Goal: Task Accomplishment & Management: Manage account settings

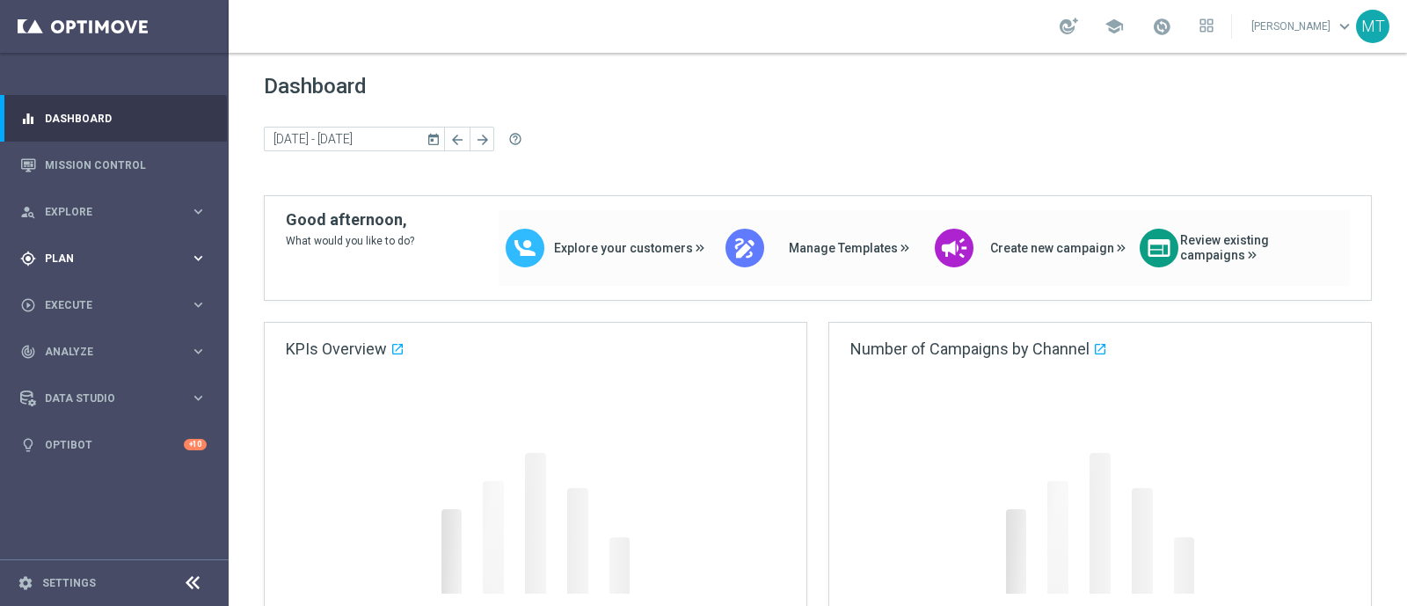
click at [167, 258] on span "Plan" at bounding box center [117, 258] width 145 height 11
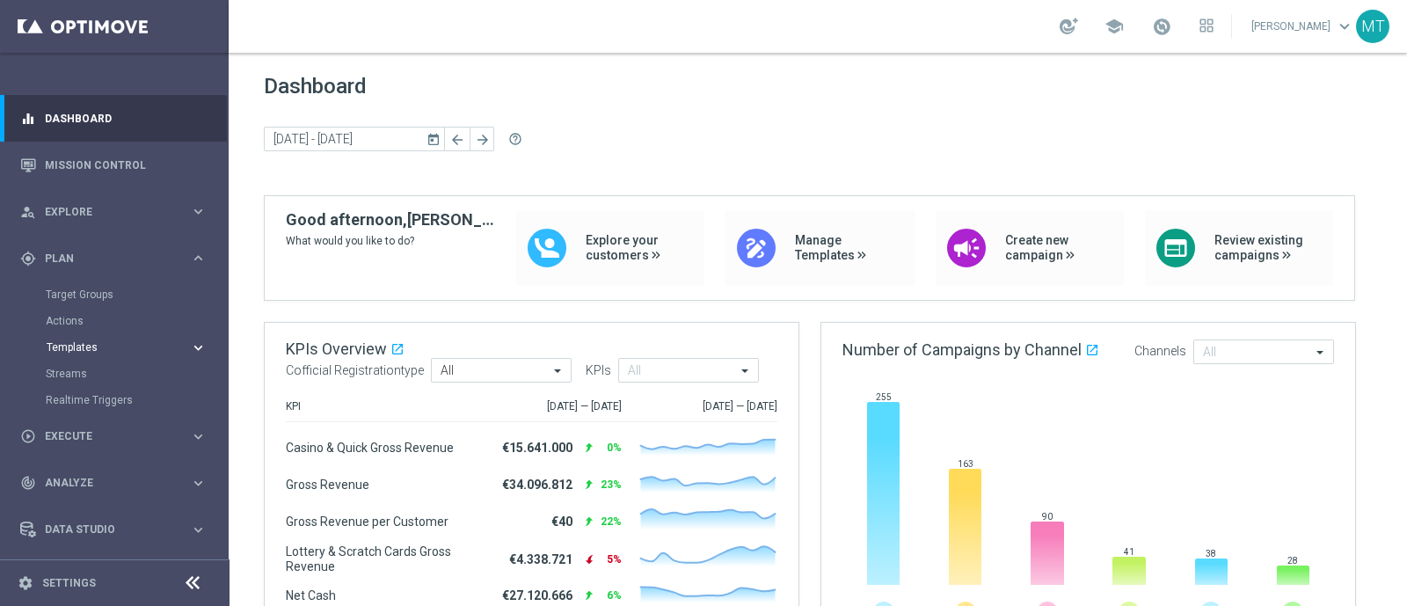
click at [51, 346] on span "Templates" at bounding box center [110, 347] width 126 height 11
click at [83, 374] on link "Optimail" at bounding box center [119, 374] width 128 height 14
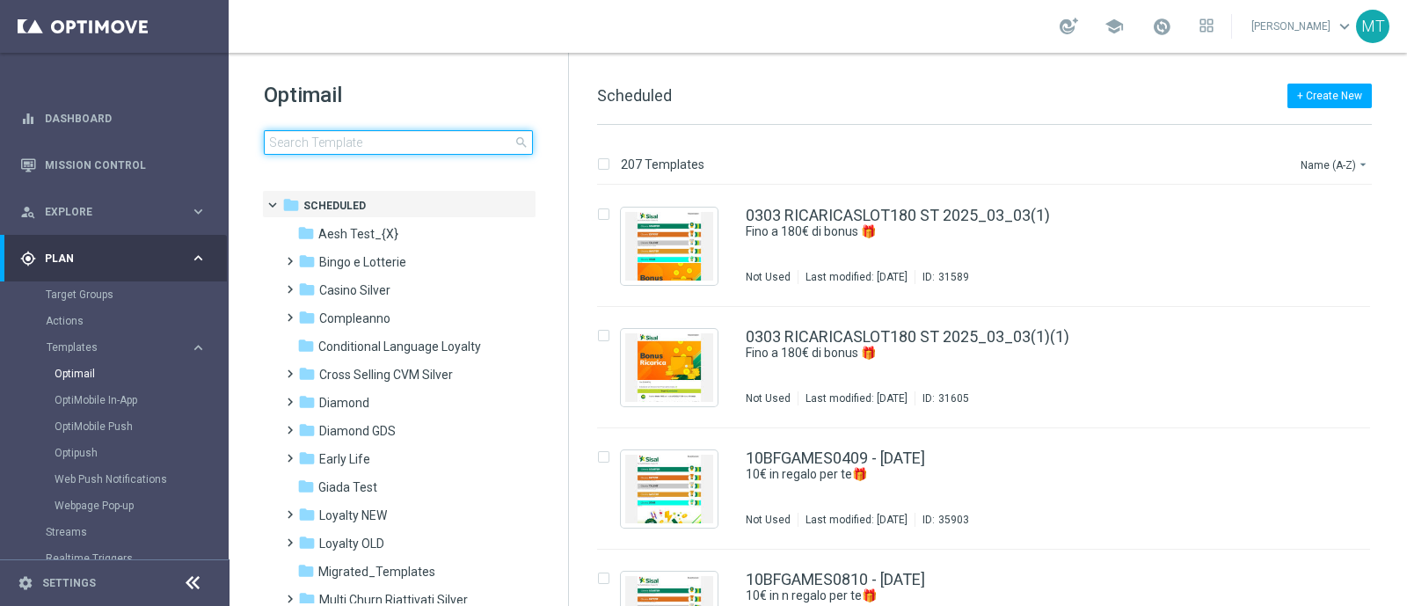
click at [312, 149] on input at bounding box center [398, 142] width 269 height 25
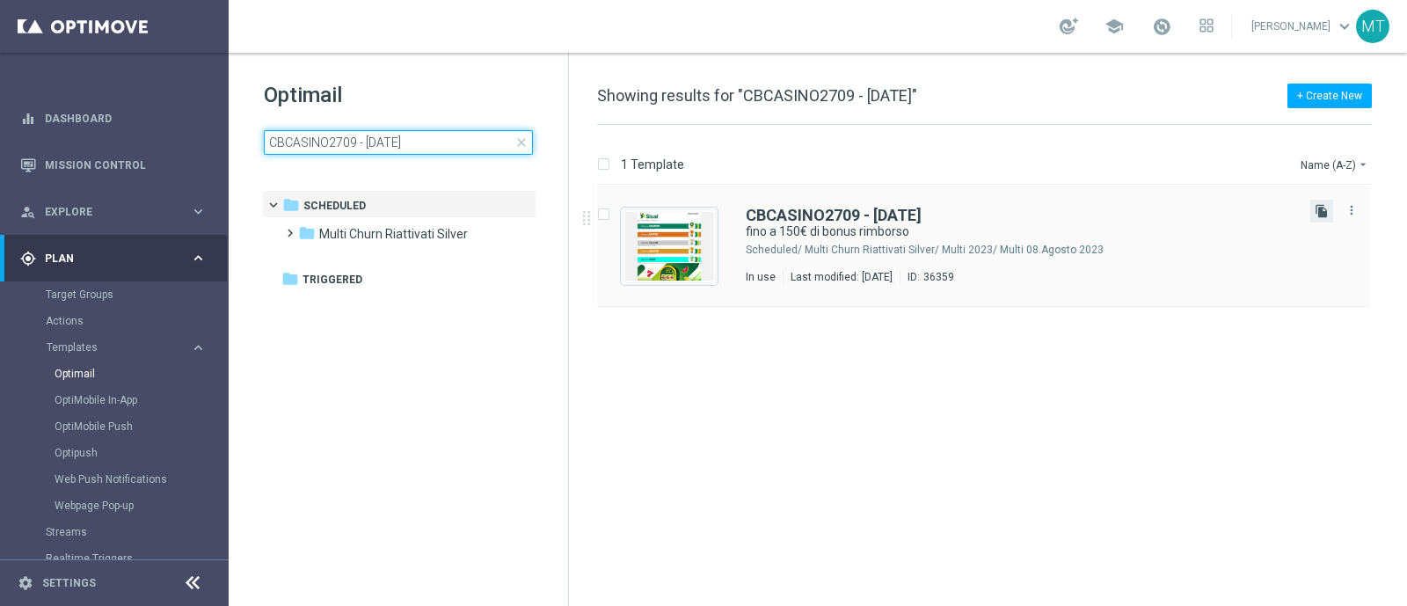
type input "CBCASINO2709 - 2025-09-27"
click at [1125, 214] on icon "file_copy" at bounding box center [1322, 211] width 14 height 14
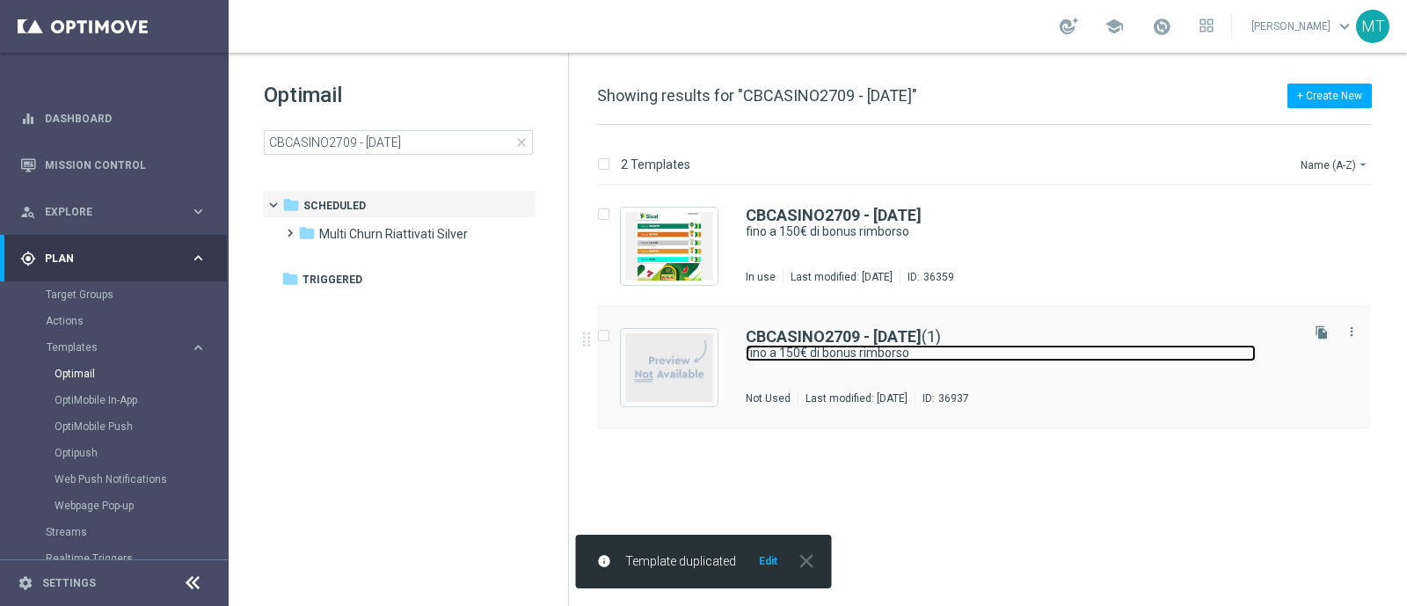
click at [831, 356] on link "fino a 150€ di bonus rimborso" at bounding box center [1001, 353] width 510 height 17
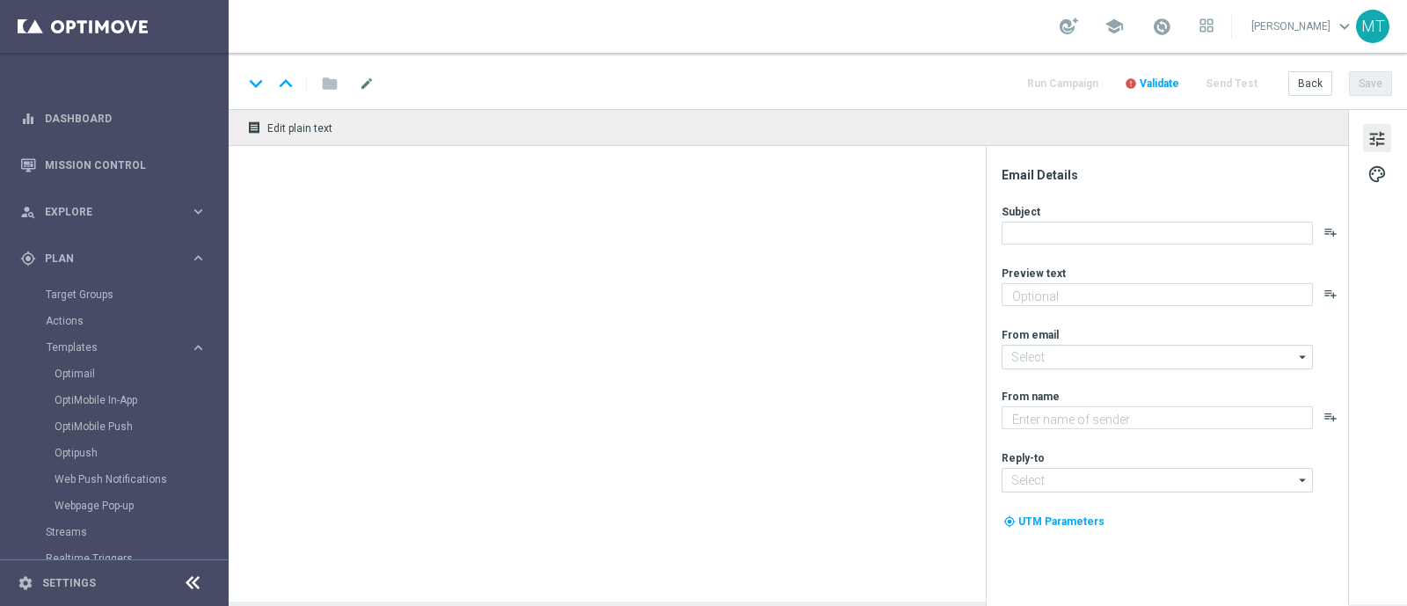
type input "CBCASINO2709 - 2025-09-27(1)"
type textarea "Solo per te 🎁🎰"
type input "newsletter@comunicazioni.sisal.it"
type textarea "Sisal"
type input "info@sisal.it"
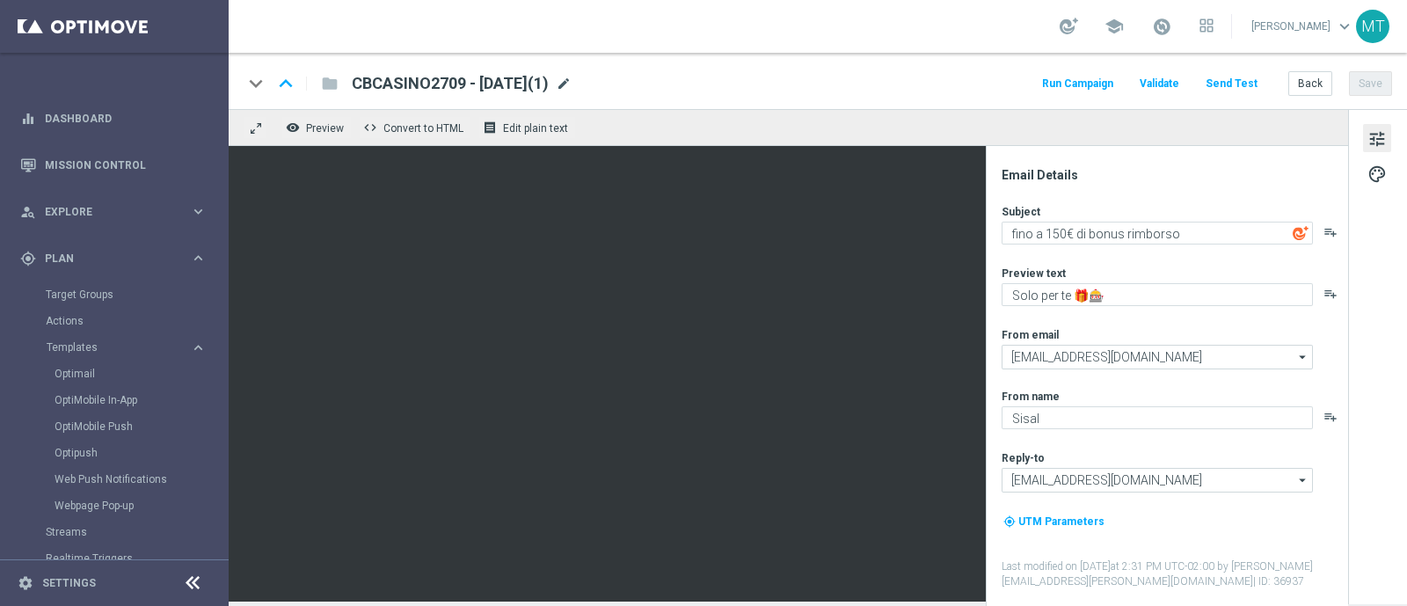
click at [572, 84] on span "mode_edit" at bounding box center [564, 84] width 16 height 16
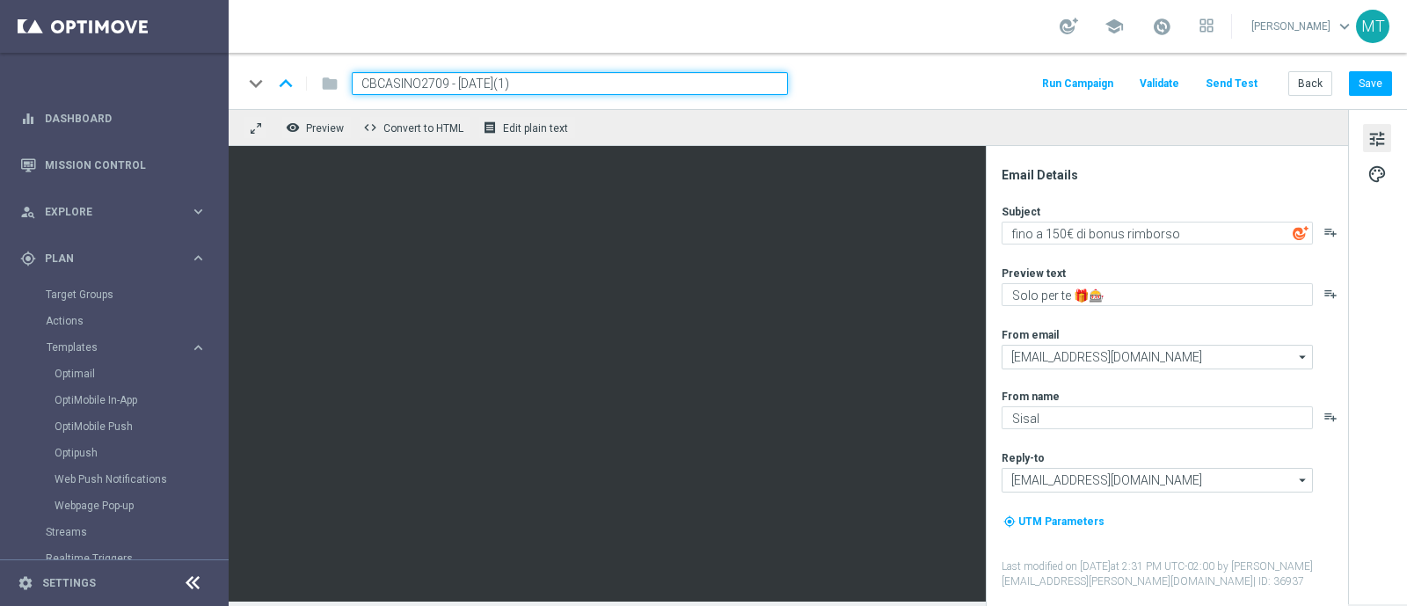
click at [444, 91] on input "CBCASINO2709 - 2025-09-27(1)" at bounding box center [570, 83] width 436 height 23
click at [445, 88] on input "CBCASINO2709 - 2025-09-27(1)" at bounding box center [570, 83] width 436 height 23
drag, startPoint x: 449, startPoint y: 91, endPoint x: 323, endPoint y: 83, distance: 126.1
click at [323, 83] on div "keyboard_arrow_down keyboard_arrow_up folder CBCASINO2709 - 2025-09-27(1)" at bounding box center [515, 83] width 545 height 23
paste input "CBSLOT1110"
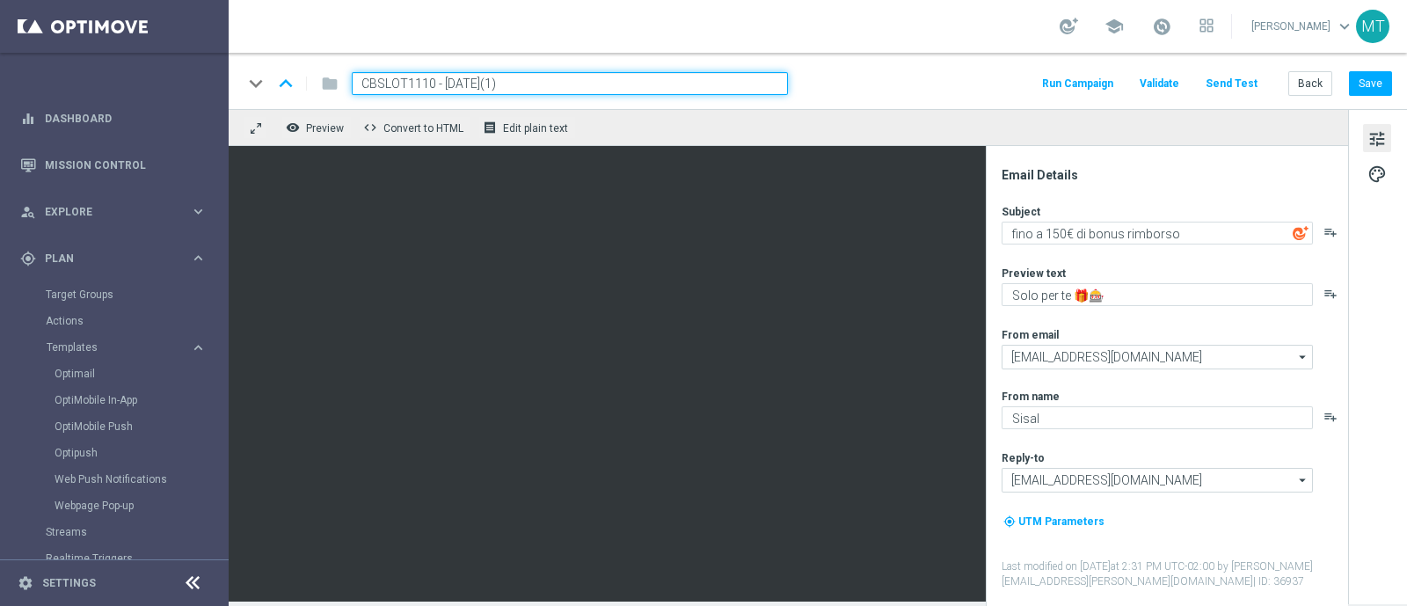
click at [560, 69] on div "keyboard_arrow_down keyboard_arrow_up folder CBSLOT1110 - 2025-09-27(1) Run Cam…" at bounding box center [818, 81] width 1178 height 56
click at [565, 84] on input "CBSLOT1110 - 2025-09-27(1)" at bounding box center [570, 83] width 436 height 23
type input "CBSLOT1110 - 2025-10-11"
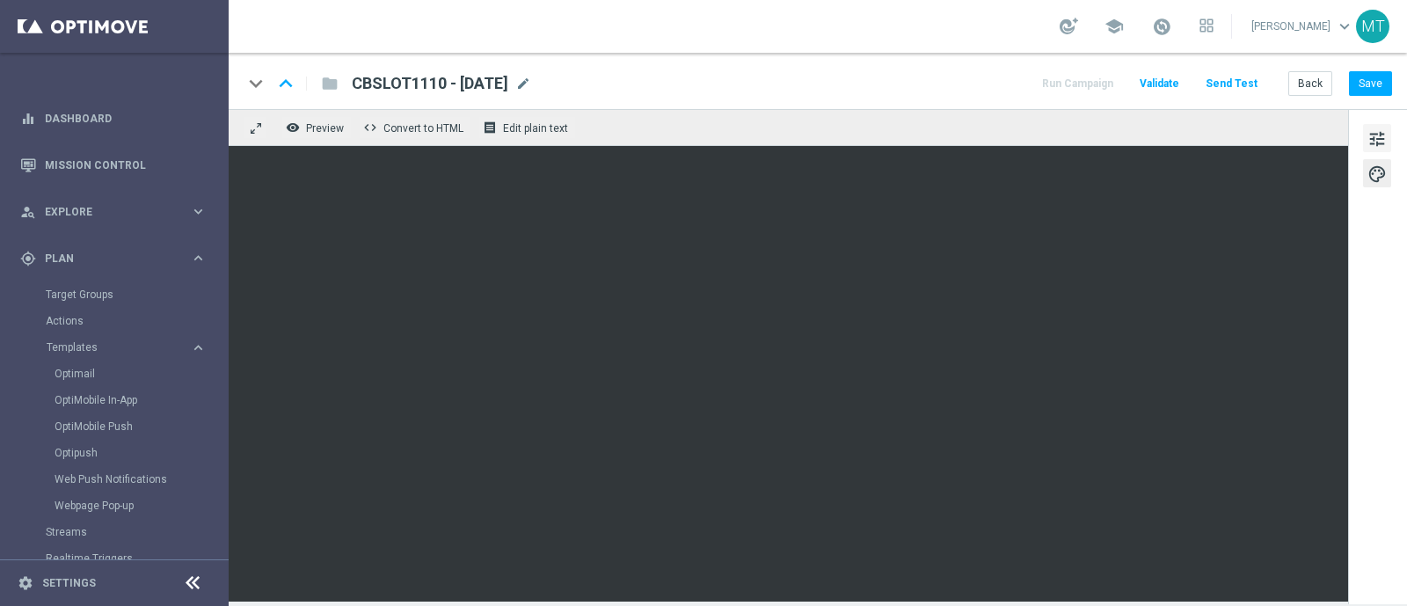
click at [1125, 138] on span "tune" at bounding box center [1376, 139] width 19 height 23
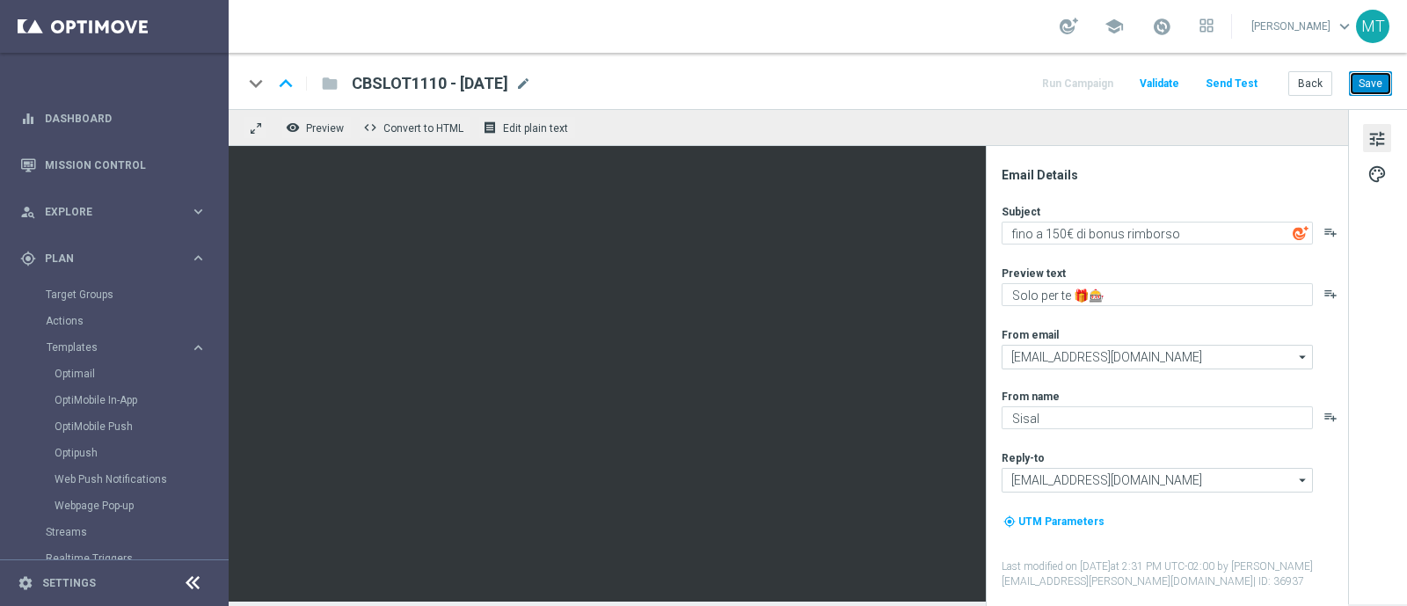
click at [1125, 88] on button "Save" at bounding box center [1370, 83] width 43 height 25
click at [84, 368] on link "Optimail" at bounding box center [119, 374] width 128 height 14
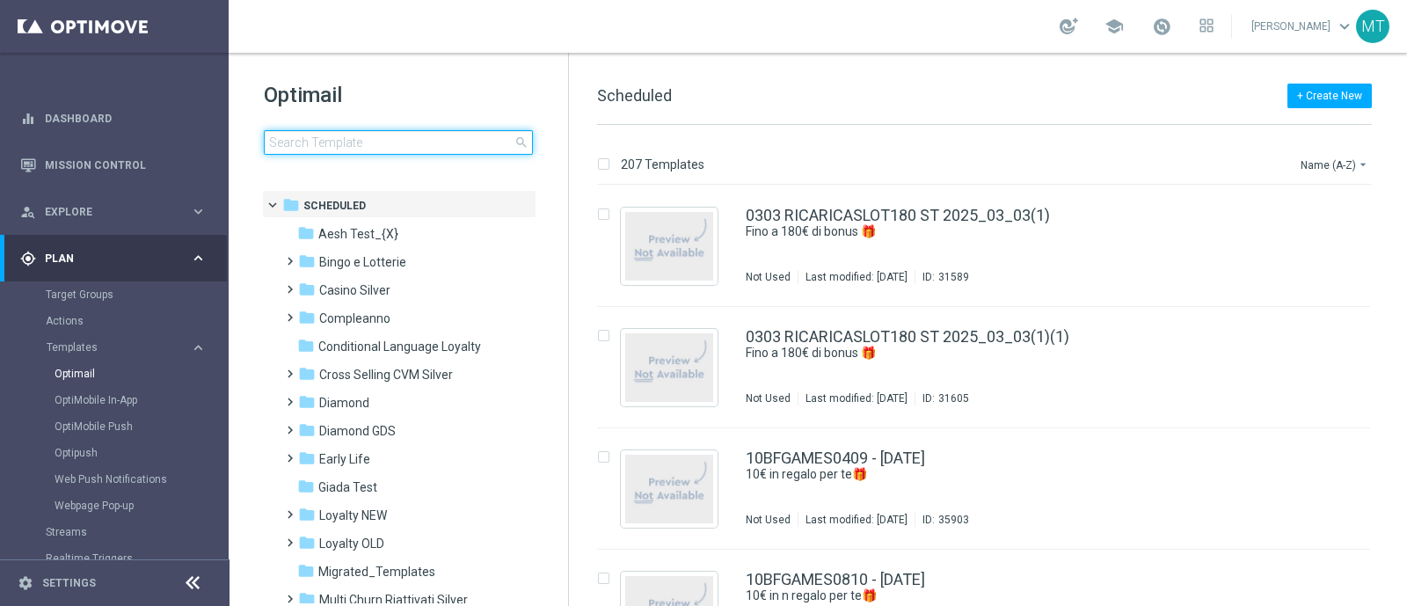
click at [375, 146] on input at bounding box center [398, 142] width 269 height 25
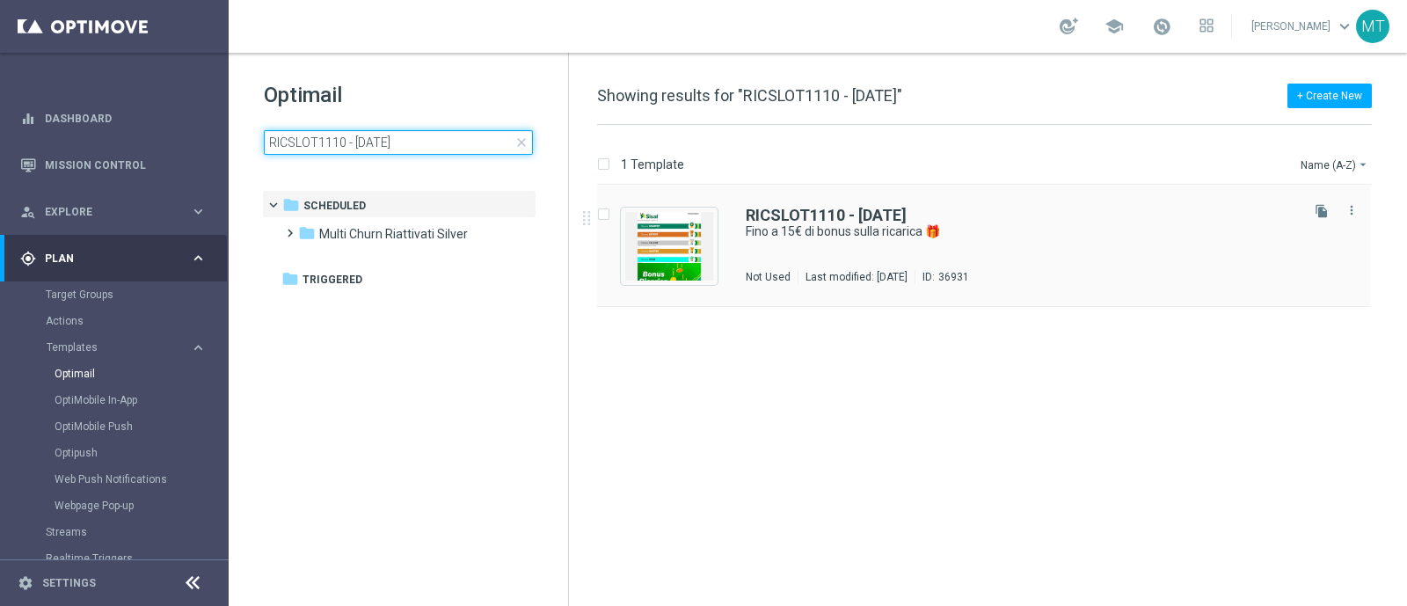
type input "RICSLOT1110 - 2025-10-10"
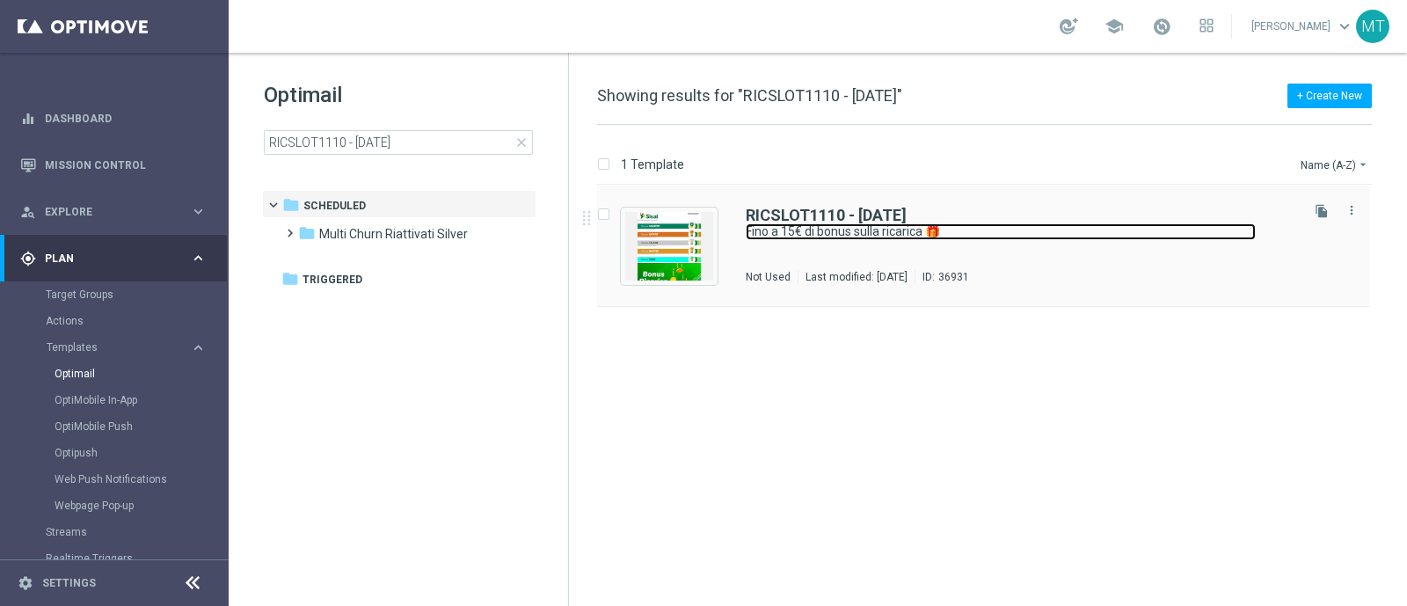
click at [1111, 226] on link "Fino a 15€ di bonus sulla ricarica 🎁" at bounding box center [1001, 231] width 510 height 17
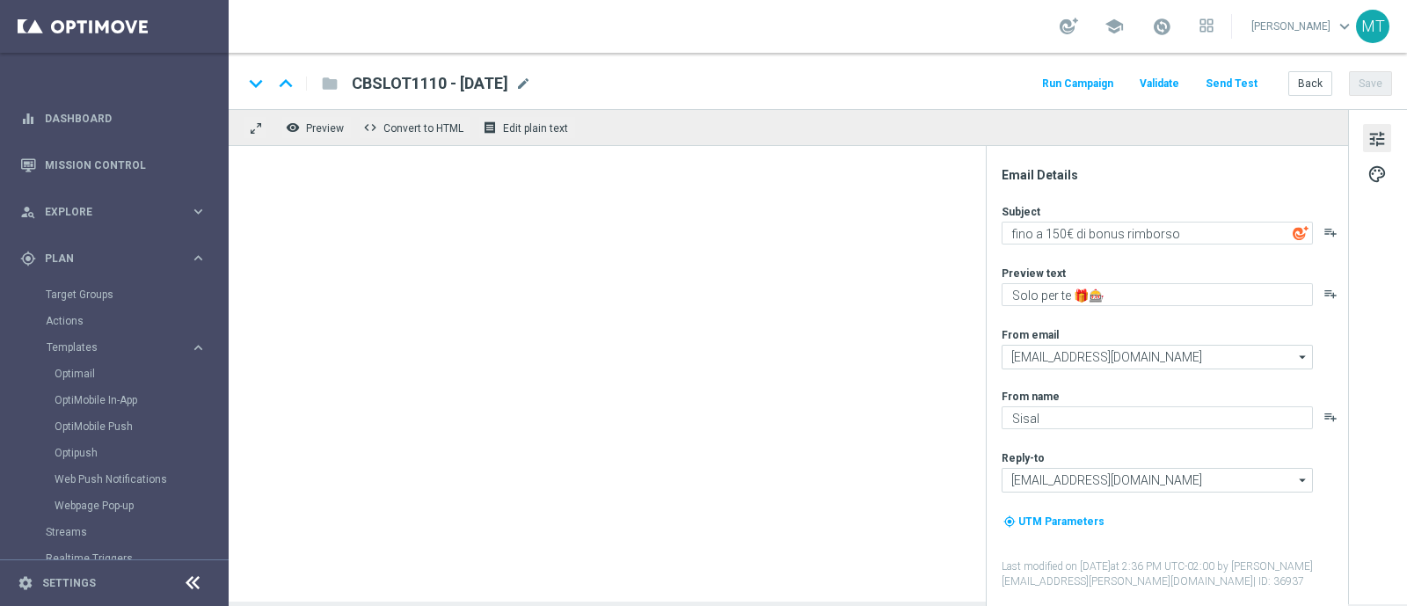
type textarea "Fino a 15€ di bonus sulla ricarica 🎁"
type textarea "Scopri la nuova promozione 🎯"
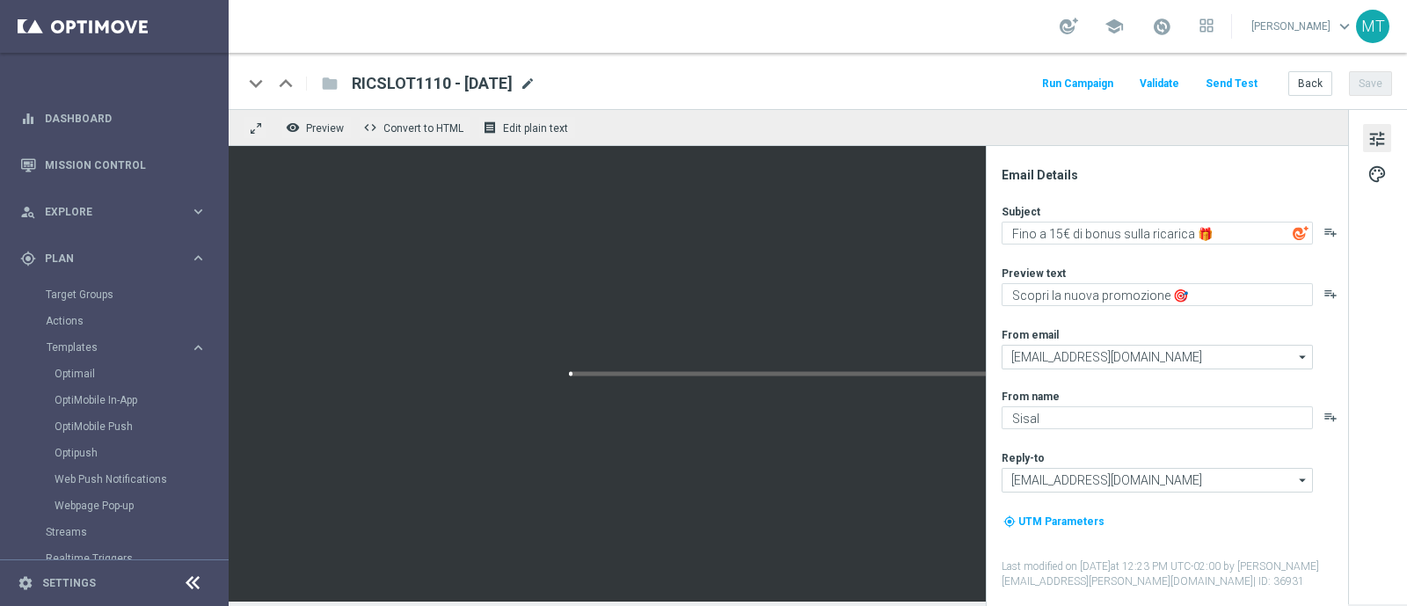
click at [536, 77] on span "mode_edit" at bounding box center [528, 84] width 16 height 16
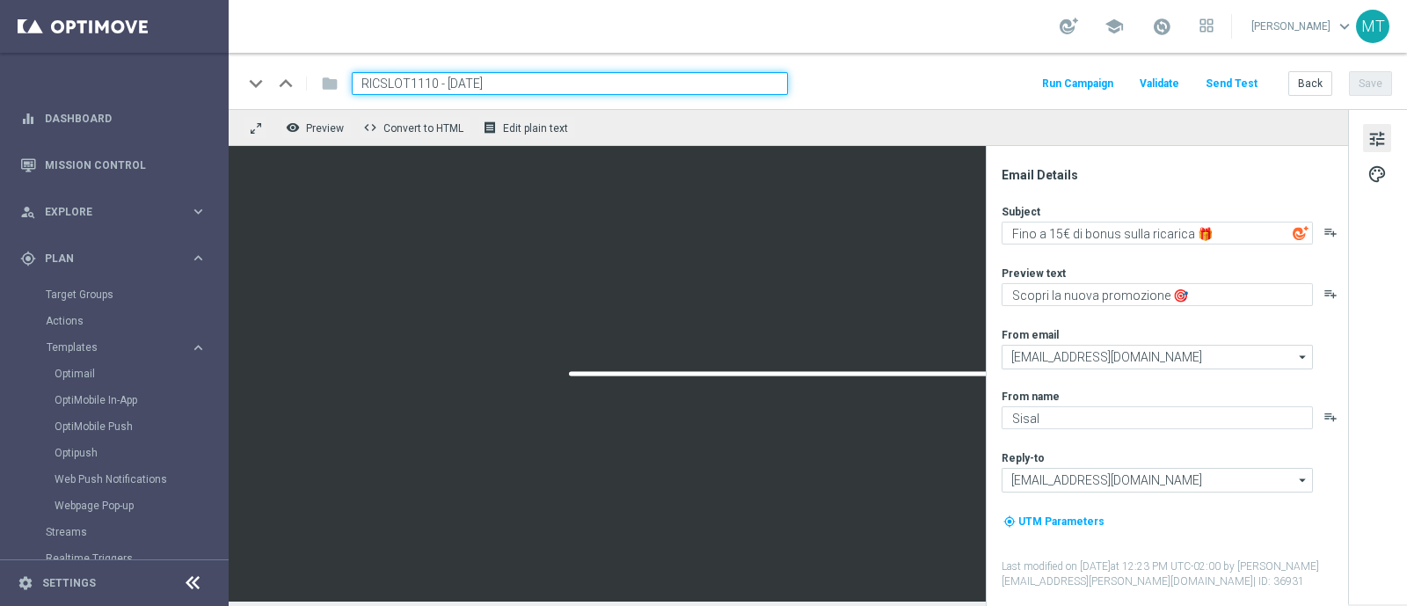
type input "RICSLOT1110 - 2025-10-11"
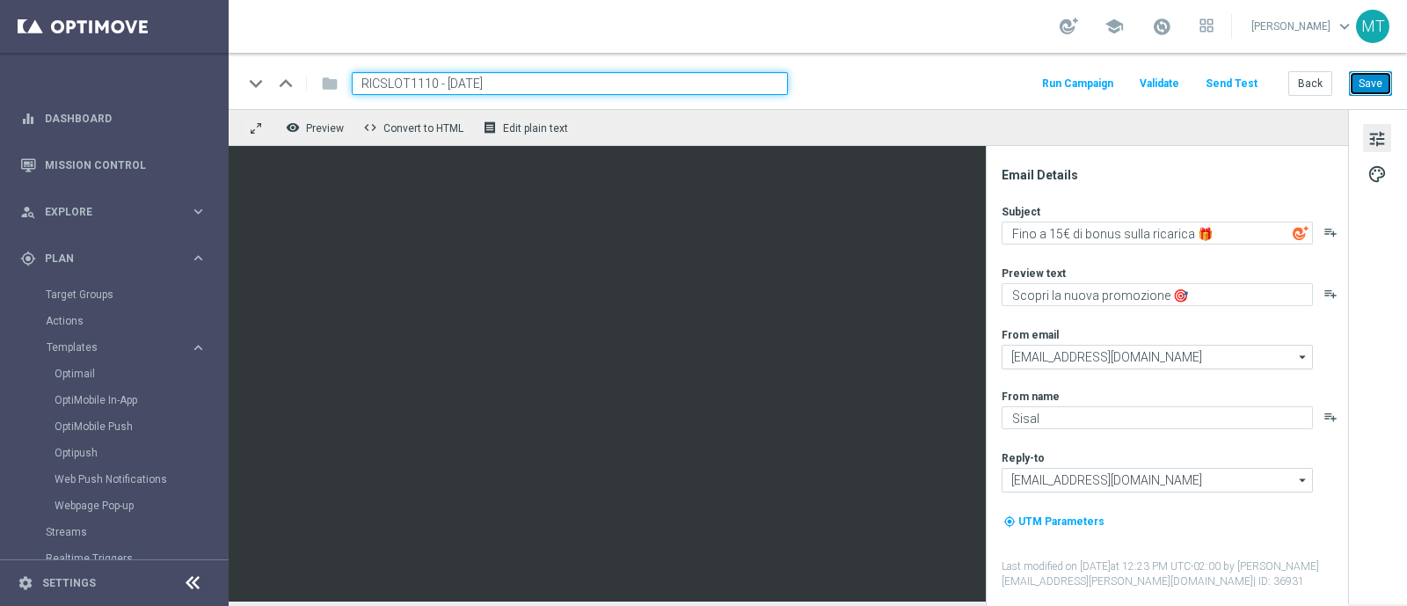
click at [1125, 85] on button "Save" at bounding box center [1370, 83] width 43 height 25
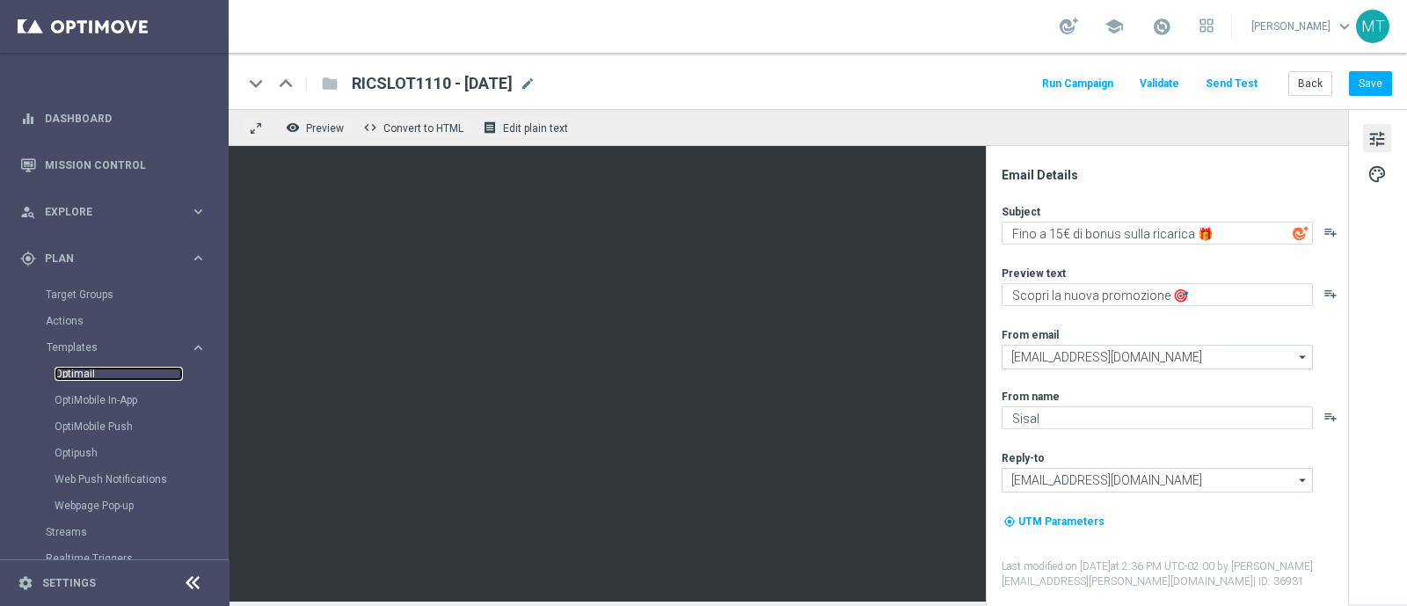
click at [82, 376] on link "Optimail" at bounding box center [119, 374] width 128 height 14
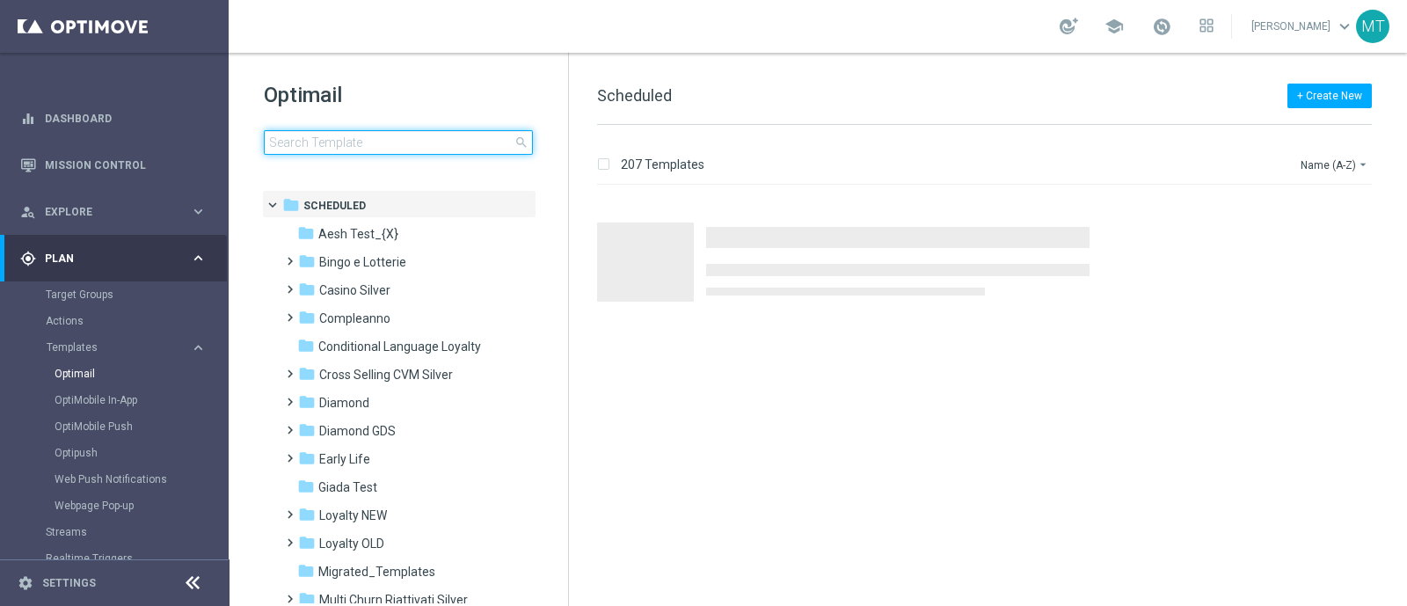
click at [401, 143] on input at bounding box center [398, 142] width 269 height 25
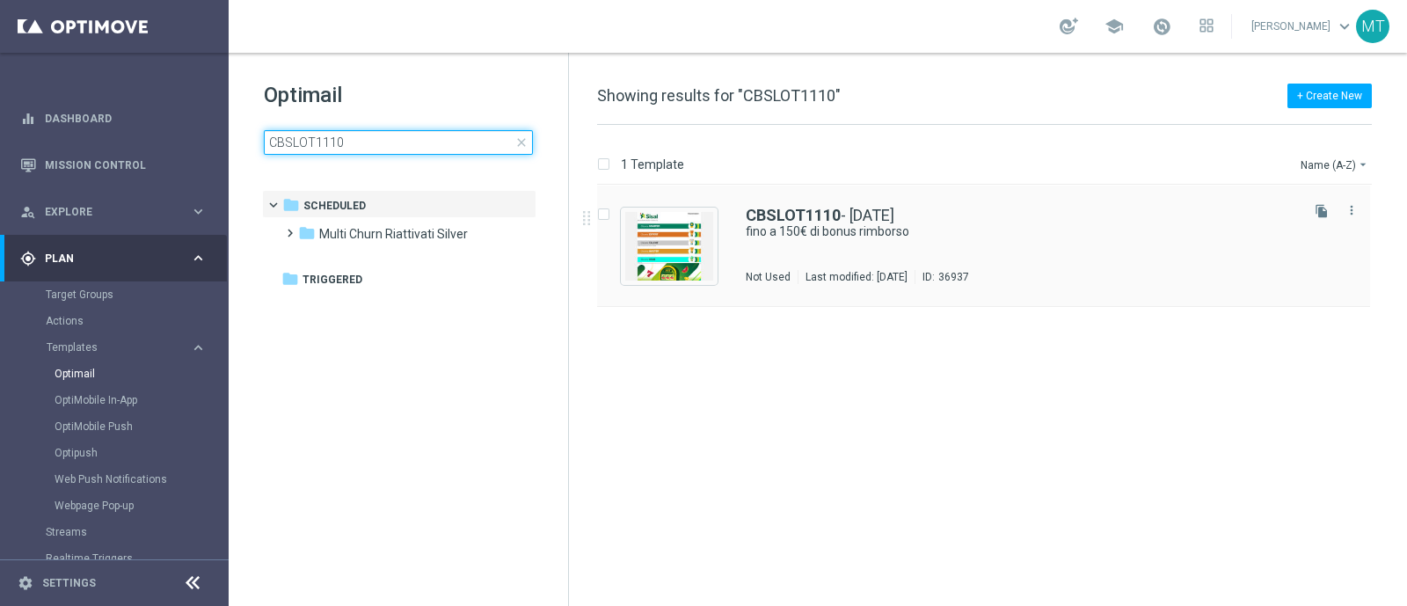
type input "CBSLOT1110"
click at [959, 209] on div "CBSLOT1110 - 2025-10-11" at bounding box center [1021, 216] width 551 height 16
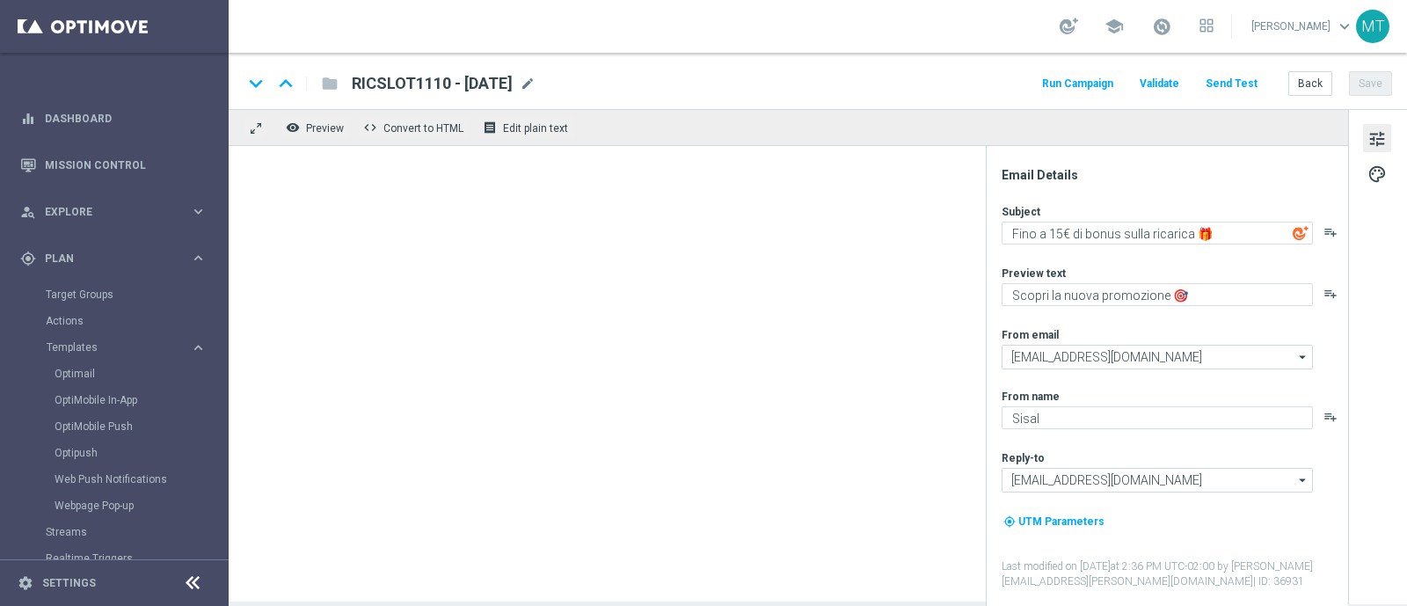
type textarea "fino a 150€ di bonus rimborso"
type textarea "Solo per te 🎁🎰"
click at [531, 76] on span "mode_edit" at bounding box center [523, 84] width 16 height 16
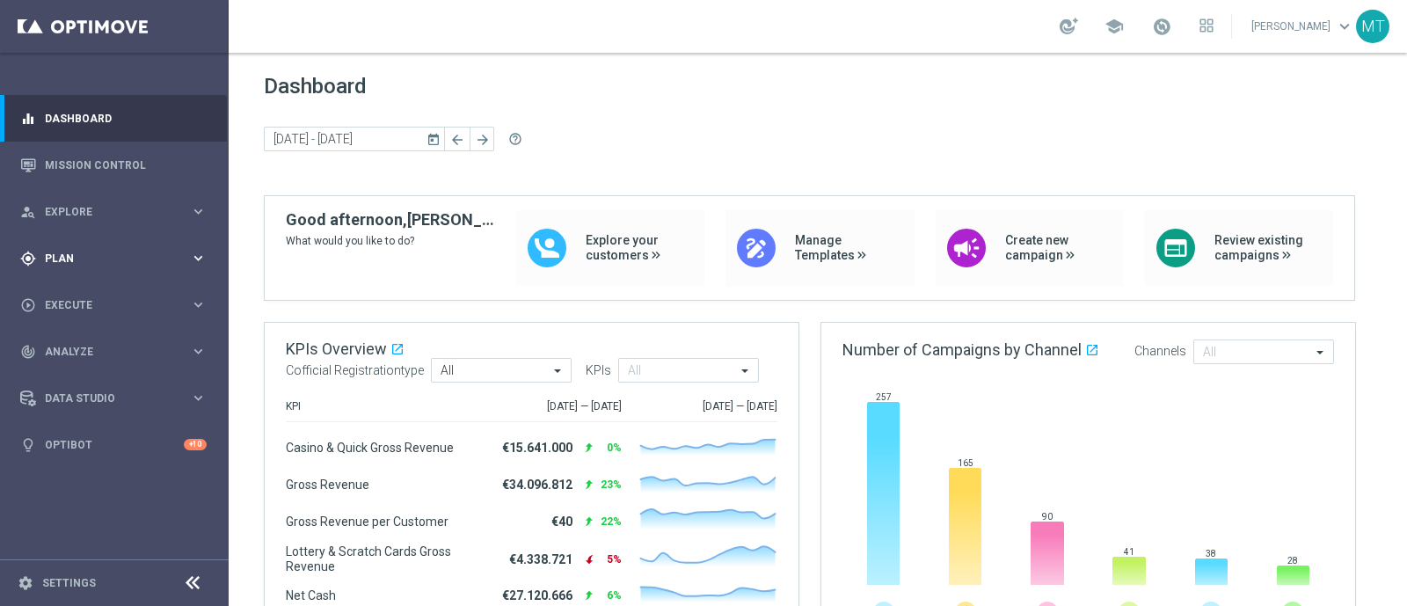
click at [89, 253] on span "Plan" at bounding box center [117, 258] width 145 height 11
click at [1171, 25] on span at bounding box center [1161, 26] width 19 height 19
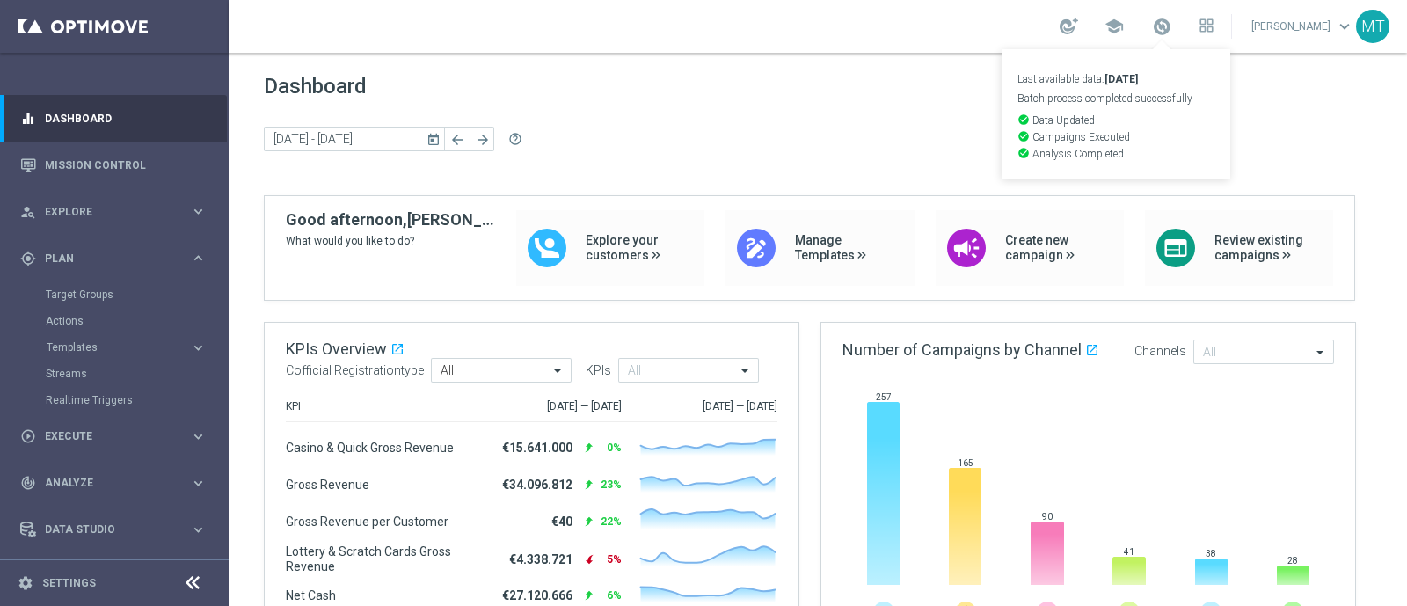
click at [778, 130] on div "today 06 Oct 2025 - 10 Oct 2025 arrow_back arrow_forward help_outline" at bounding box center [818, 140] width 1108 height 26
click at [107, 285] on div "Target Groups" at bounding box center [136, 294] width 181 height 26
drag, startPoint x: 104, startPoint y: 291, endPoint x: 54, endPoint y: 292, distance: 50.1
click at [54, 292] on link "Target Groups" at bounding box center [114, 295] width 137 height 14
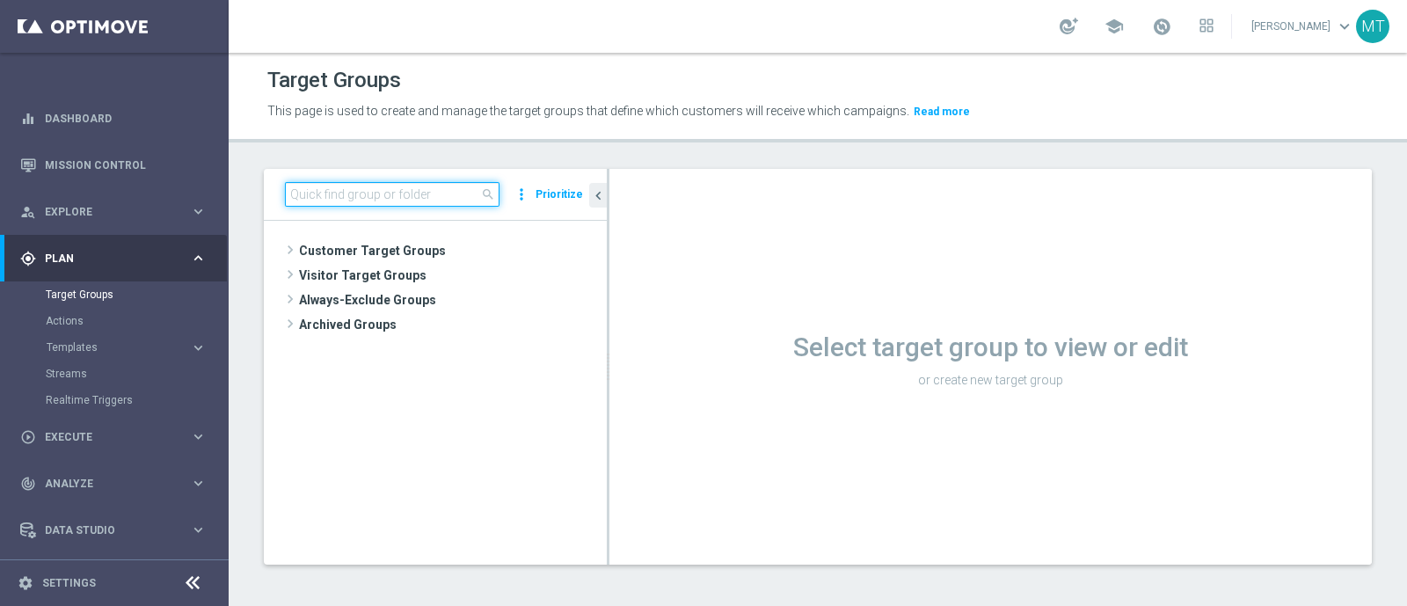
click at [332, 191] on input at bounding box center [392, 194] width 215 height 25
paste input "Talent 1st betting mpp lm ggr casino l3m > 0"
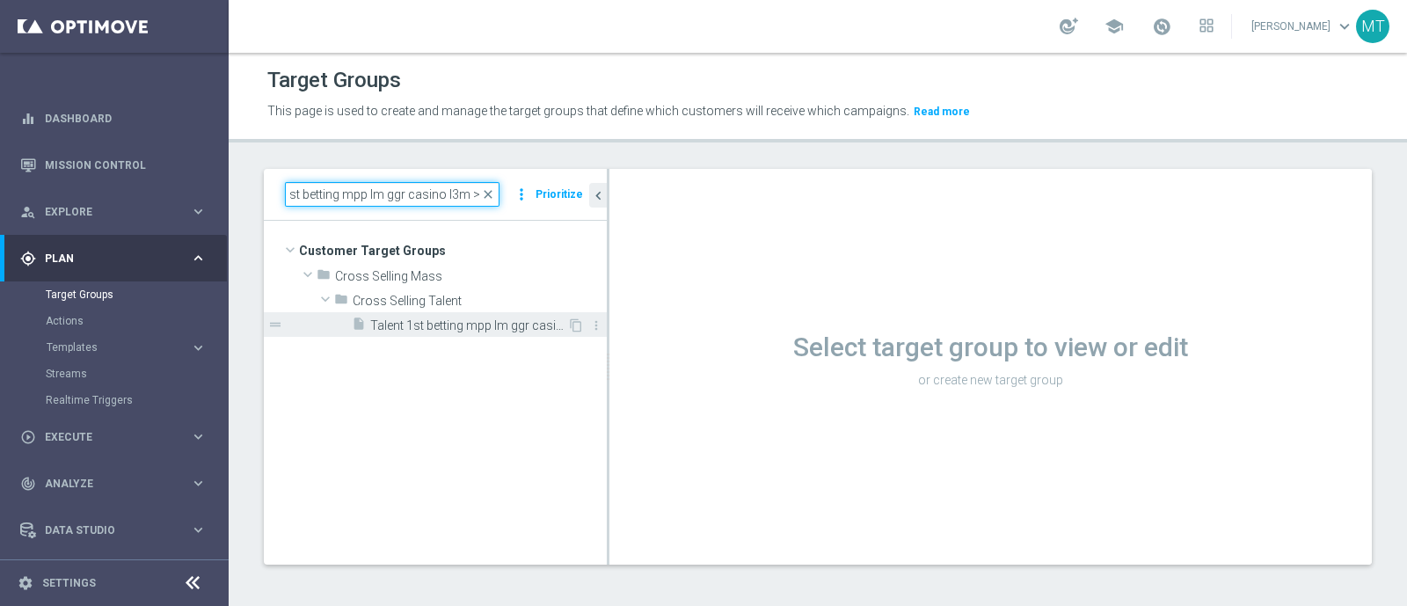
type input "Talent 1st betting mpp lm ggr casino l3m > 0"
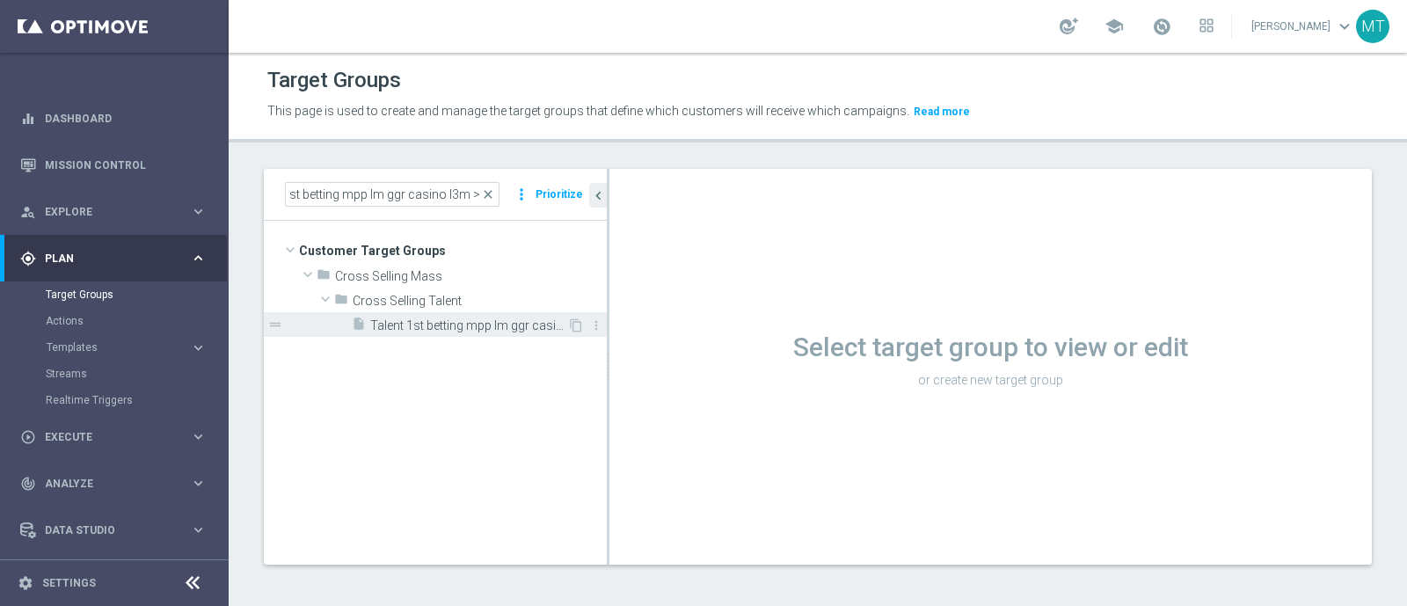
click at [444, 321] on span "Talent 1st betting mpp lm ggr casino l3m > 0" at bounding box center [468, 325] width 197 height 15
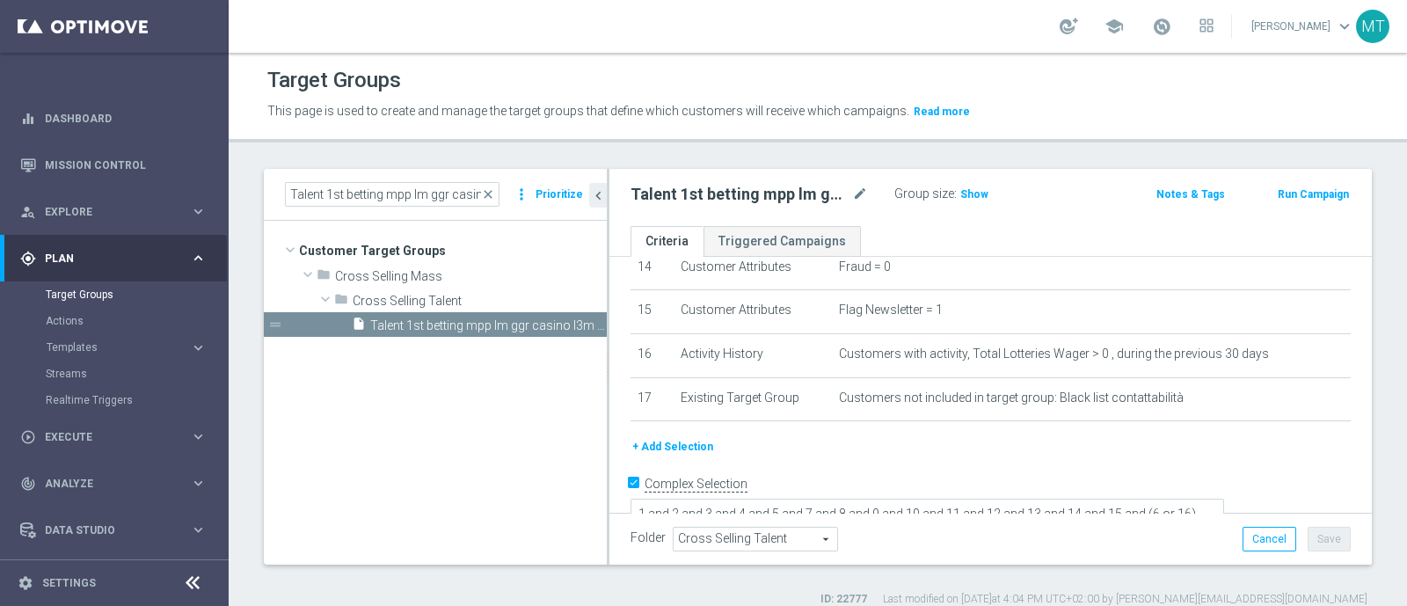
scroll to position [18, 0]
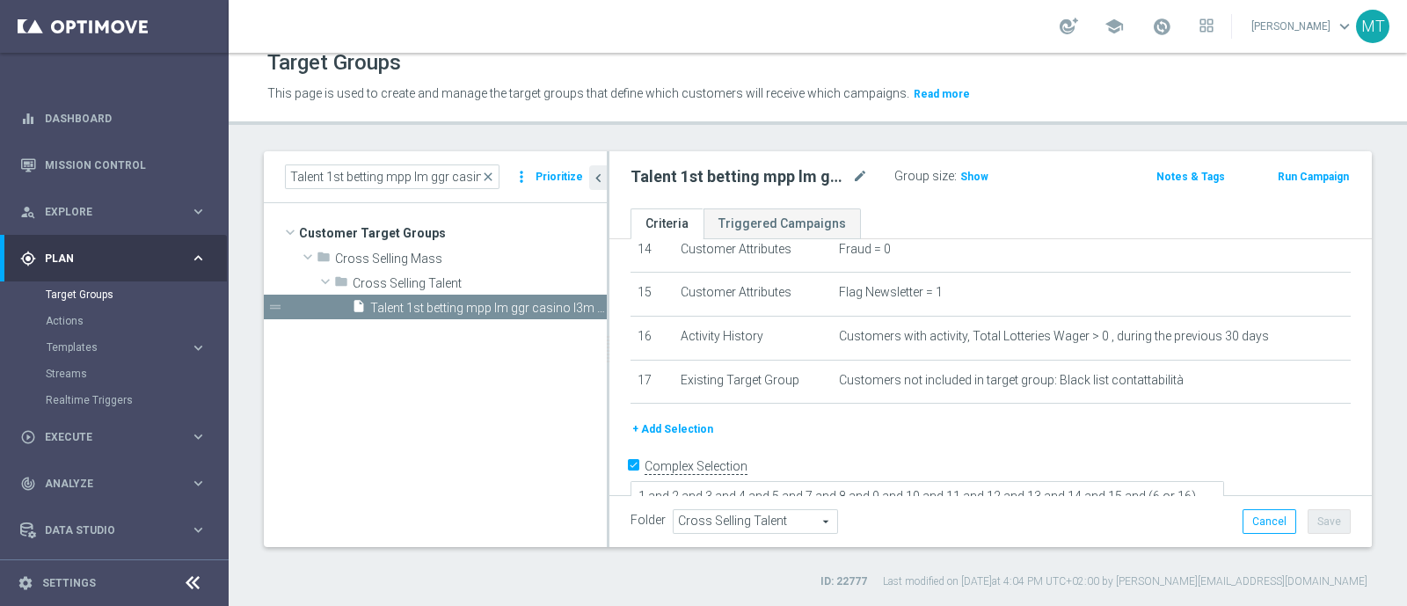
click at [1306, 169] on button "Run Campaign" at bounding box center [1313, 176] width 75 height 19
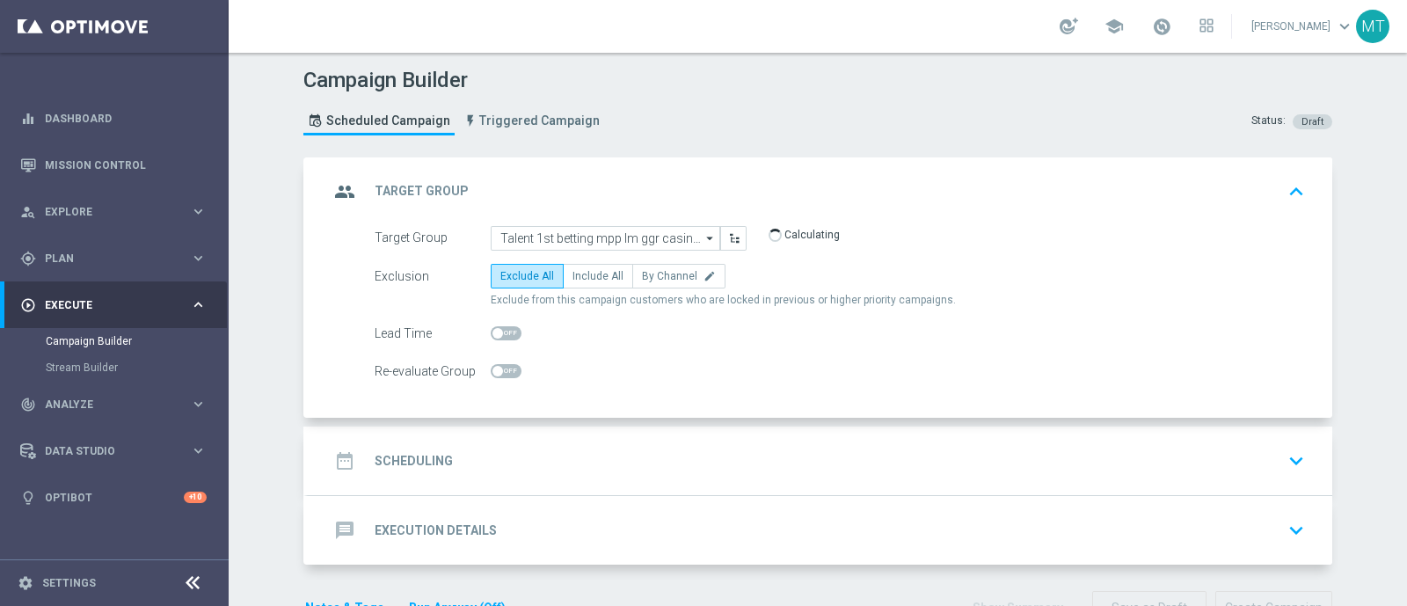
click at [626, 431] on div "date_range Scheduling keyboard_arrow_down" at bounding box center [820, 461] width 1025 height 69
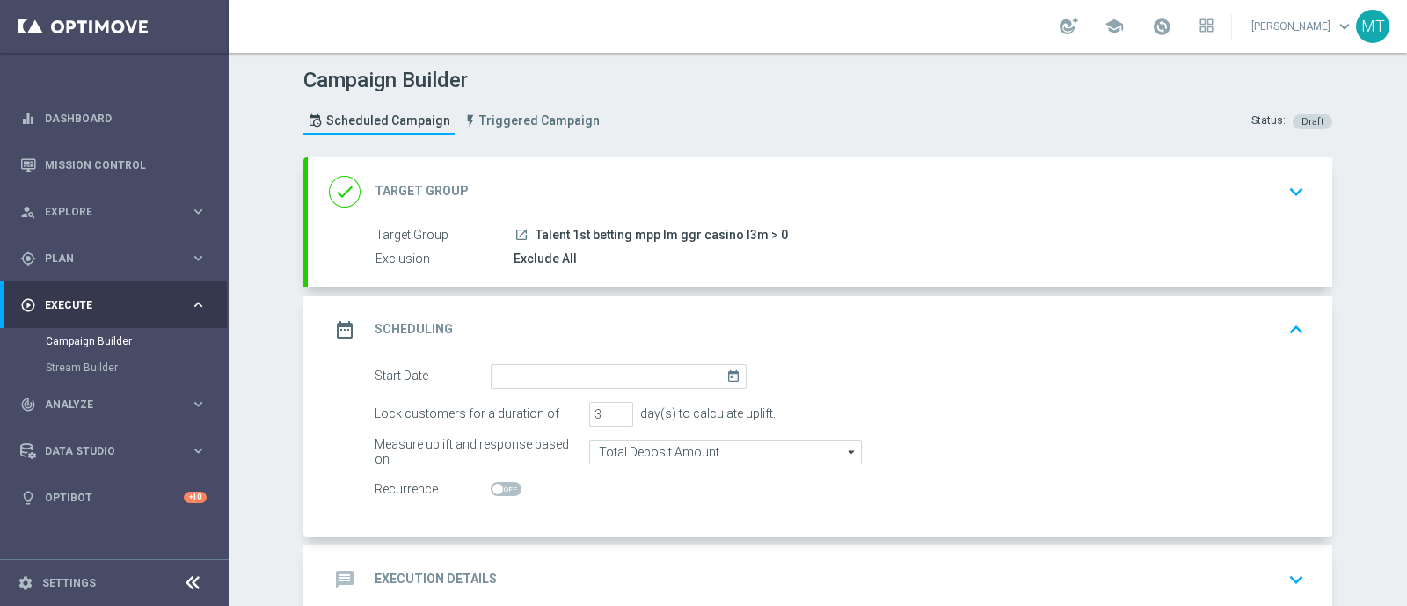
click at [703, 164] on div "done Target Group keyboard_arrow_down" at bounding box center [820, 191] width 1025 height 69
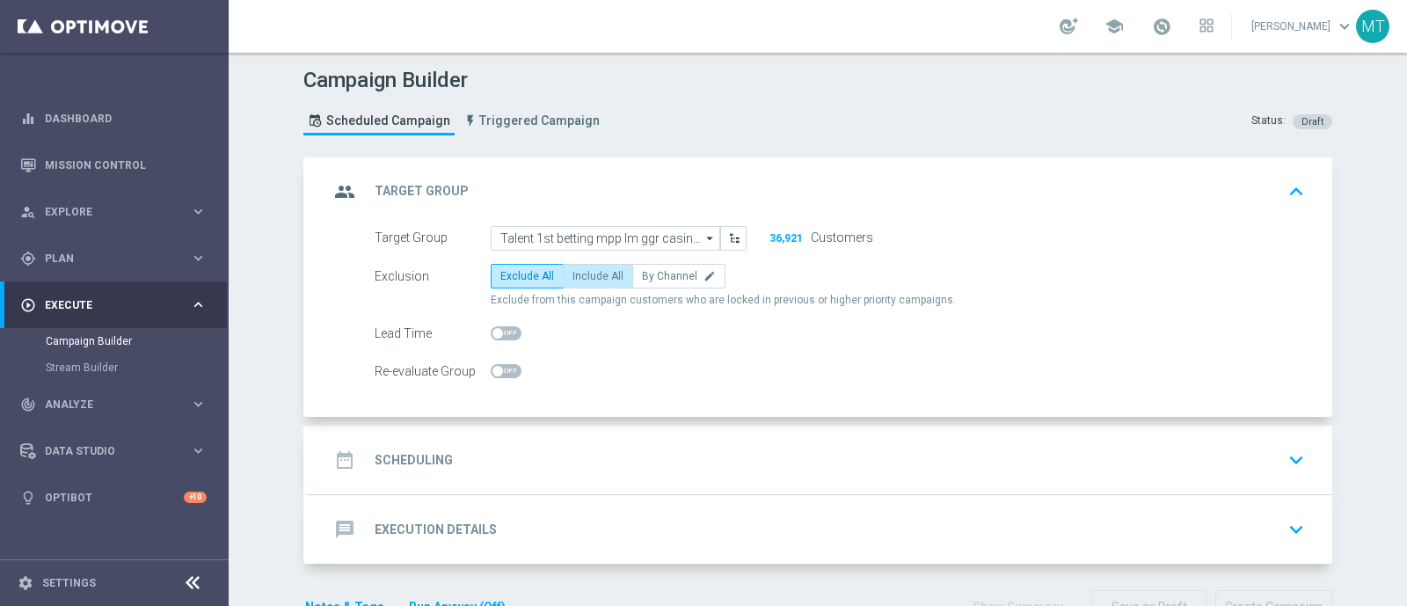
click at [574, 274] on span "Include All" at bounding box center [597, 276] width 51 height 12
click at [574, 274] on input "Include All" at bounding box center [577, 278] width 11 height 11
radio input "true"
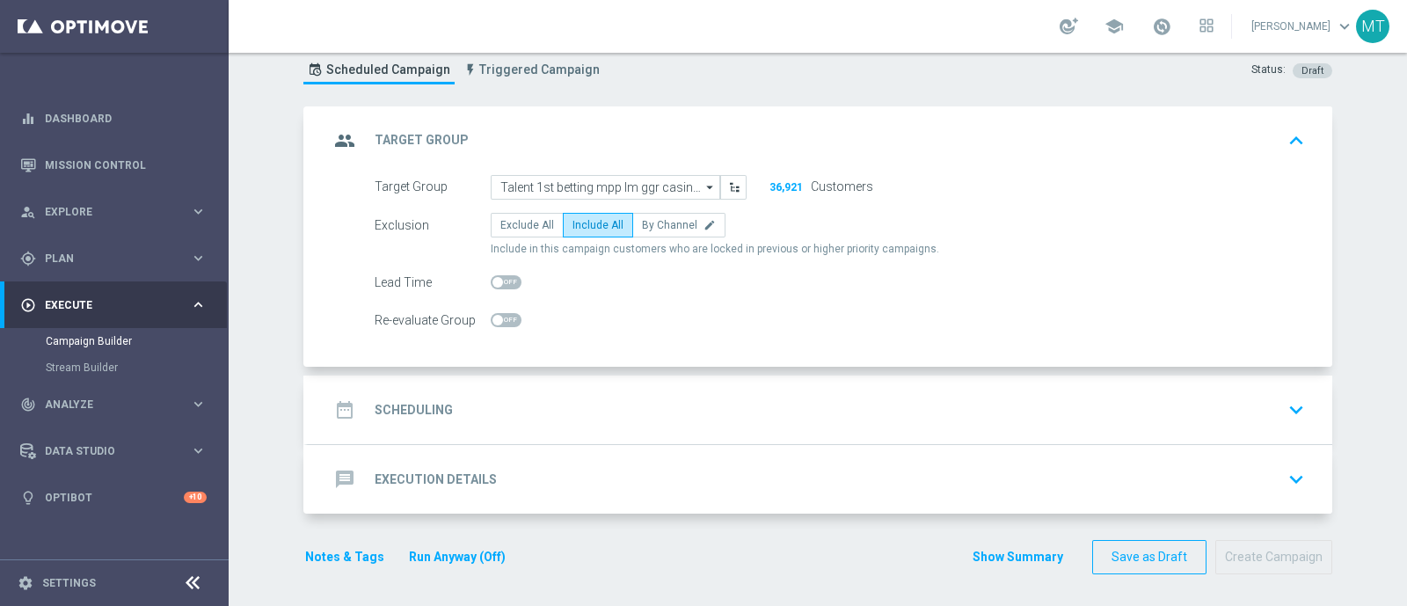
click at [610, 383] on div "date_range Scheduling keyboard_arrow_down" at bounding box center [820, 410] width 1025 height 69
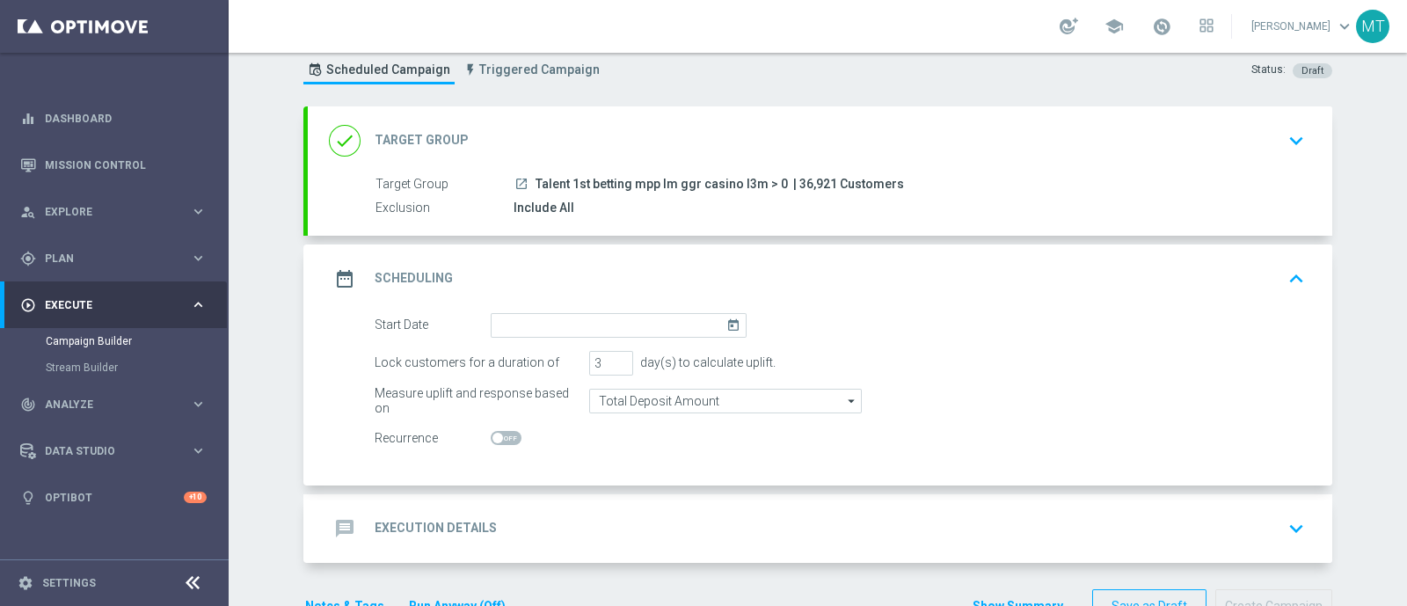
click at [731, 318] on icon "today" at bounding box center [736, 322] width 20 height 19
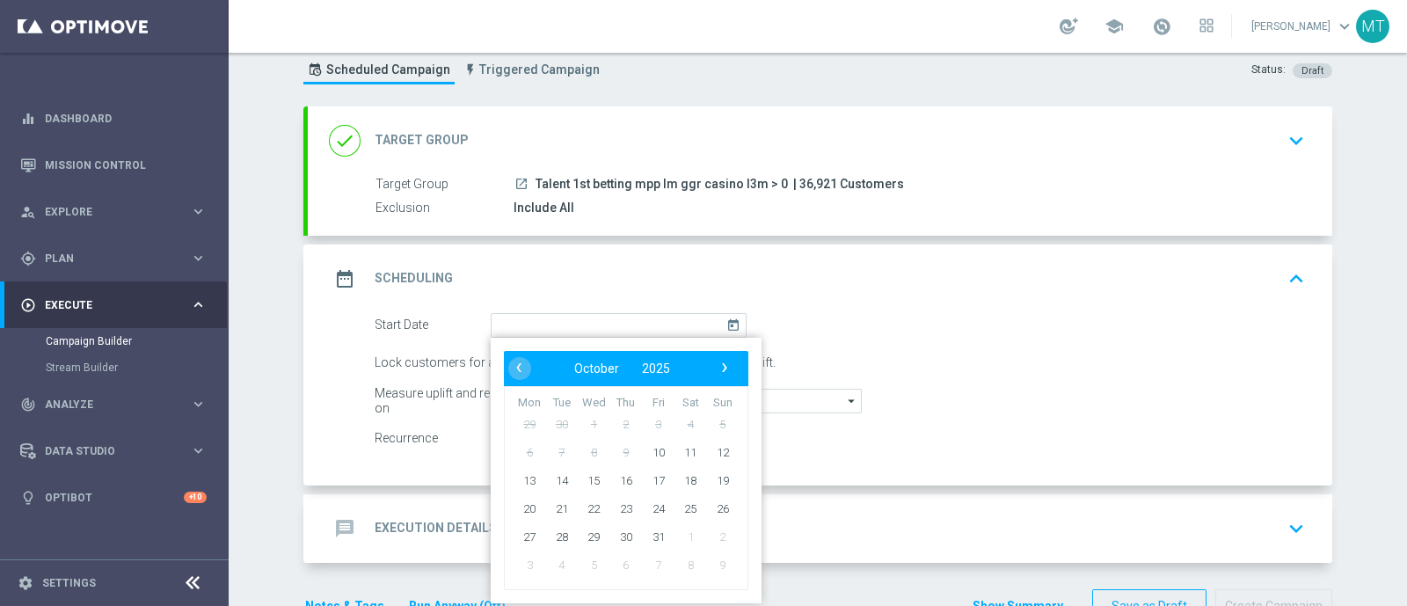
click at [735, 178] on span "Talent 1st betting mpp lm ggr casino l3m > 0" at bounding box center [662, 185] width 252 height 16
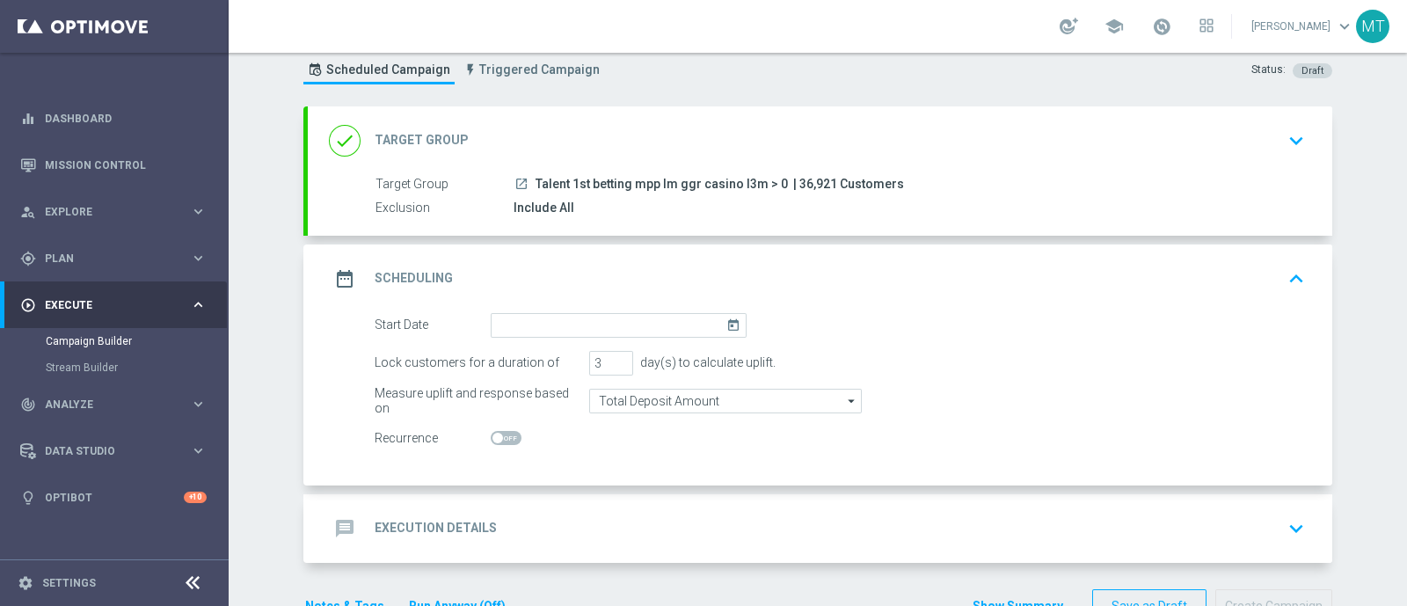
click at [756, 151] on div "done Target Group keyboard_arrow_down" at bounding box center [820, 140] width 982 height 33
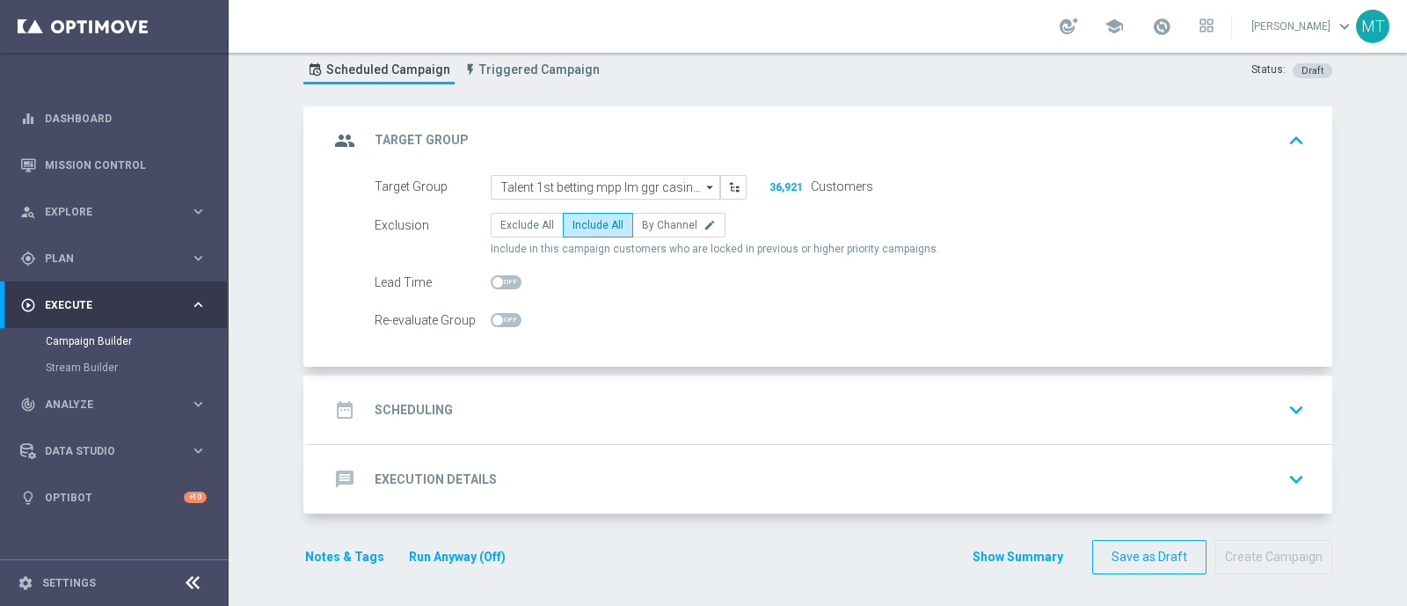
click at [500, 281] on span at bounding box center [506, 282] width 31 height 14
click at [500, 281] on input "checkbox" at bounding box center [506, 282] width 31 height 14
checkbox input "true"
click at [679, 402] on div "date_range Scheduling keyboard_arrow_down" at bounding box center [820, 409] width 982 height 33
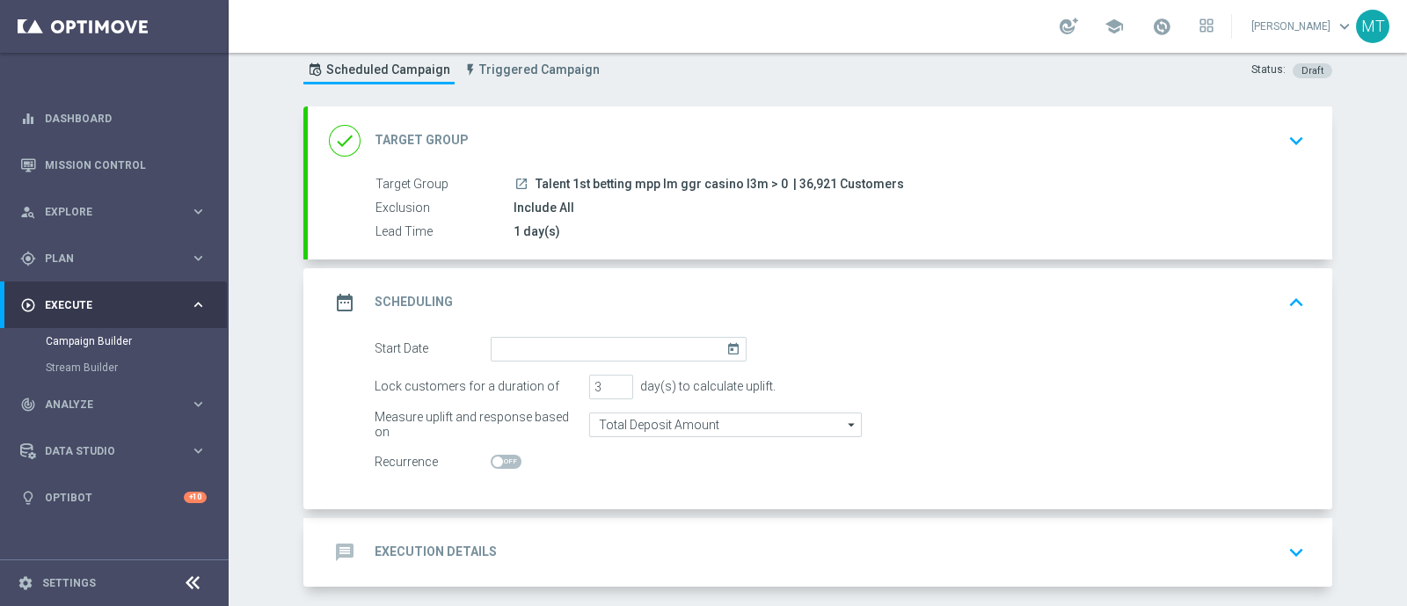
click at [726, 344] on icon "today" at bounding box center [736, 346] width 20 height 19
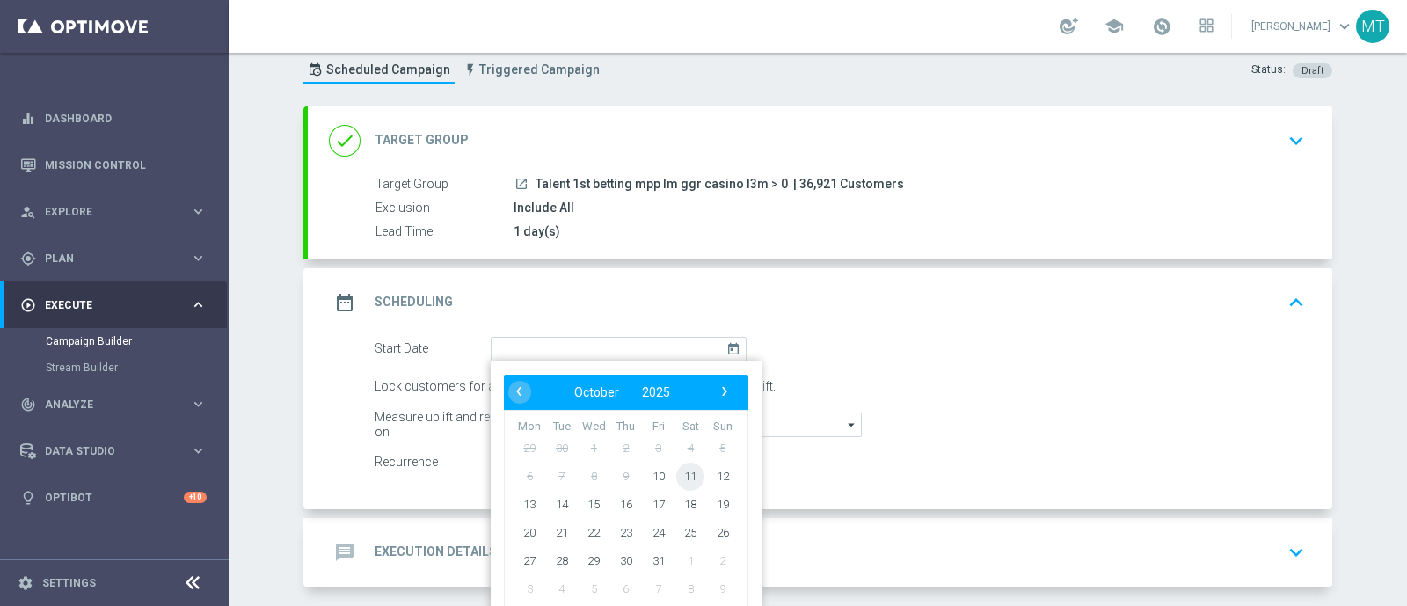
click at [681, 472] on span "11" at bounding box center [690, 476] width 28 height 28
type input "[DATE]"
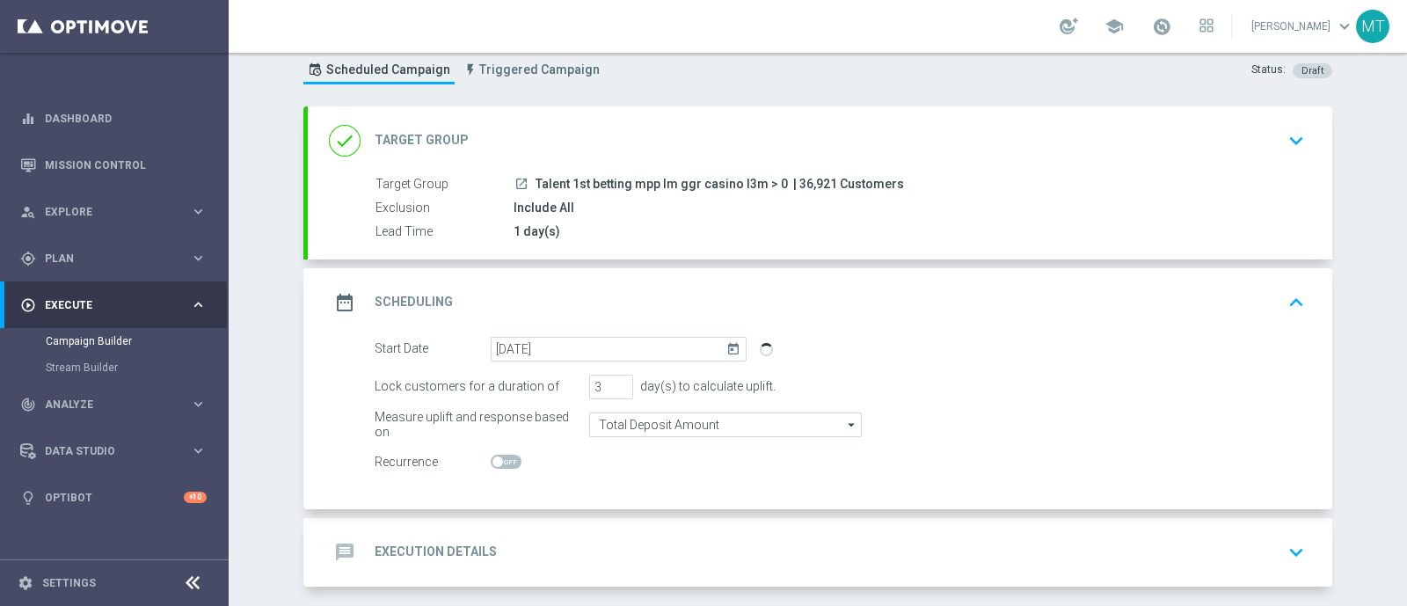
scroll to position [124, 0]
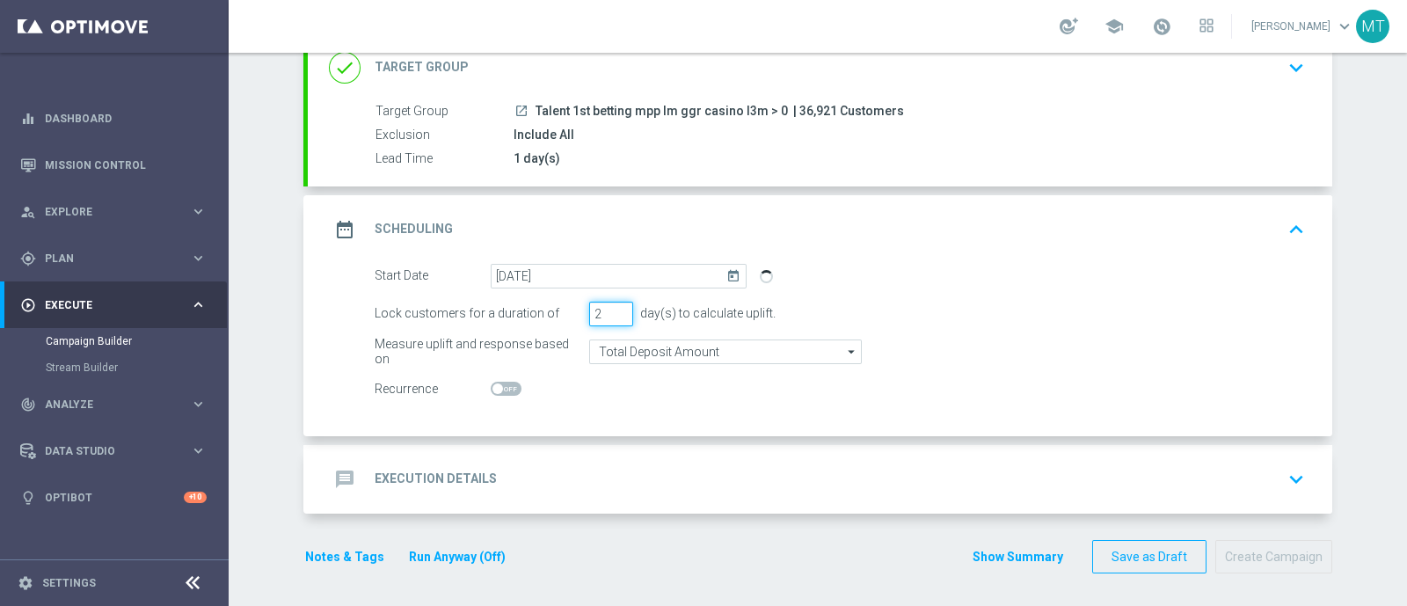
click at [613, 317] on input "2" at bounding box center [611, 314] width 44 height 25
type input "1"
click at [613, 317] on input "1" at bounding box center [611, 314] width 44 height 25
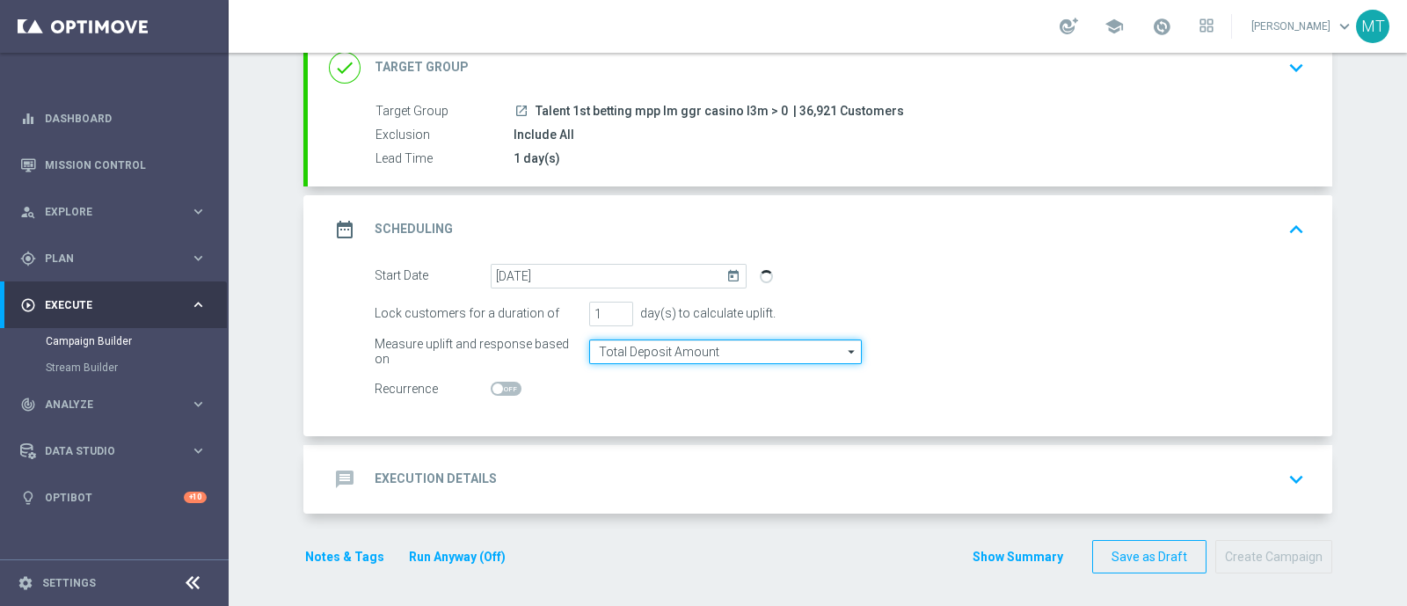
click at [626, 343] on input "Total Deposit Amount" at bounding box center [725, 351] width 273 height 25
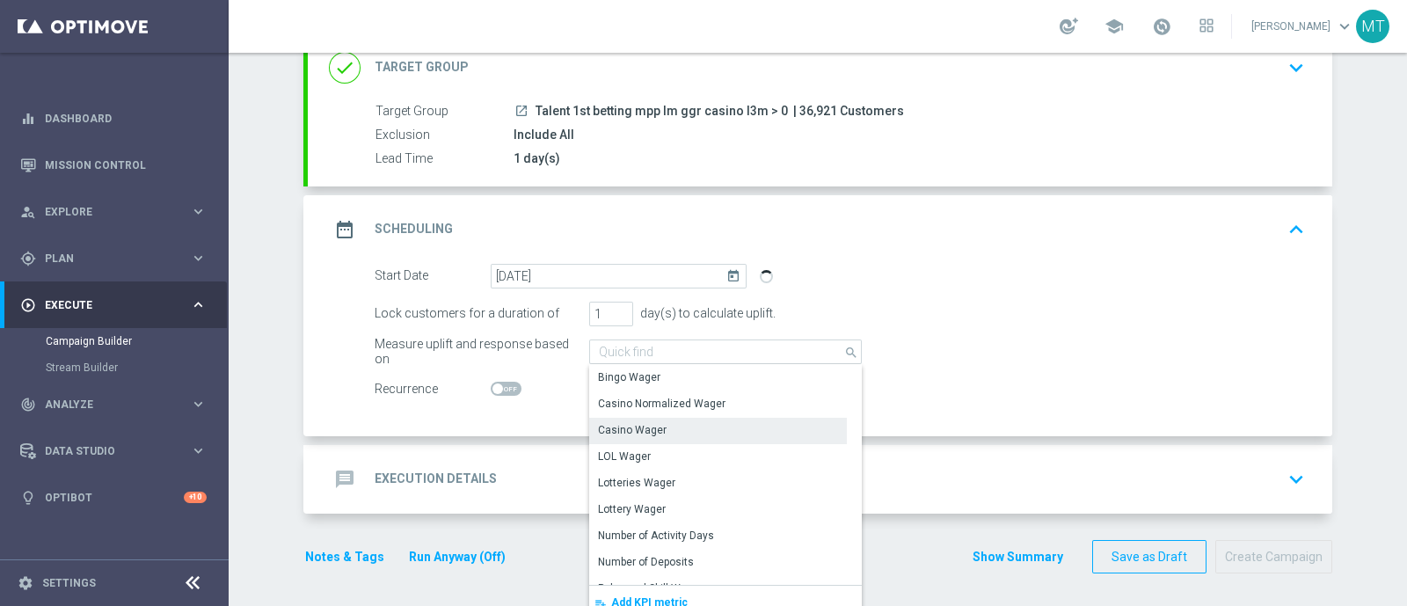
click at [638, 434] on div "Casino Wager" at bounding box center [632, 430] width 69 height 16
type input "Casino Wager"
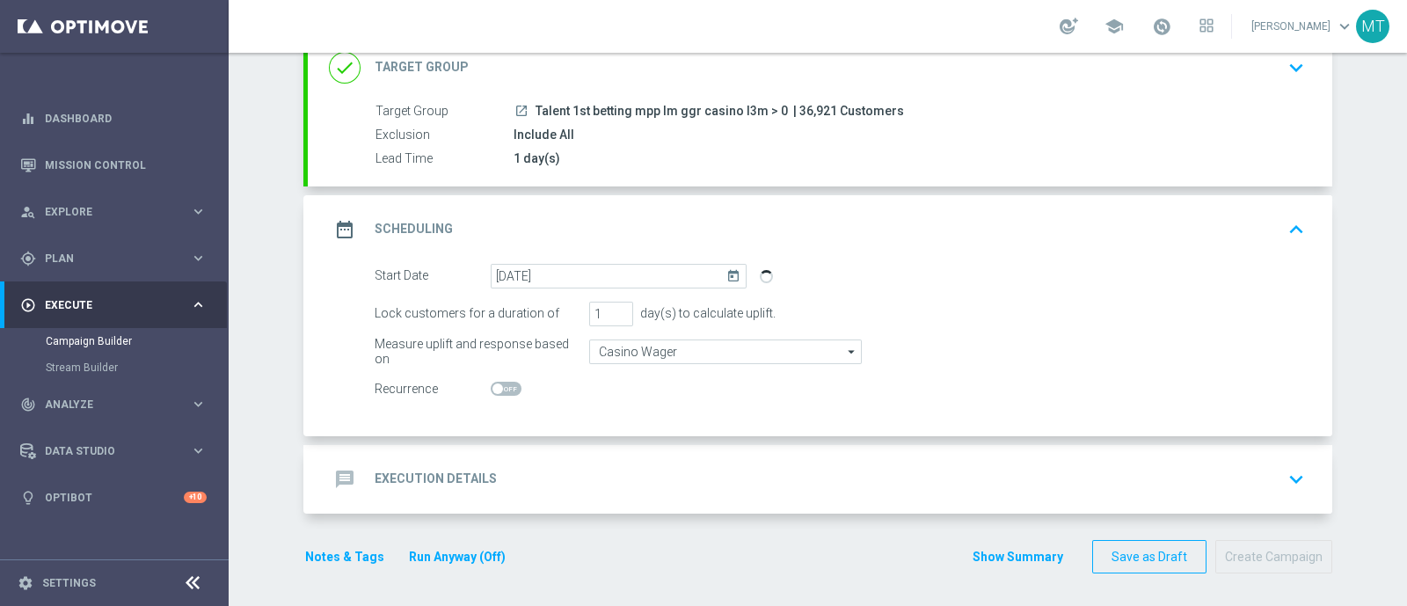
click at [550, 463] on div "message Execution Details keyboard_arrow_down" at bounding box center [820, 479] width 982 height 33
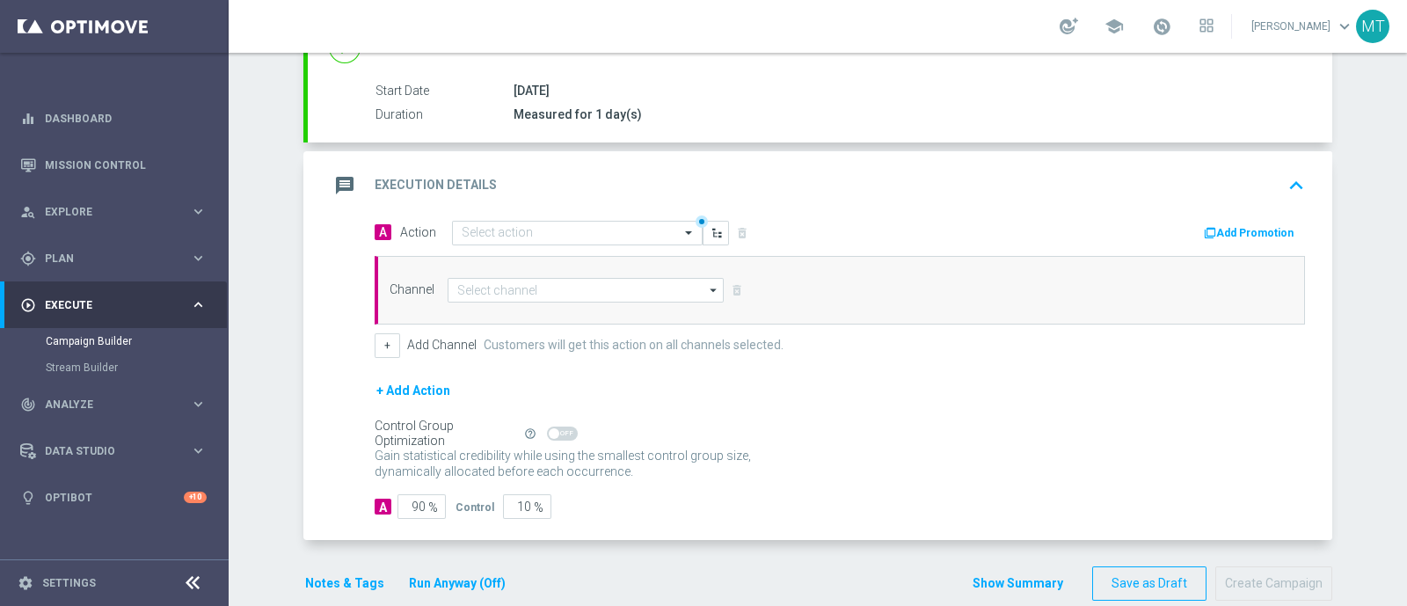
scroll to position [299, 0]
click at [487, 237] on div "Select action" at bounding box center [577, 232] width 251 height 25
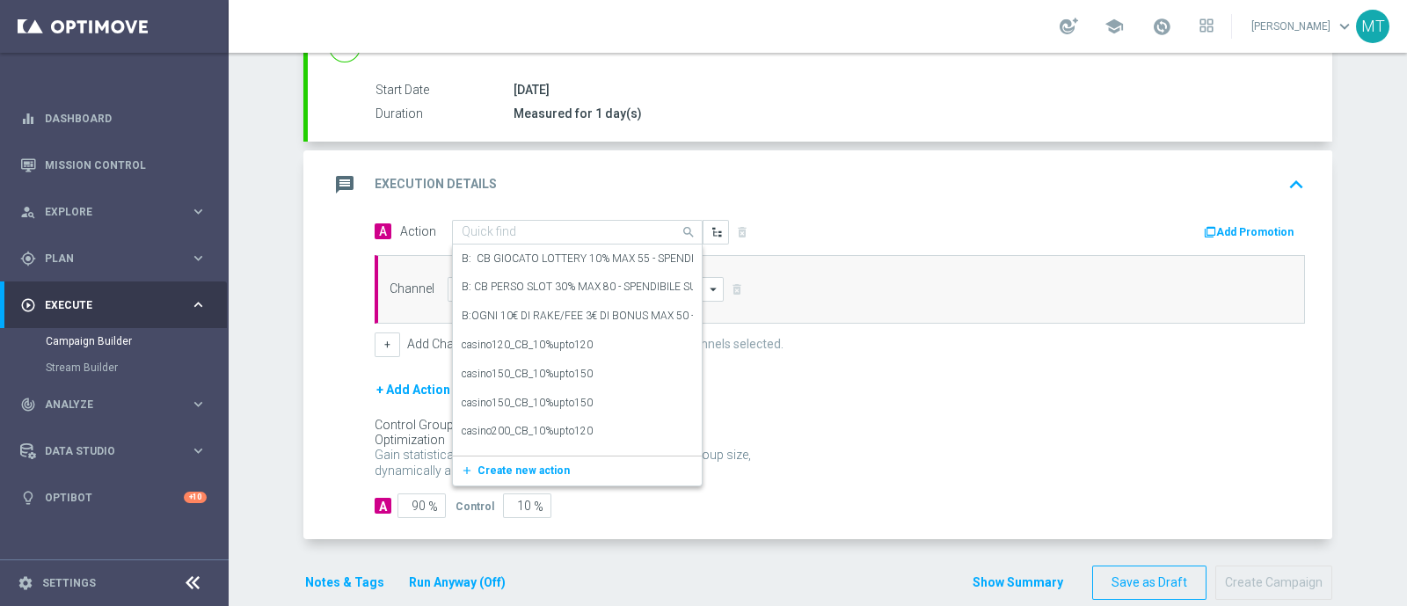
click at [558, 228] on input "text" at bounding box center [560, 232] width 196 height 15
paste input "ogni 20€ ricaricati ricevi 3€ Slot, fino a 15€"
type input "ogni 20€ ricaricati ricevi 3€ Slot, fino a 15€"
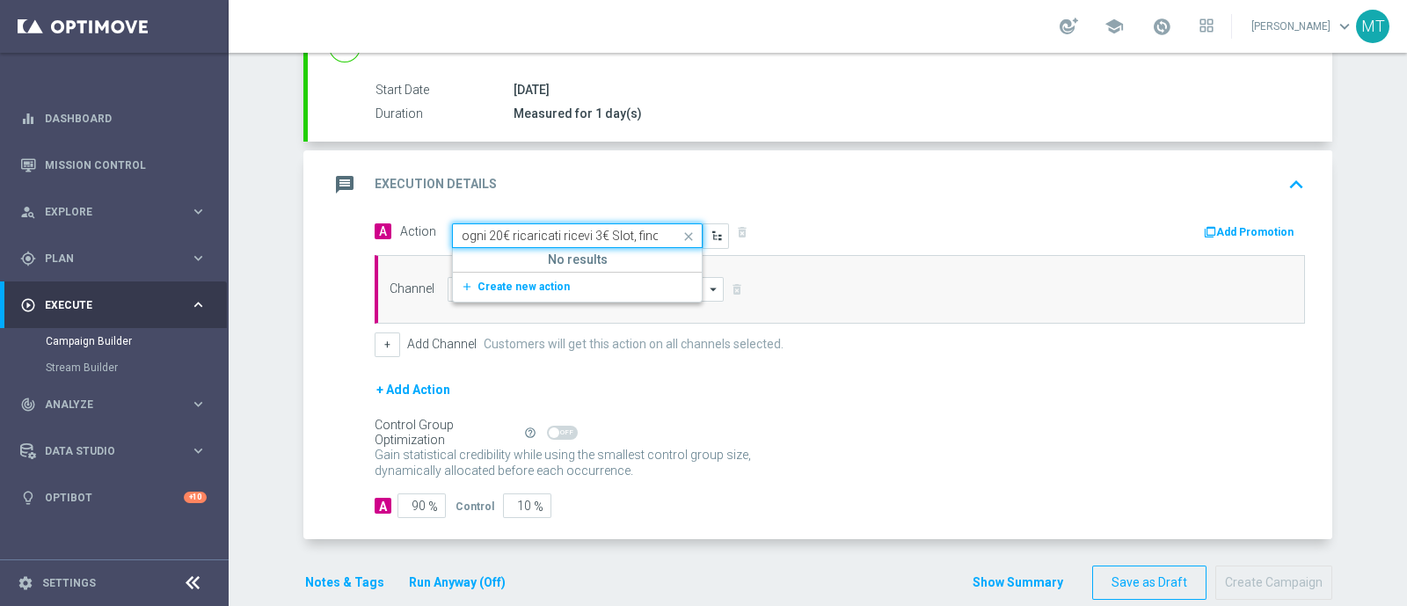
scroll to position [0, 30]
click at [581, 282] on button "add_new Create new action" at bounding box center [574, 287] width 243 height 20
click at [477, 230] on input "text" at bounding box center [560, 232] width 196 height 15
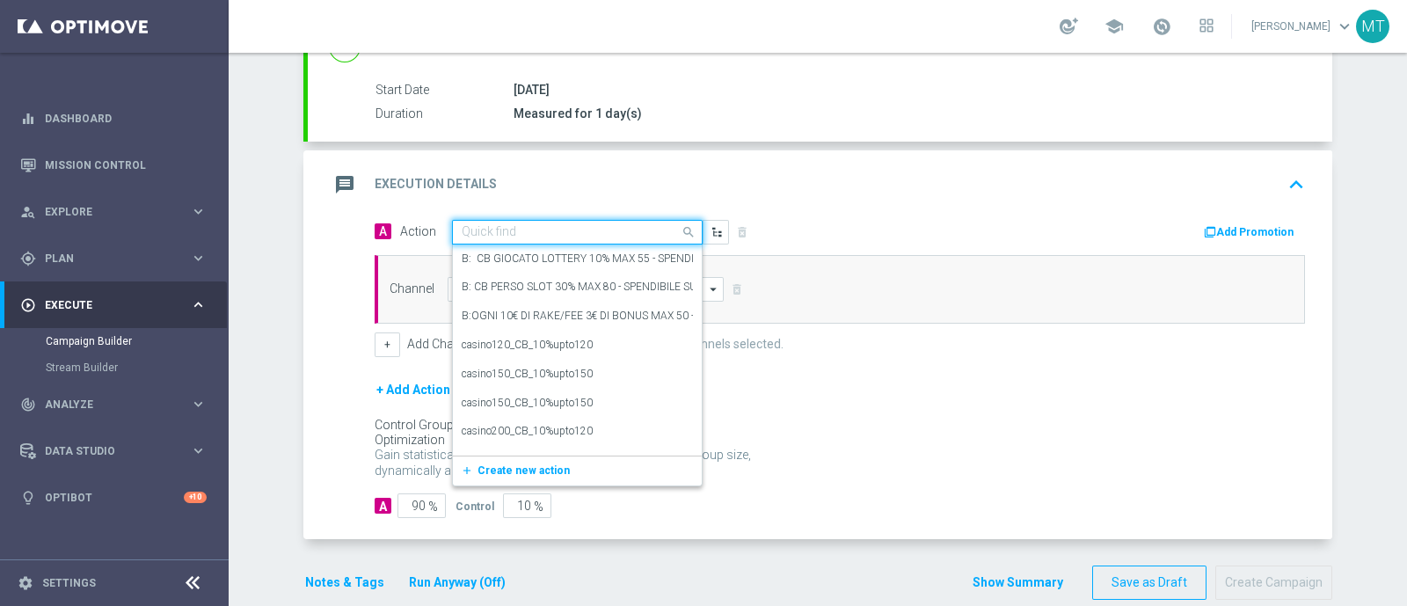
paste input "ogni 20€ ricaricati ricevi 3€ Slot, fino a 15€"
type input "ogni 20€ ricaricati ricevi 3€ Slot, fino a 15€"
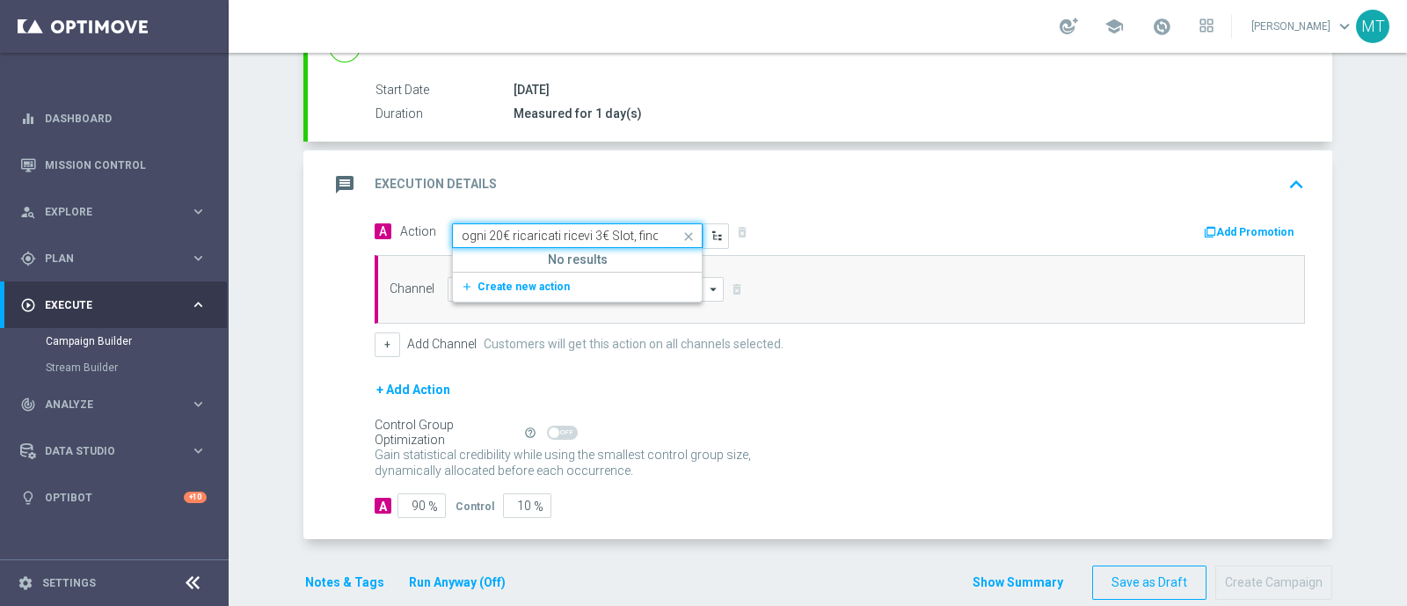
scroll to position [0, 30]
click at [492, 288] on span "Create new action" at bounding box center [524, 287] width 92 height 12
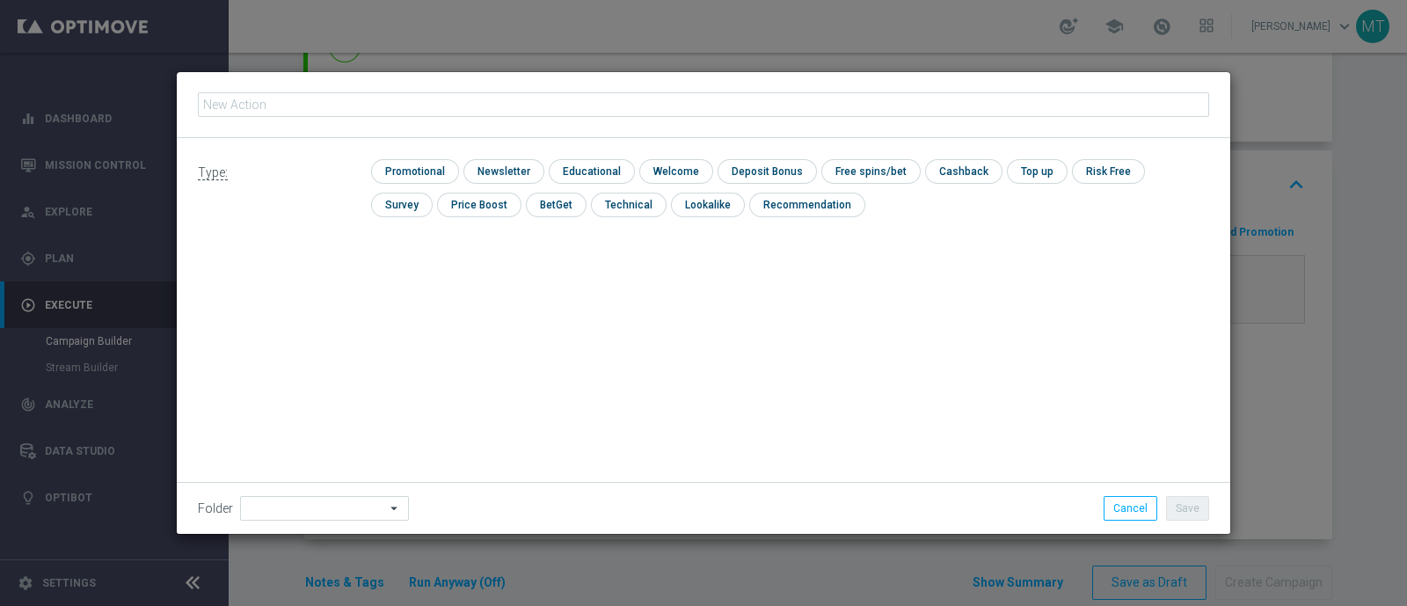
type input "ogni 20€ ricaricati ricevi 3€ Slot, fino a 15€"
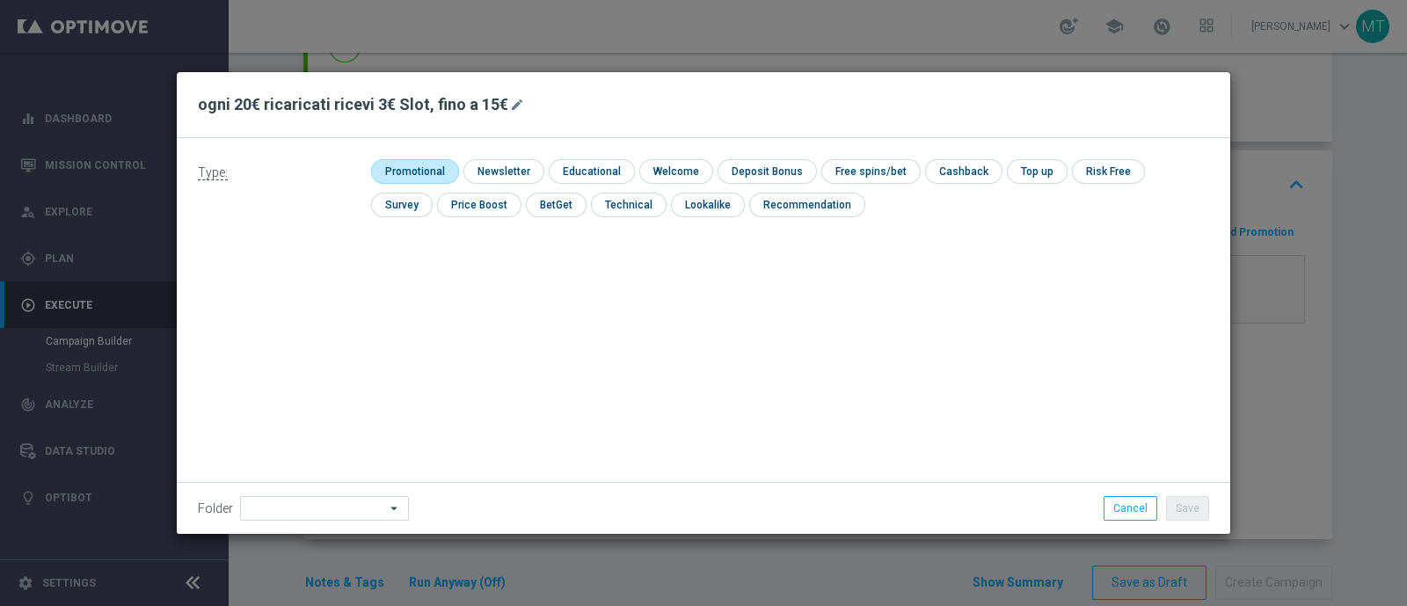
click at [405, 170] on input "checkbox" at bounding box center [413, 171] width 84 height 24
checkbox input "true"
click at [976, 173] on input "checkbox" at bounding box center [980, 171] width 74 height 24
checkbox input "true"
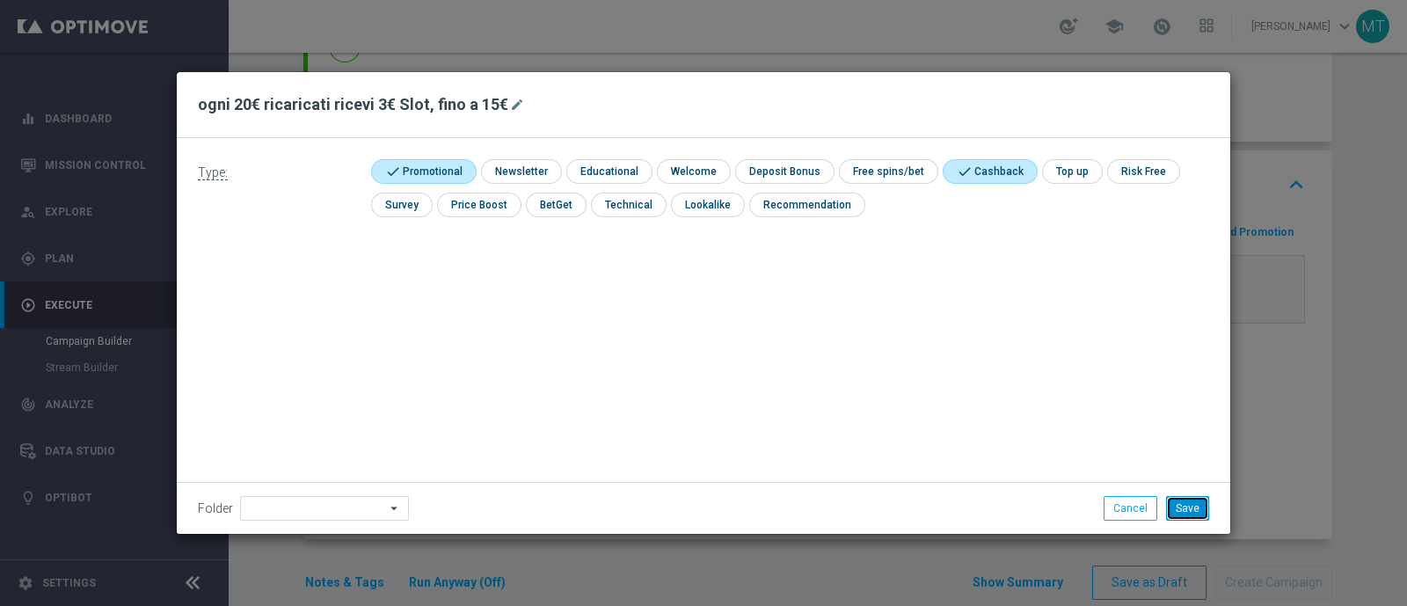
click at [1185, 510] on button "Save" at bounding box center [1187, 508] width 43 height 25
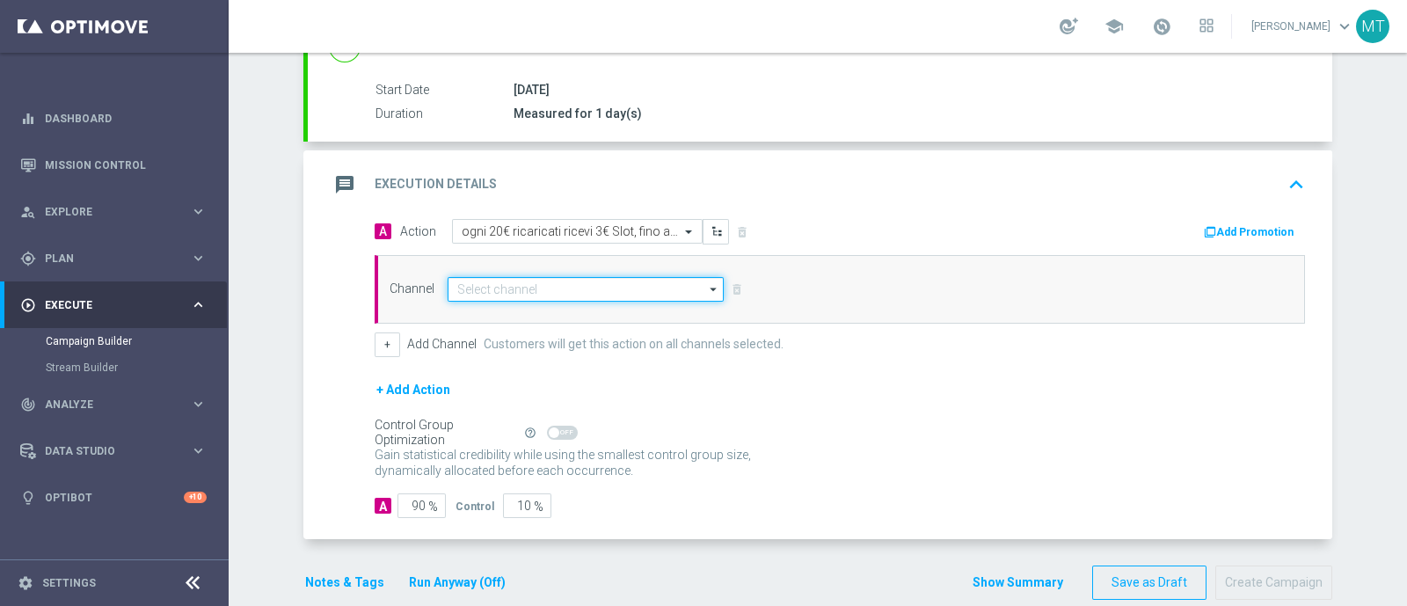
click at [517, 288] on input at bounding box center [586, 289] width 276 height 25
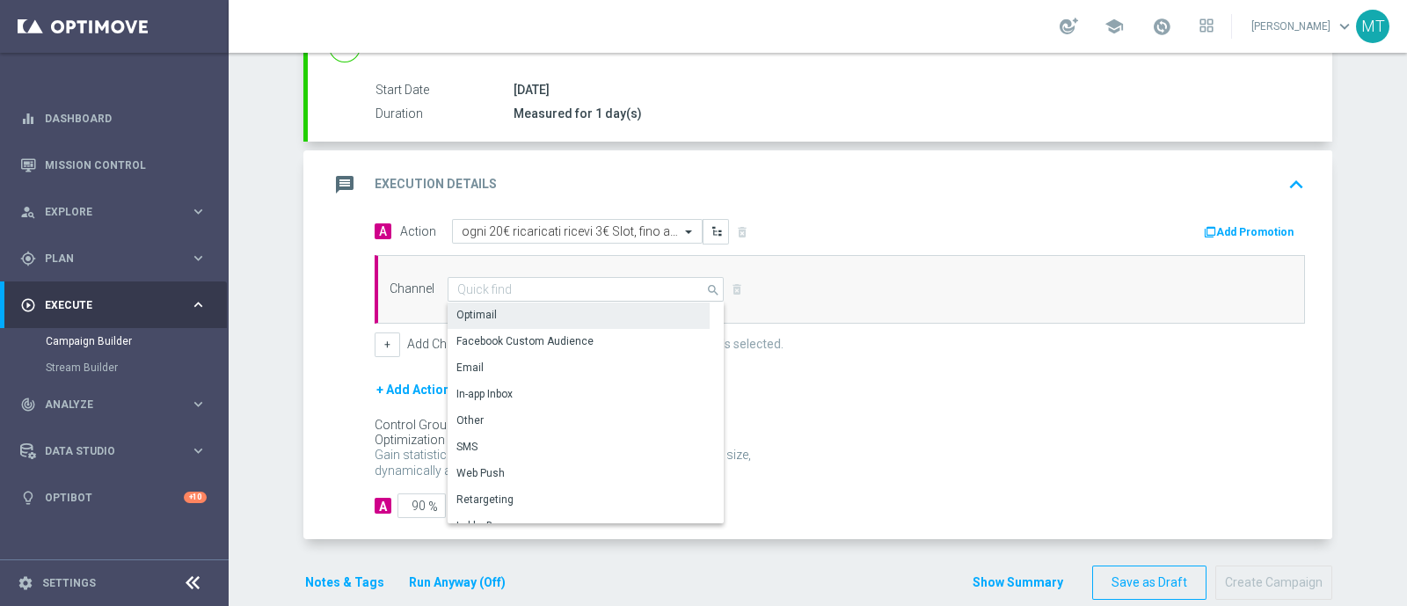
click at [508, 310] on div "Optimail" at bounding box center [579, 315] width 262 height 25
type input "Optimail"
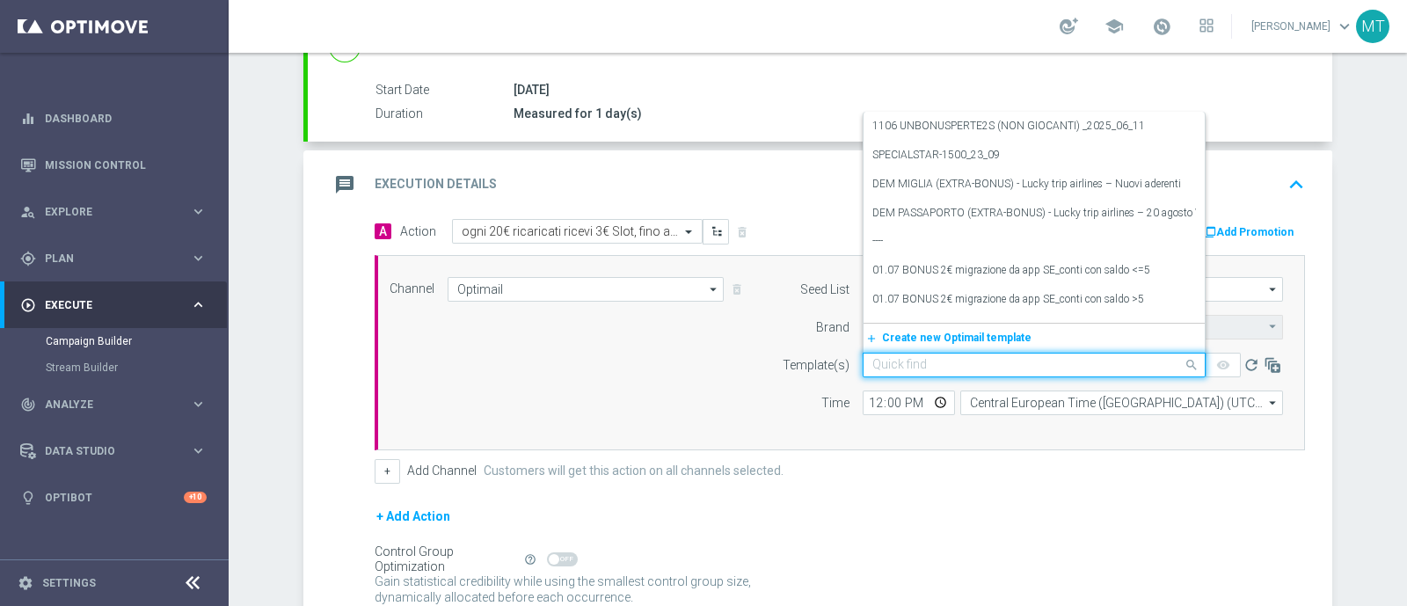
click at [895, 358] on input "text" at bounding box center [1016, 365] width 288 height 15
paste input "RICSLOT1110 - 2025-10-11"
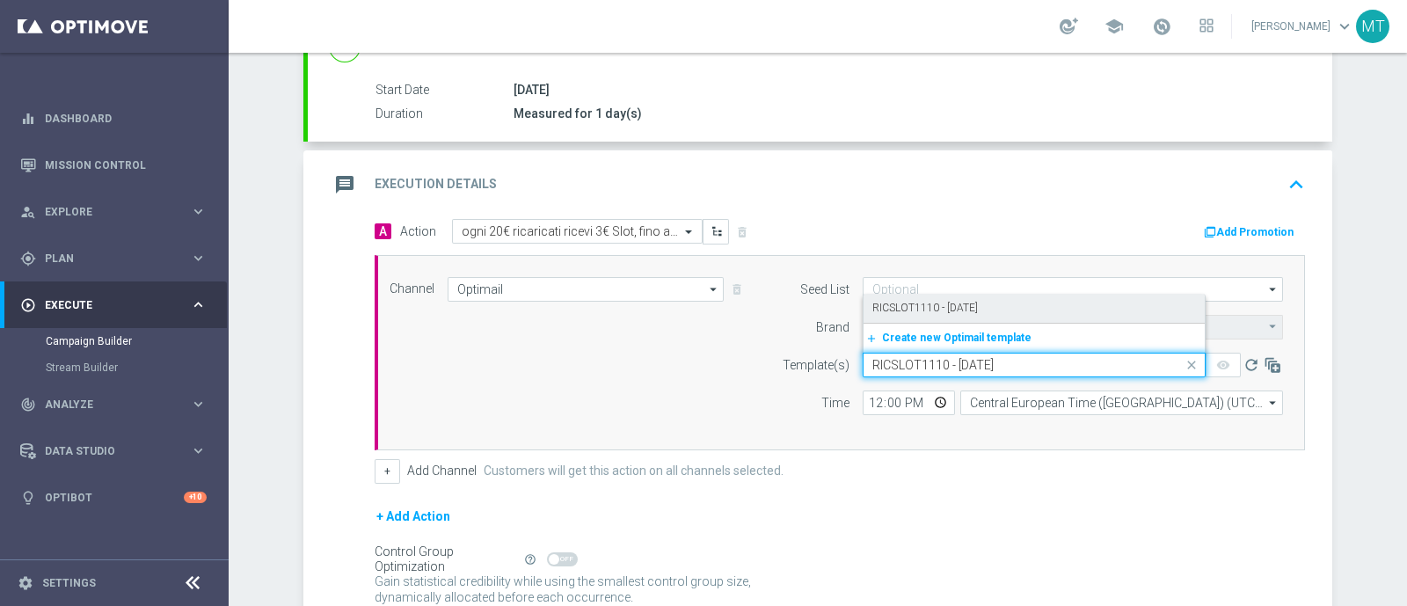
click at [898, 305] on label "RICSLOT1110 - 2025-10-11" at bounding box center [925, 308] width 106 height 15
type input "RICSLOT1110 - 2025-10-11"
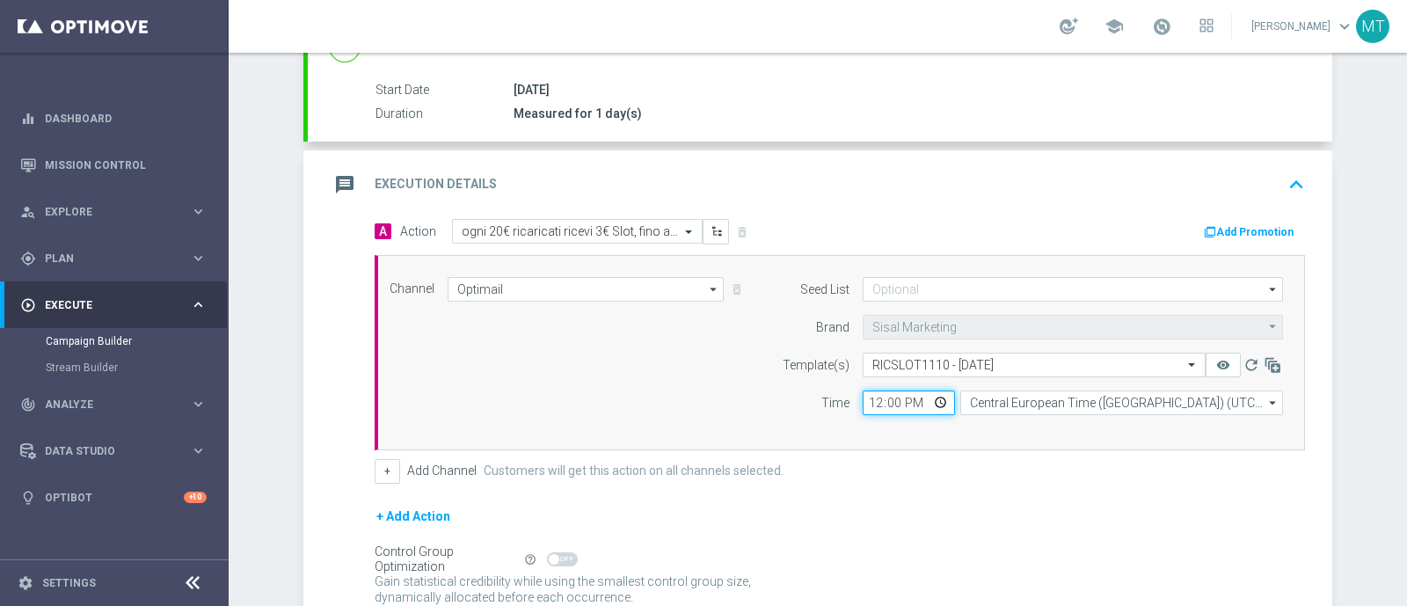
click at [867, 392] on input "12:00" at bounding box center [909, 402] width 92 height 25
type input "17:00"
click at [1258, 227] on button "Add Promotion" at bounding box center [1251, 231] width 98 height 19
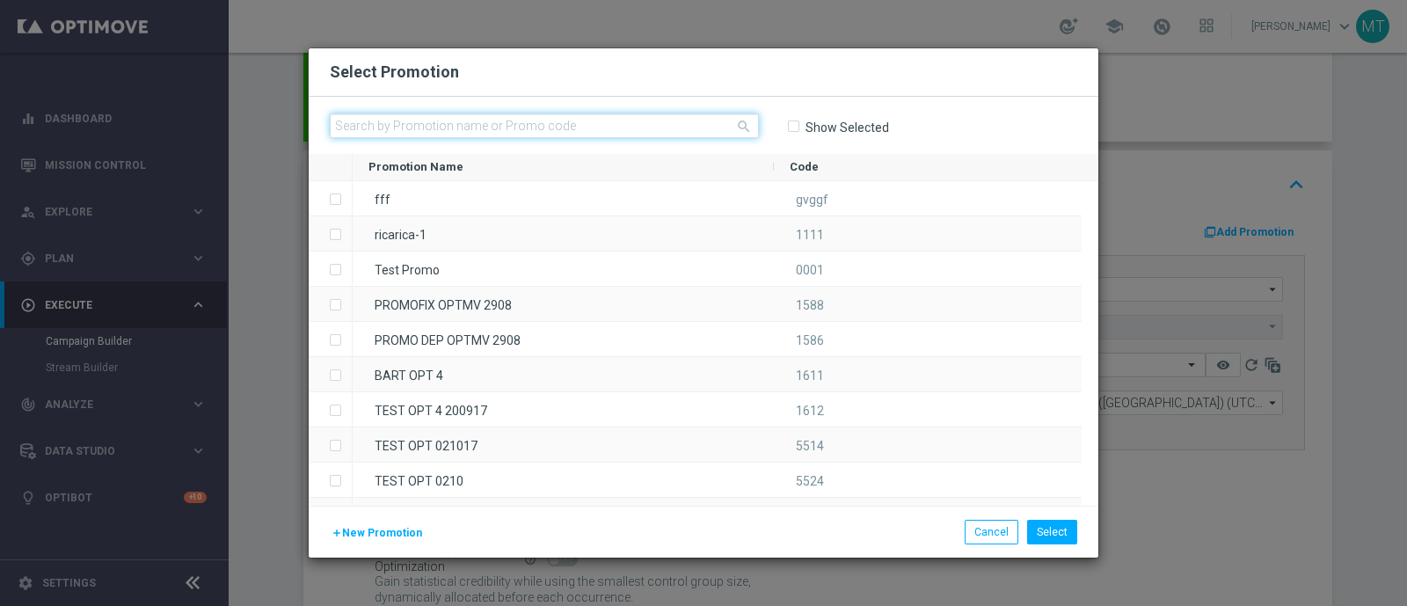
click at [474, 118] on input "text" at bounding box center [544, 125] width 429 height 25
paste input "336469"
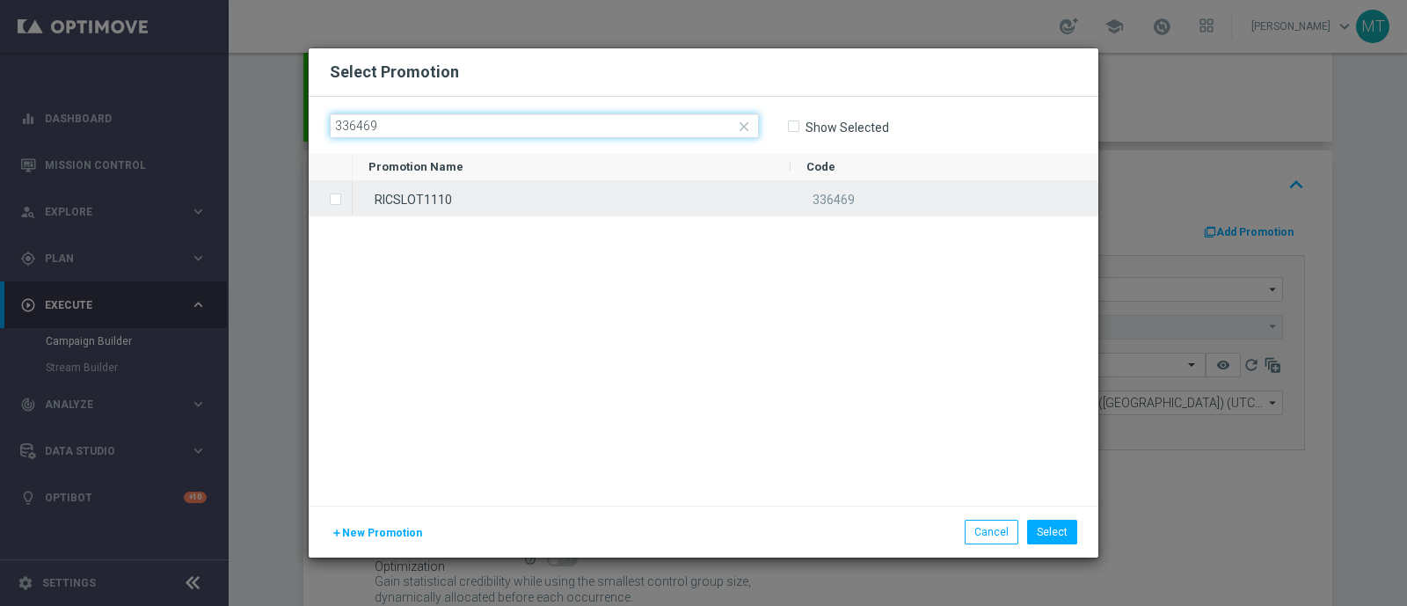
type input "336469"
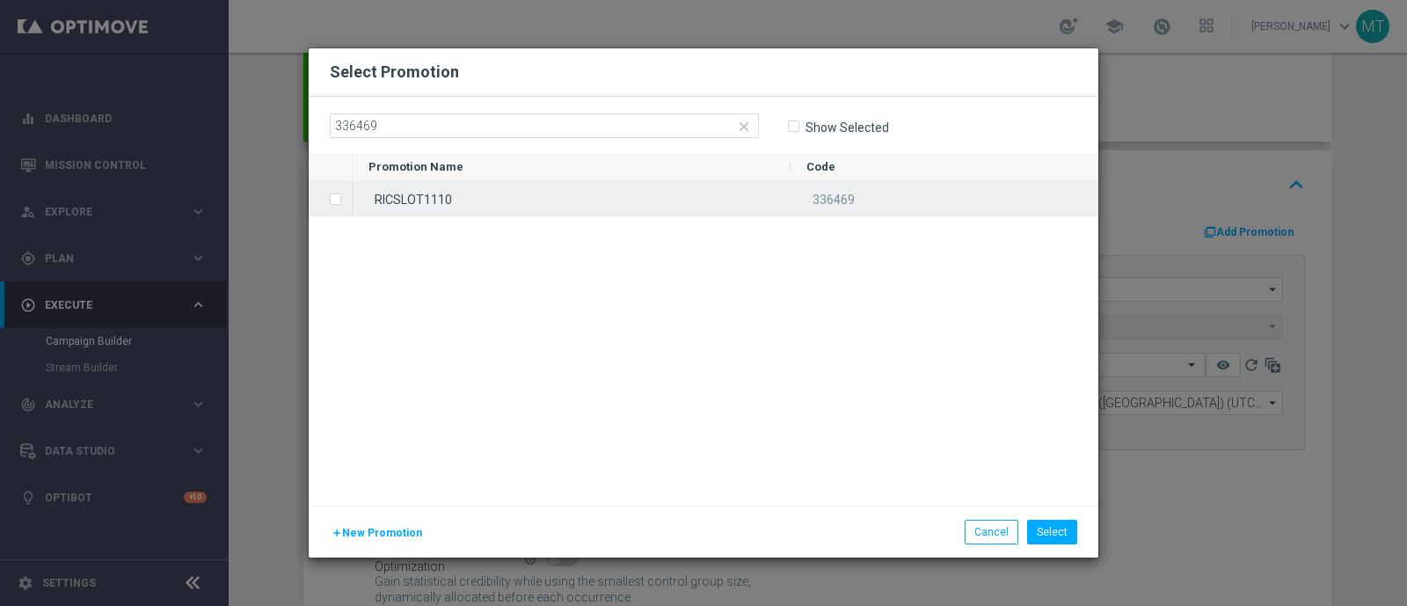
click at [346, 202] on label "Press SPACE to select this row." at bounding box center [349, 201] width 6 height 16
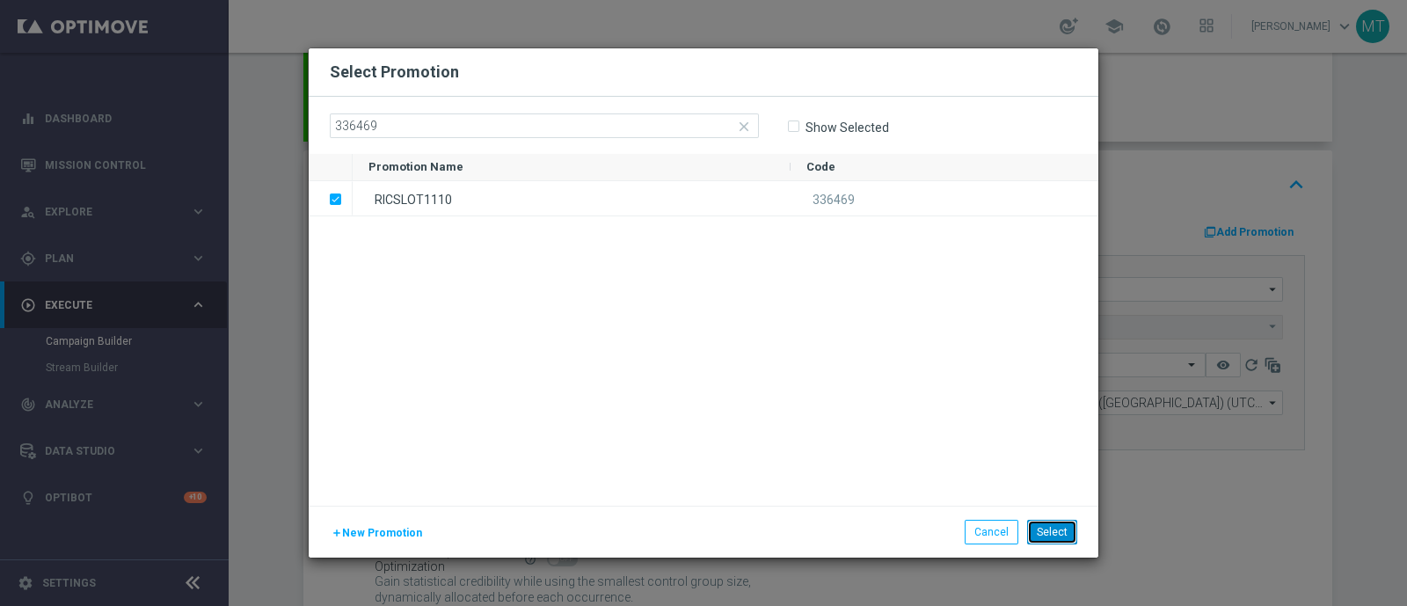
click at [1060, 537] on button "Select" at bounding box center [1052, 532] width 50 height 25
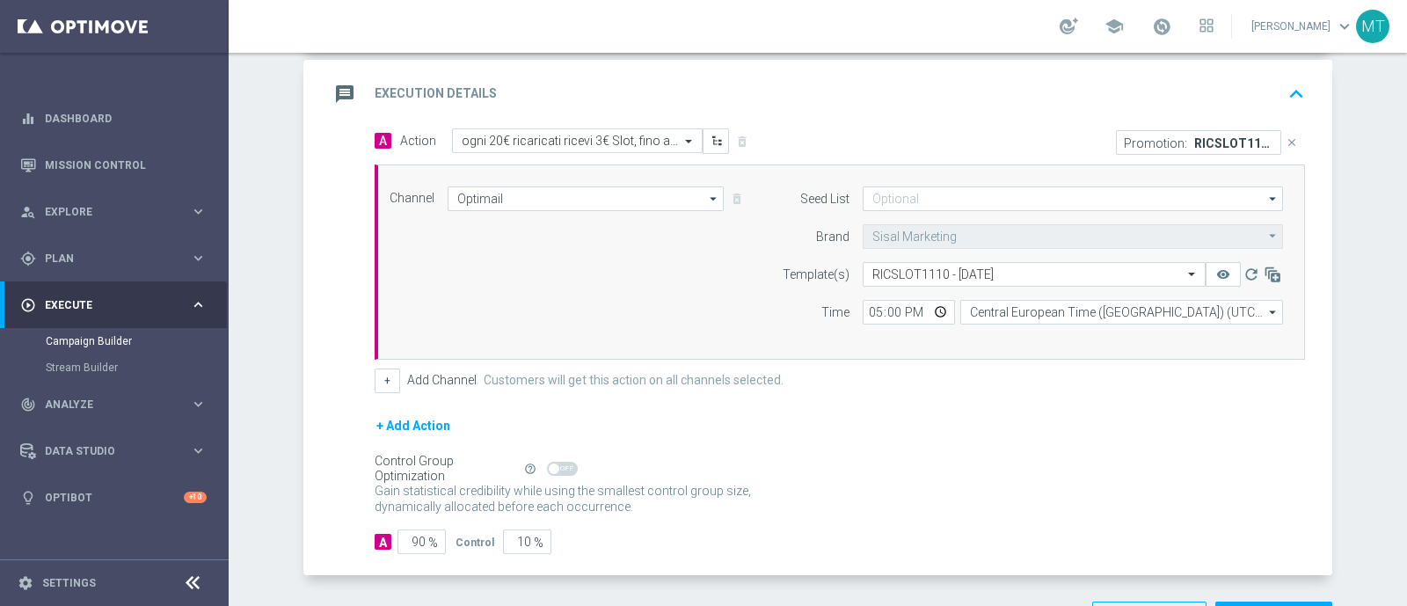
scroll to position [450, 0]
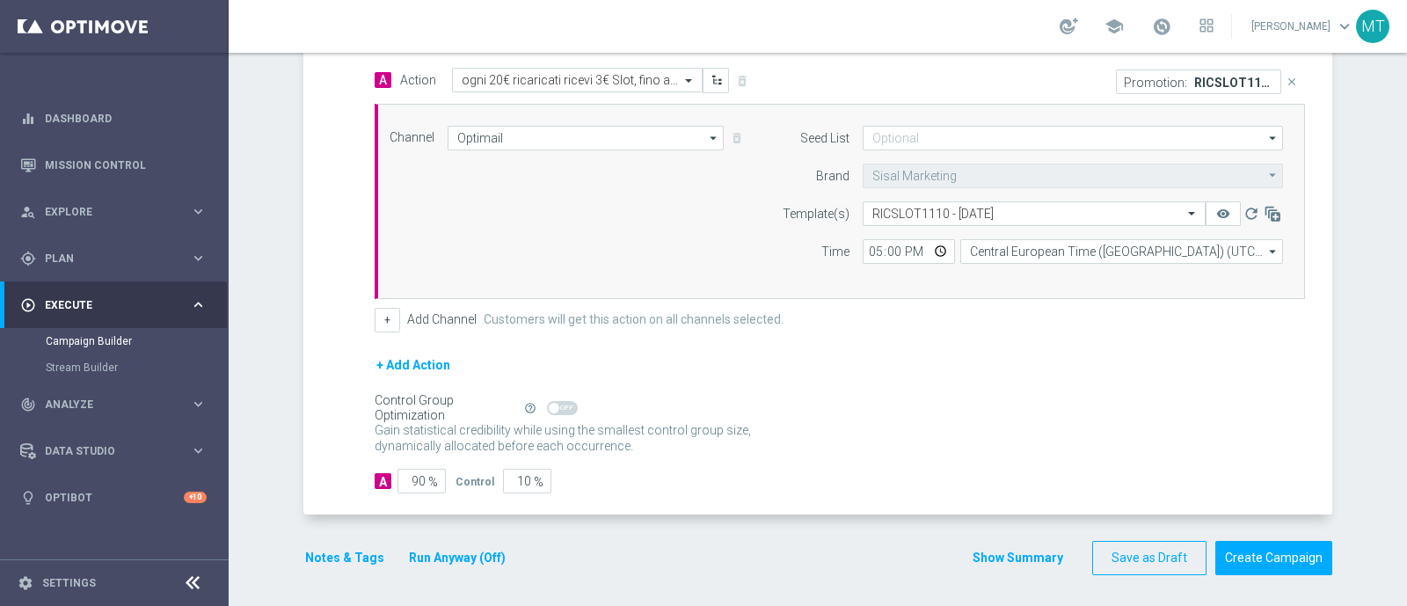
click at [335, 558] on button "Notes & Tags" at bounding box center [344, 558] width 83 height 22
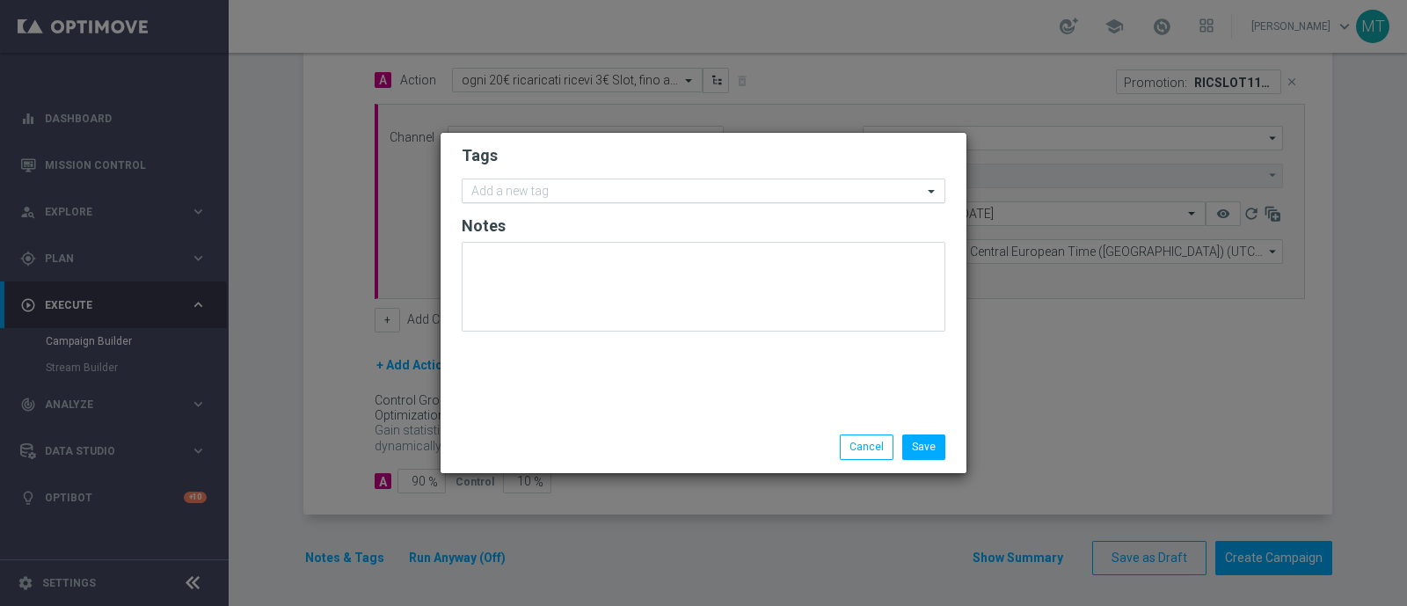
click at [522, 185] on input "text" at bounding box center [696, 192] width 451 height 15
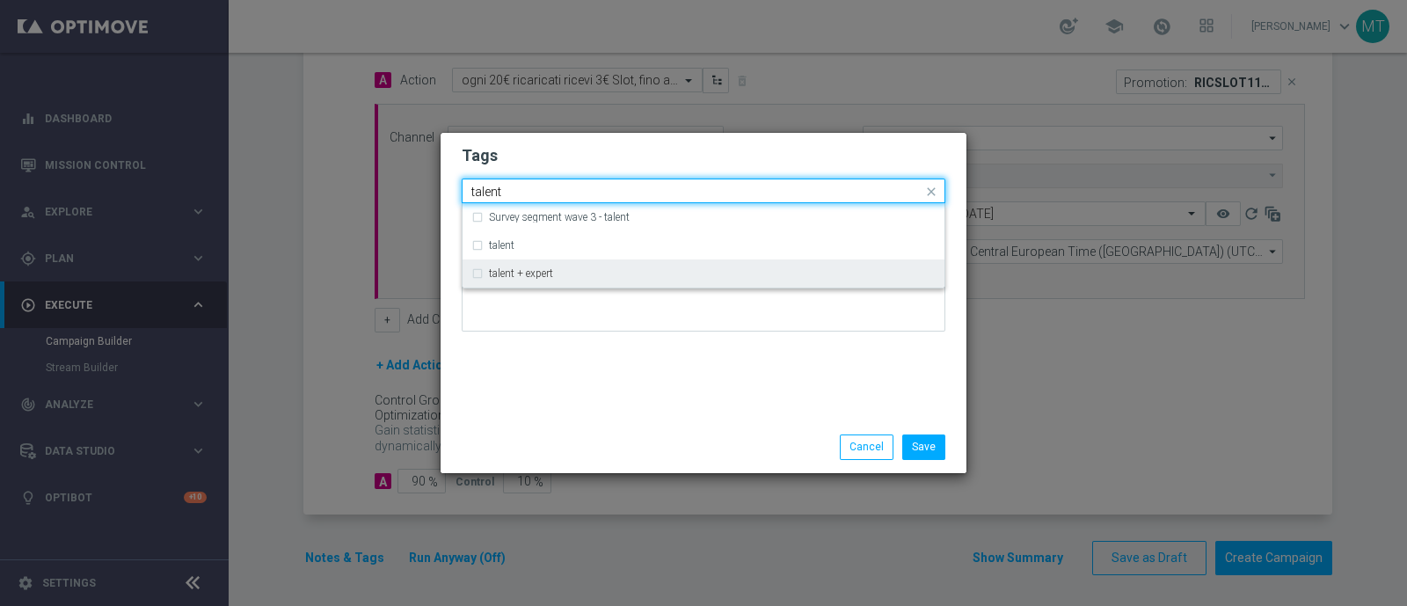
click at [528, 279] on label "talent + expert" at bounding box center [521, 273] width 64 height 11
type input "talent"
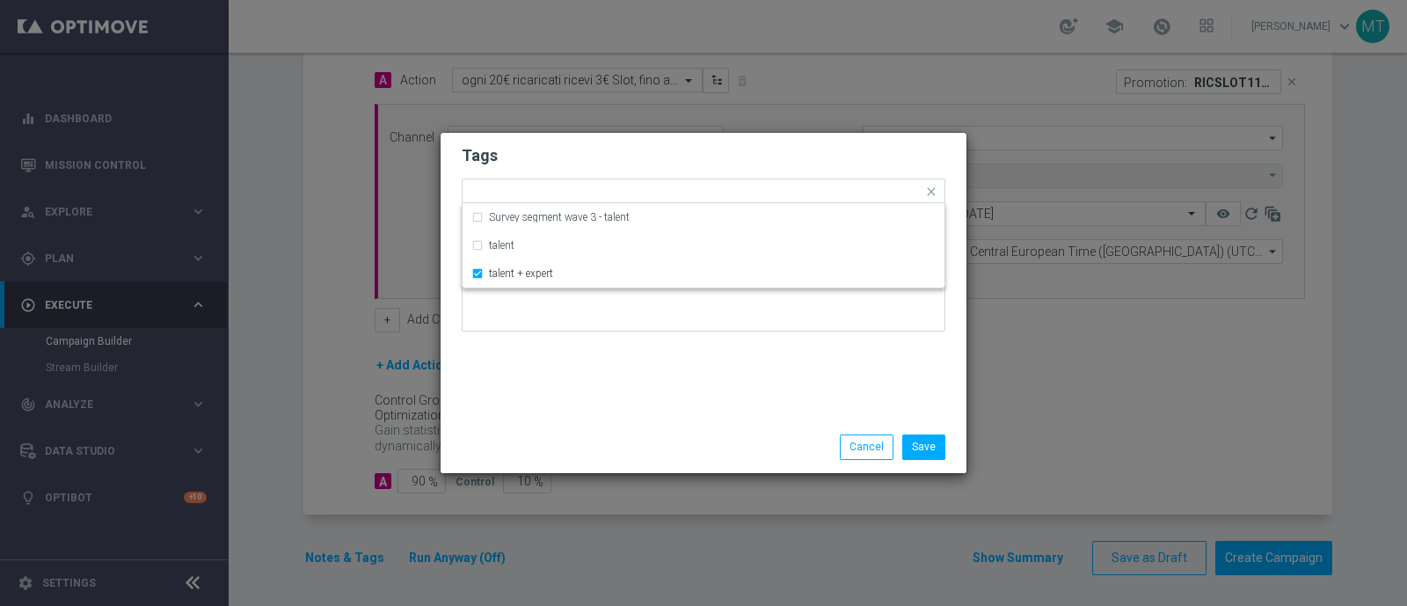
click at [613, 372] on div "Tags Quick find × talent + expert Survey segment wave 3 - talent talent talent …" at bounding box center [704, 277] width 526 height 288
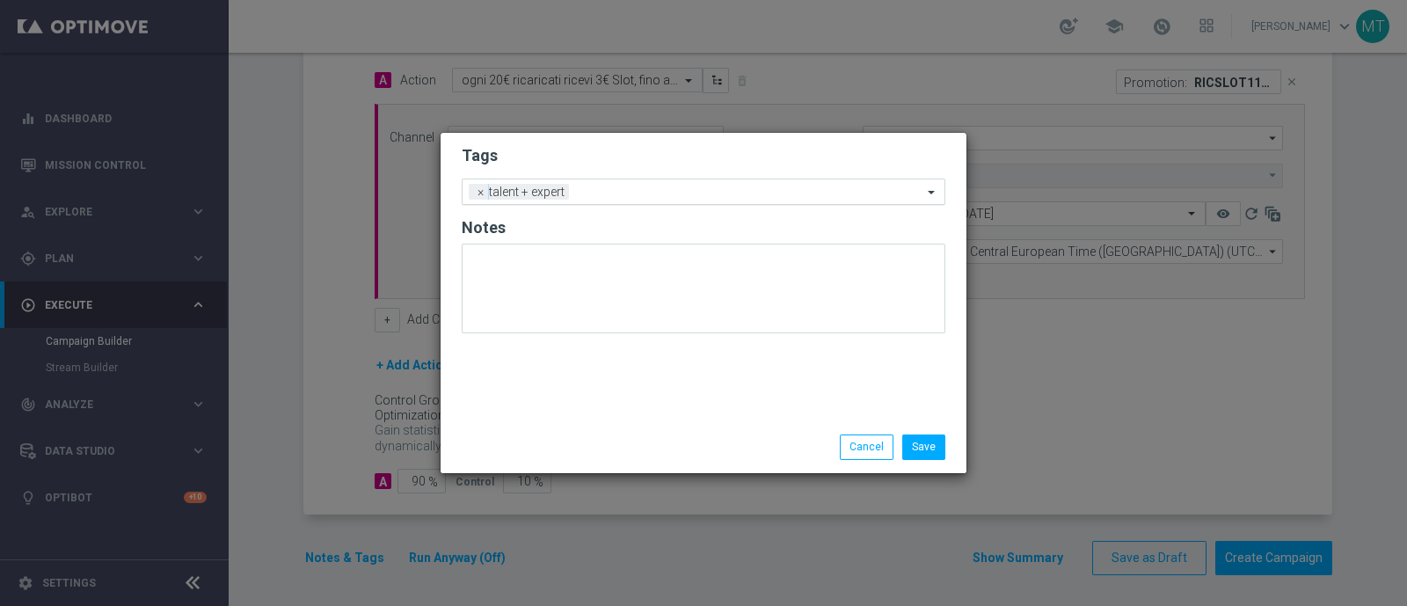
click at [598, 190] on input "text" at bounding box center [749, 193] width 346 height 15
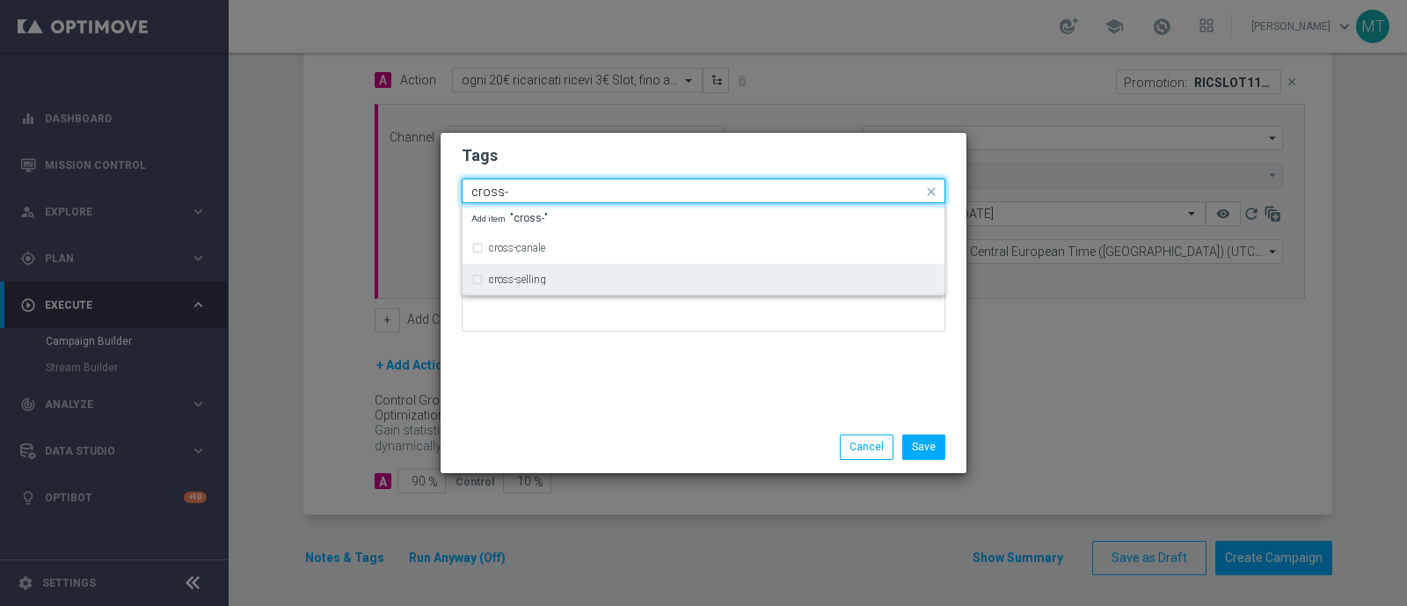
click at [578, 273] on div "cross-selling" at bounding box center [703, 280] width 464 height 28
type input "cross-"
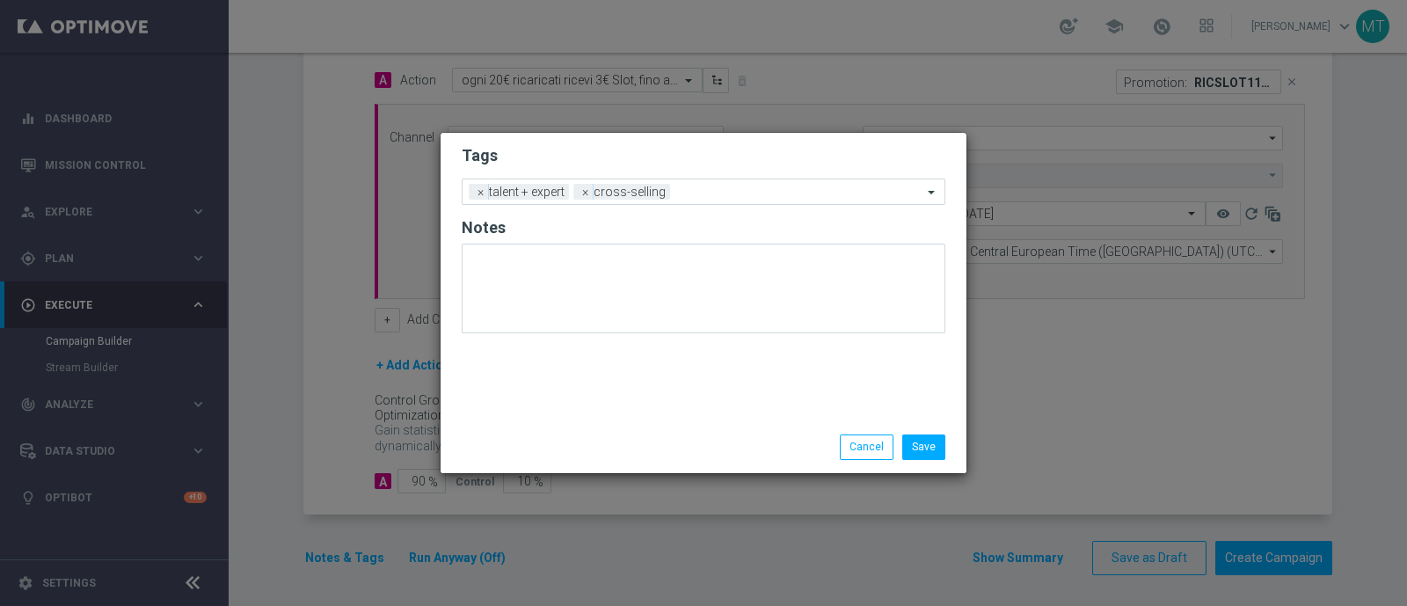
click at [576, 419] on div "Tags Add a new tag × talent + expert × cross-selling Notes" at bounding box center [704, 277] width 526 height 288
click at [678, 188] on input "text" at bounding box center [799, 193] width 245 height 15
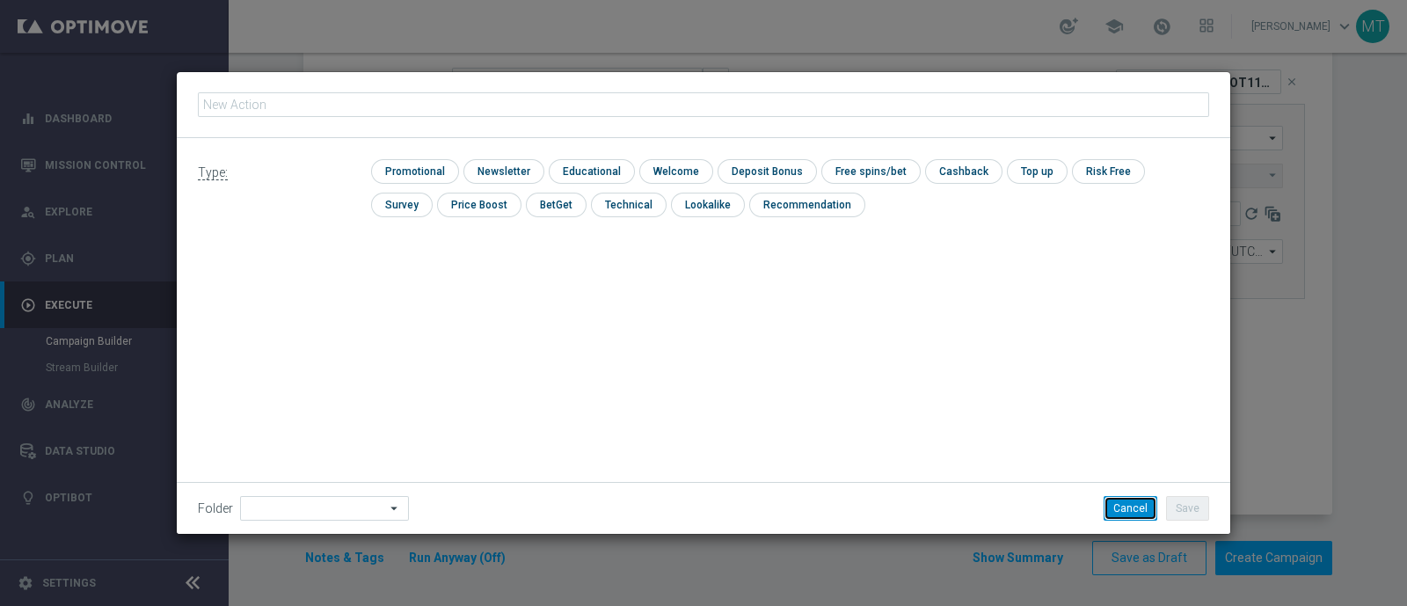
click at [1135, 501] on button "Cancel" at bounding box center [1131, 508] width 54 height 25
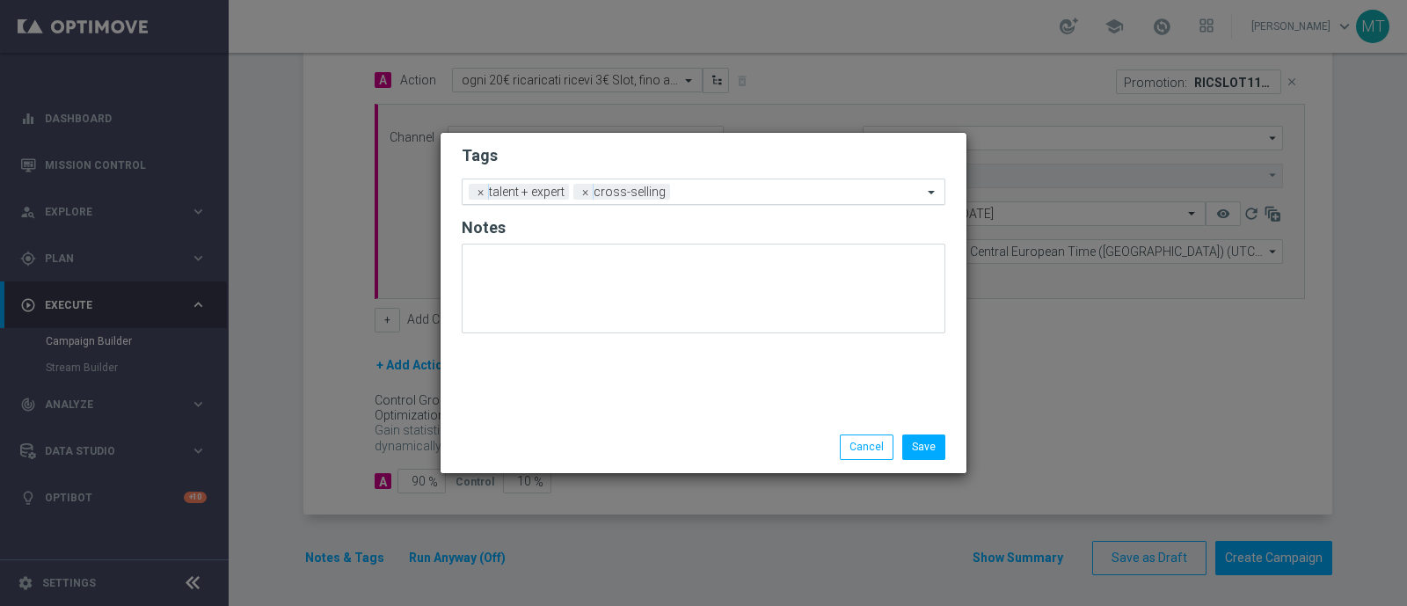
click at [759, 188] on input "text" at bounding box center [799, 193] width 245 height 15
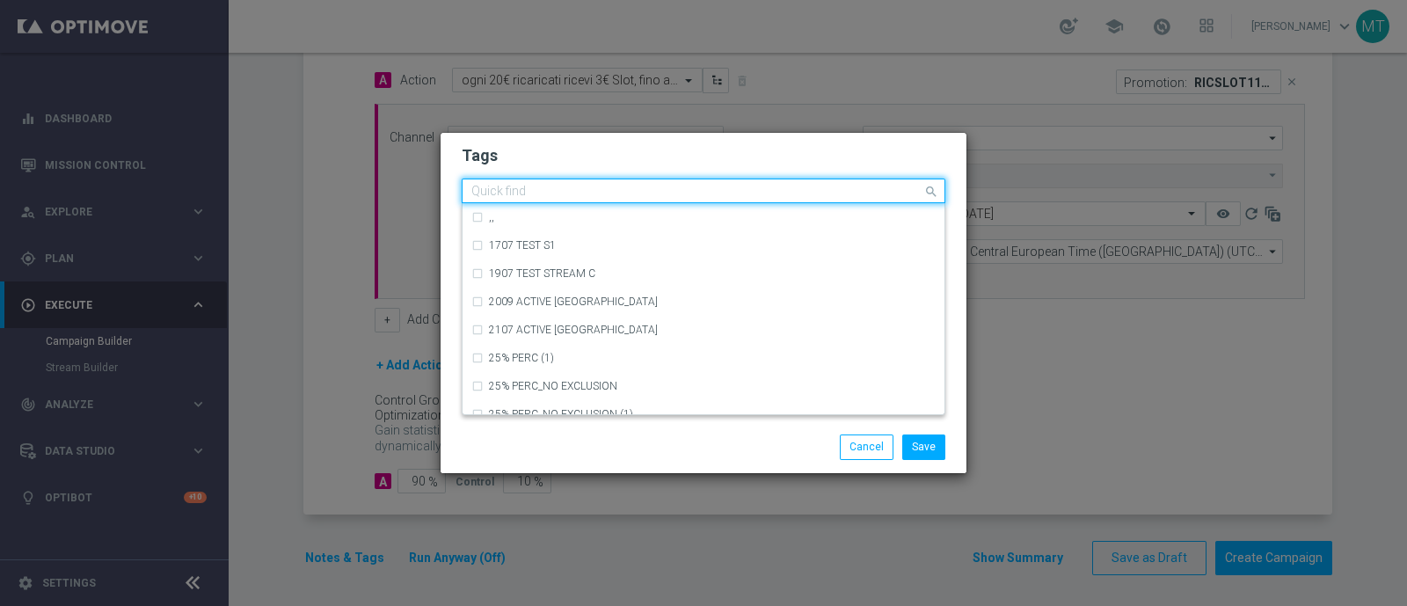
click at [759, 188] on input "text" at bounding box center [696, 192] width 451 height 15
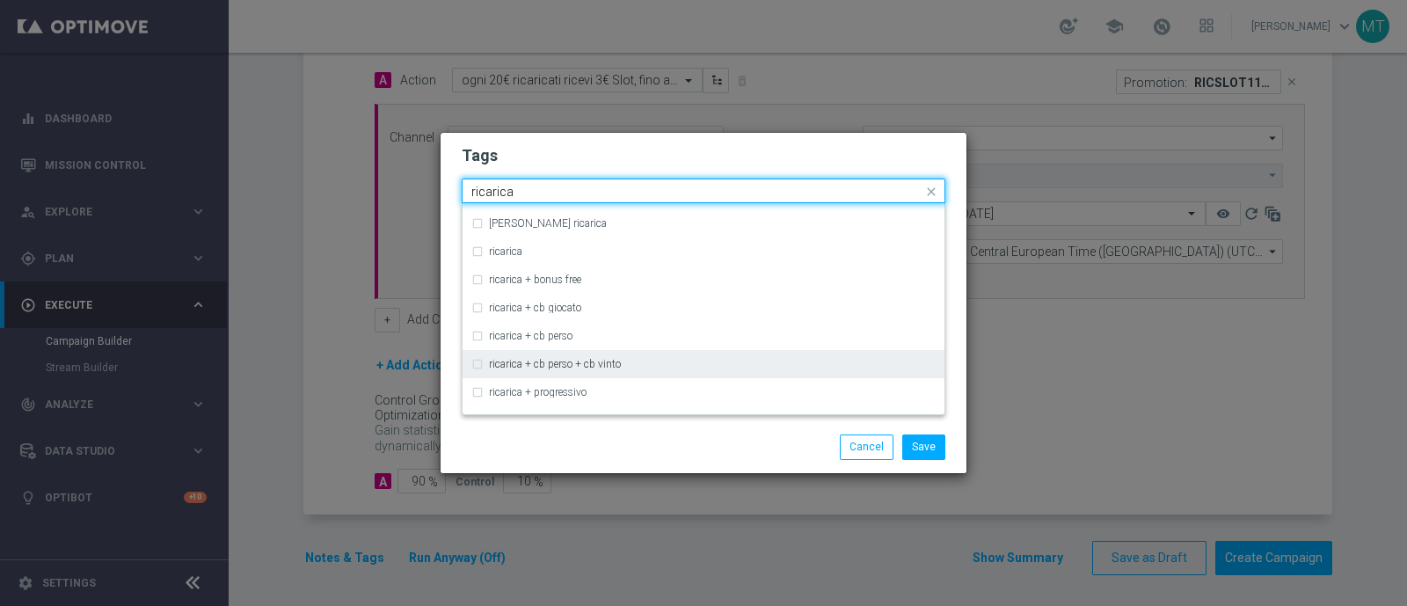
scroll to position [554, 0]
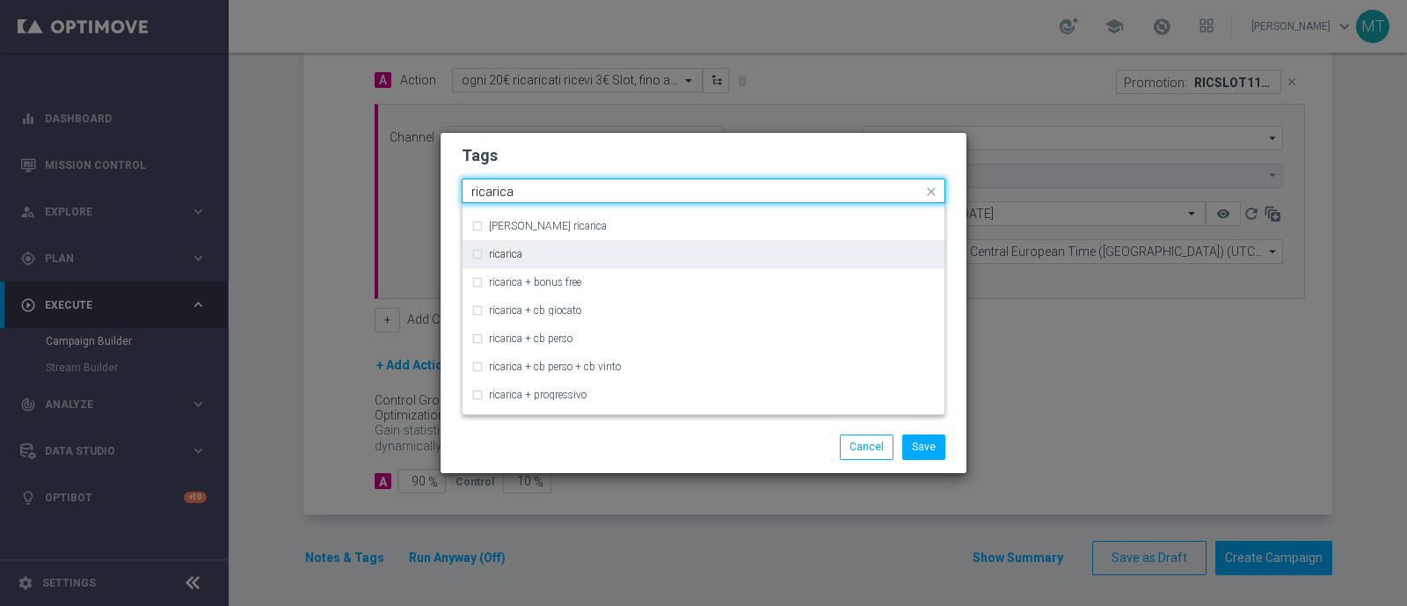
click at [481, 256] on div "ricarica" at bounding box center [703, 254] width 464 height 28
type input "ricarica"
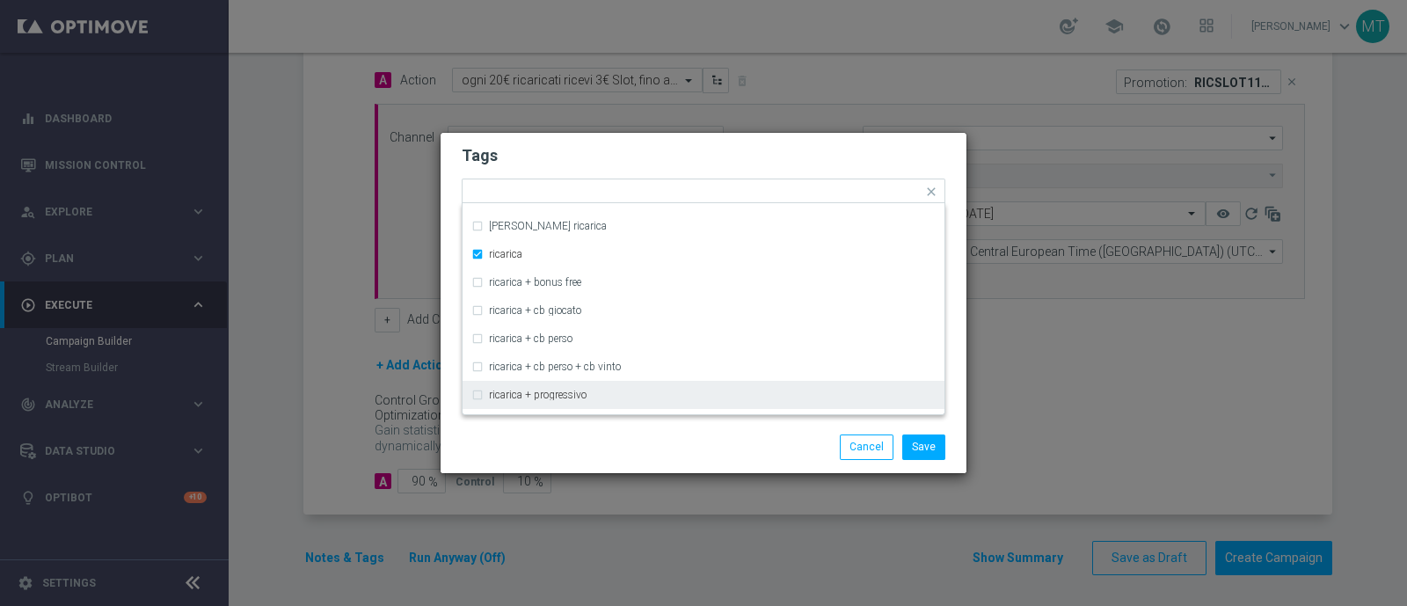
click at [612, 468] on div "Save Cancel" at bounding box center [704, 446] width 526 height 51
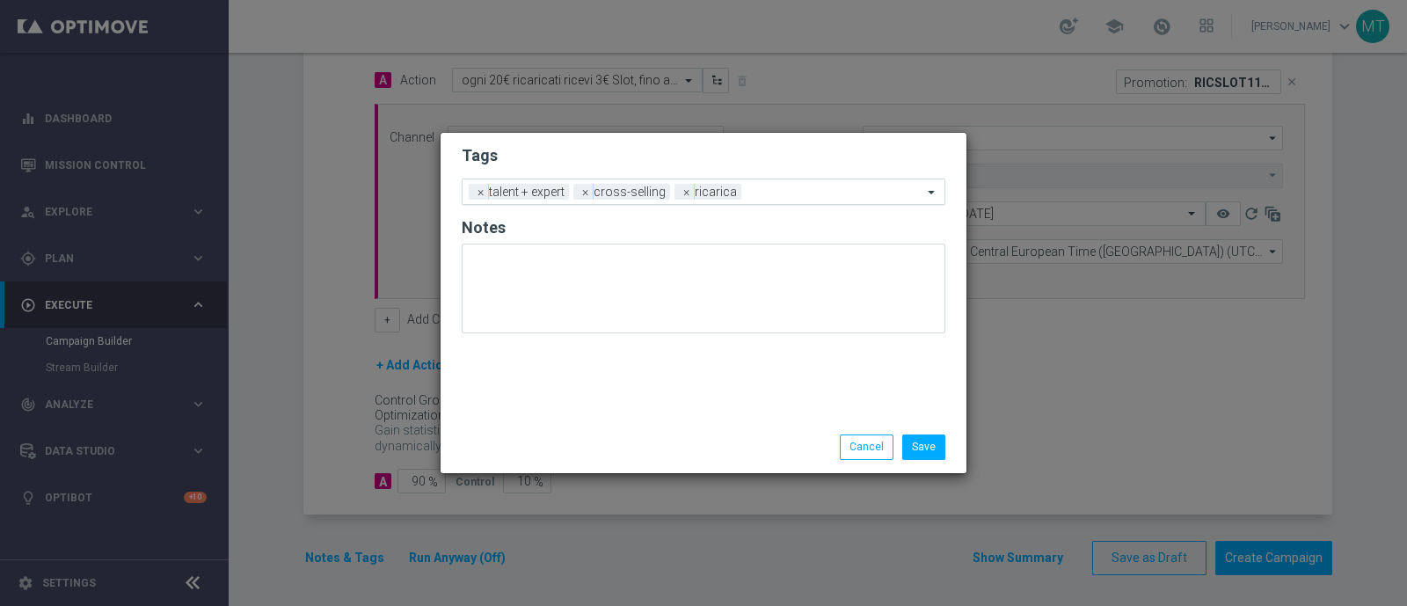
click at [763, 187] on input "text" at bounding box center [835, 193] width 174 height 15
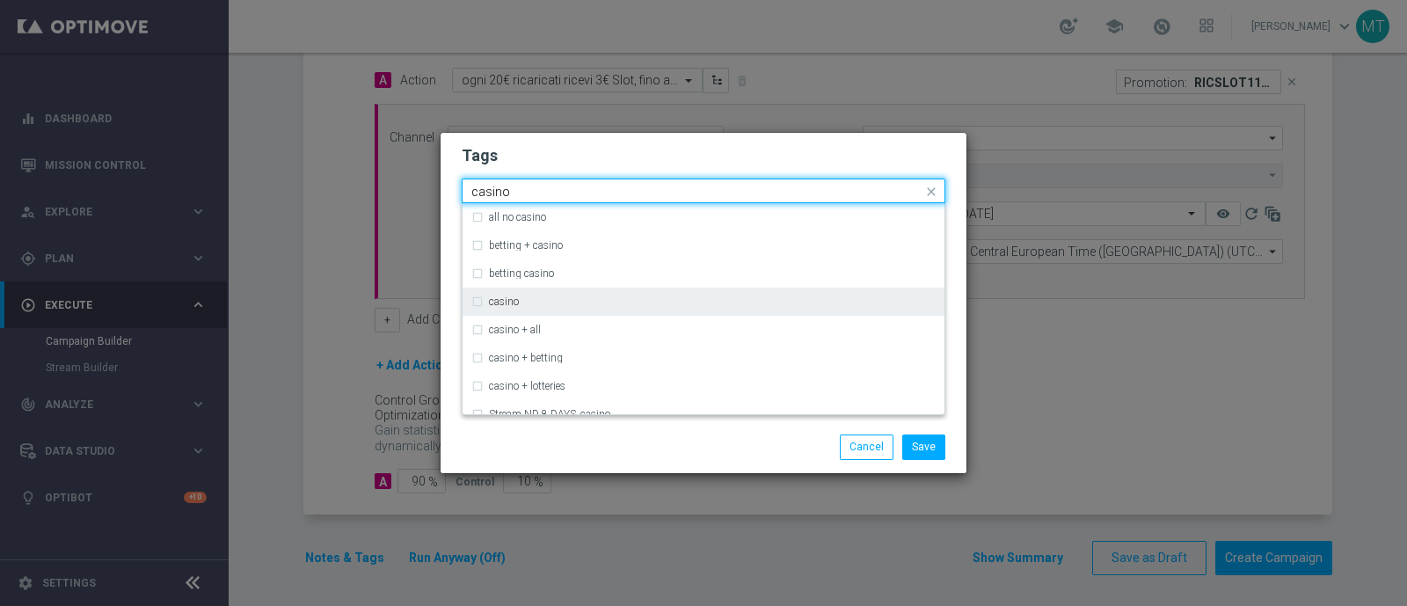
click at [476, 304] on div "casino" at bounding box center [703, 302] width 464 height 28
type input "casino"
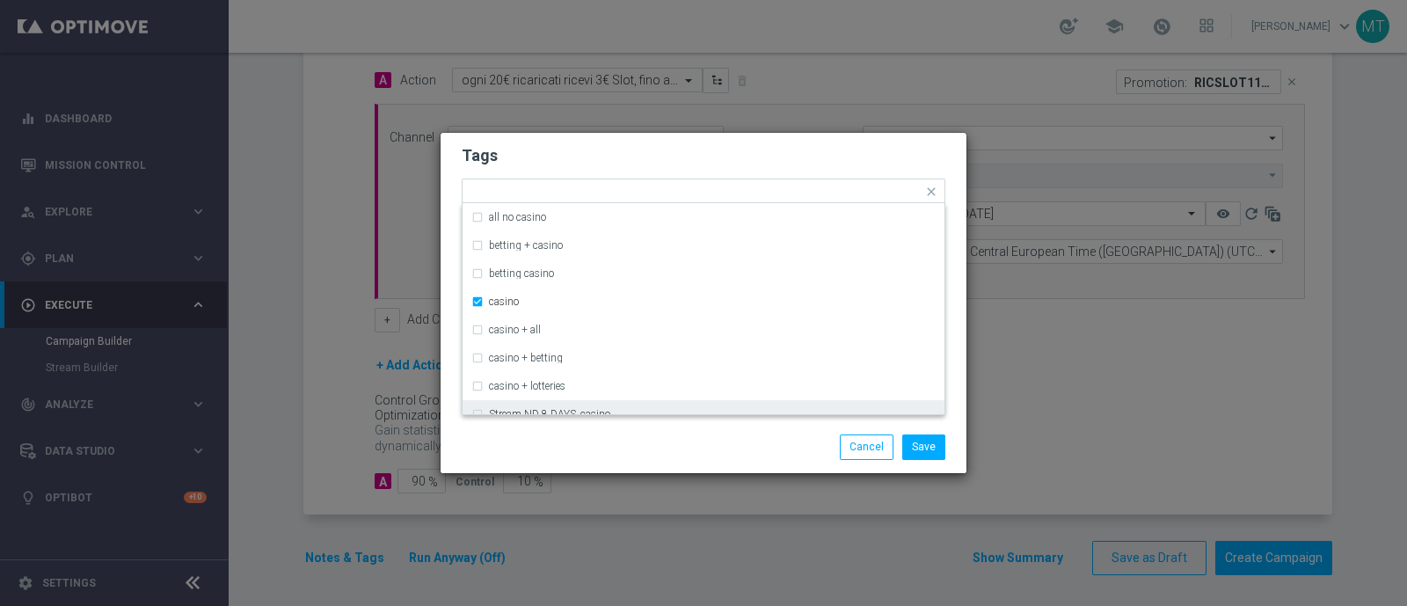
click at [536, 463] on div "Save Cancel" at bounding box center [704, 446] width 526 height 51
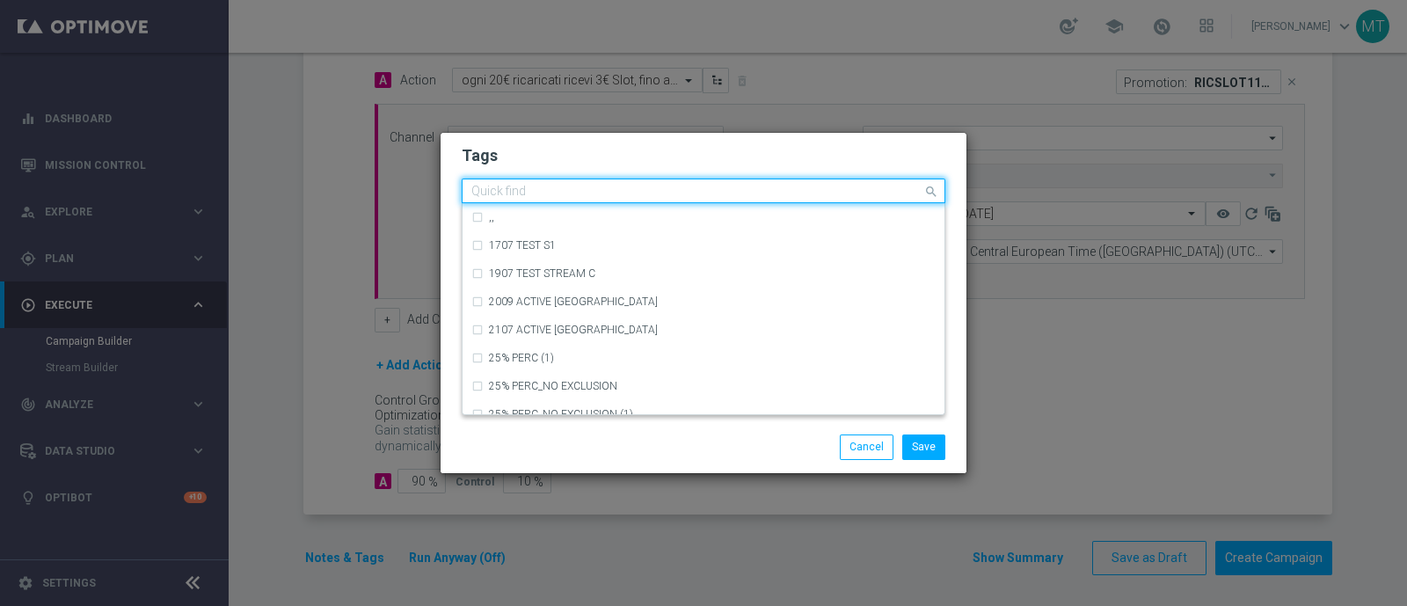
click at [844, 184] on div "Quick find × talent + expert × cross-selling × ricarica × casino" at bounding box center [693, 191] width 460 height 22
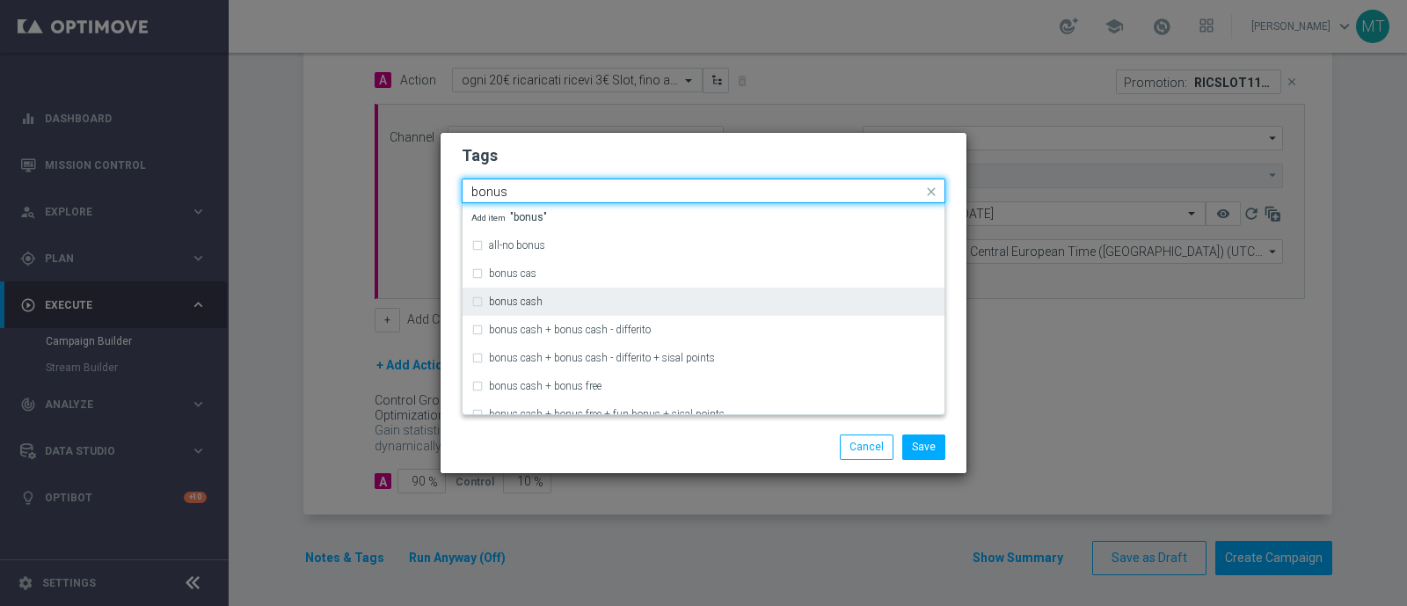
click at [477, 303] on div "bonus cash" at bounding box center [703, 302] width 464 height 28
type input "bonus"
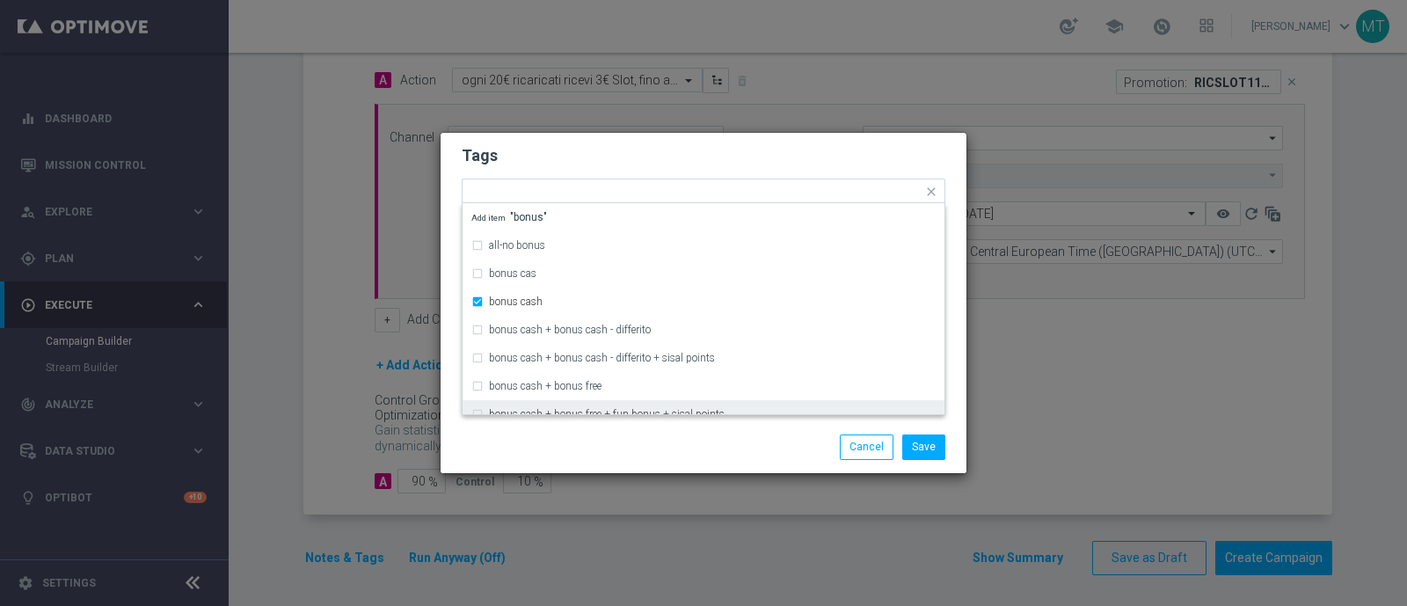
click at [603, 435] on div "Save Cancel" at bounding box center [704, 446] width 510 height 25
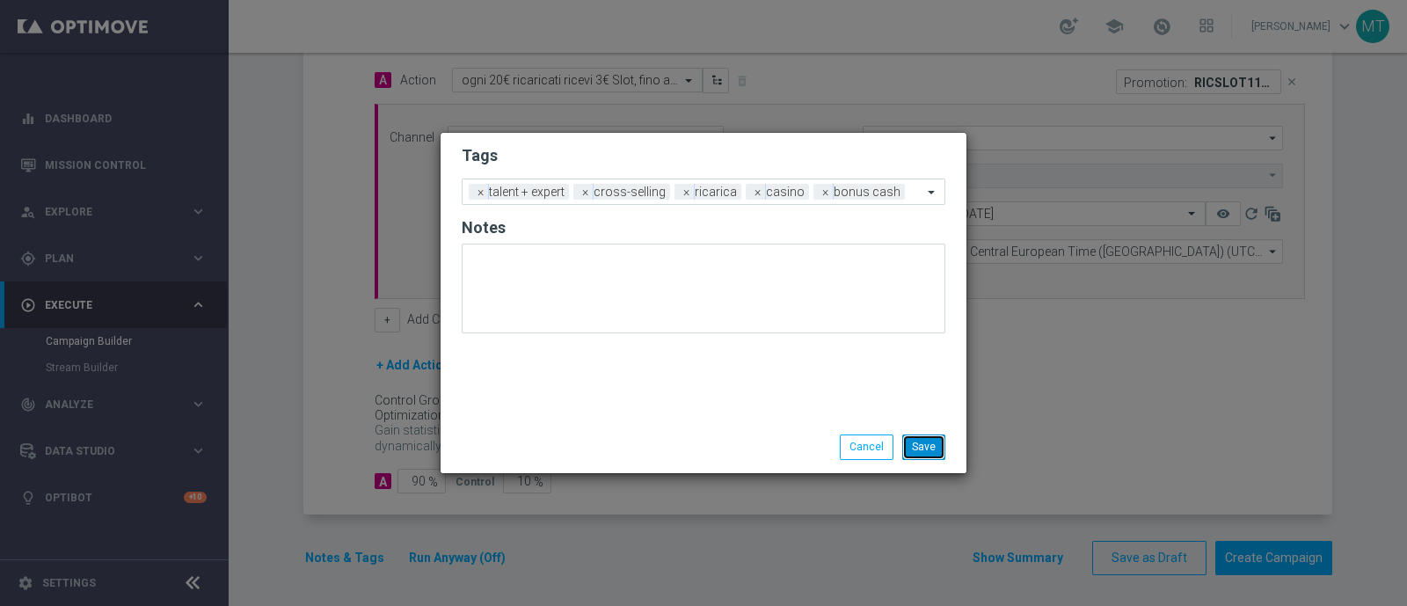
click at [929, 454] on button "Save" at bounding box center [923, 446] width 43 height 25
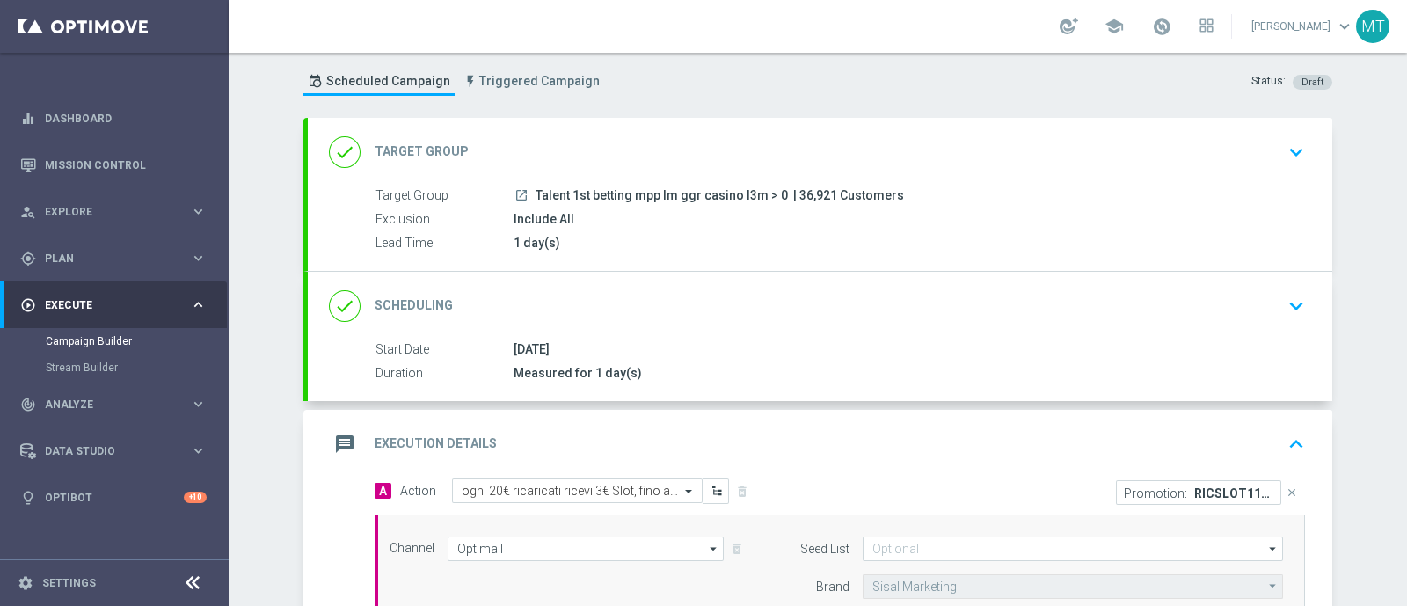
scroll to position [0, 0]
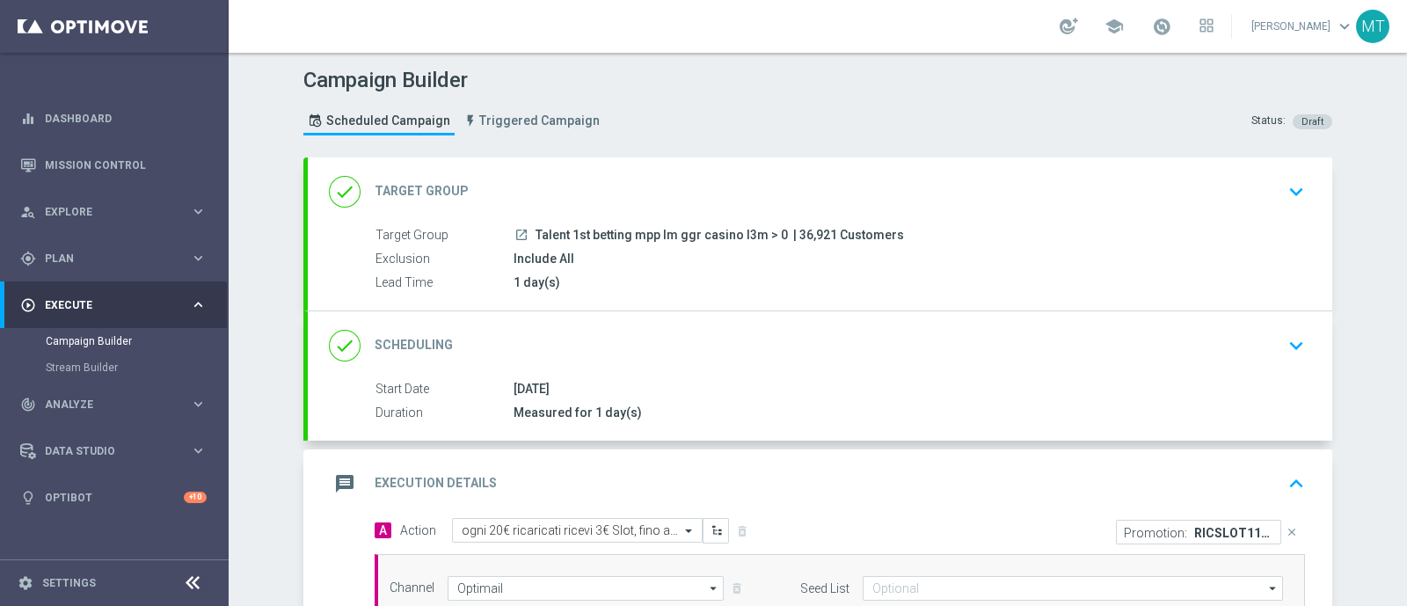
click at [901, 233] on div "launch Talent 1st betting mpp lm ggr casino l3m > 0 | 36,921 Customers" at bounding box center [906, 235] width 784 height 18
click at [944, 158] on div "done Target Group keyboard_arrow_down" at bounding box center [820, 191] width 1025 height 69
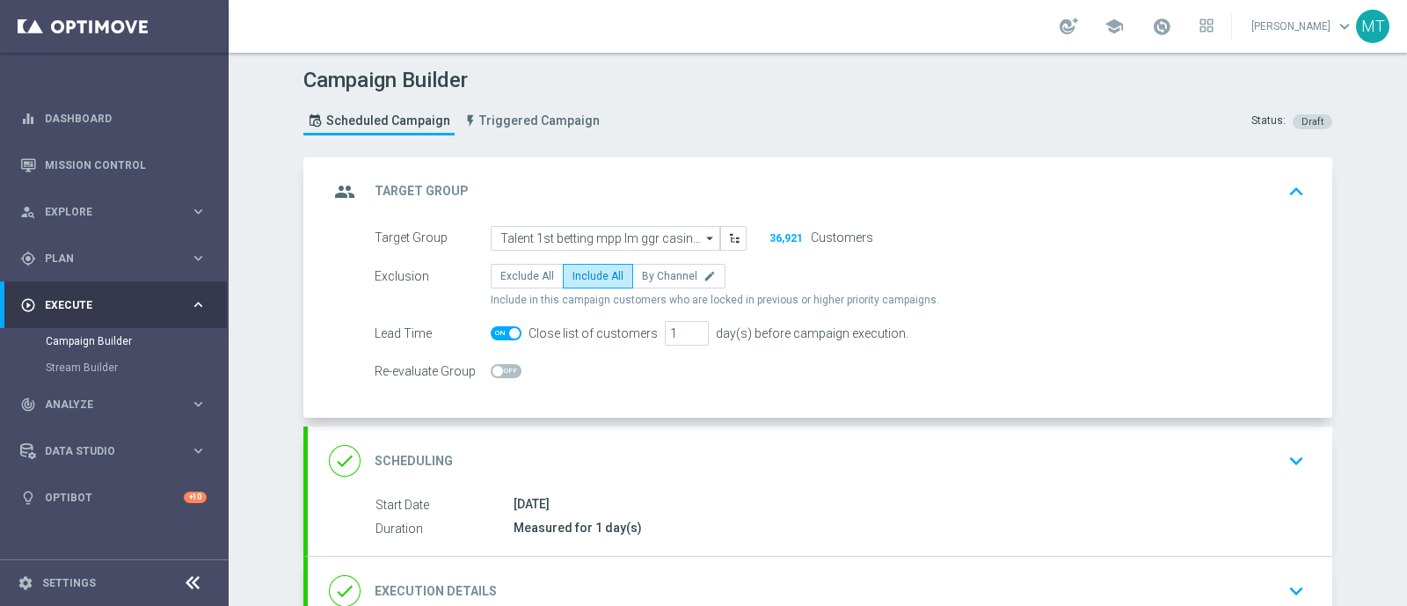
click at [899, 191] on div "group Target Group keyboard_arrow_up" at bounding box center [820, 191] width 982 height 33
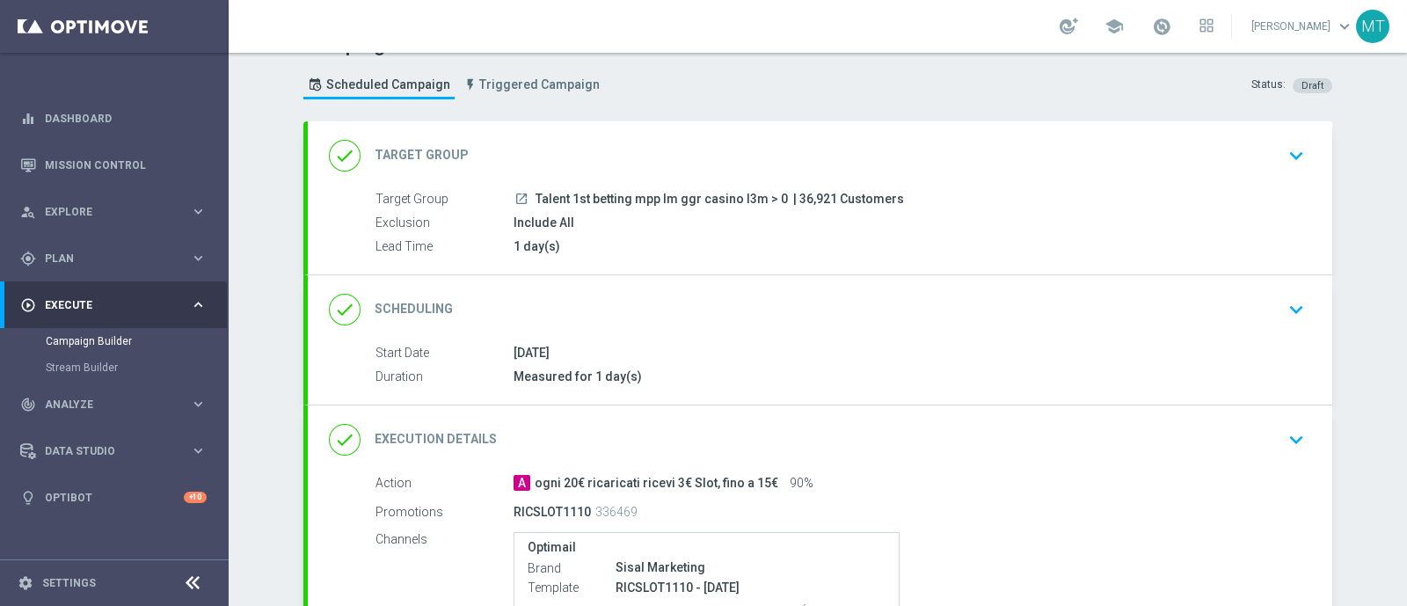
scroll to position [37, 0]
click at [728, 313] on div "done Scheduling keyboard_arrow_down" at bounding box center [820, 308] width 982 height 33
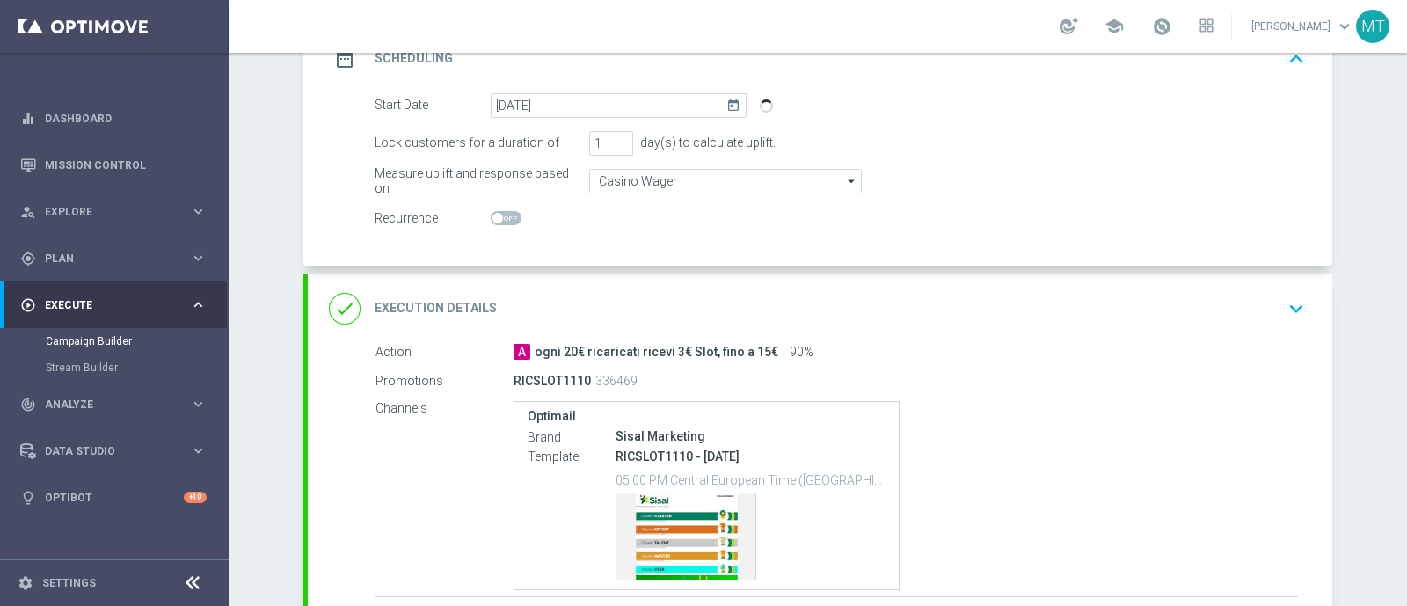
scroll to position [298, 0]
click at [634, 323] on div "done Execution Details keyboard_arrow_down" at bounding box center [820, 305] width 1025 height 69
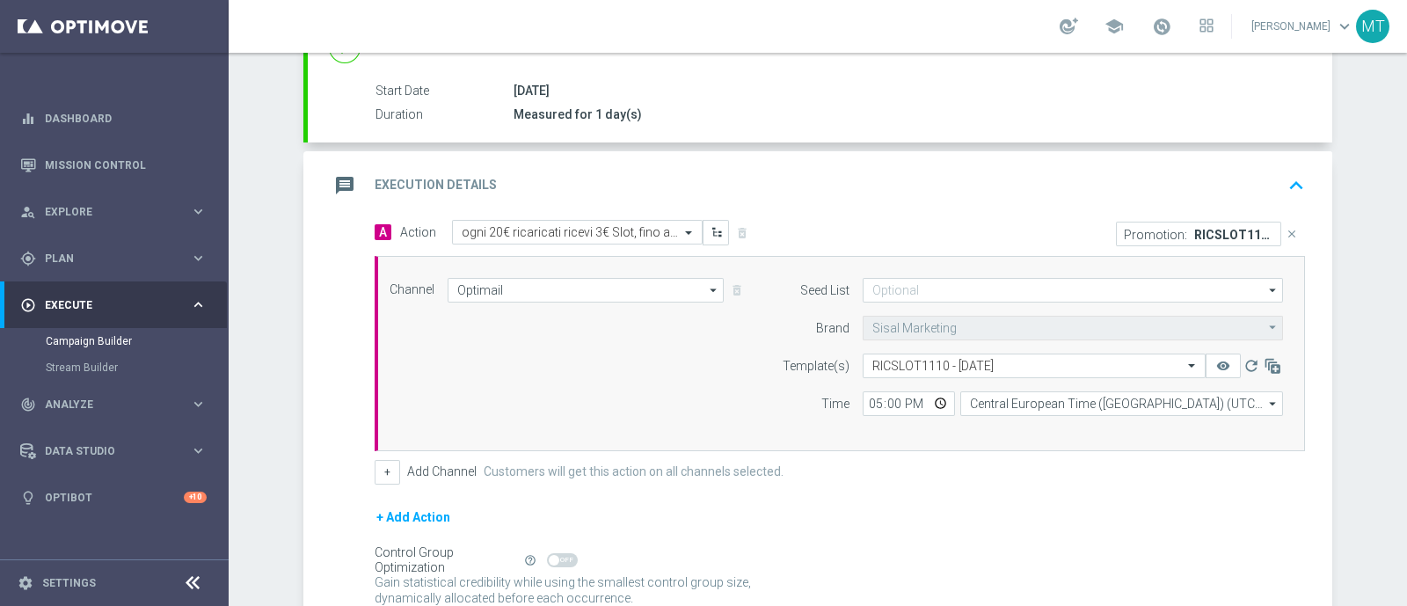
click at [658, 178] on div "message Execution Details keyboard_arrow_up" at bounding box center [820, 185] width 982 height 33
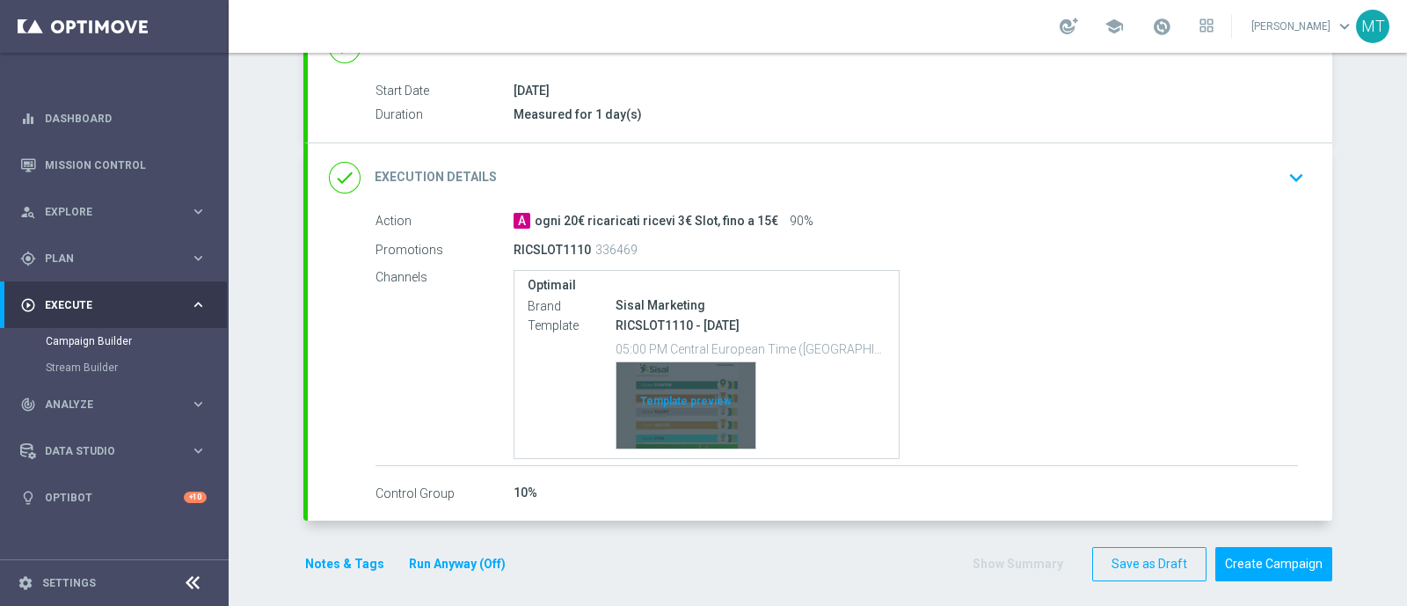
click at [671, 397] on div "Template preview" at bounding box center [685, 405] width 139 height 86
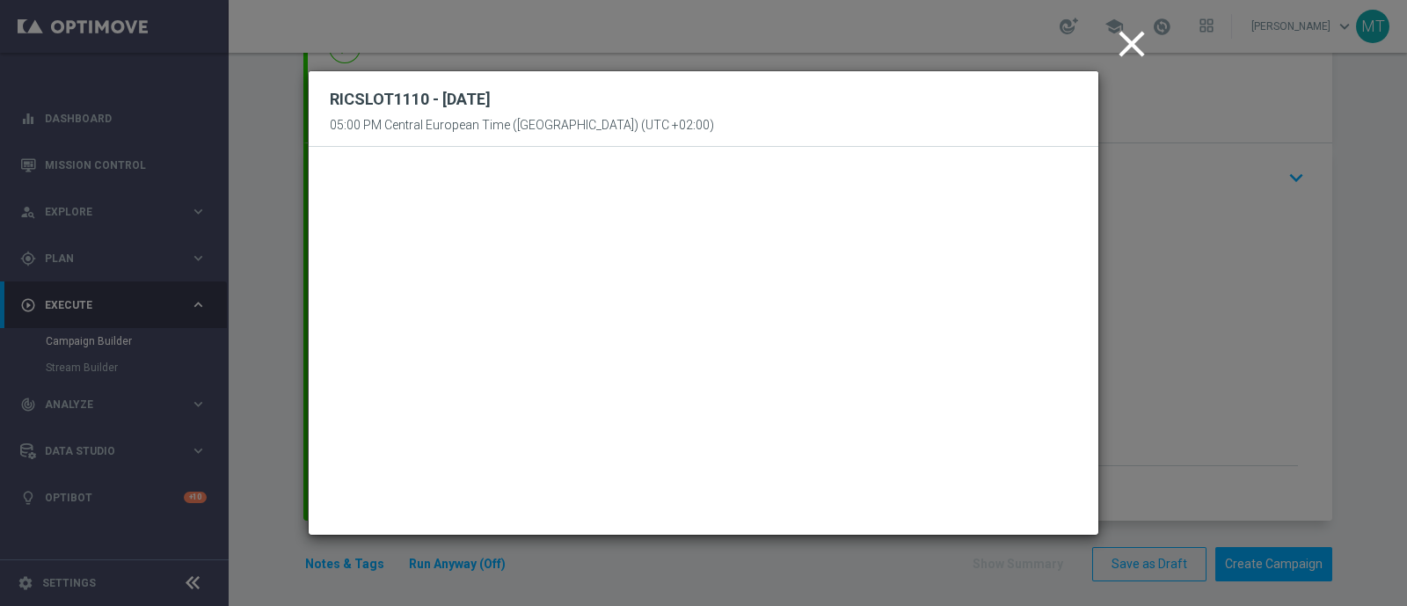
click at [1121, 42] on icon "close" at bounding box center [1132, 44] width 44 height 44
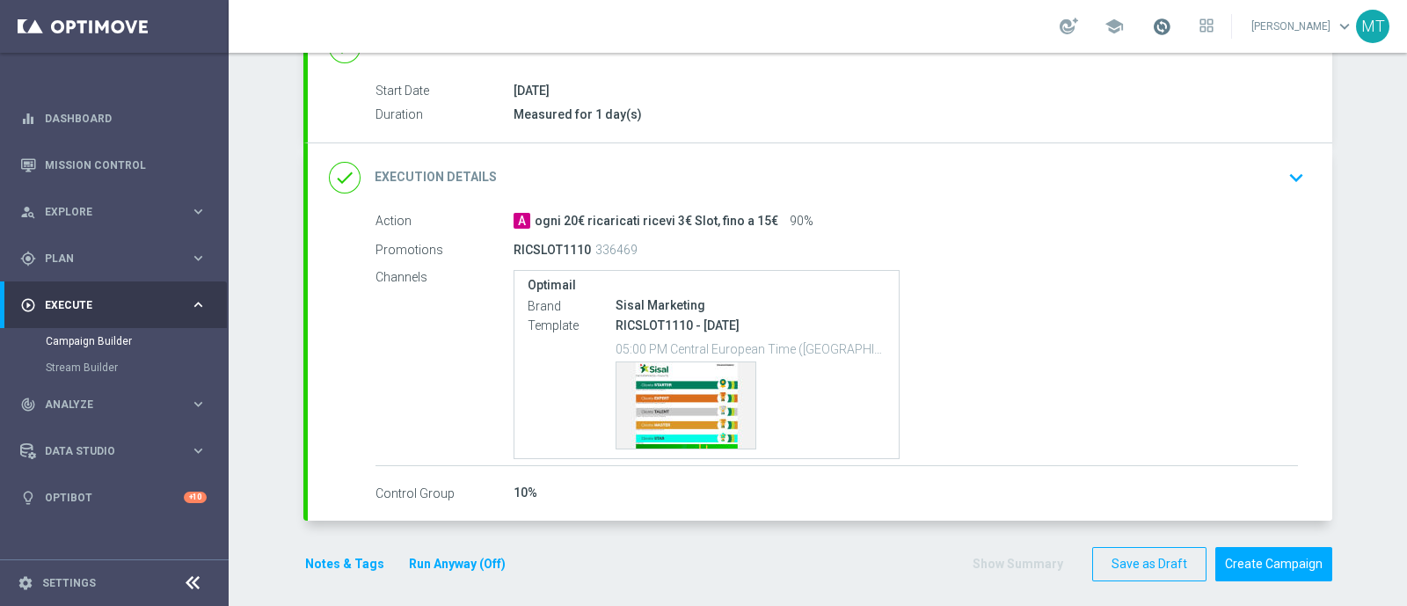
click at [1171, 17] on span at bounding box center [1161, 26] width 19 height 19
click at [887, 193] on div "done Execution Details keyboard_arrow_down" at bounding box center [820, 177] width 1025 height 69
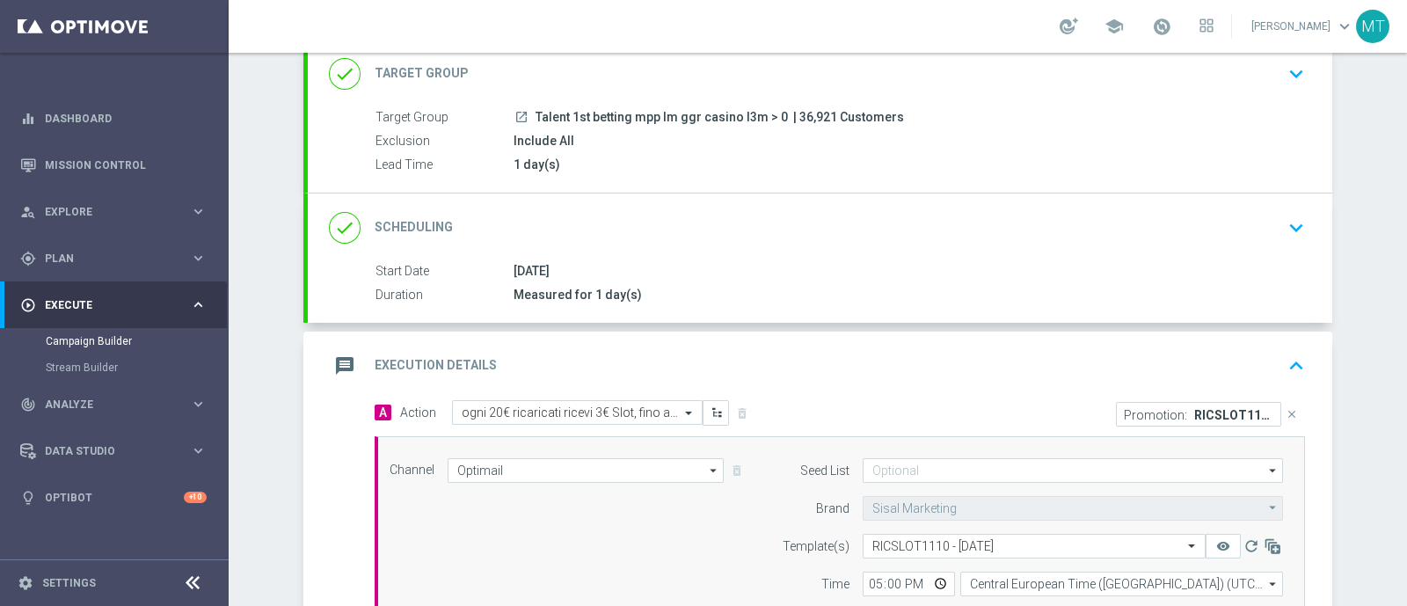
scroll to position [91, 0]
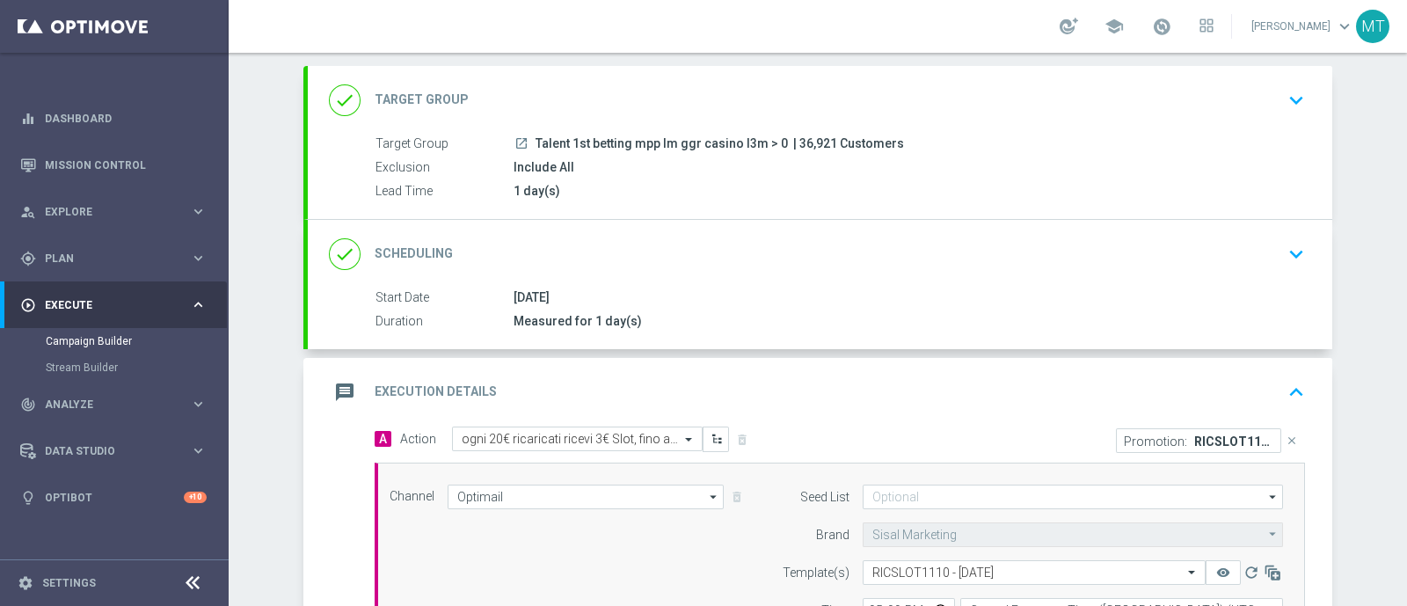
click at [871, 376] on div "message Execution Details keyboard_arrow_up" at bounding box center [820, 392] width 982 height 33
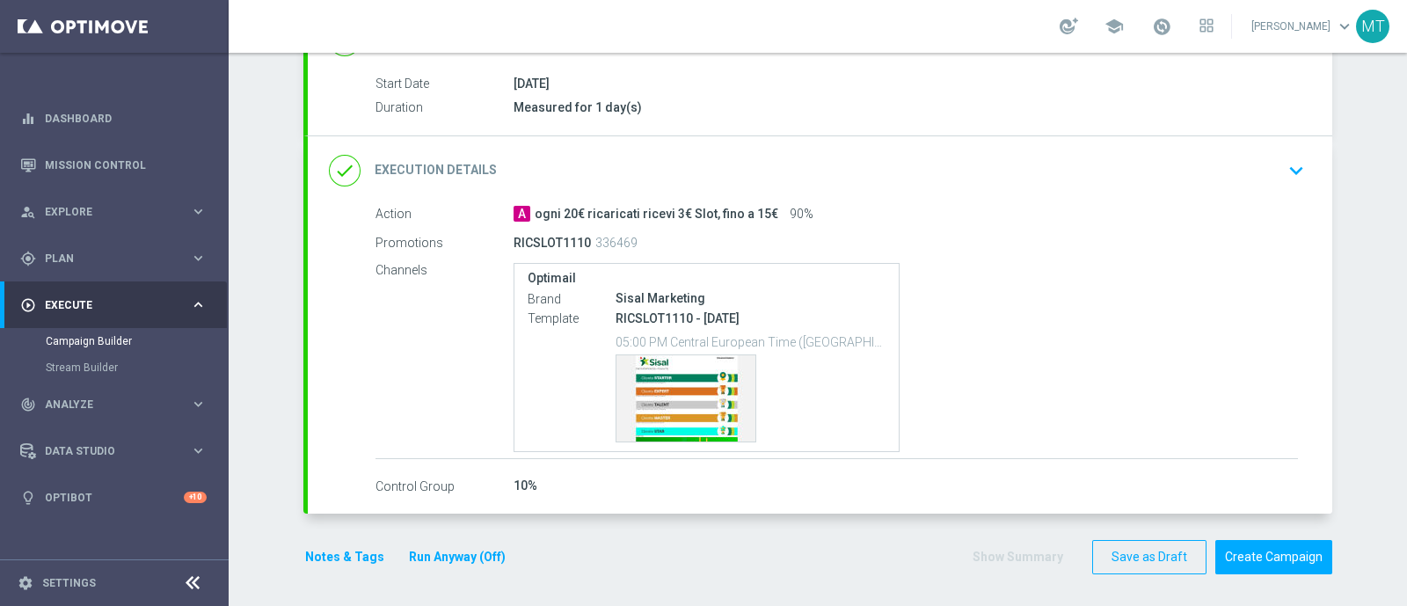
scroll to position [304, 0]
click at [1262, 551] on button "Create Campaign" at bounding box center [1273, 558] width 117 height 34
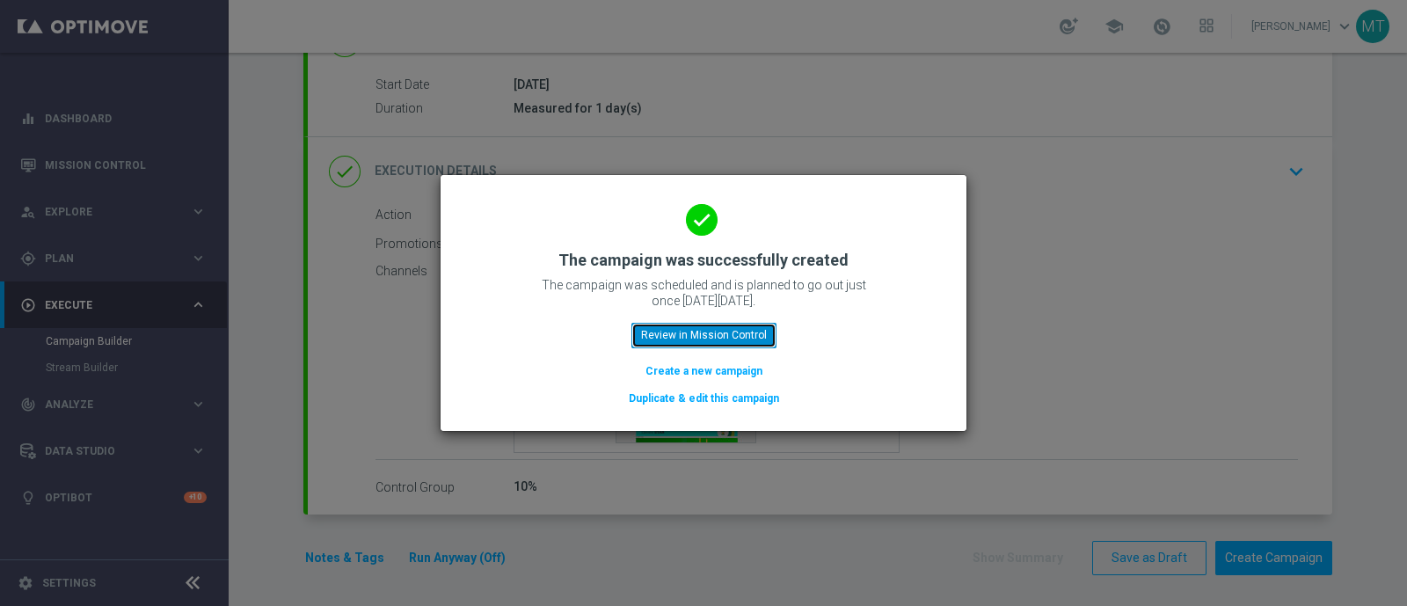
click at [664, 334] on button "Review in Mission Control" at bounding box center [703, 335] width 145 height 25
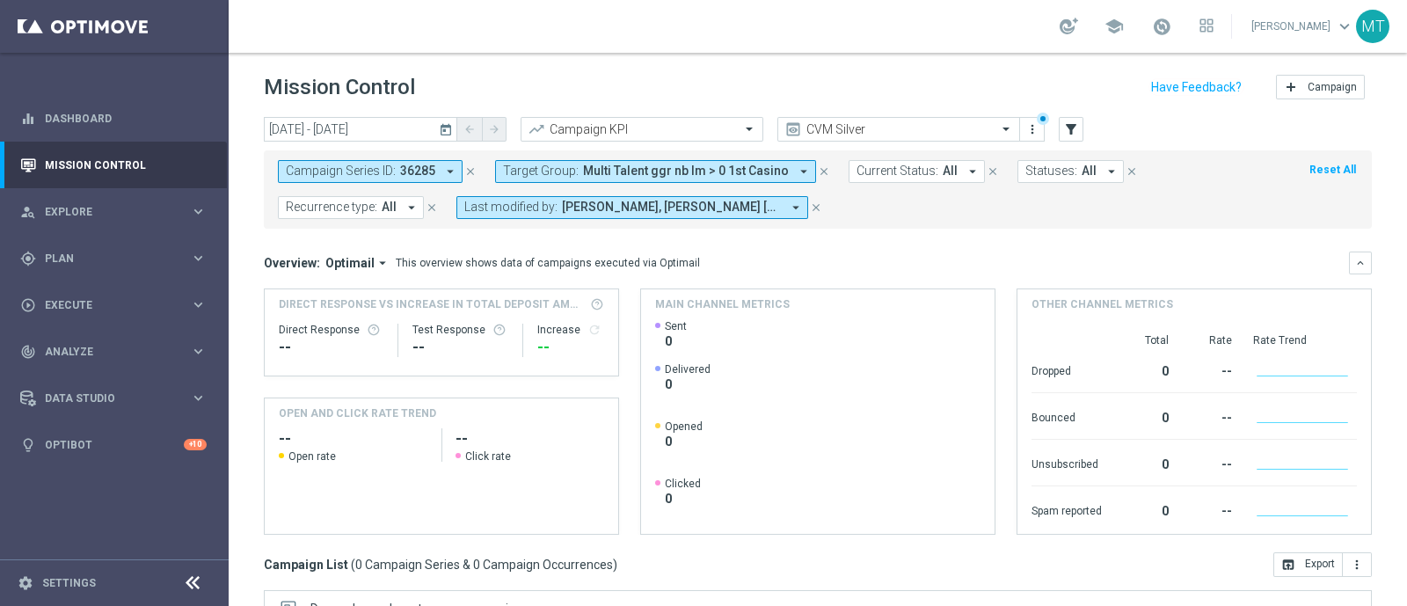
click at [466, 165] on icon "close" at bounding box center [470, 171] width 12 height 12
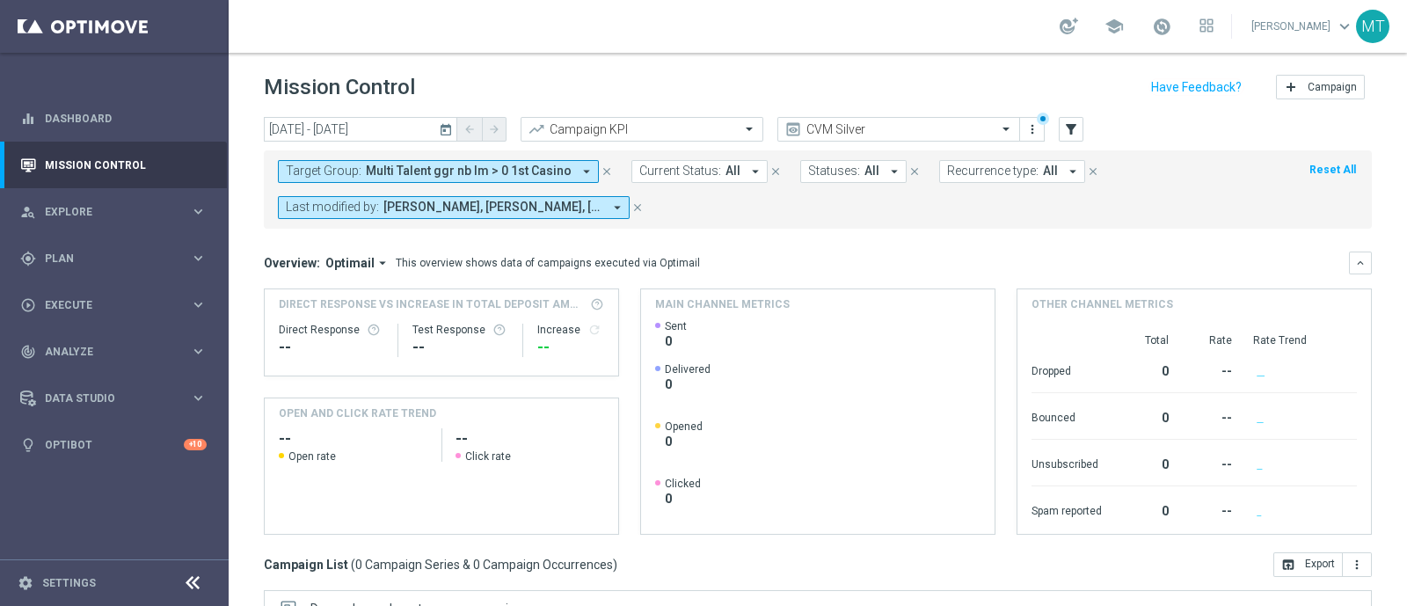
click at [466, 164] on span "Multi Talent ggr nb lm > 0 1st Casino" at bounding box center [469, 171] width 206 height 15
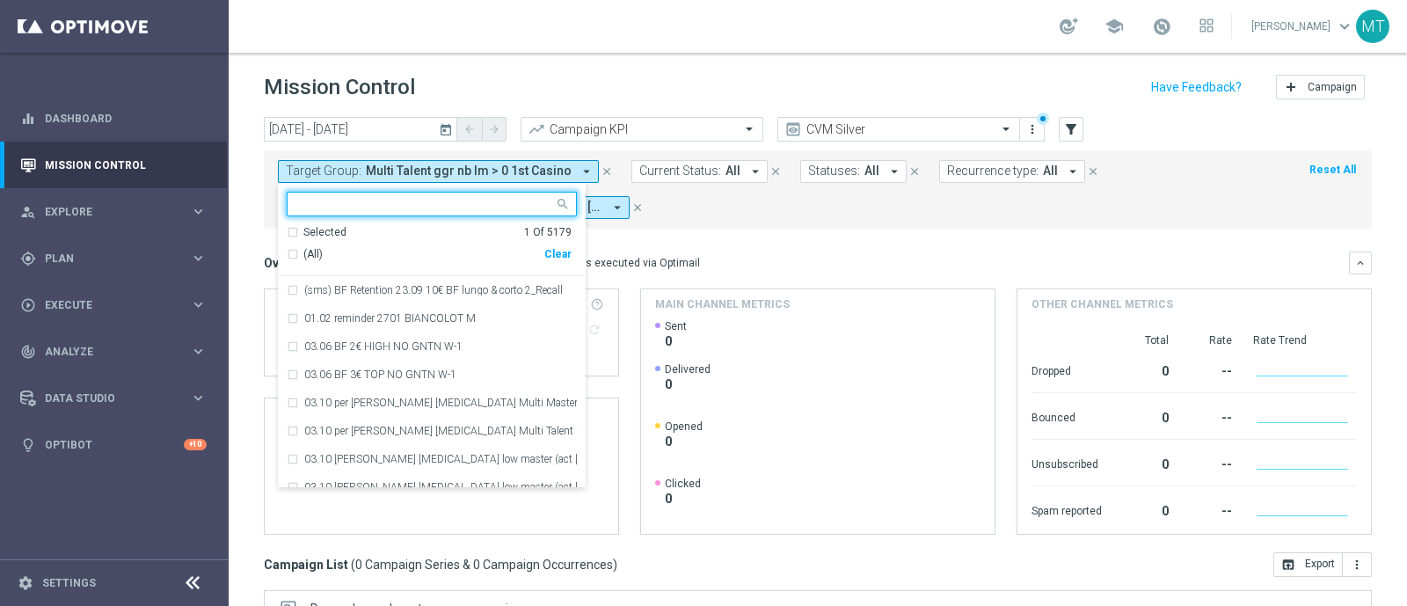
click at [293, 231] on div "Selected 1 Of 5179" at bounding box center [429, 232] width 285 height 15
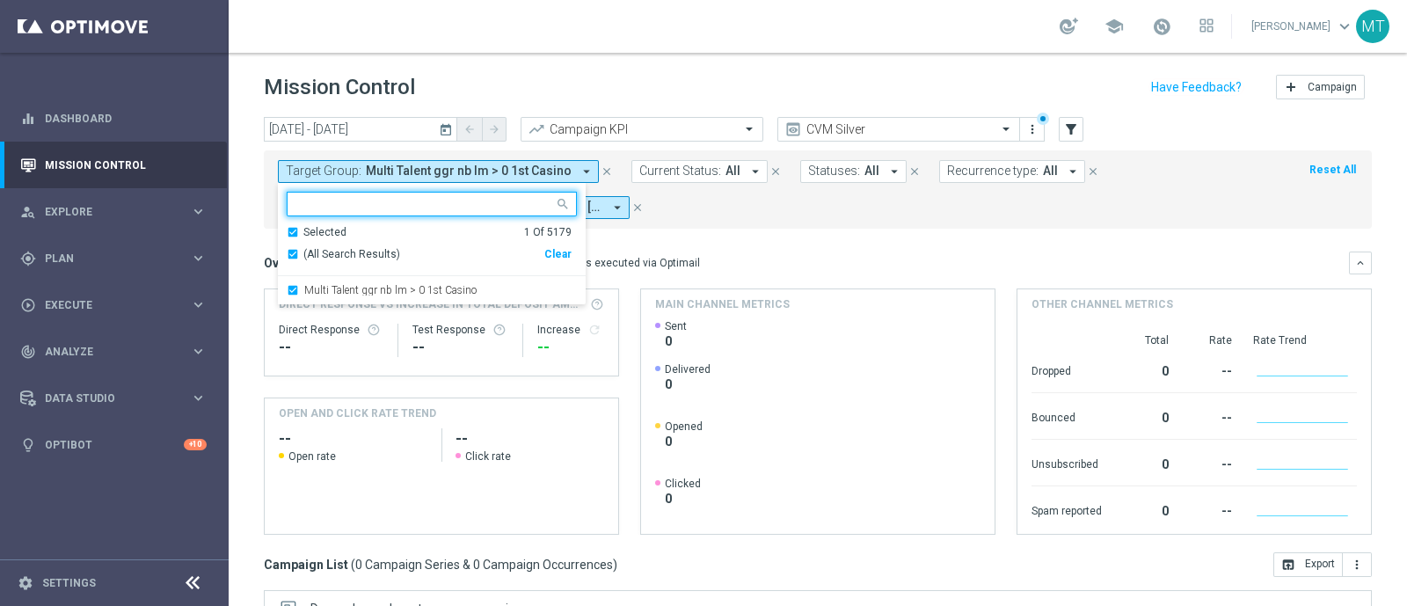
click at [293, 231] on div "Selected 1 Of 5179" at bounding box center [429, 232] width 285 height 15
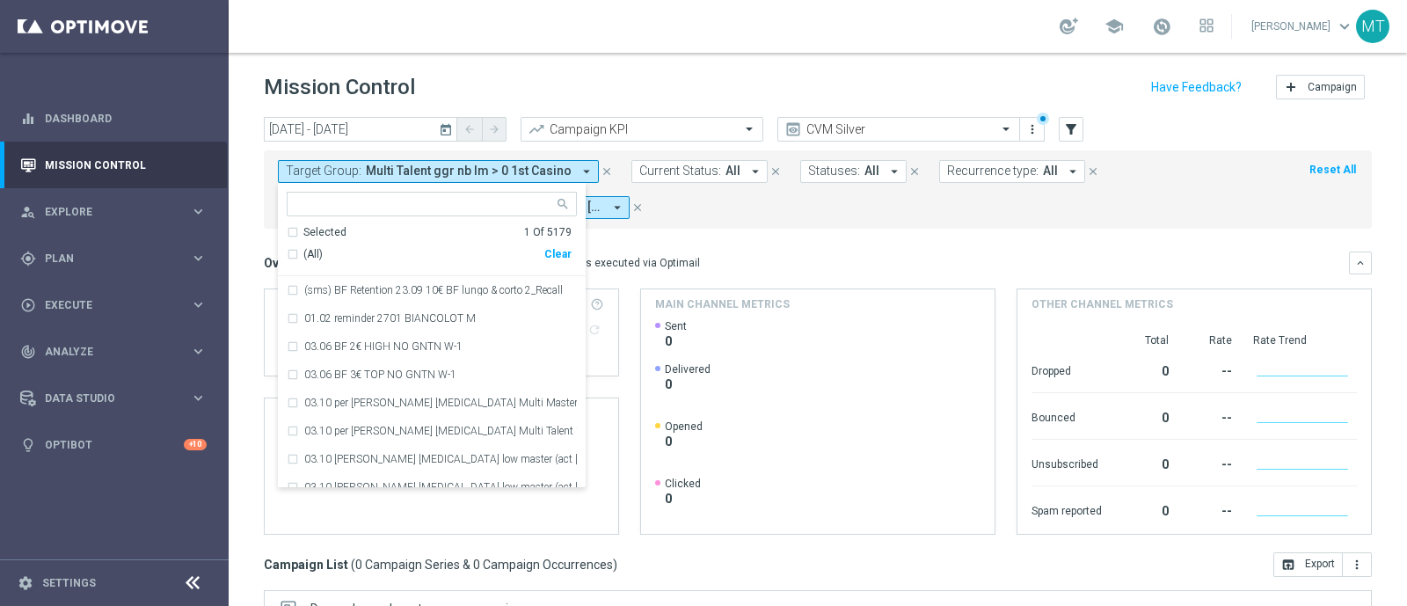
click at [819, 243] on mini-dashboard "Overview: Optimail arrow_drop_down This overview shows data of campaigns execut…" at bounding box center [818, 391] width 1108 height 324
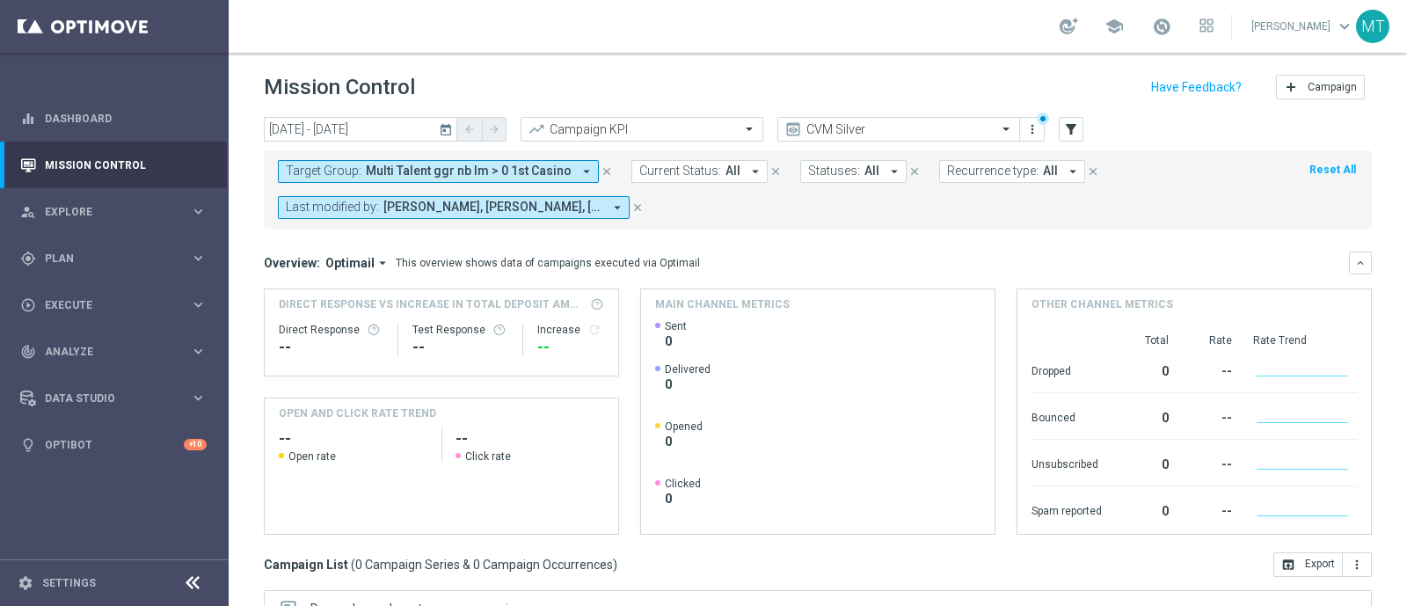
click at [503, 167] on span "Multi Talent ggr nb lm > 0 1st Casino" at bounding box center [469, 171] width 206 height 15
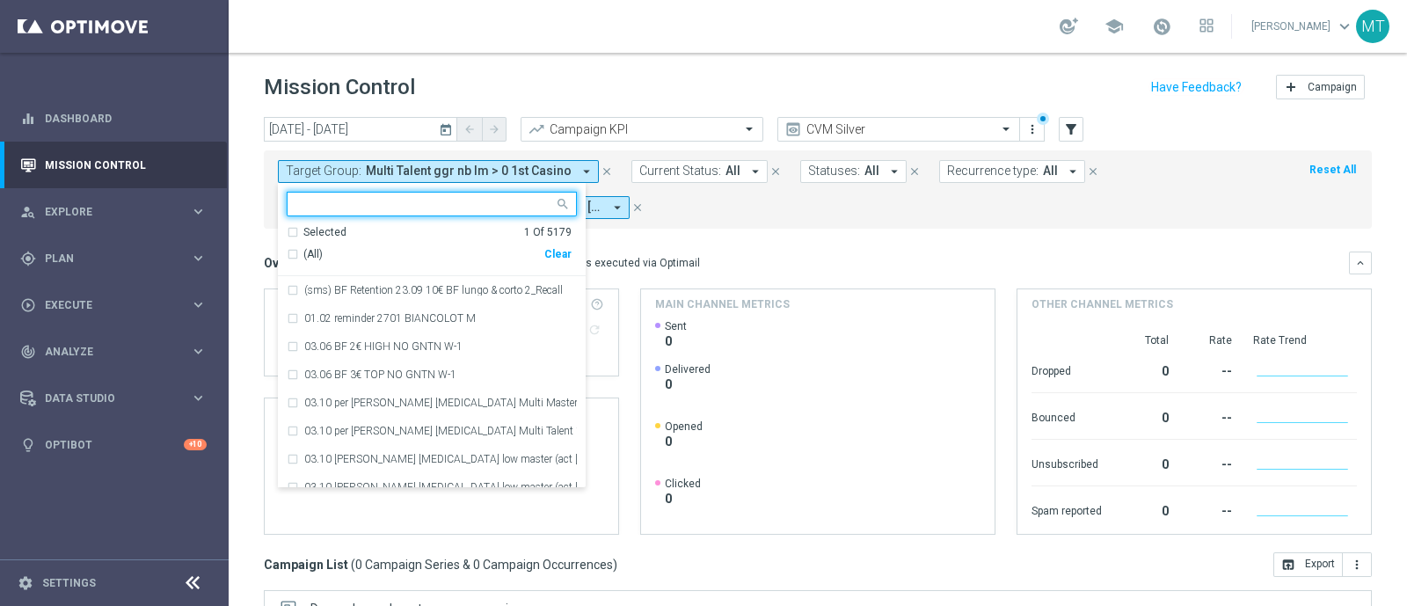
click at [294, 251] on div "(All)" at bounding box center [416, 254] width 258 height 15
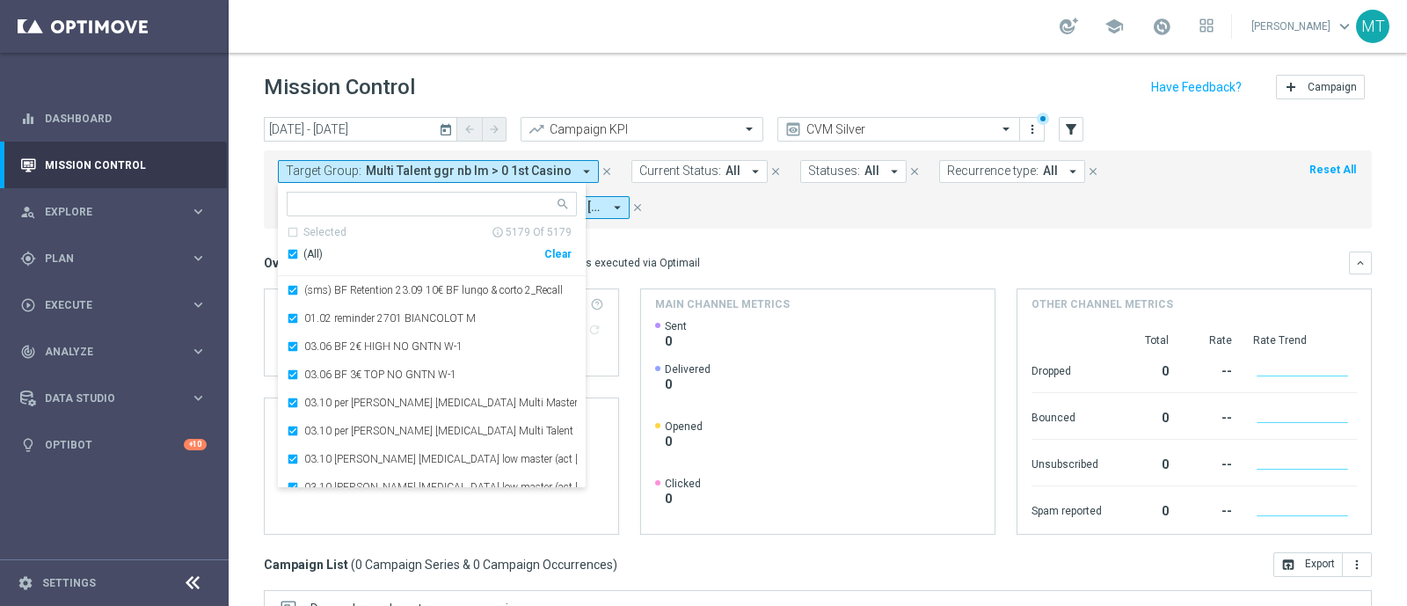
click at [294, 251] on div "(All)" at bounding box center [416, 254] width 258 height 15
click at [767, 276] on div "Overview: Optimail arrow_drop_down This overview shows data of campaigns execut…" at bounding box center [818, 393] width 1108 height 283
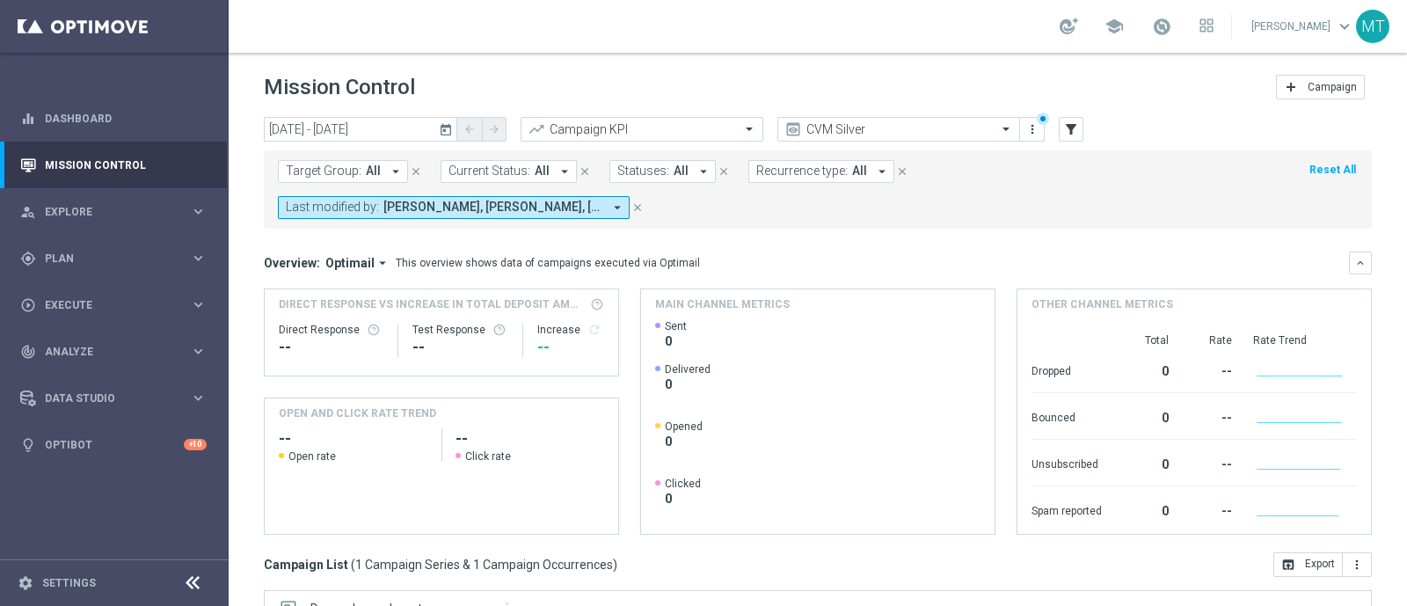
scroll to position [308, 0]
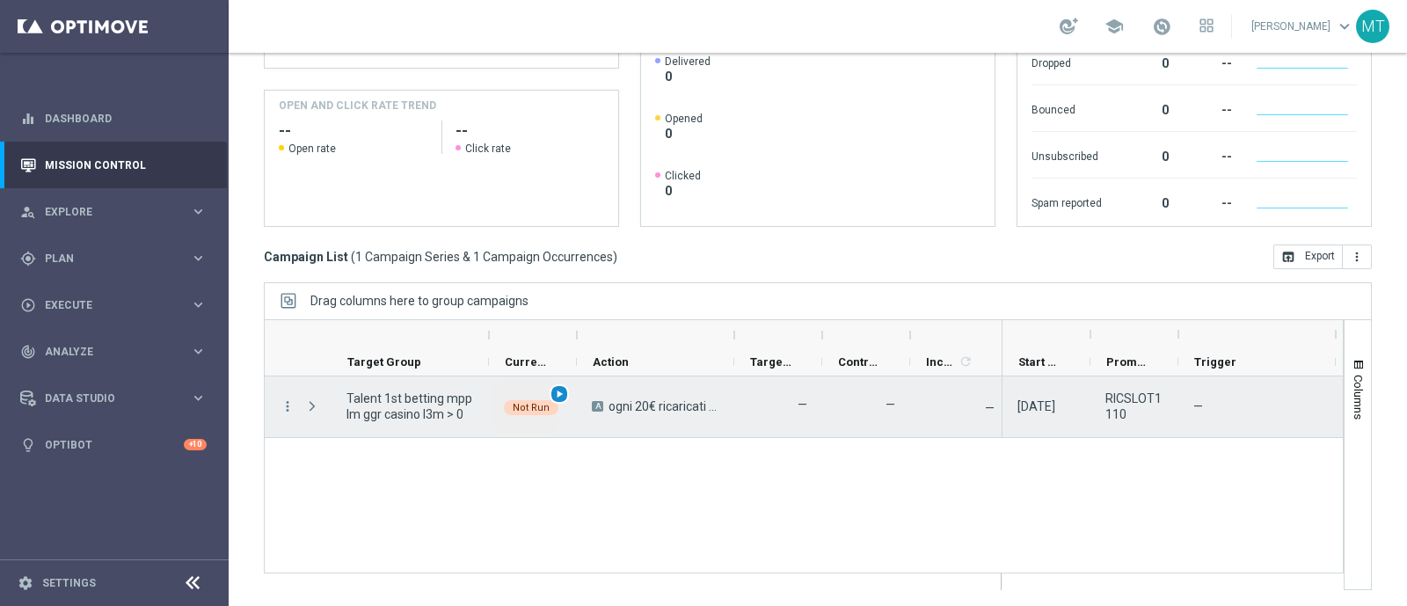
click at [554, 391] on span "play_arrow" at bounding box center [559, 394] width 12 height 12
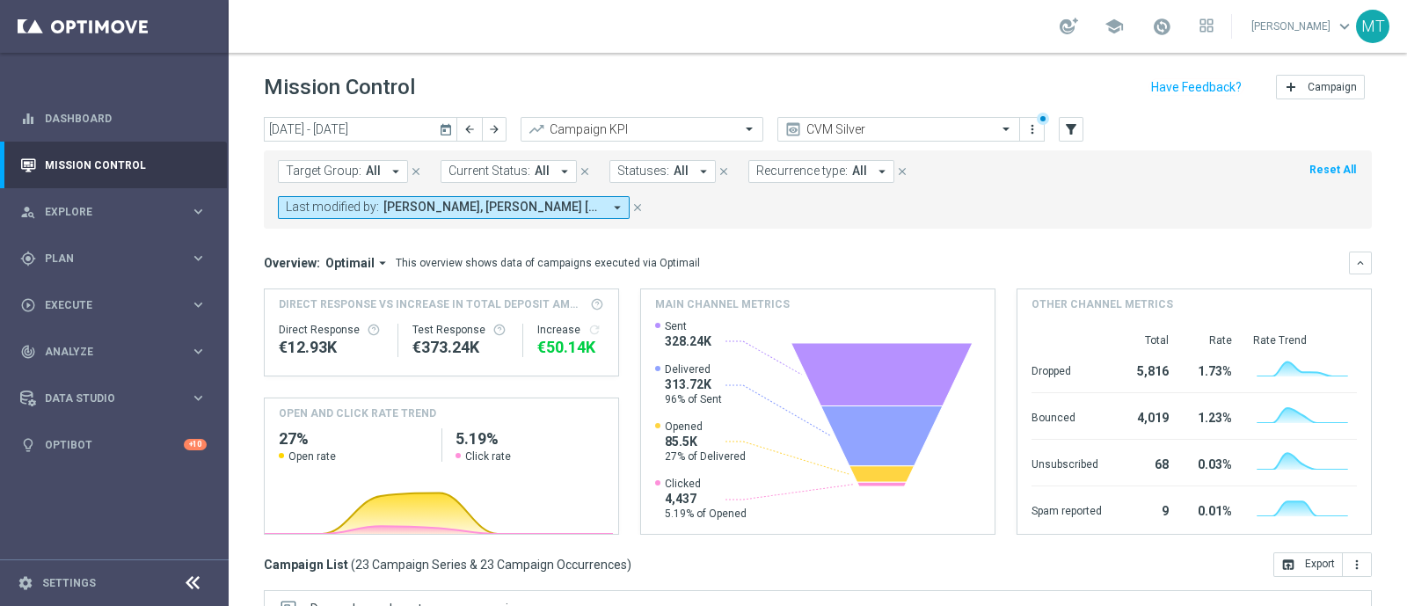
click at [449, 130] on icon "today" at bounding box center [447, 129] width 16 height 16
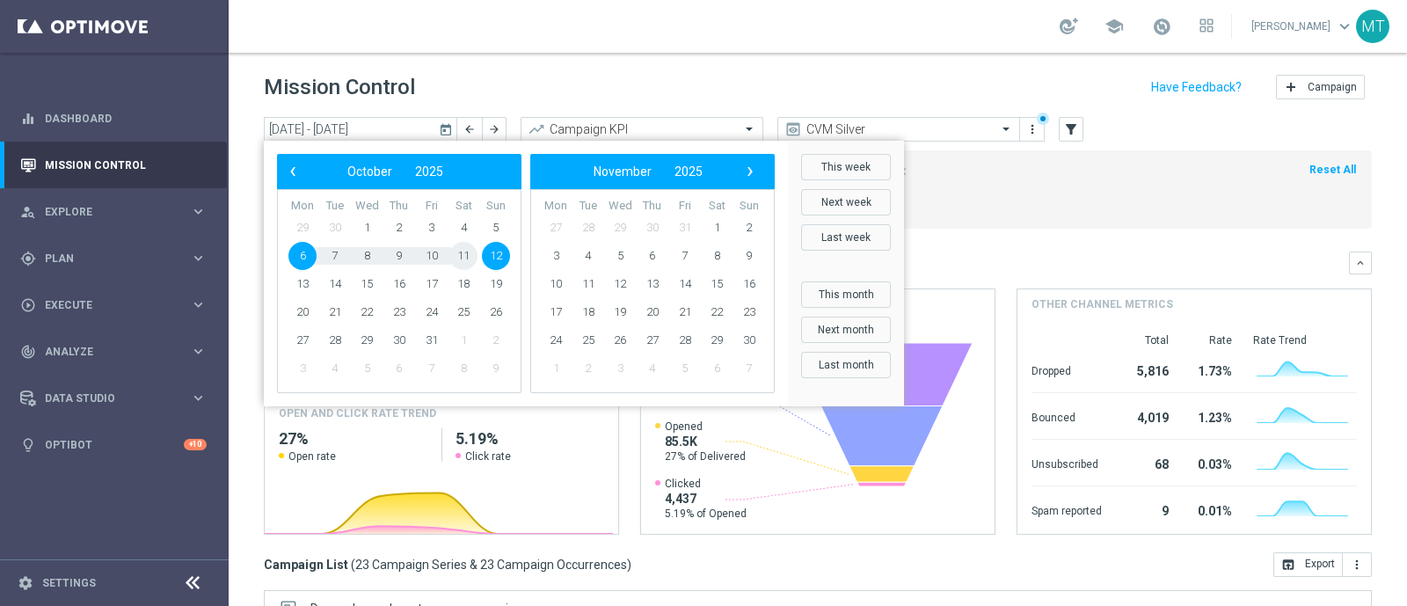
click at [454, 257] on span "11" at bounding box center [463, 256] width 28 height 28
type input "[DATE] - [DATE]"
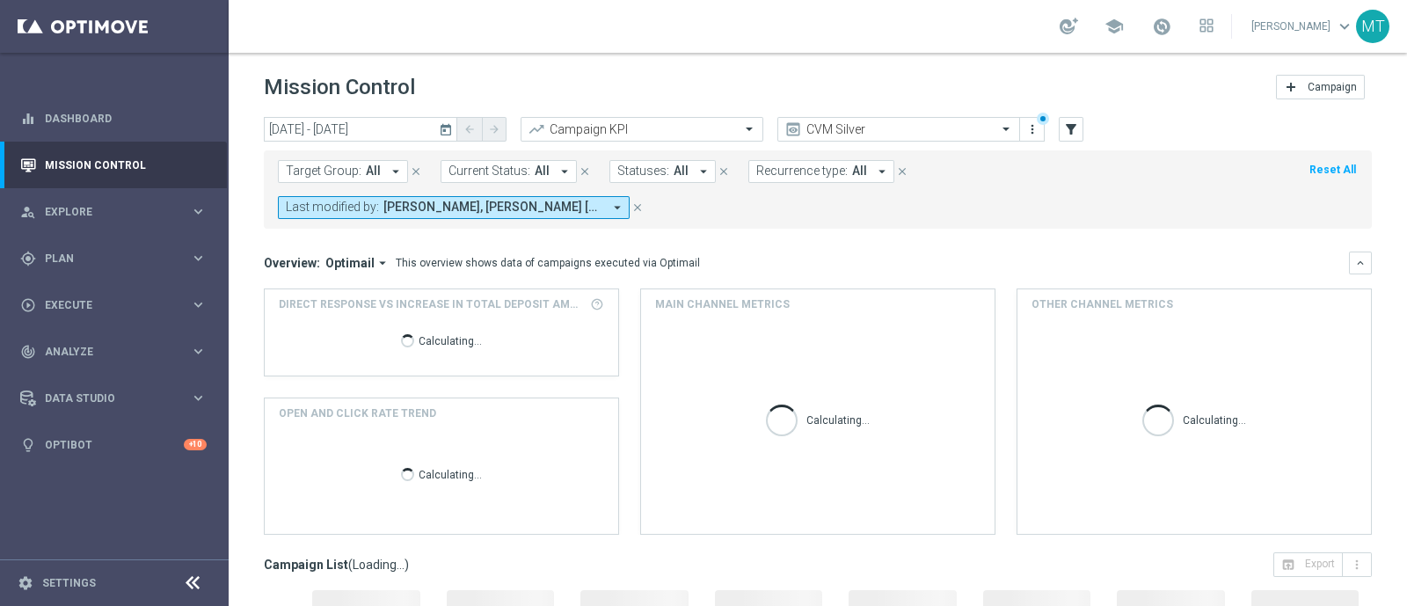
scroll to position [308, 0]
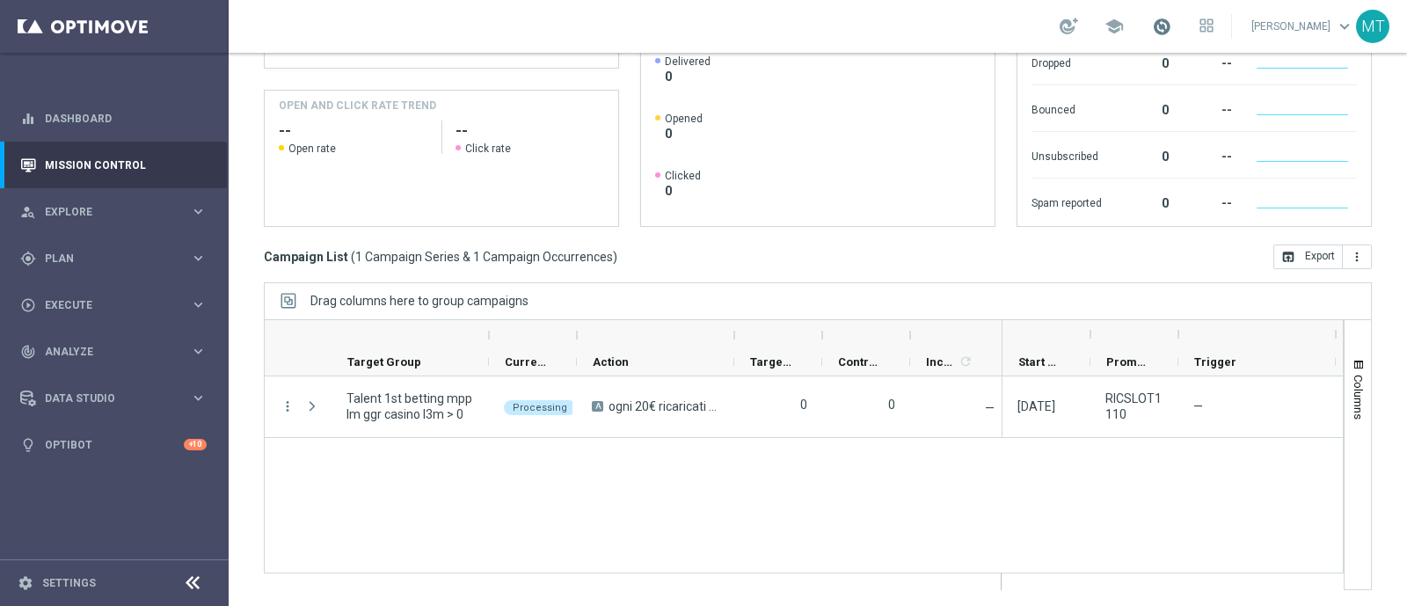
click at [1171, 25] on span at bounding box center [1161, 26] width 19 height 19
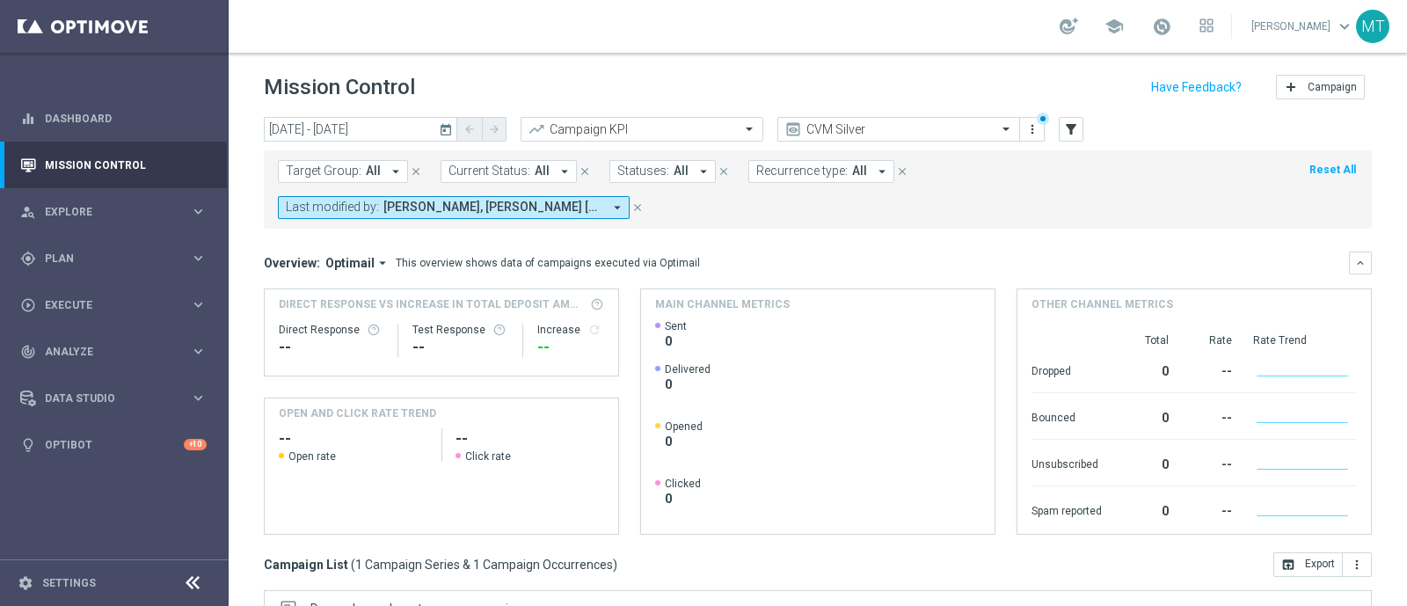
scroll to position [308, 0]
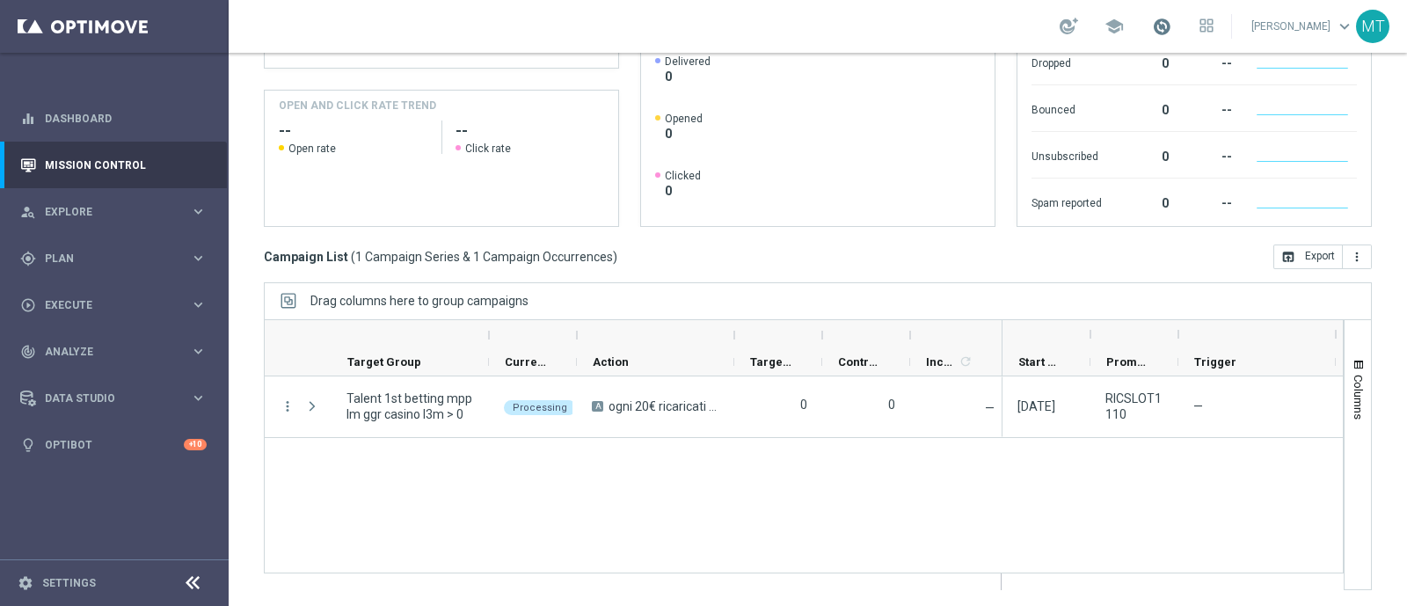
click at [1170, 26] on span at bounding box center [1161, 26] width 19 height 19
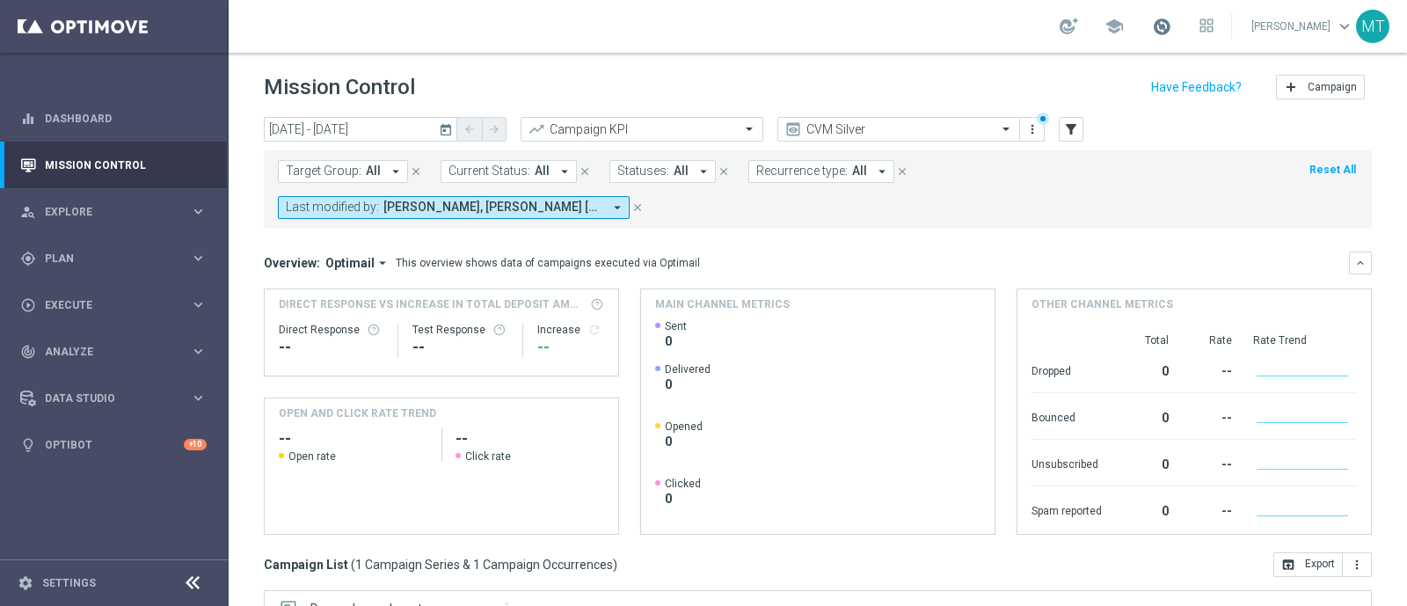
click at [1171, 25] on span at bounding box center [1161, 26] width 19 height 19
click at [875, 114] on header "Mission Control add Campaign" at bounding box center [818, 85] width 1178 height 64
click at [449, 133] on icon "today" at bounding box center [447, 129] width 16 height 16
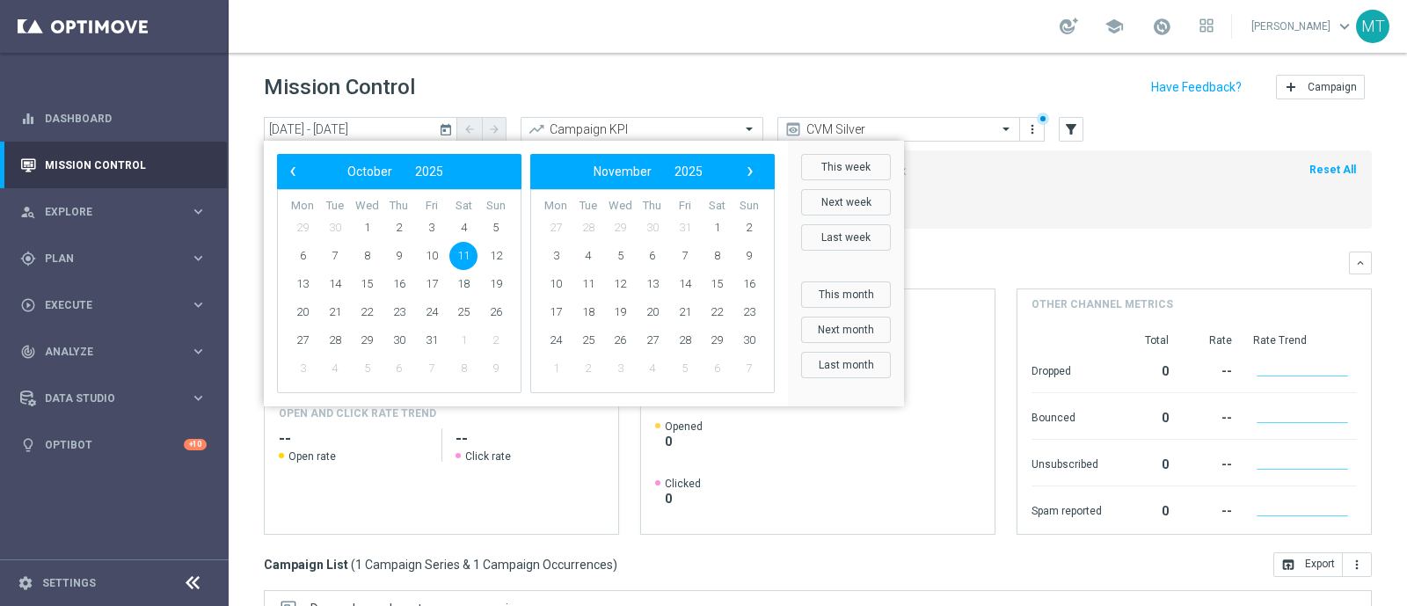
click at [449, 257] on span "11" at bounding box center [463, 256] width 28 height 28
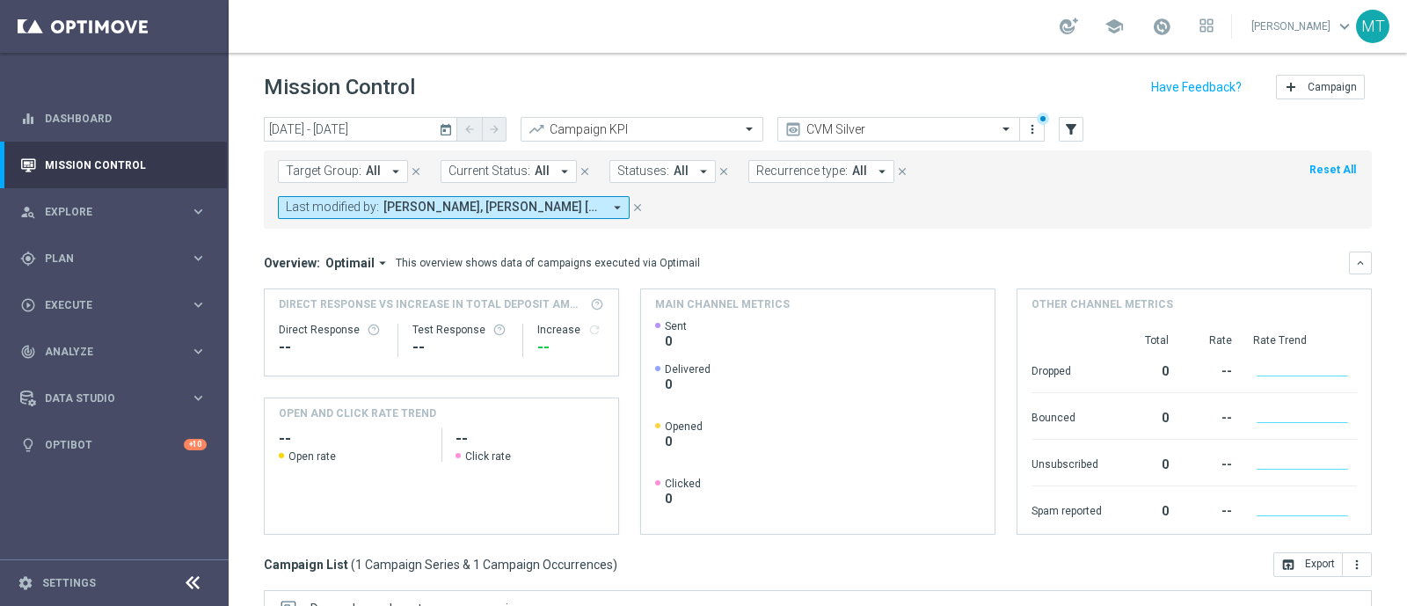
scroll to position [308, 0]
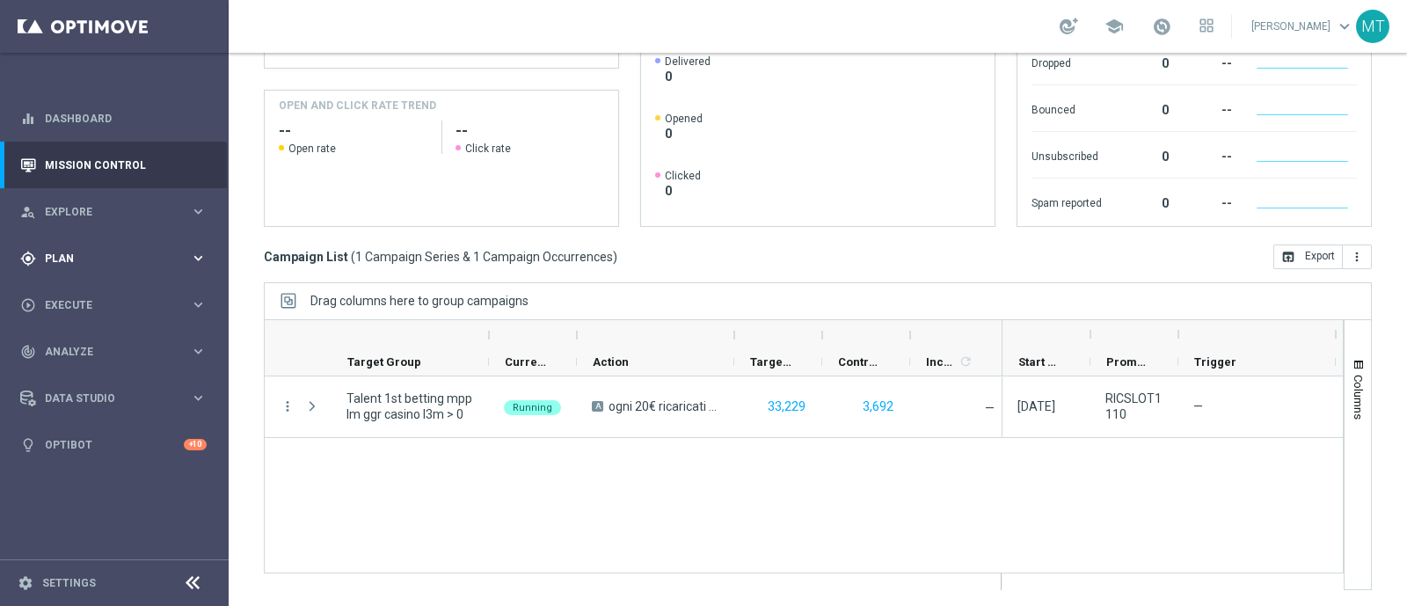
click at [83, 263] on div "gps_fixed Plan" at bounding box center [105, 259] width 170 height 16
click at [67, 291] on link "Target Groups" at bounding box center [114, 295] width 137 height 14
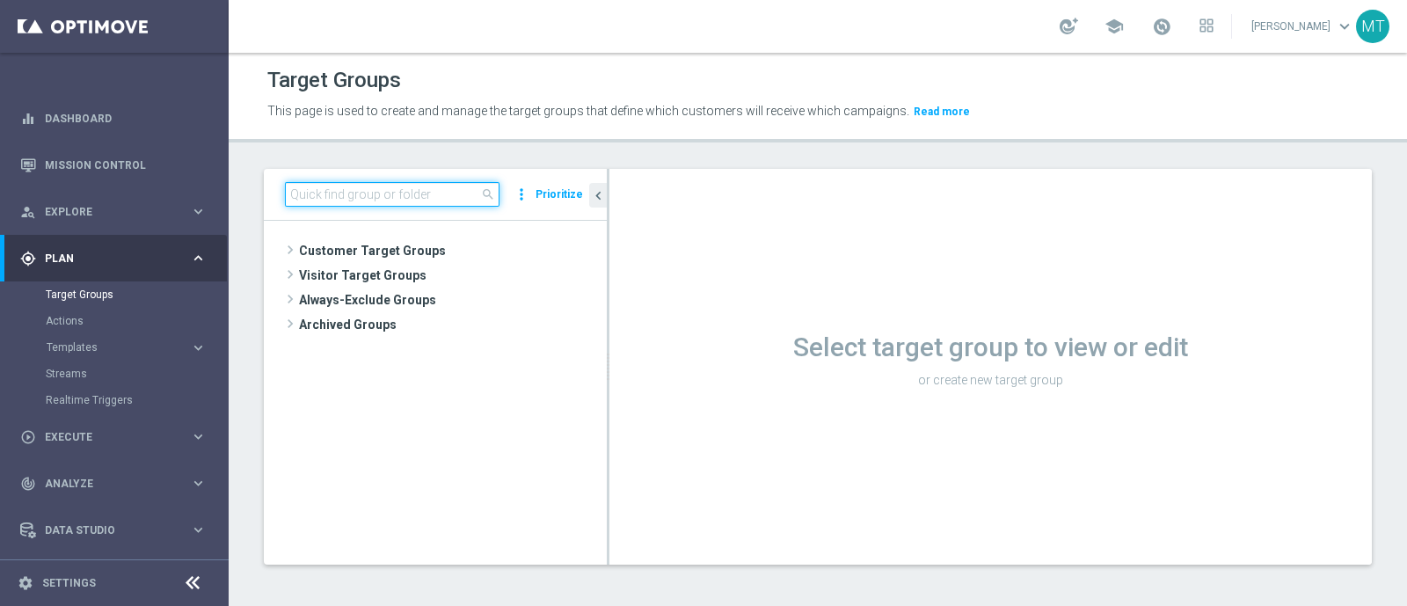
click at [382, 192] on input at bounding box center [392, 194] width 215 height 25
paste input "Talent 1st lotteries & other mpp lm"
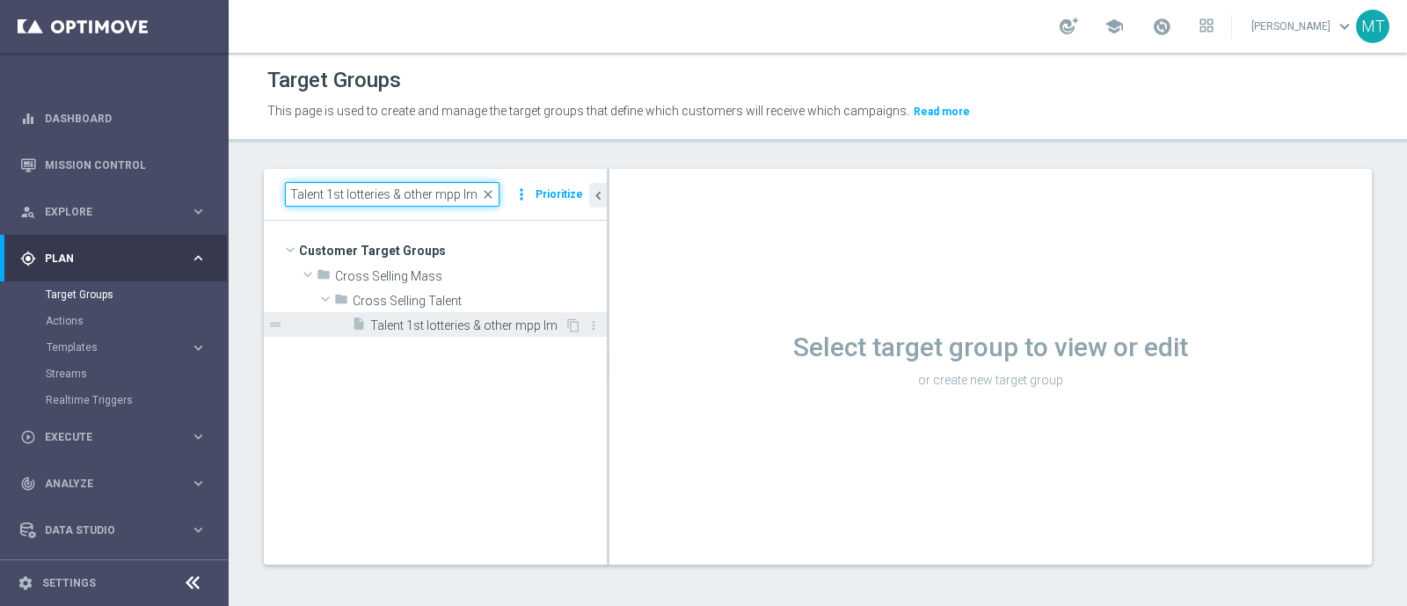
type input "Talent 1st lotteries & other mpp lm"
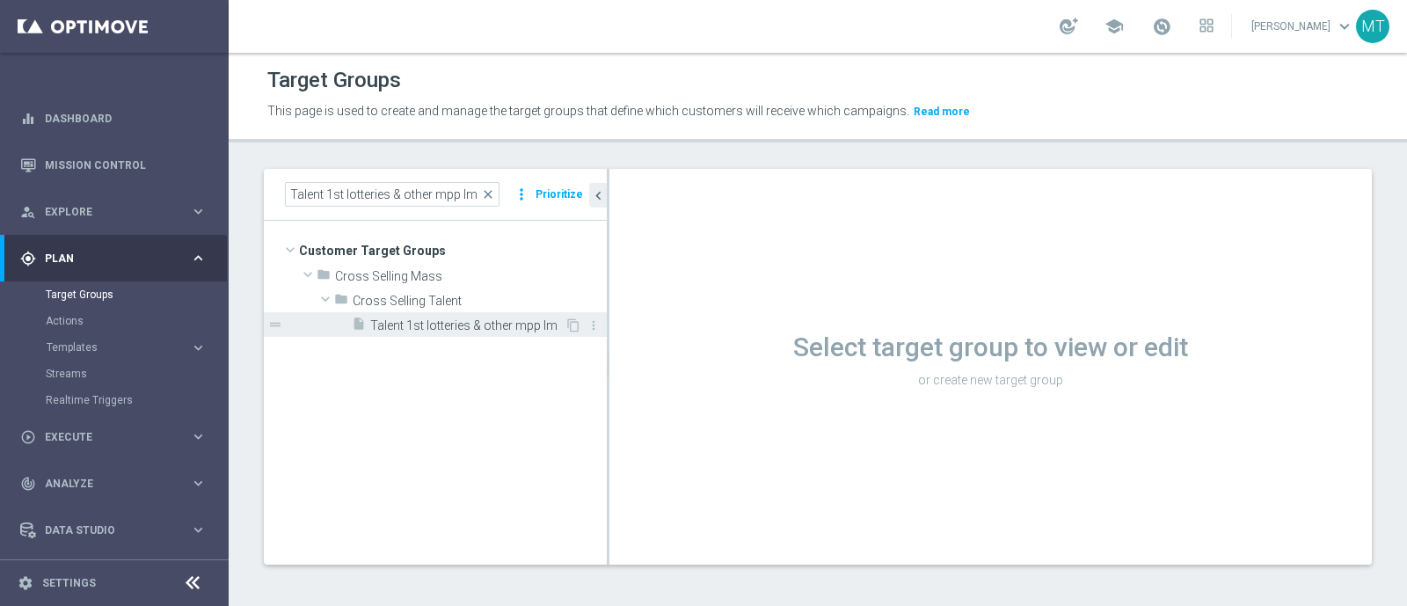
click at [513, 312] on div "insert_drive_file Talent 1st lotteries & other mpp lm" at bounding box center [458, 324] width 213 height 25
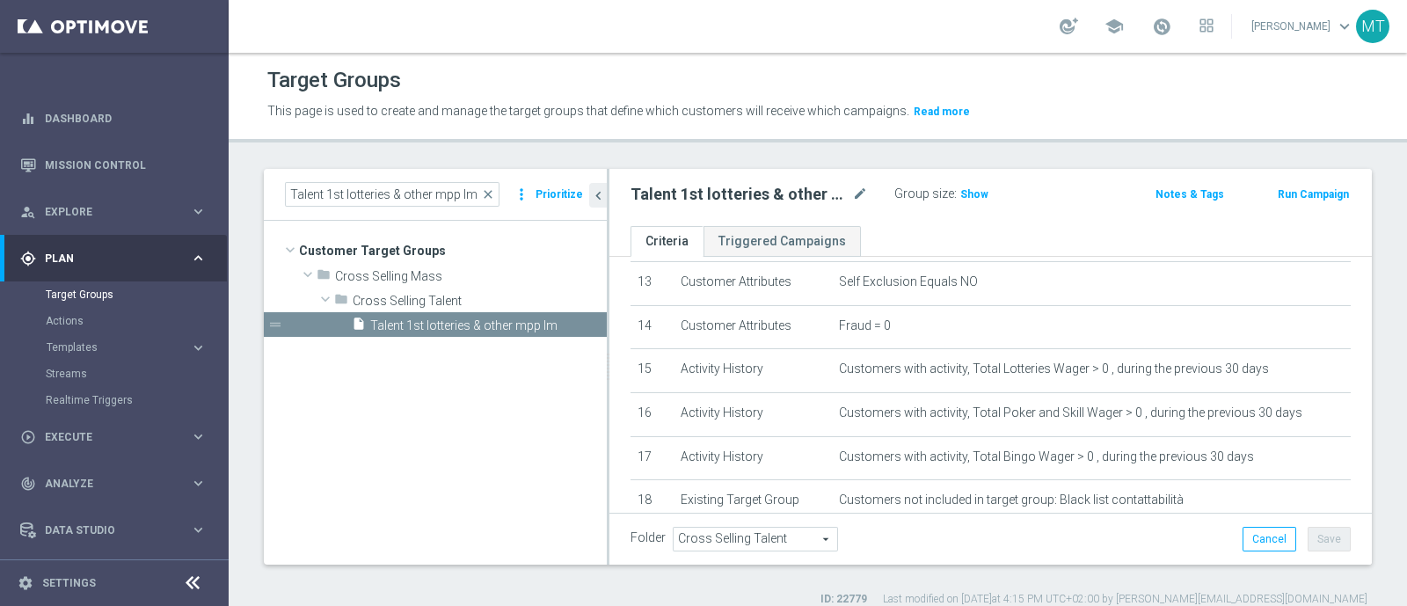
scroll to position [682, 0]
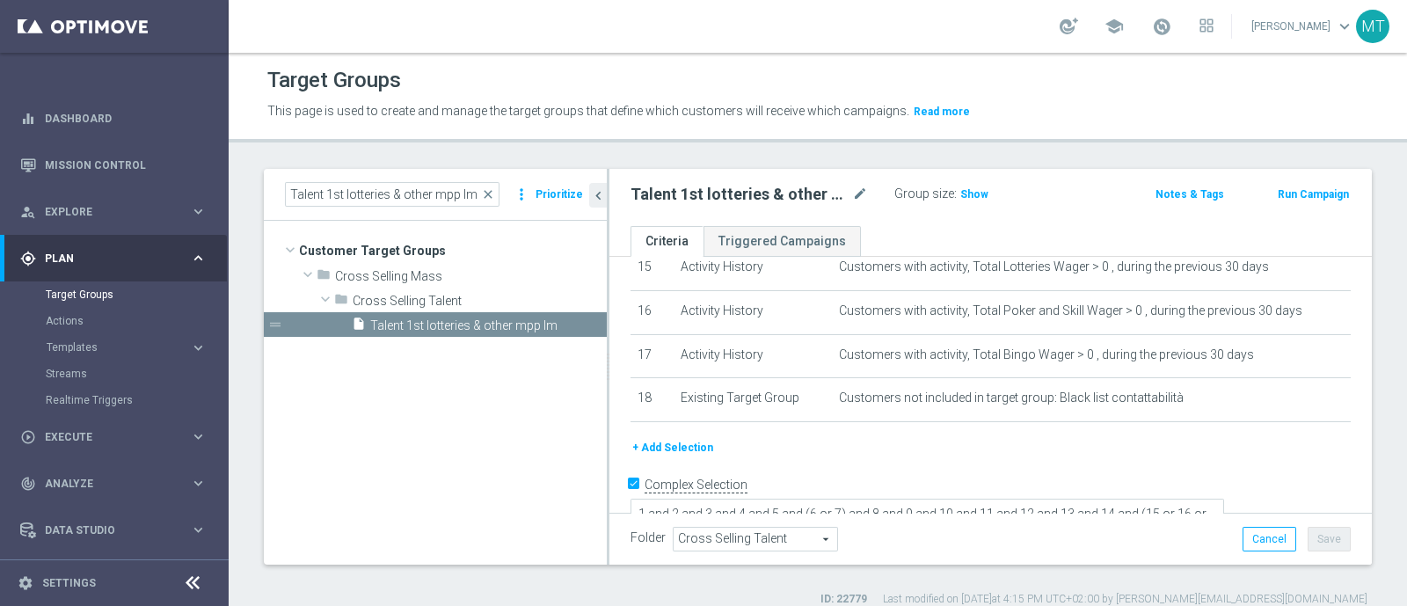
click at [1317, 186] on button "Run Campaign" at bounding box center [1313, 194] width 75 height 19
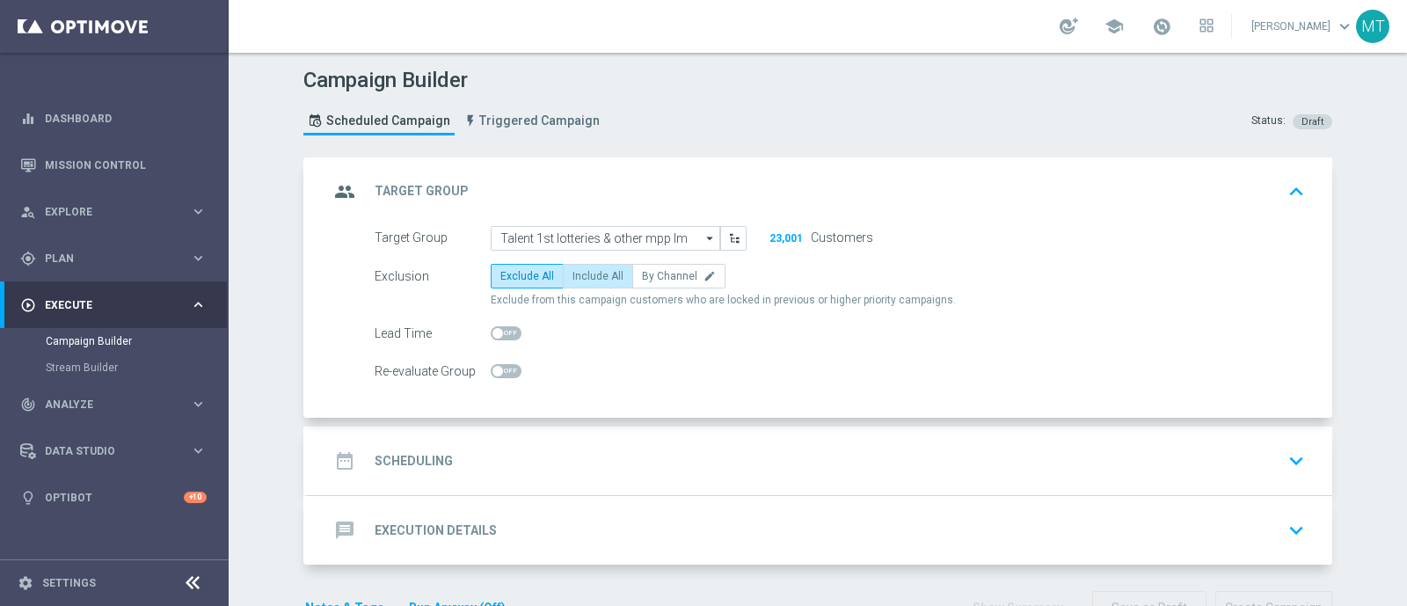
click at [606, 279] on span "Include All" at bounding box center [597, 276] width 51 height 12
click at [584, 279] on input "Include All" at bounding box center [577, 278] width 11 height 11
radio input "true"
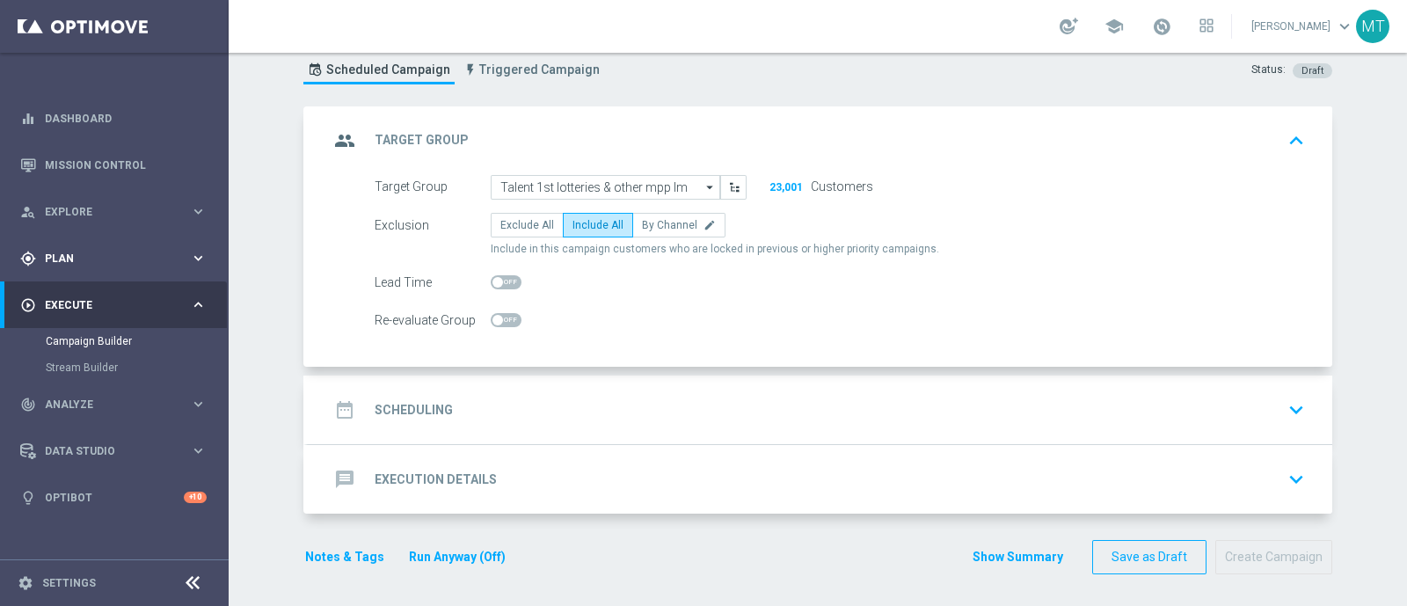
click at [76, 248] on div "gps_fixed Plan keyboard_arrow_right" at bounding box center [113, 258] width 227 height 47
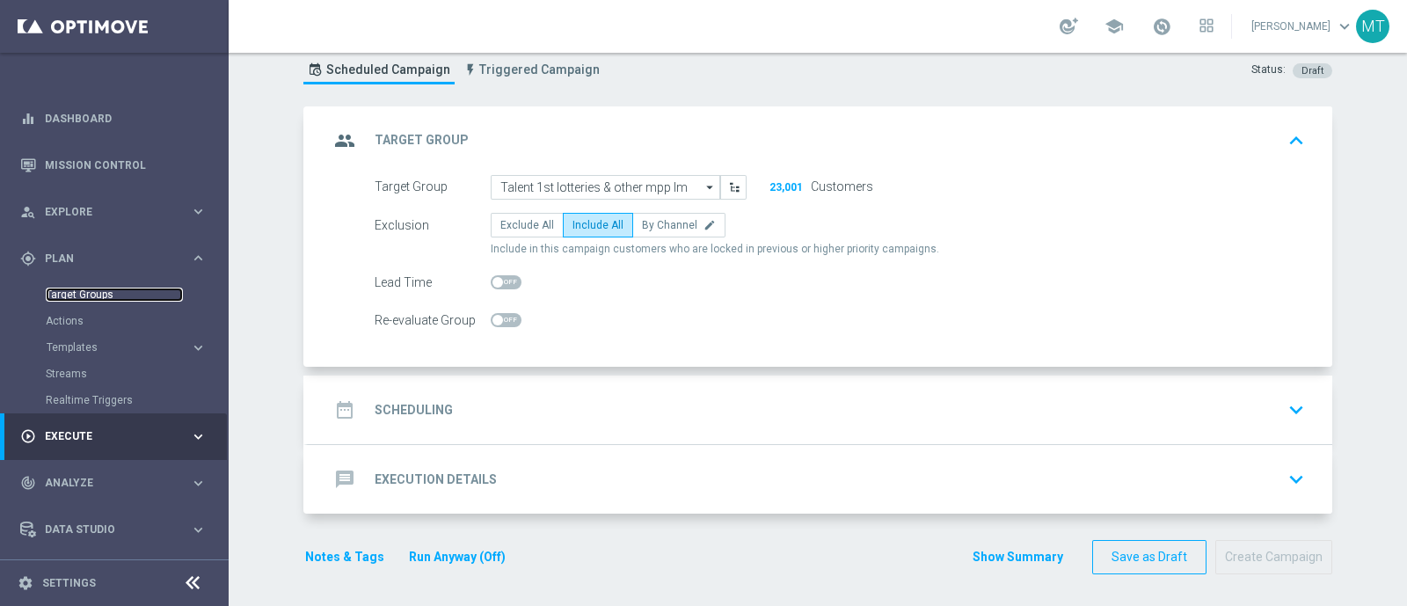
click at [103, 293] on link "Target Groups" at bounding box center [114, 295] width 137 height 14
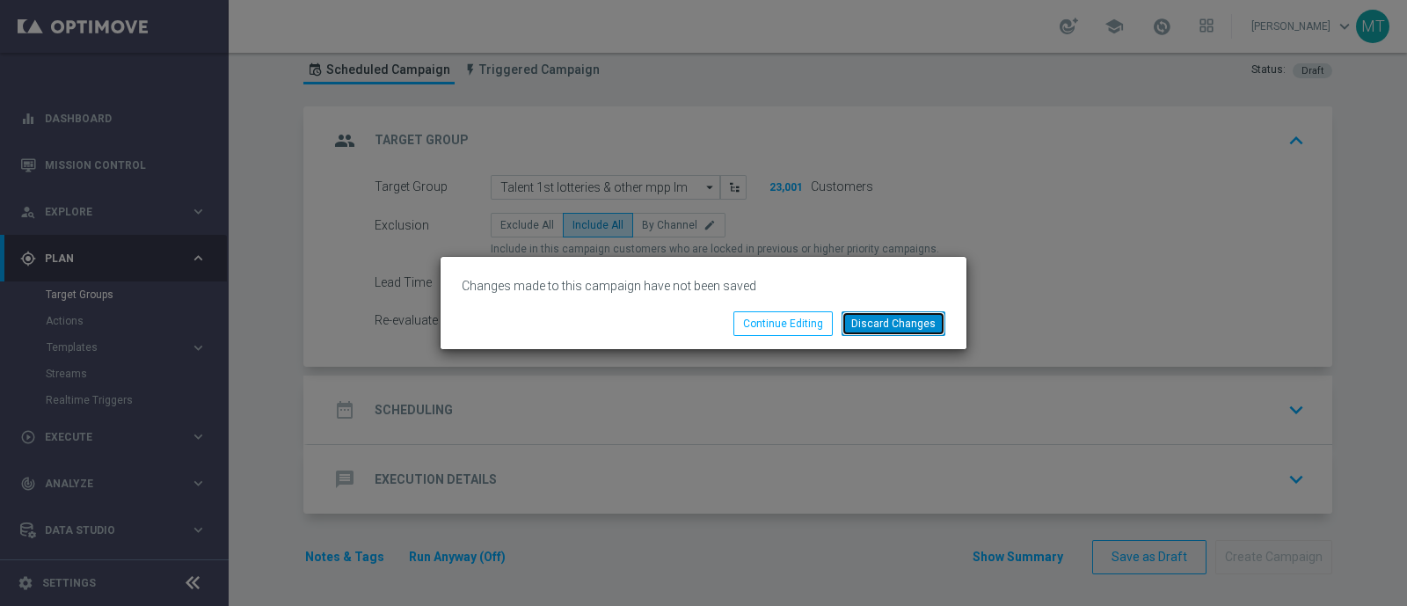
click at [902, 324] on button "Discard Changes" at bounding box center [894, 323] width 104 height 25
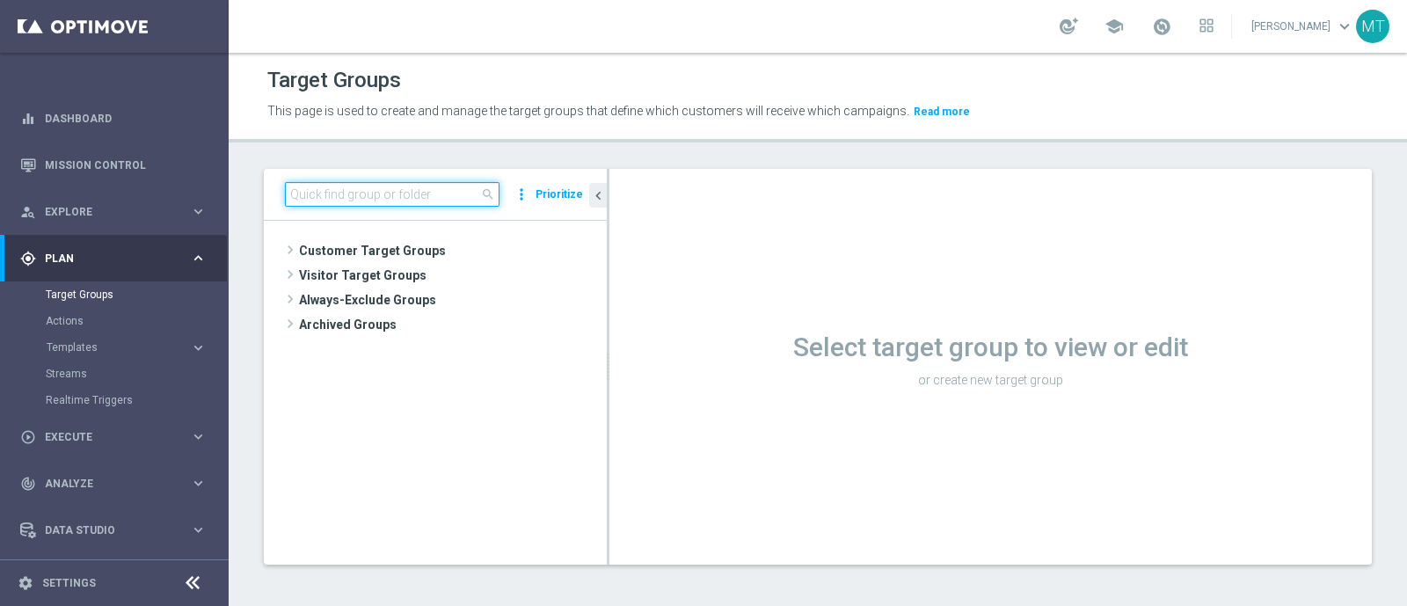
click at [310, 201] on input at bounding box center [392, 194] width 215 height 25
paste input "Talent 1st betting mpp lm ggr casino l3m > 0"
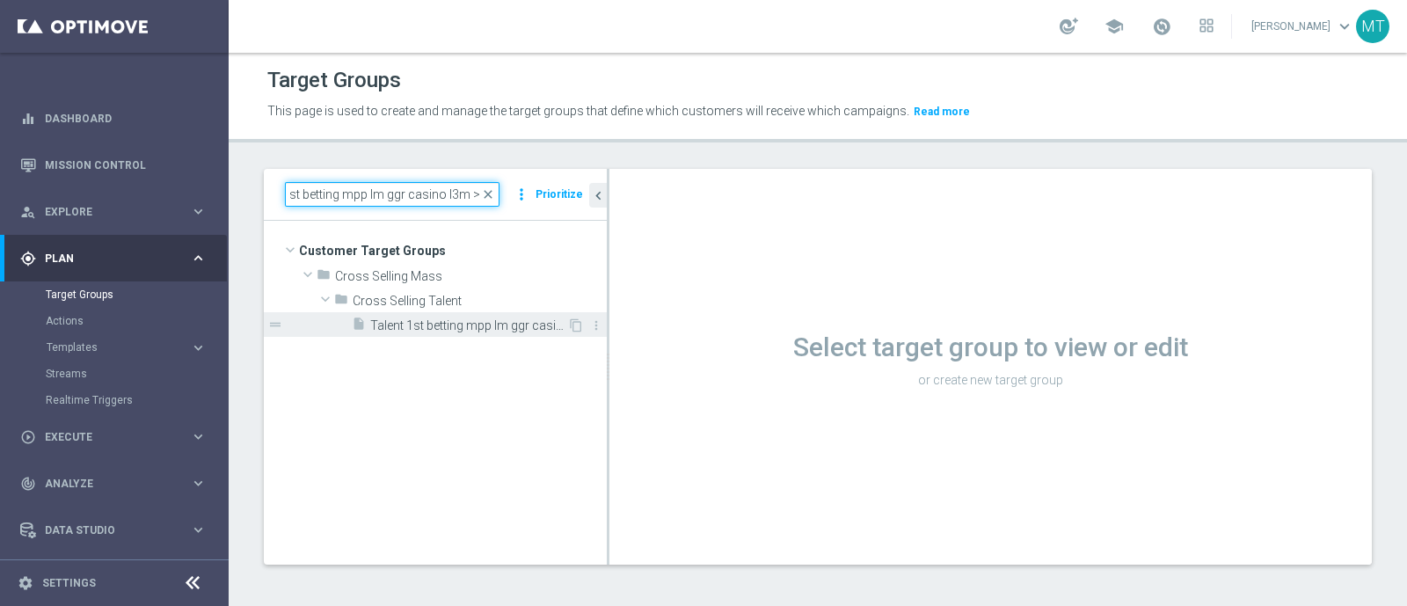
type input "Talent 1st betting mpp lm ggr casino l3m > 0"
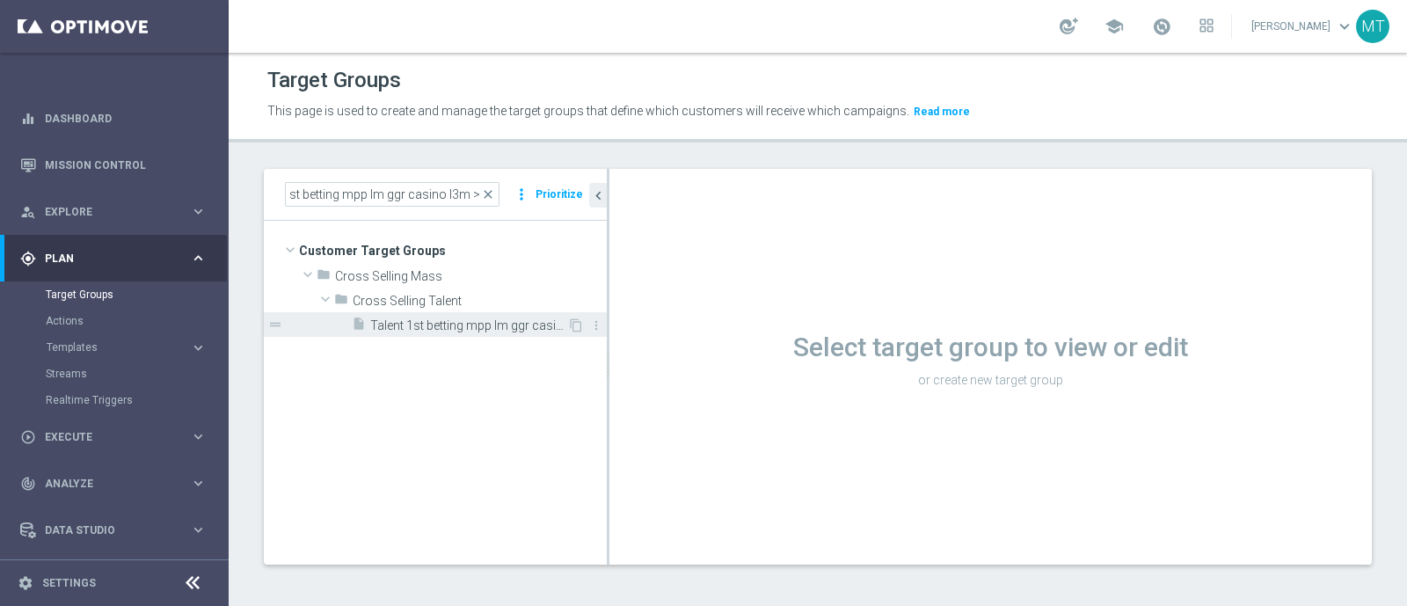
click at [391, 320] on span "Talent 1st betting mpp lm ggr casino l3m > 0" at bounding box center [468, 325] width 197 height 15
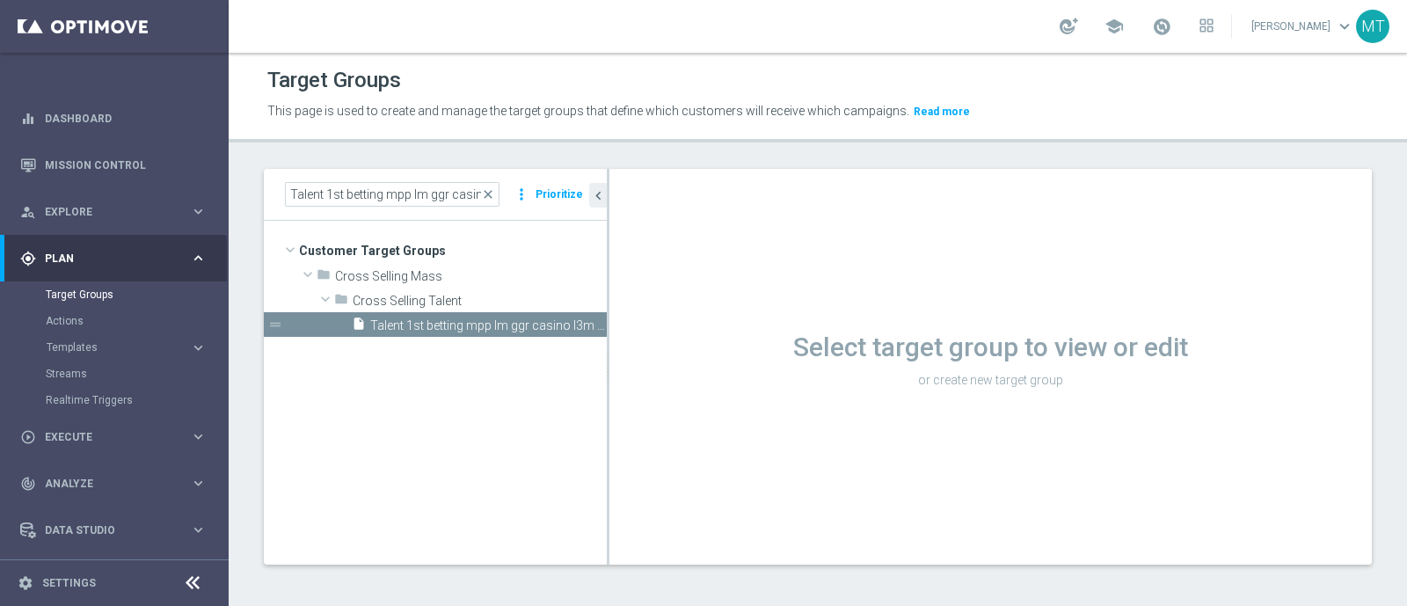
click at [745, 370] on div "Select target group to view or edit or create new target group" at bounding box center [990, 357] width 762 height 69
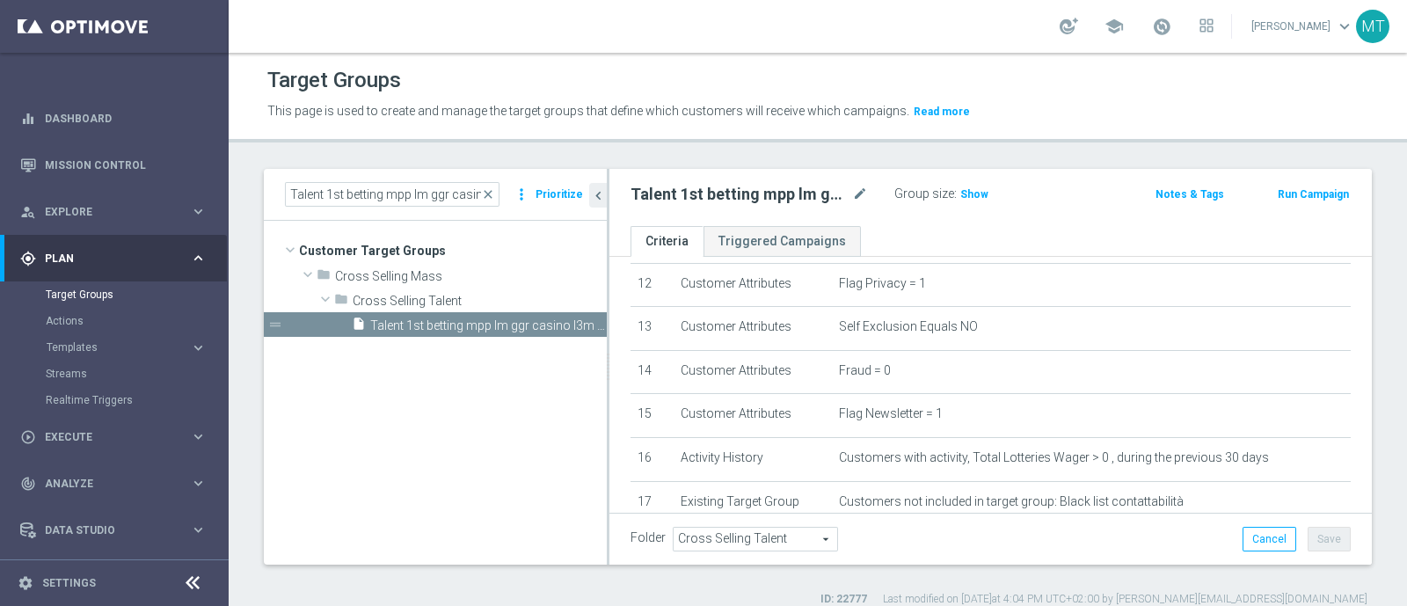
scroll to position [550, 0]
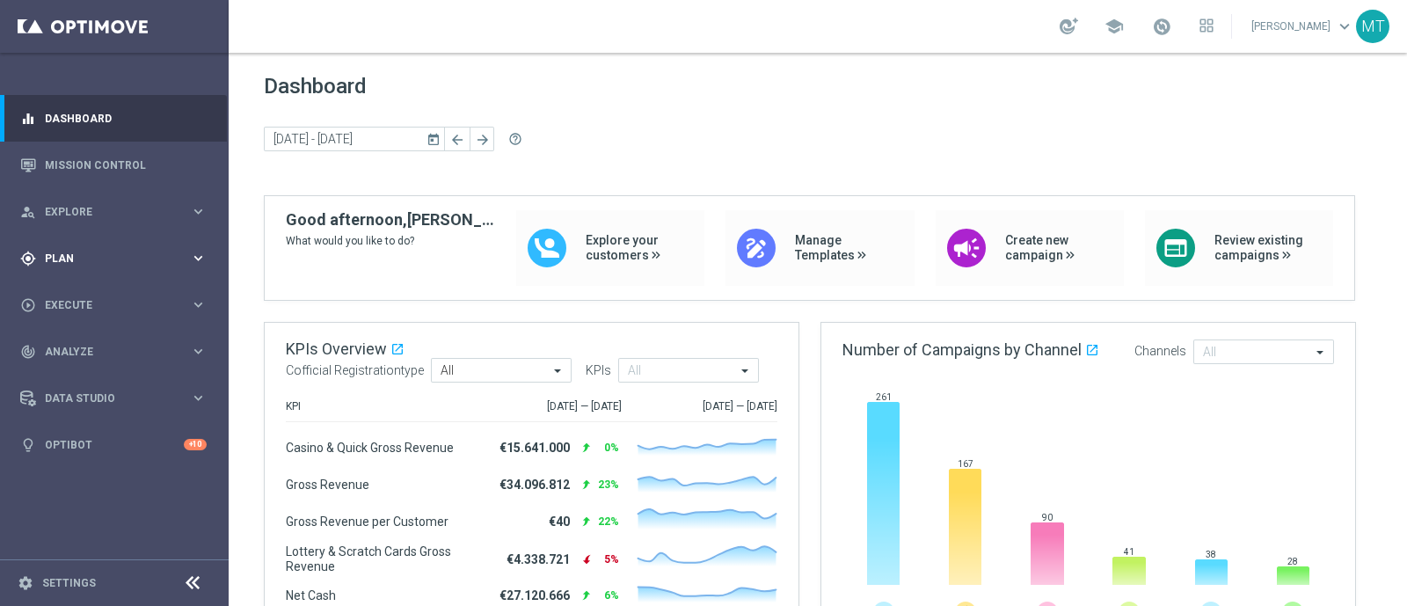
click at [97, 255] on span "Plan" at bounding box center [117, 258] width 145 height 11
click at [89, 294] on link "Target Groups" at bounding box center [114, 295] width 137 height 14
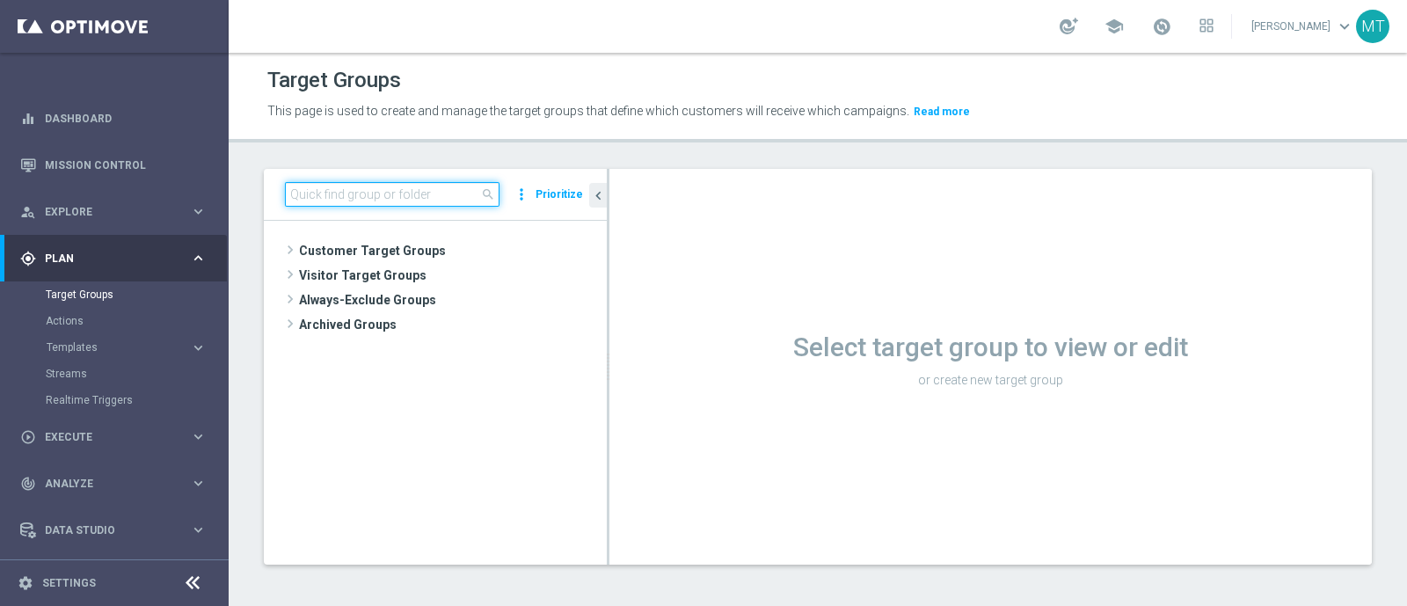
click at [389, 196] on input at bounding box center [392, 194] width 215 height 25
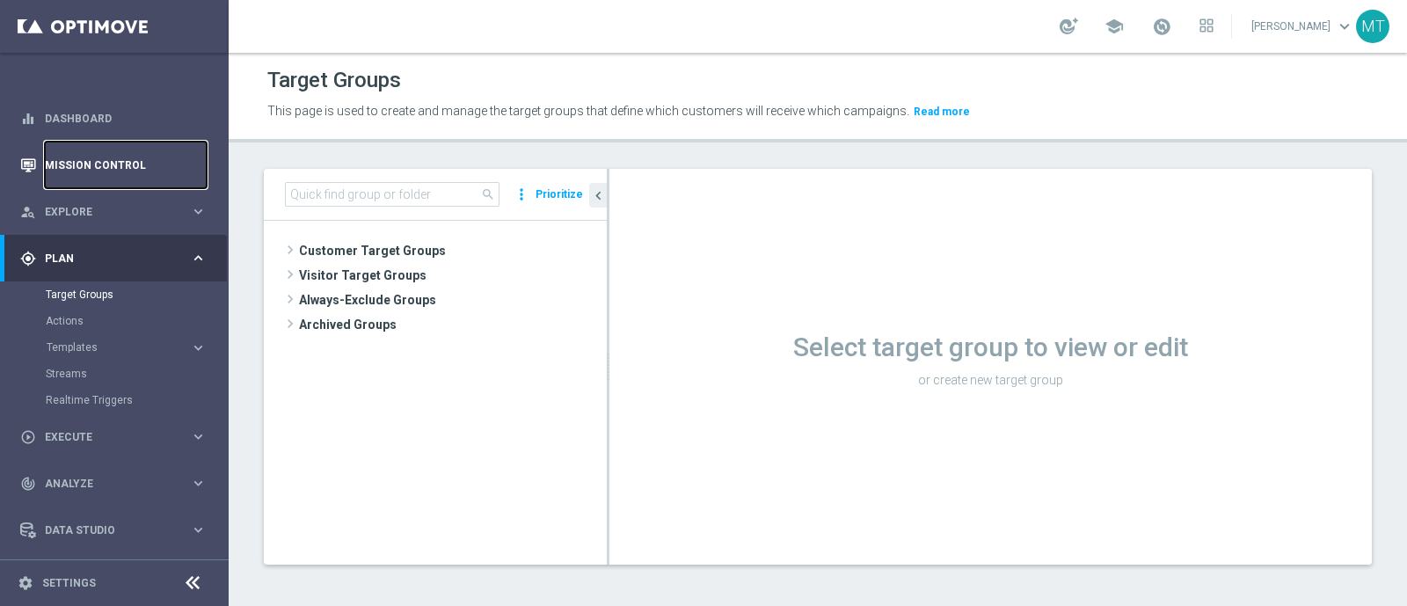
click at [179, 144] on link "Mission Control" at bounding box center [126, 165] width 162 height 47
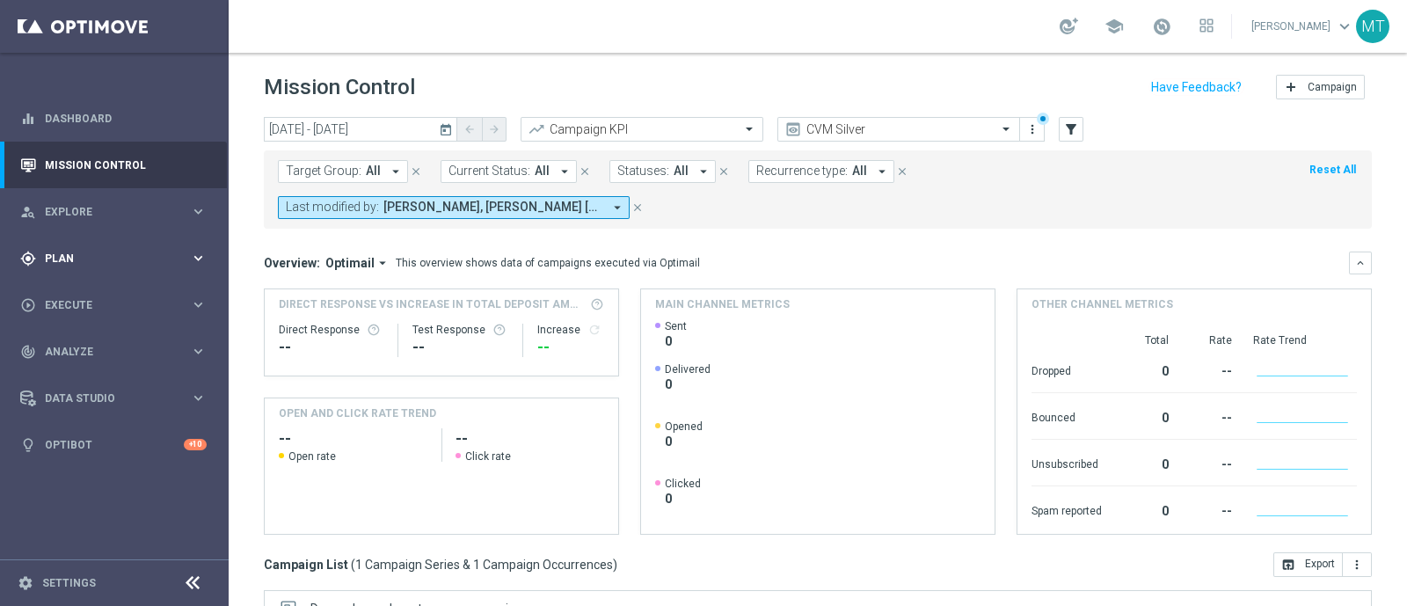
click at [94, 253] on span "Plan" at bounding box center [117, 258] width 145 height 11
click at [106, 294] on link "Target Groups" at bounding box center [114, 295] width 137 height 14
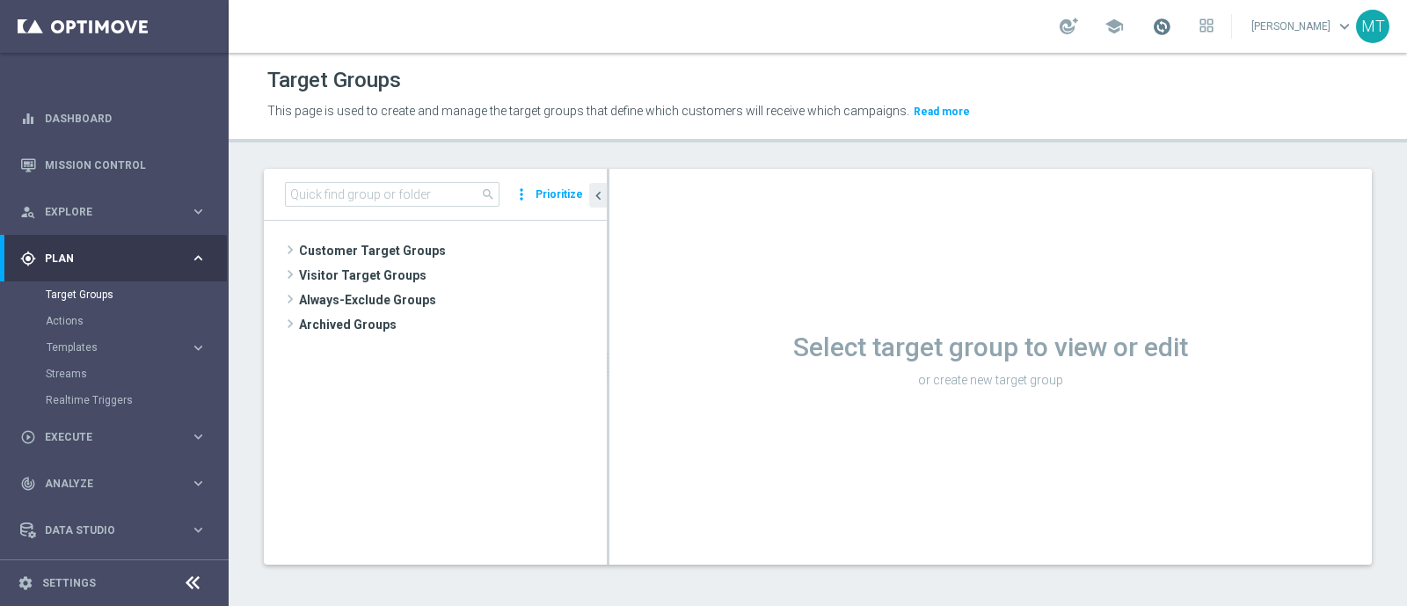
click at [1171, 19] on span at bounding box center [1161, 26] width 19 height 19
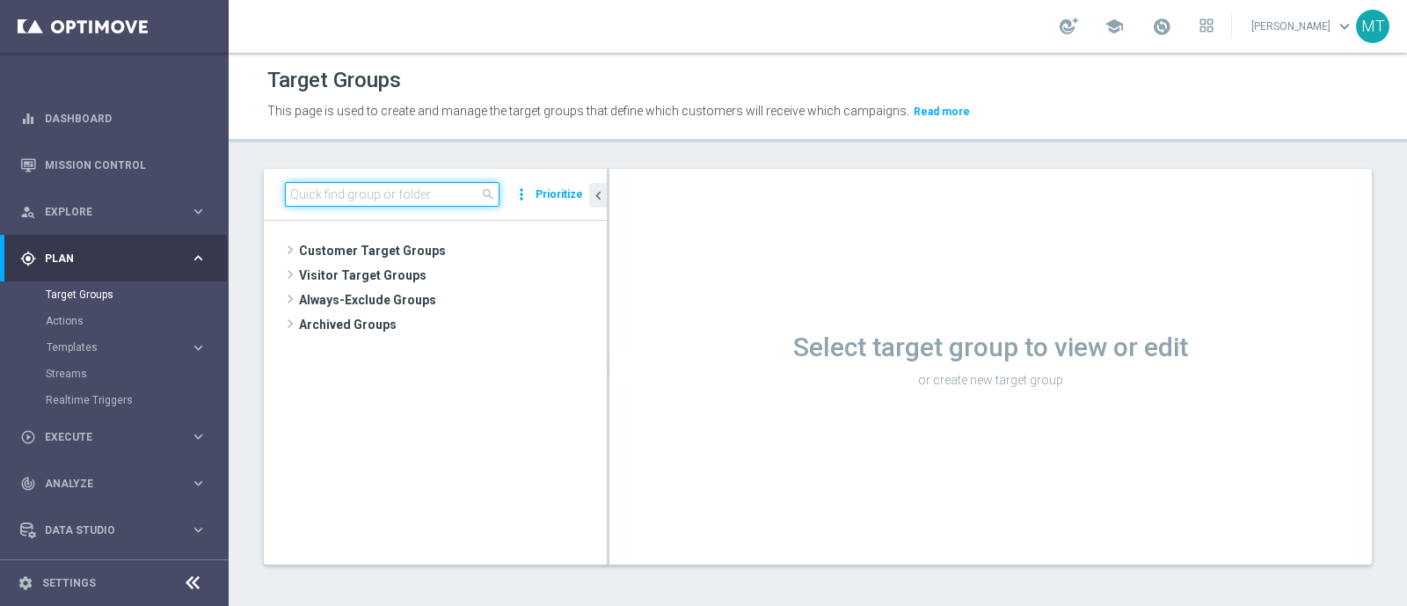
click at [336, 182] on input at bounding box center [392, 194] width 215 height 25
paste input "Talent 1st lotteries & other mpp lm"
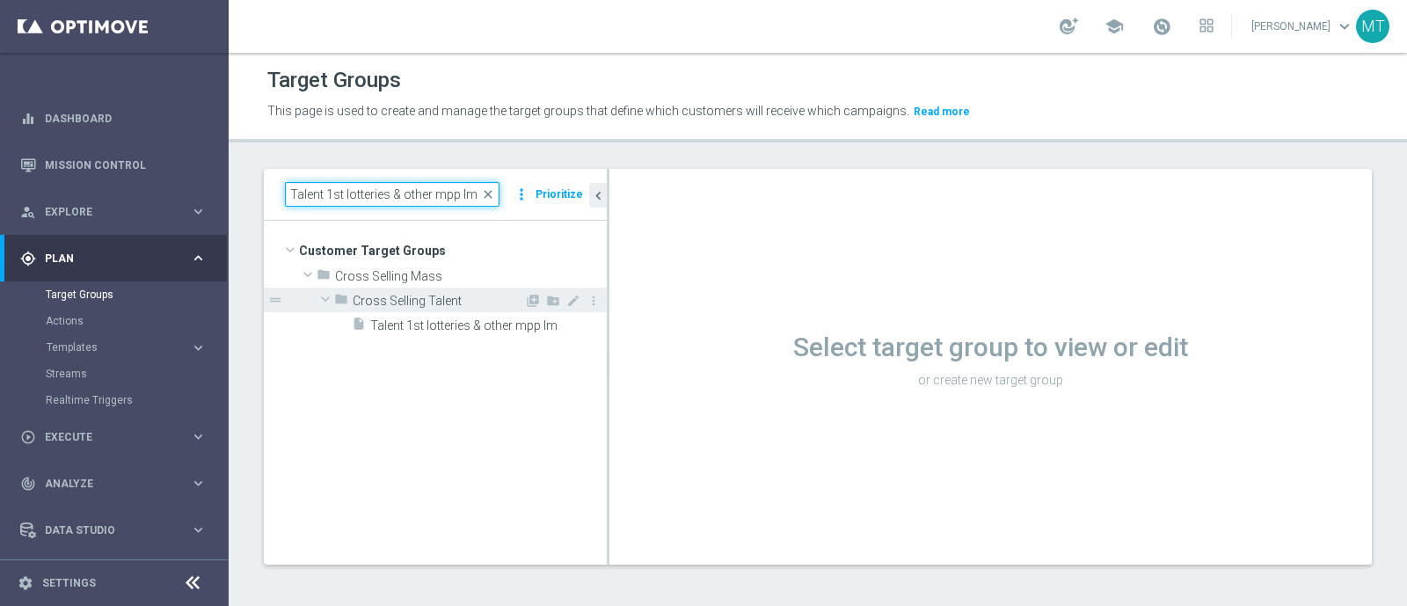
type input "Talent 1st lotteries & other mpp lm"
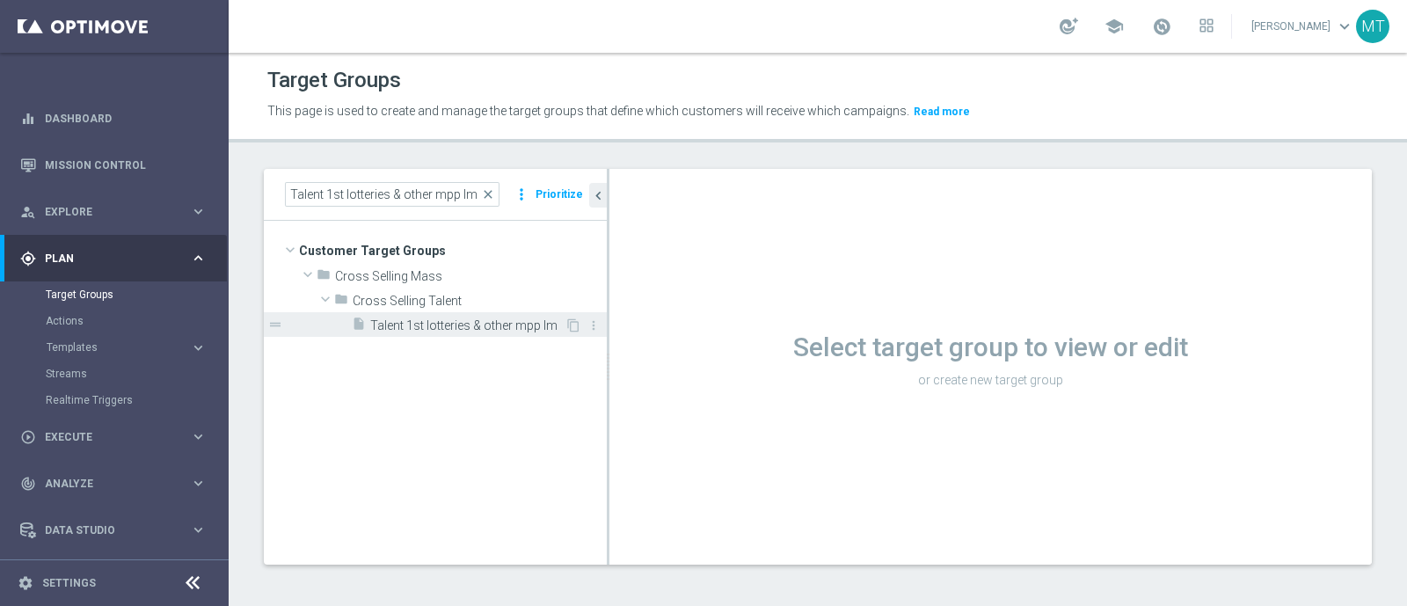
click at [451, 322] on span "Talent 1st lotteries & other mpp lm" at bounding box center [467, 325] width 194 height 15
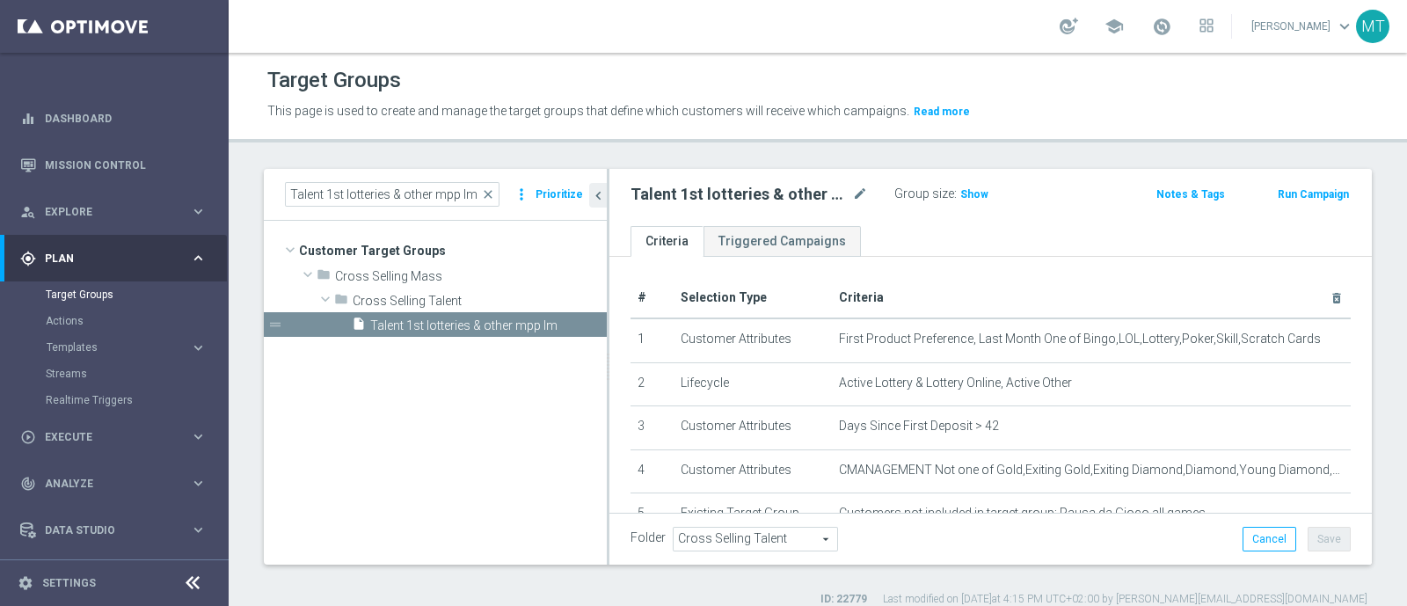
click at [1276, 193] on button "Run Campaign" at bounding box center [1313, 194] width 75 height 19
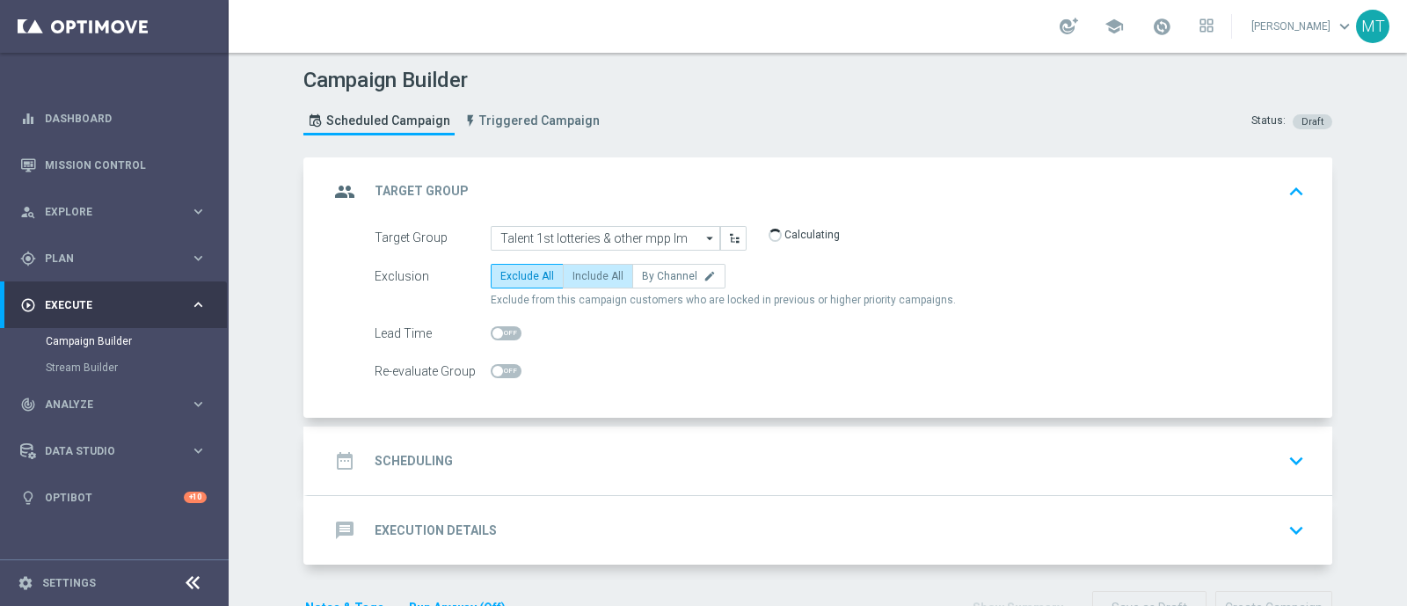
click at [572, 279] on span "Include All" at bounding box center [597, 276] width 51 height 12
click at [572, 279] on input "Include All" at bounding box center [577, 278] width 11 height 11
radio input "true"
click at [500, 341] on div at bounding box center [506, 333] width 31 height 25
click at [492, 328] on span at bounding box center [497, 333] width 11 height 11
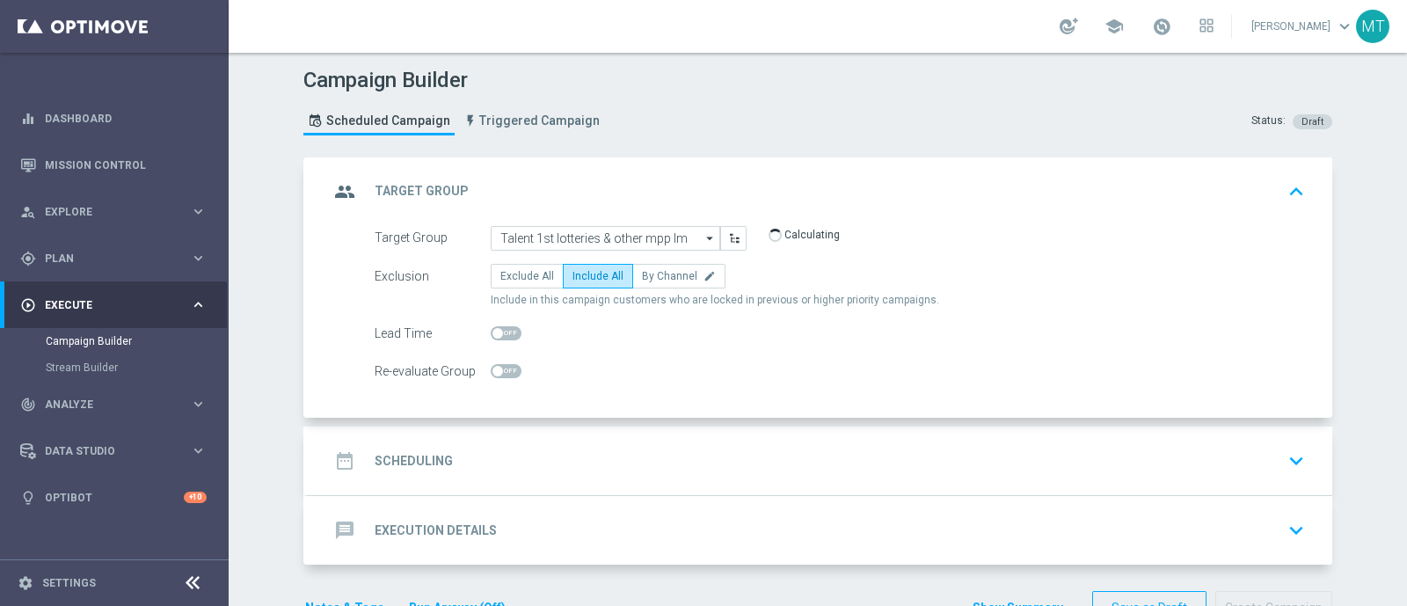
click at [491, 327] on input "checkbox" at bounding box center [506, 333] width 31 height 14
checkbox input "true"
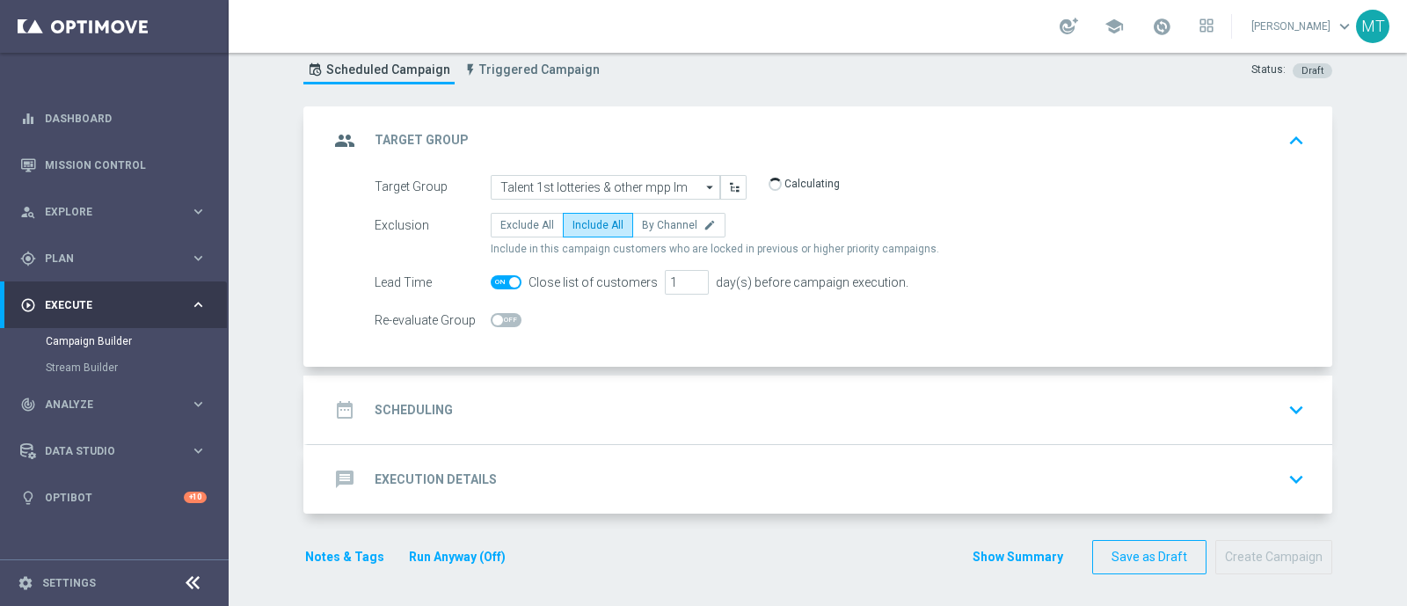
click at [412, 397] on div "date_range Scheduling" at bounding box center [391, 410] width 124 height 32
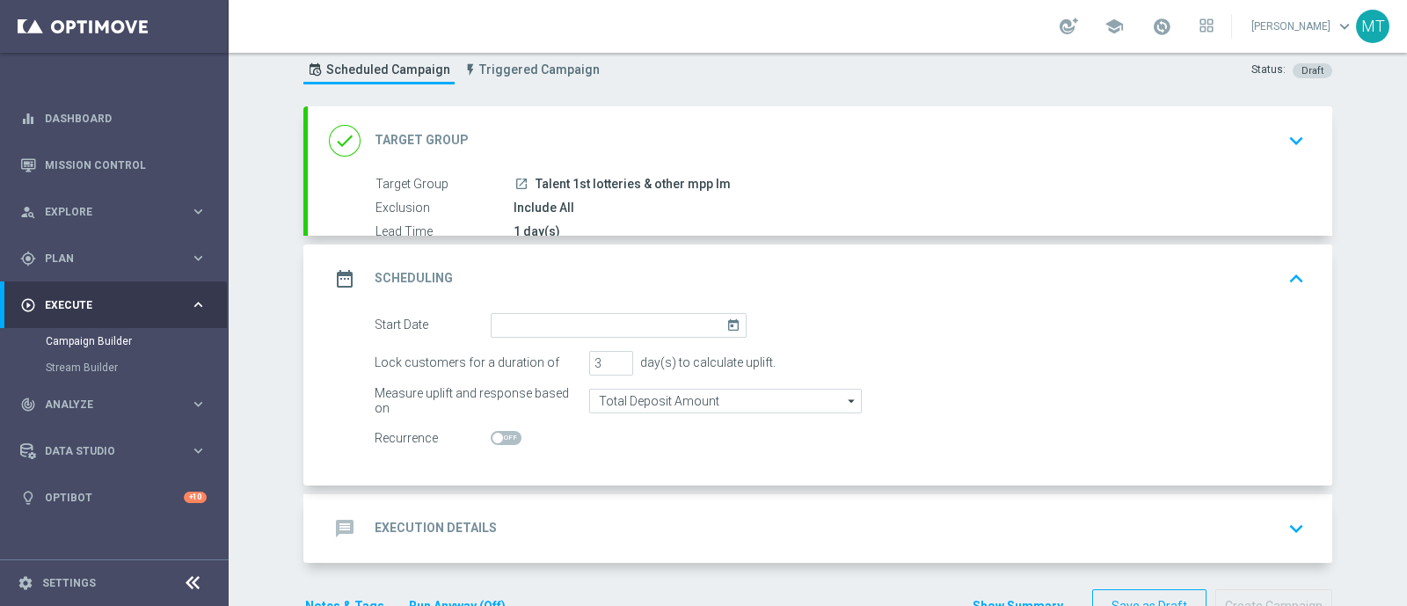
scroll to position [51, 0]
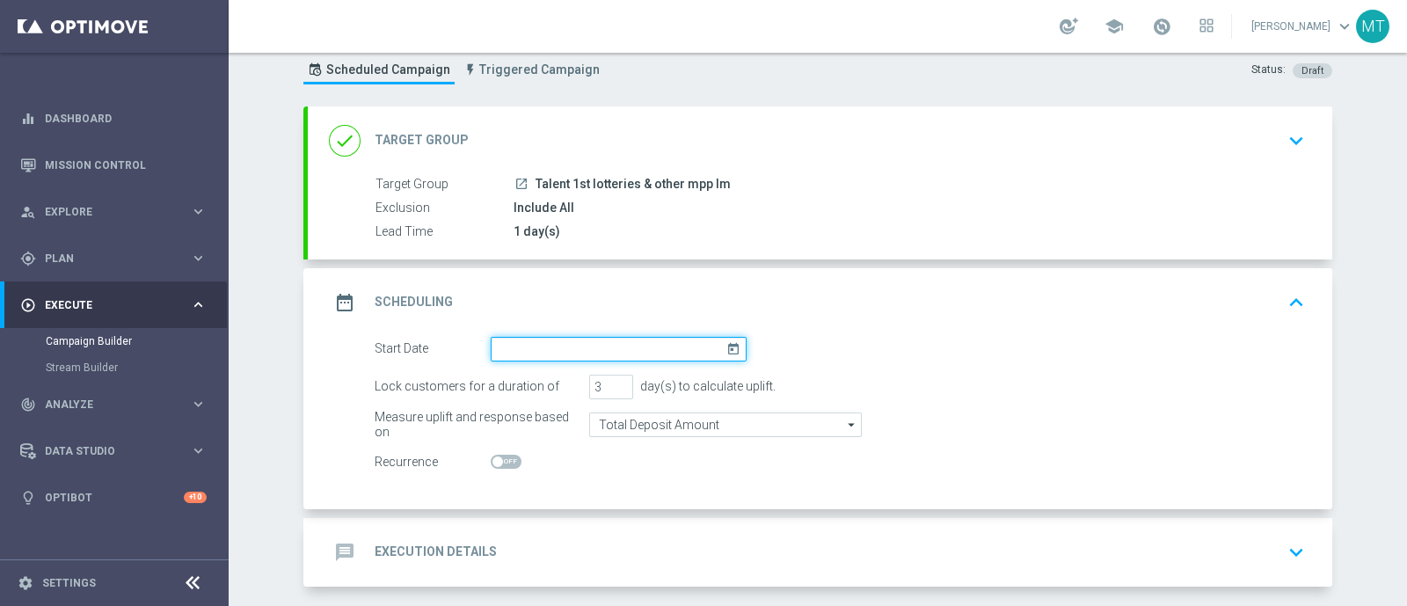
click at [624, 349] on input at bounding box center [619, 349] width 256 height 25
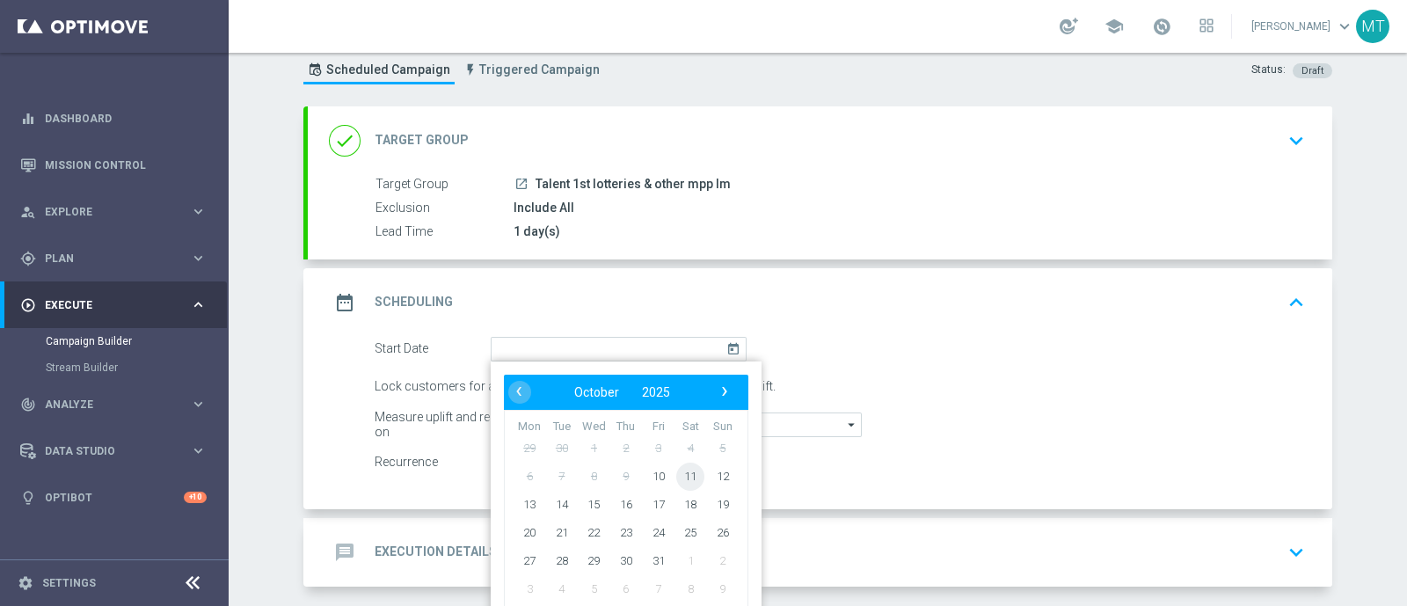
click at [683, 472] on span "11" at bounding box center [690, 476] width 28 height 28
type input "[DATE]"
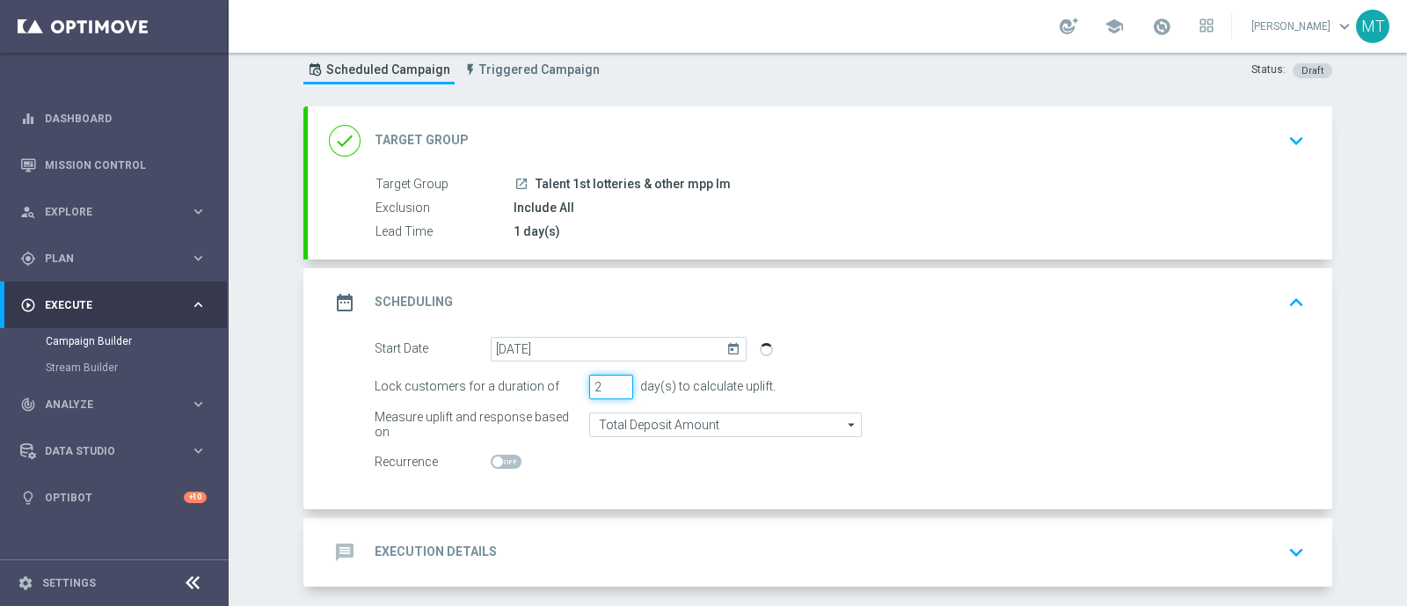
click at [611, 390] on input "2" at bounding box center [611, 387] width 44 height 25
type input "1"
click at [611, 390] on input "1" at bounding box center [611, 387] width 44 height 25
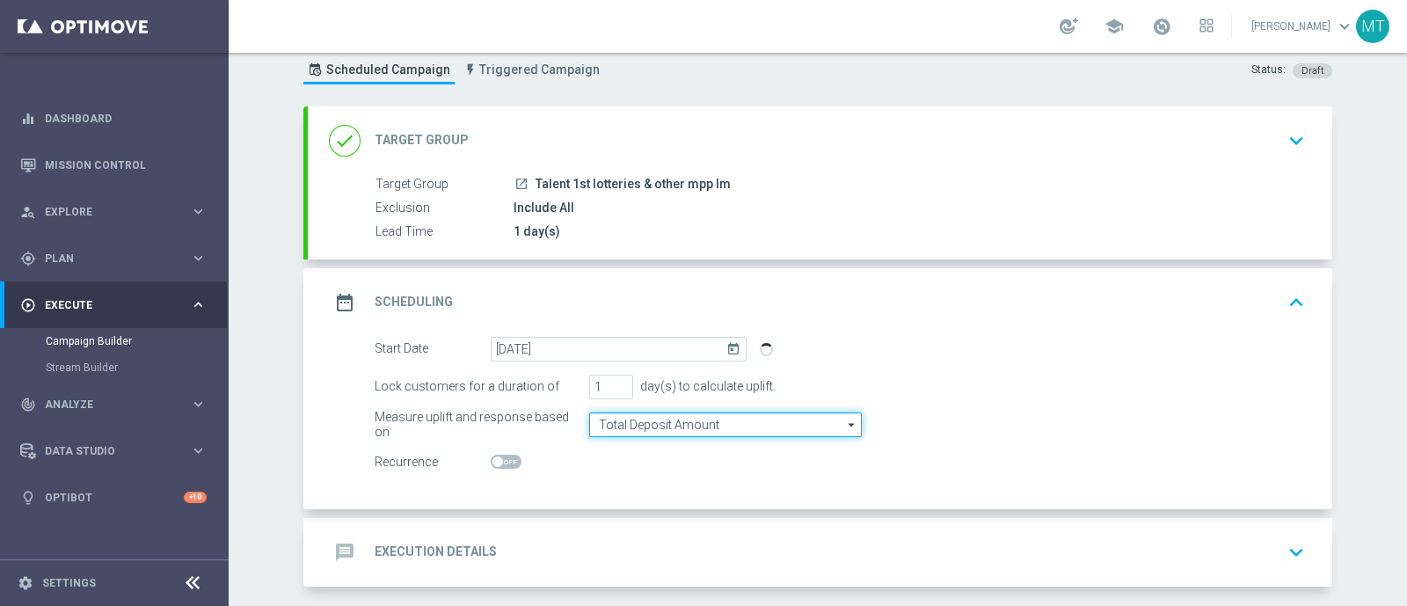
click at [650, 419] on input "Total Deposit Amount" at bounding box center [725, 424] width 273 height 25
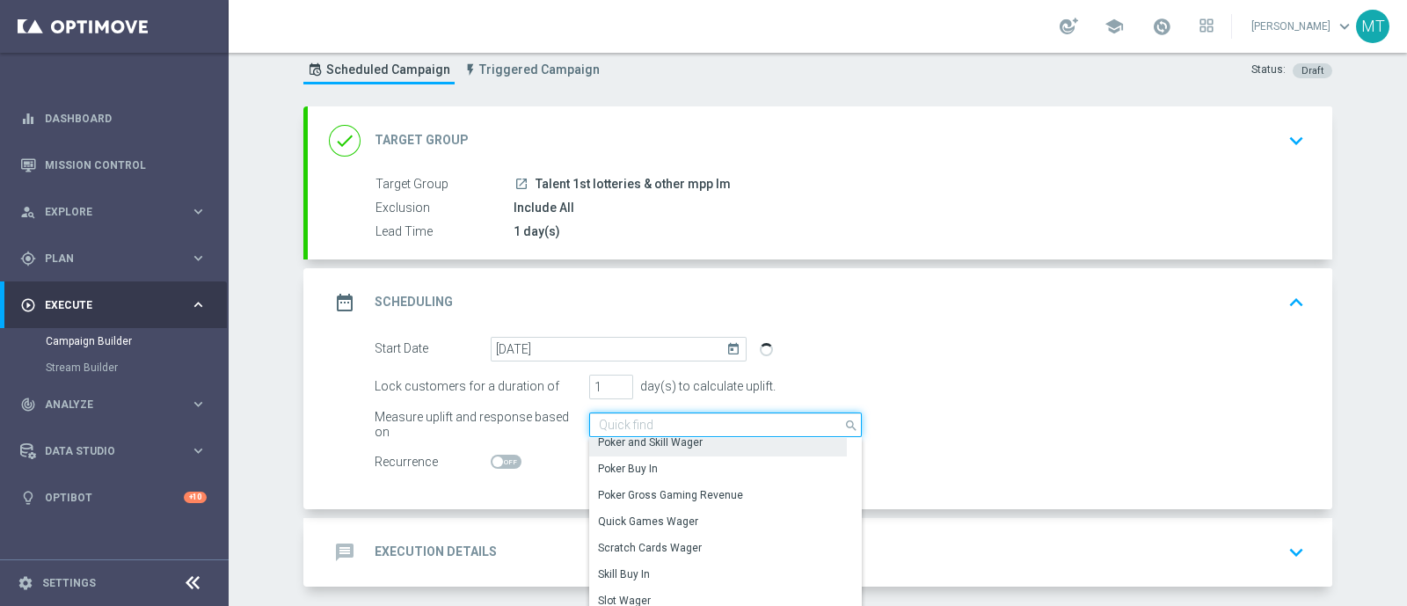
scroll to position [282, 0]
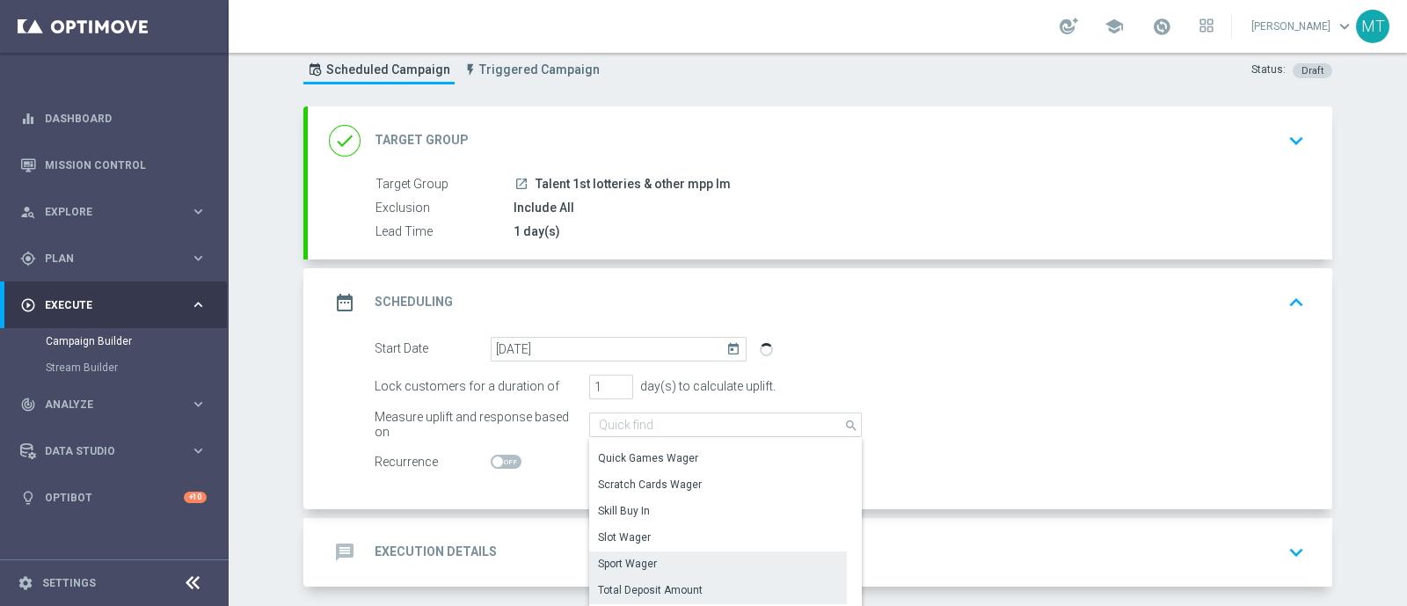
click at [655, 555] on div "Sport Wager" at bounding box center [718, 563] width 258 height 25
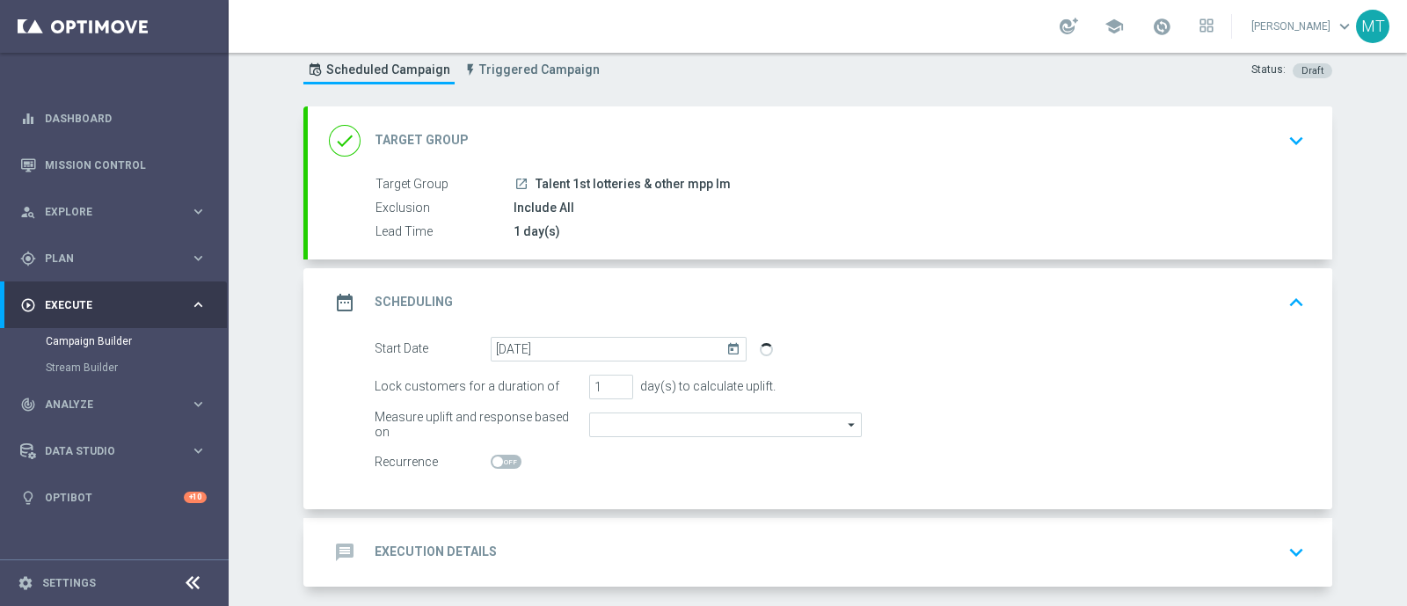
type input "Sport Wager"
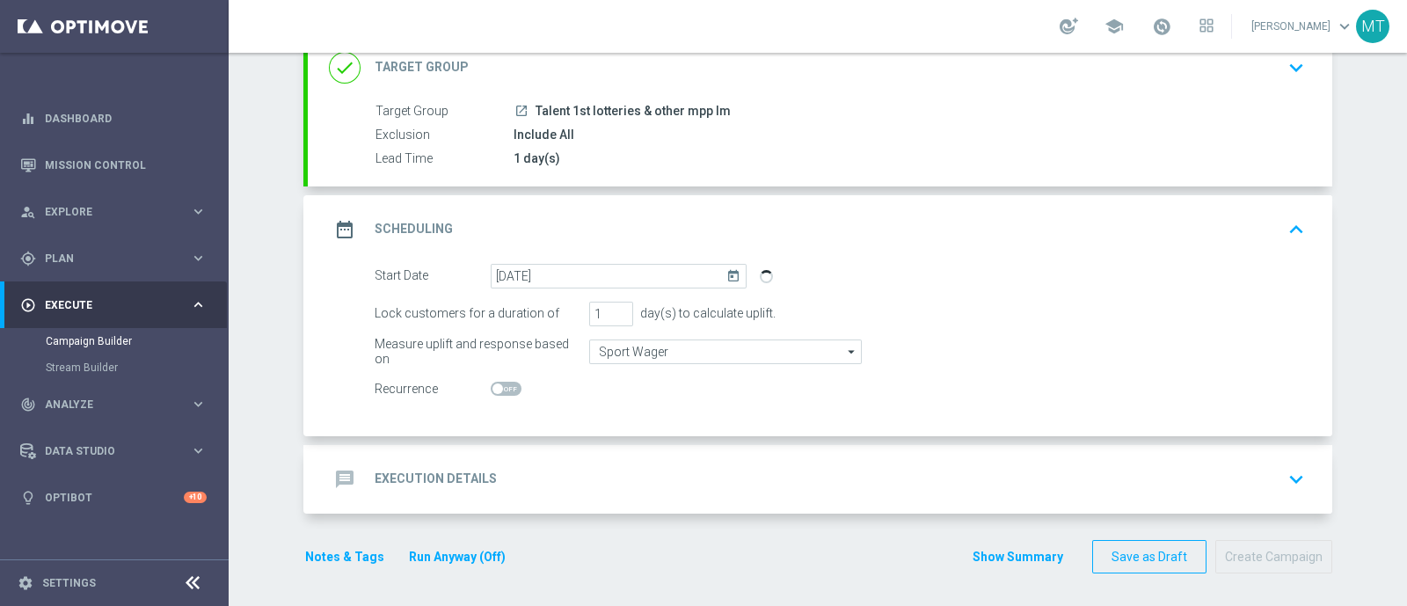
click at [611, 468] on div "message Execution Details keyboard_arrow_down" at bounding box center [820, 479] width 982 height 33
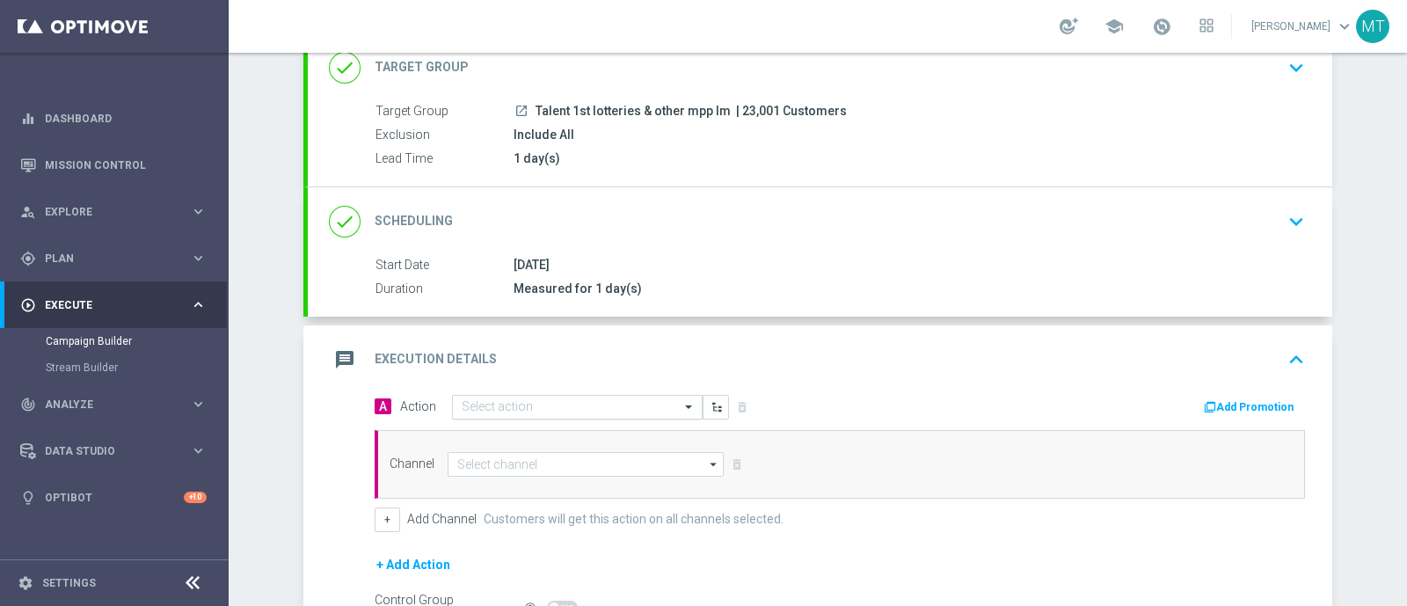
click at [581, 407] on input "text" at bounding box center [560, 407] width 196 height 15
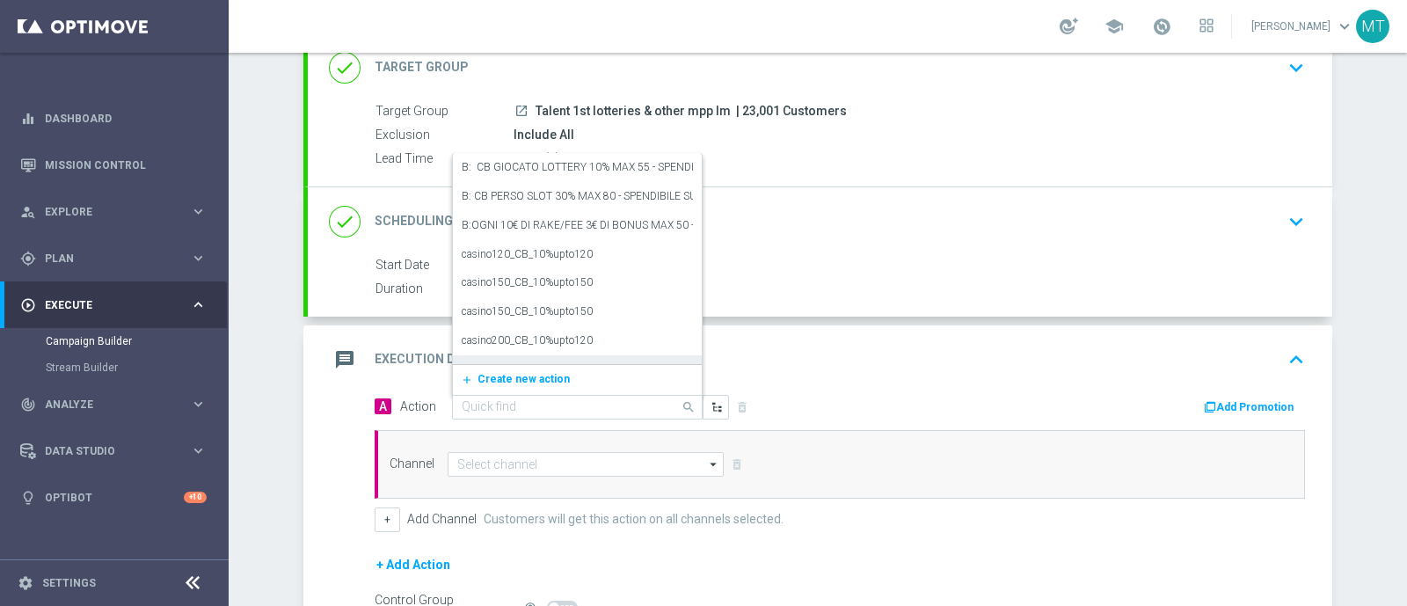
click at [502, 408] on input "text" at bounding box center [560, 407] width 196 height 15
paste input "ogni 20€ ricaricati ricevi 2€ Slot Sport, fino a max 10€"
type input "ogni 20€ ricaricati ricevi 2€ Slot Sport, fino a max 10€"
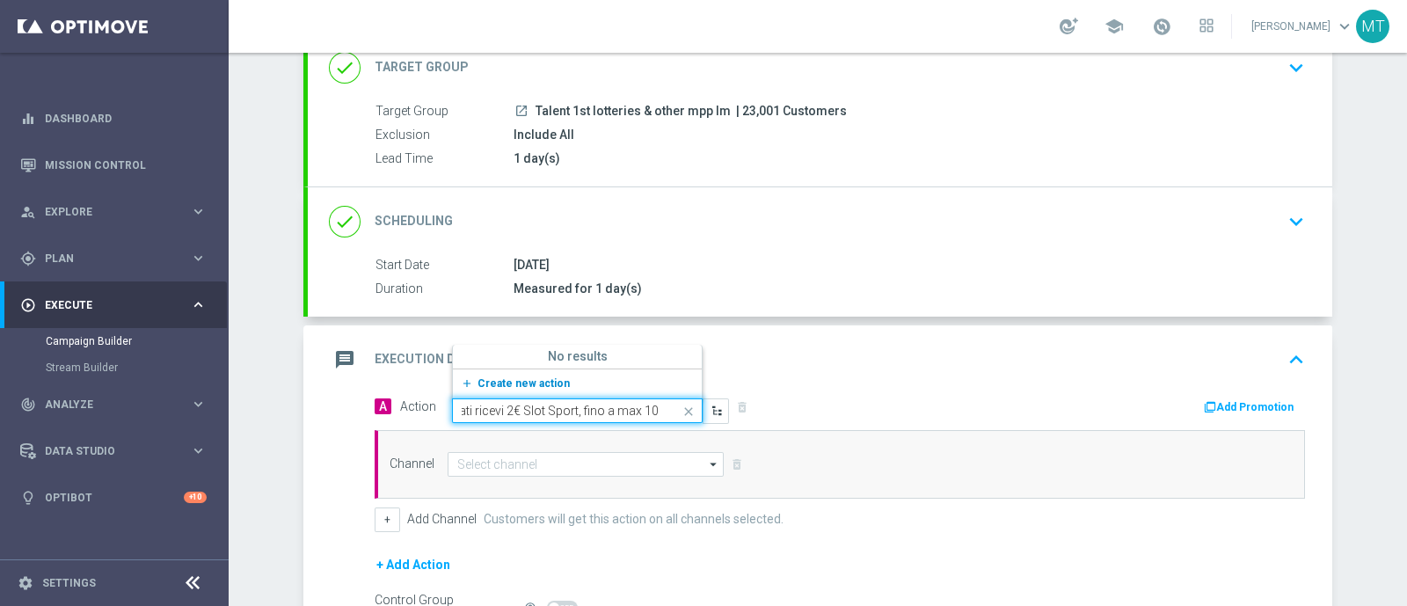
click at [485, 378] on span "Create new action" at bounding box center [524, 383] width 92 height 12
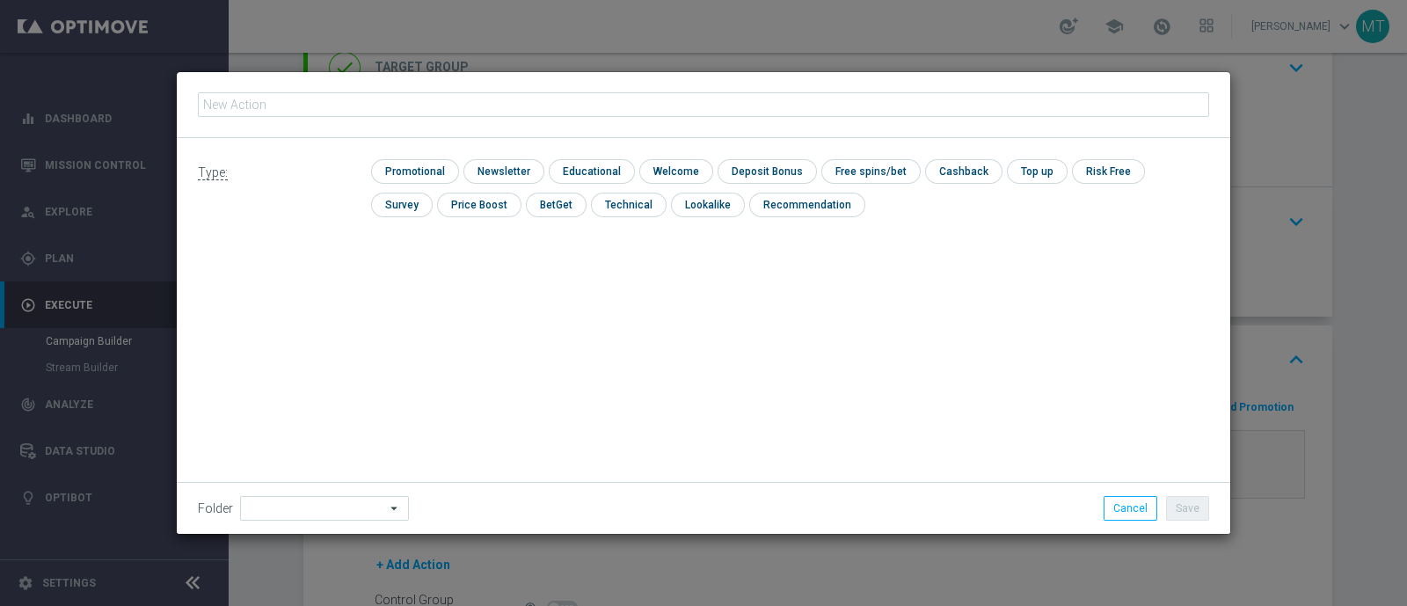
type input "ogni 20€ ricaricati ricevi 2€ Slot Sport, fino a max 10€"
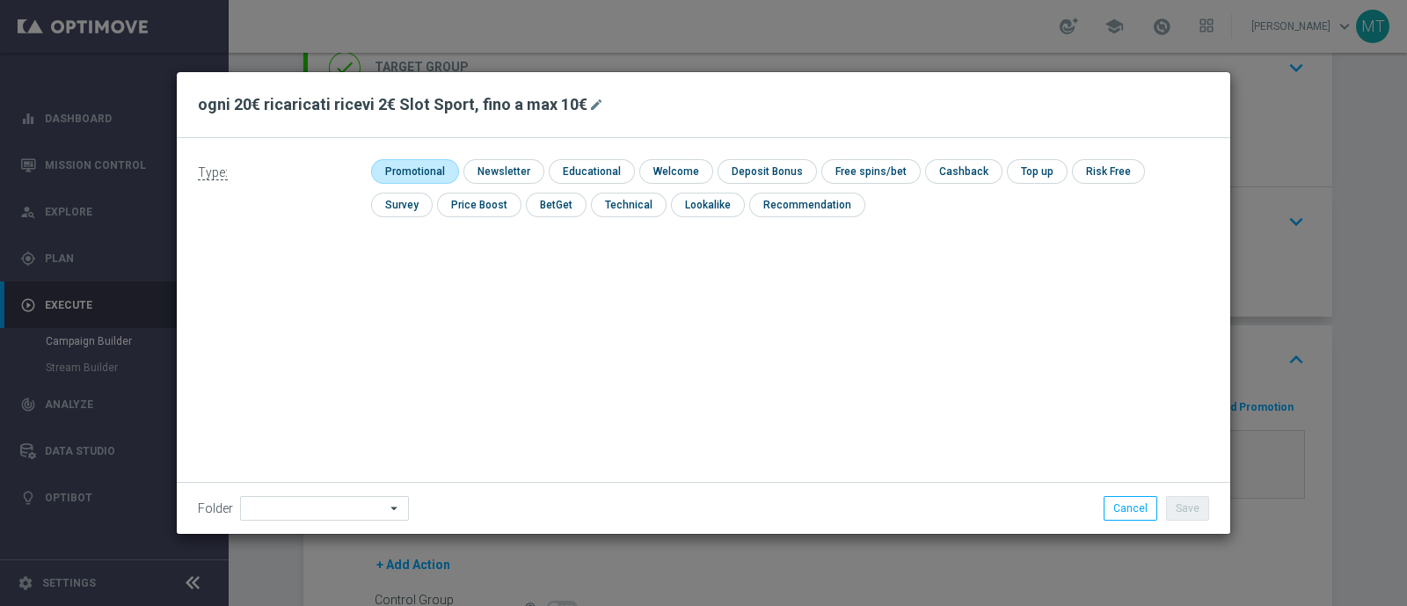
click at [410, 178] on input "checkbox" at bounding box center [413, 171] width 84 height 24
checkbox input "true"
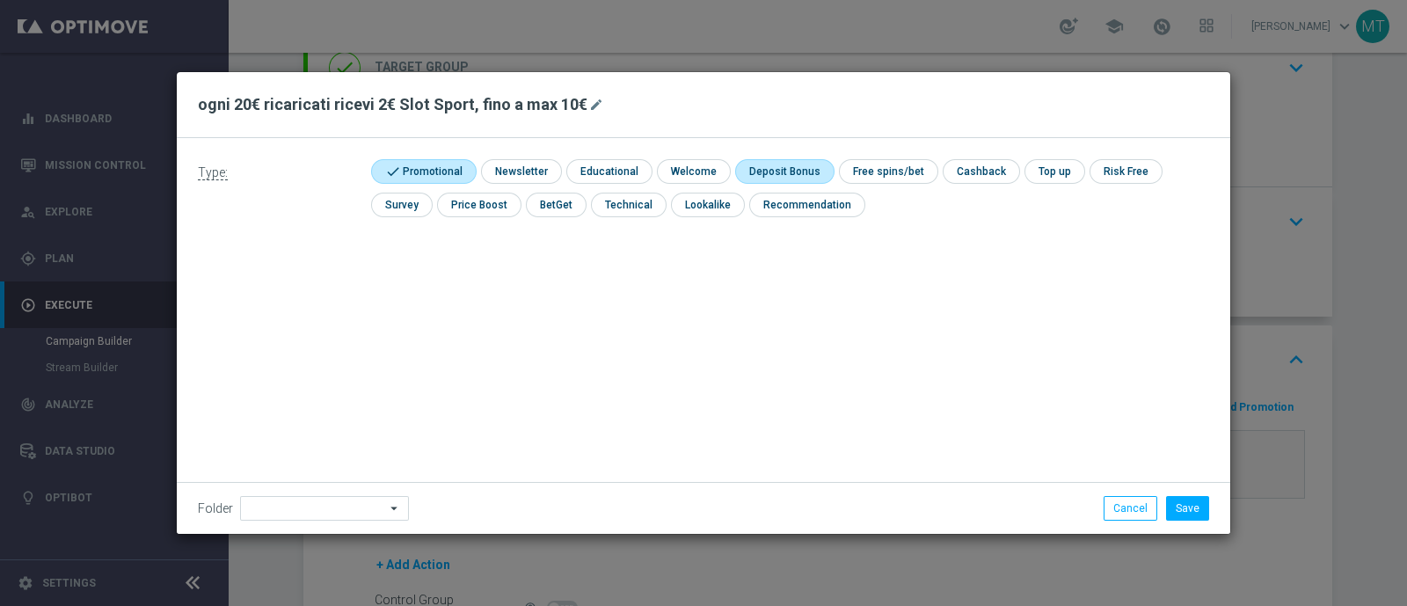
click at [794, 164] on input "checkbox" at bounding box center [782, 171] width 94 height 24
checkbox input "true"
click at [1199, 514] on button "Save" at bounding box center [1187, 508] width 43 height 25
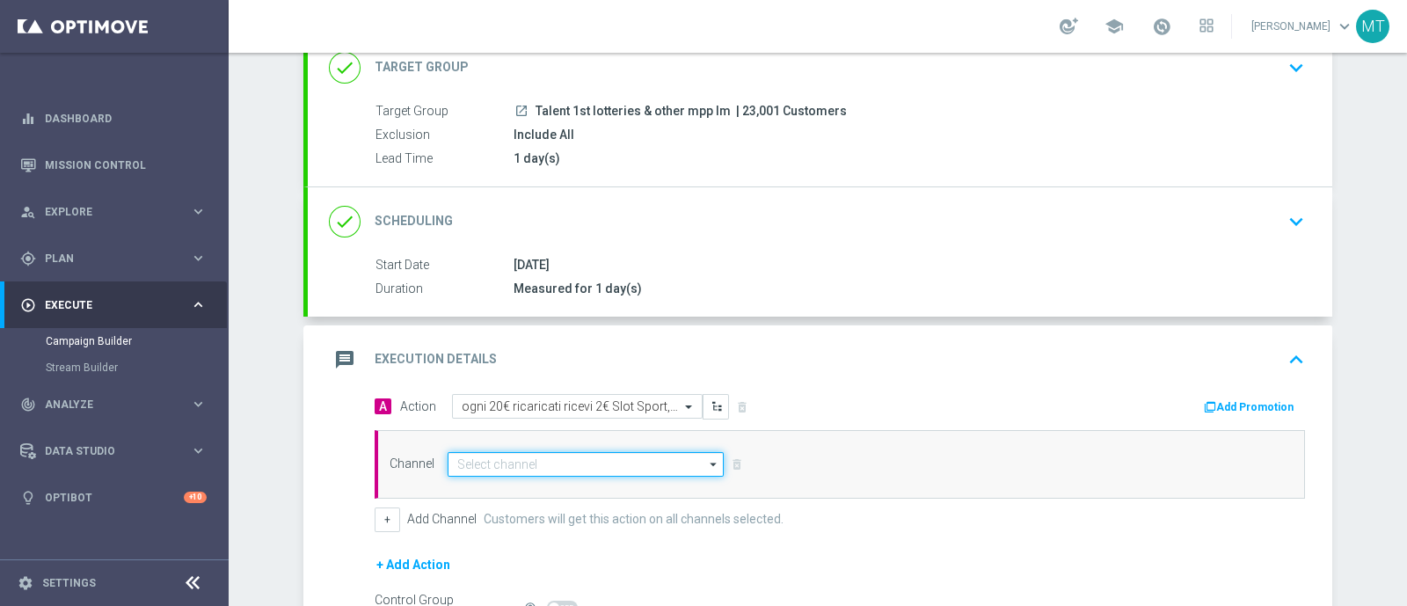
click at [620, 462] on input at bounding box center [586, 464] width 276 height 25
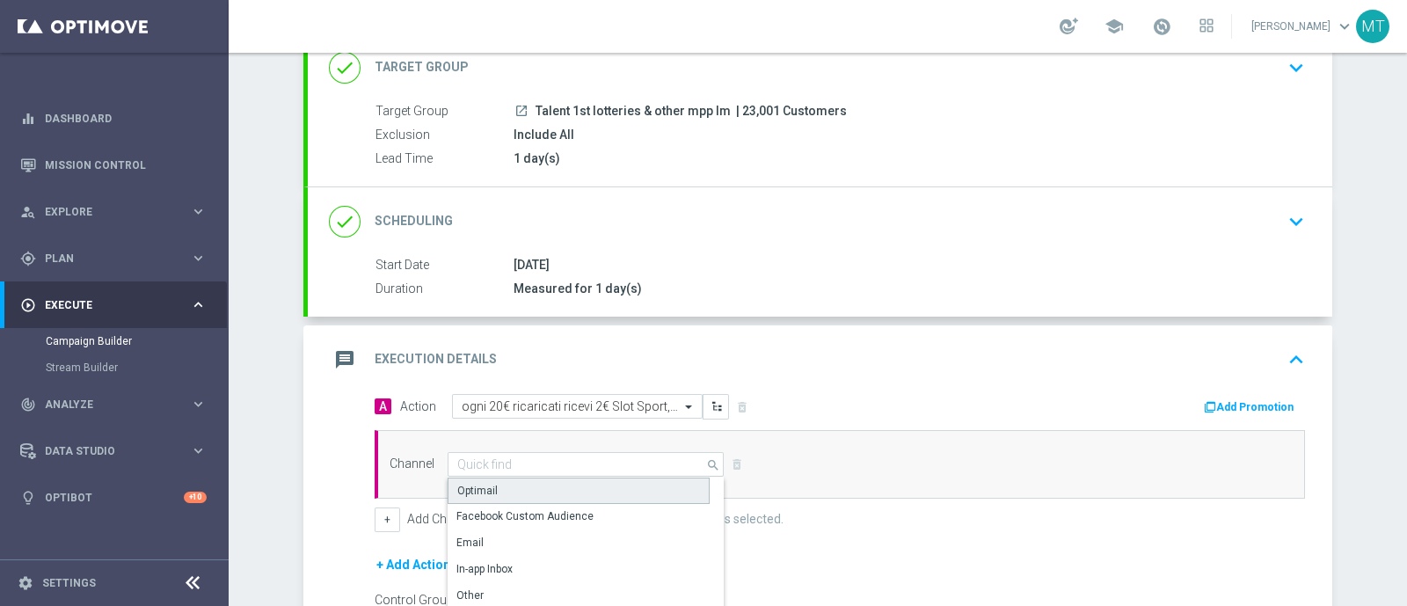
click at [623, 480] on div "Optimail" at bounding box center [579, 491] width 262 height 26
type input "Optimail"
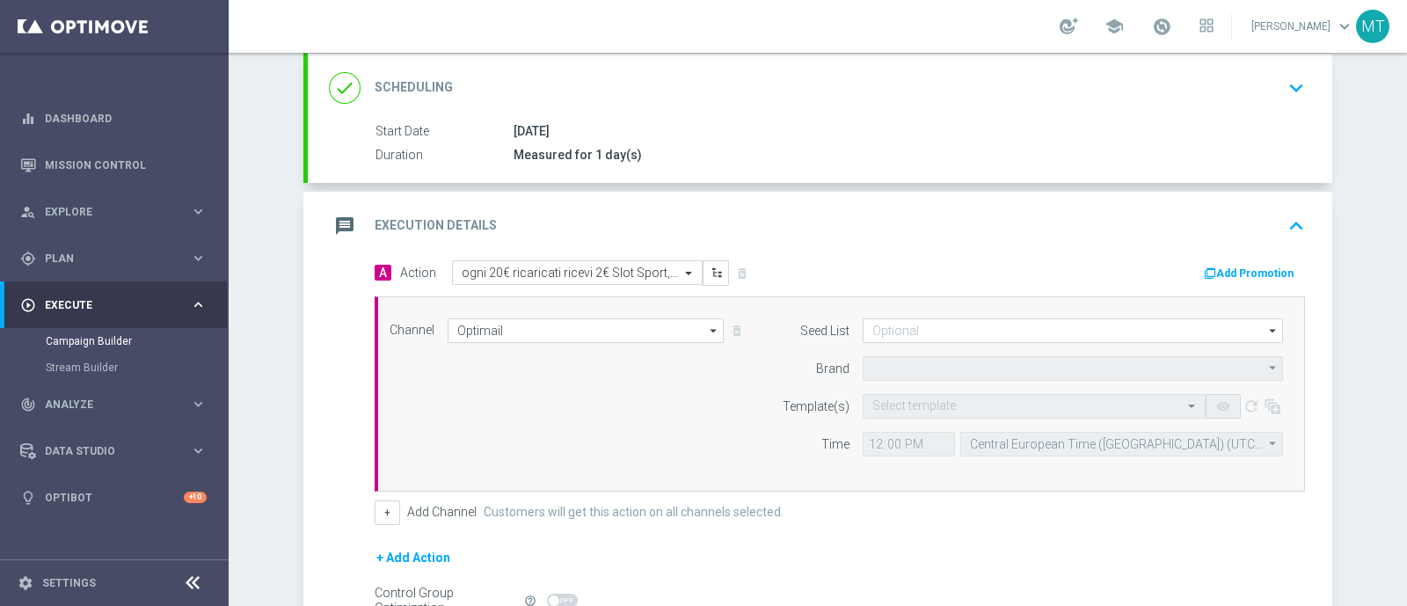
type input "Sisal Marketing"
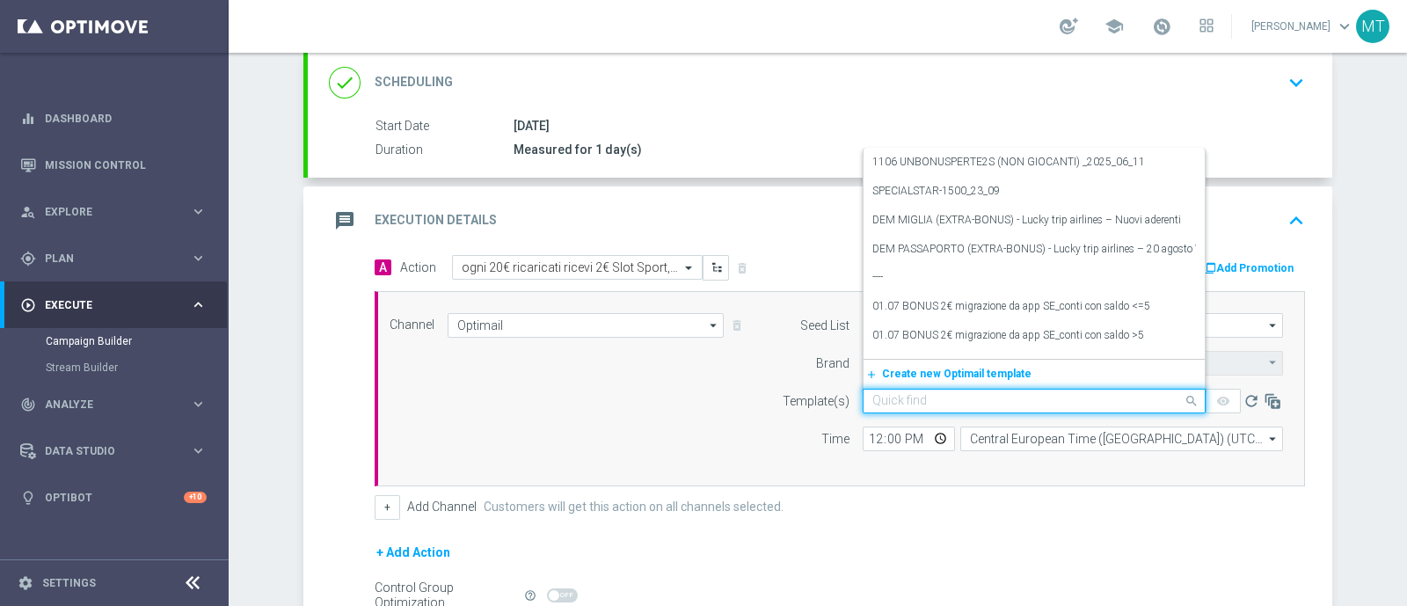
click at [937, 394] on input "text" at bounding box center [1016, 401] width 288 height 15
paste input "RICSPORTSLOT1110 - 2025-10-11"
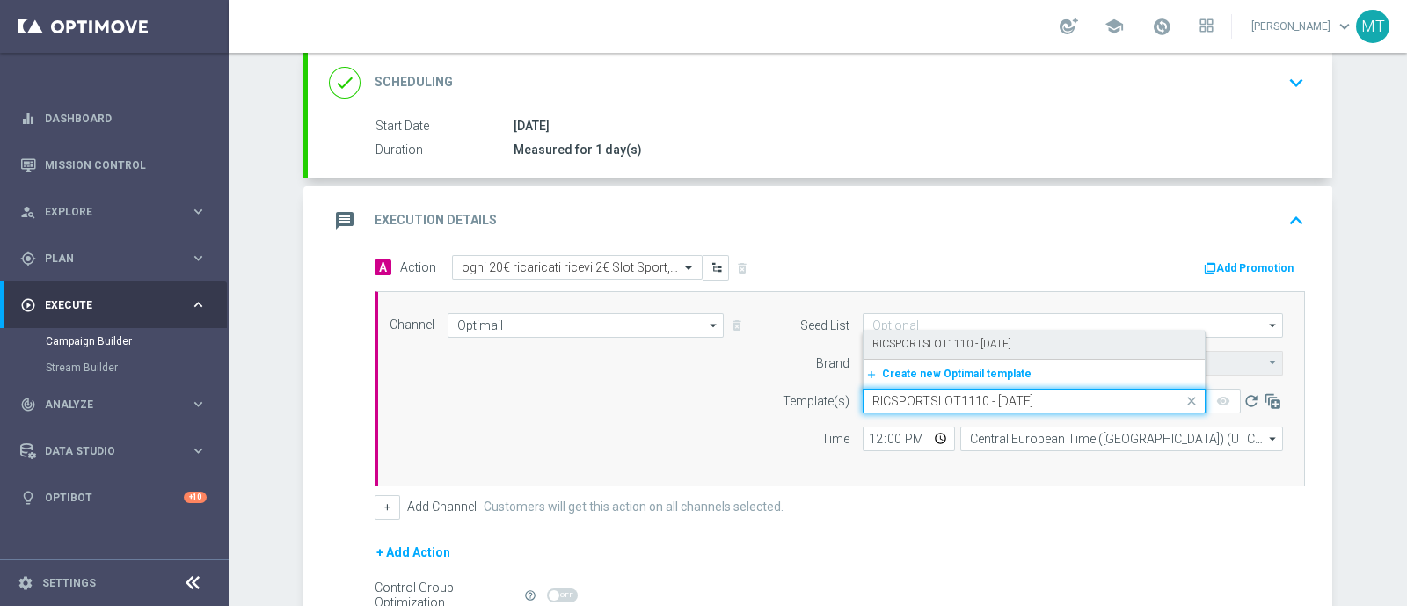
click at [898, 339] on label "RICSPORTSLOT1110 - 2025-10-11" at bounding box center [941, 344] width 139 height 15
type input "RICSPORTSLOT1110 - 2025-10-11"
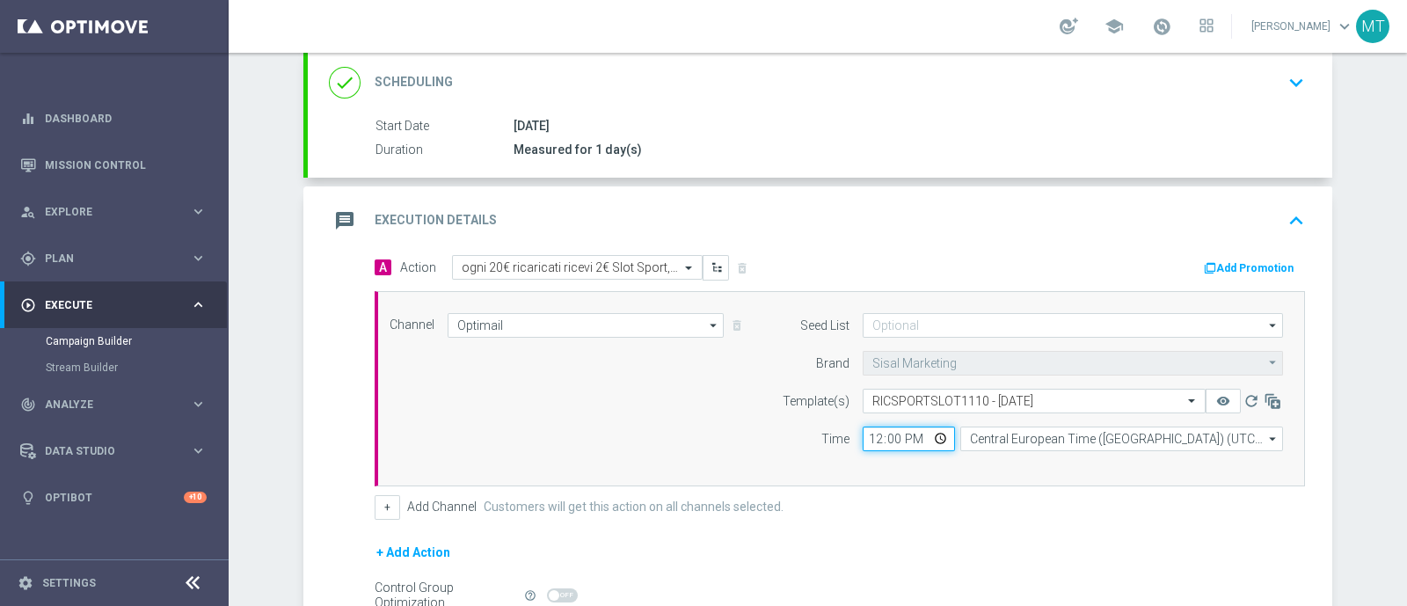
click at [879, 441] on input "12:00" at bounding box center [909, 439] width 92 height 25
click at [864, 437] on input "12:00" at bounding box center [909, 439] width 92 height 25
type input "17:00"
click at [1214, 261] on button "Add Promotion" at bounding box center [1251, 268] width 98 height 19
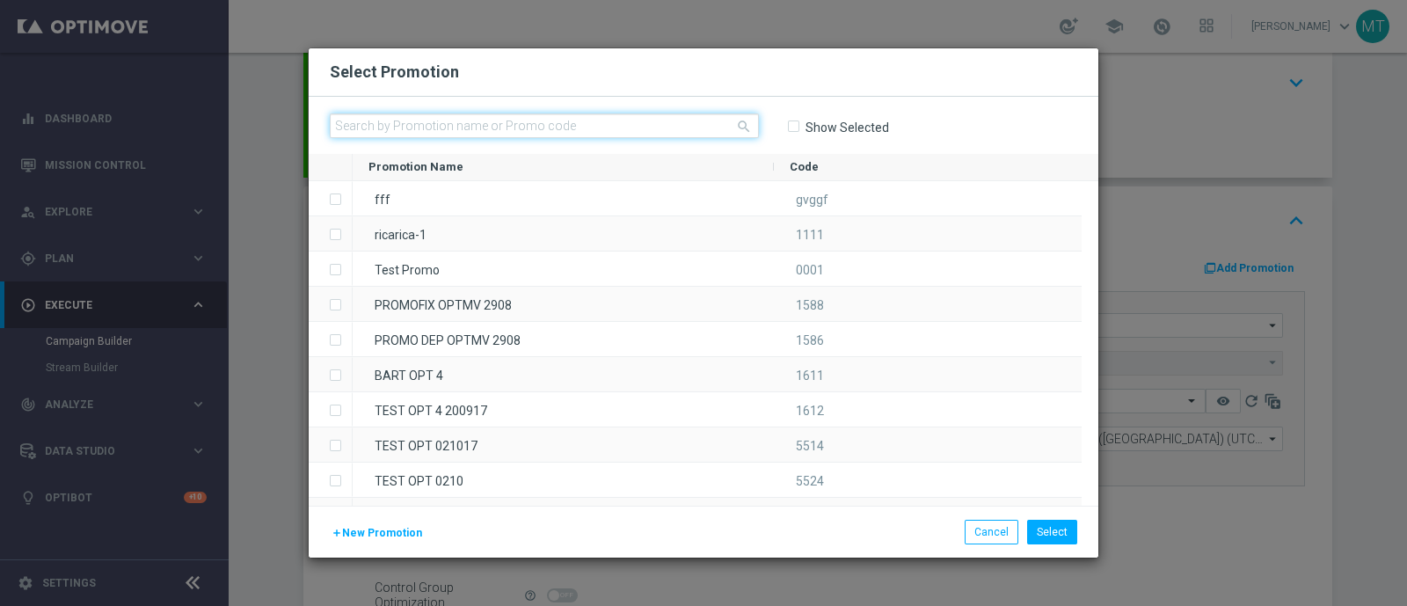
click at [690, 126] on input "text" at bounding box center [544, 125] width 429 height 25
paste input "336471"
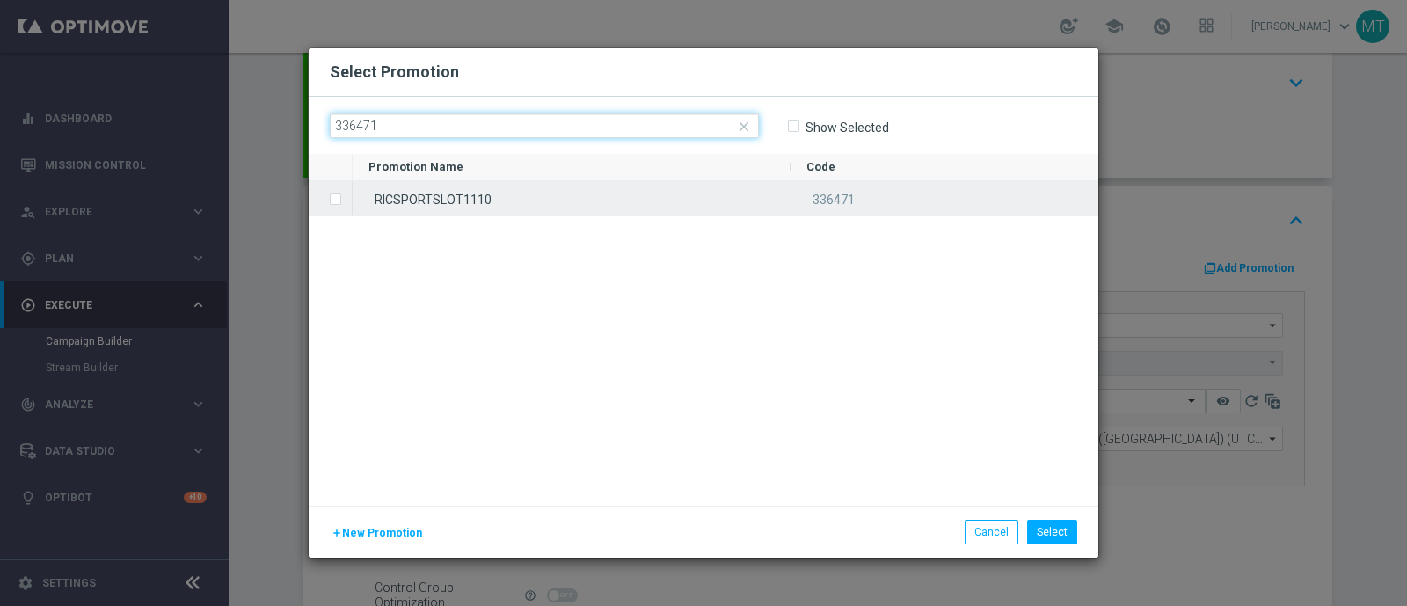
type input "336471"
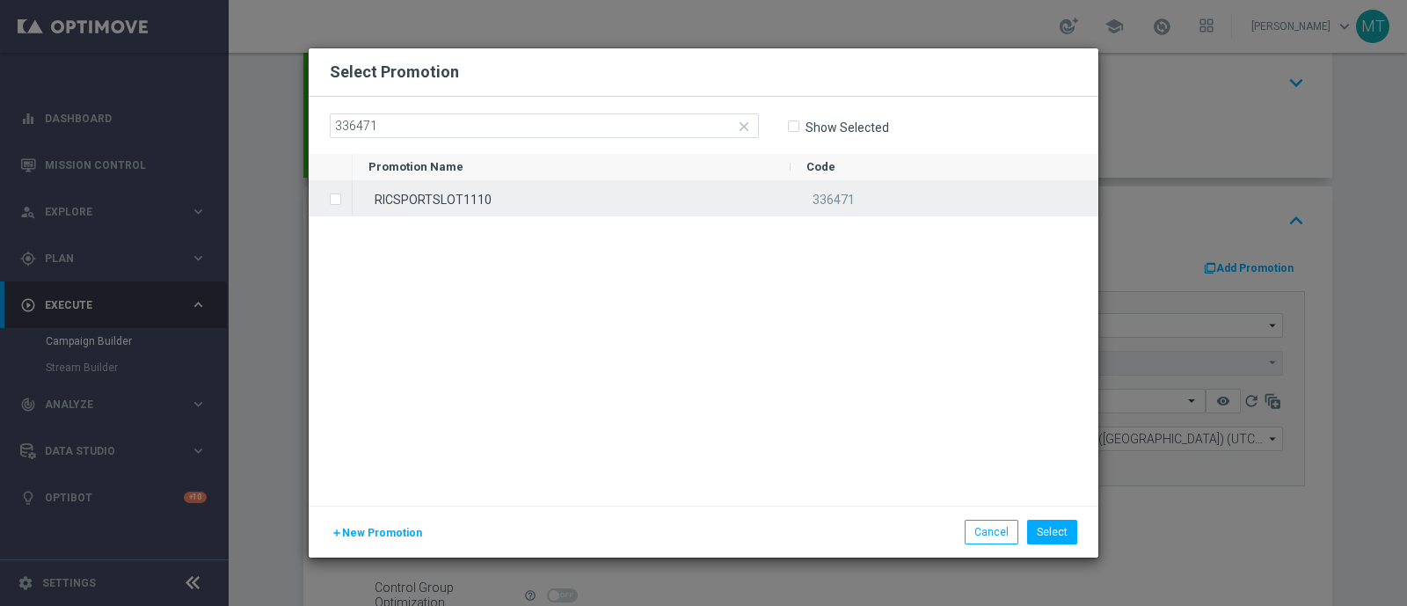
click at [346, 204] on label "Press SPACE to select this row." at bounding box center [349, 201] width 6 height 16
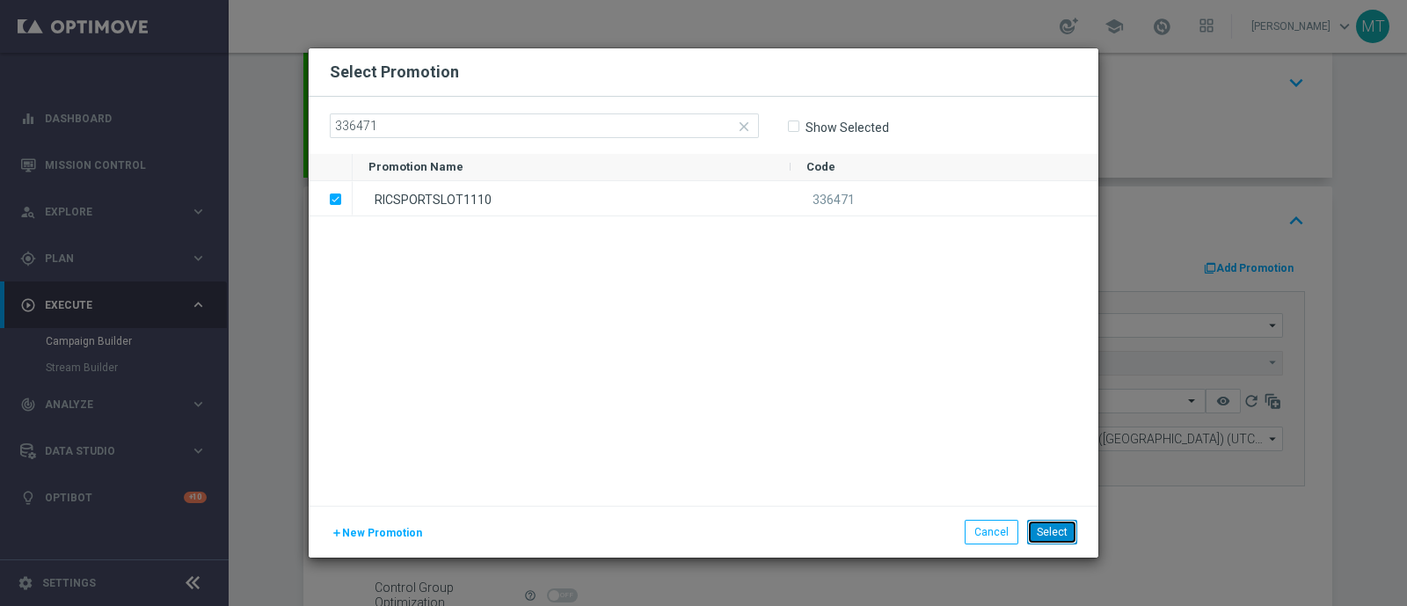
click at [1053, 525] on button "Select" at bounding box center [1052, 532] width 50 height 25
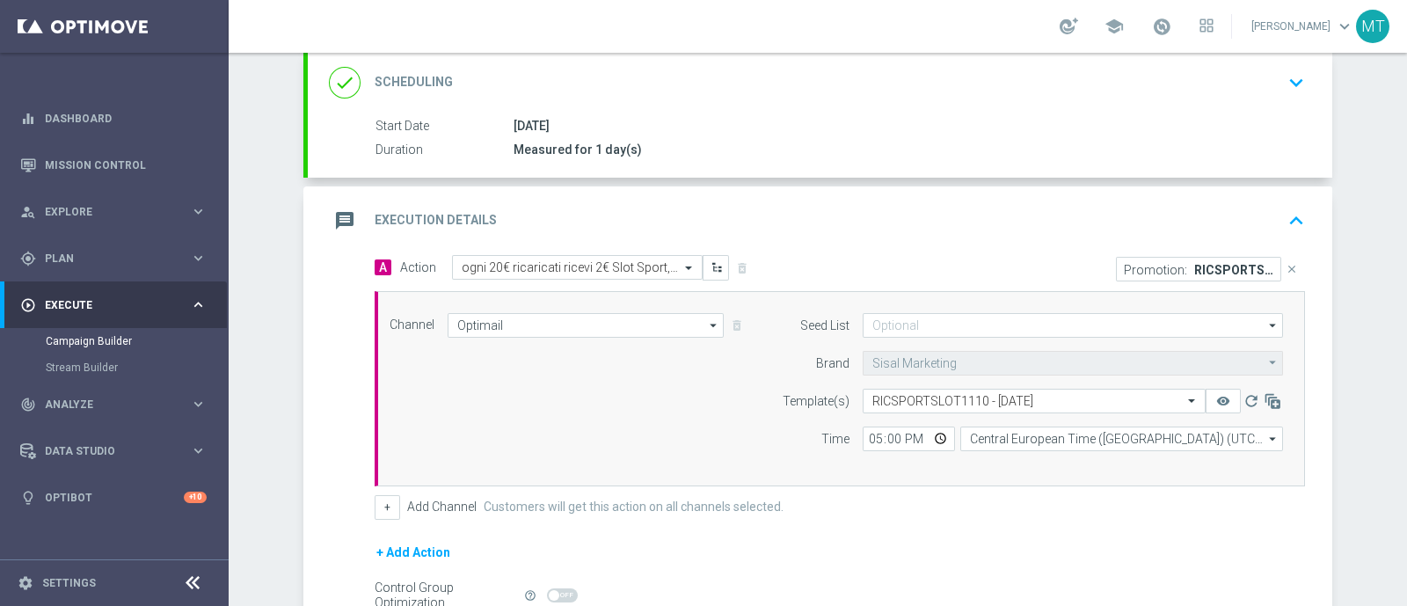
scroll to position [409, 0]
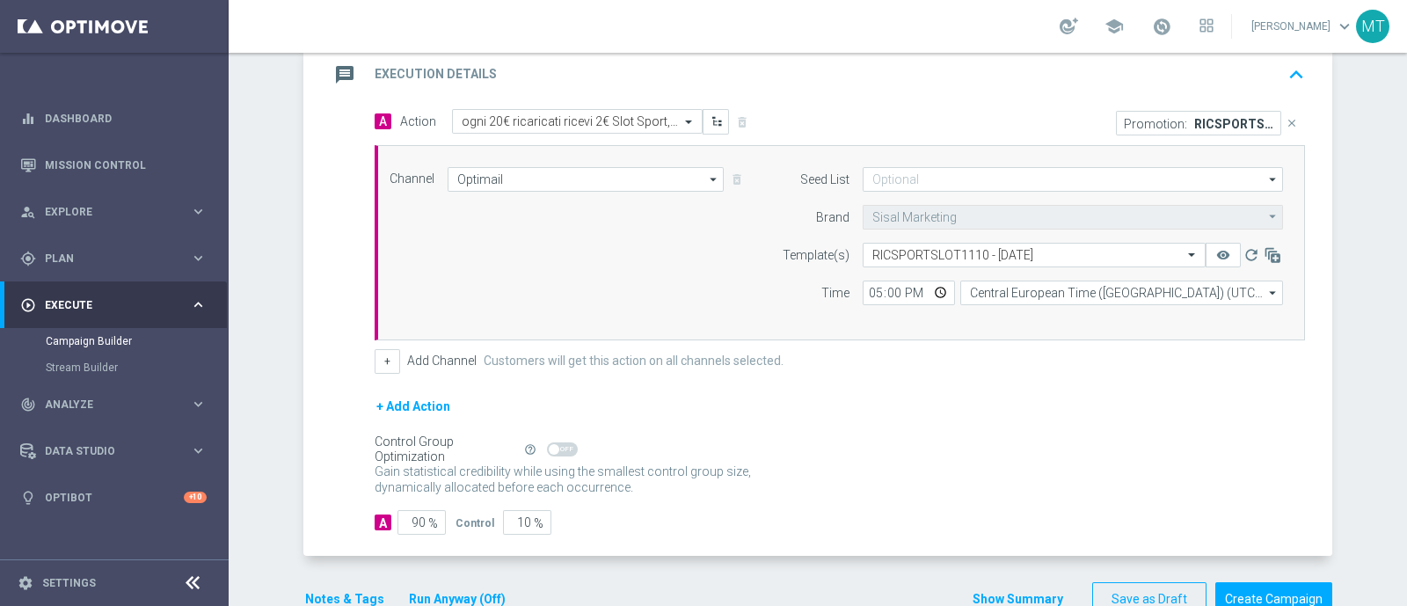
click at [306, 598] on button "Notes & Tags" at bounding box center [344, 599] width 83 height 22
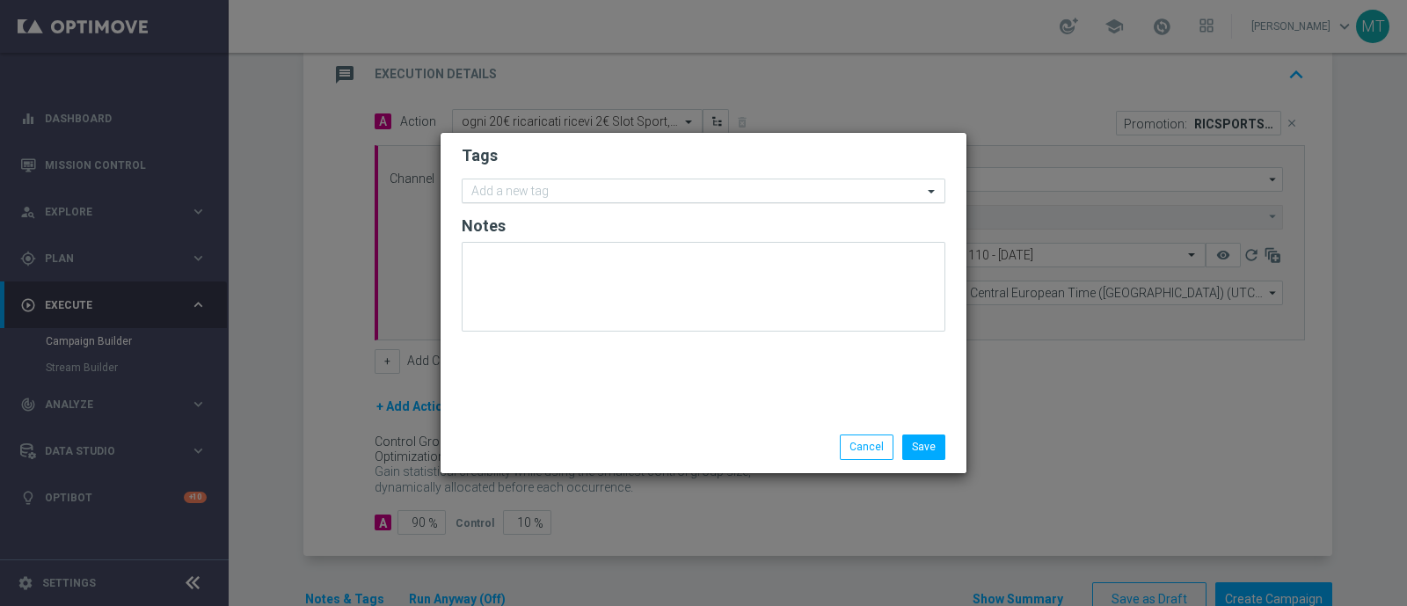
click at [511, 187] on input "text" at bounding box center [696, 192] width 451 height 15
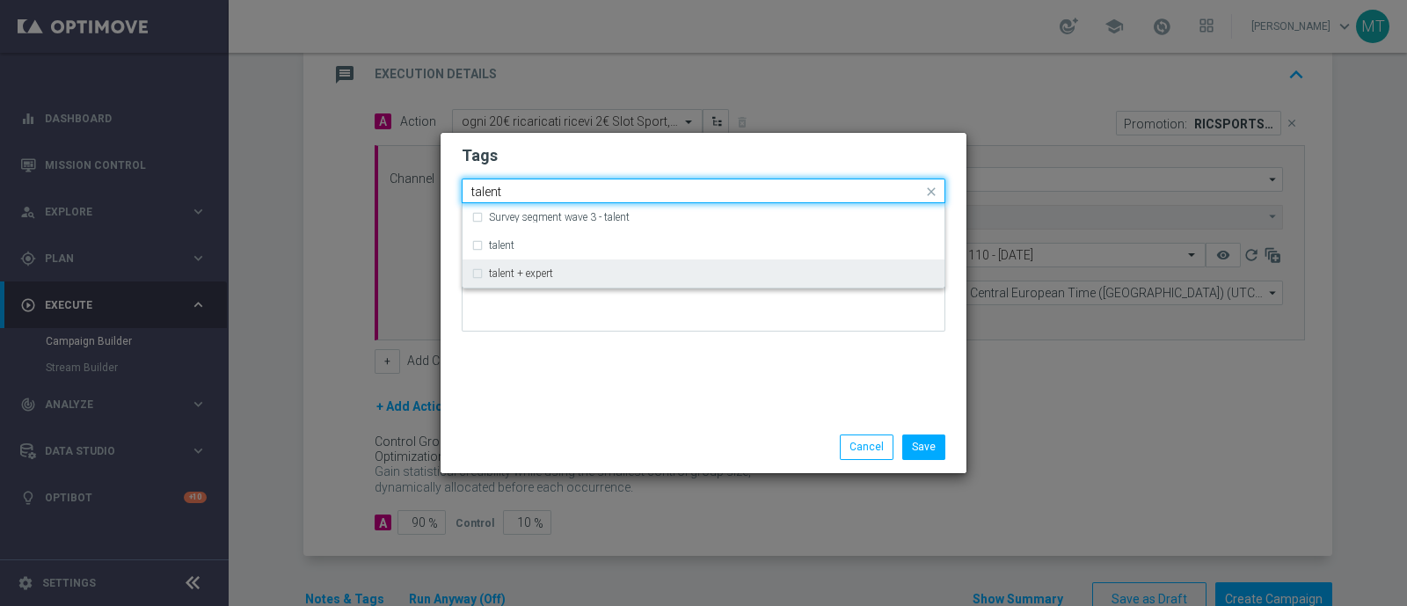
click at [531, 285] on div "talent + expert" at bounding box center [703, 273] width 464 height 28
type input "talent"
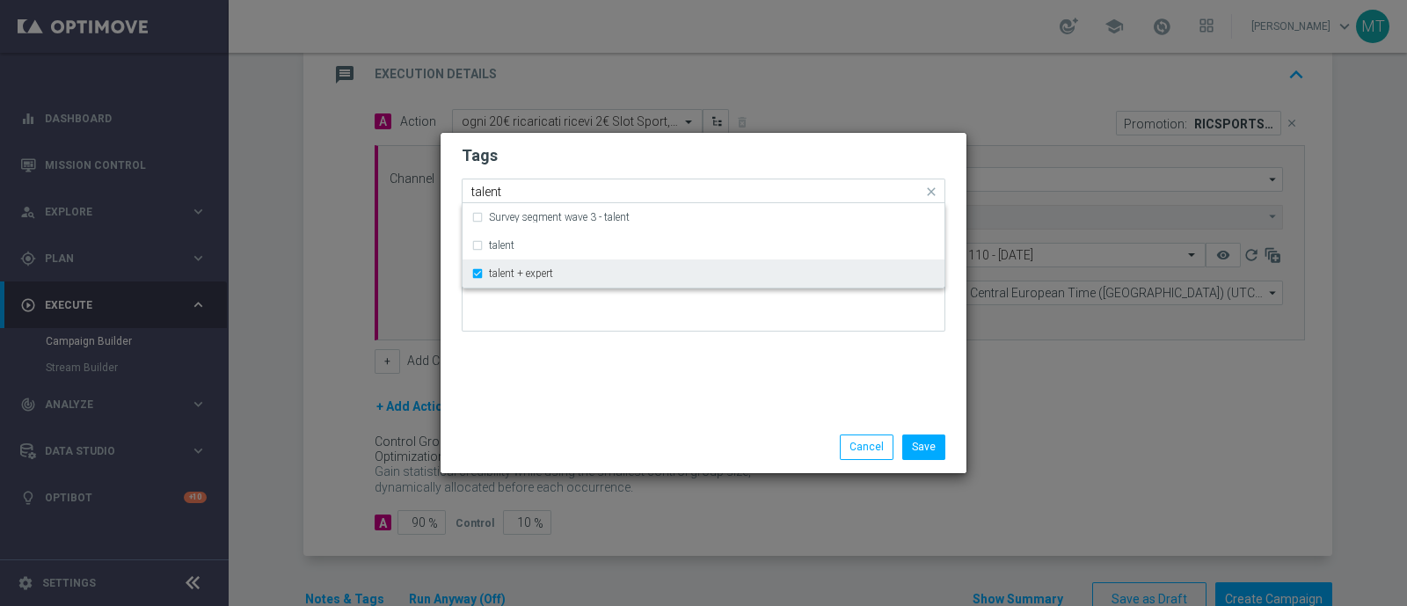
click at [598, 286] on div "talent + expert" at bounding box center [703, 273] width 464 height 28
drag, startPoint x: 598, startPoint y: 286, endPoint x: 481, endPoint y: 269, distance: 118.1
click at [481, 269] on div "talent + expert" at bounding box center [703, 273] width 464 height 28
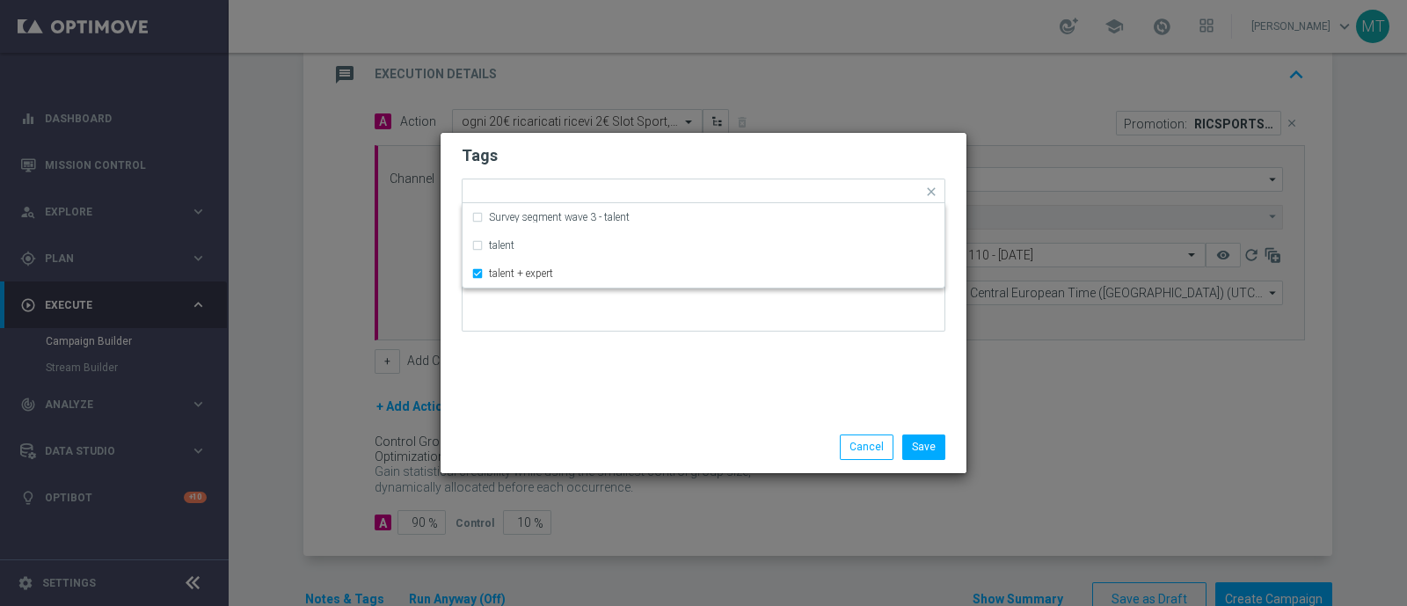
click at [513, 387] on div "Tags Quick find × talent + expert Survey segment wave 3 - talent talent talent …" at bounding box center [704, 277] width 526 height 288
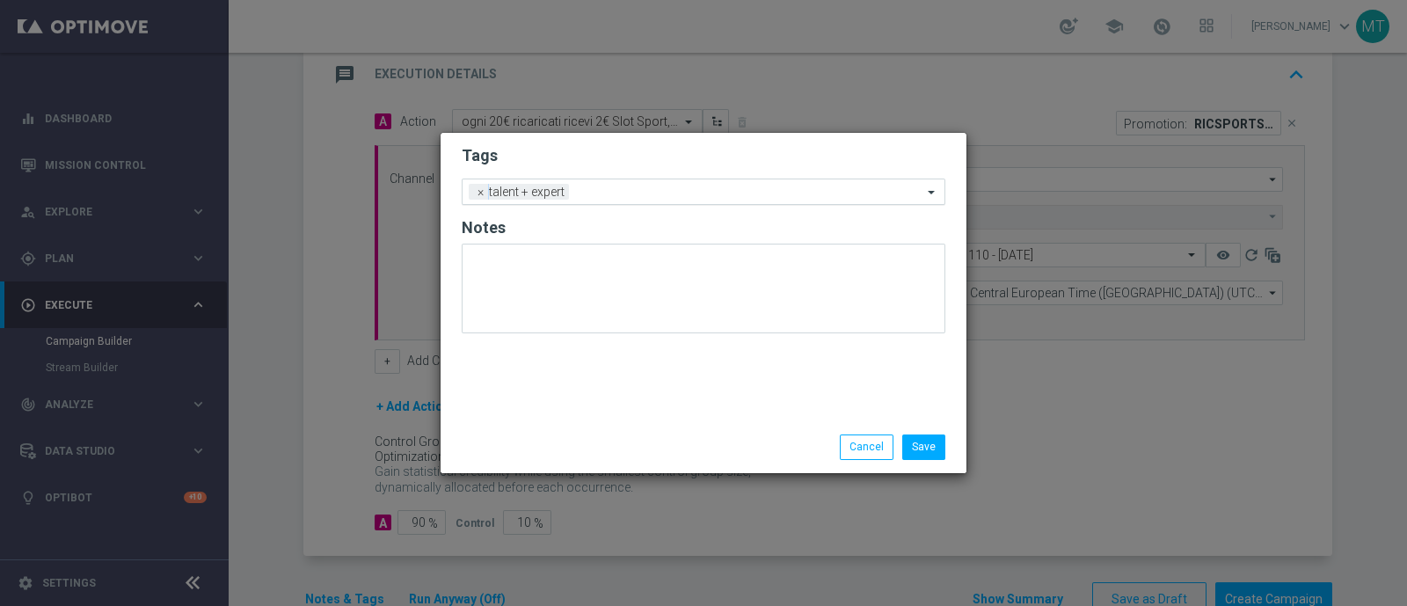
click at [637, 186] on input "text" at bounding box center [749, 193] width 346 height 15
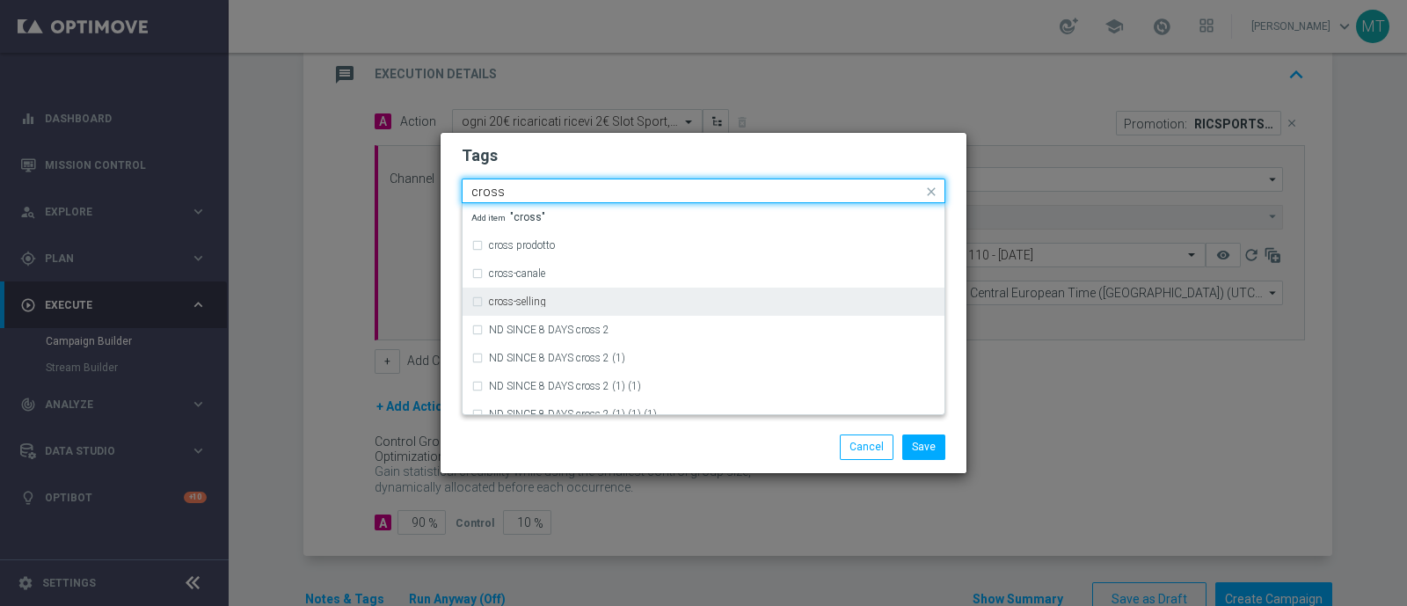
click at [479, 301] on div "cross-selling" at bounding box center [703, 302] width 464 height 28
type input "cross"
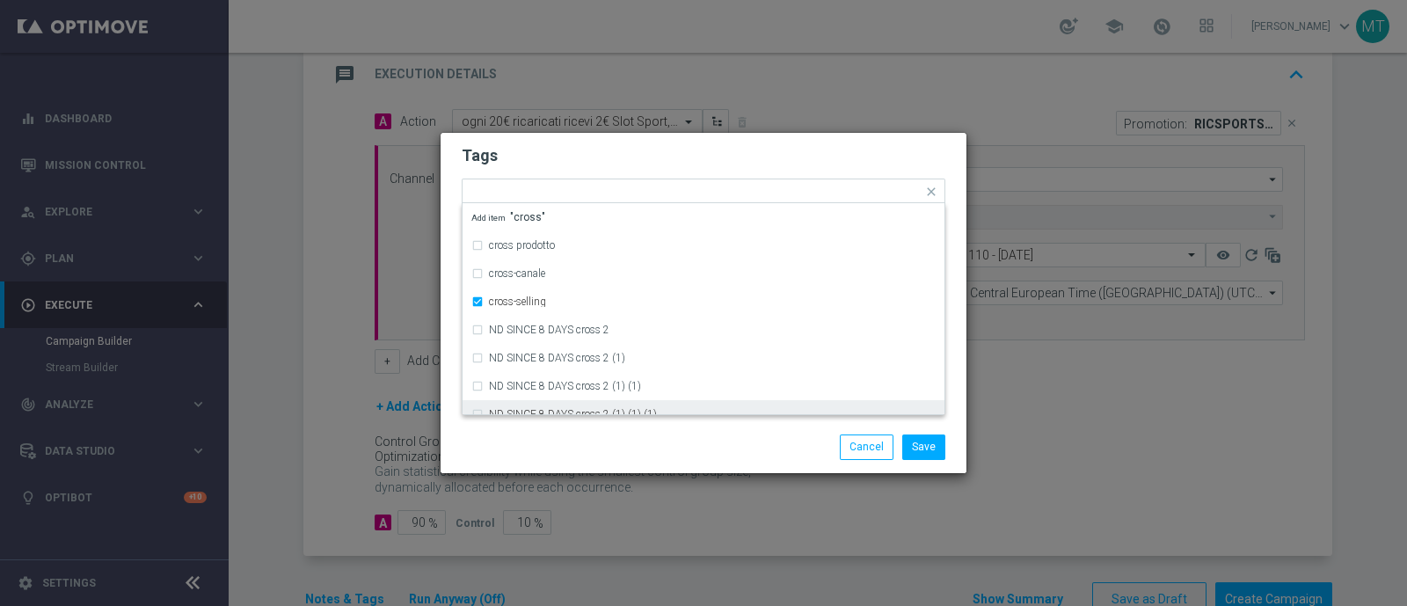
click at [541, 459] on div "Save Cancel" at bounding box center [704, 446] width 510 height 25
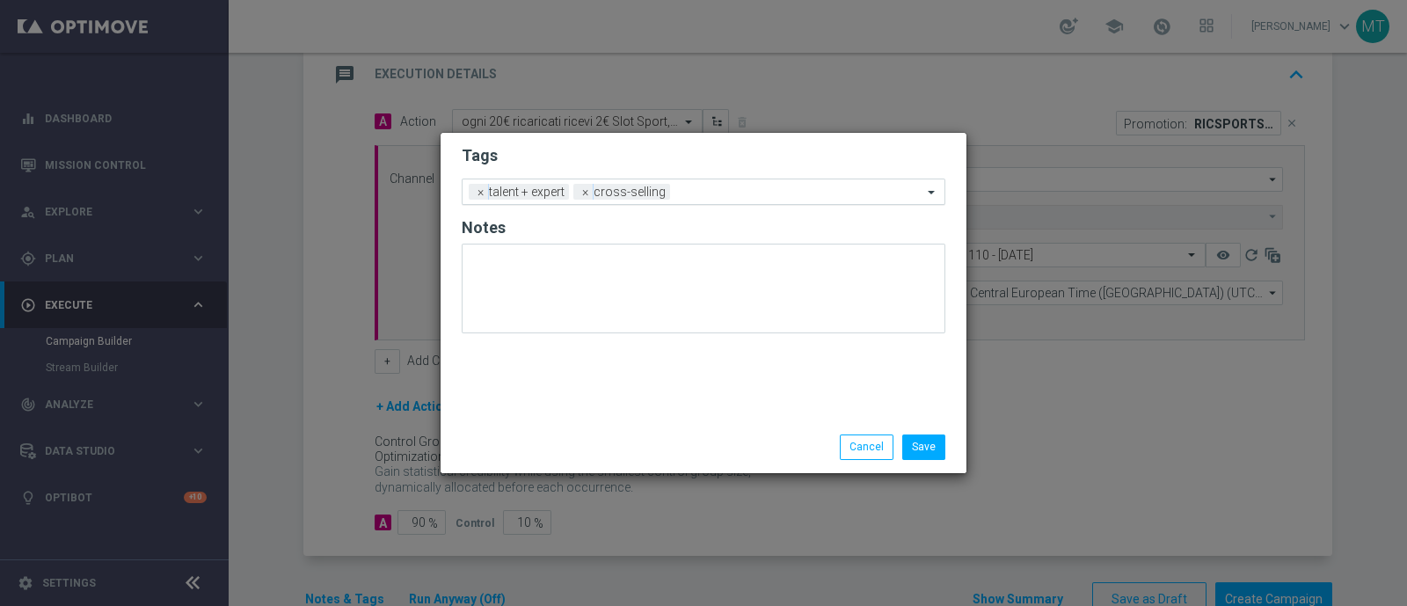
click at [778, 193] on input "text" at bounding box center [799, 193] width 245 height 15
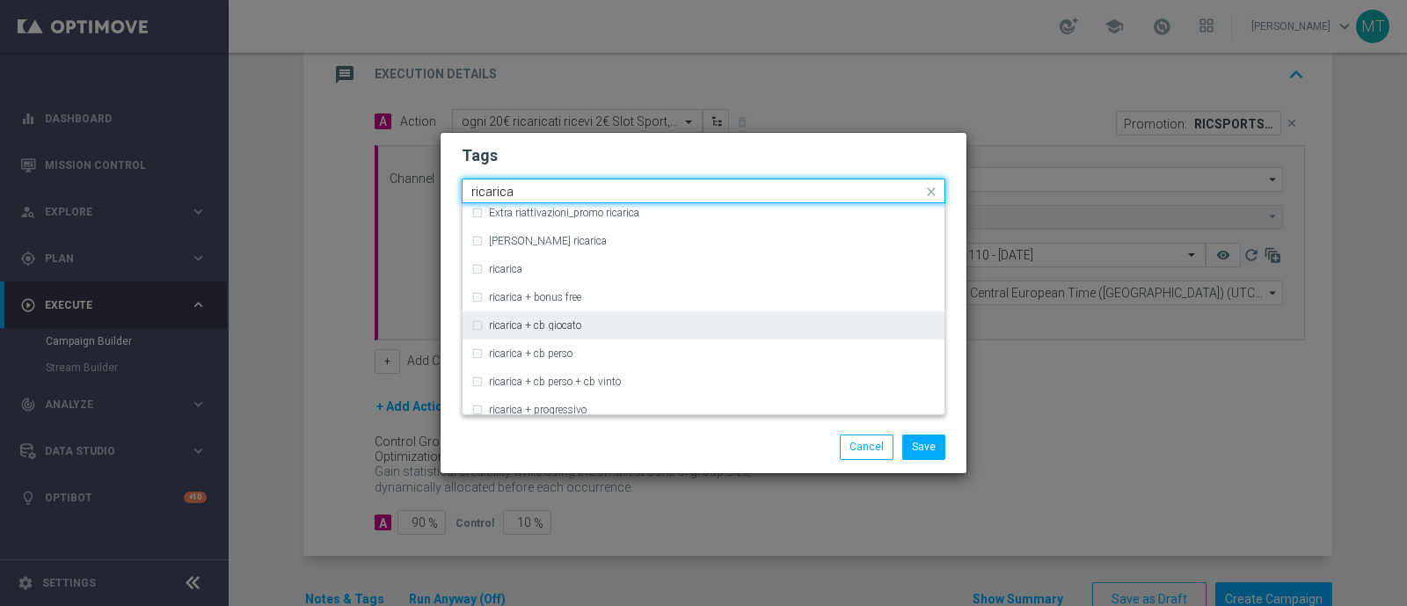
scroll to position [501, 0]
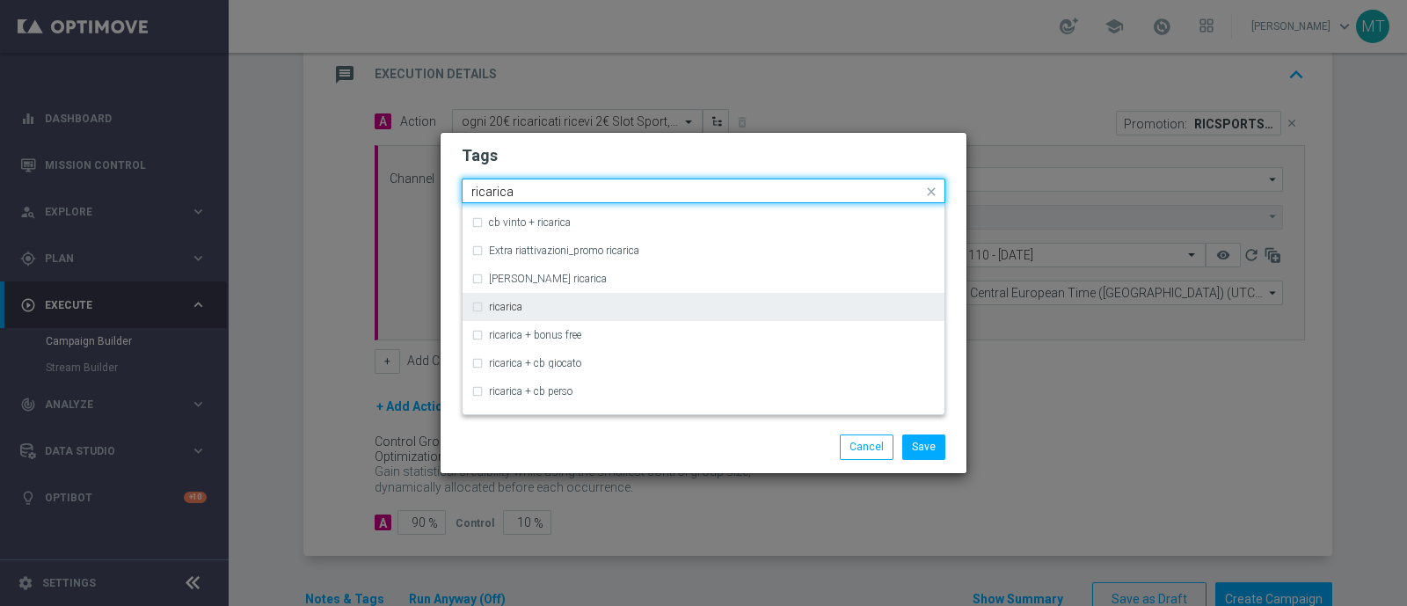
click at [477, 311] on div "ricarica" at bounding box center [703, 307] width 464 height 28
type input "ricarica"
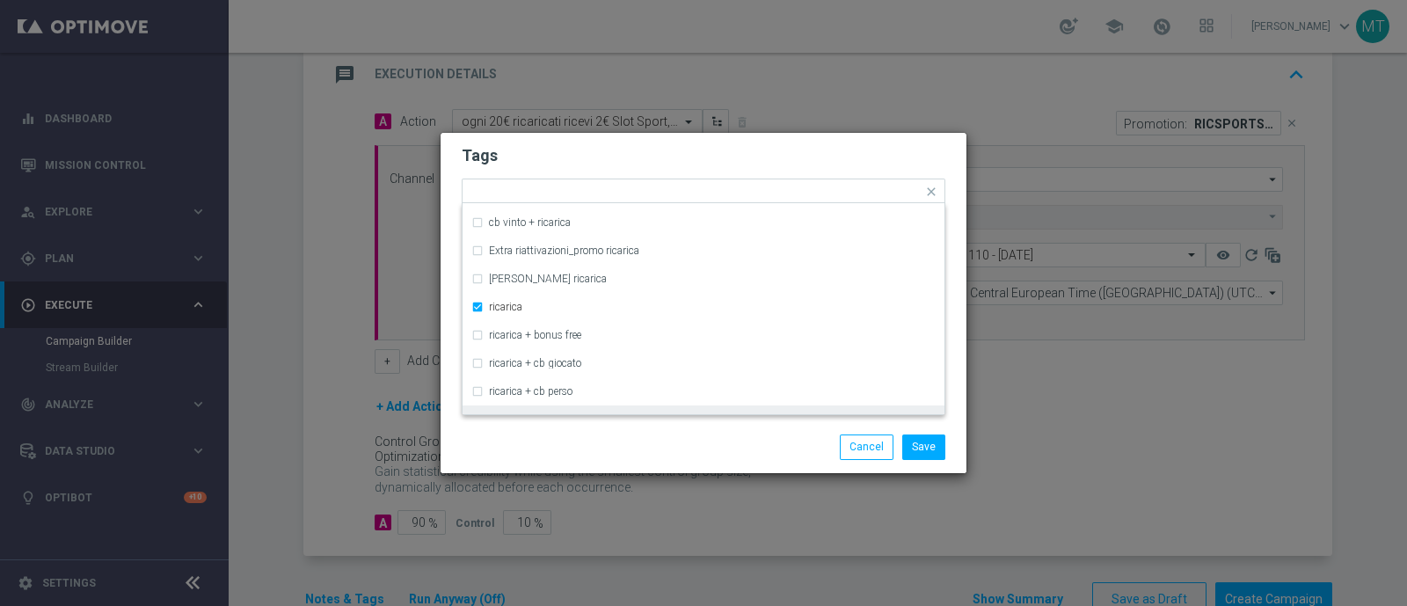
click at [523, 446] on div "Save Cancel" at bounding box center [704, 446] width 510 height 25
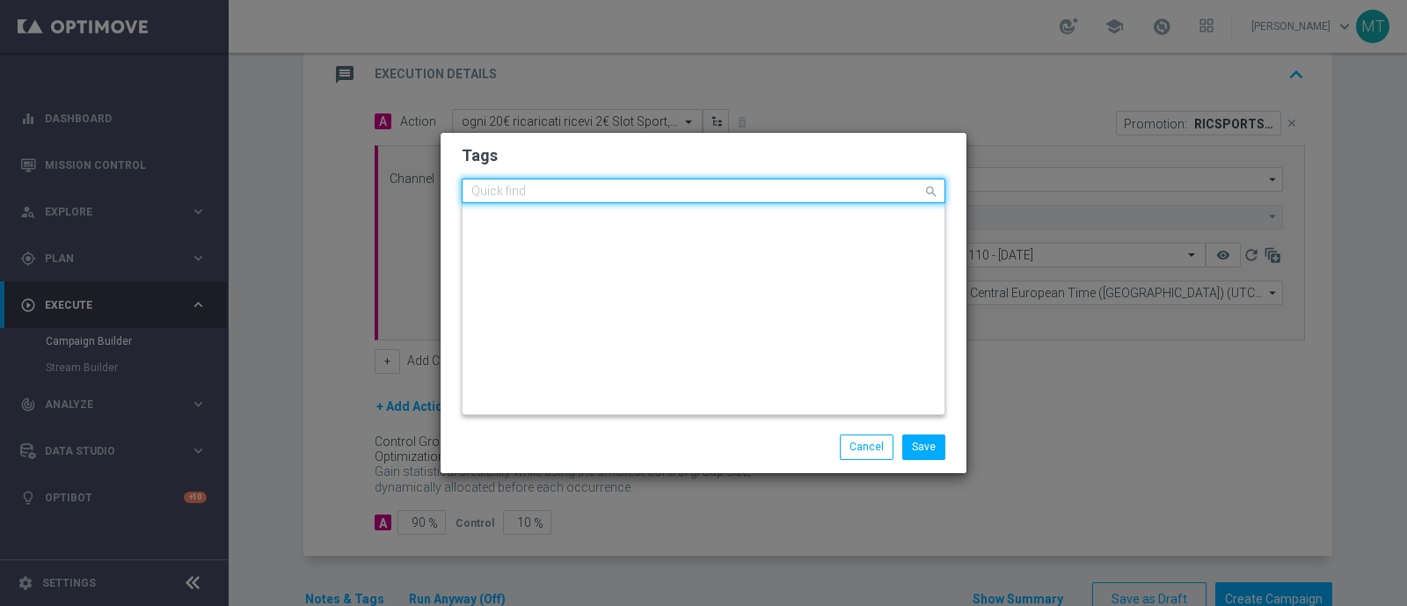
click at [822, 186] on input "text" at bounding box center [696, 192] width 451 height 15
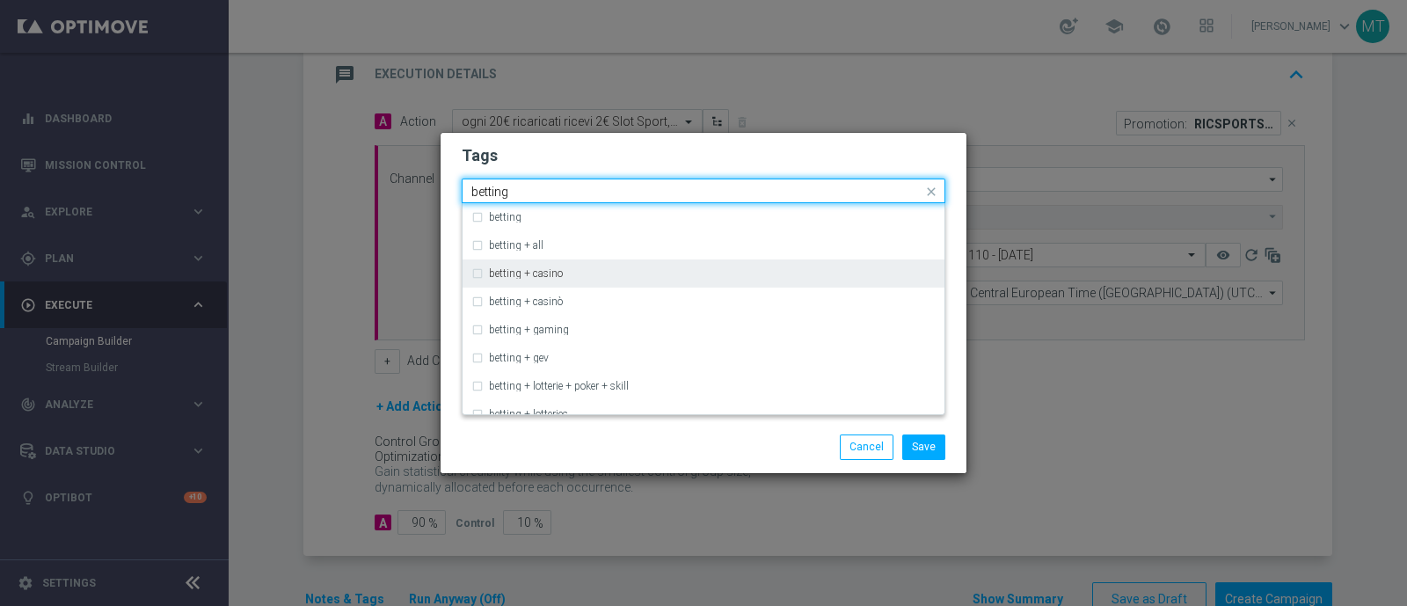
click at [611, 266] on div "betting + casino" at bounding box center [703, 273] width 464 height 28
type input "betting"
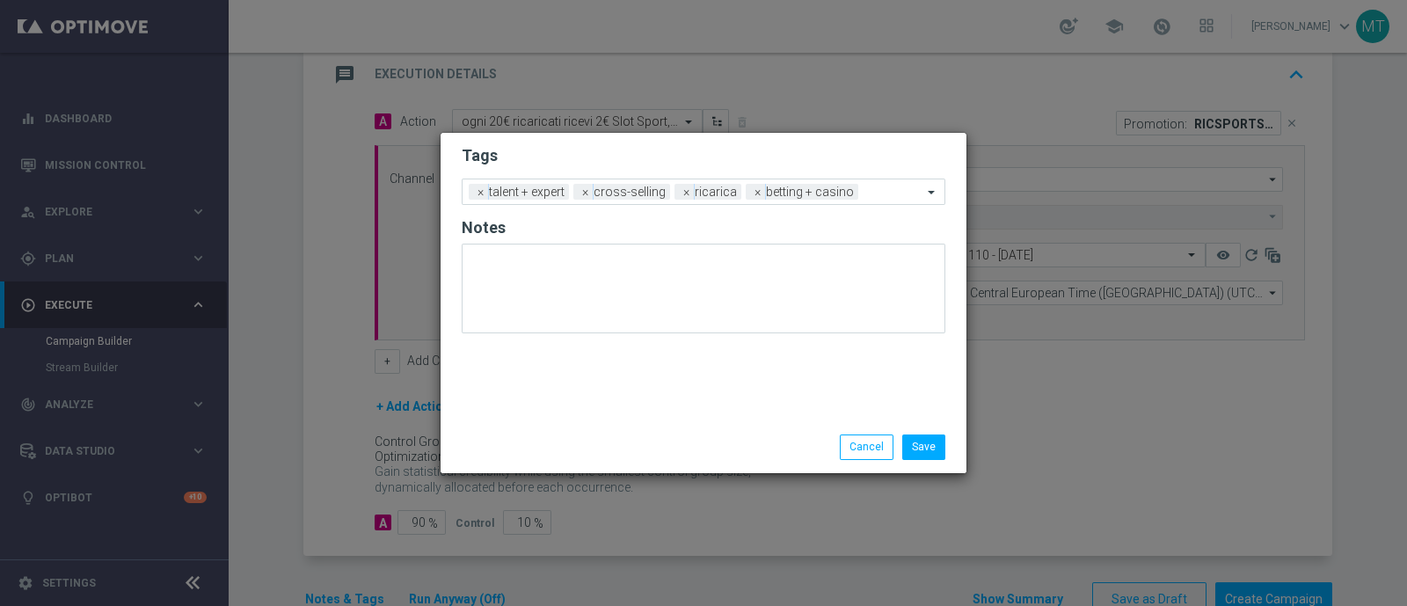
click at [646, 436] on div "Save Cancel" at bounding box center [788, 446] width 340 height 25
click at [879, 191] on input "text" at bounding box center [893, 193] width 57 height 15
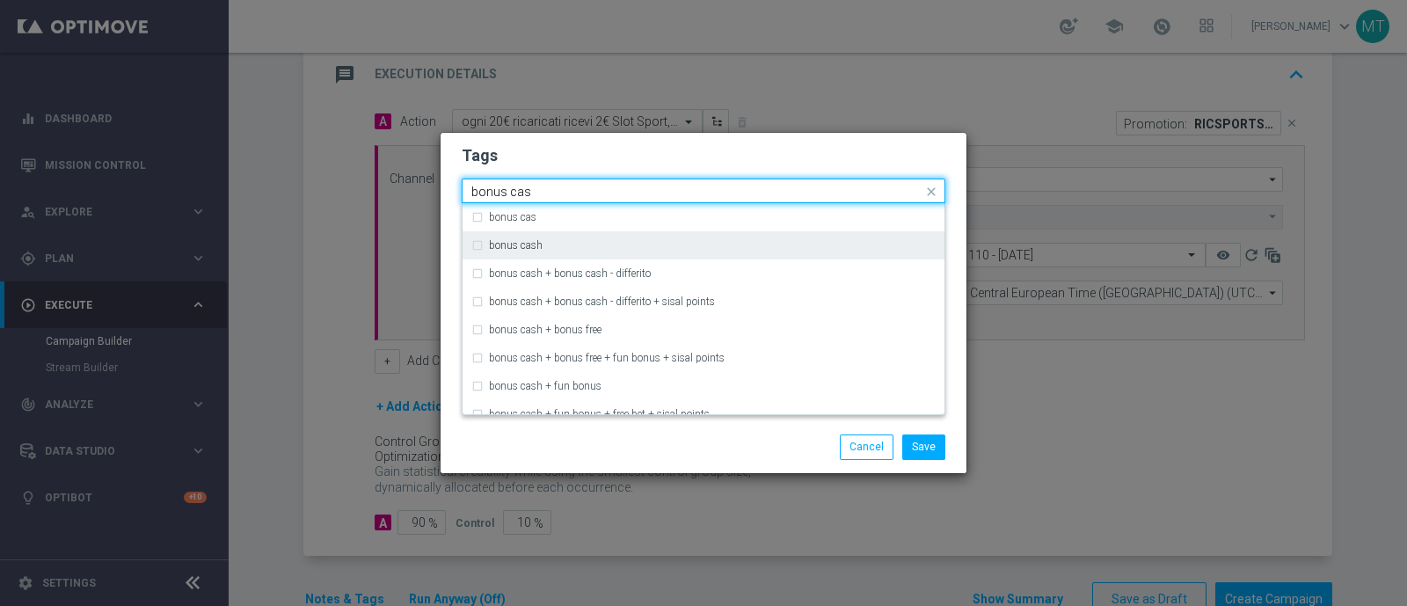
click at [478, 244] on div "bonus cash" at bounding box center [703, 245] width 464 height 28
type input "bonus cas"
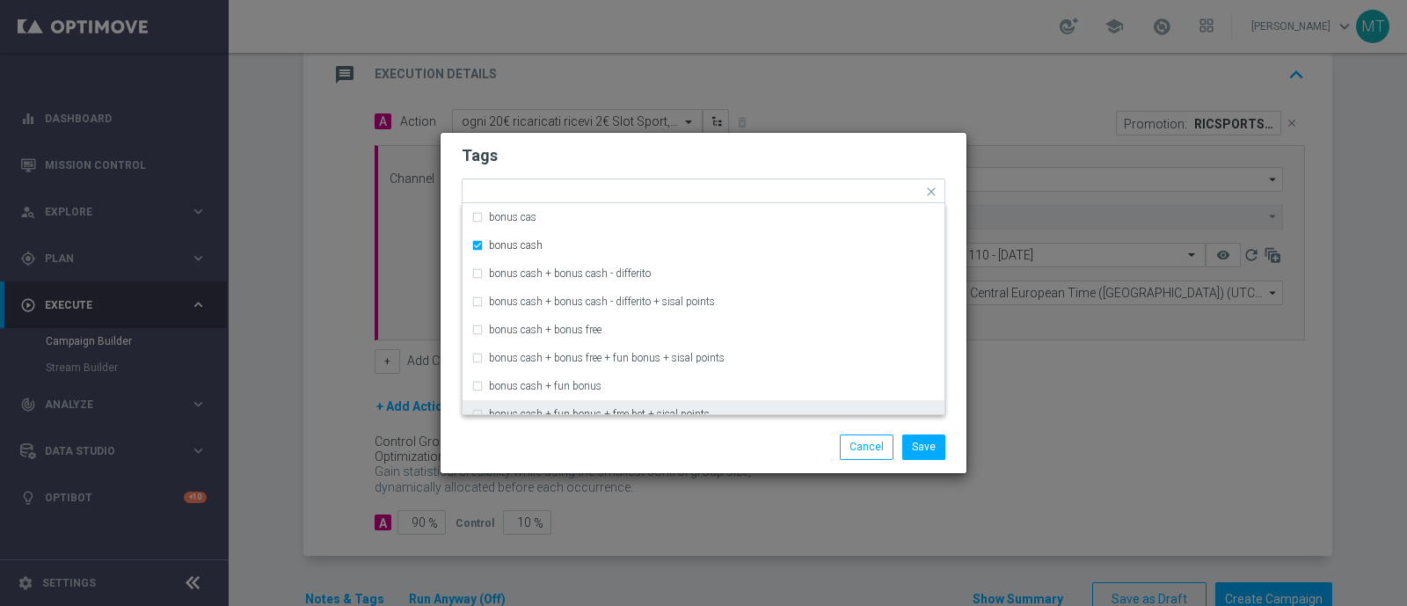
click at [792, 431] on div "Save Cancel" at bounding box center [704, 446] width 526 height 51
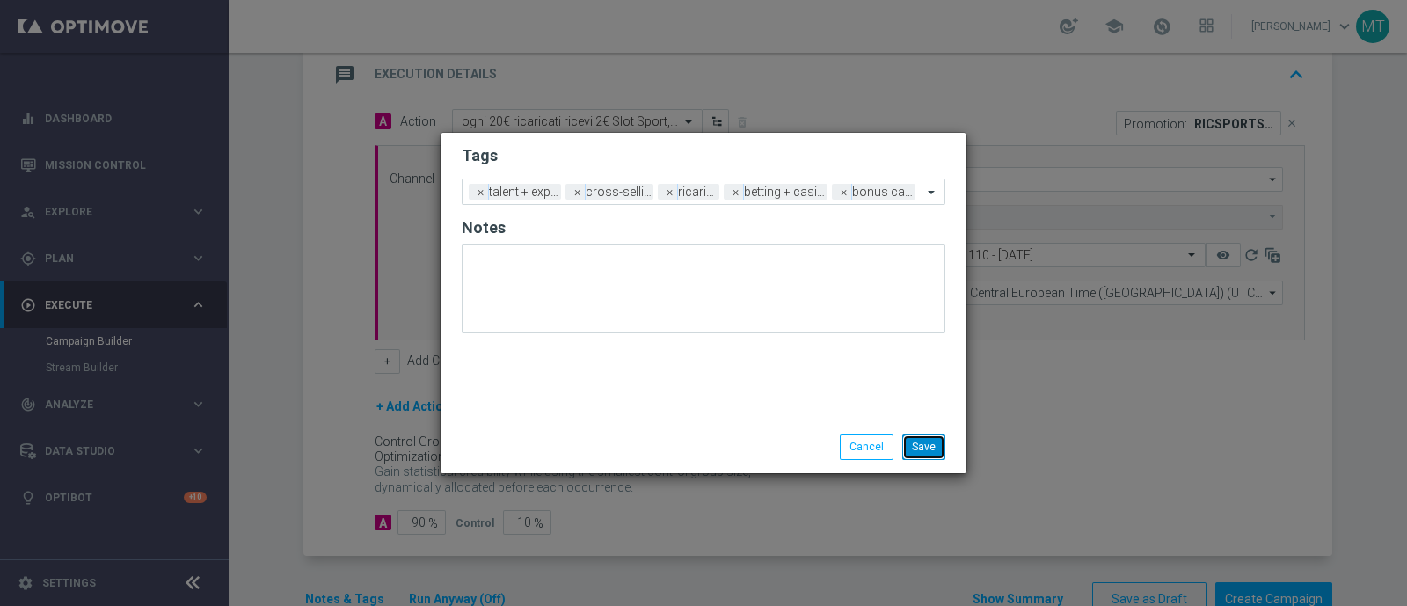
click at [922, 456] on button "Save" at bounding box center [923, 446] width 43 height 25
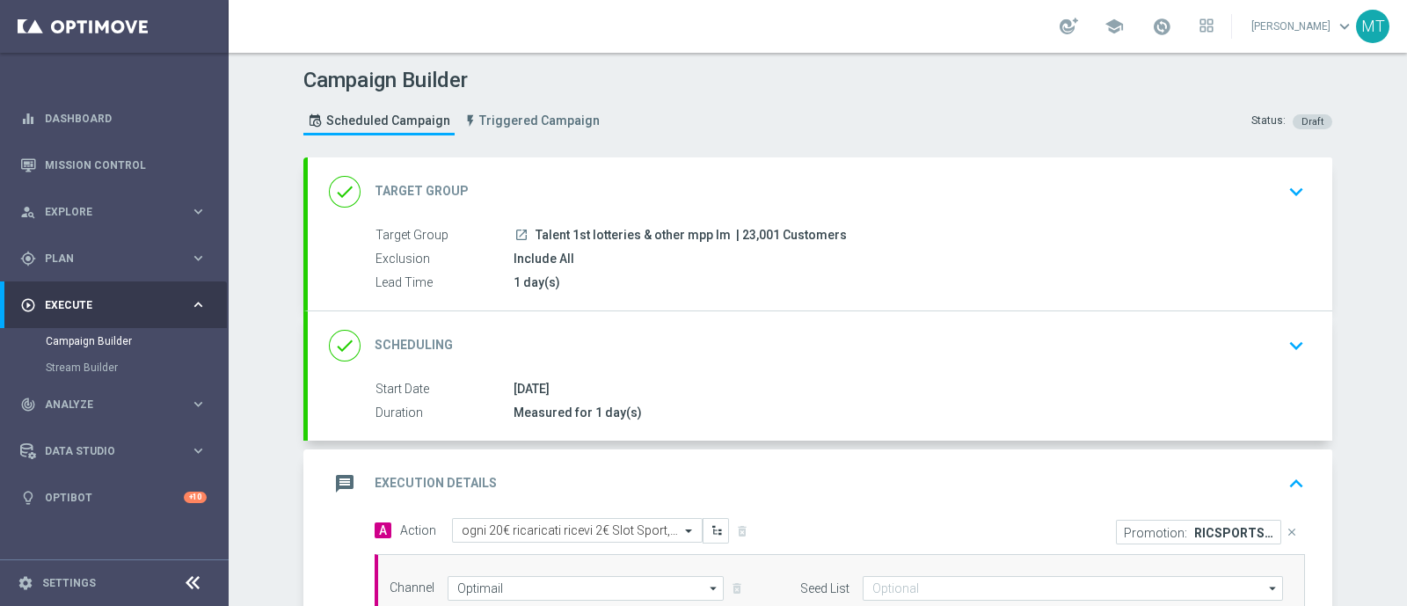
click at [711, 474] on div "message Execution Details keyboard_arrow_up" at bounding box center [820, 483] width 982 height 33
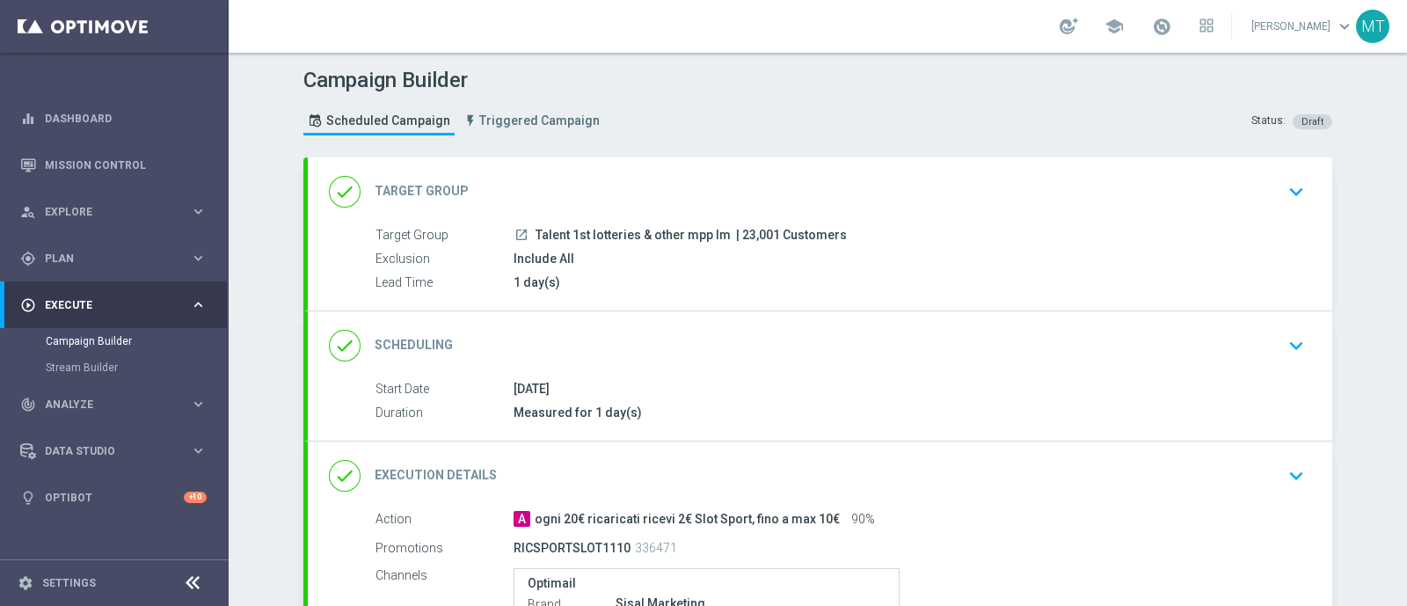
click at [757, 189] on div "done Target Group keyboard_arrow_down Target Group launch Talent 1st lotteries …" at bounding box center [820, 233] width 1025 height 153
click at [770, 204] on div "done Target Group keyboard_arrow_down" at bounding box center [820, 191] width 982 height 33
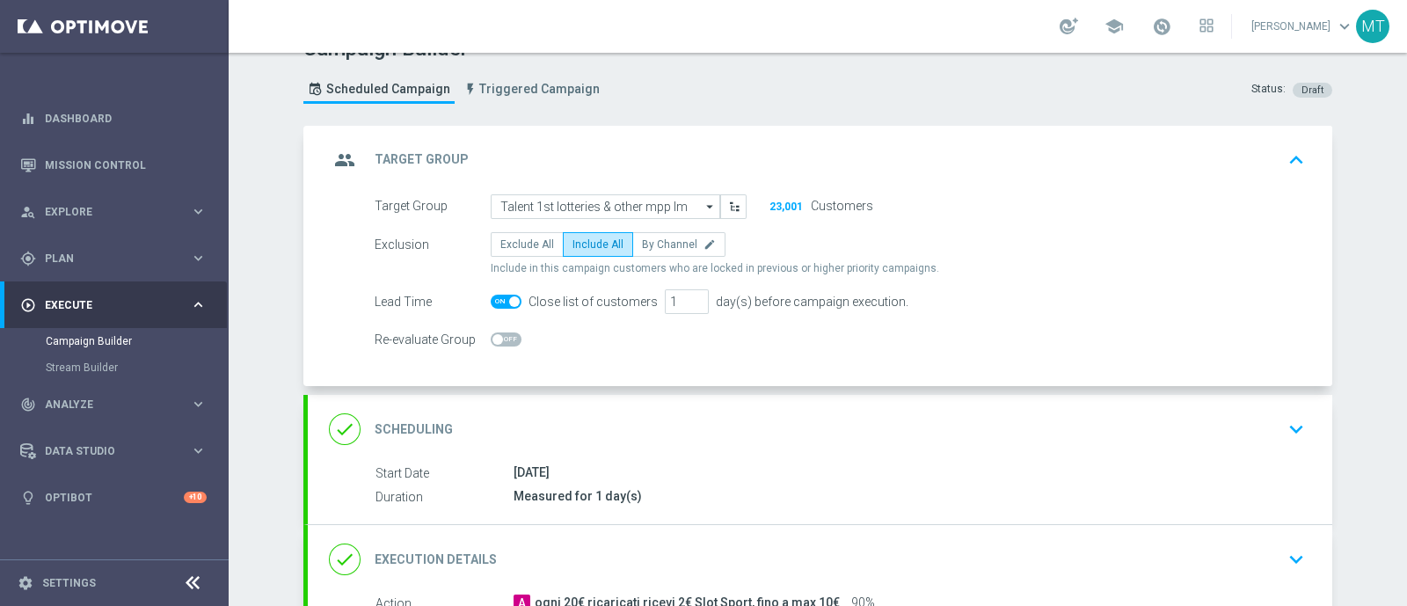
scroll to position [159, 0]
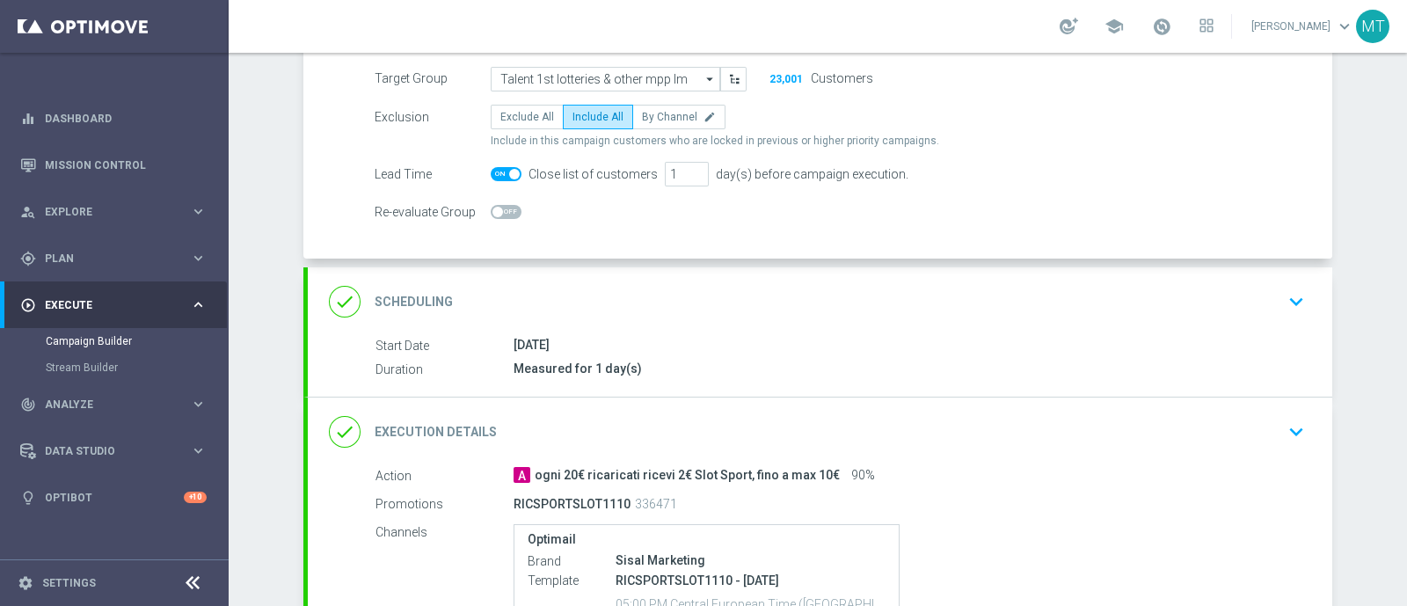
click at [677, 362] on div "Measured for 1 day(s)" at bounding box center [906, 369] width 784 height 18
click at [629, 293] on div "done Scheduling keyboard_arrow_down" at bounding box center [820, 301] width 982 height 33
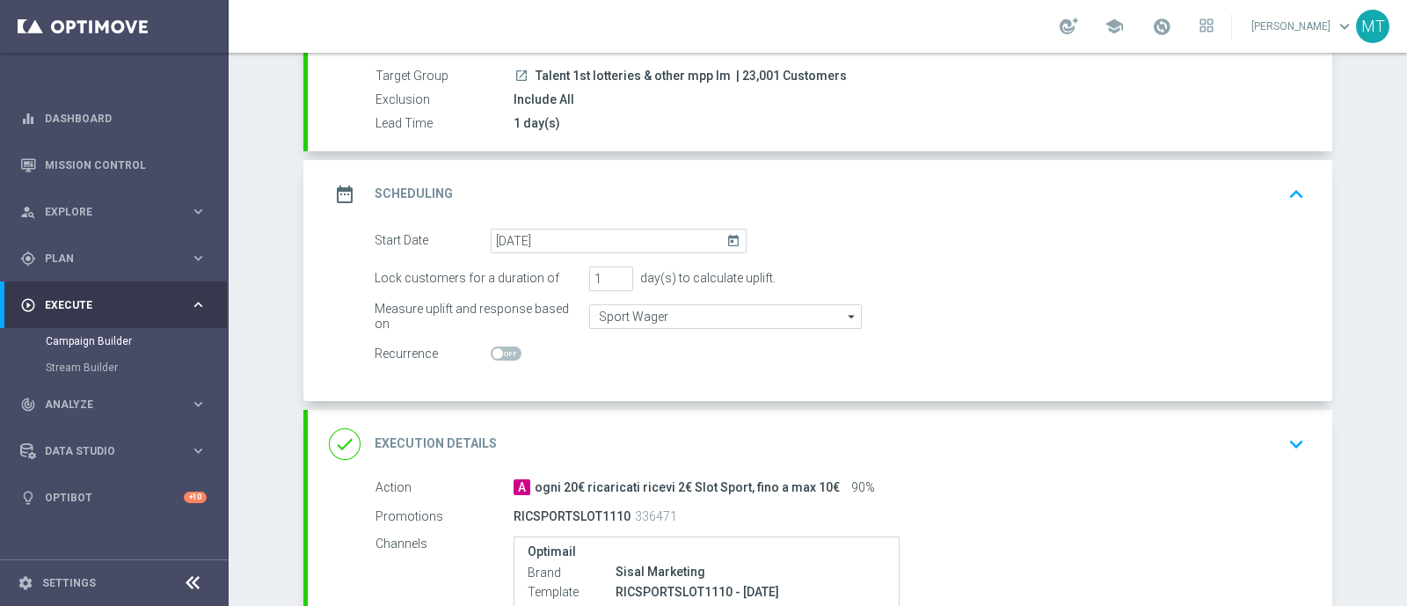
scroll to position [433, 0]
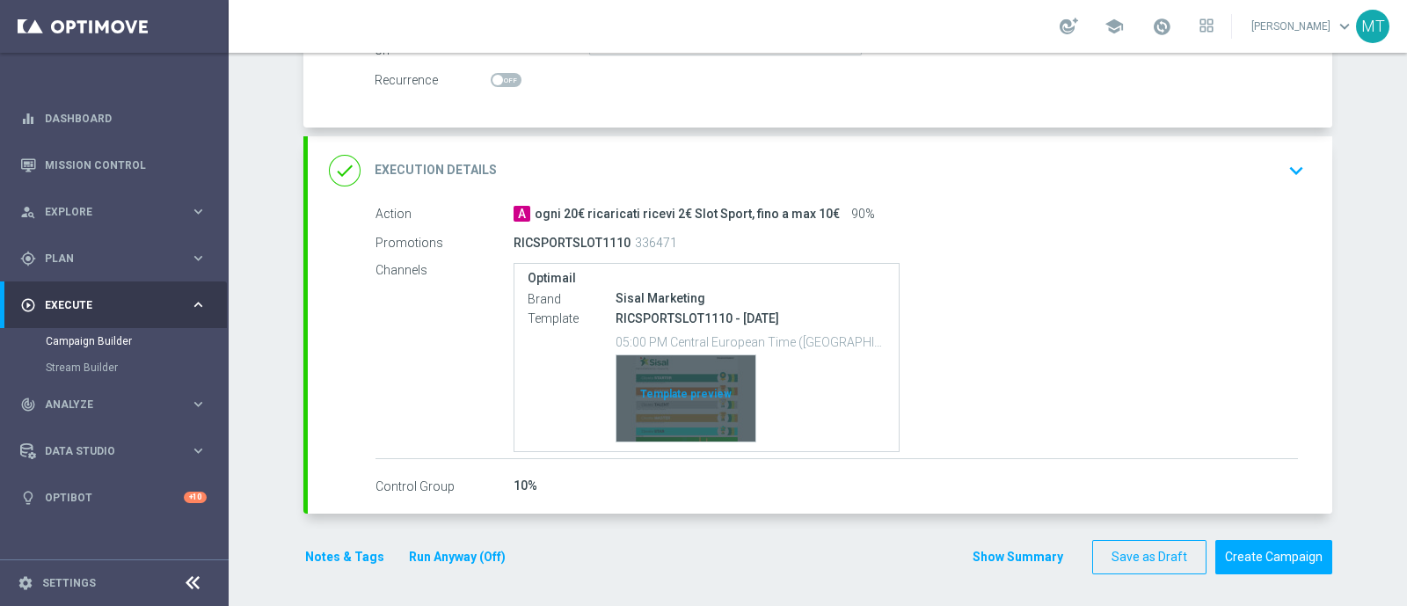
click at [708, 380] on div "Template preview" at bounding box center [685, 398] width 139 height 86
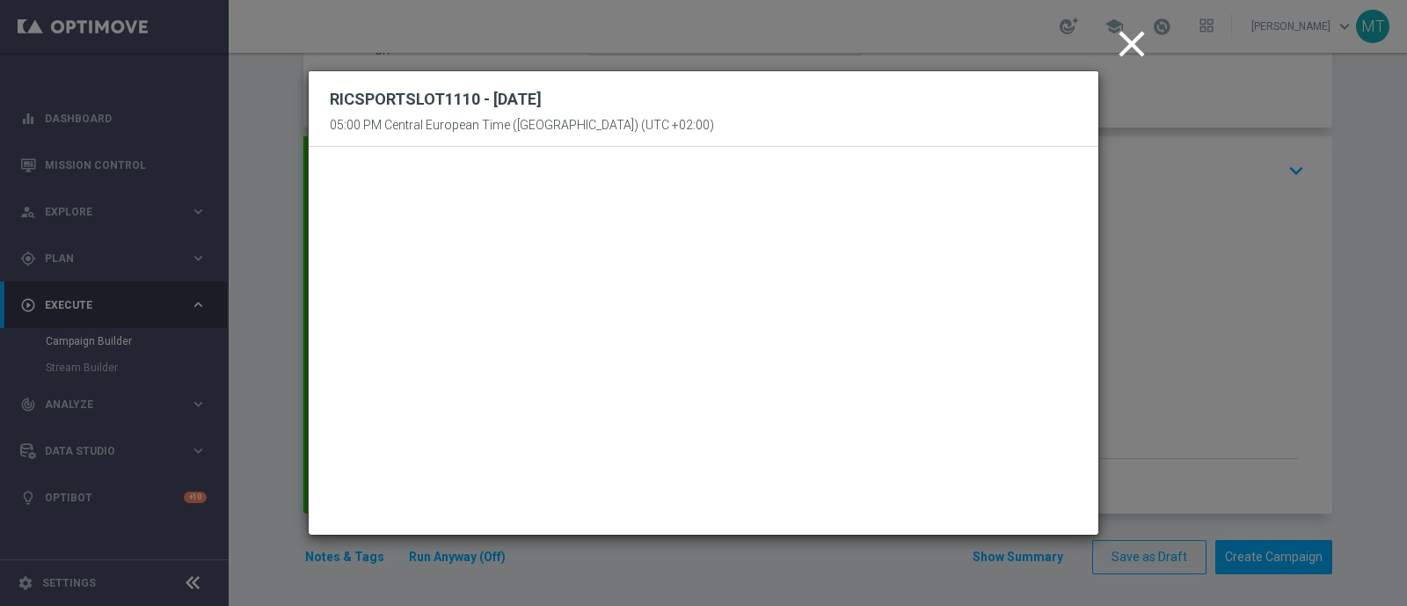
click at [1113, 55] on icon "close" at bounding box center [1132, 44] width 44 height 44
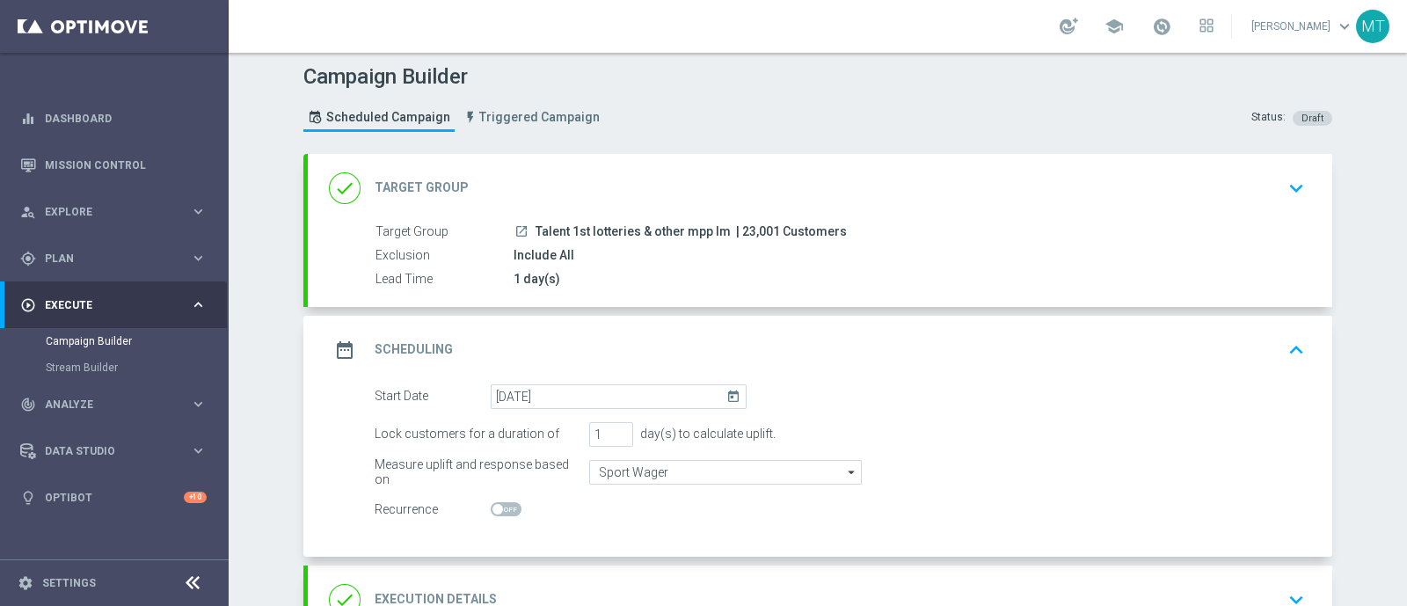
scroll to position [4, 0]
click at [478, 355] on div "date_range Scheduling keyboard_arrow_up" at bounding box center [820, 348] width 982 height 33
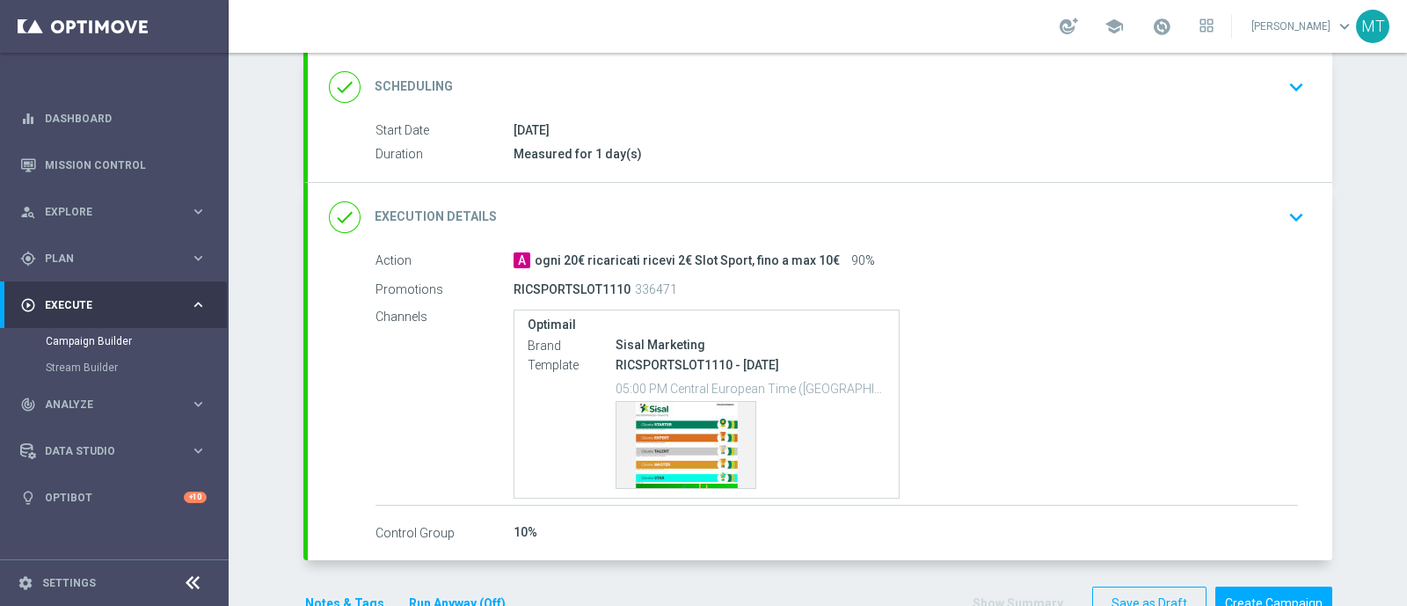
scroll to position [259, 0]
click at [1301, 217] on icon "keyboard_arrow_down" at bounding box center [1296, 216] width 26 height 26
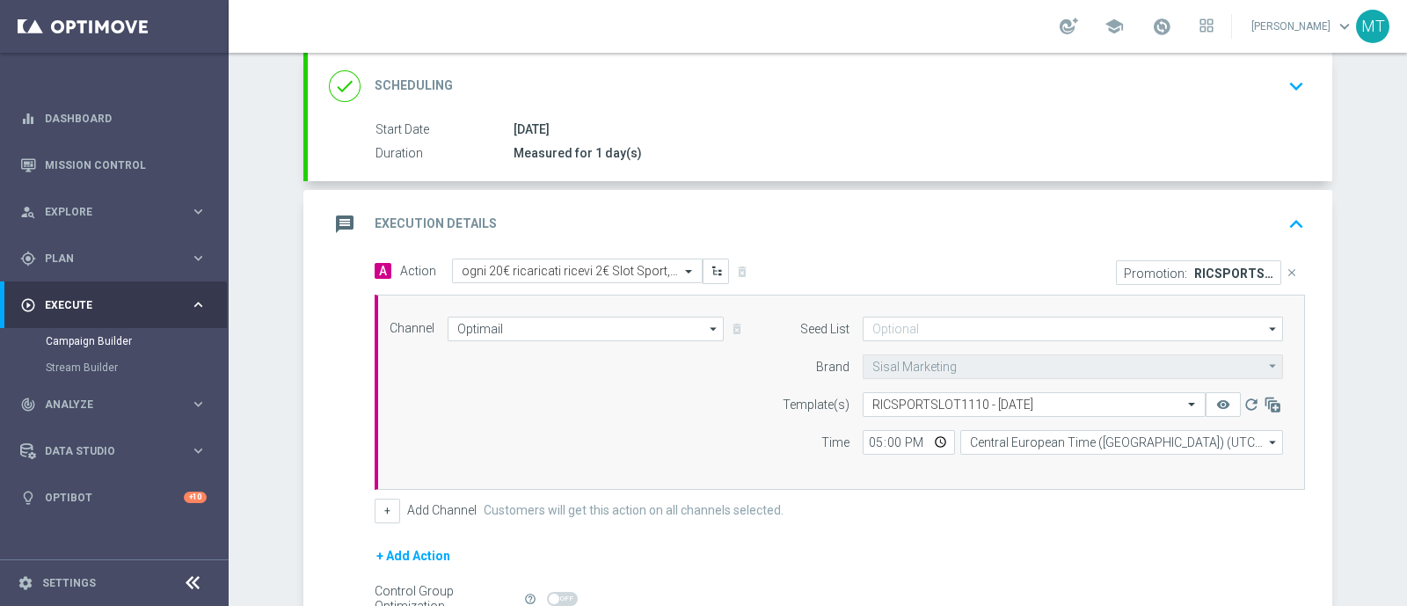
click at [1287, 217] on icon "keyboard_arrow_up" at bounding box center [1296, 224] width 26 height 26
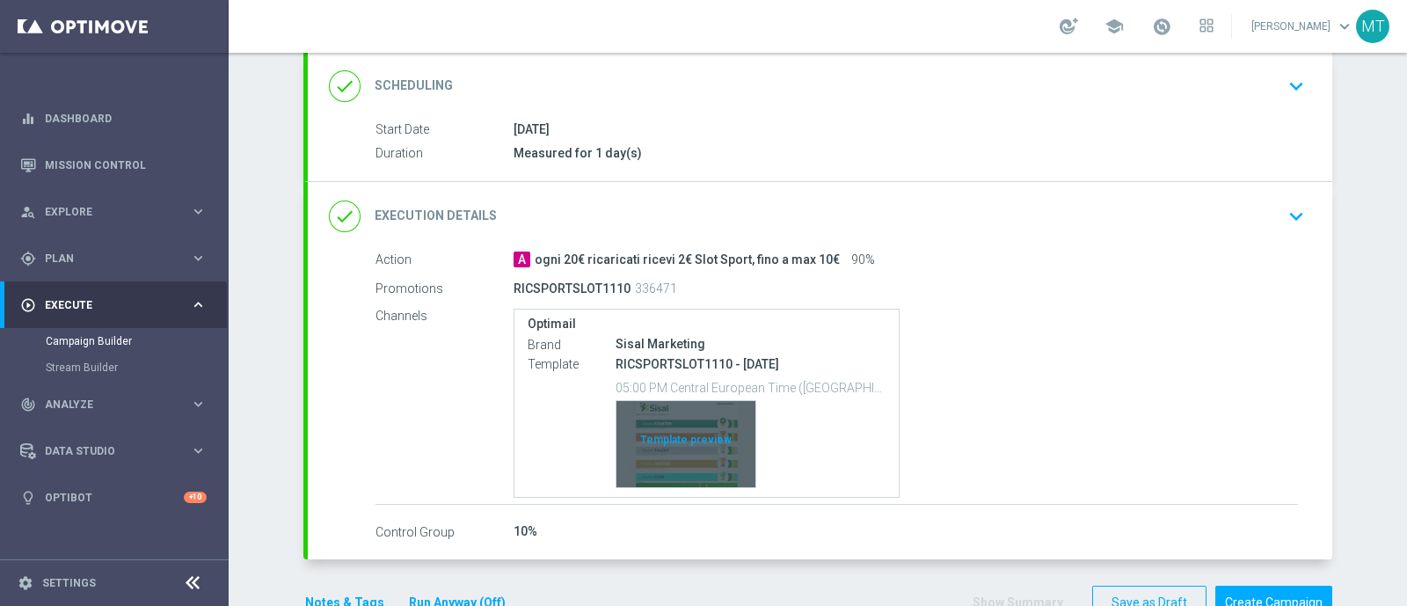
click at [682, 418] on div "Template preview" at bounding box center [685, 444] width 139 height 86
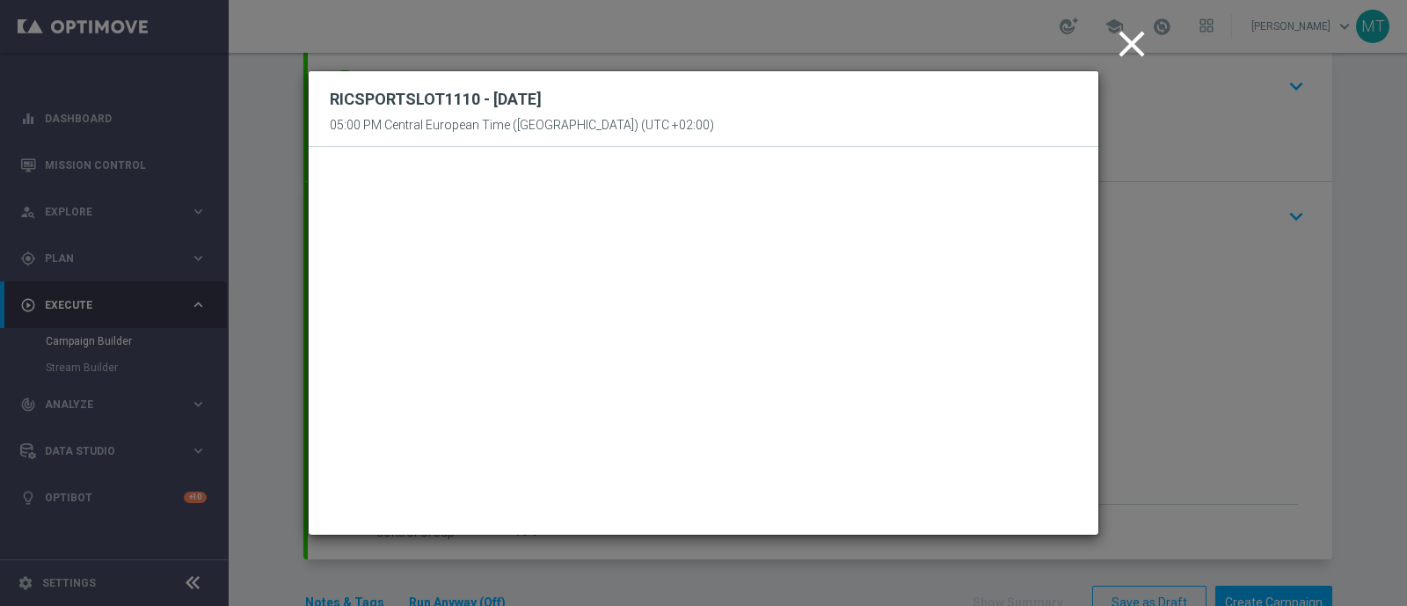
click at [1132, 49] on icon "close" at bounding box center [1132, 44] width 44 height 44
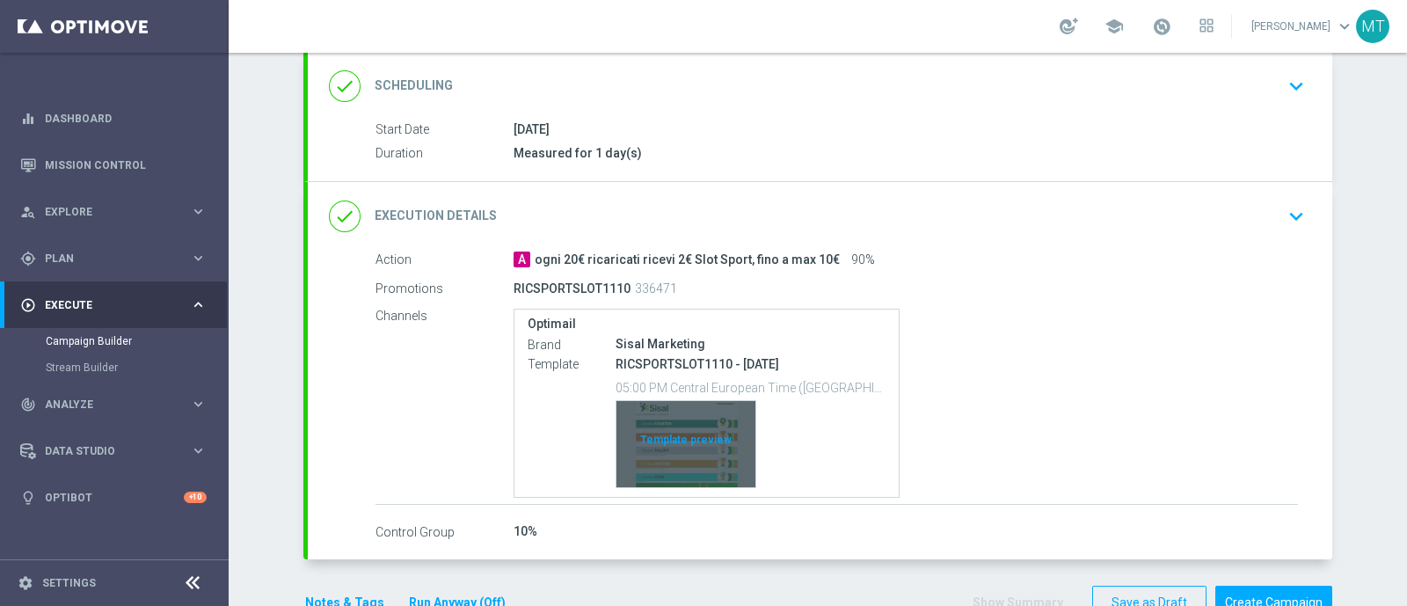
click at [668, 439] on div "Template preview" at bounding box center [685, 444] width 139 height 86
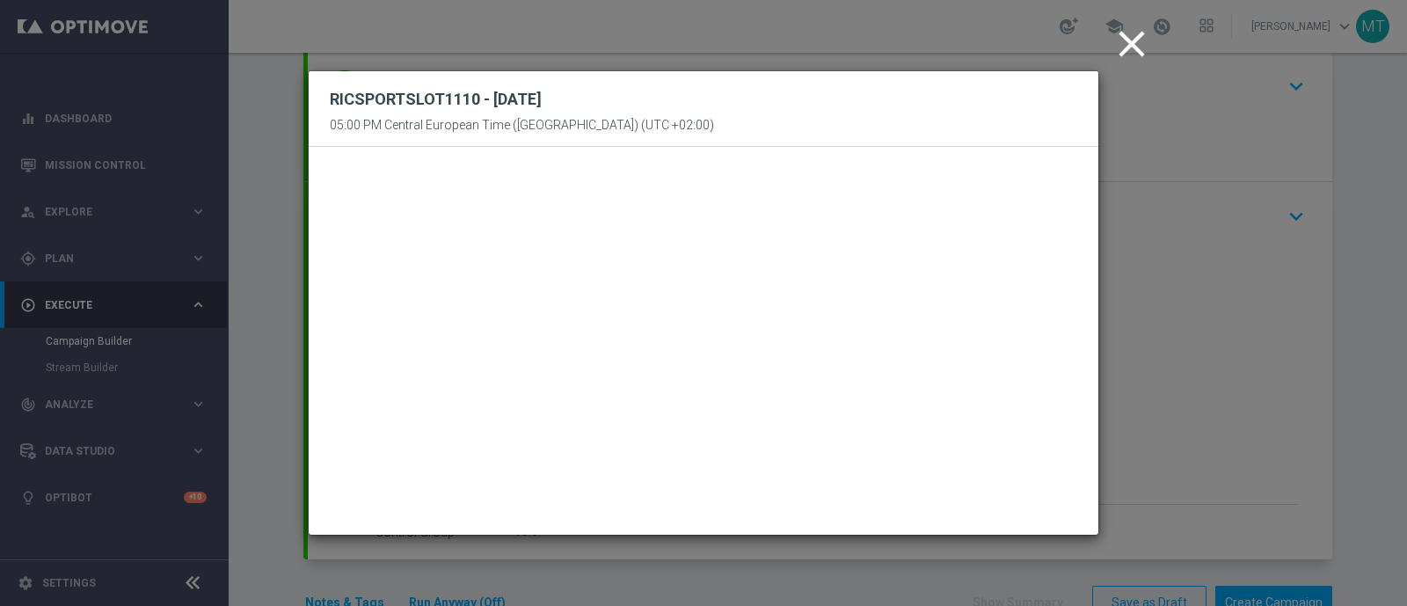
click at [1130, 35] on icon "close" at bounding box center [1132, 44] width 44 height 44
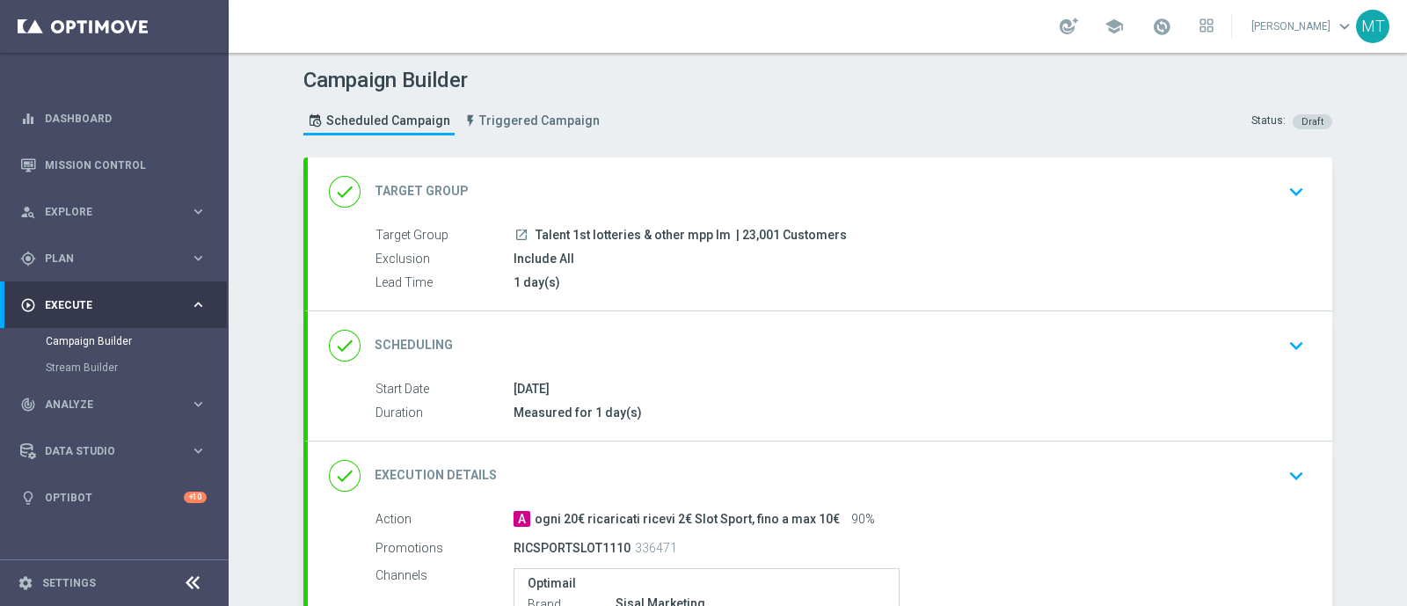
scroll to position [1, 0]
click at [600, 281] on div "1 day(s)" at bounding box center [906, 282] width 784 height 18
click at [639, 367] on div "done Scheduling keyboard_arrow_down" at bounding box center [820, 344] width 1025 height 69
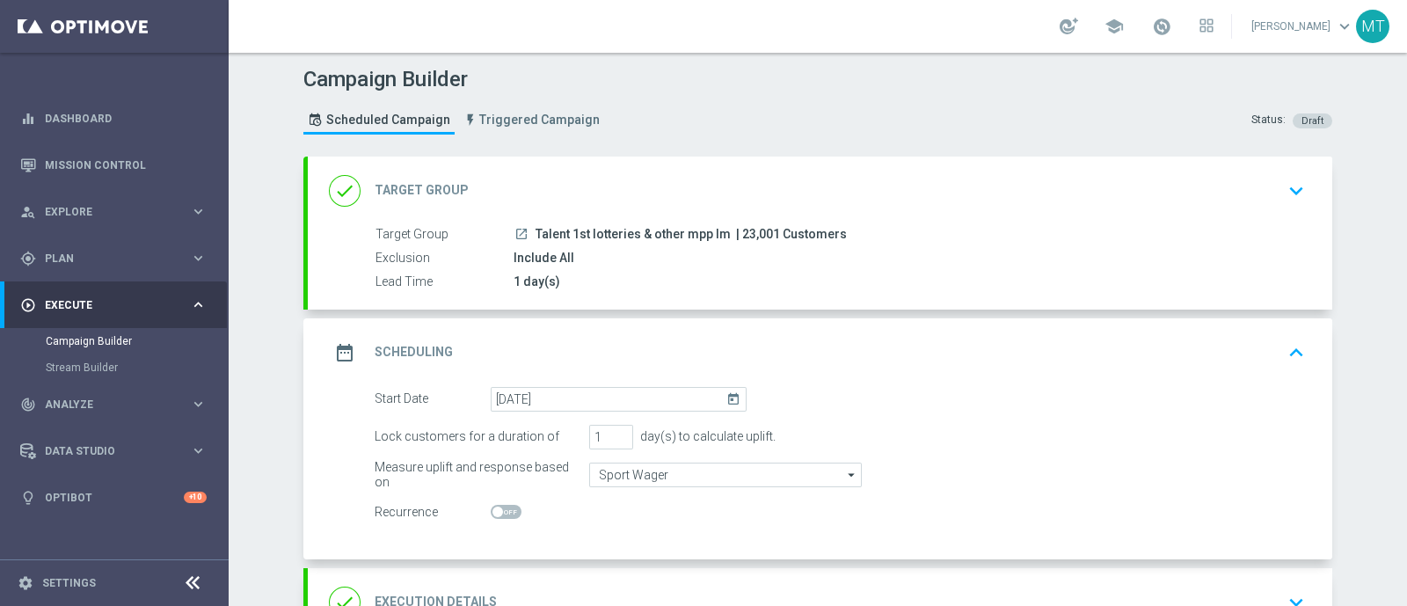
click at [696, 233] on span "Talent 1st lotteries & other mpp lm" at bounding box center [633, 235] width 195 height 16
click at [765, 160] on div "done Target Group keyboard_arrow_down" at bounding box center [820, 191] width 1025 height 69
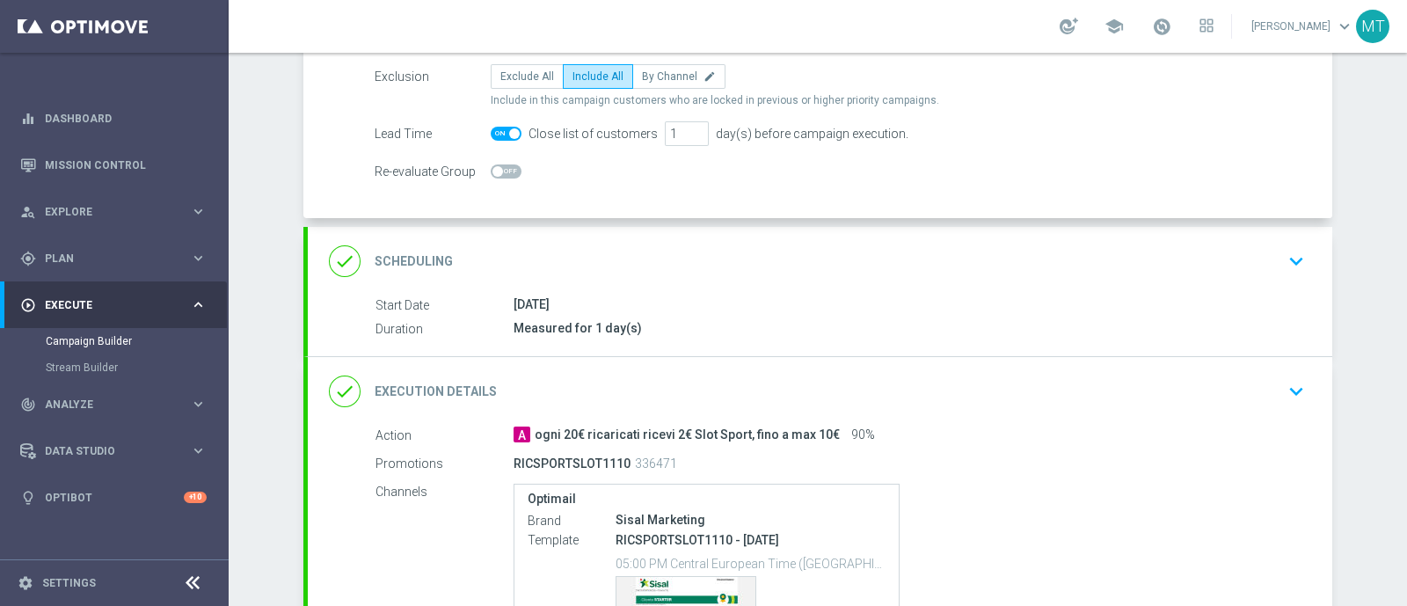
scroll to position [276, 0]
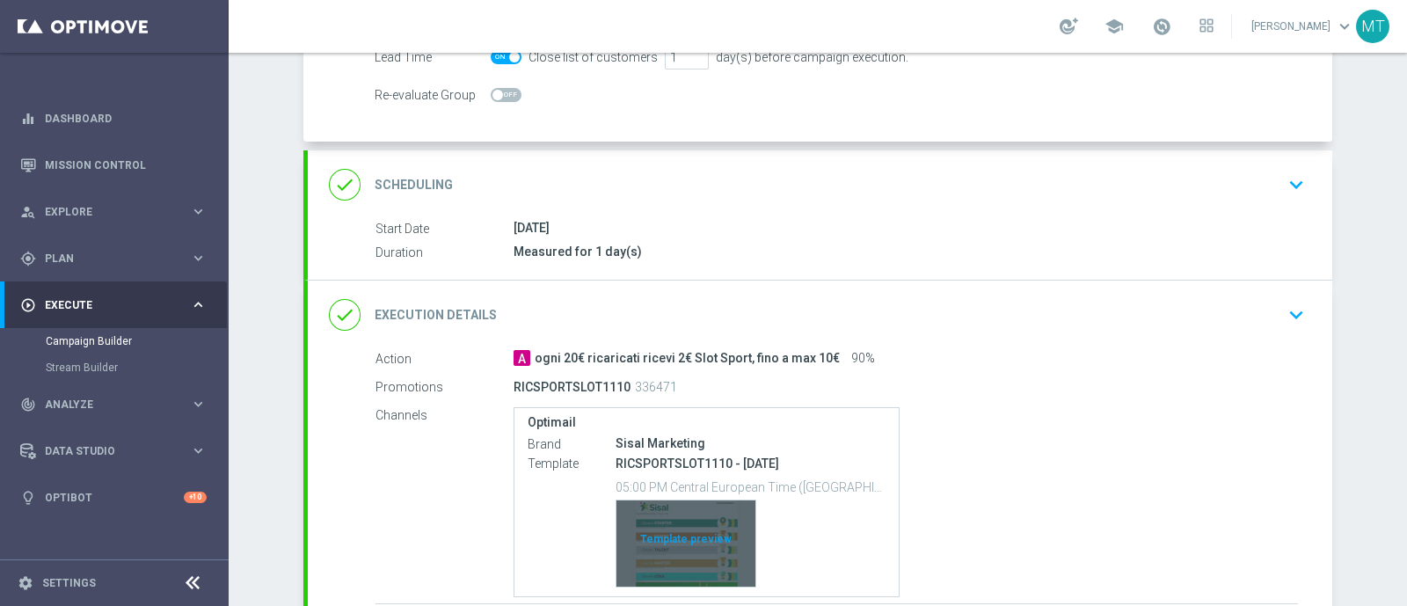
click at [650, 536] on div "Template preview" at bounding box center [685, 543] width 139 height 86
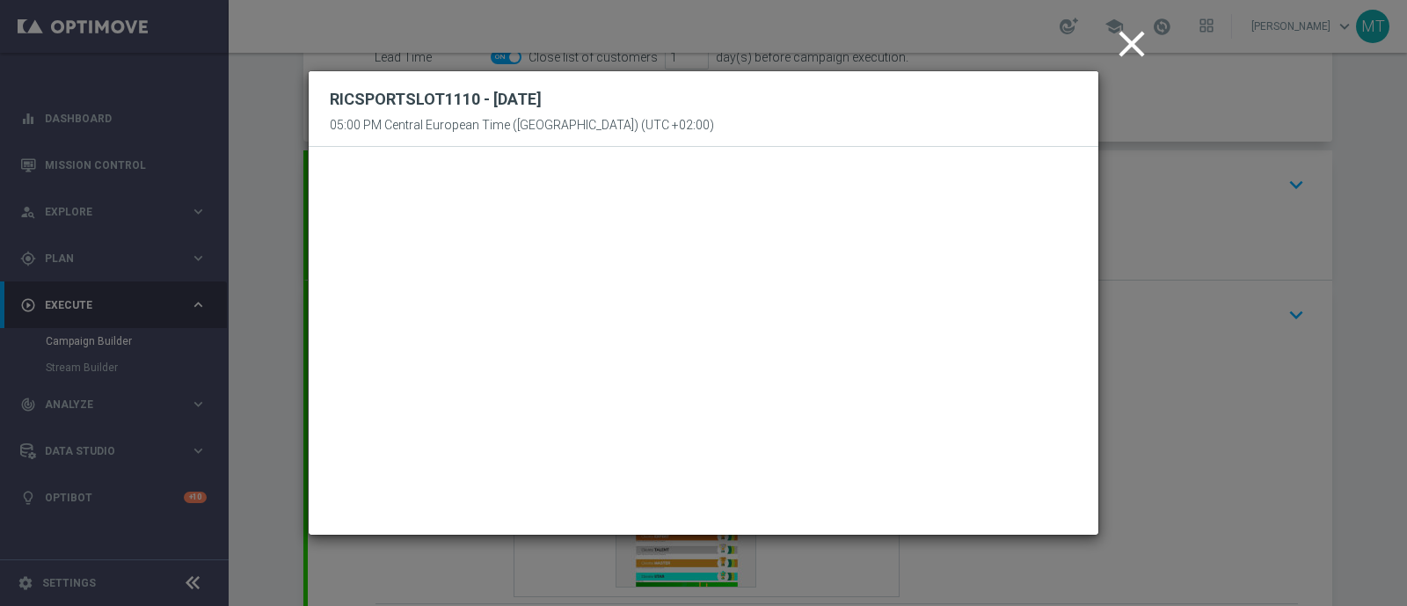
click at [1144, 40] on icon "close" at bounding box center [1132, 44] width 44 height 44
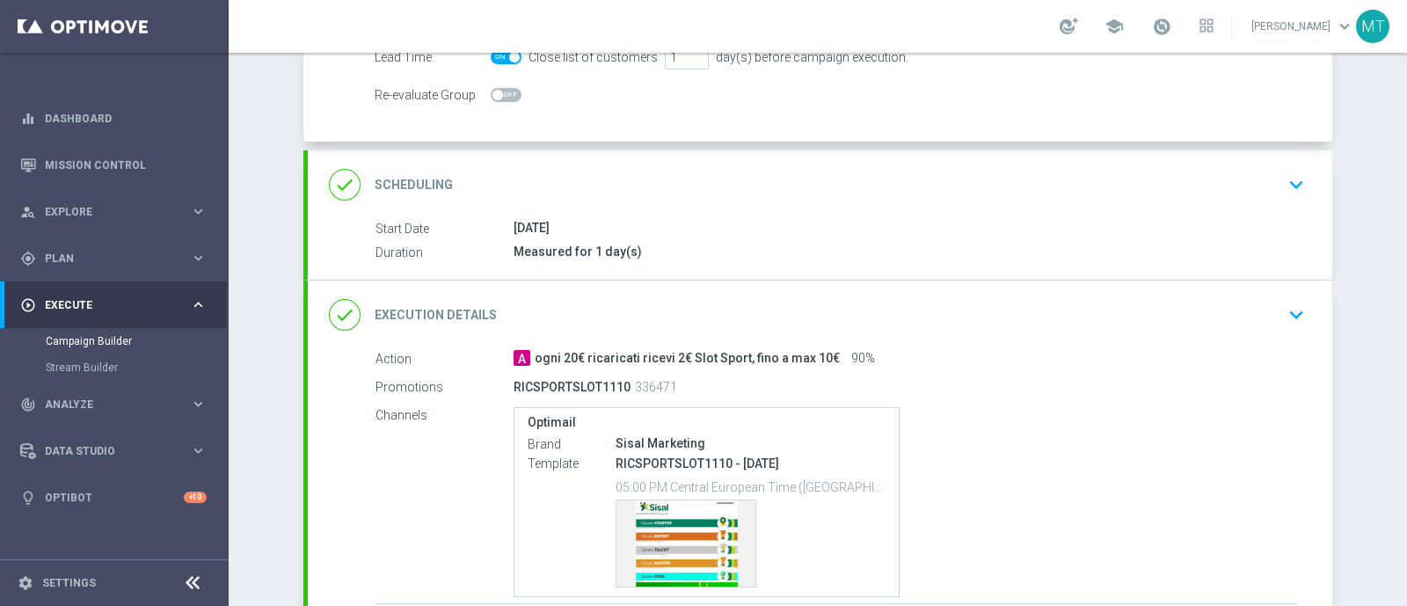
scroll to position [420, 0]
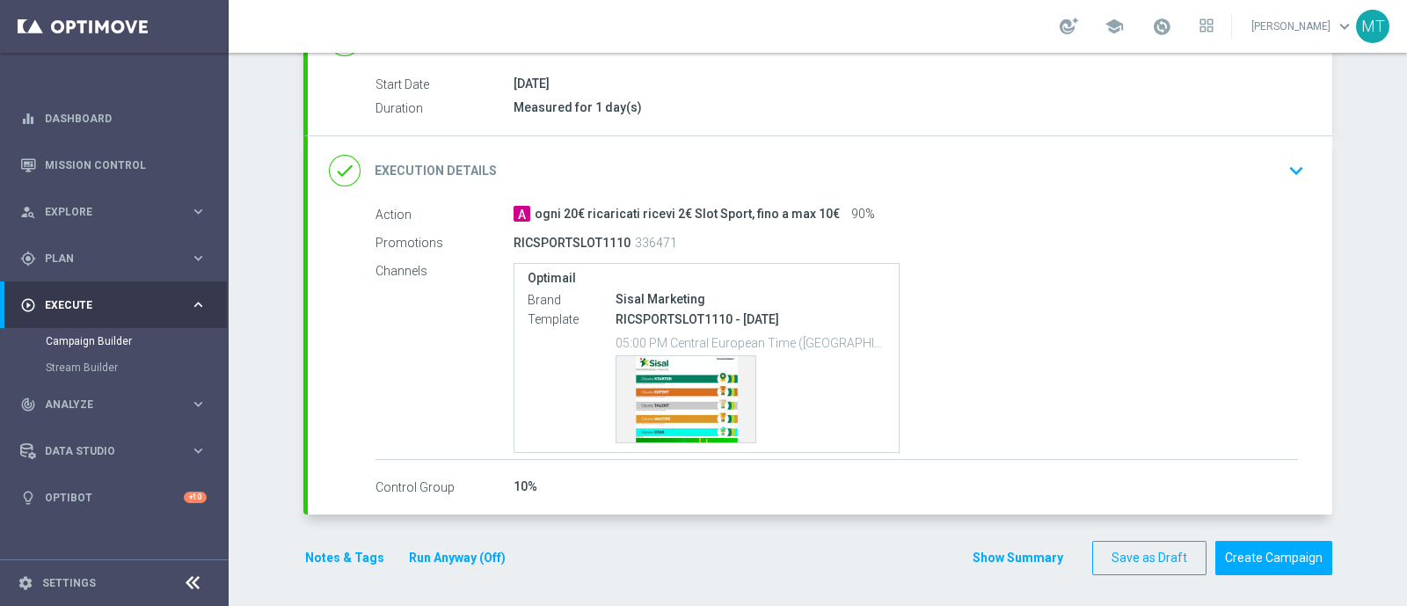
click at [1173, 37] on link at bounding box center [1161, 27] width 23 height 28
click at [1173, 356] on div "Optimail Brand Sisal Marketing Template RICSPORTSLOT1110 - 2025-10-11 05:00 PM …" at bounding box center [906, 358] width 784 height 190
click at [1257, 551] on button "Create Campaign" at bounding box center [1273, 558] width 117 height 34
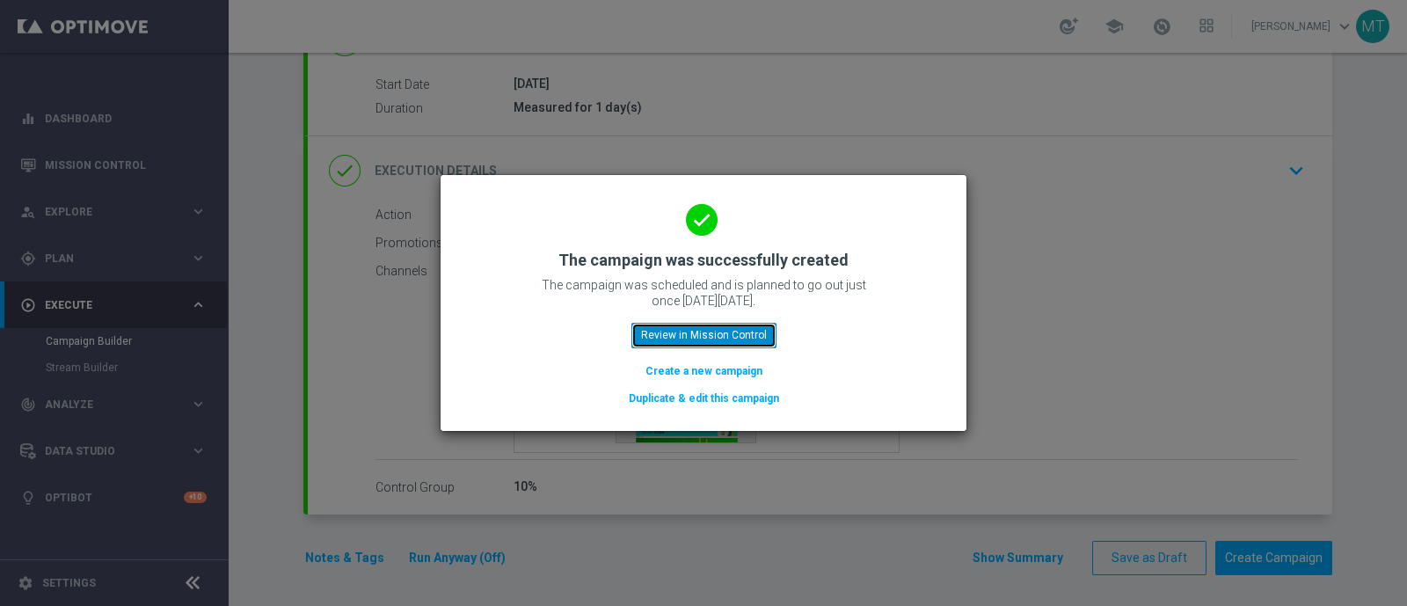
click at [718, 328] on button "Review in Mission Control" at bounding box center [703, 335] width 145 height 25
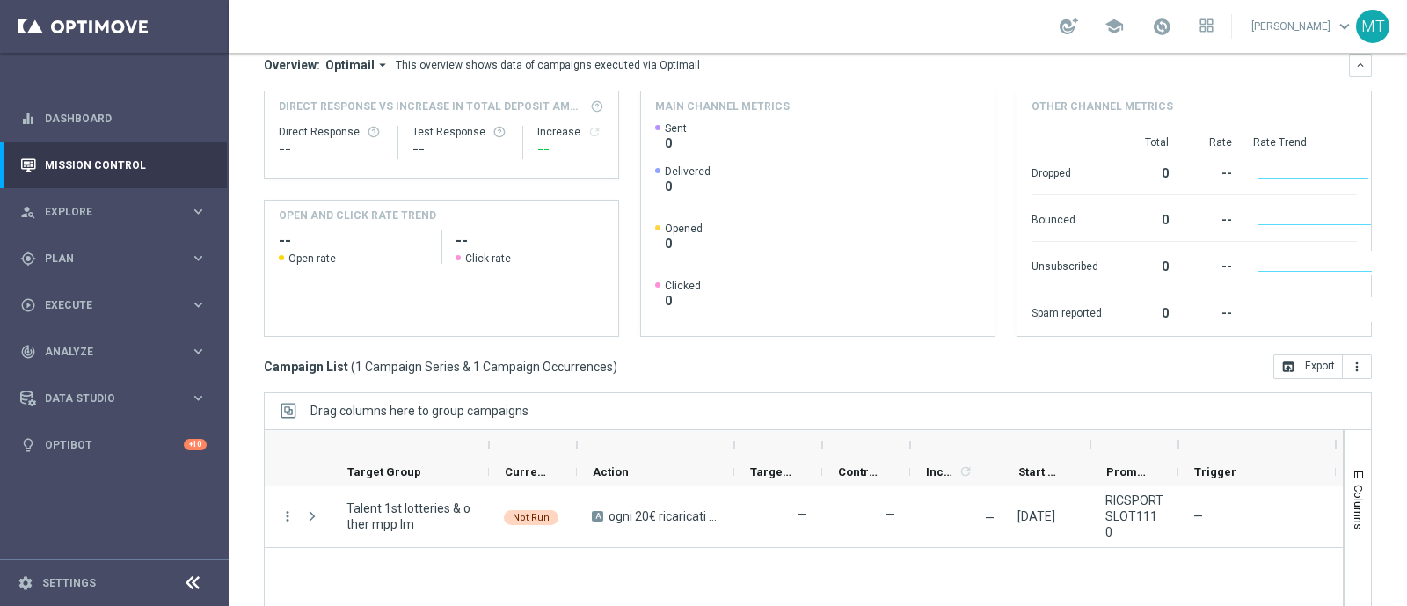
scroll to position [173, 0]
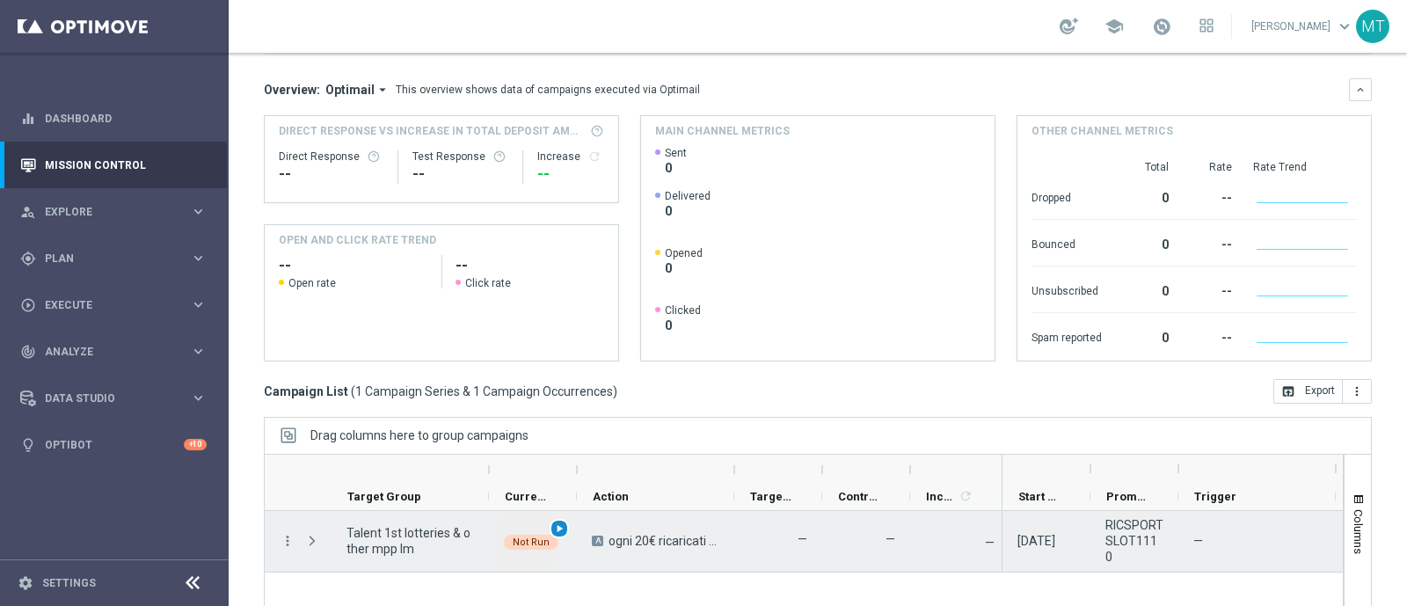
click at [553, 527] on span "play_arrow" at bounding box center [559, 528] width 12 height 12
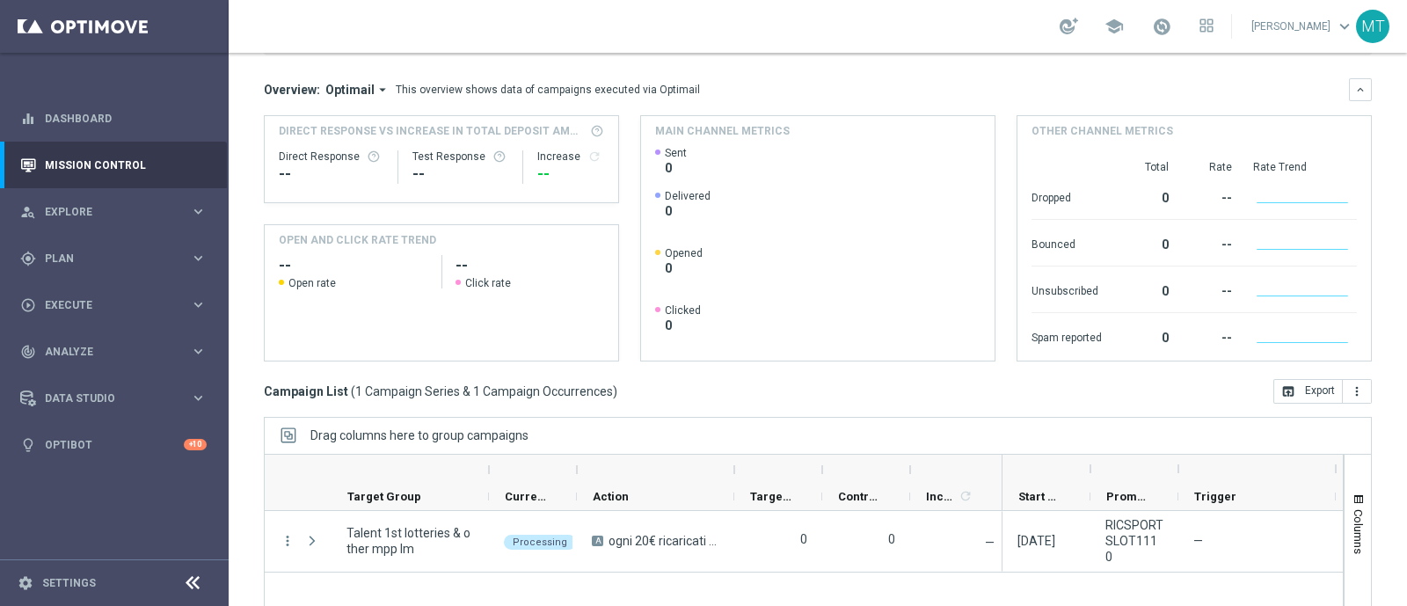
scroll to position [0, 0]
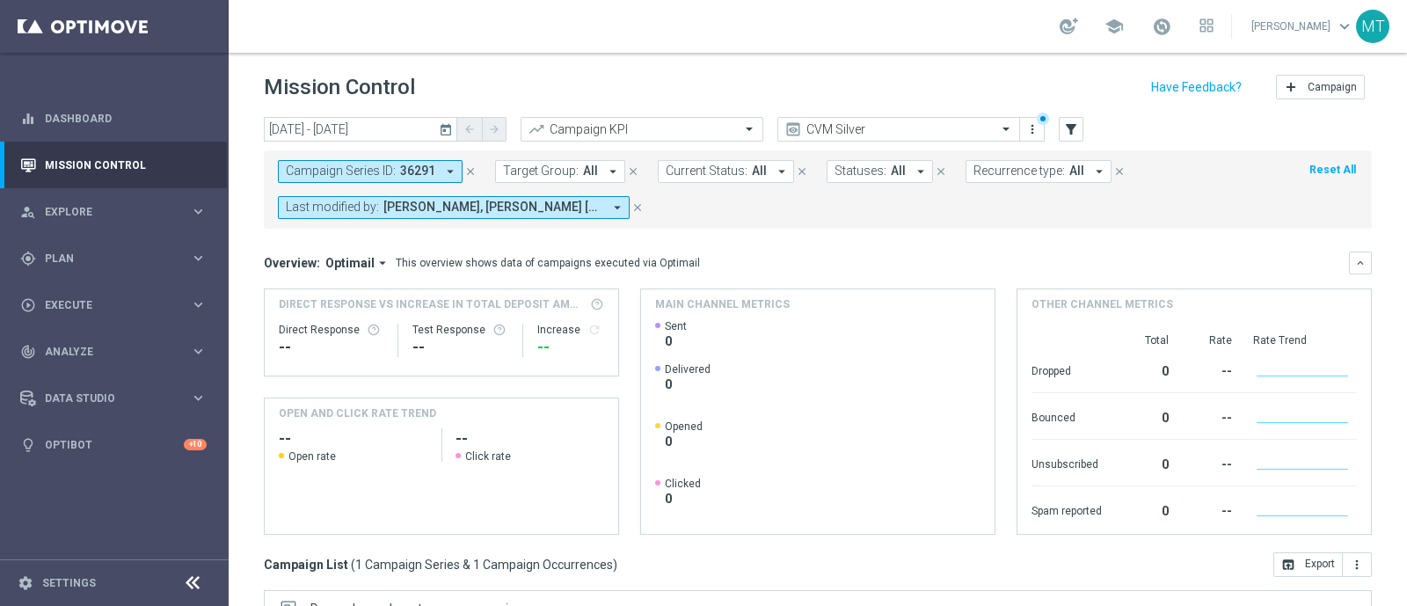
click at [466, 170] on icon "close" at bounding box center [470, 171] width 12 height 12
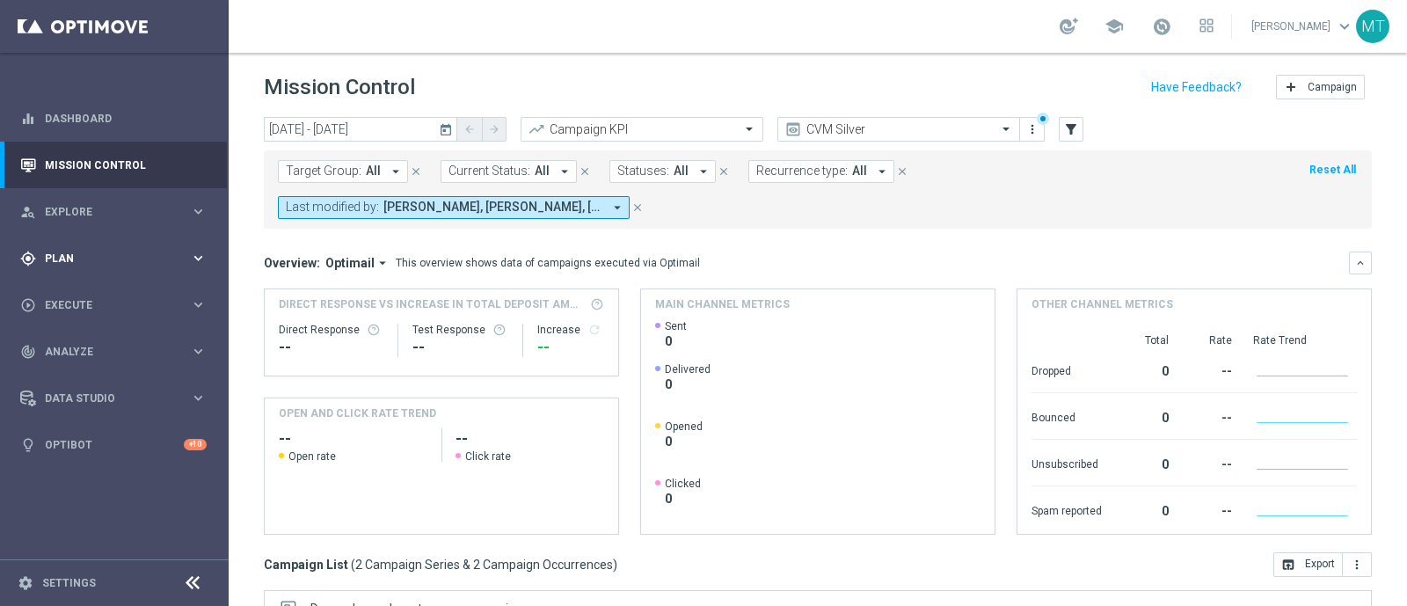
drag, startPoint x: 122, startPoint y: 244, endPoint x: 126, endPoint y: 254, distance: 10.3
click at [122, 245] on div "gps_fixed Plan keyboard_arrow_right" at bounding box center [113, 258] width 227 height 47
click at [106, 290] on link "Target Groups" at bounding box center [114, 295] width 137 height 14
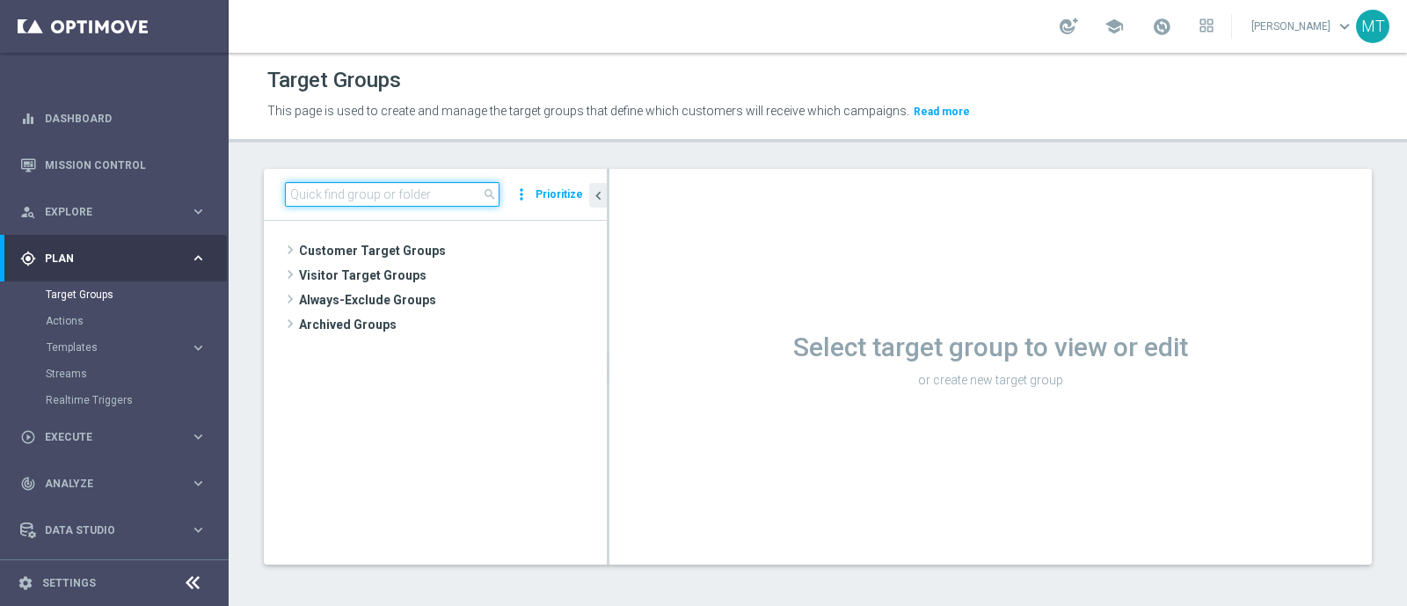
click at [358, 194] on input at bounding box center [392, 194] width 215 height 25
paste input "Talent 1st casino mpp lm ggr betting l3m > 0"
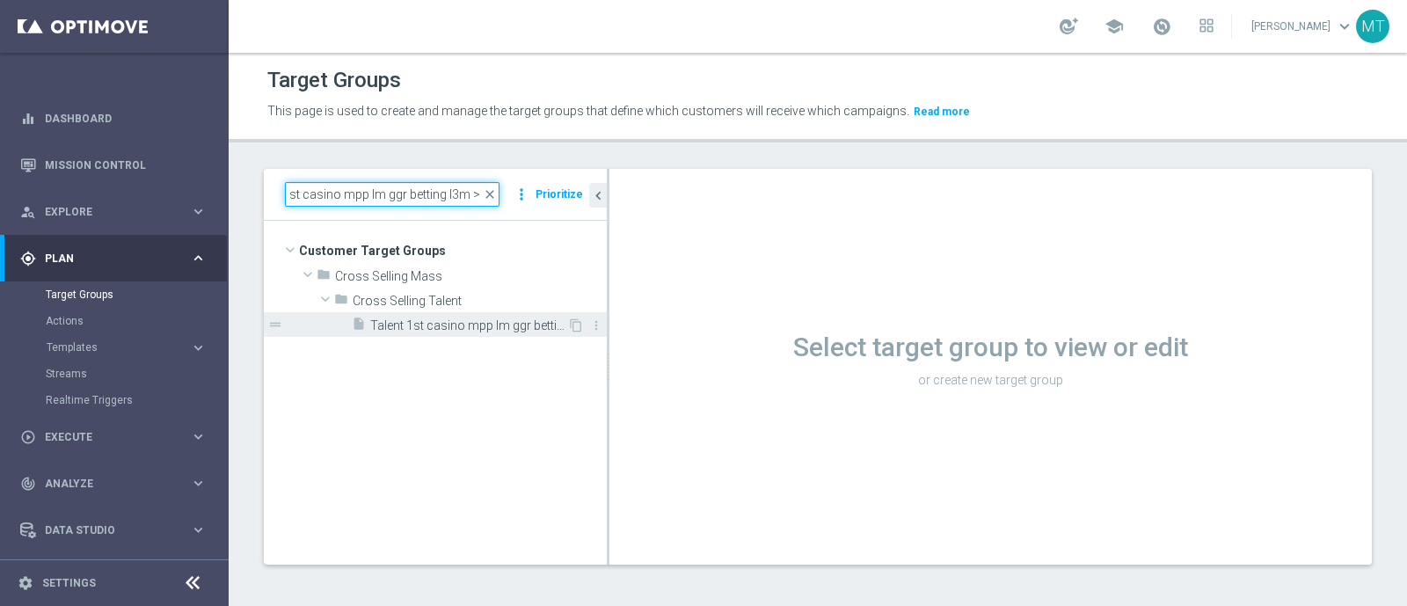
type input "Talent 1st casino mpp lm ggr betting l3m > 0"
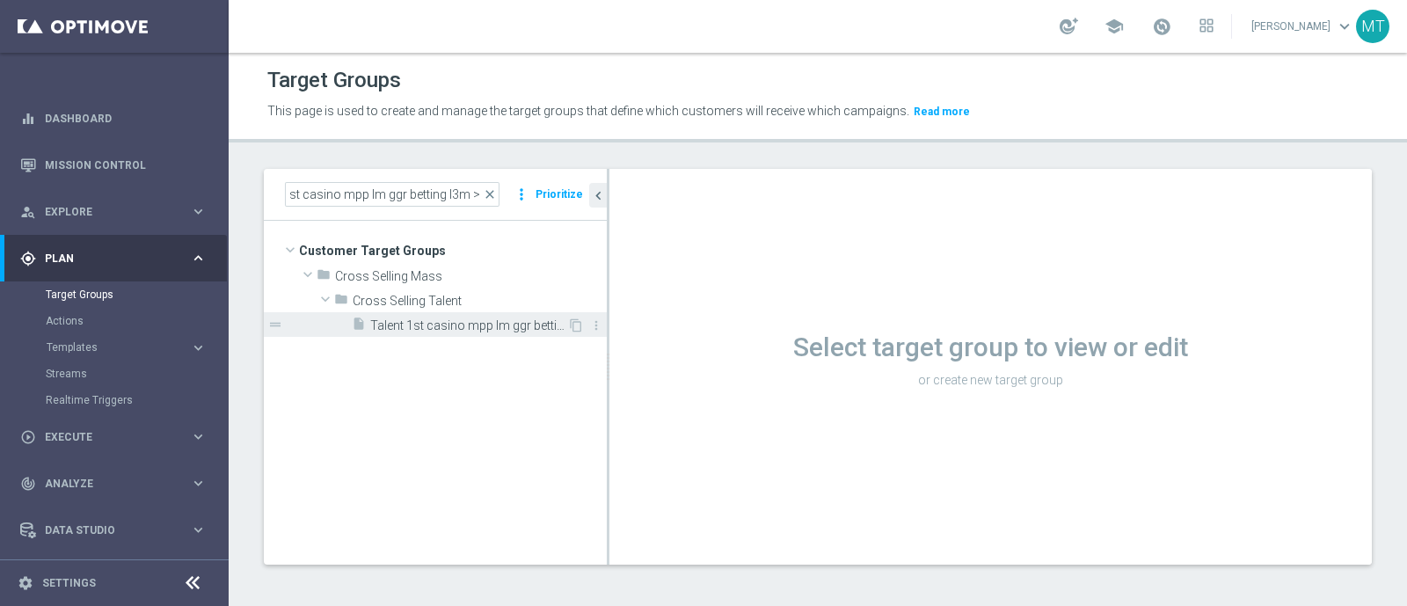
click at [439, 316] on div "insert_drive_file Talent 1st casino mpp lm ggr betting l3m > 0" at bounding box center [459, 324] width 215 height 25
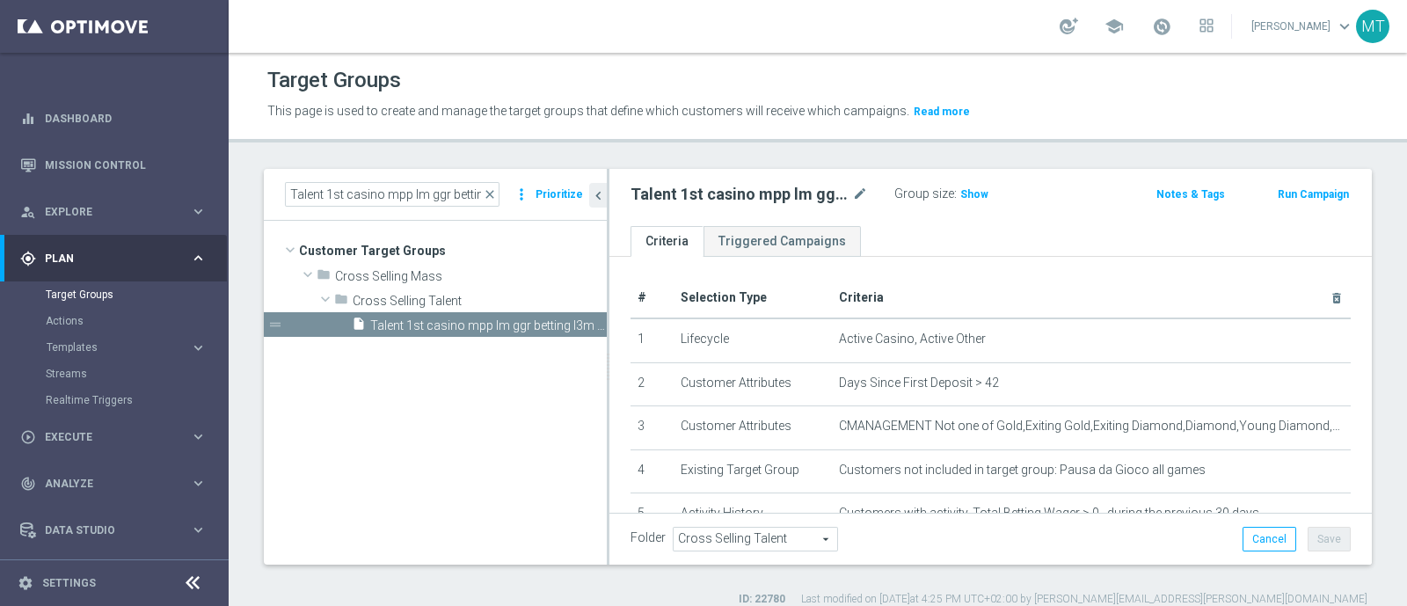
click at [1276, 189] on button "Run Campaign" at bounding box center [1313, 194] width 75 height 19
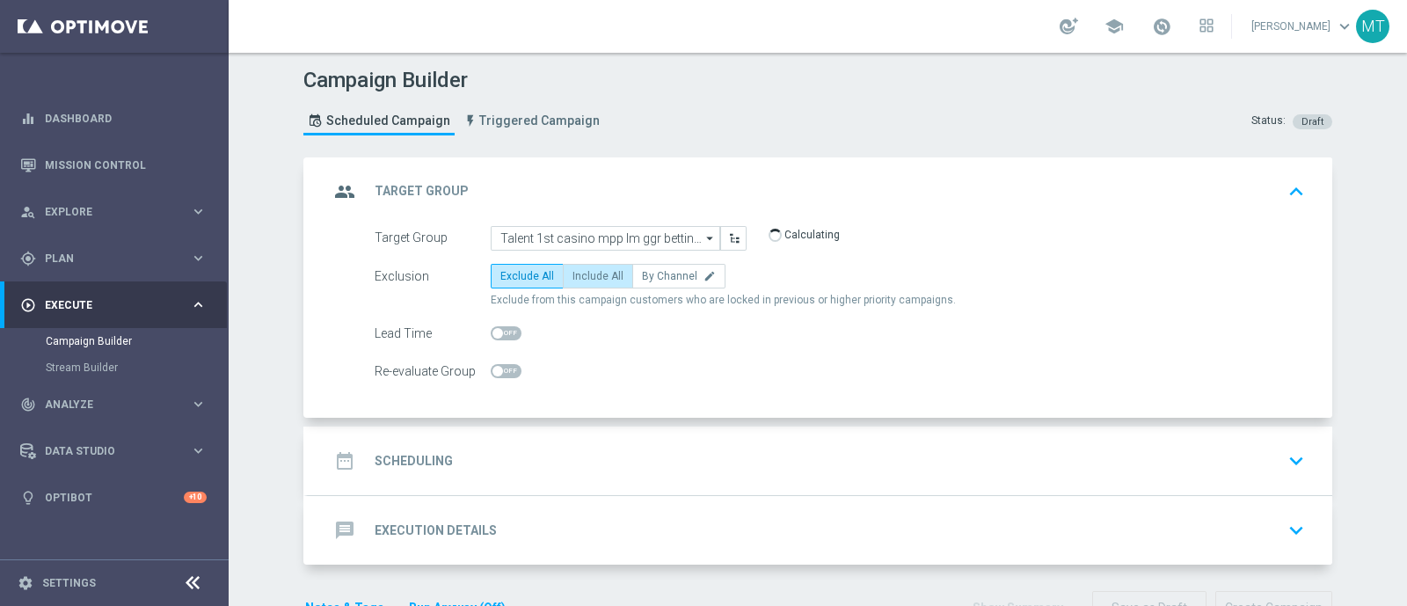
click at [574, 281] on label "Include All" at bounding box center [598, 276] width 70 height 25
click at [574, 281] on input "Include All" at bounding box center [577, 278] width 11 height 11
radio input "true"
click at [491, 338] on span at bounding box center [506, 333] width 31 height 14
click at [491, 338] on input "checkbox" at bounding box center [506, 333] width 31 height 14
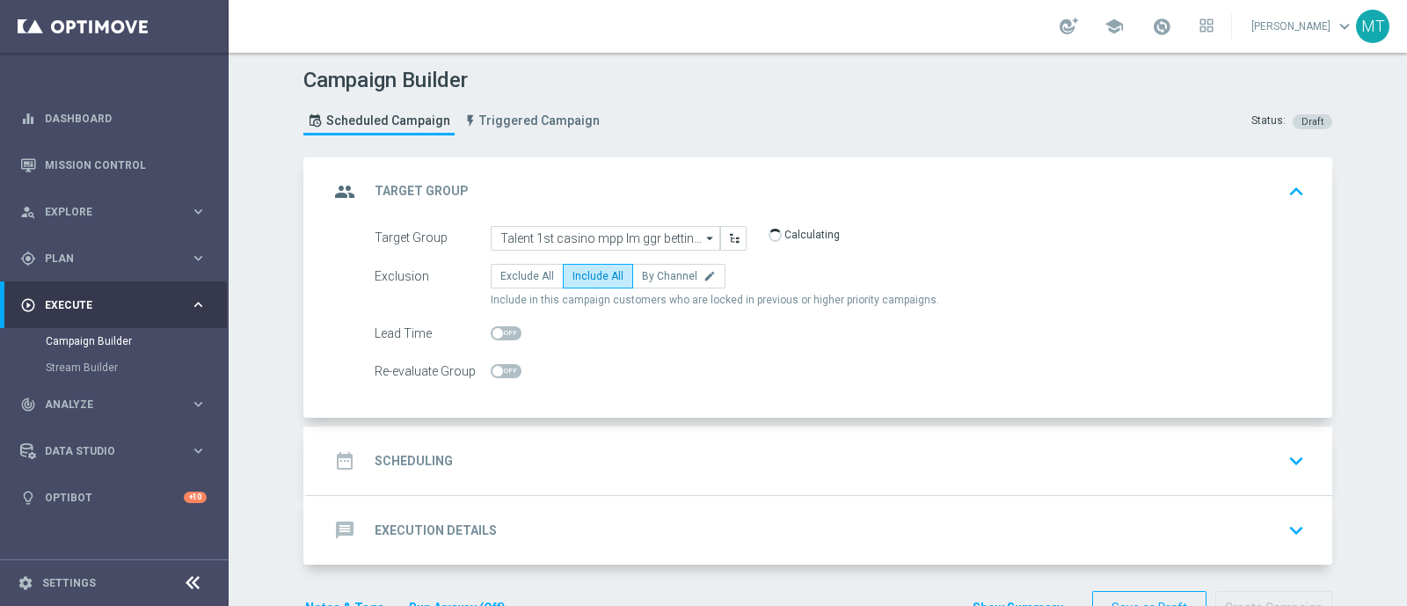
checkbox input "true"
click at [527, 478] on div "date_range Scheduling keyboard_arrow_down" at bounding box center [820, 461] width 1025 height 69
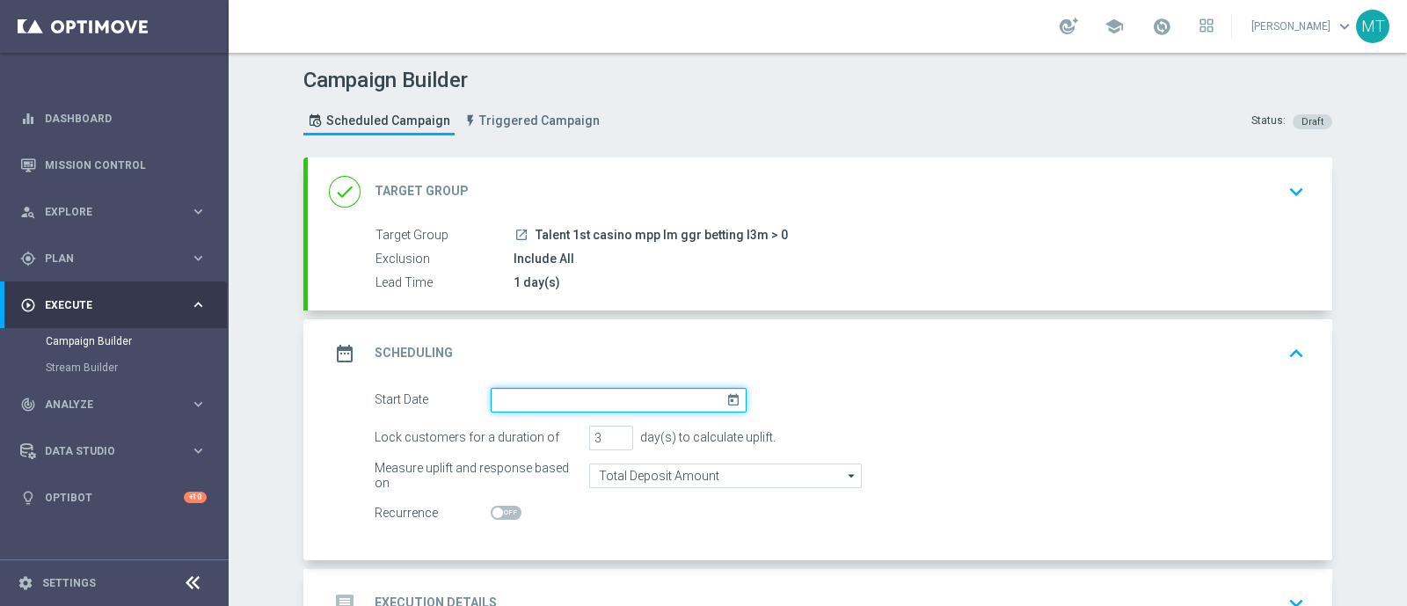
click at [649, 397] on input at bounding box center [619, 400] width 256 height 25
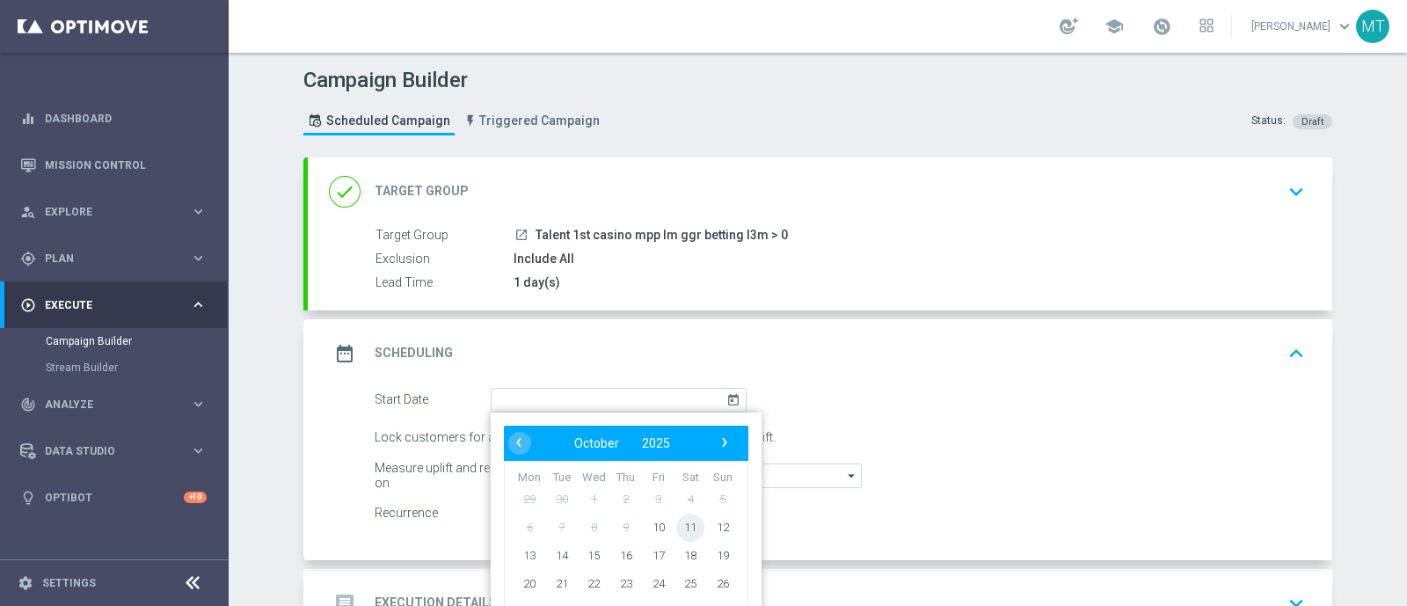
click at [686, 524] on span "11" at bounding box center [690, 527] width 28 height 28
type input "[DATE]"
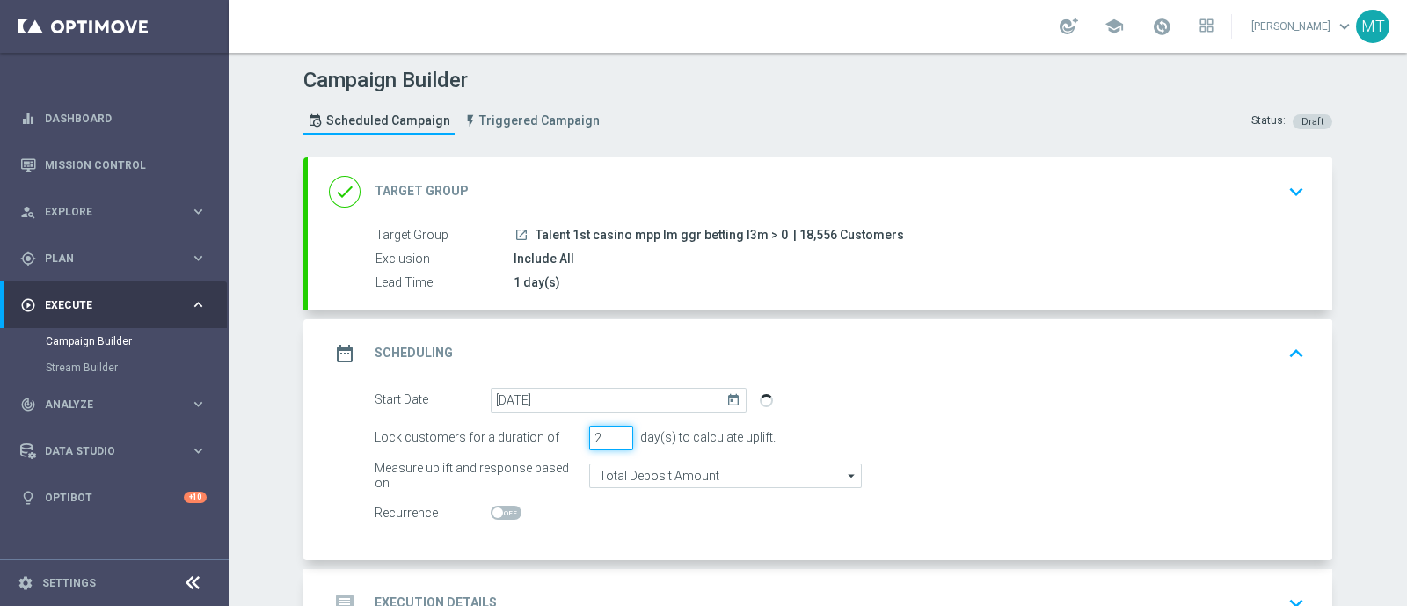
click at [614, 440] on input "2" at bounding box center [611, 438] width 44 height 25
type input "1"
click at [614, 440] on input "1" at bounding box center [611, 438] width 44 height 25
click at [628, 491] on form "Start Date 11 Oct 2025 today Lock customers for a duration of 1 day(s) to calcu…" at bounding box center [840, 457] width 930 height 138
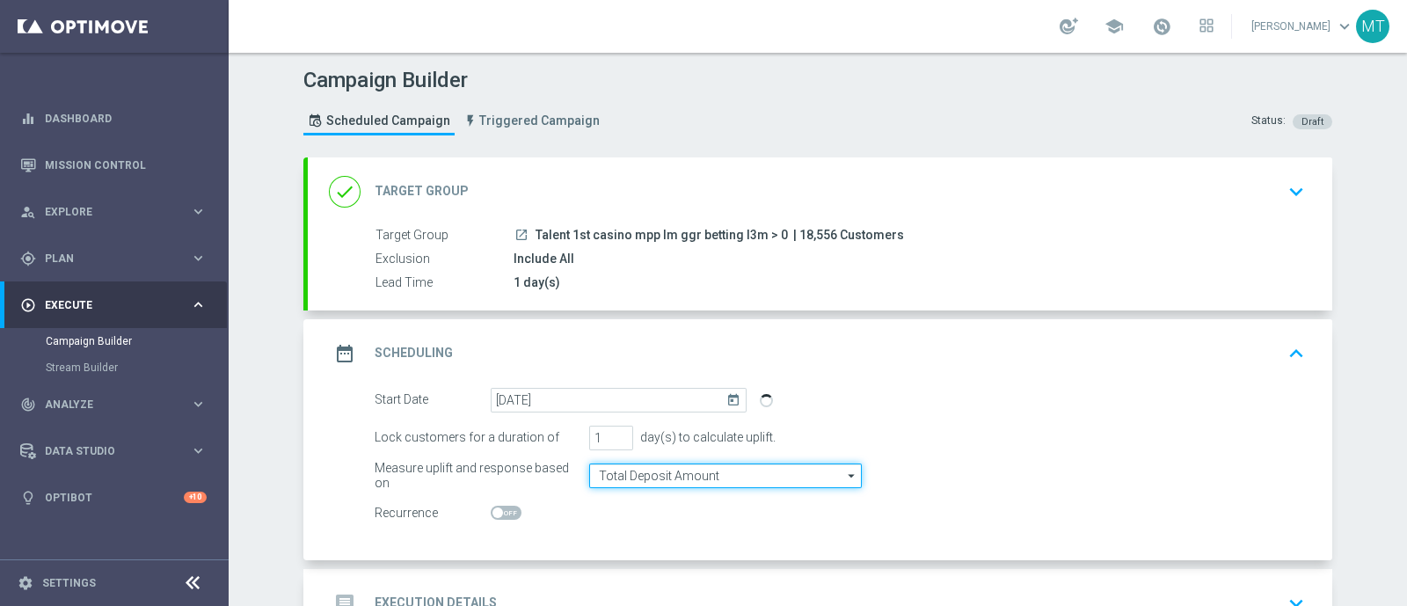
click at [619, 468] on input "Total Deposit Amount" at bounding box center [725, 475] width 273 height 25
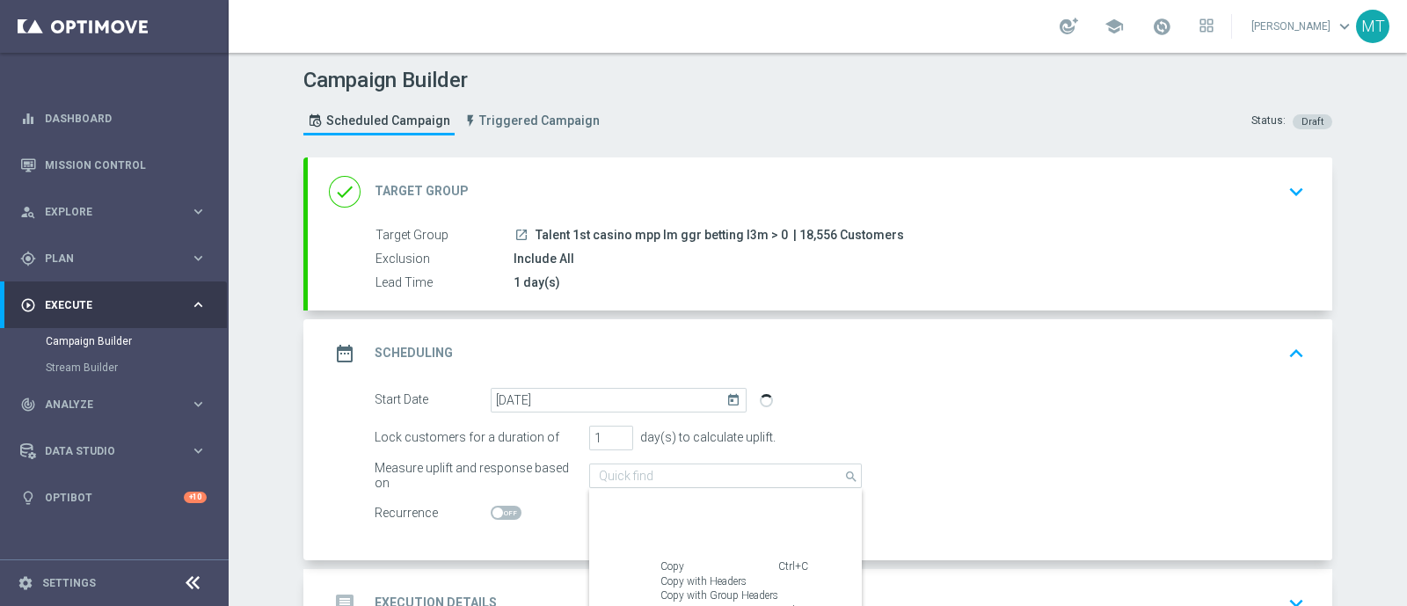
click at [1003, 449] on form "Start Date 11 Oct 2025 today Lock customers for a duration of 1 day(s) to calcu…" at bounding box center [840, 457] width 930 height 138
type input "Total Deposit Amount"
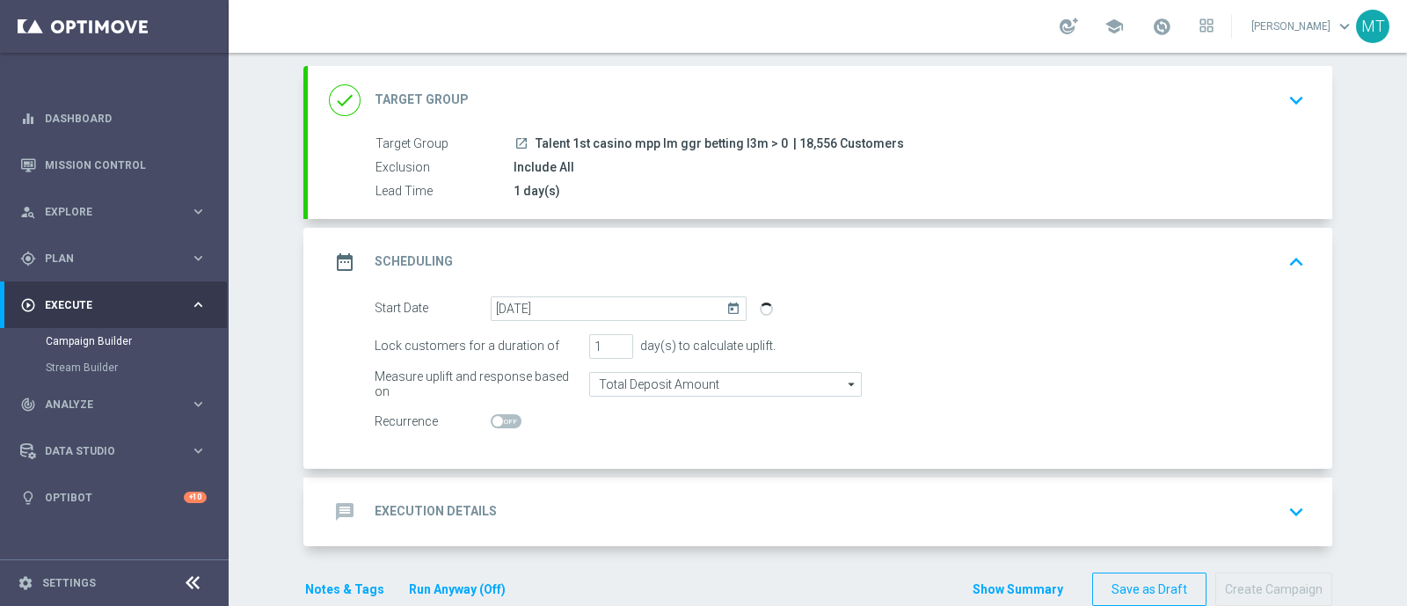
scroll to position [91, 0]
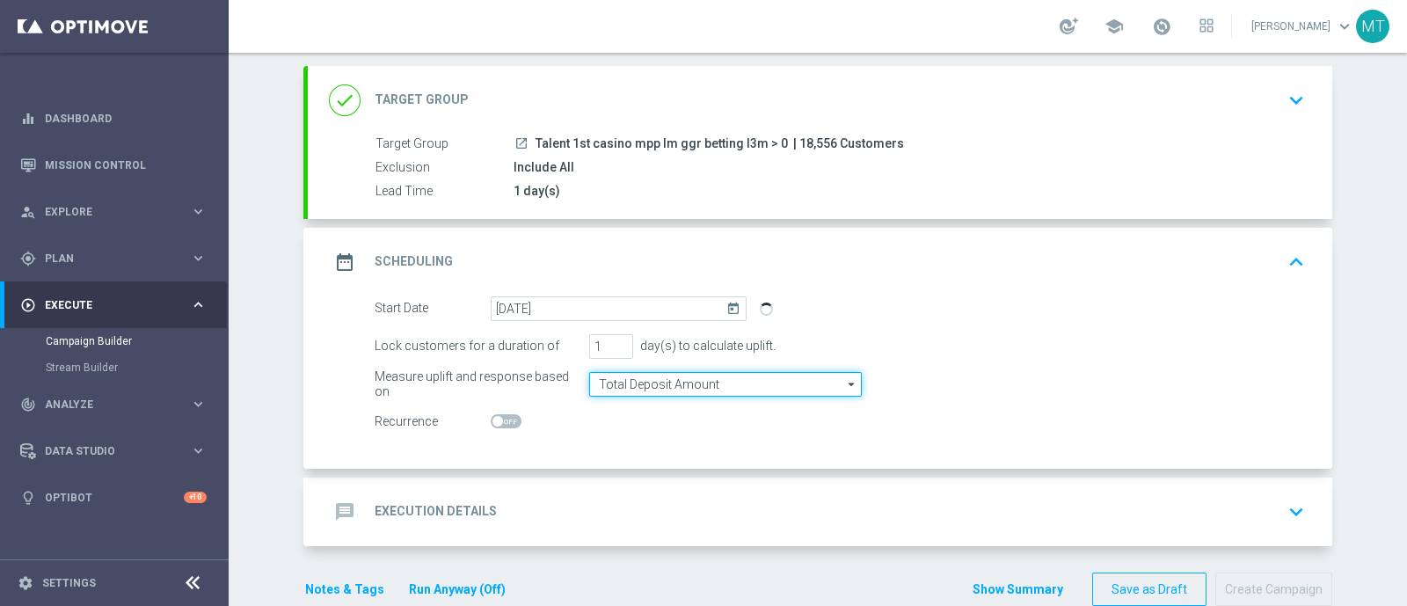
click at [778, 382] on input "Total Deposit Amount" at bounding box center [725, 384] width 273 height 25
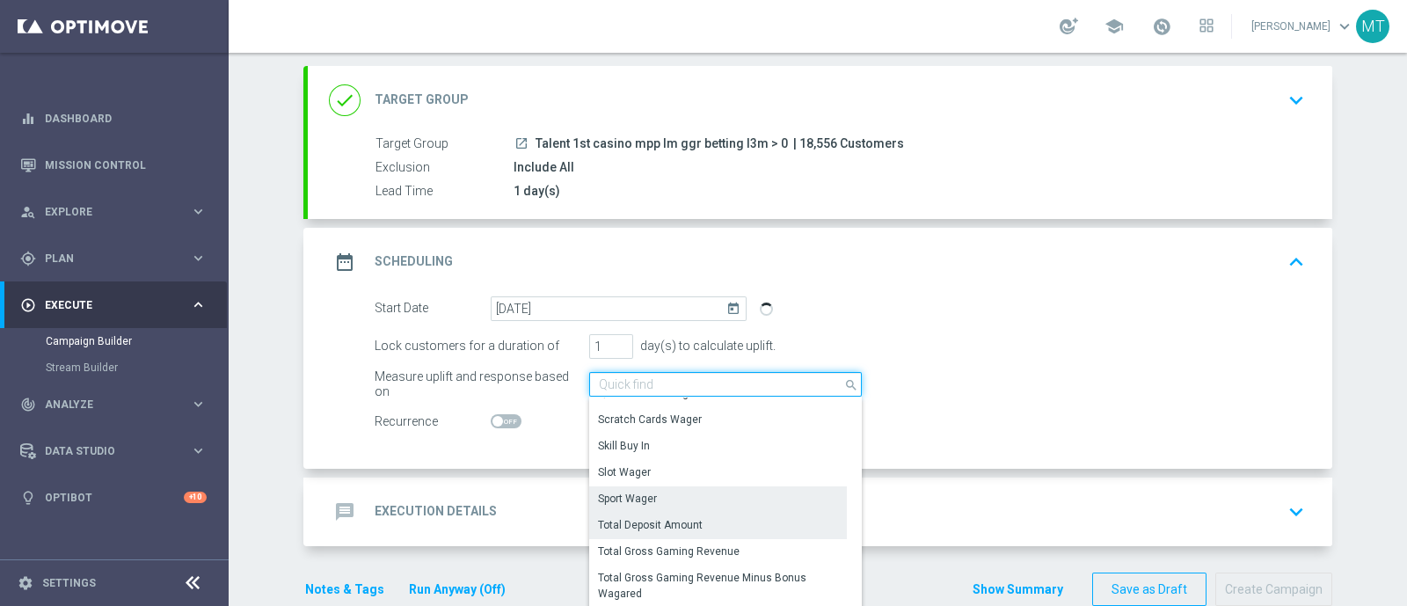
scroll to position [308, 0]
click at [637, 491] on div "Sport Wager" at bounding box center [628, 499] width 59 height 16
type input "Sport Wager"
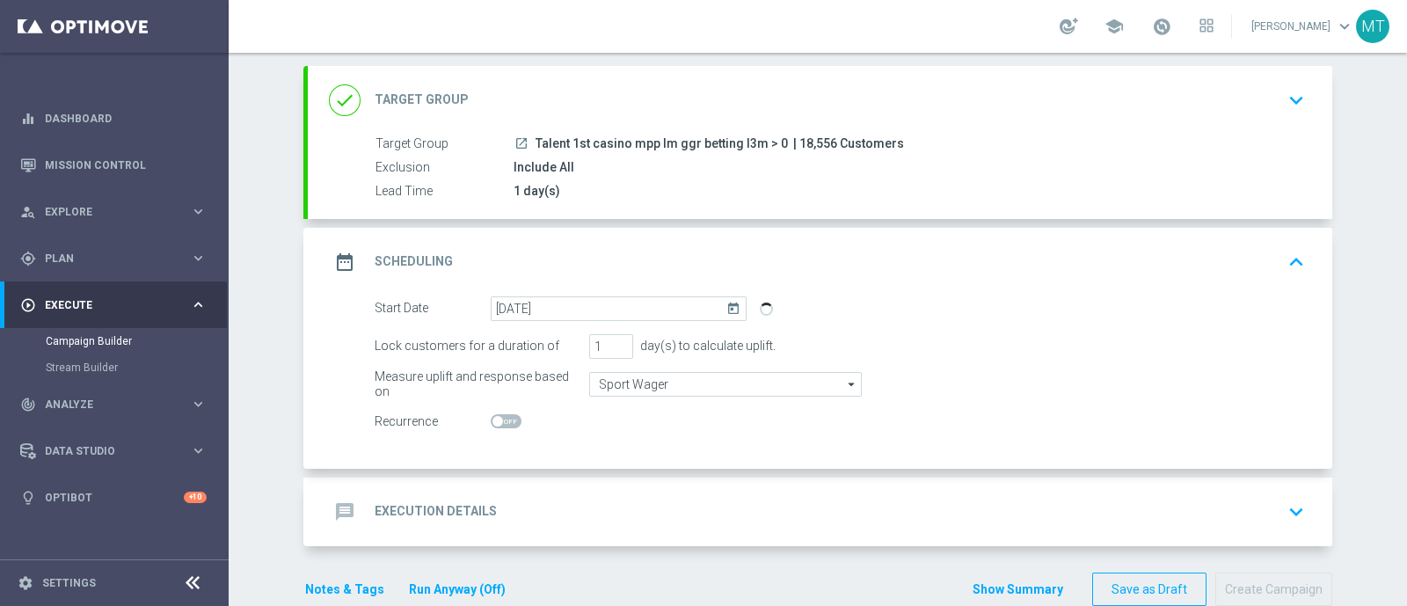
click at [779, 478] on div "message Execution Details keyboard_arrow_down" at bounding box center [820, 512] width 1025 height 69
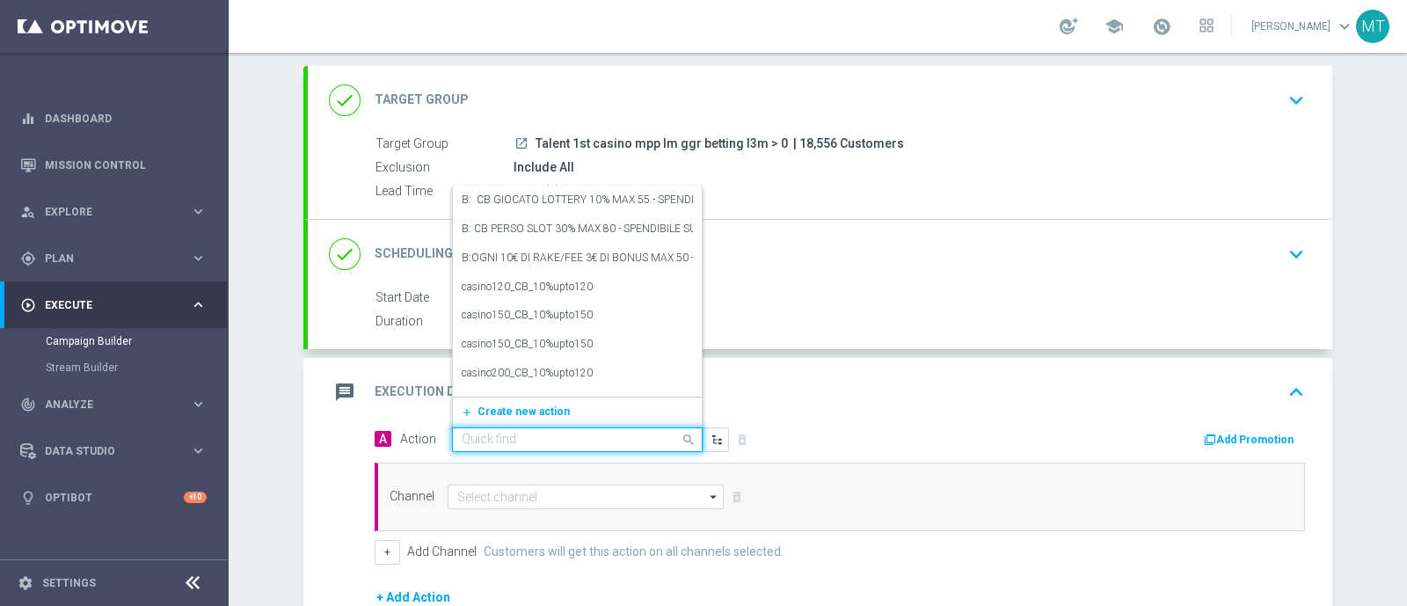
click at [657, 433] on div at bounding box center [577, 440] width 249 height 15
click at [550, 427] on div "Quick find" at bounding box center [577, 439] width 251 height 25
paste input "ogni 25€ ricaricati ricevi 2€ Sport Virtual, fino a max 10€ QeL3"
type input "ogni 25€ ricaricati ricevi 2€ Sport Virtual, fino a max 10€ QeL3"
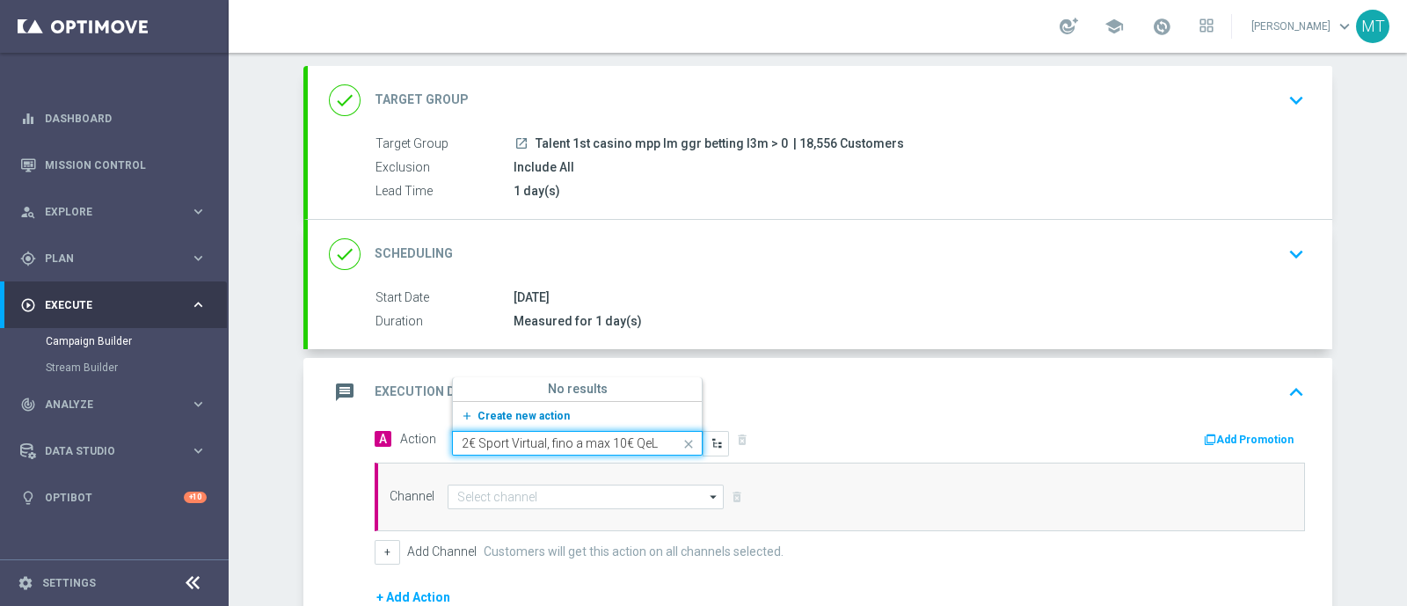
click at [528, 421] on button "add_new Create new action" at bounding box center [574, 416] width 243 height 20
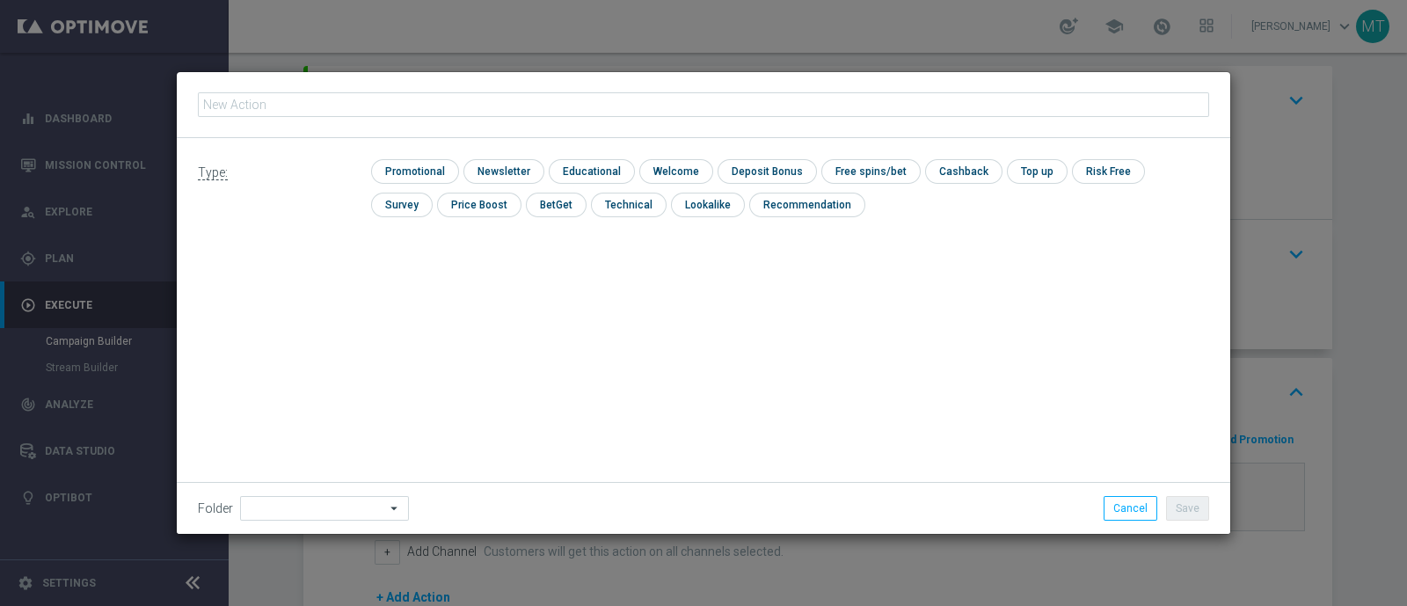
type input "ogni 25€ ricaricati ricevi 2€ Sport Virtual, fino a max 10€ QeL3"
click at [414, 178] on input "checkbox" at bounding box center [413, 171] width 84 height 24
checkbox input "true"
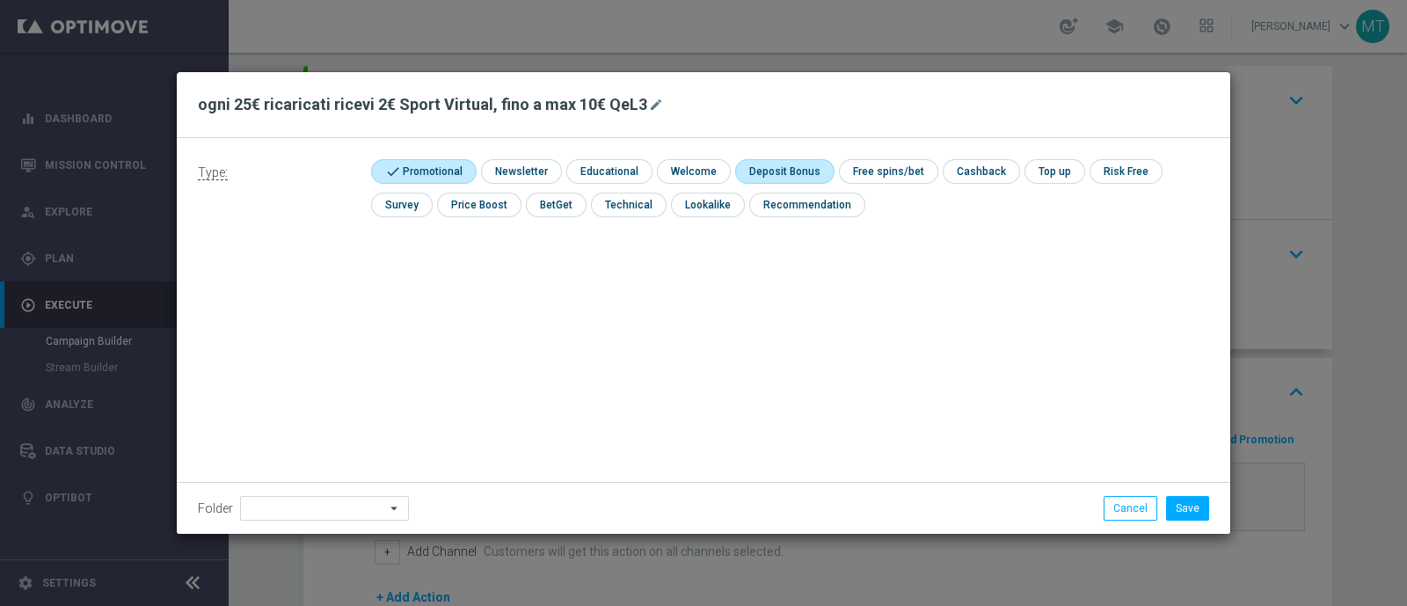
click at [765, 165] on input "checkbox" at bounding box center [782, 171] width 94 height 24
checkbox input "true"
click at [1213, 500] on li "Save" at bounding box center [1188, 508] width 52 height 25
click at [1196, 506] on button "Save" at bounding box center [1187, 508] width 43 height 25
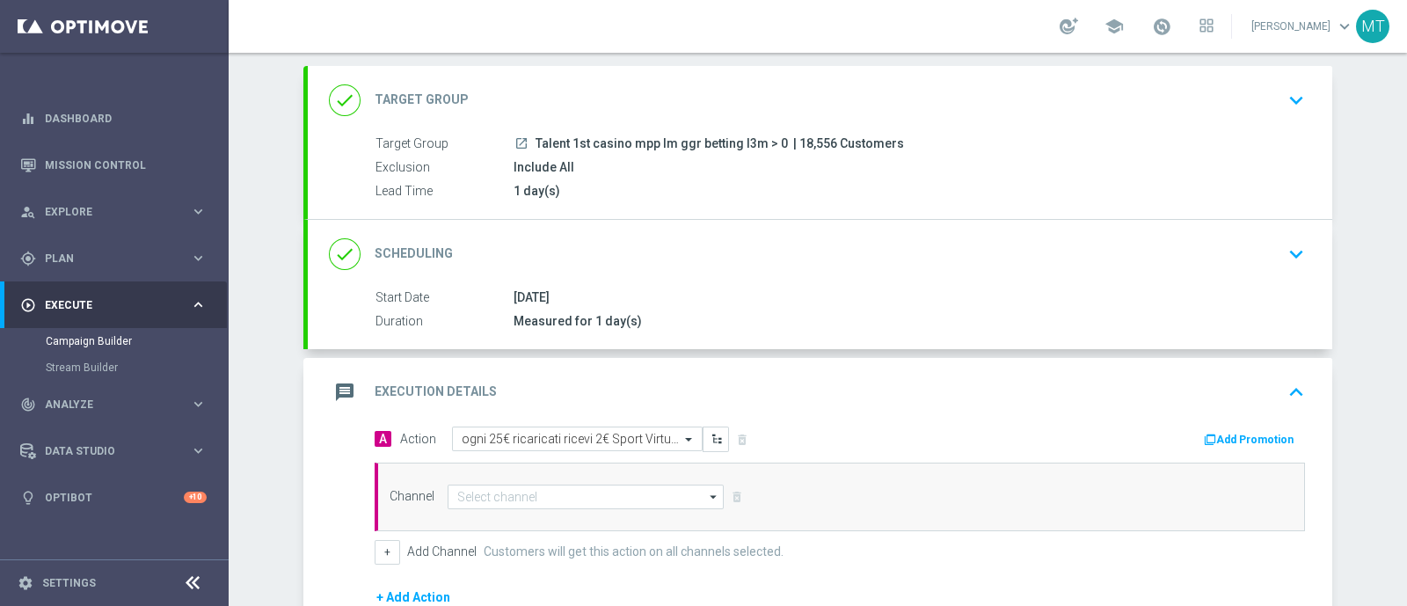
click at [659, 478] on div "Channel arrow_drop_down Drag here to set row groups Drag here to set column lab…" at bounding box center [840, 497] width 930 height 69
click at [660, 490] on input at bounding box center [586, 497] width 276 height 25
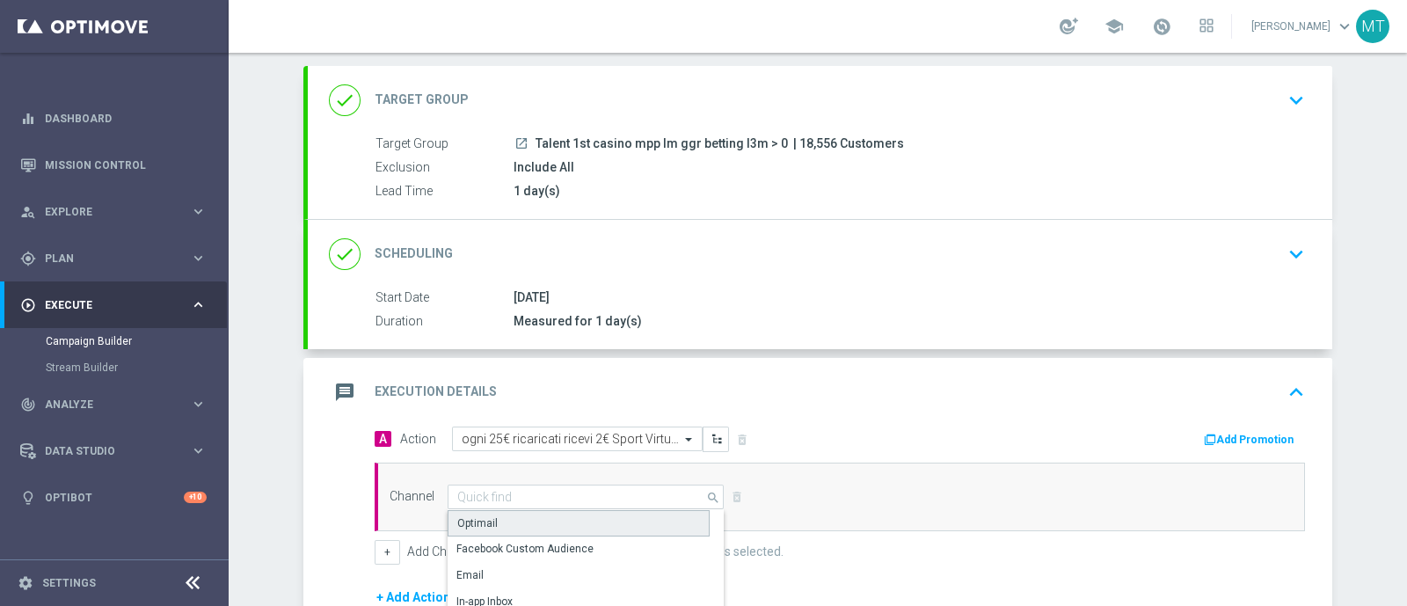
click at [579, 525] on div "Optimail" at bounding box center [579, 523] width 262 height 26
type input "Optimail"
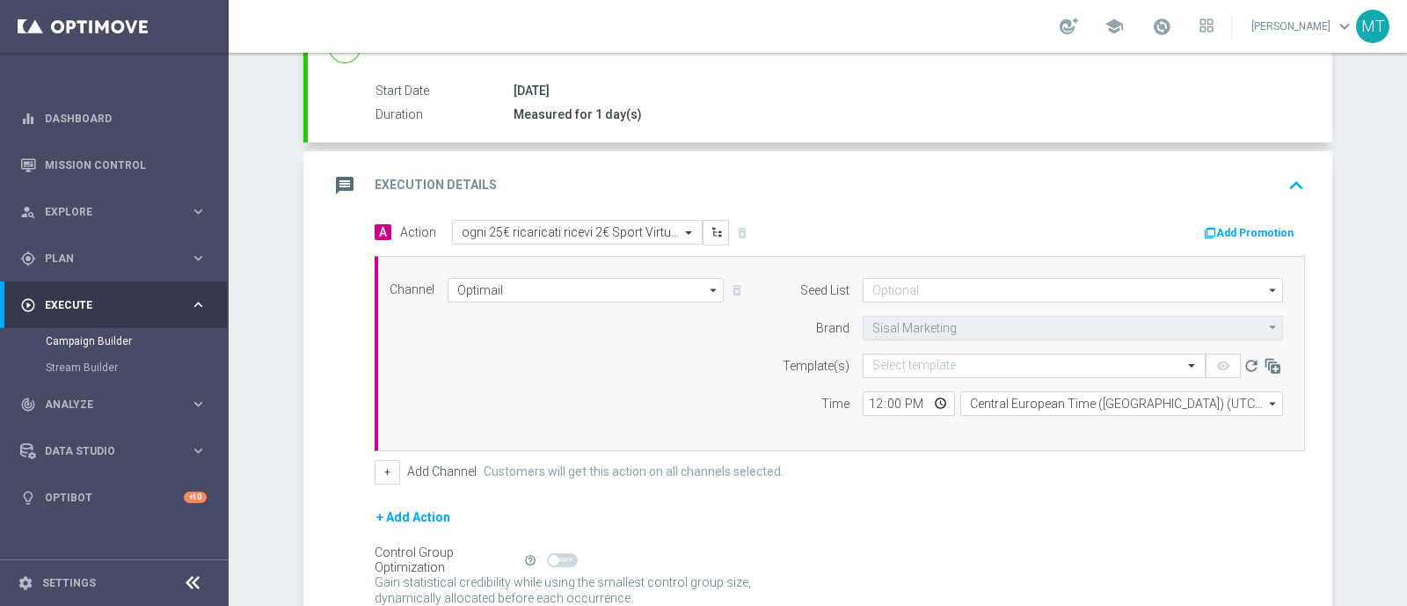
scroll to position [299, 0]
click at [896, 370] on div "Select template" at bounding box center [1034, 365] width 343 height 25
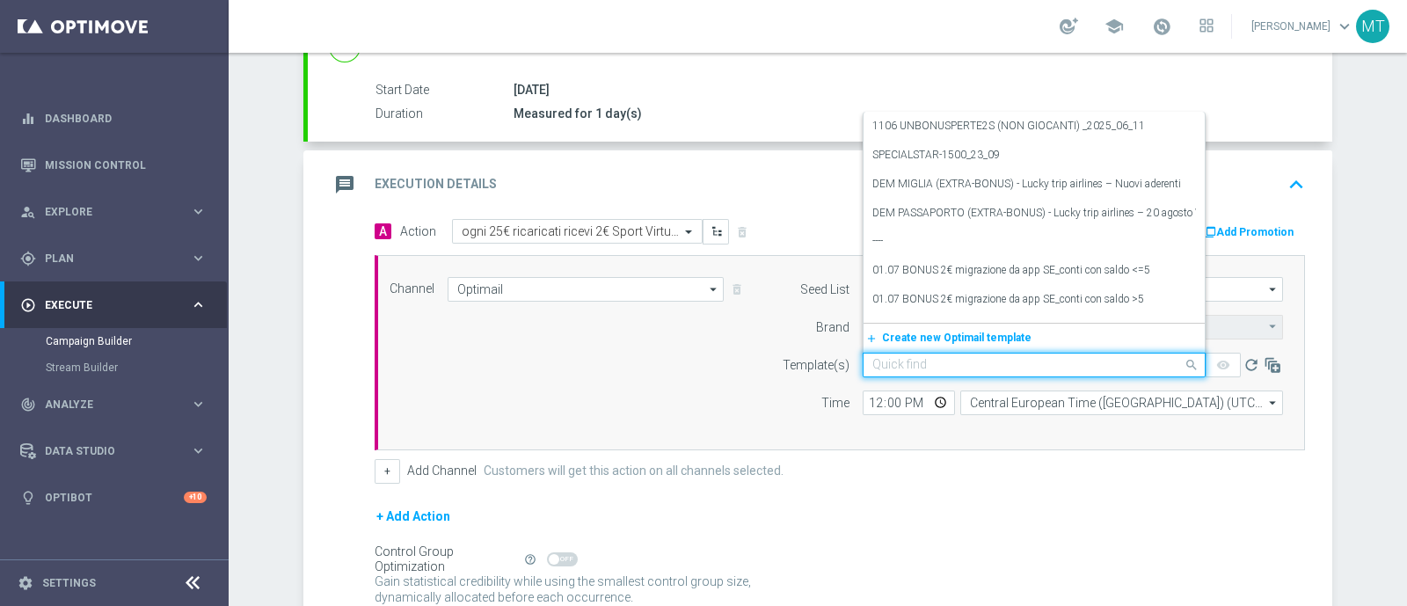
paste input "RICSPORTVIR1110 - 2025-10-11"
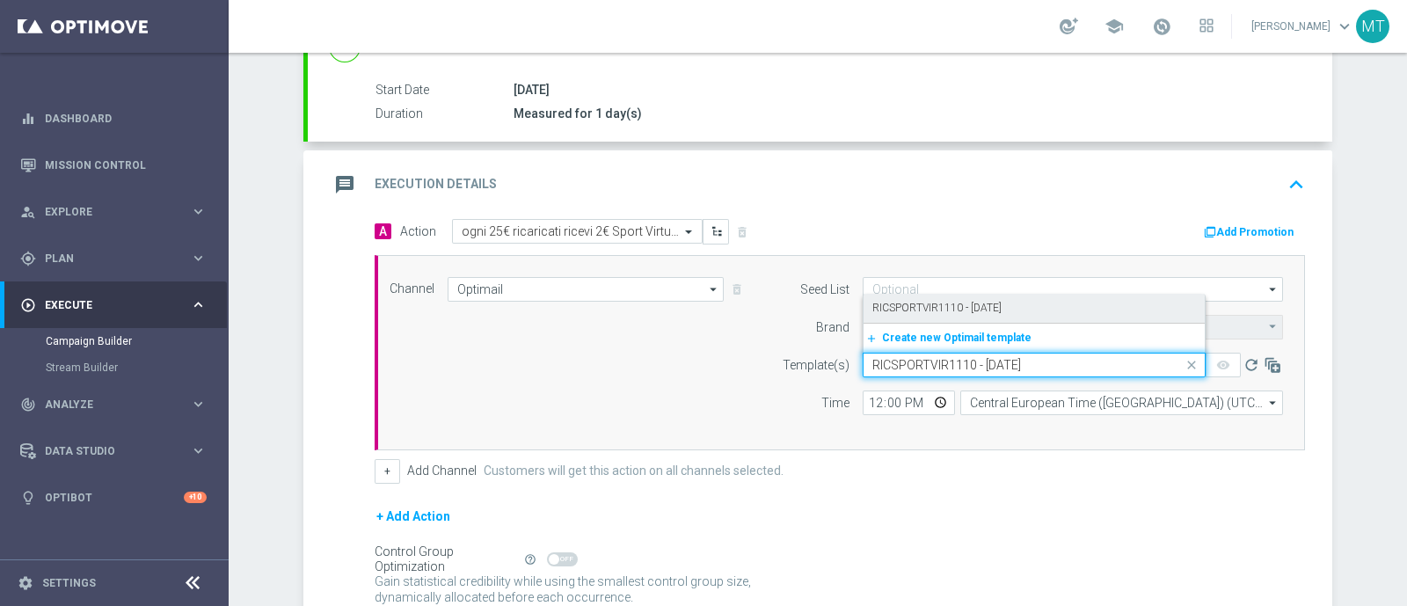
click at [896, 301] on label "RICSPORTVIR1110 - 2025-10-11" at bounding box center [936, 308] width 129 height 15
type input "RICSPORTVIR1110 - 2025-10-11"
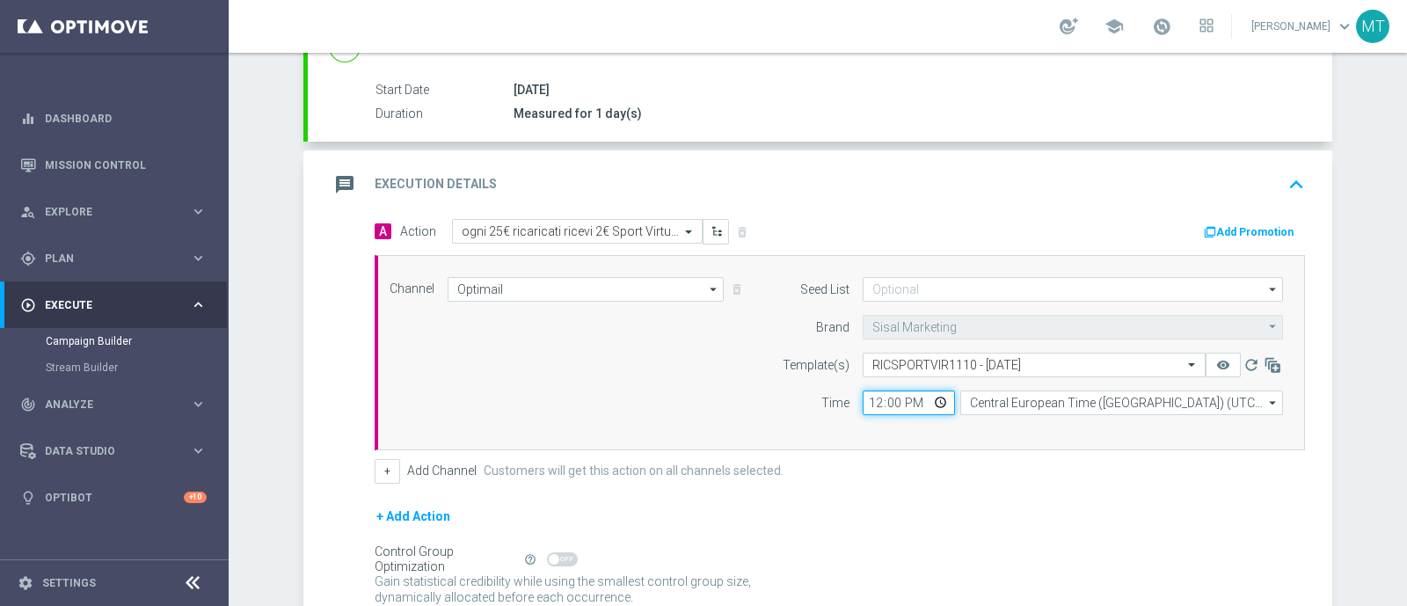
click at [868, 397] on input "12:00" at bounding box center [909, 402] width 92 height 25
click at [865, 390] on input "19:00" at bounding box center [909, 402] width 92 height 25
type input "17:00"
click at [1246, 234] on button "Add Promotion" at bounding box center [1251, 231] width 98 height 19
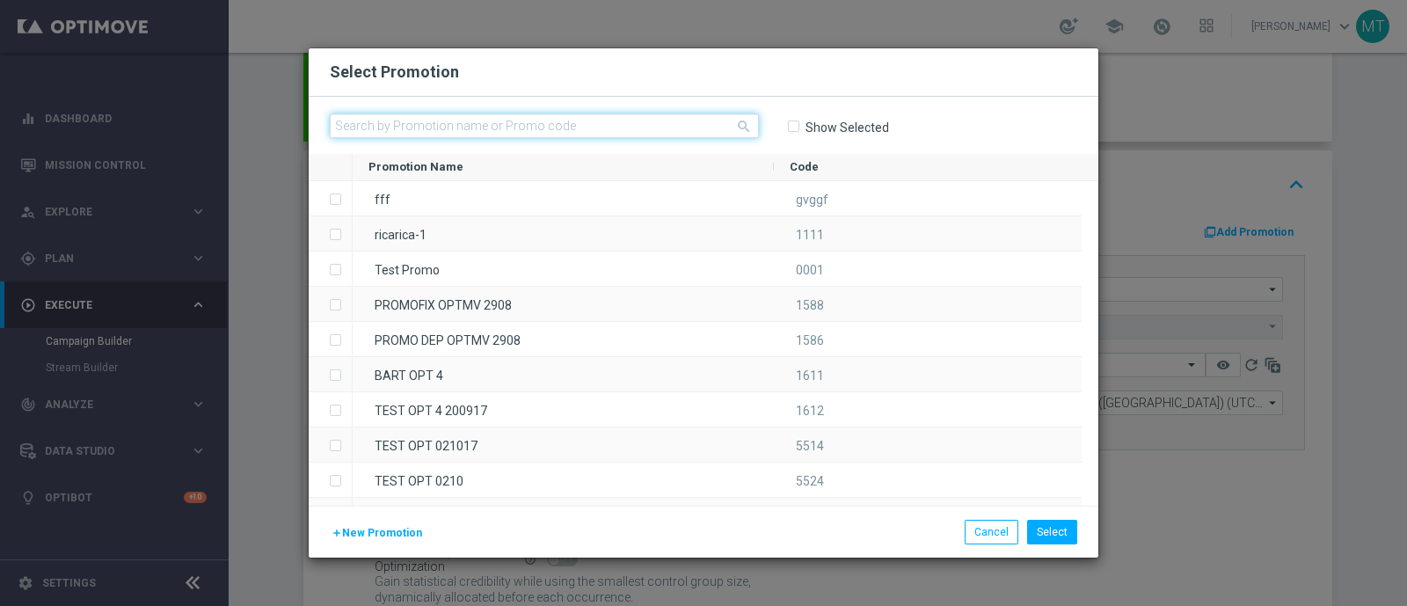
click at [699, 114] on input "text" at bounding box center [544, 125] width 429 height 25
paste input "336477"
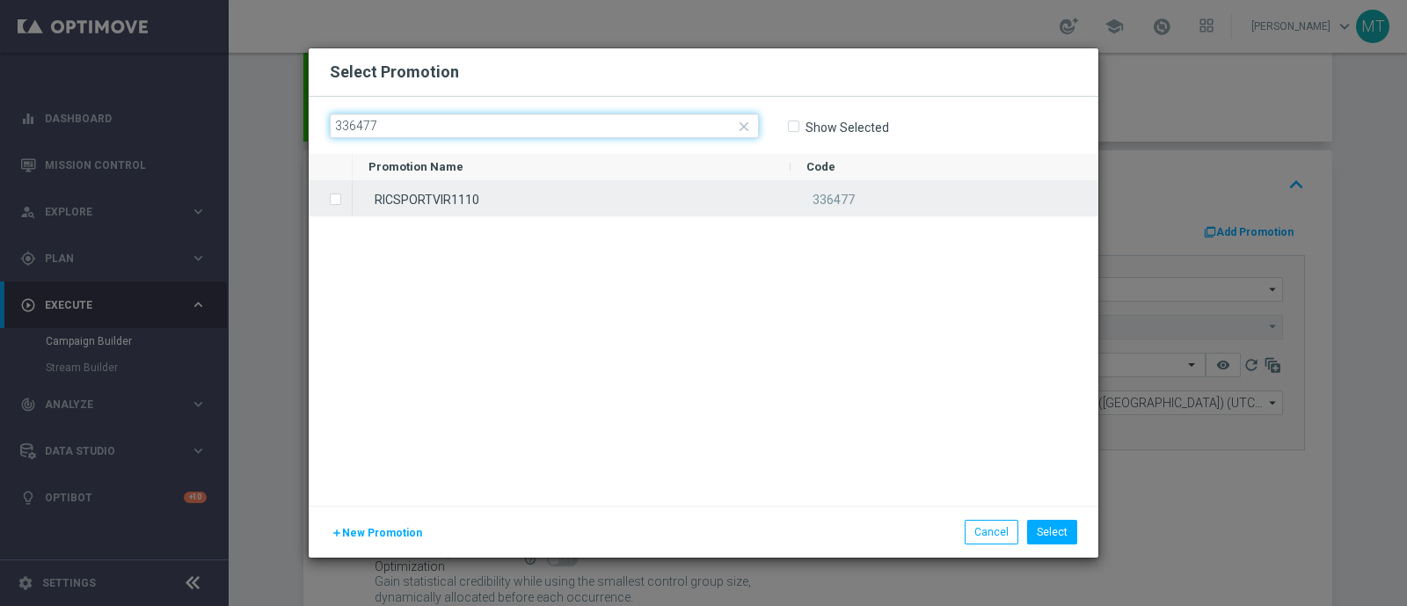
type input "336477"
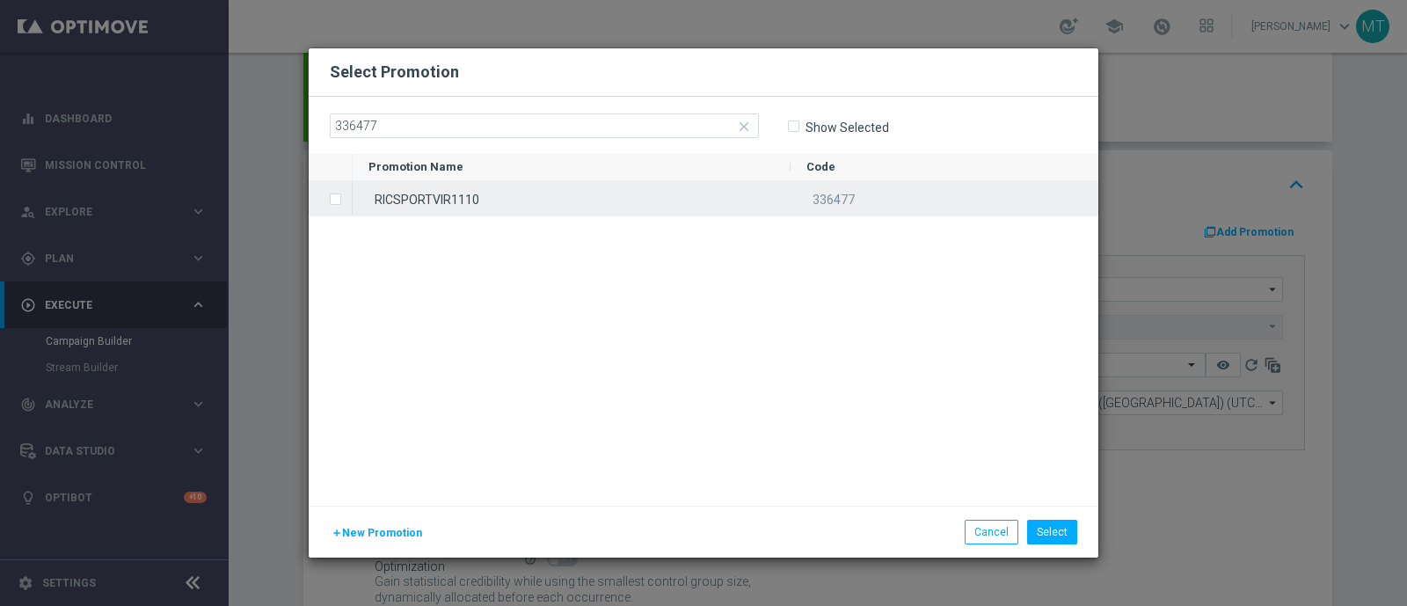
click at [342, 199] on span "Press SPACE to select this row." at bounding box center [338, 199] width 18 height 35
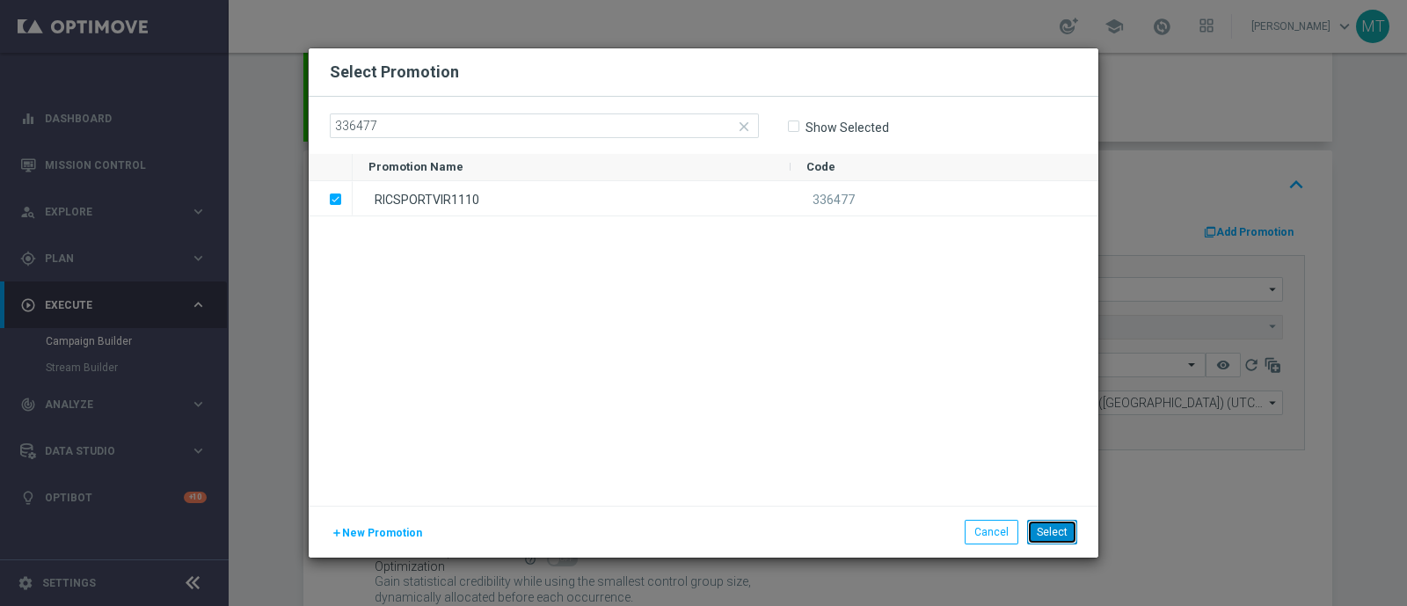
click at [1045, 536] on button "Select" at bounding box center [1052, 532] width 50 height 25
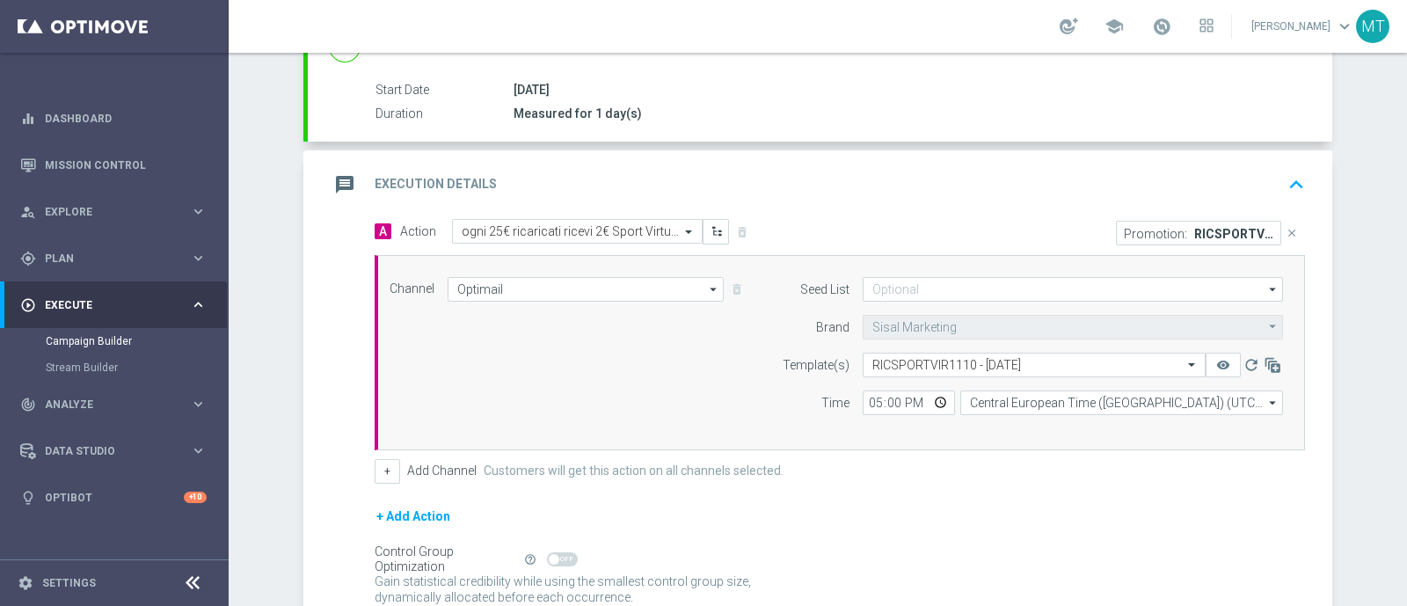
scroll to position [450, 0]
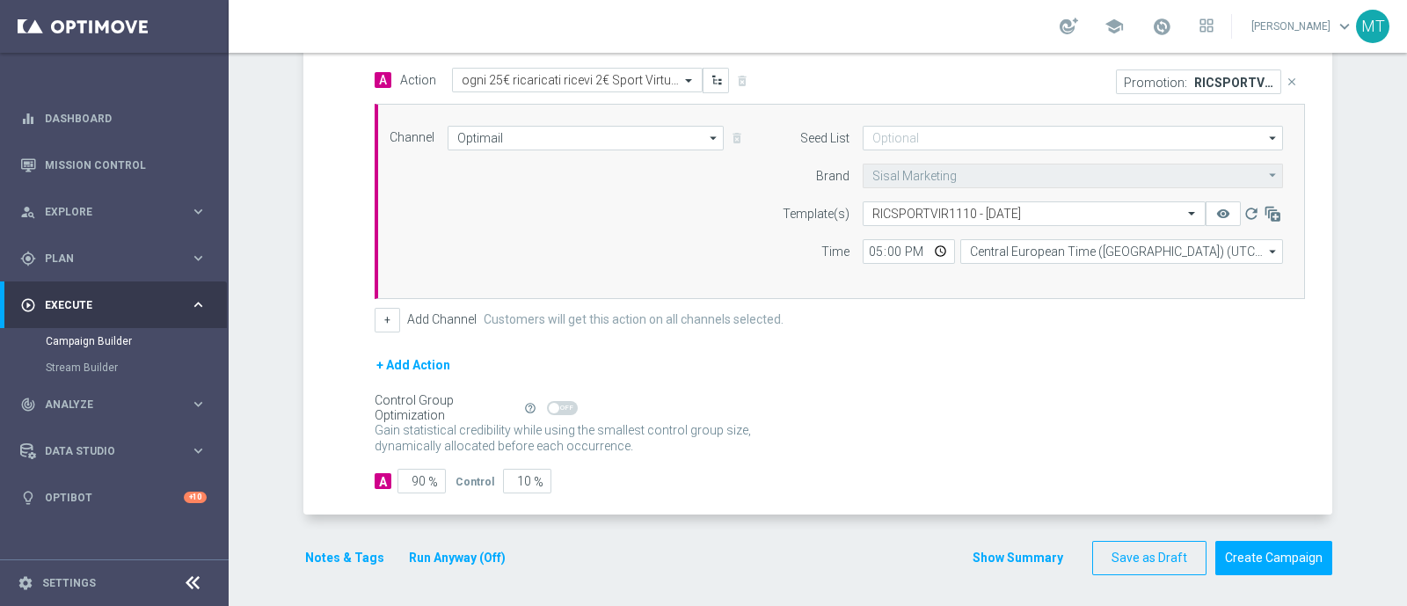
click at [309, 551] on button "Notes & Tags" at bounding box center [344, 558] width 83 height 22
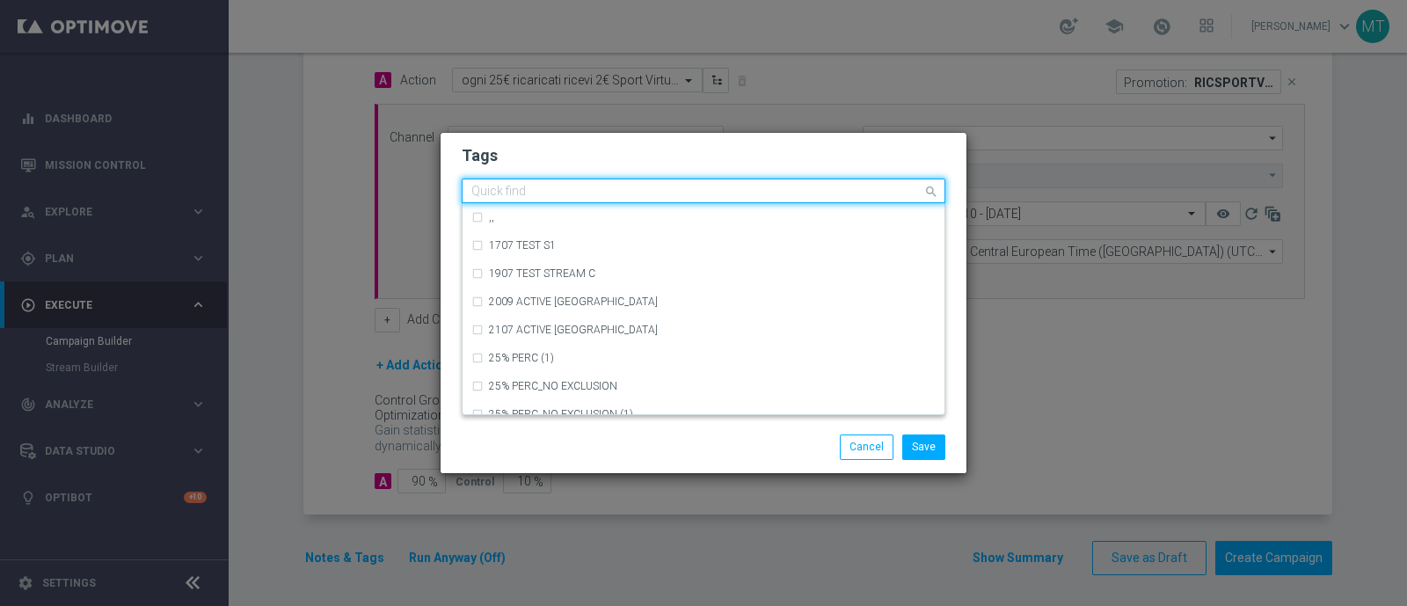
click at [526, 187] on input "text" at bounding box center [696, 192] width 451 height 15
type input "y"
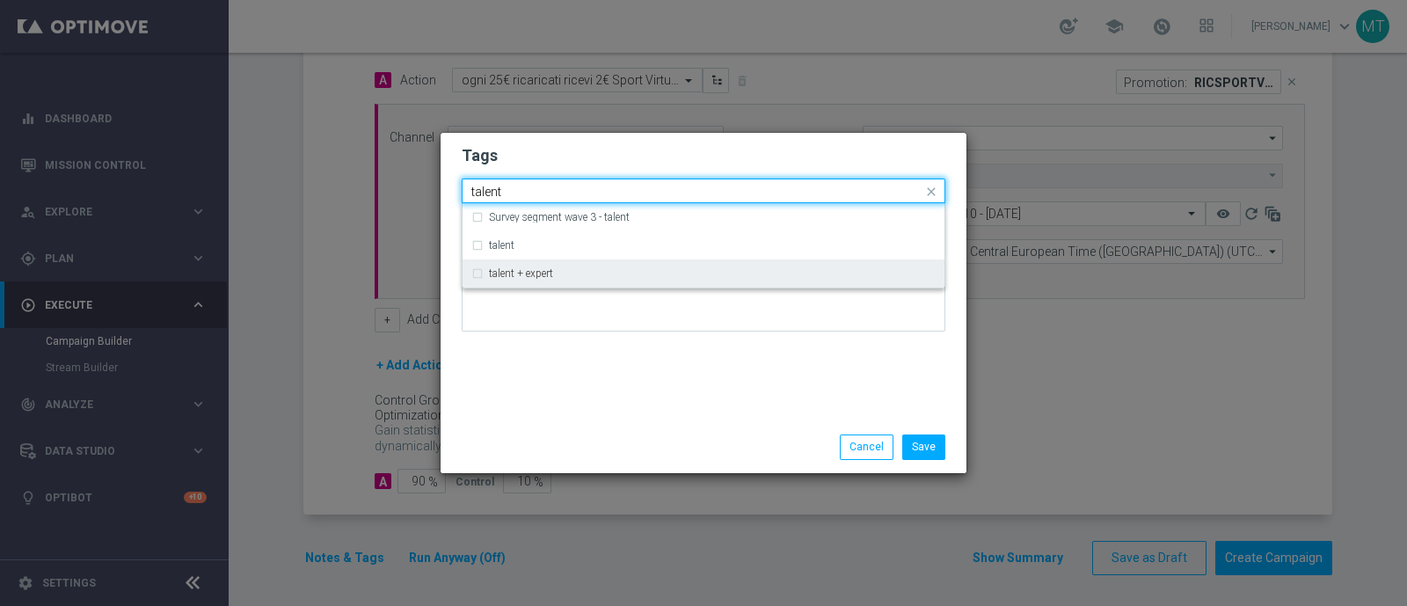
click at [506, 270] on label "talent + expert" at bounding box center [521, 273] width 64 height 11
type input "talent"
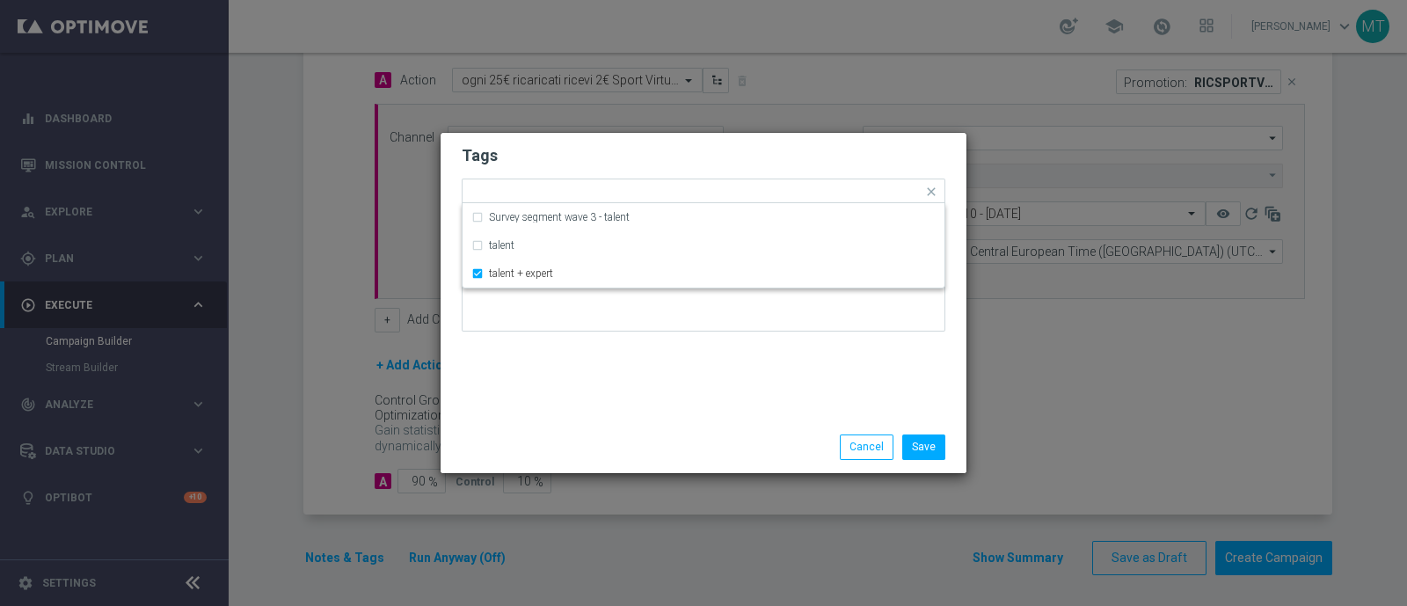
click at [521, 368] on div "Tags Quick find × talent + expert Survey segment wave 3 - talent talent talent …" at bounding box center [704, 277] width 526 height 288
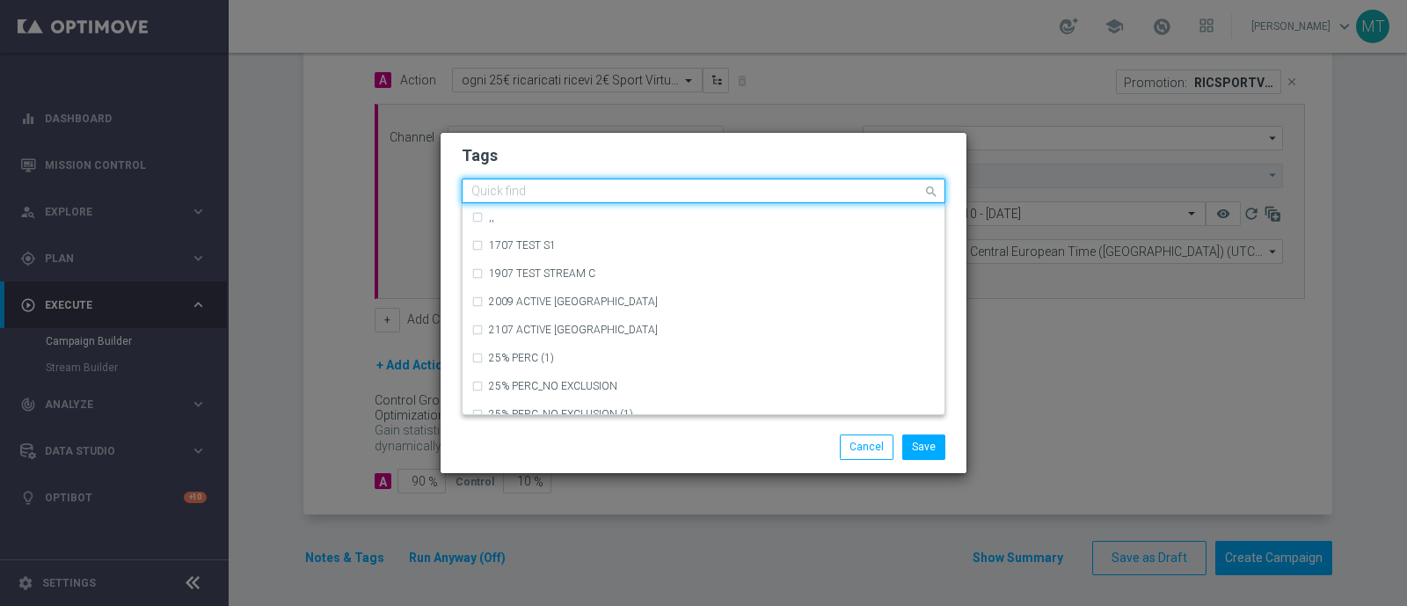
click at [602, 200] on input "text" at bounding box center [696, 192] width 451 height 15
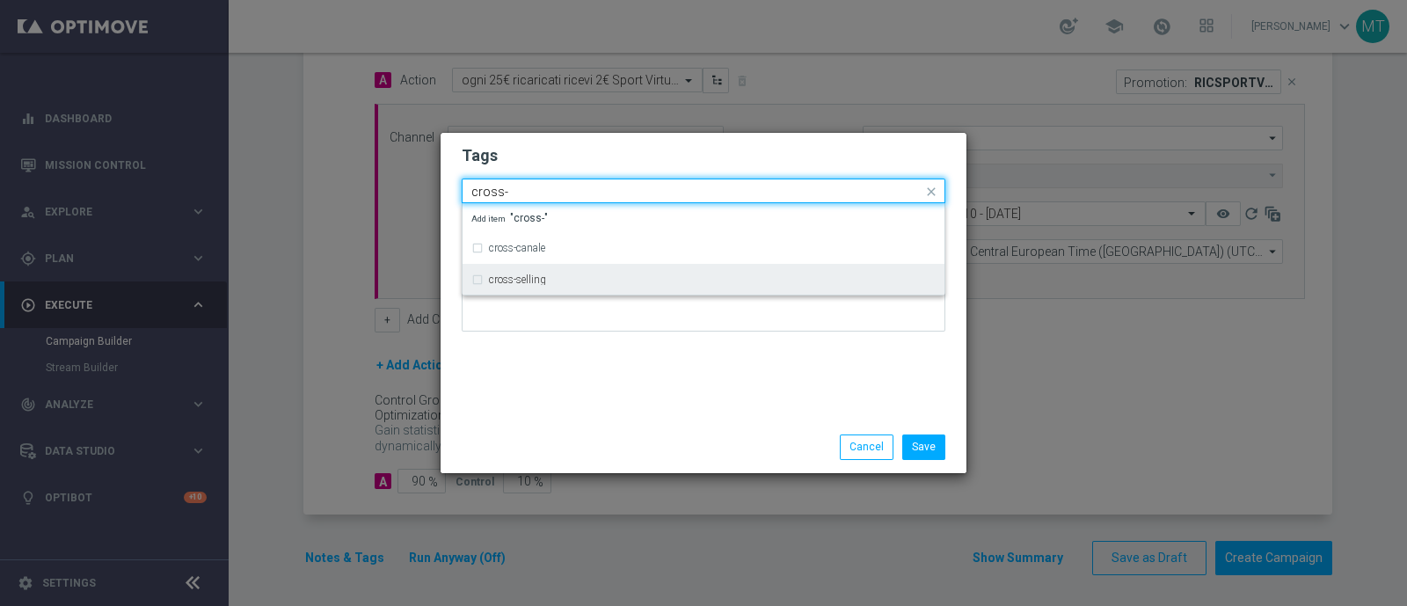
click at [510, 278] on label "cross-selling" at bounding box center [517, 279] width 57 height 11
type input "cross-"
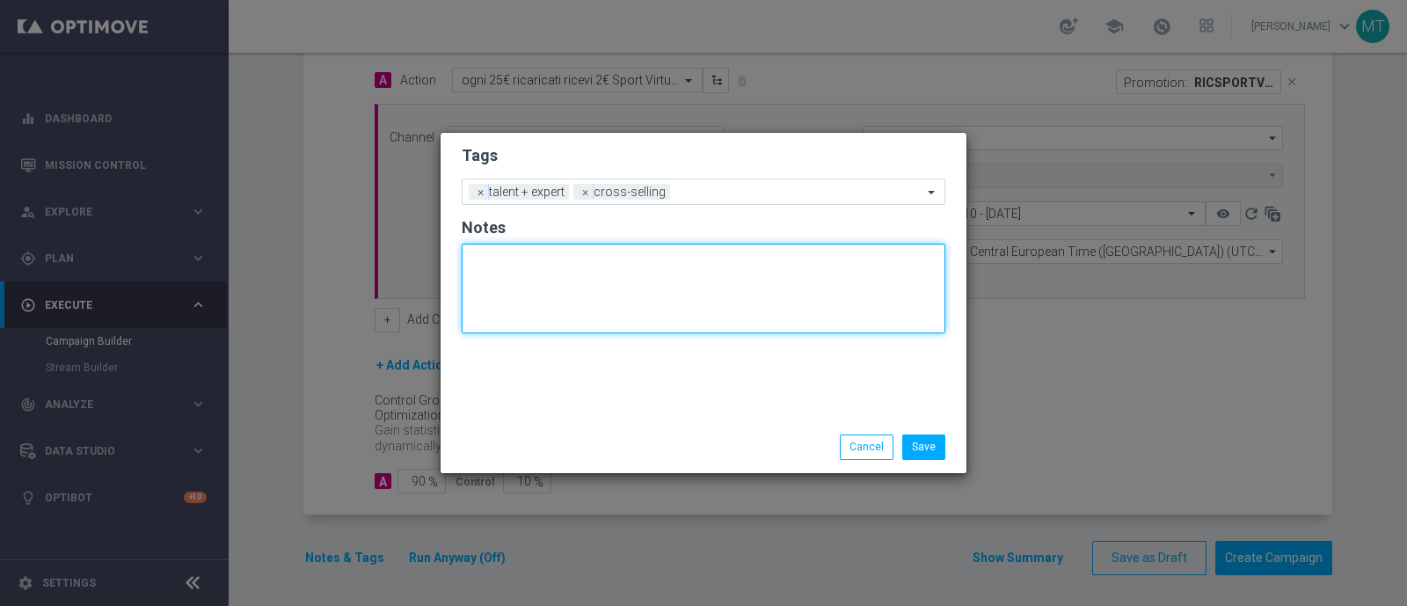
click at [541, 327] on textarea at bounding box center [704, 289] width 484 height 90
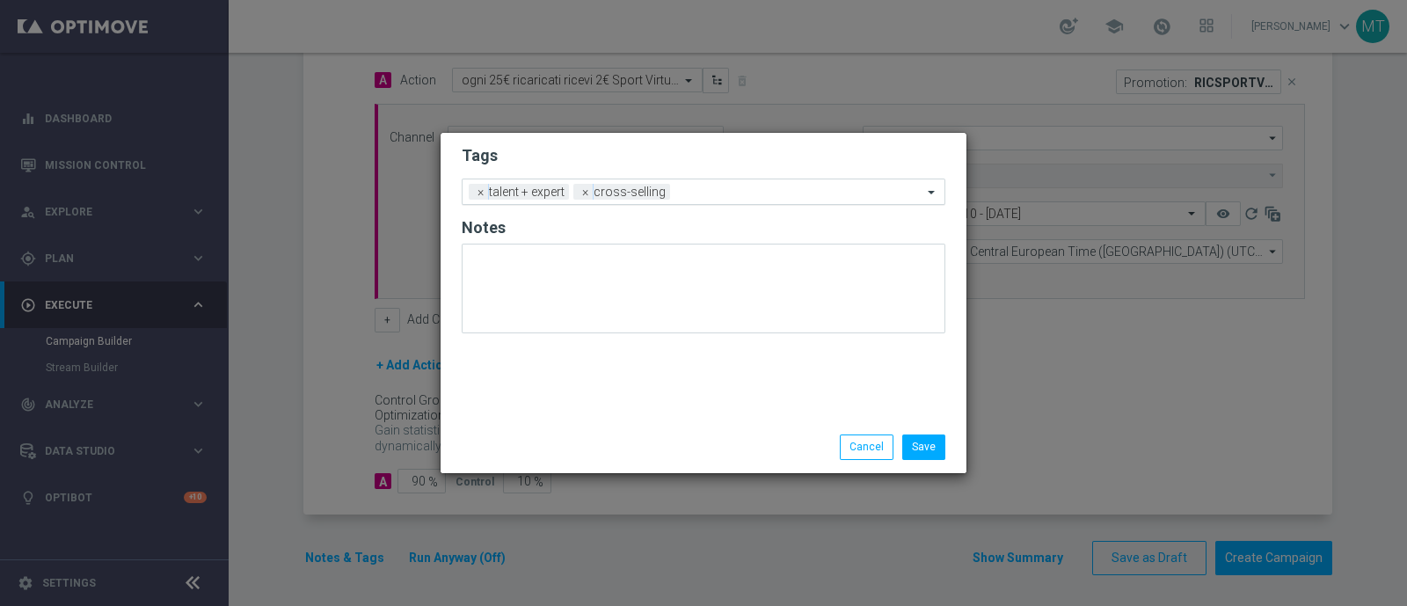
click at [708, 190] on input "text" at bounding box center [799, 193] width 245 height 15
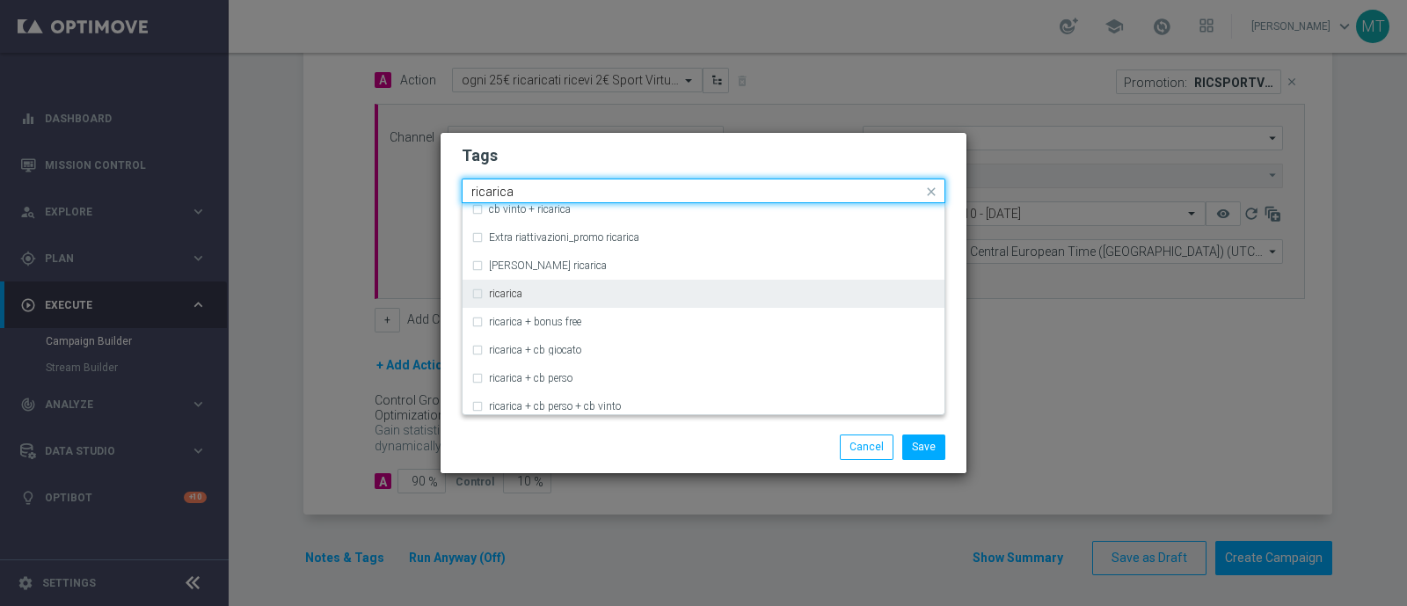
scroll to position [514, 0]
click at [479, 293] on div "ricarica" at bounding box center [703, 294] width 464 height 28
type input "ricarica"
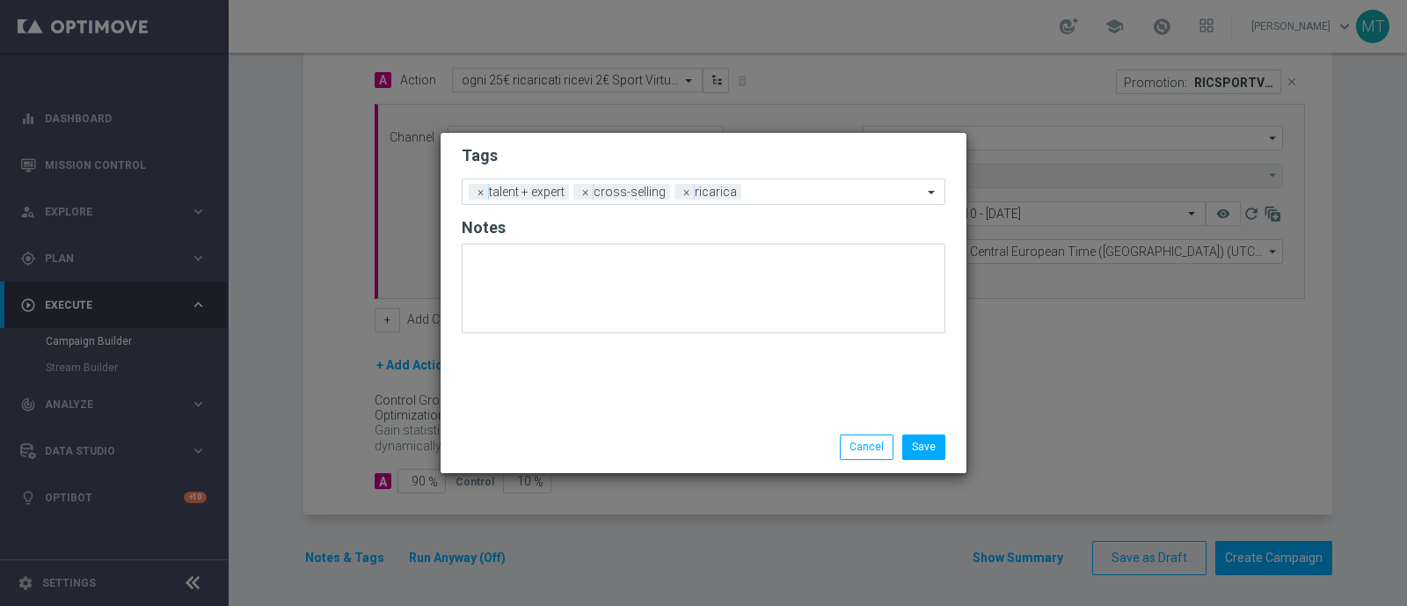
click at [547, 436] on div "Save Cancel" at bounding box center [704, 446] width 510 height 25
click at [763, 174] on form "Tags Add a new tag × talent + expert × cross-selling × ricarica Notes" at bounding box center [704, 244] width 484 height 206
click at [774, 193] on input "text" at bounding box center [835, 193] width 174 height 15
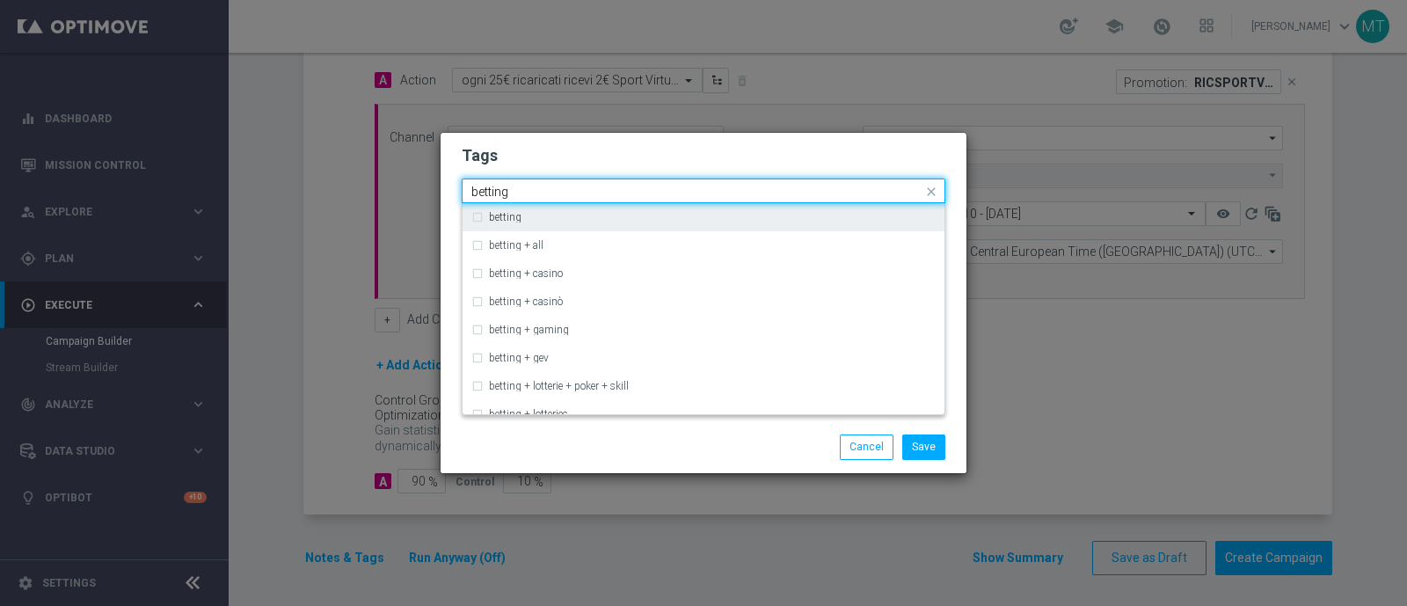
click at [475, 219] on div "betting" at bounding box center [703, 217] width 464 height 28
type input "betting"
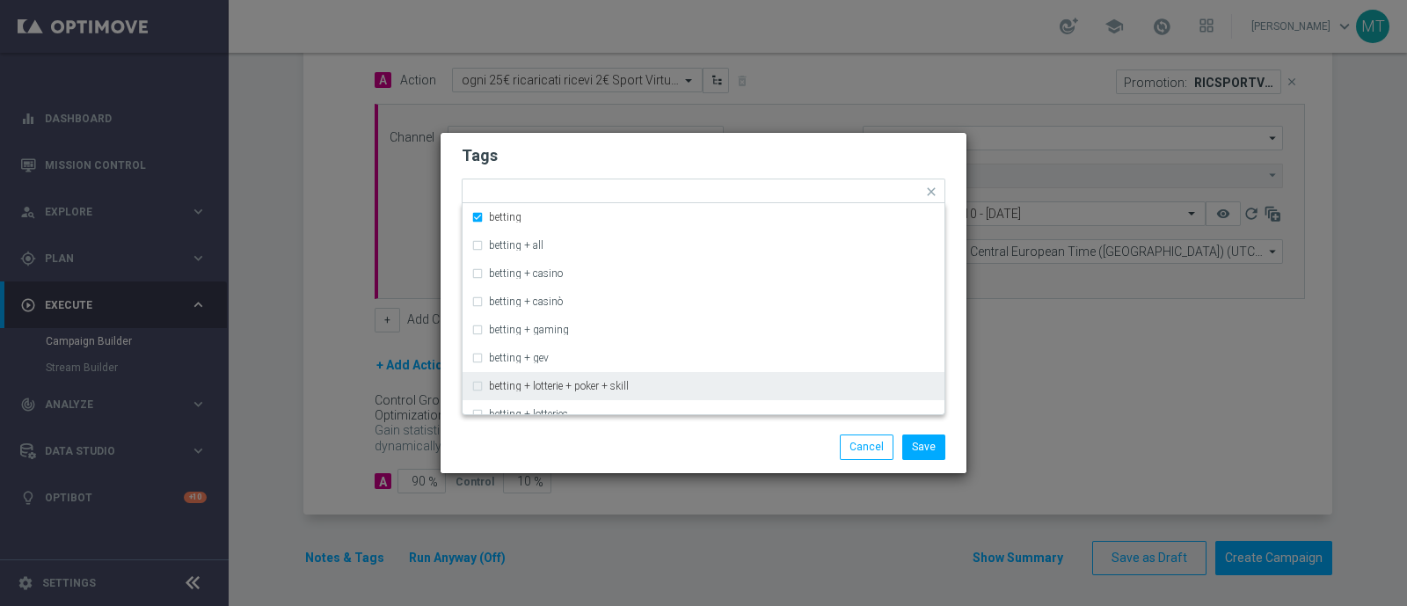
click at [566, 459] on div "Save Cancel" at bounding box center [704, 446] width 510 height 25
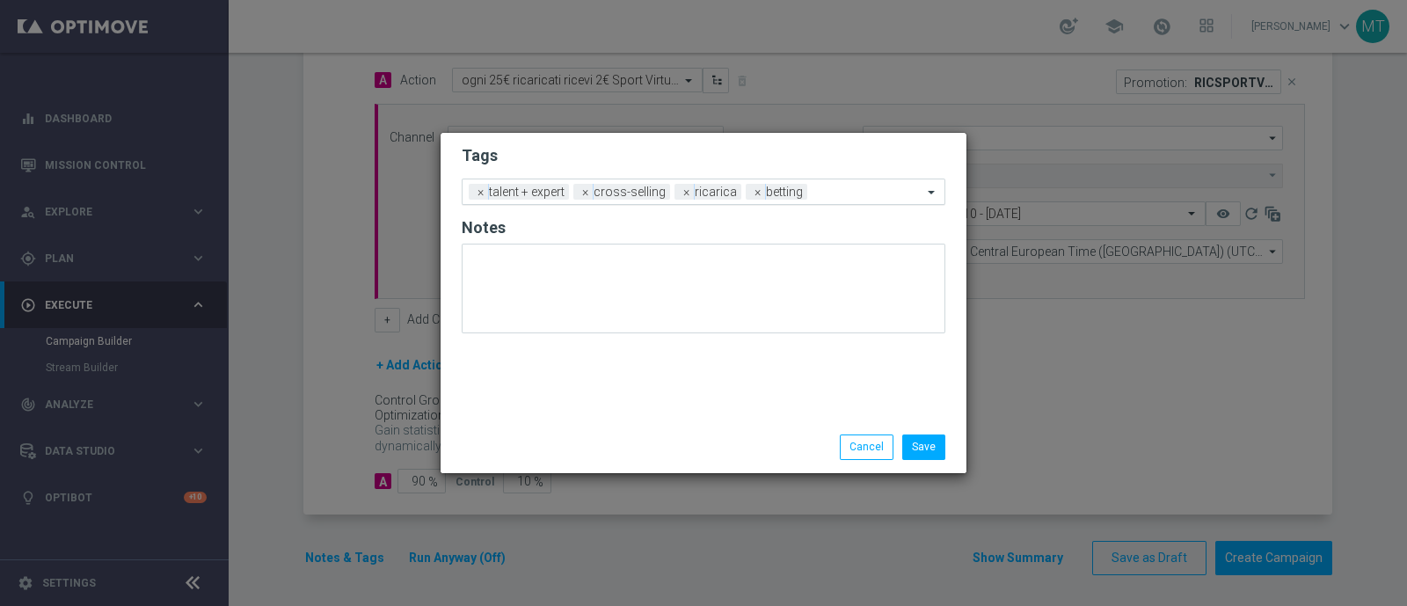
click at [835, 196] on input "text" at bounding box center [868, 193] width 108 height 15
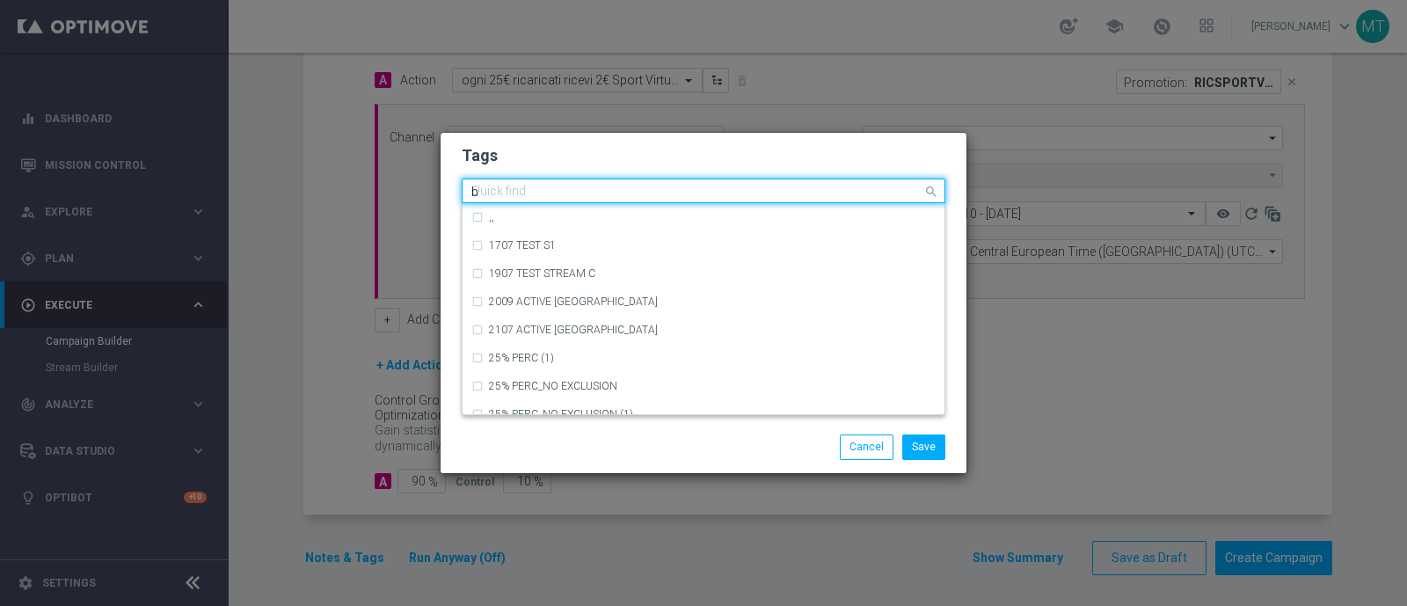
click at [835, 196] on input "b" at bounding box center [696, 192] width 451 height 15
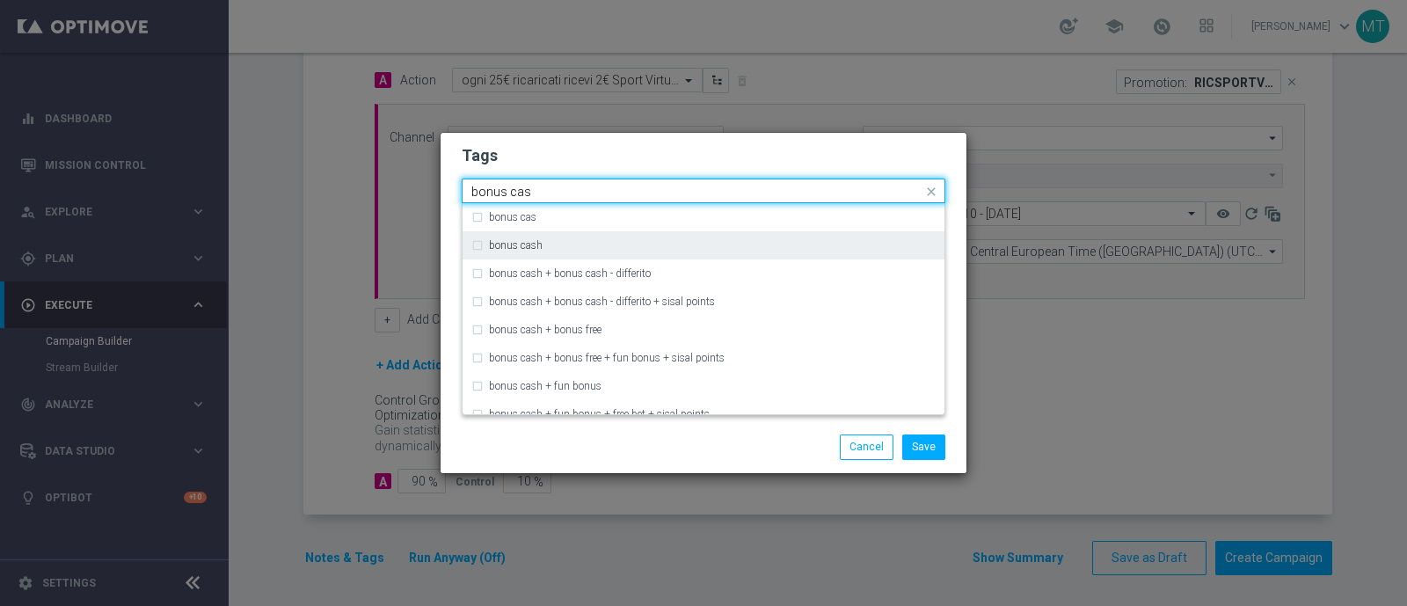
click at [482, 238] on div "bonus cash" at bounding box center [703, 245] width 464 height 28
type input "bonus cas"
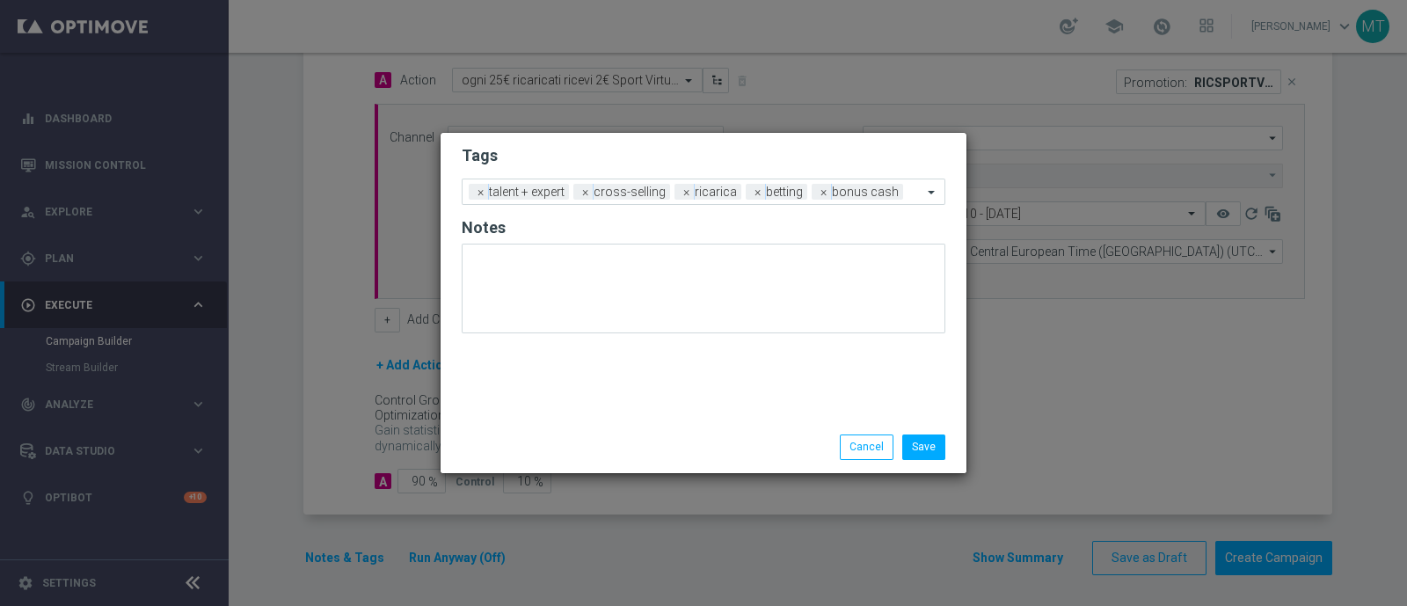
click at [522, 441] on div "Save Cancel" at bounding box center [704, 446] width 510 height 25
click at [758, 195] on span "×" at bounding box center [758, 192] width 16 height 16
click at [877, 196] on input "text" at bounding box center [883, 193] width 78 height 15
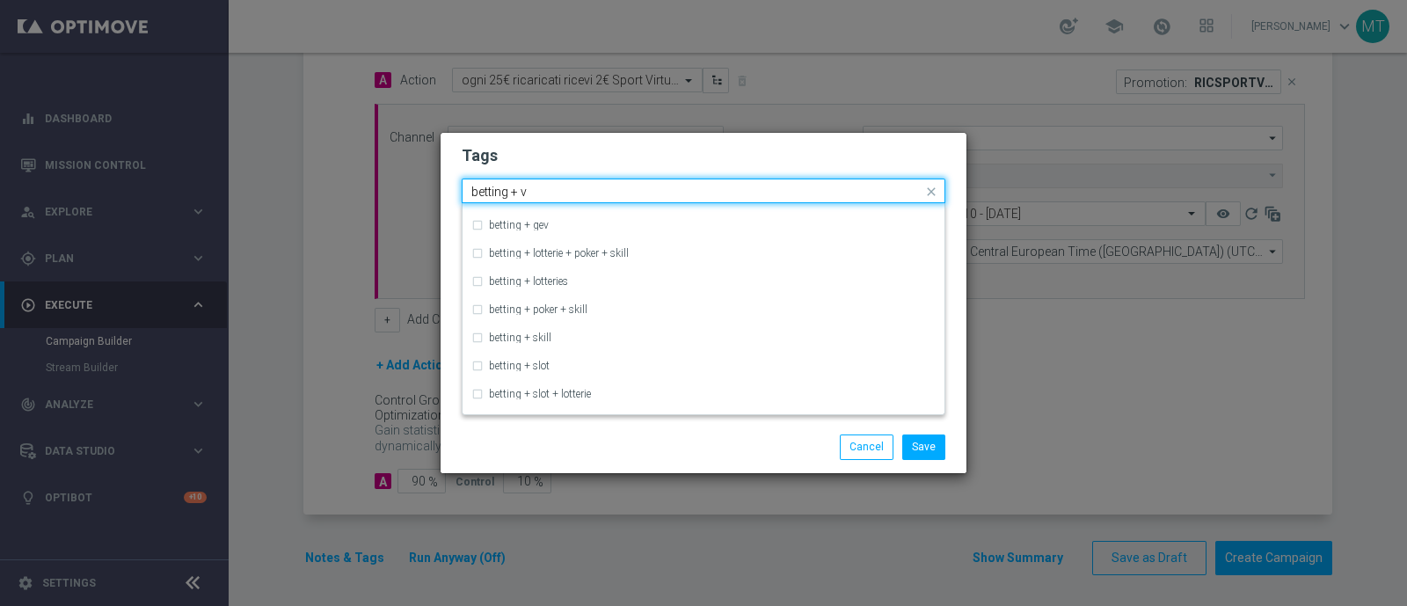
scroll to position [0, 0]
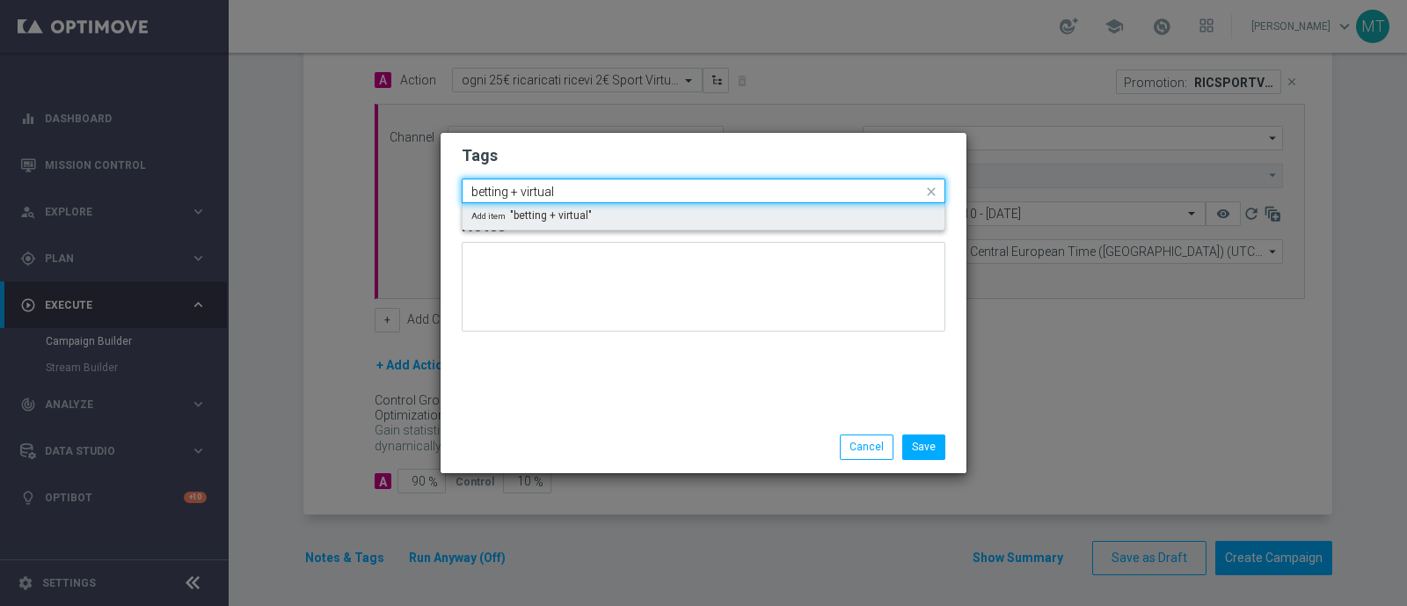
click at [545, 216] on span "Add item "betting + virtual"" at bounding box center [531, 215] width 120 height 11
type input "betting + virtual"
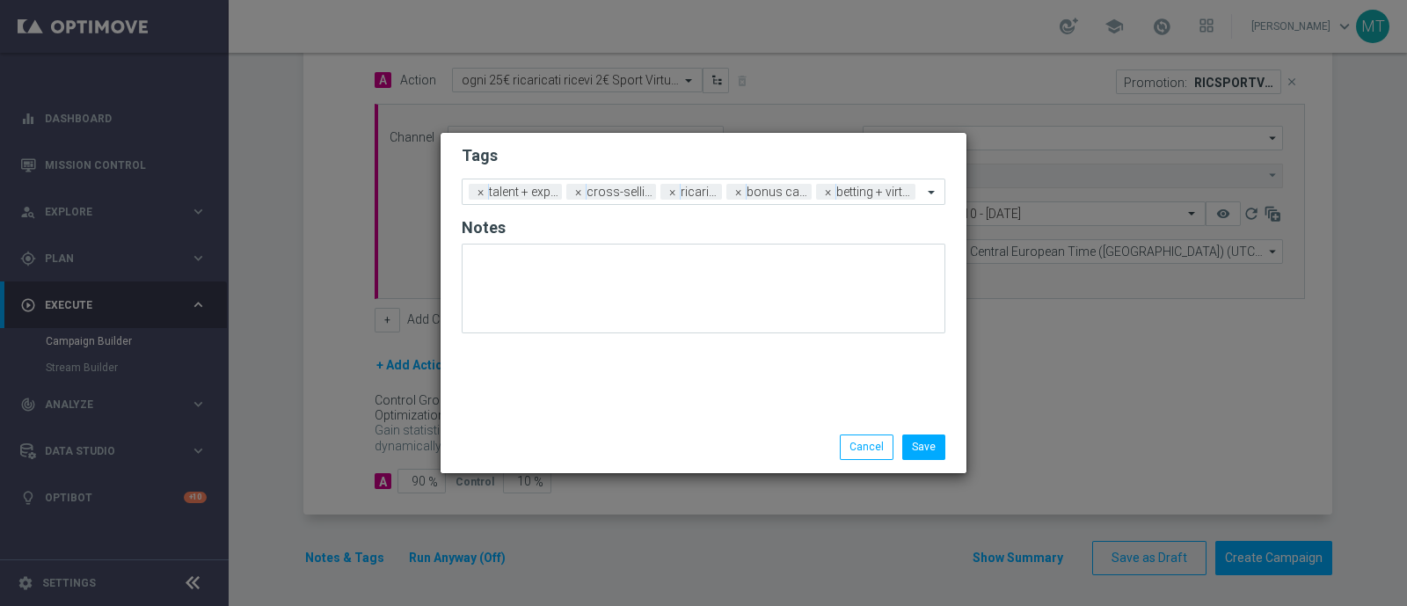
click at [675, 436] on div "Save Cancel" at bounding box center [788, 446] width 340 height 25
click at [935, 452] on button "Save" at bounding box center [923, 446] width 43 height 25
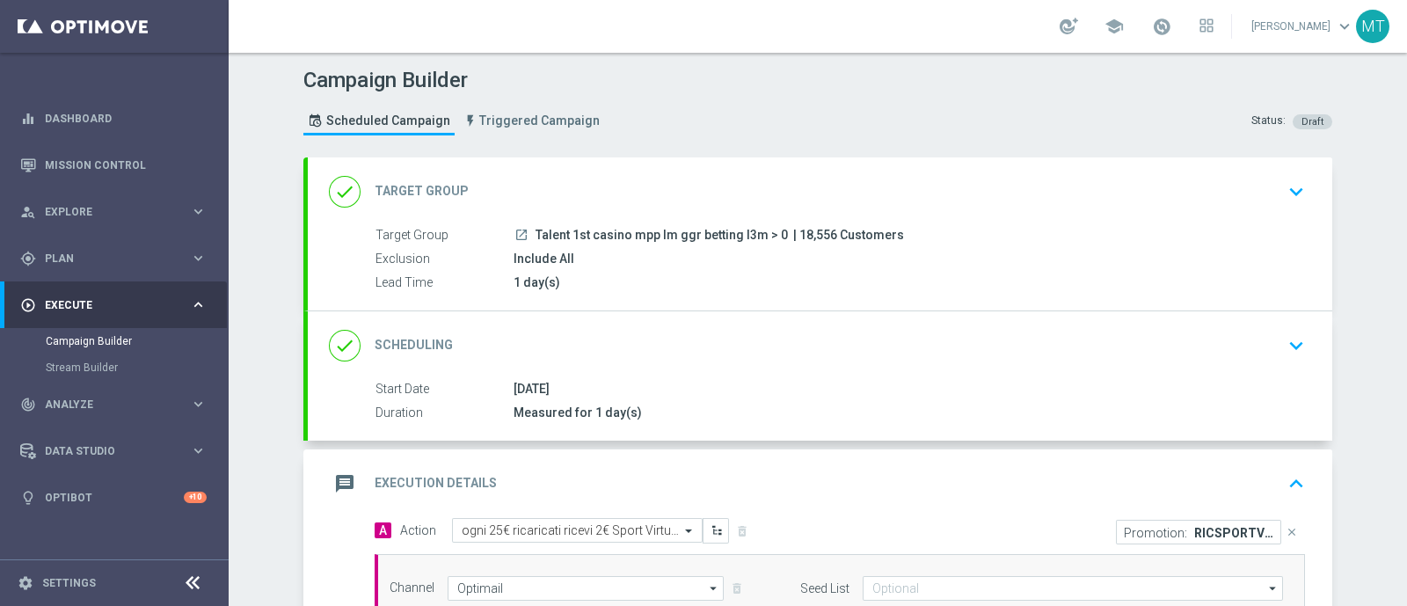
click at [666, 274] on div "1 day(s)" at bounding box center [906, 282] width 784 height 18
click at [655, 222] on div "done Target Group keyboard_arrow_down" at bounding box center [820, 191] width 1025 height 69
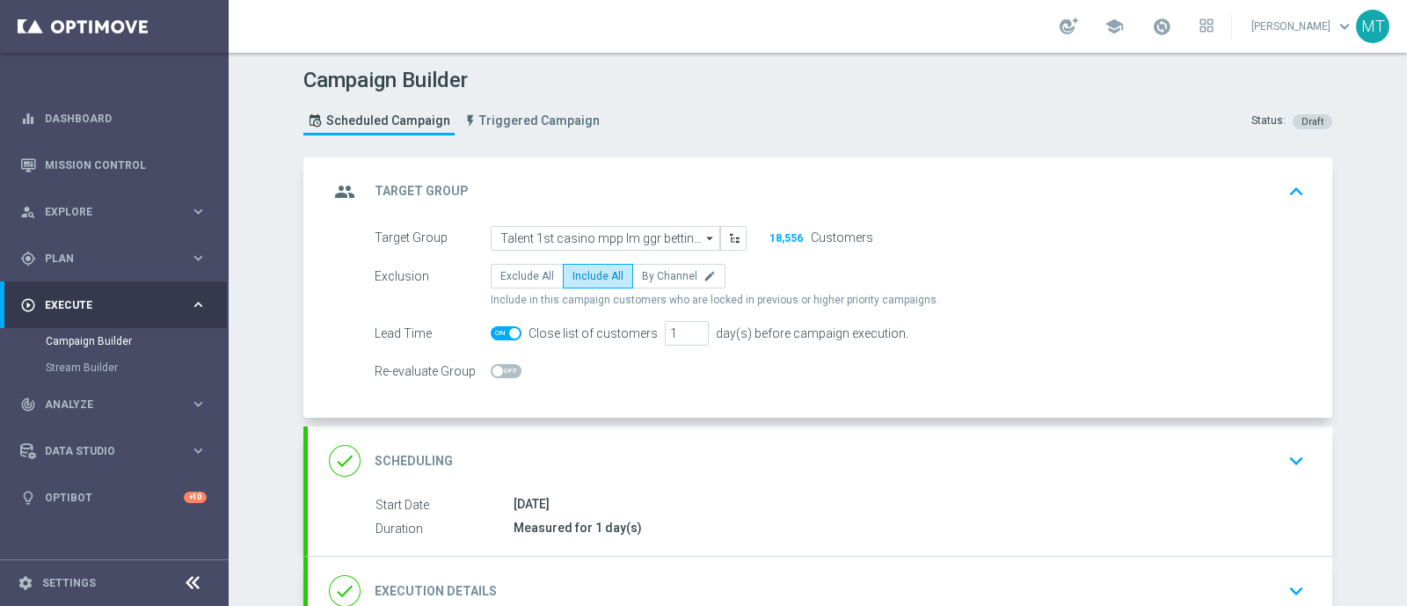
click at [658, 458] on div "done Scheduling keyboard_arrow_down" at bounding box center [820, 460] width 982 height 33
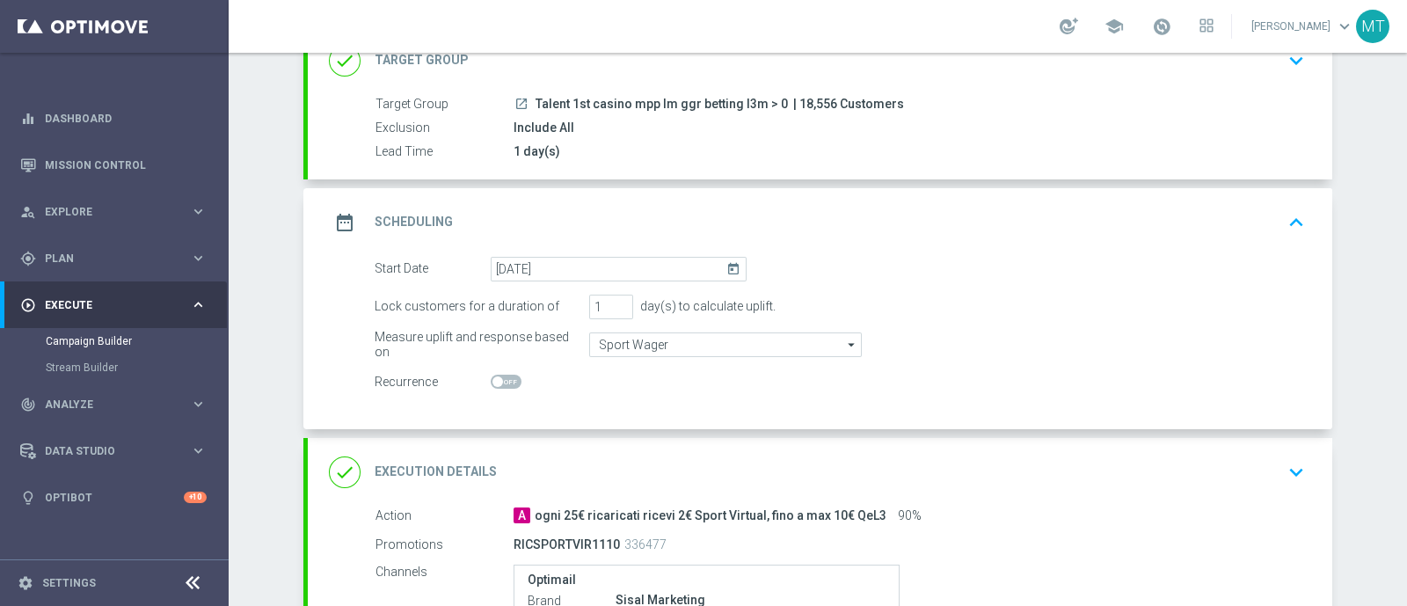
scroll to position [132, 0]
click at [720, 480] on div "done Execution Details keyboard_arrow_down" at bounding box center [820, 471] width 982 height 33
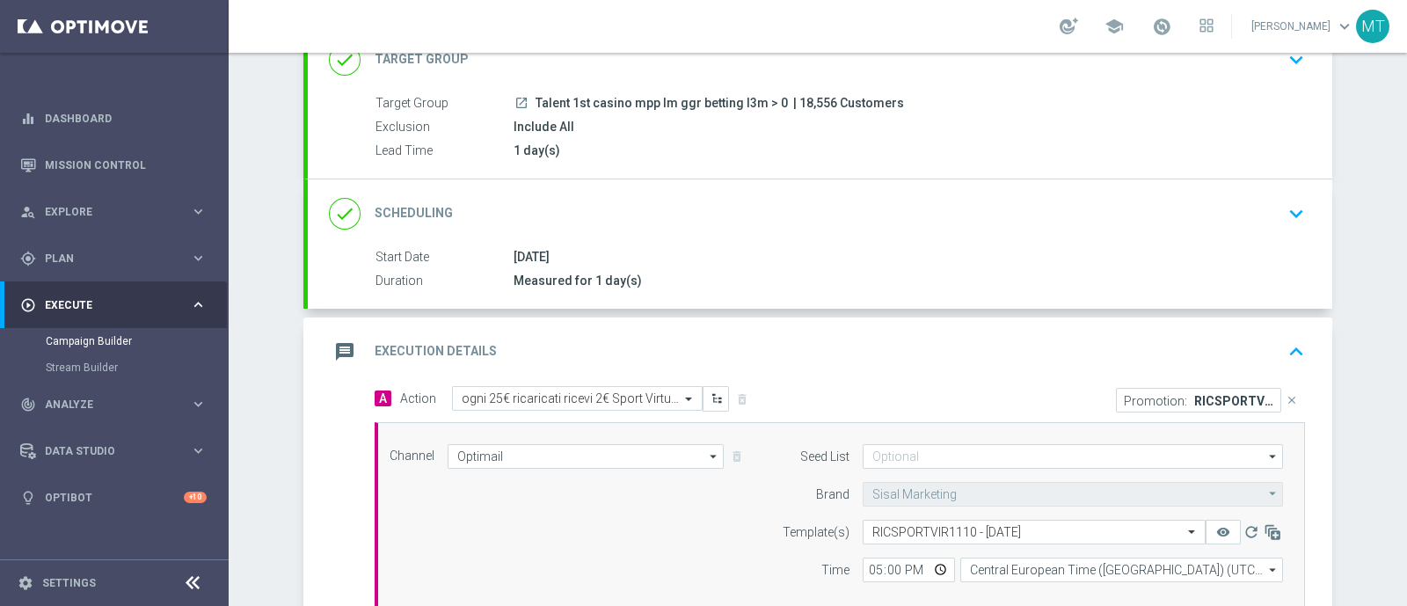
click at [664, 358] on div "message Execution Details keyboard_arrow_up" at bounding box center [820, 351] width 982 height 33
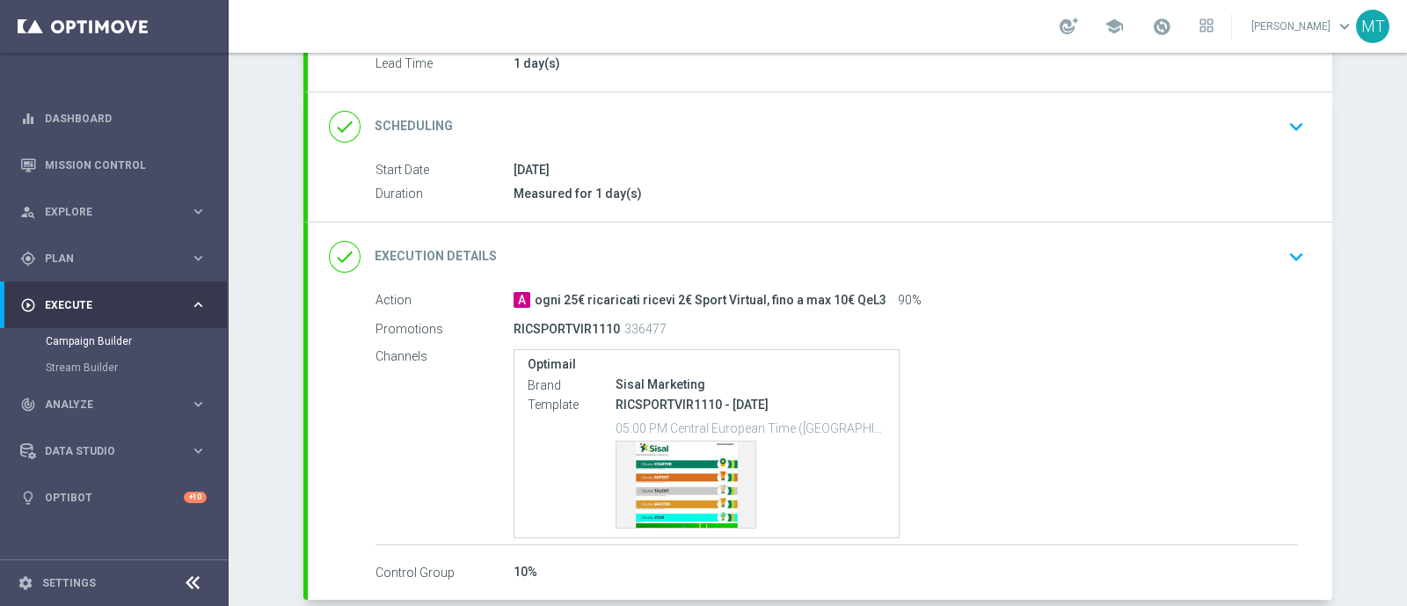
scroll to position [221, 0]
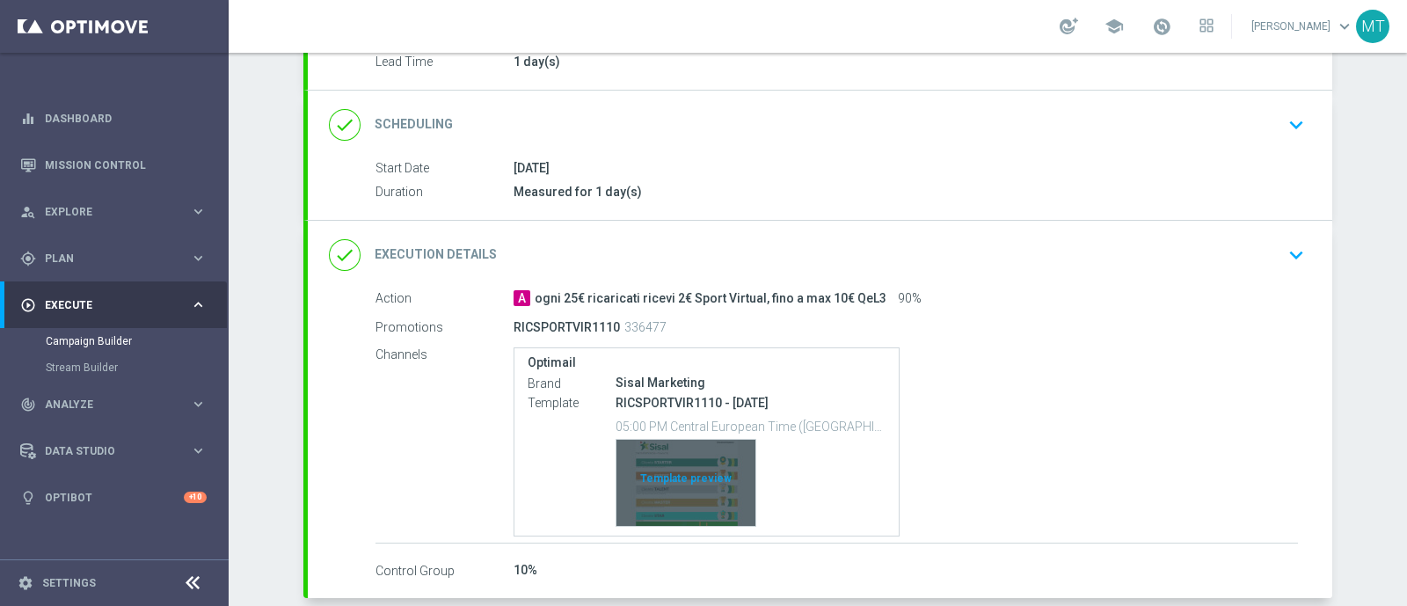
click at [679, 470] on div "Template preview" at bounding box center [685, 483] width 139 height 86
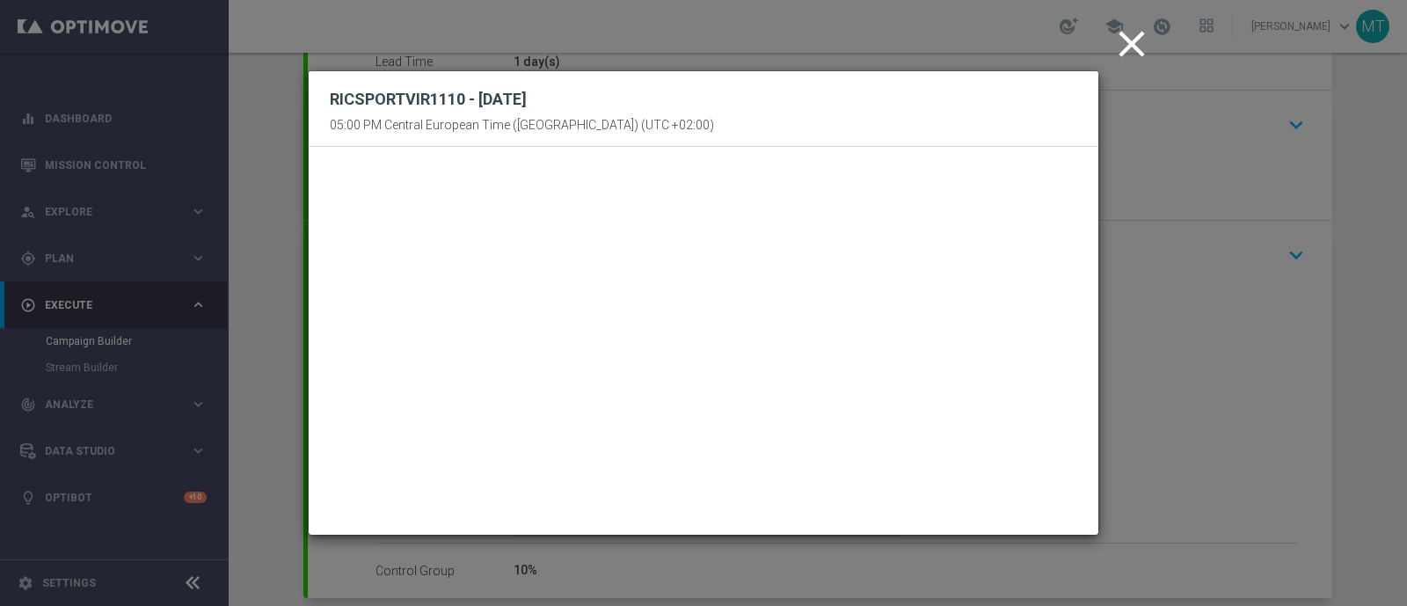
click at [1135, 46] on icon "close" at bounding box center [1132, 44] width 44 height 44
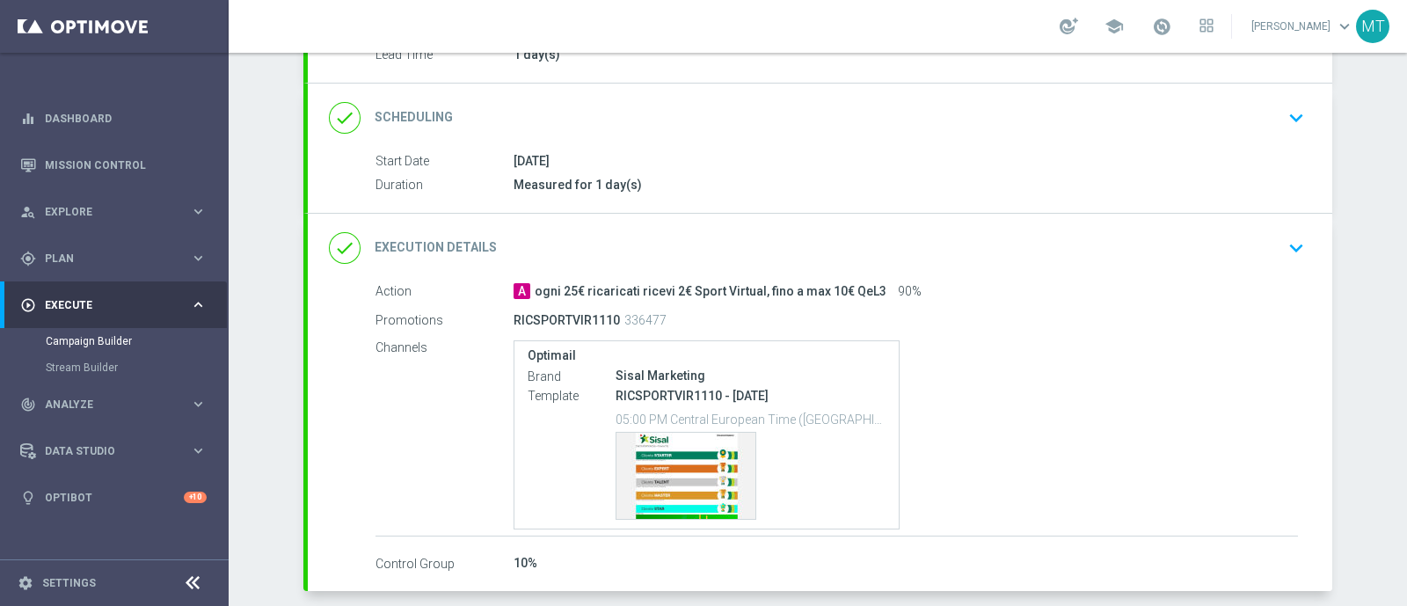
scroll to position [229, 0]
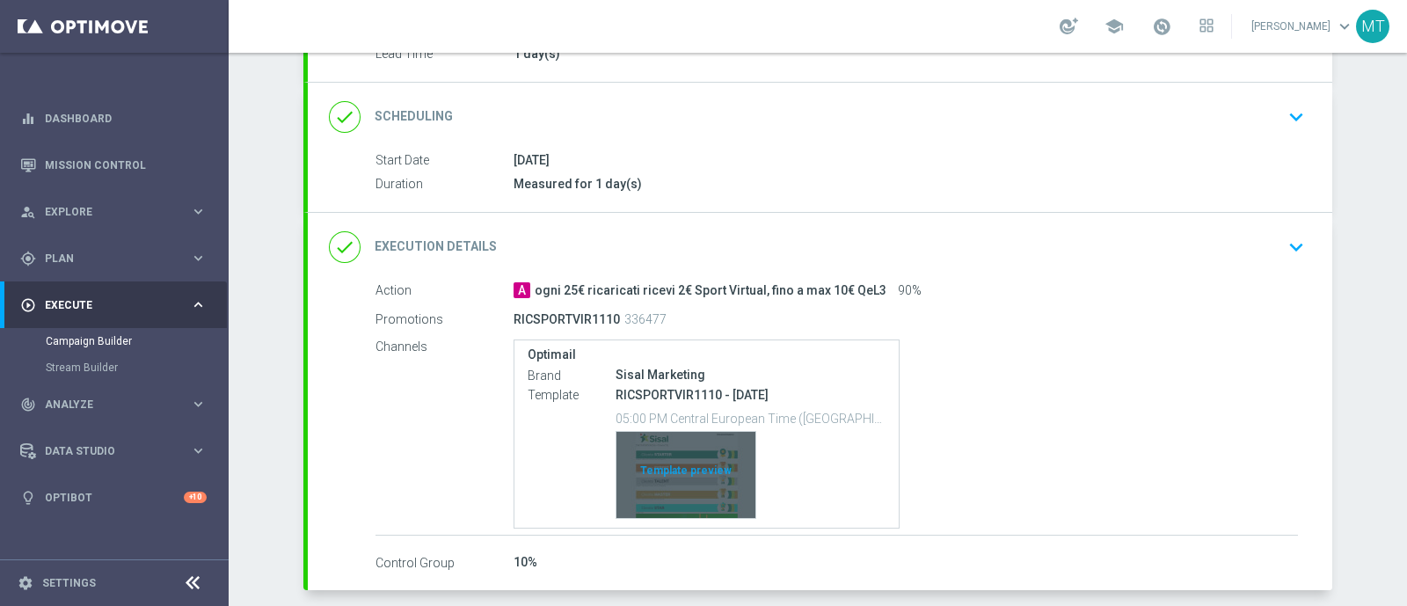
click at [696, 479] on div "Template preview" at bounding box center [685, 475] width 139 height 86
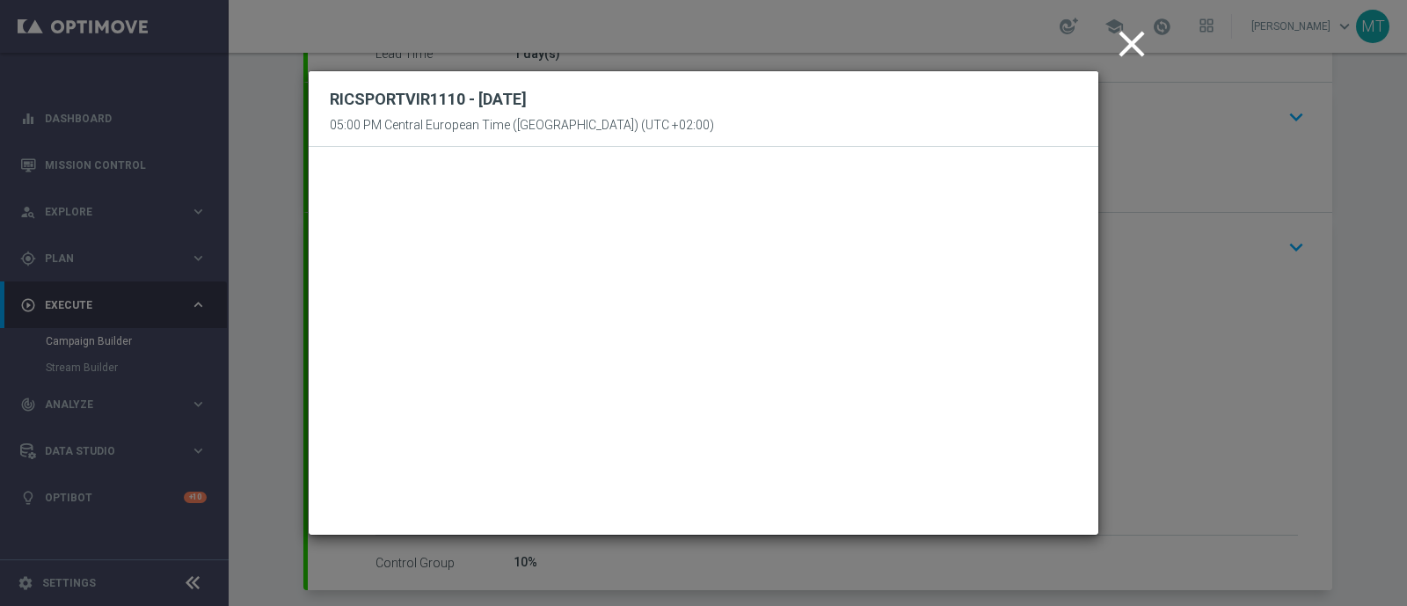
click at [1135, 55] on icon "close" at bounding box center [1132, 44] width 44 height 44
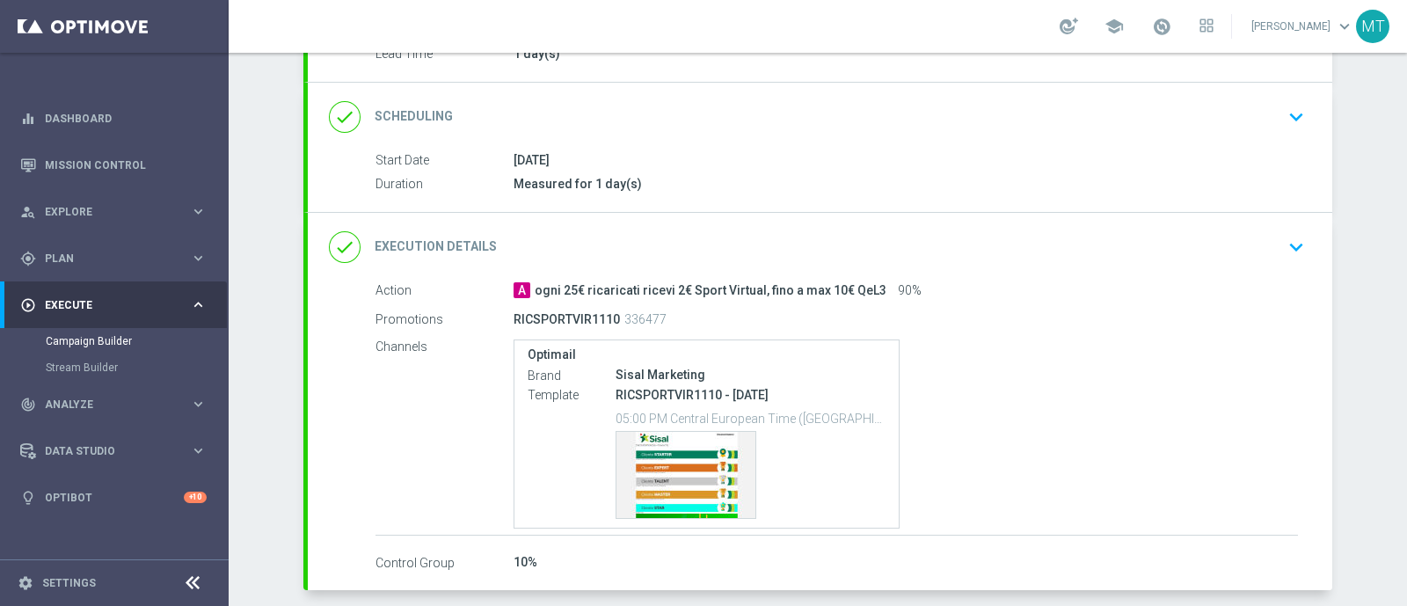
scroll to position [305, 0]
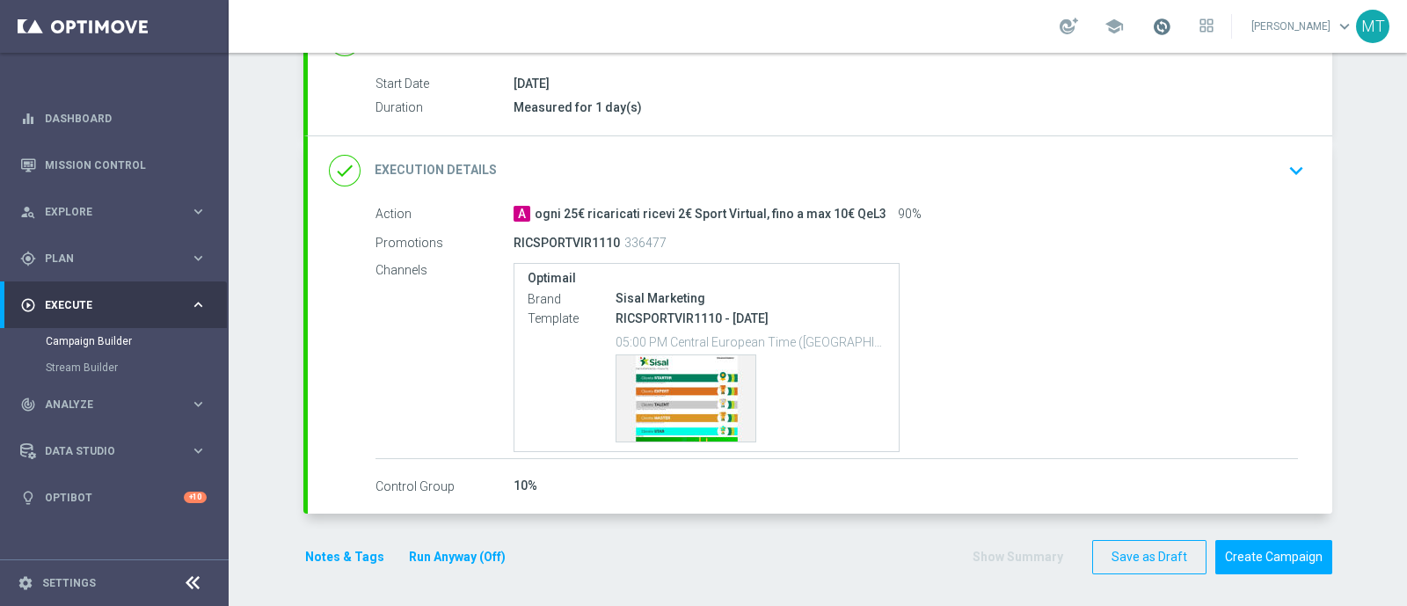
click at [1171, 27] on span at bounding box center [1161, 26] width 19 height 19
click at [1280, 555] on button "Create Campaign" at bounding box center [1273, 557] width 117 height 34
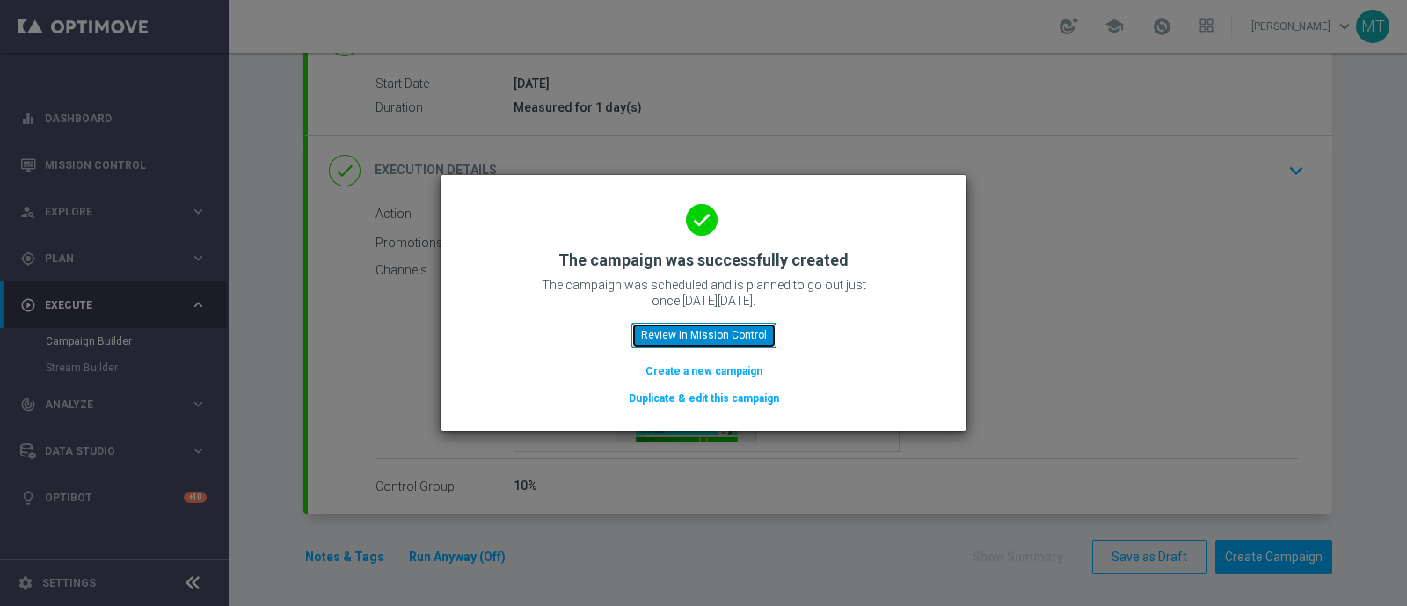
click at [702, 335] on button "Review in Mission Control" at bounding box center [703, 335] width 145 height 25
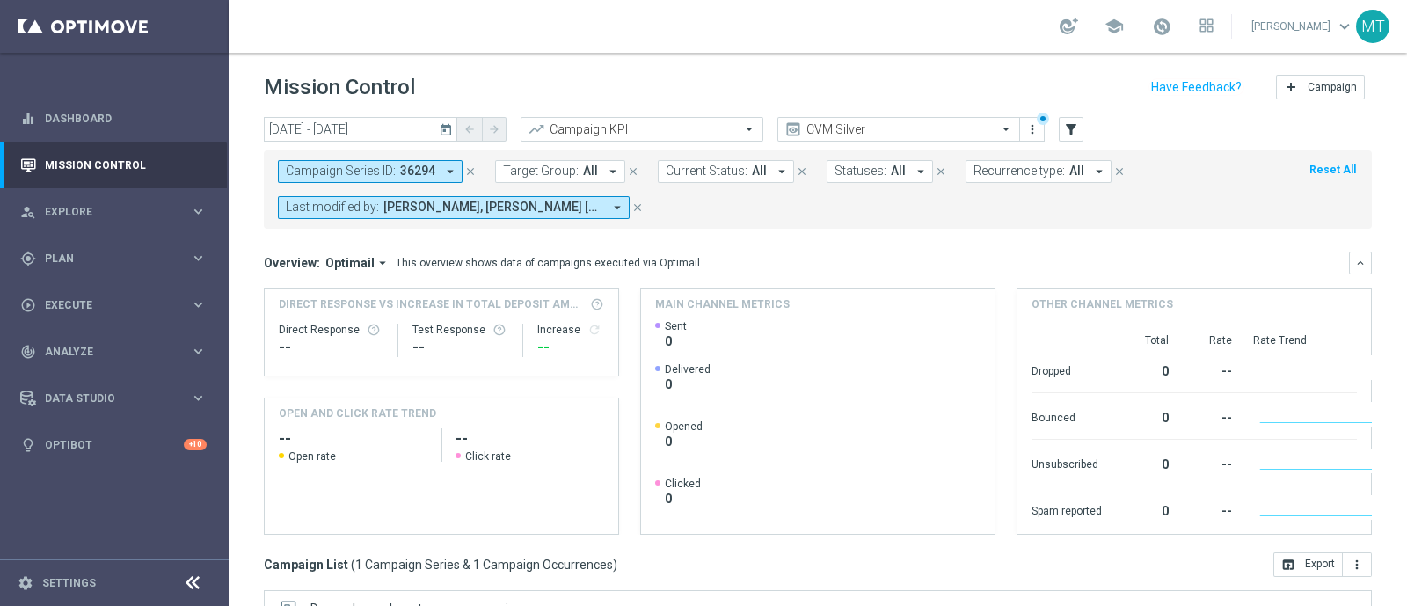
click at [466, 166] on icon "close" at bounding box center [470, 171] width 12 height 12
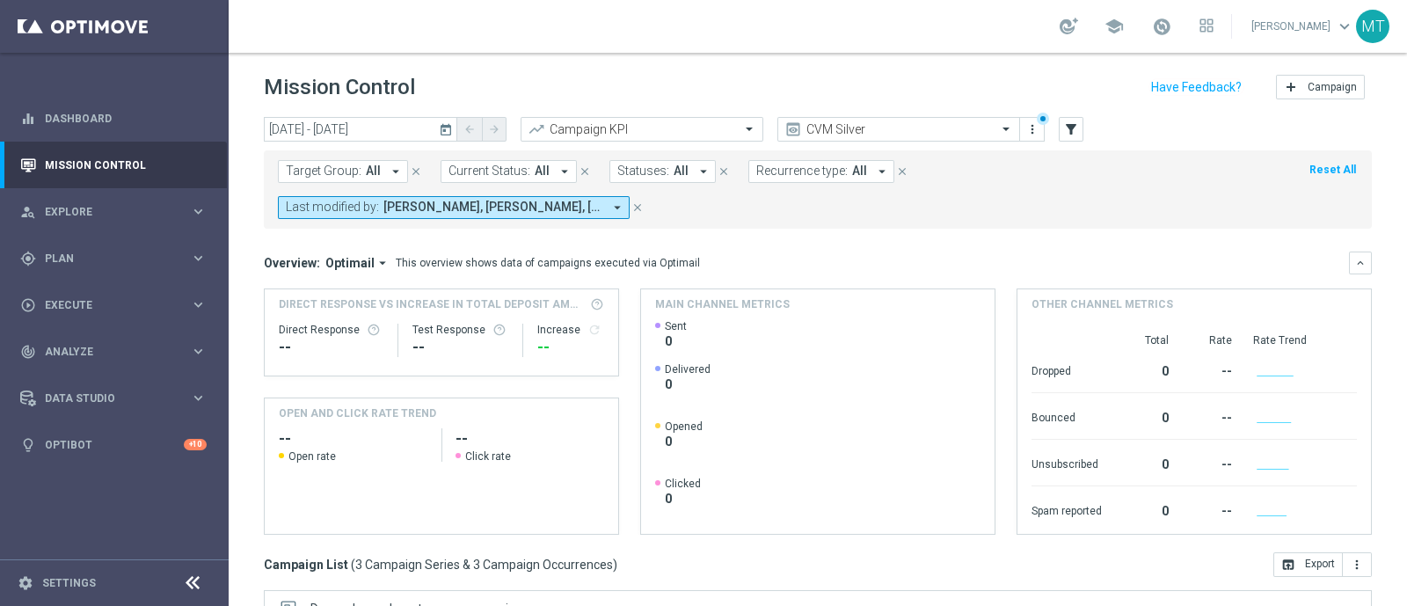
scroll to position [308, 0]
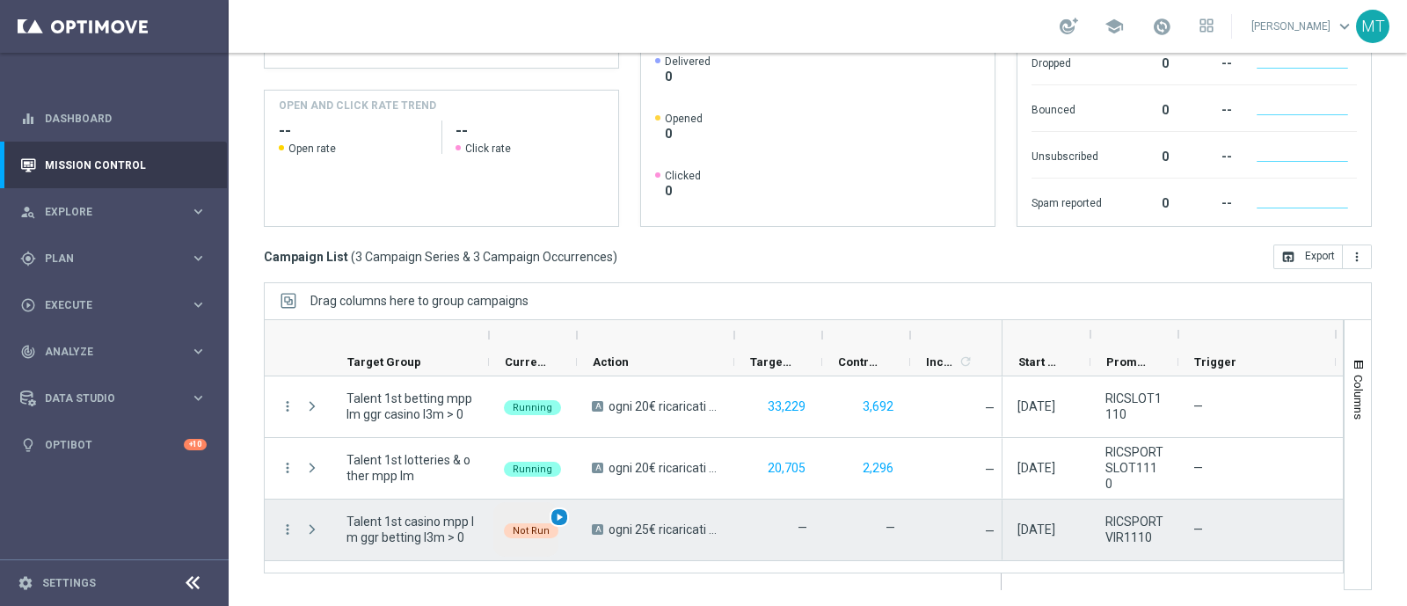
click at [558, 516] on span "play_arrow" at bounding box center [559, 517] width 12 height 12
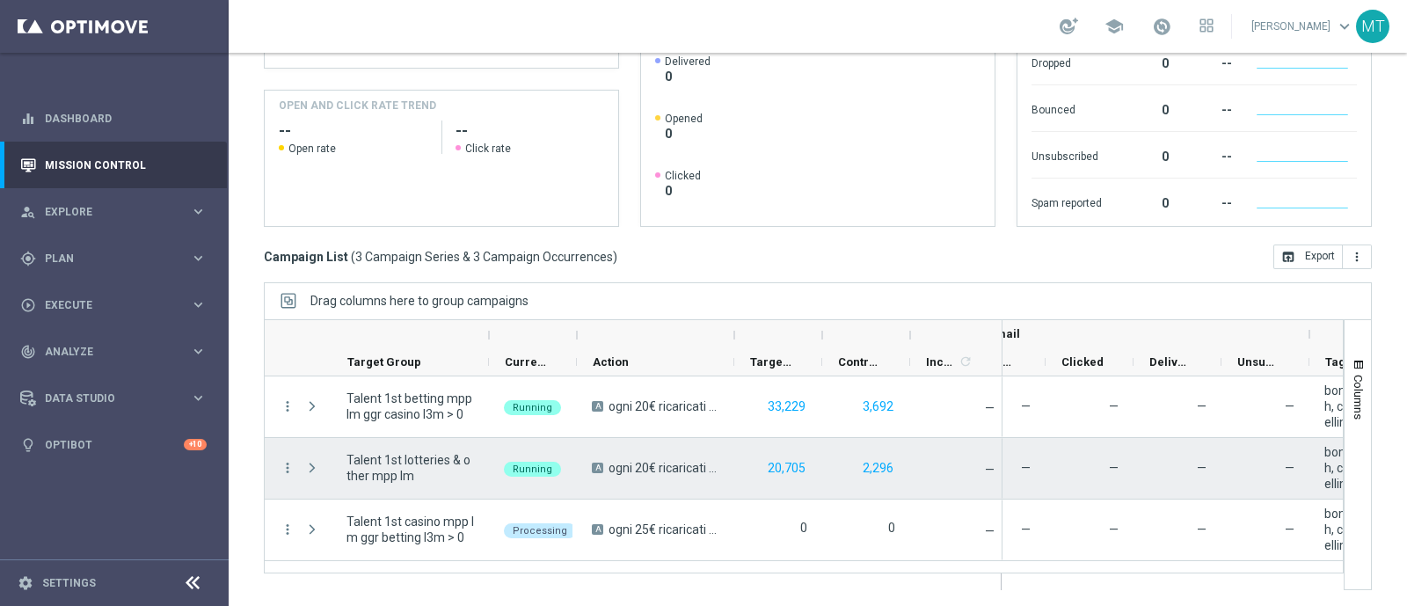
scroll to position [0, 0]
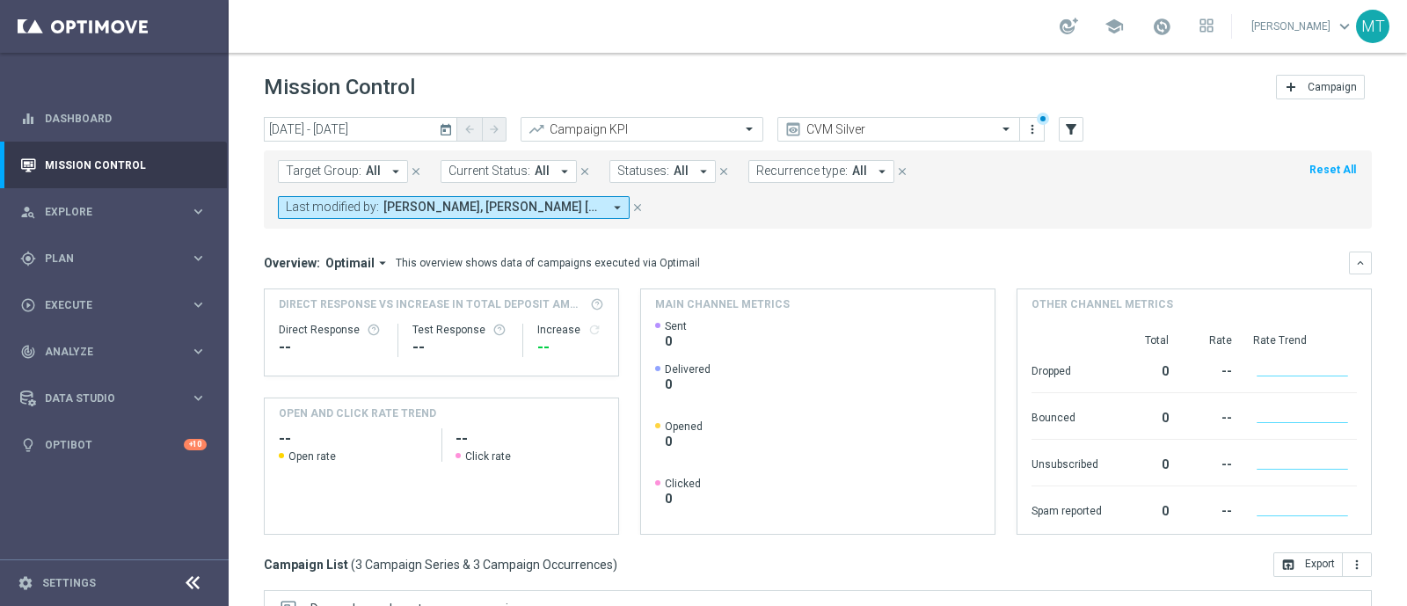
scroll to position [308, 0]
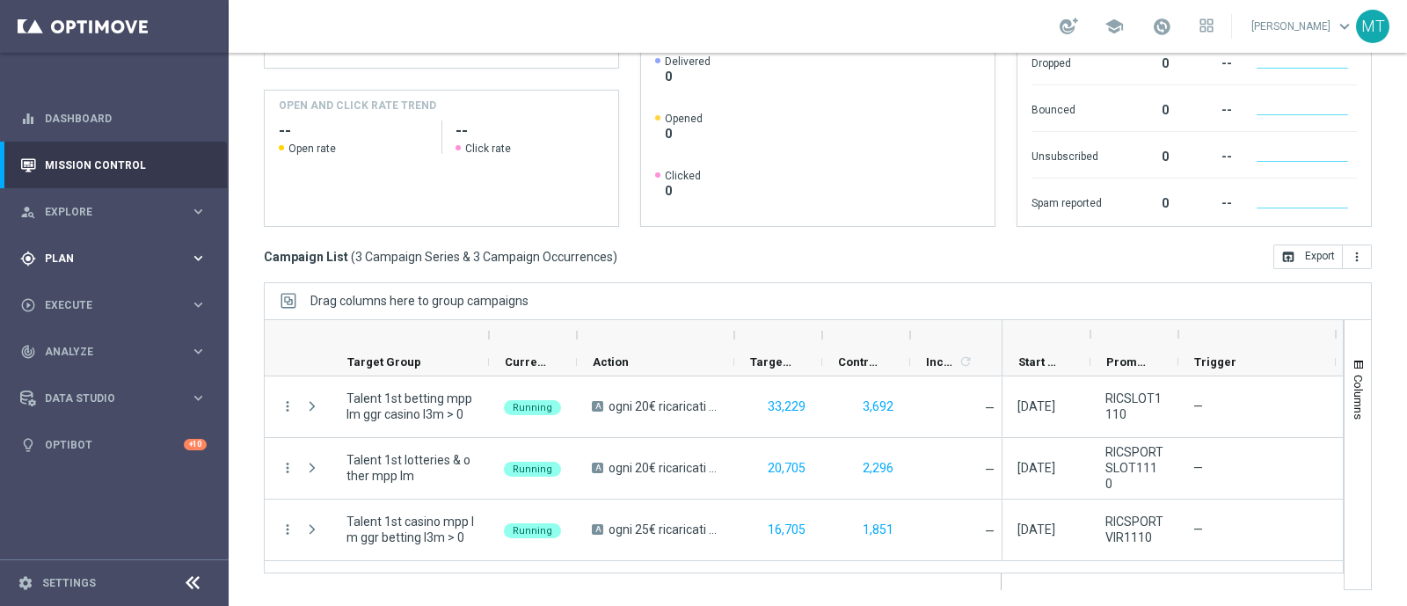
click at [167, 244] on div "gps_fixed Plan keyboard_arrow_right" at bounding box center [113, 258] width 227 height 47
click at [92, 291] on link "Target Groups" at bounding box center [114, 295] width 137 height 14
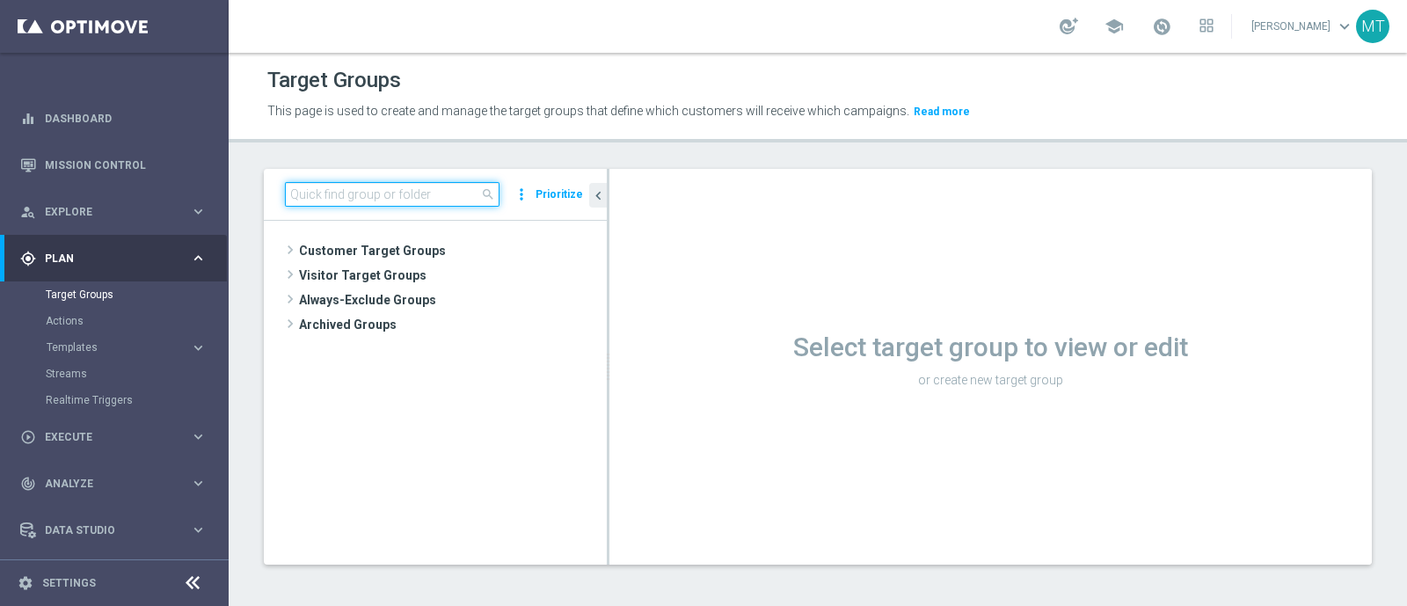
click at [334, 193] on input at bounding box center [392, 194] width 215 height 25
paste input "Master Low 1st betting mpp lm"
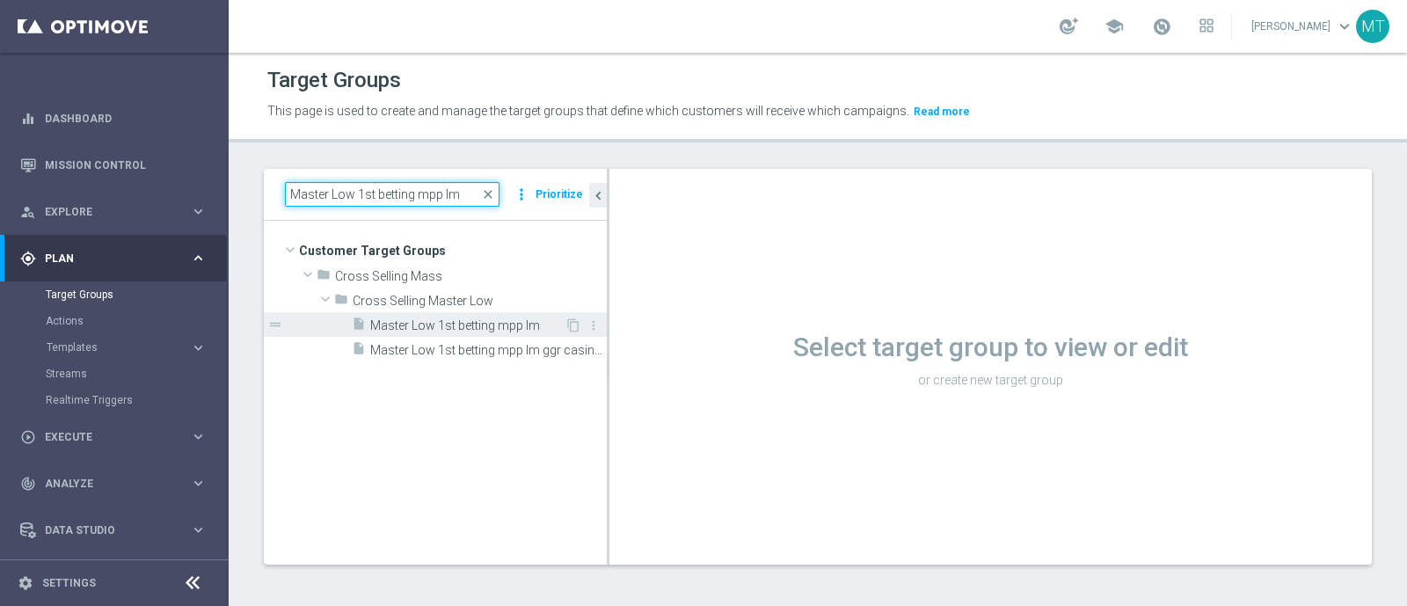
type input "Master Low 1st betting mpp lm"
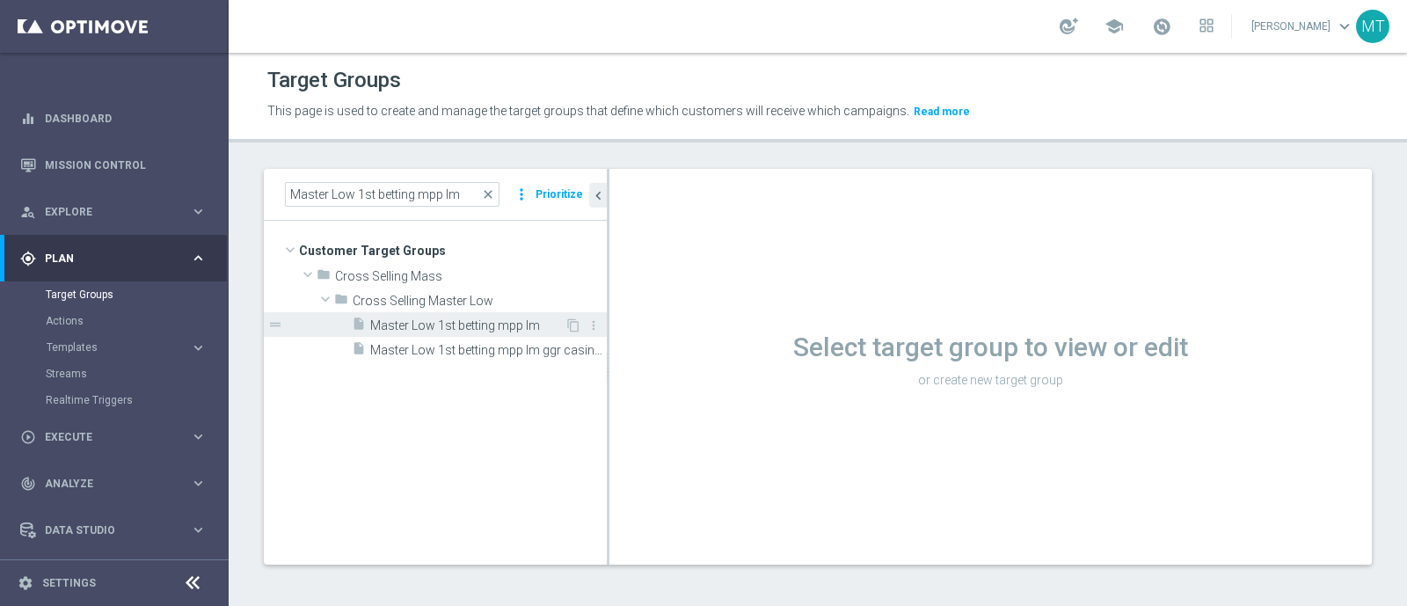
click at [515, 318] on span "Master Low 1st betting mpp lm" at bounding box center [467, 325] width 194 height 15
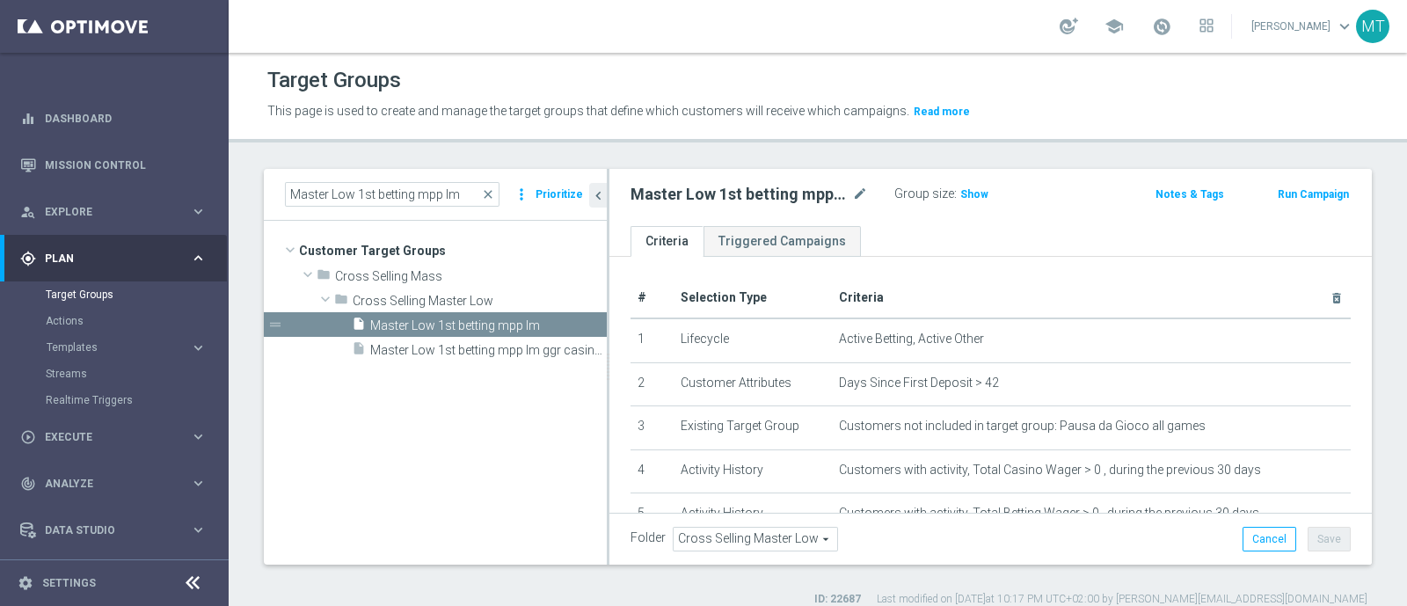
click at [1297, 190] on button "Run Campaign" at bounding box center [1313, 194] width 75 height 19
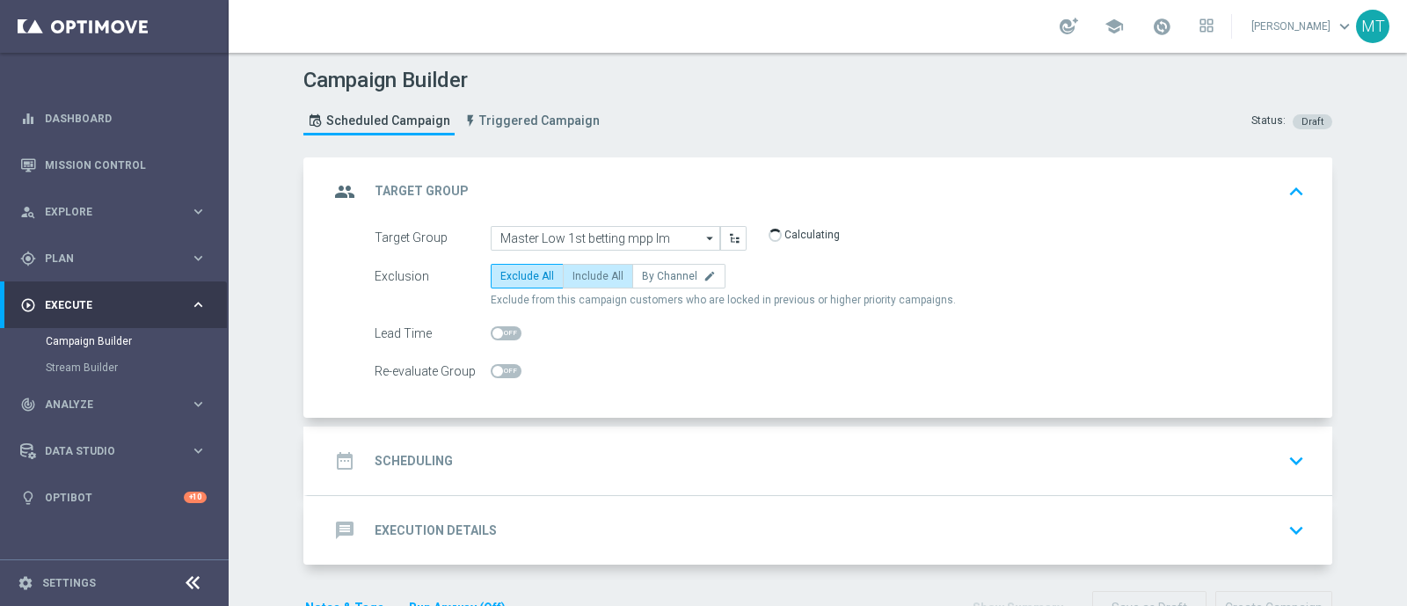
click at [572, 279] on span "Include All" at bounding box center [597, 276] width 51 height 12
click at [572, 279] on input "Include All" at bounding box center [577, 278] width 11 height 11
radio input "true"
click at [506, 326] on span at bounding box center [506, 333] width 31 height 14
click at [506, 326] on input "checkbox" at bounding box center [506, 333] width 31 height 14
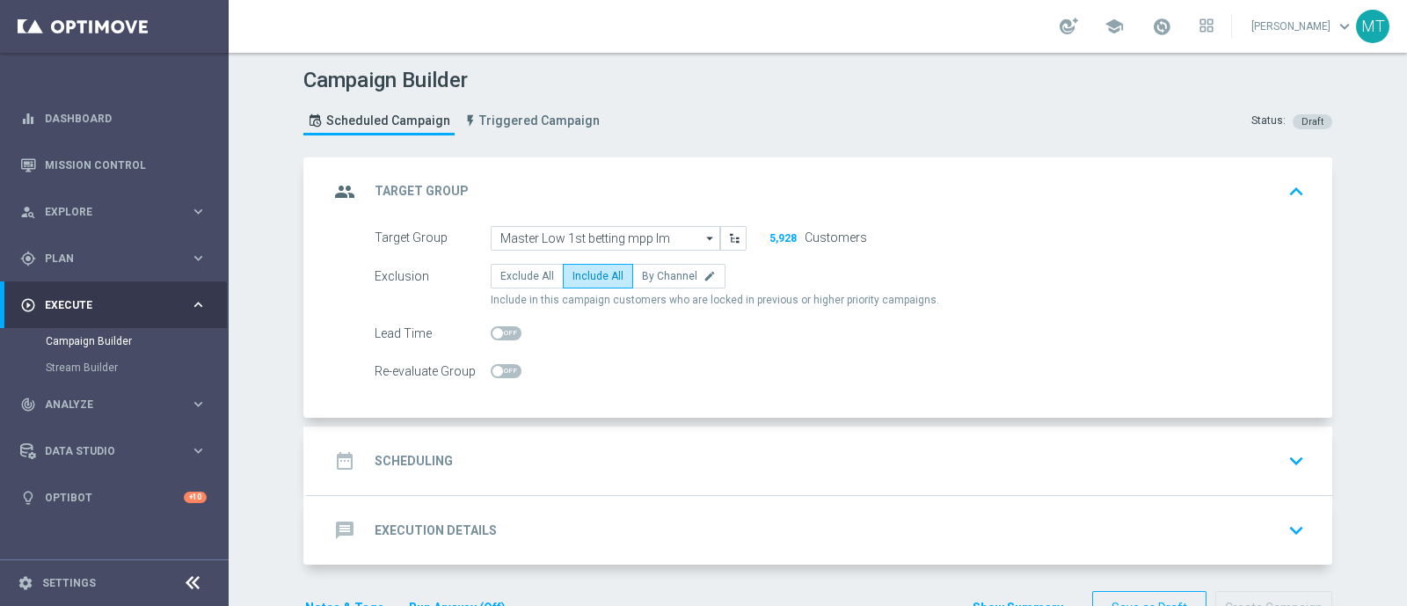
checkbox input "true"
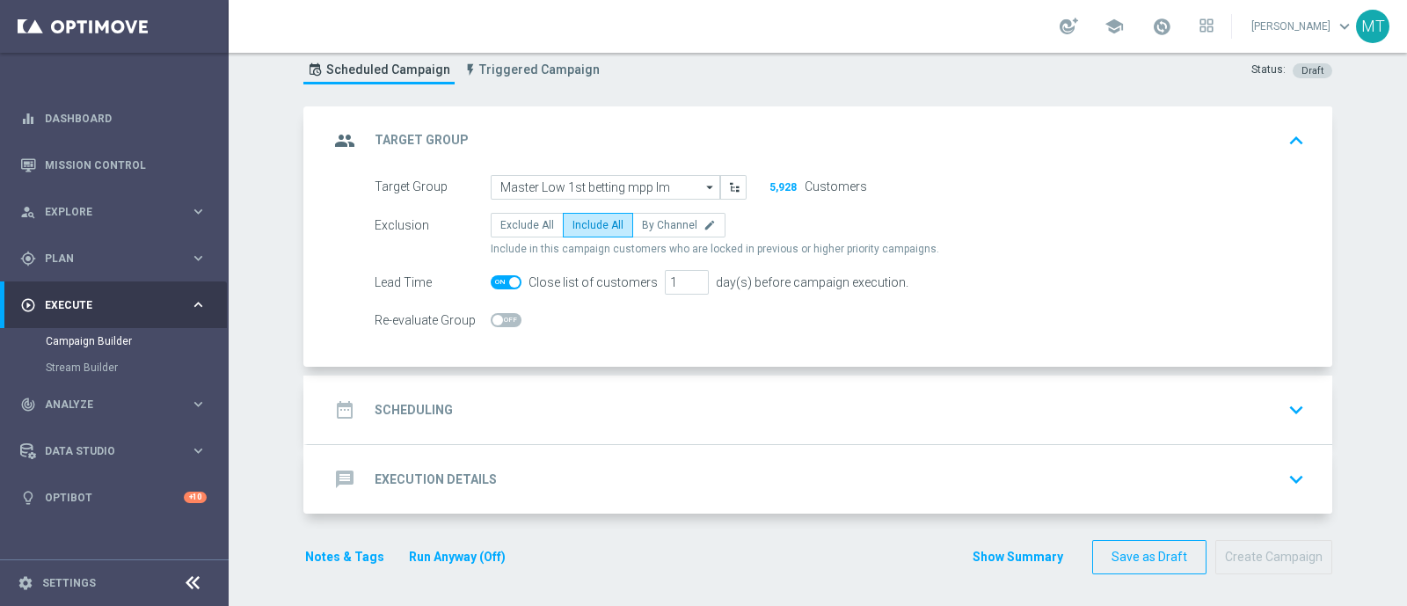
click at [589, 397] on div "date_range Scheduling keyboard_arrow_down" at bounding box center [820, 409] width 982 height 33
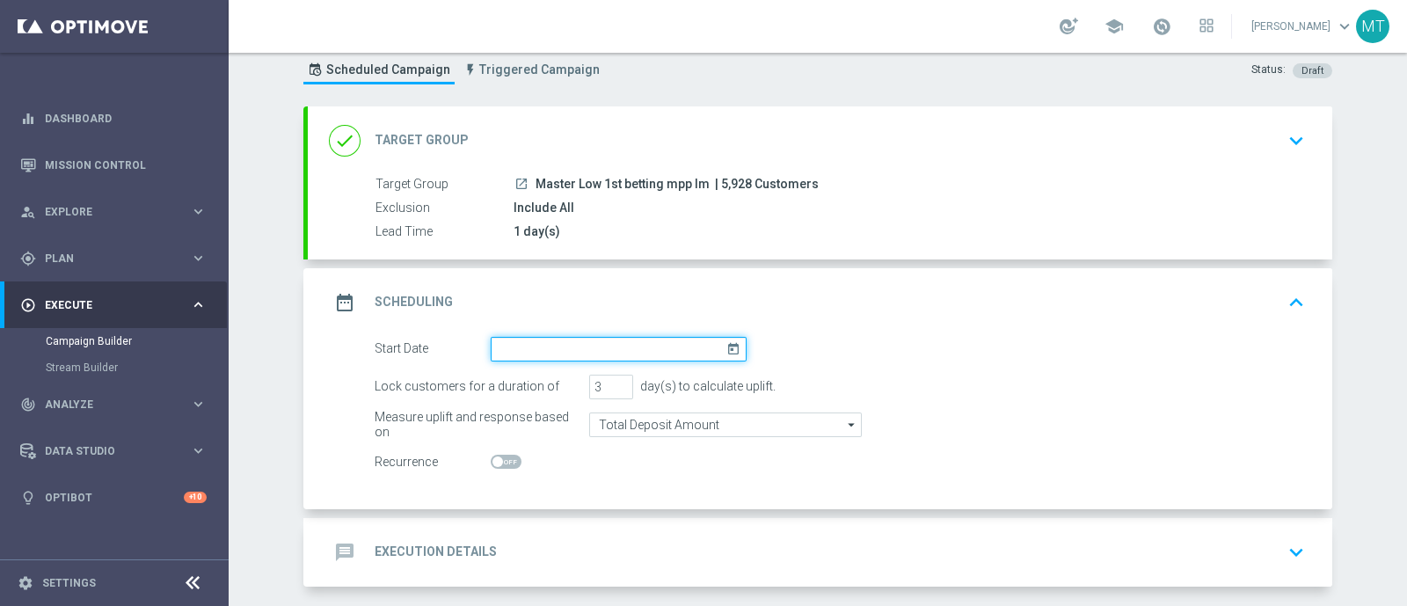
click at [683, 351] on input at bounding box center [619, 349] width 256 height 25
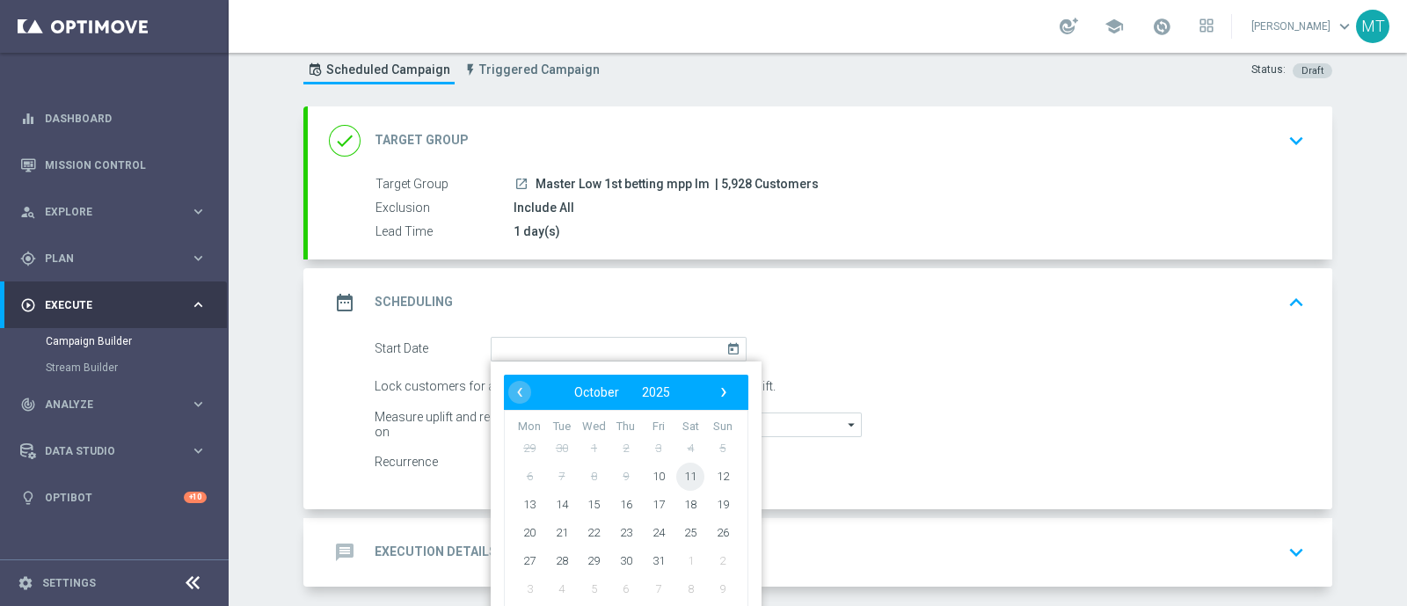
click at [682, 481] on span "11" at bounding box center [690, 476] width 28 height 28
type input "[DATE]"
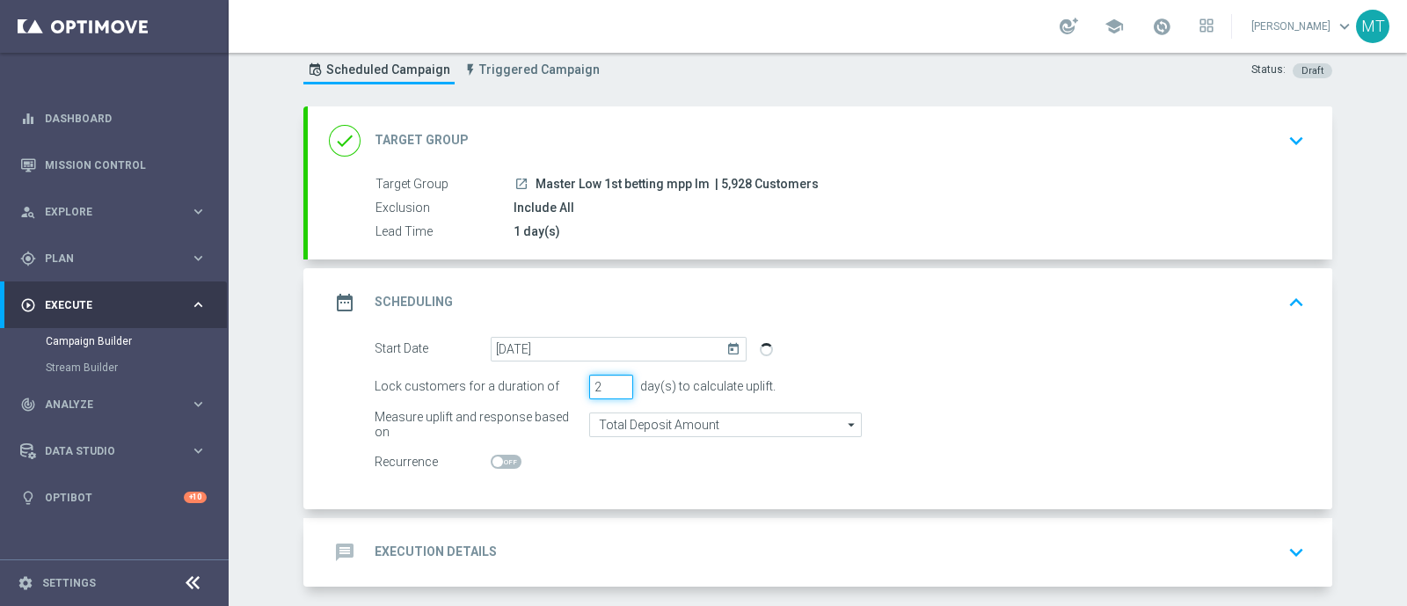
click at [614, 386] on input "2" at bounding box center [611, 387] width 44 height 25
type input "1"
click at [614, 386] on input "1" at bounding box center [611, 387] width 44 height 25
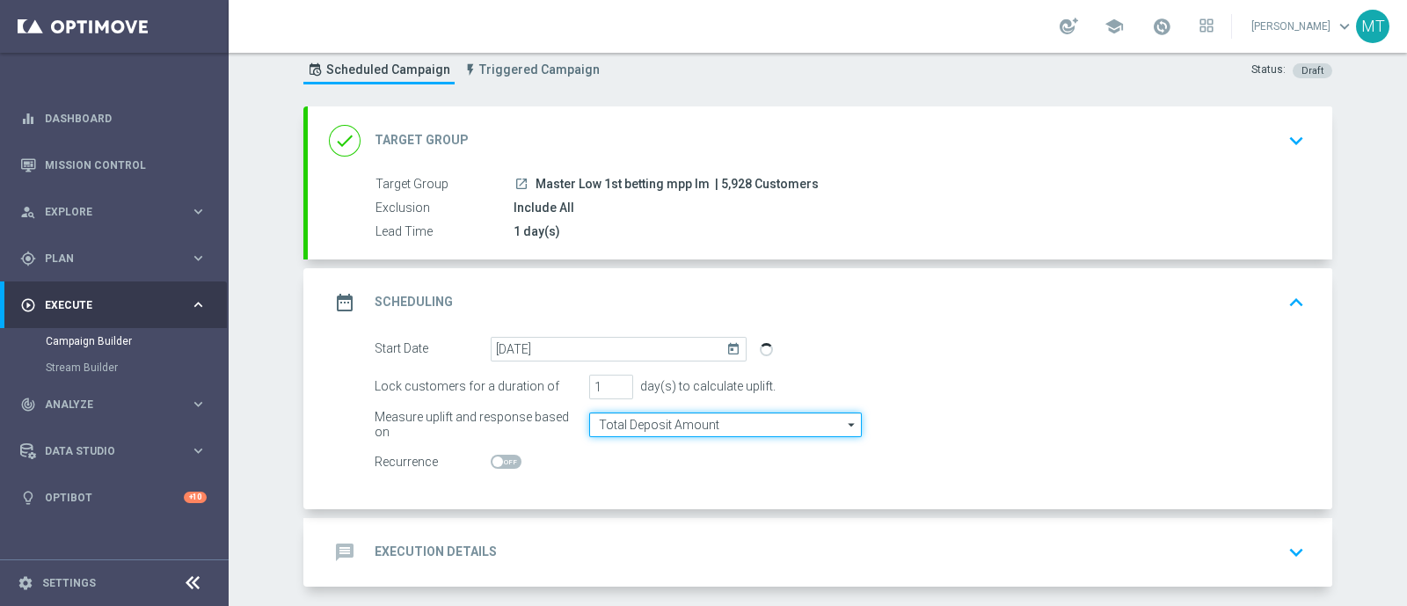
click at [618, 419] on input "Total Deposit Amount" at bounding box center [725, 424] width 273 height 25
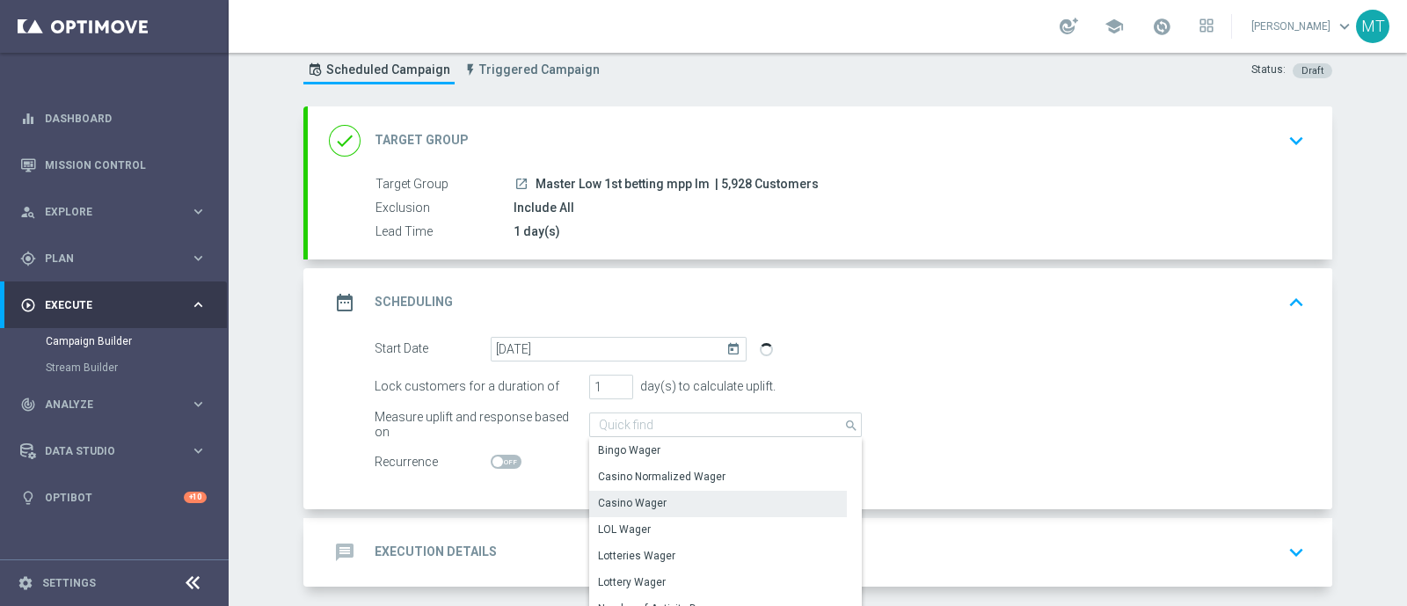
click at [635, 509] on div "Casino Wager" at bounding box center [718, 503] width 258 height 25
type input "Casino Wager"
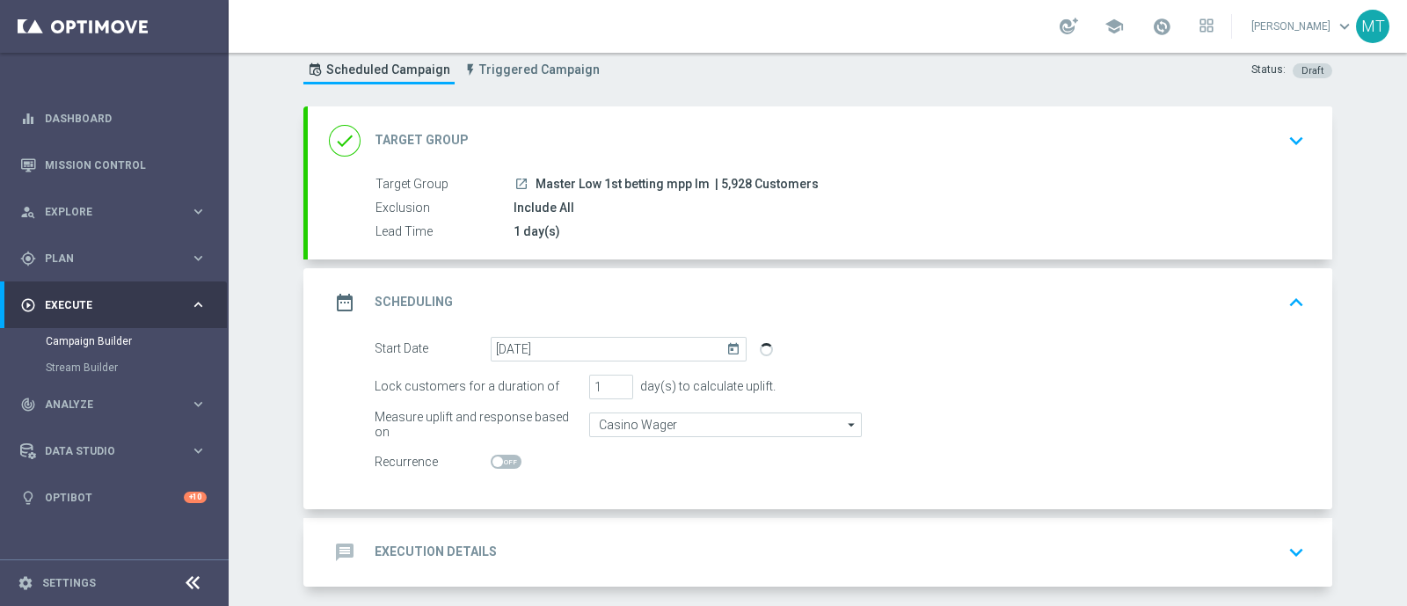
click at [544, 512] on accordion "done Target Group keyboard_arrow_down Target Group launch Master Low 1st bettin…" at bounding box center [817, 346] width 1029 height 480
click at [667, 536] on div "message Execution Details keyboard_arrow_down" at bounding box center [820, 552] width 982 height 33
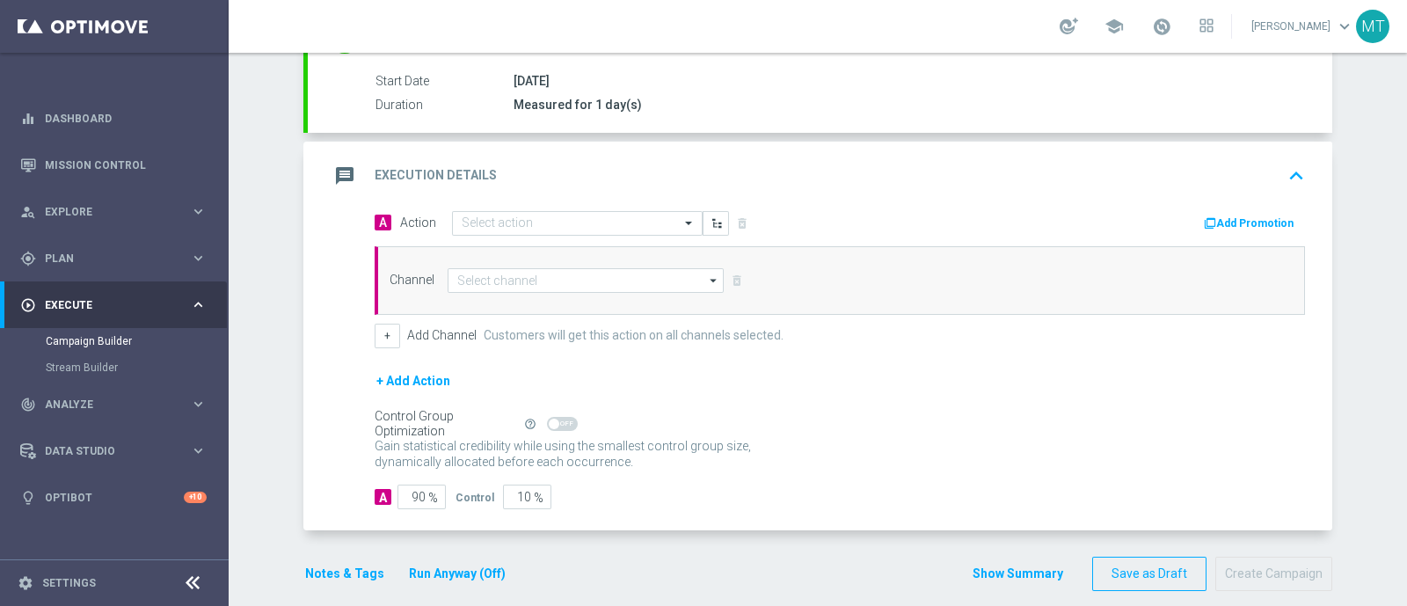
scroll to position [308, 0]
click at [636, 216] on input "text" at bounding box center [560, 223] width 196 height 15
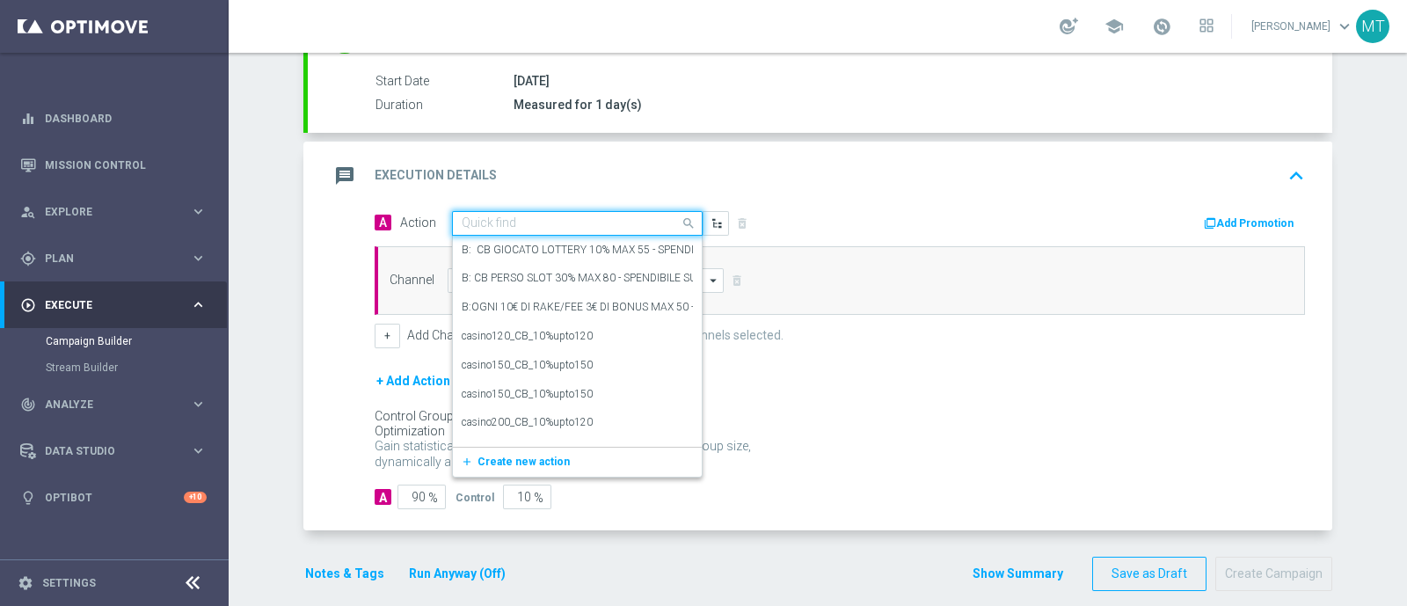
paste input "cashback Slot 30% fino a 150€ senza giocato min"
type input "cashback Slot 30% fino a 150€ senza giocato min"
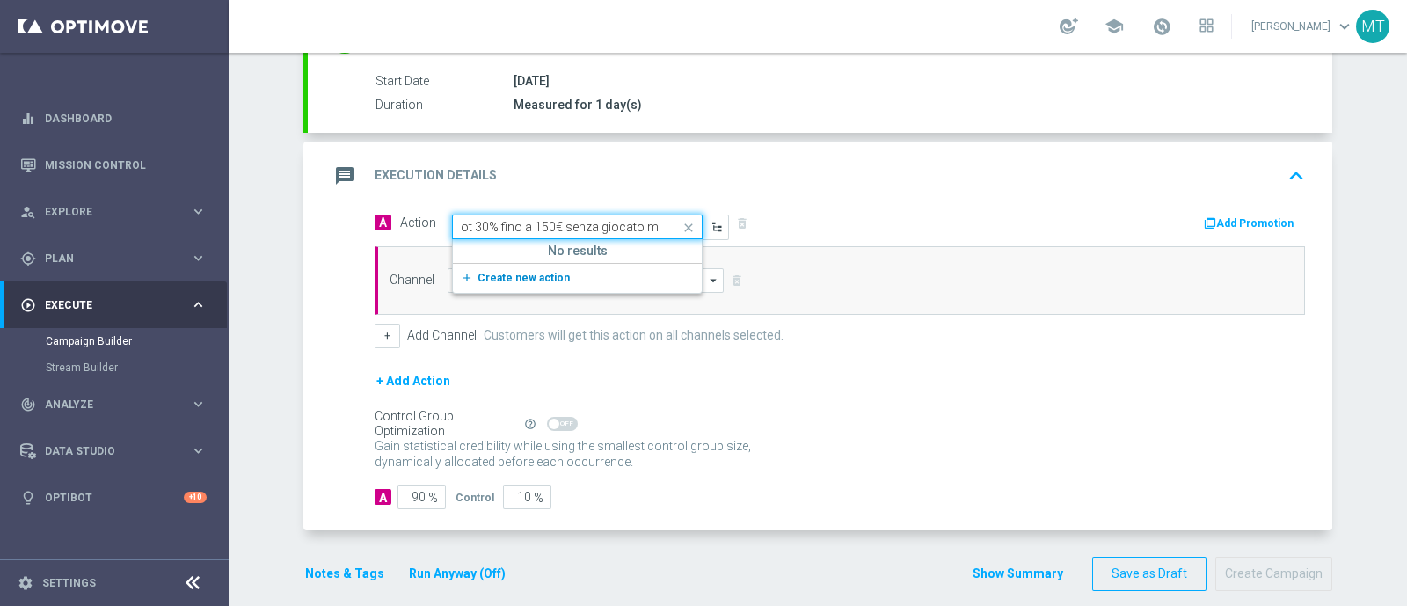
click at [584, 278] on button "add_new Create new action" at bounding box center [574, 278] width 243 height 20
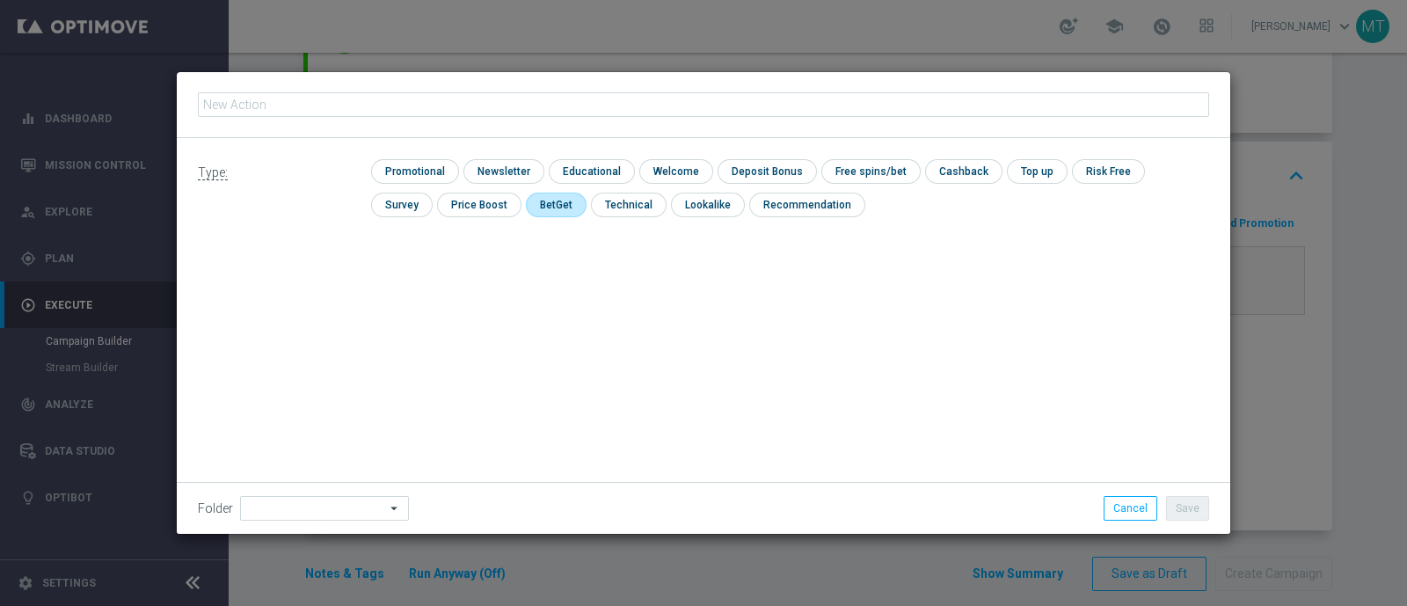
type input "cashback Slot 30% fino a 150€ senza giocato min"
click at [438, 164] on input "checkbox" at bounding box center [413, 171] width 84 height 24
checkbox input "true"
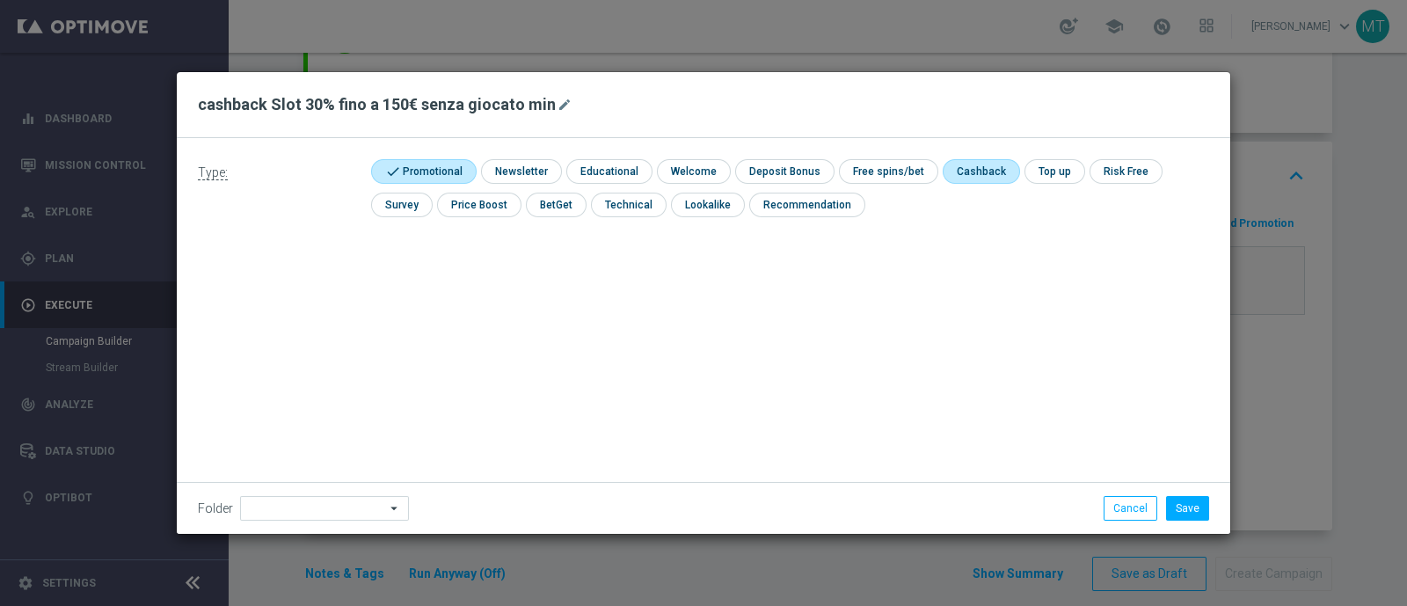
click at [963, 168] on input "checkbox" at bounding box center [980, 171] width 74 height 24
checkbox input "true"
click at [1183, 512] on button "Save" at bounding box center [1187, 508] width 43 height 25
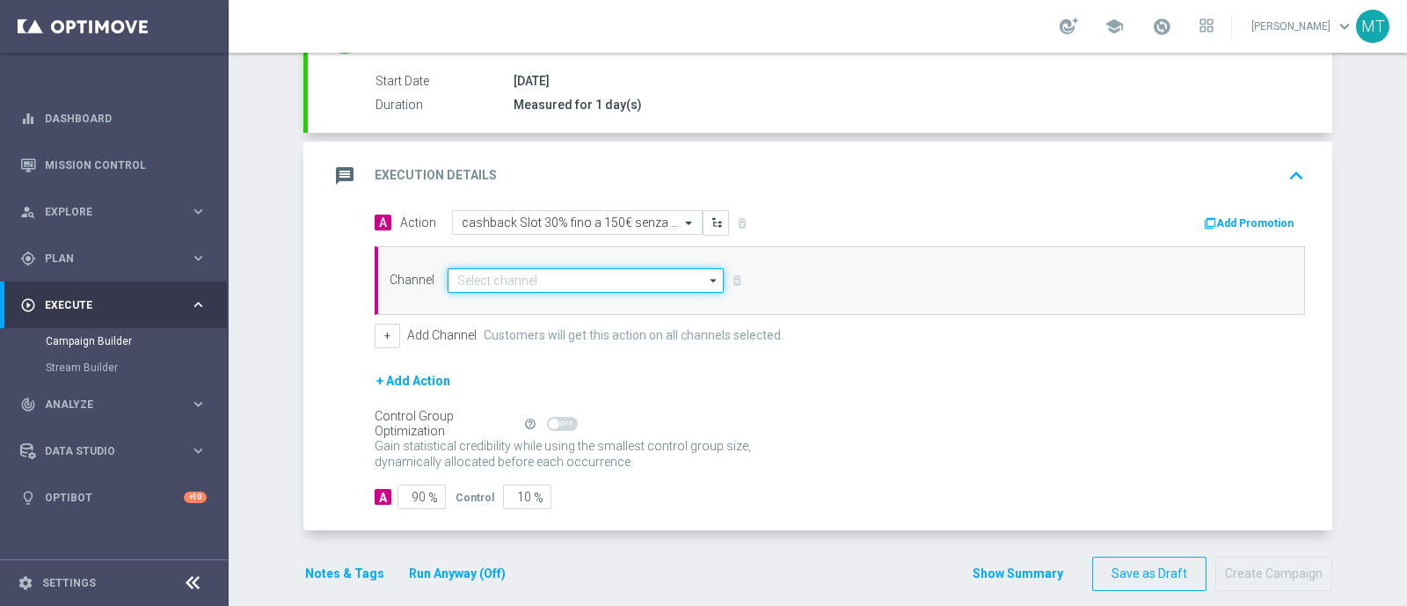
click at [526, 272] on input at bounding box center [586, 280] width 276 height 25
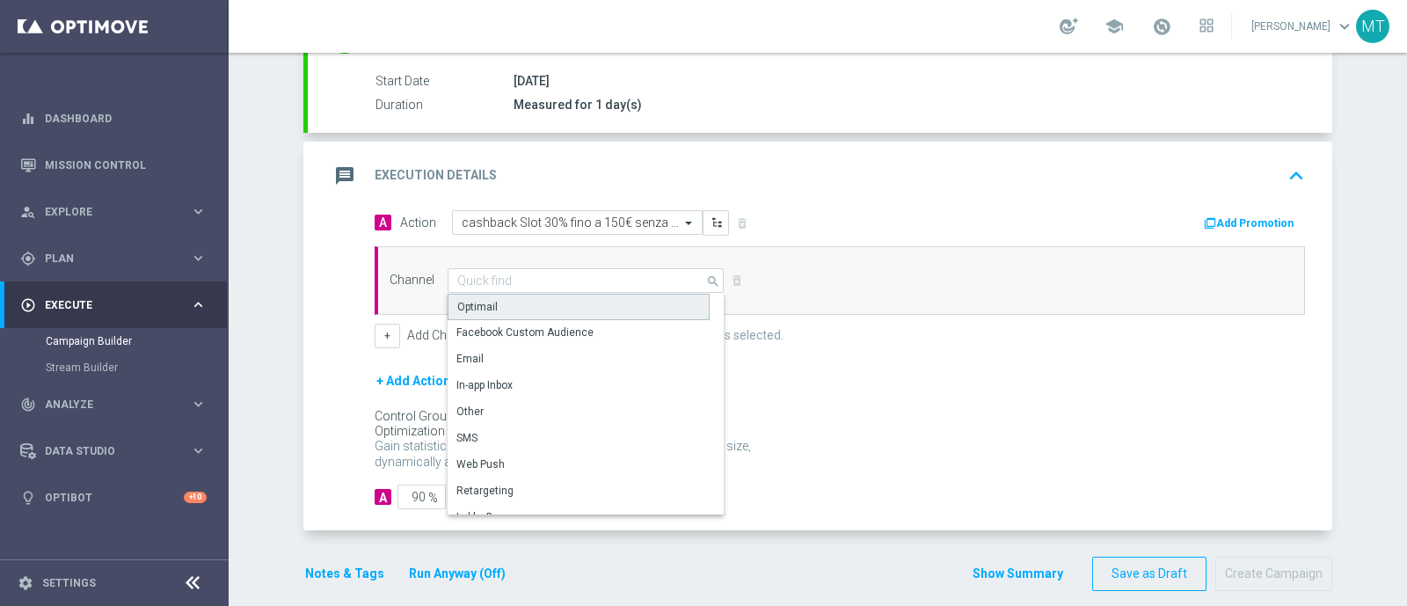
click at [487, 302] on div "Optimail" at bounding box center [579, 307] width 262 height 26
type input "Optimail"
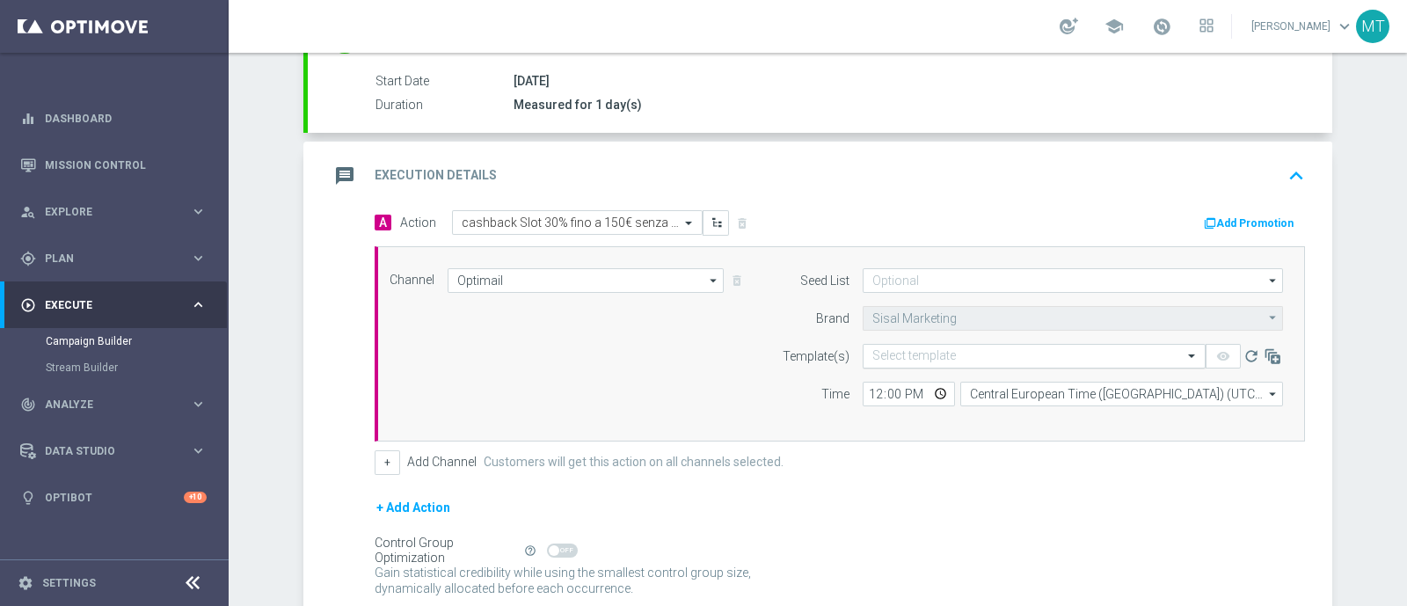
click at [990, 354] on input "text" at bounding box center [1016, 356] width 288 height 15
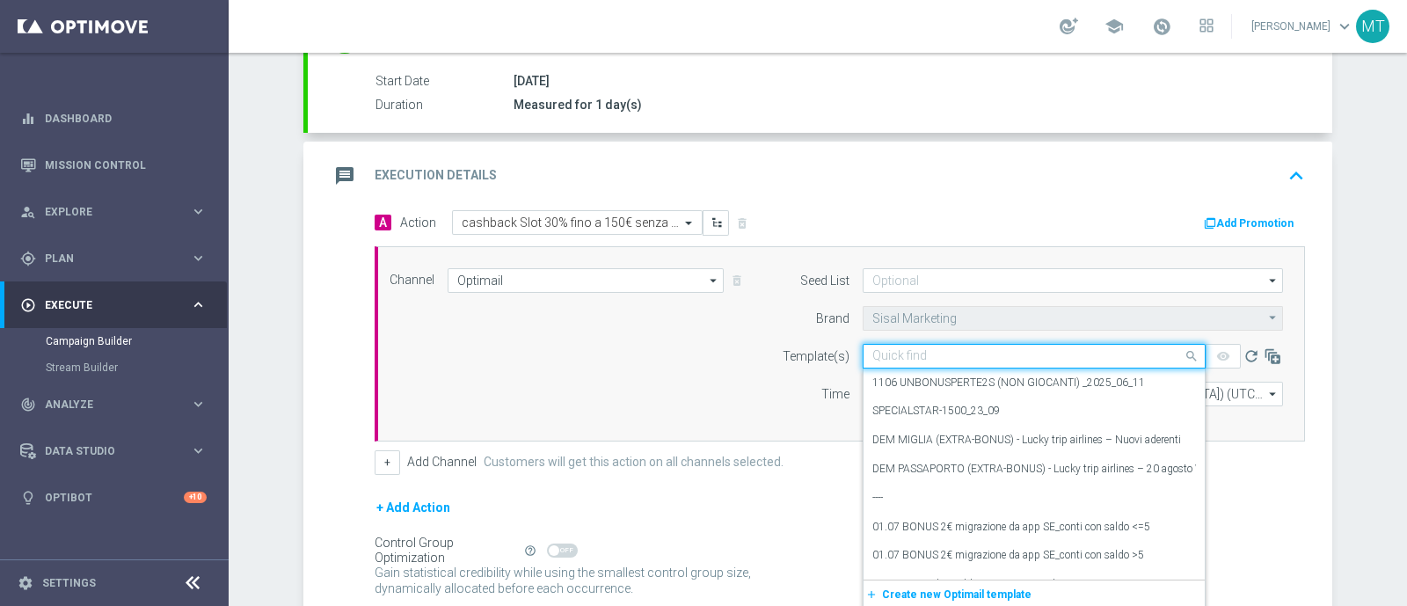
paste input "CBSLOT1110 - [DATE]"
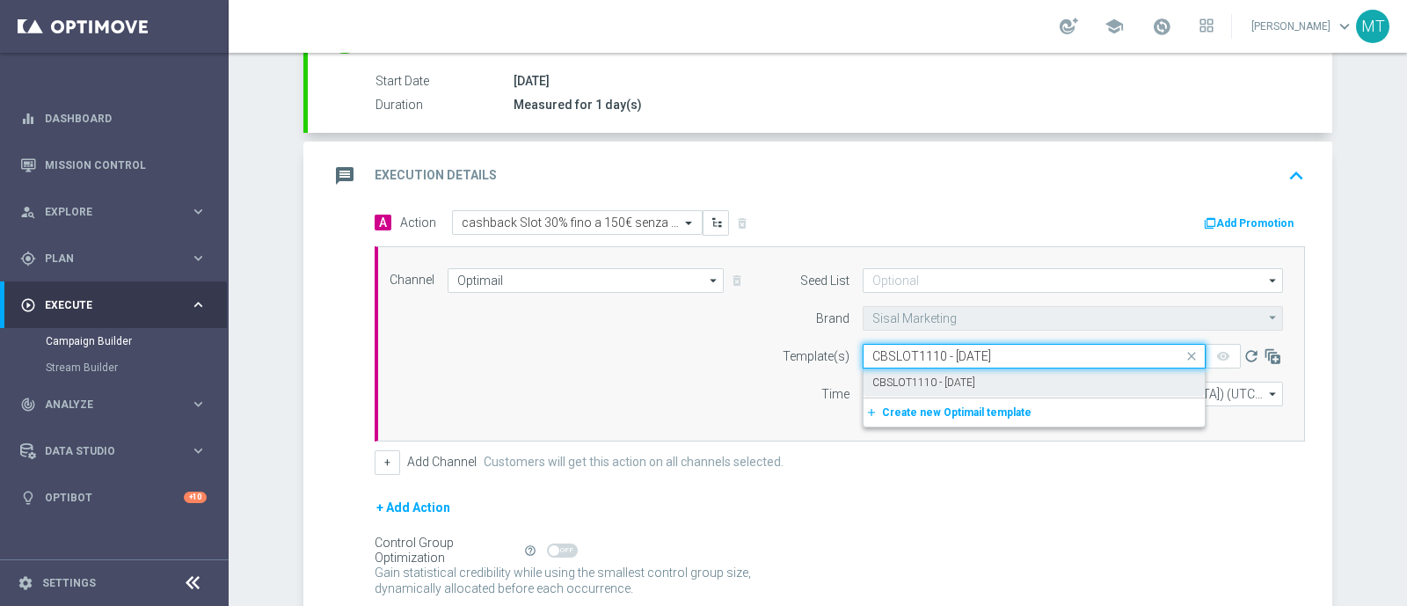
click at [977, 390] on div "CBSLOT1110 - [DATE]" at bounding box center [1034, 382] width 324 height 29
type input "CBSLOT1110 - [DATE]"
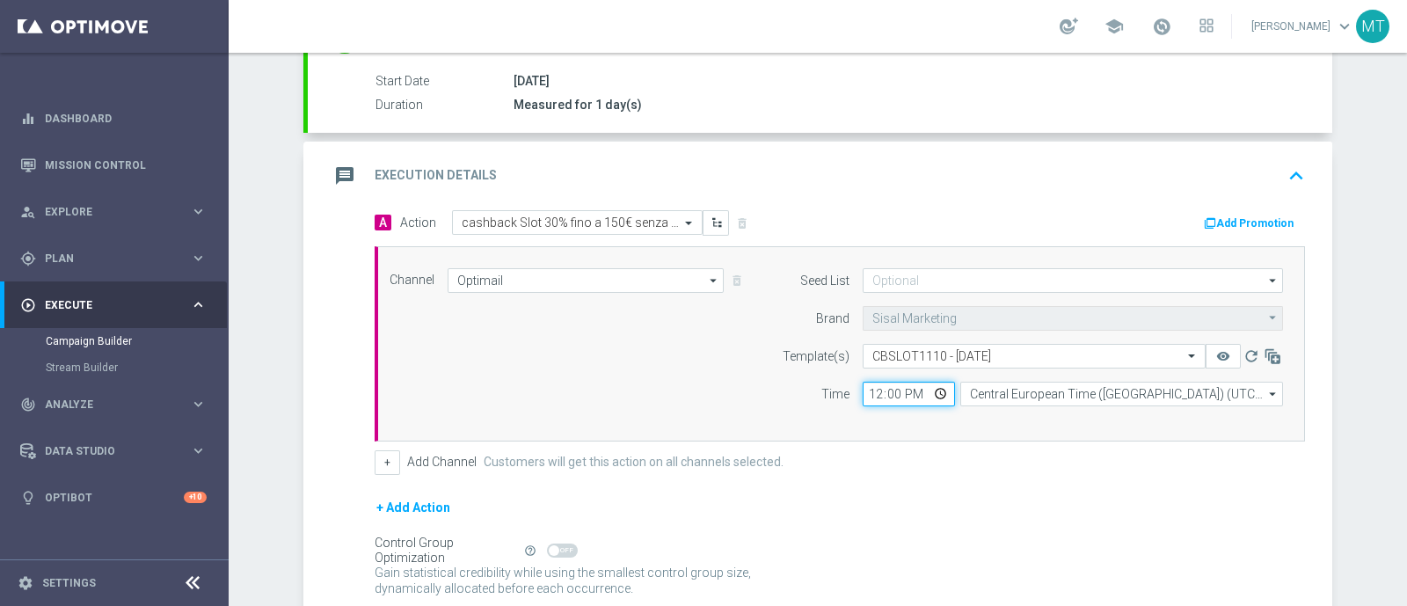
click at [871, 392] on input "12:00" at bounding box center [909, 394] width 92 height 25
type input "17:30"
click at [1219, 214] on button "Add Promotion" at bounding box center [1251, 223] width 98 height 19
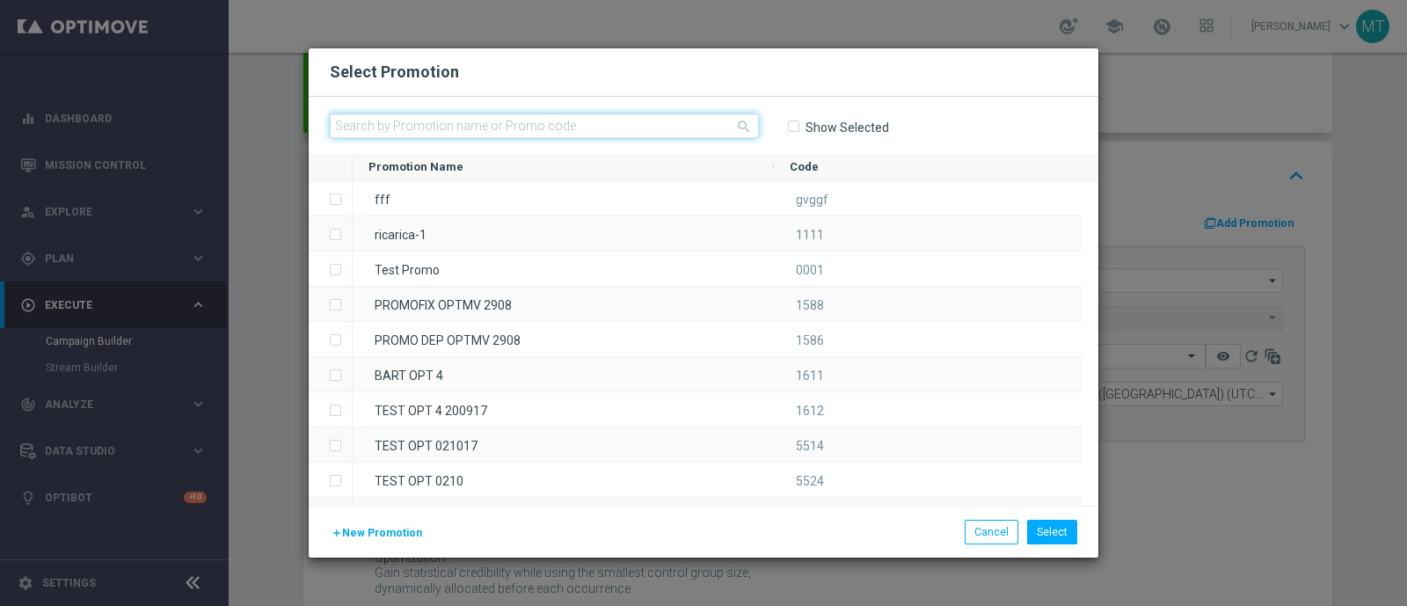
click at [635, 122] on input "text" at bounding box center [544, 125] width 429 height 25
paste input "336490"
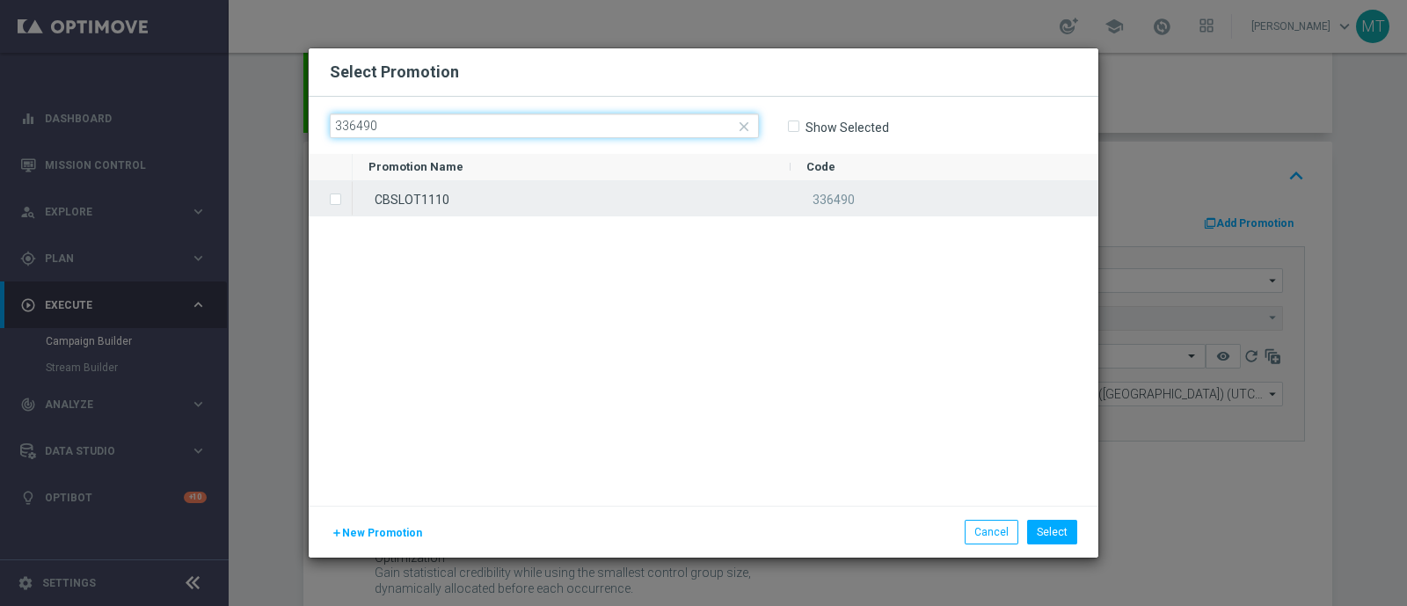
type input "336490"
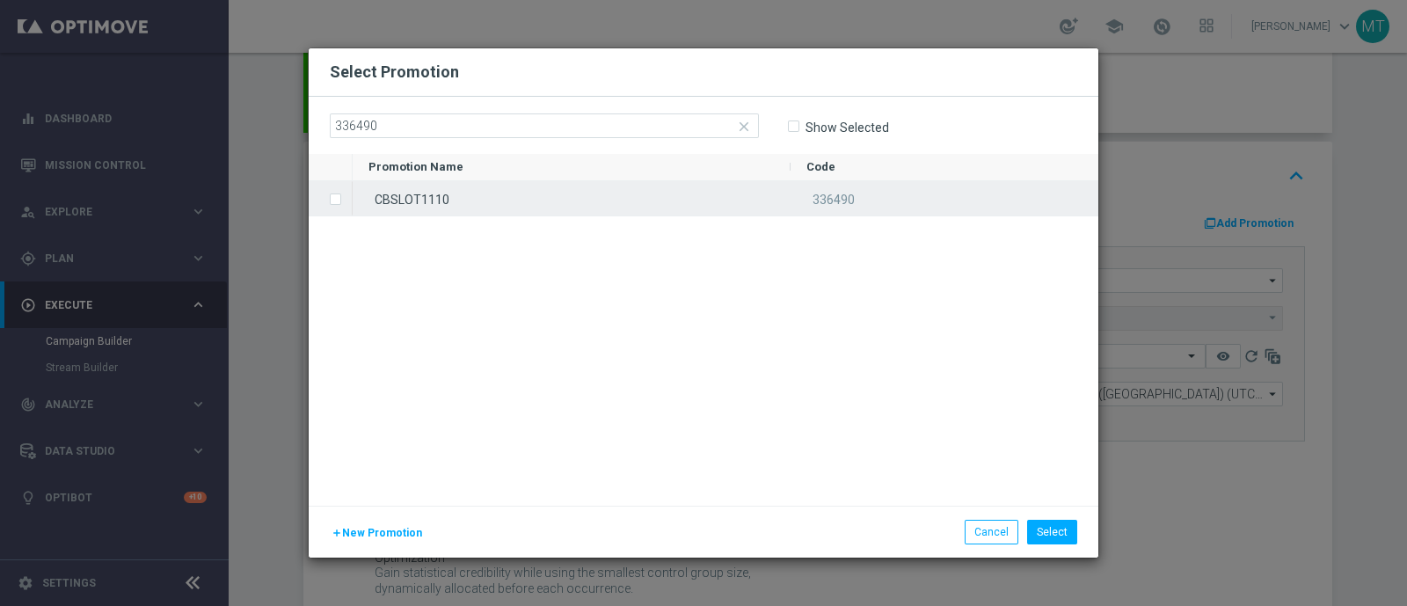
click at [342, 200] on span "Press SPACE to select this row." at bounding box center [338, 199] width 18 height 35
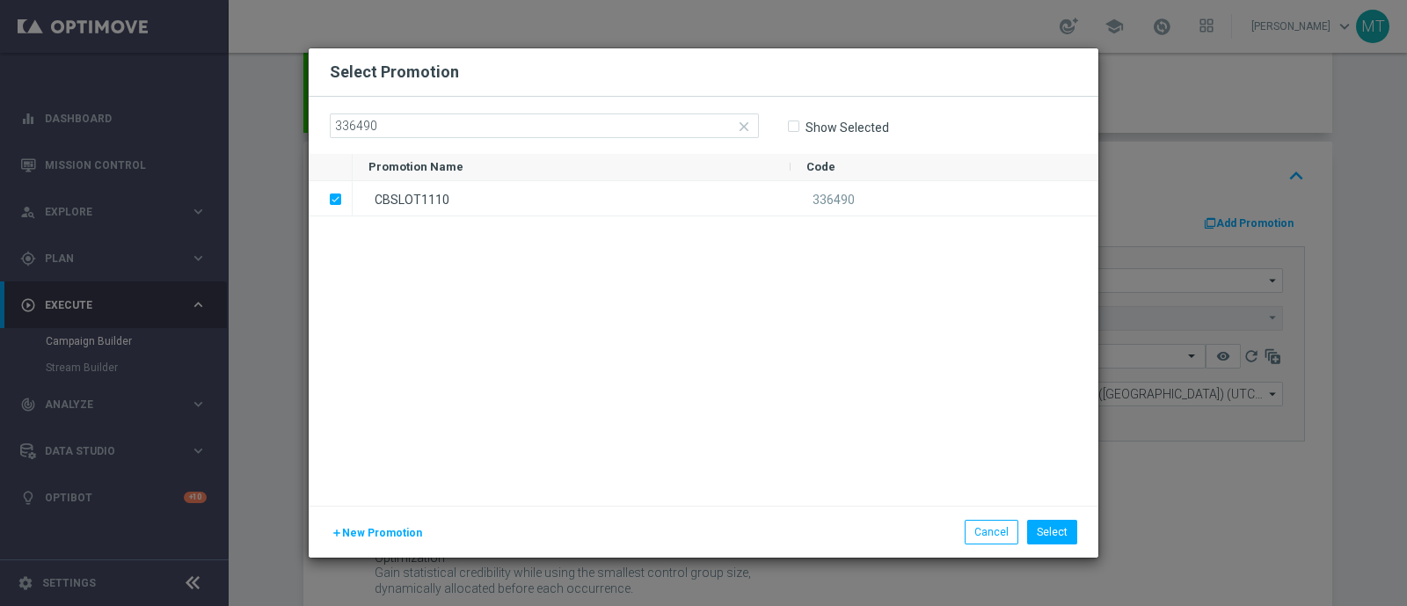
click at [718, 349] on div "CBSLOT1110 336490" at bounding box center [726, 343] width 746 height 325
click at [1061, 528] on button "Select" at bounding box center [1052, 532] width 50 height 25
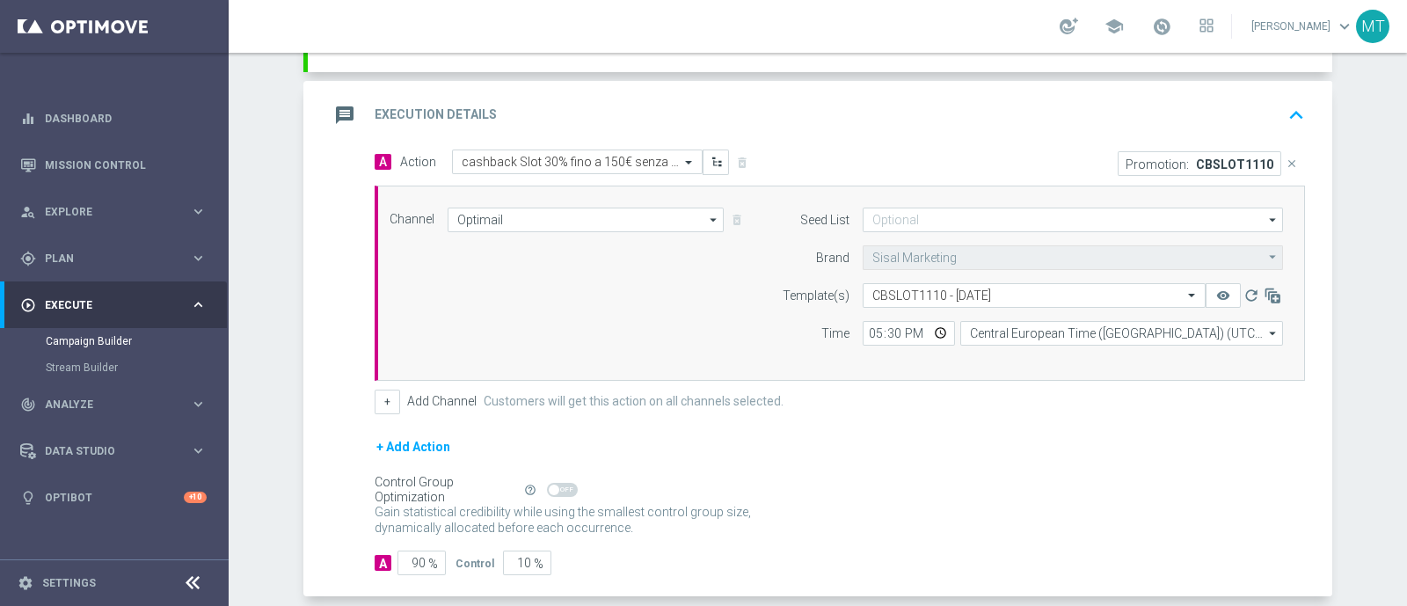
scroll to position [450, 0]
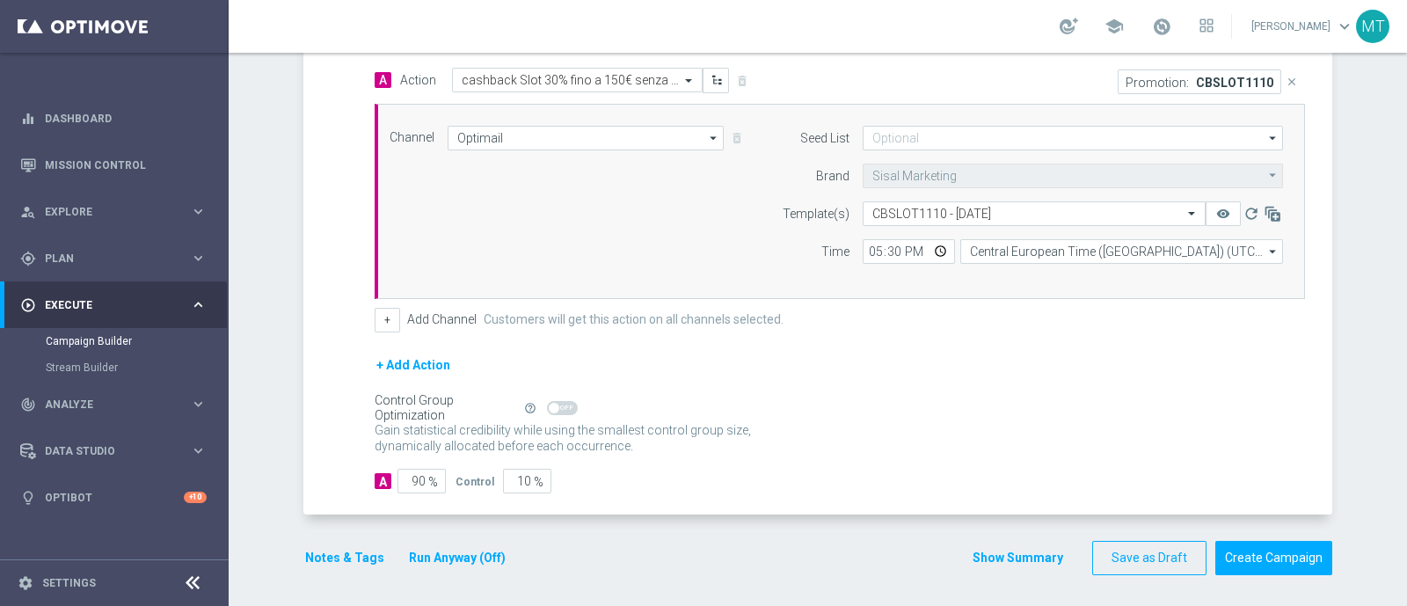
click at [308, 550] on button "Notes & Tags" at bounding box center [344, 558] width 83 height 22
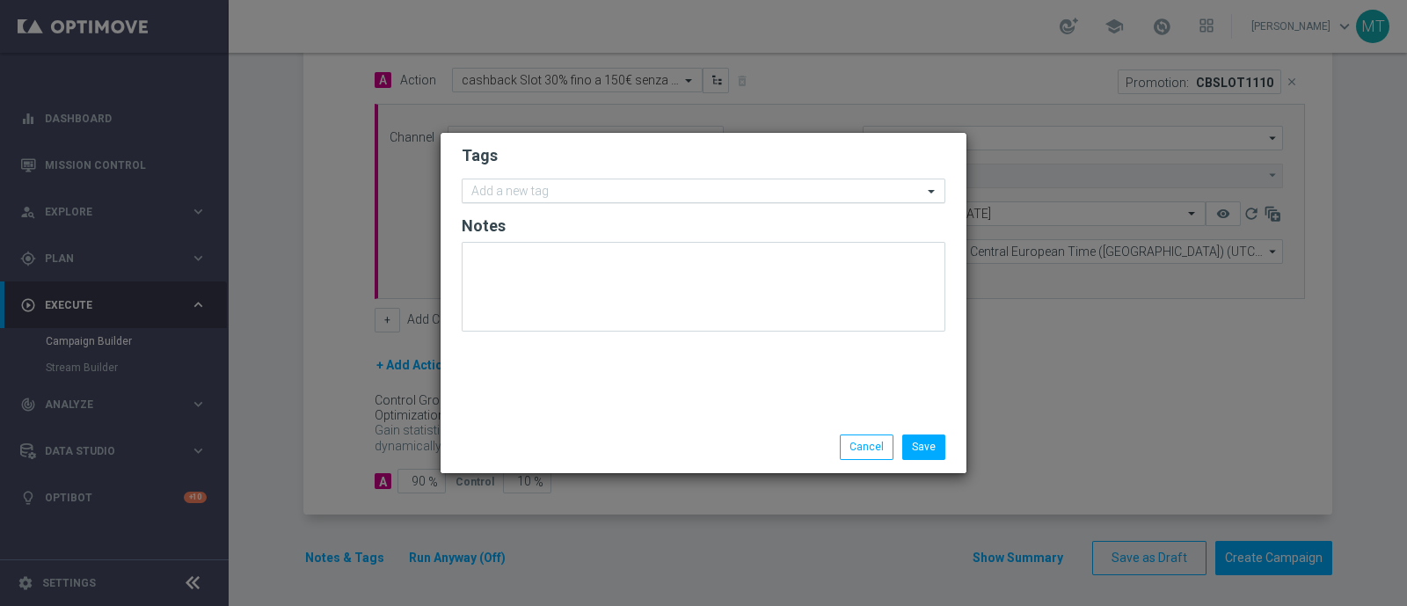
click at [610, 200] on div at bounding box center [696, 194] width 454 height 18
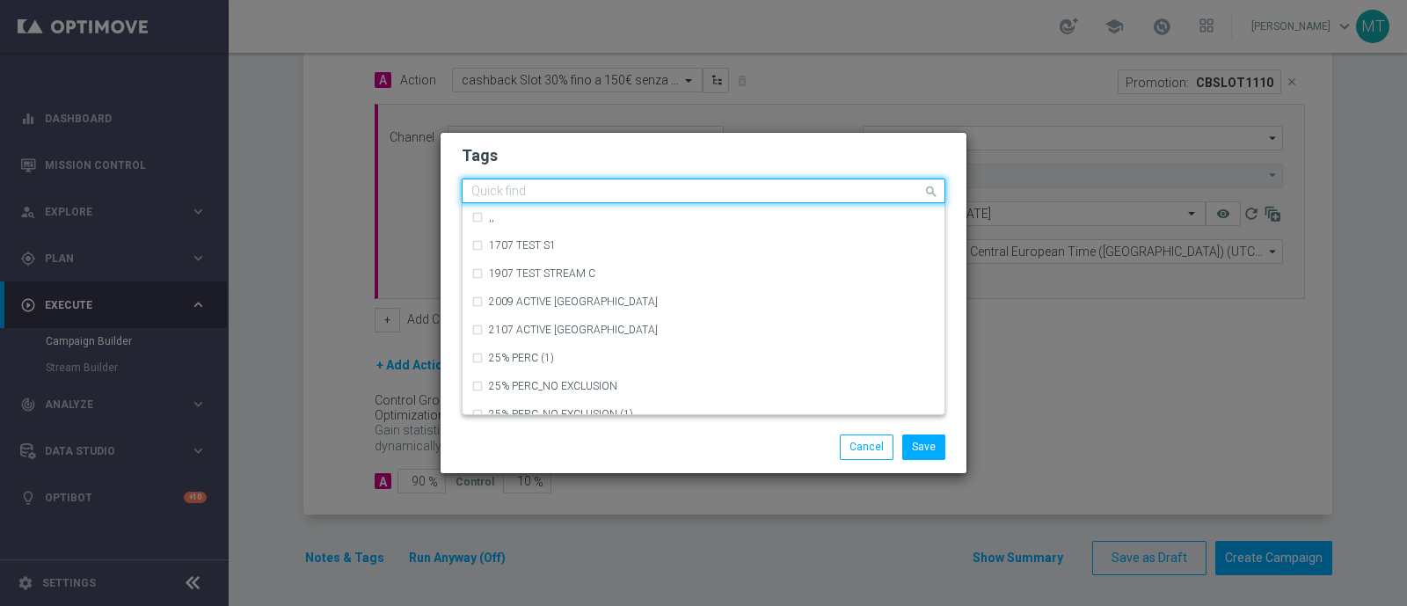
type input "ò"
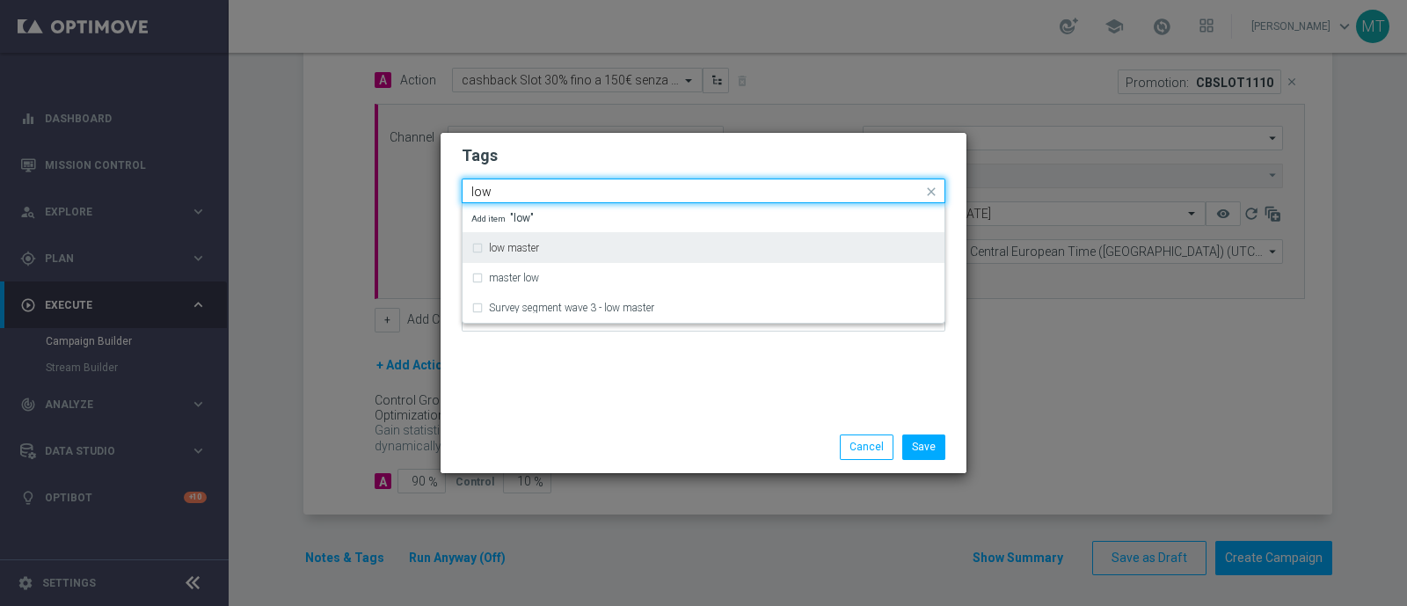
click at [476, 248] on div "low master" at bounding box center [703, 248] width 464 height 28
type input "low"
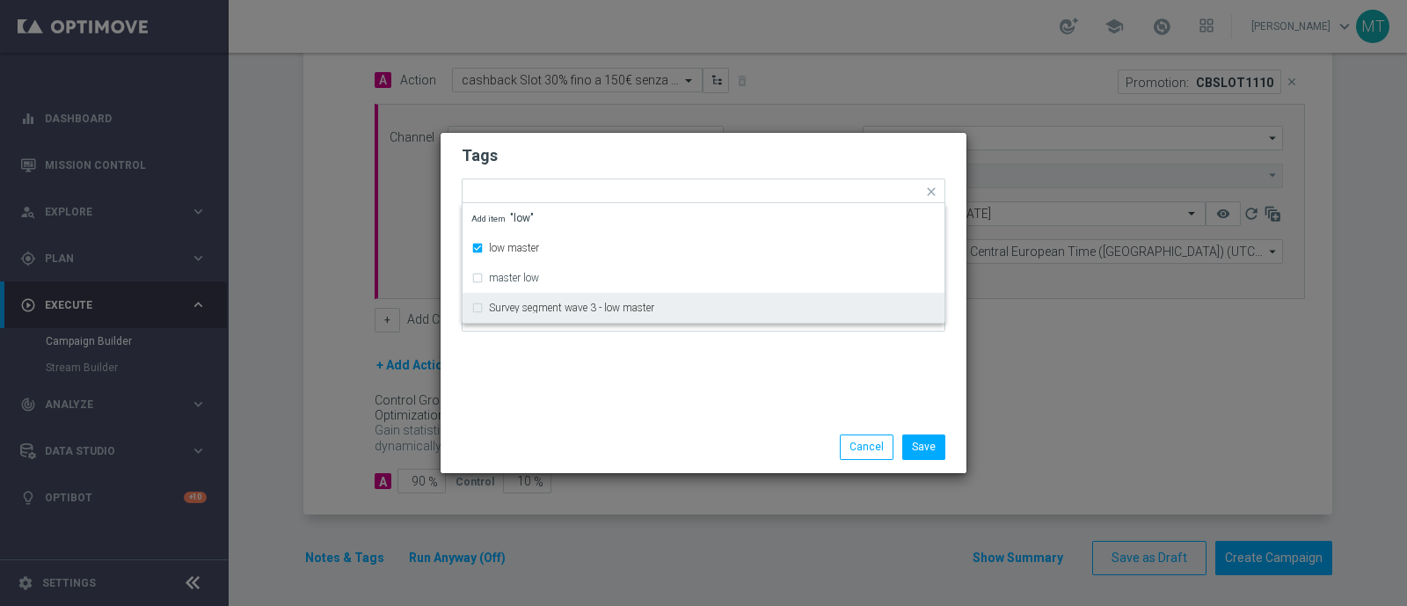
click at [520, 459] on div "Save Cancel" at bounding box center [704, 446] width 510 height 25
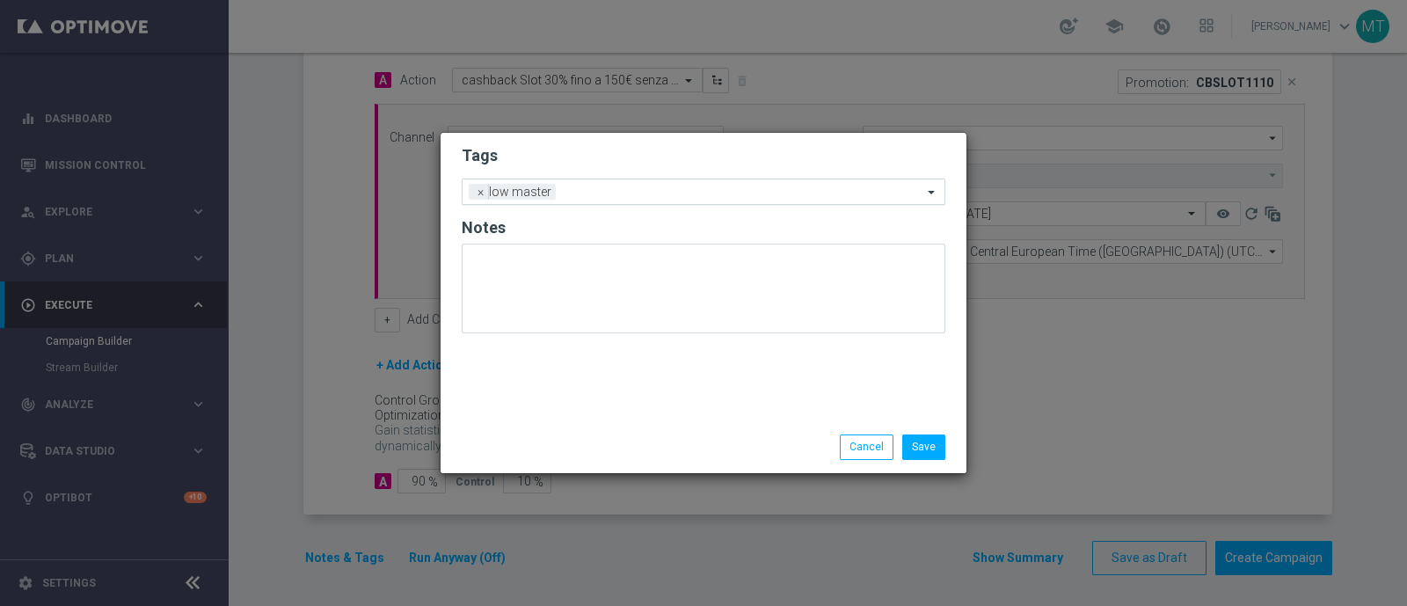
click at [633, 194] on input "text" at bounding box center [743, 193] width 360 height 15
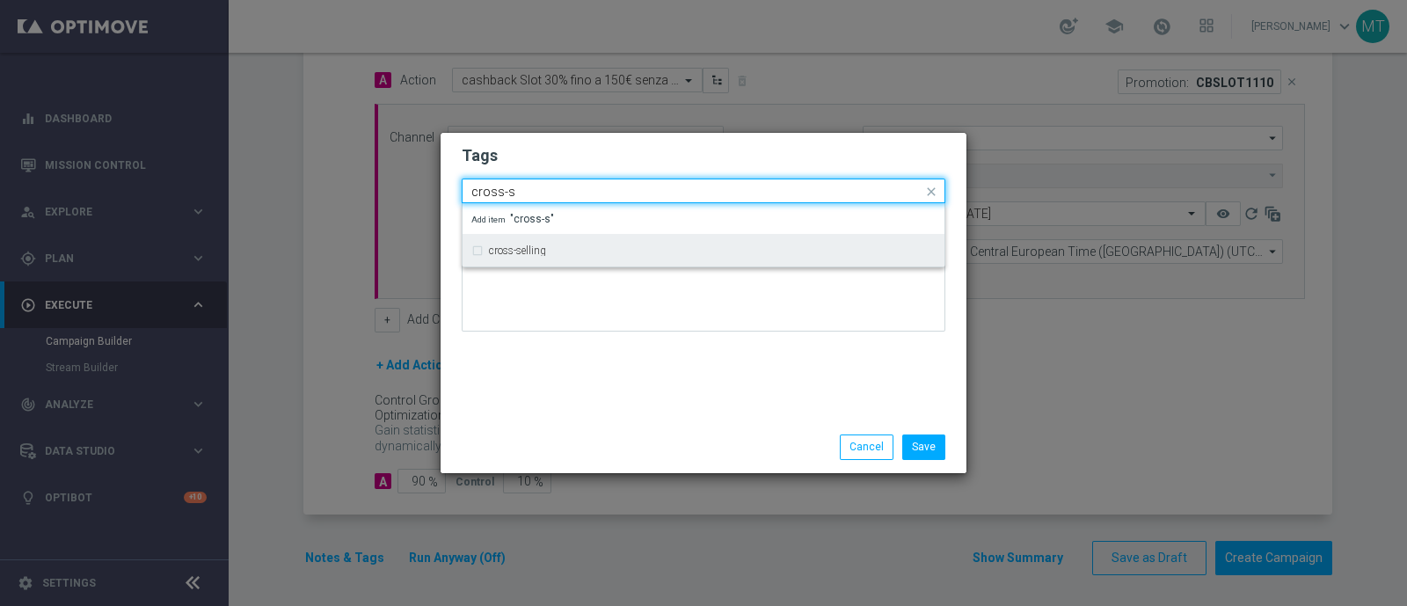
click at [485, 260] on div "cross-selling" at bounding box center [703, 251] width 464 height 28
type input "cross-s"
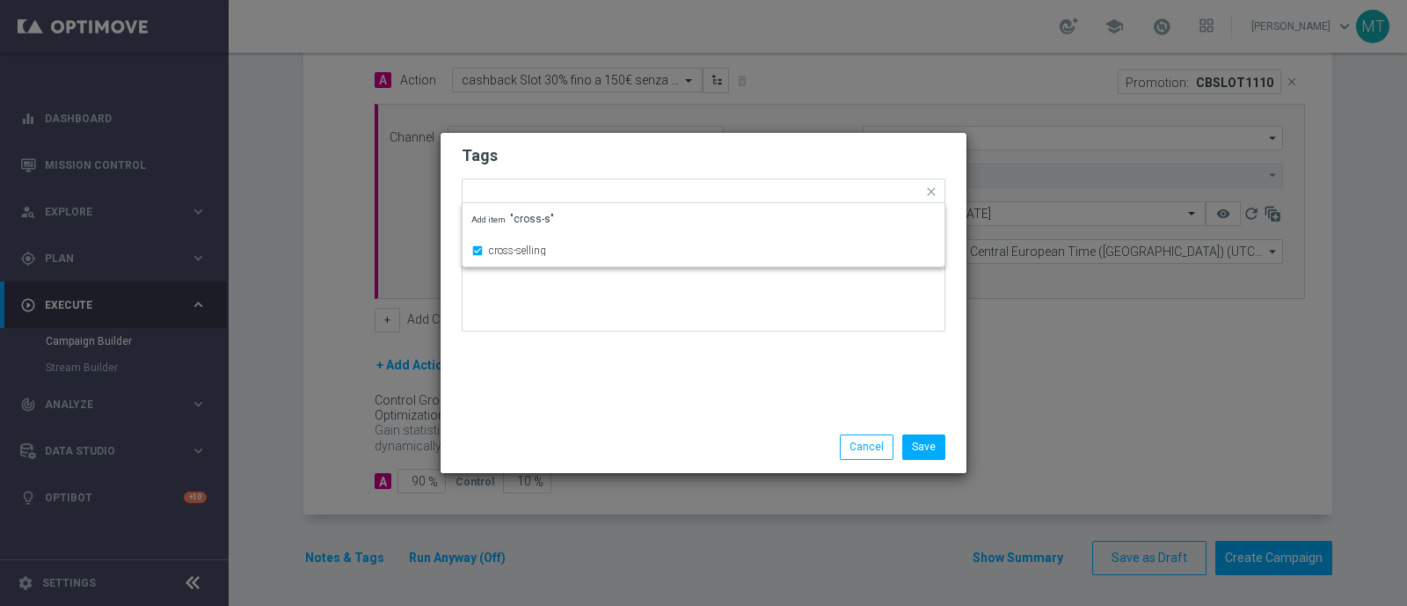
click at [566, 390] on div "Tags Quick find × low master × cross-selling cross-selling Add item "cross-s" N…" at bounding box center [704, 277] width 526 height 288
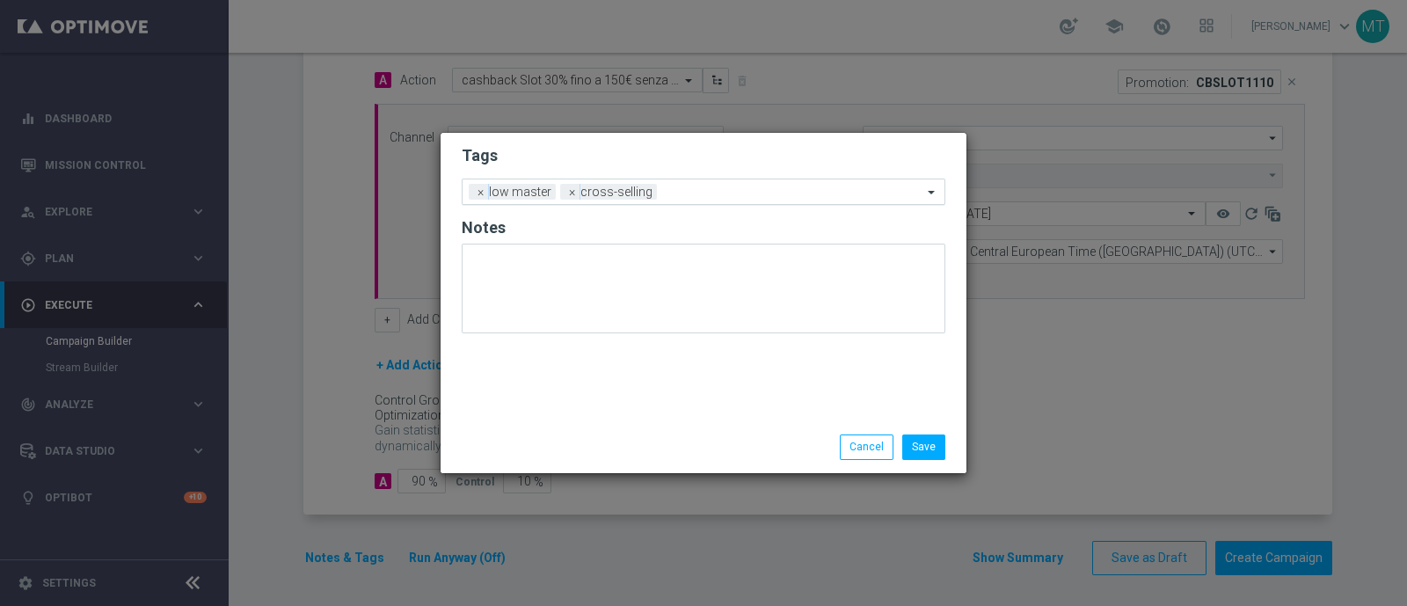
click at [666, 188] on input "text" at bounding box center [793, 193] width 259 height 15
type input "r"
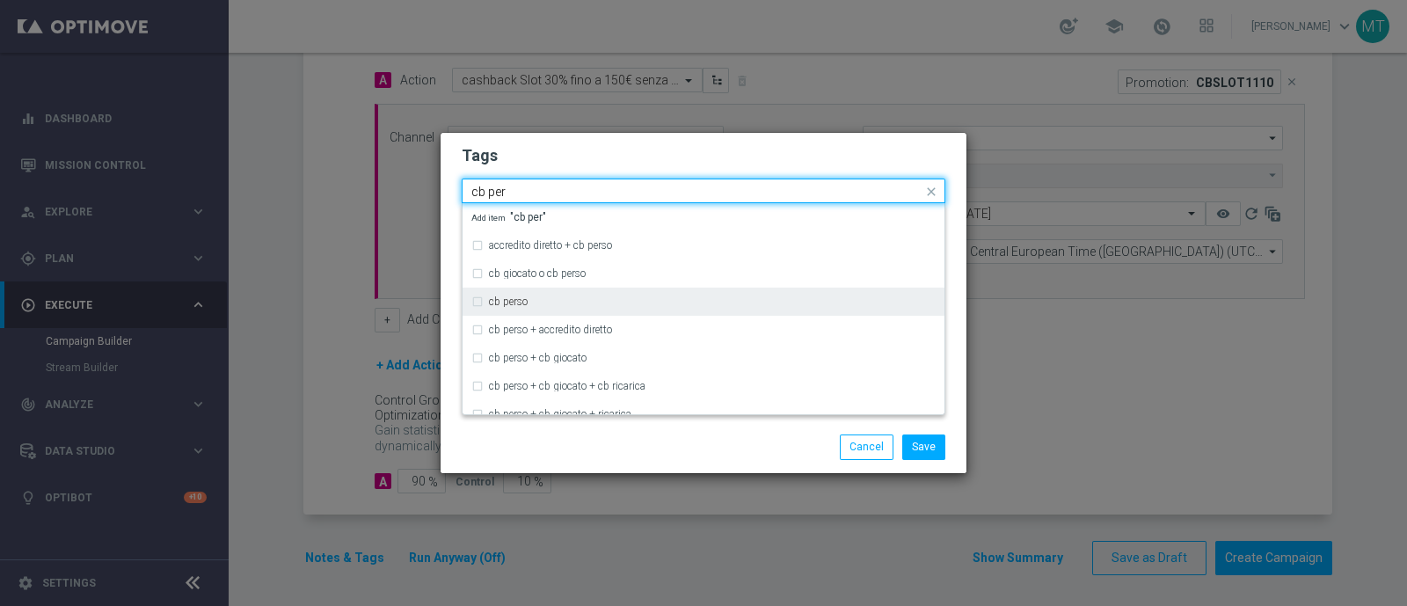
click at [471, 300] on div "cb perso" at bounding box center [703, 302] width 464 height 28
type input "cb per"
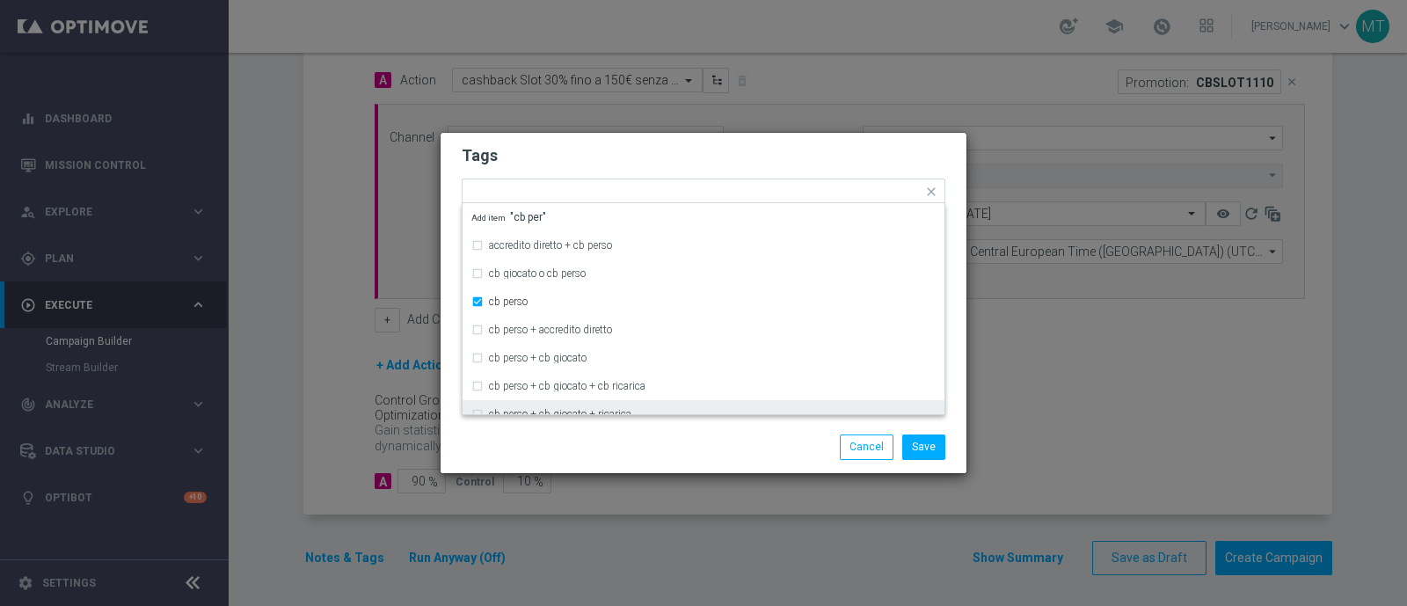
click at [506, 449] on div "Save Cancel" at bounding box center [704, 446] width 510 height 25
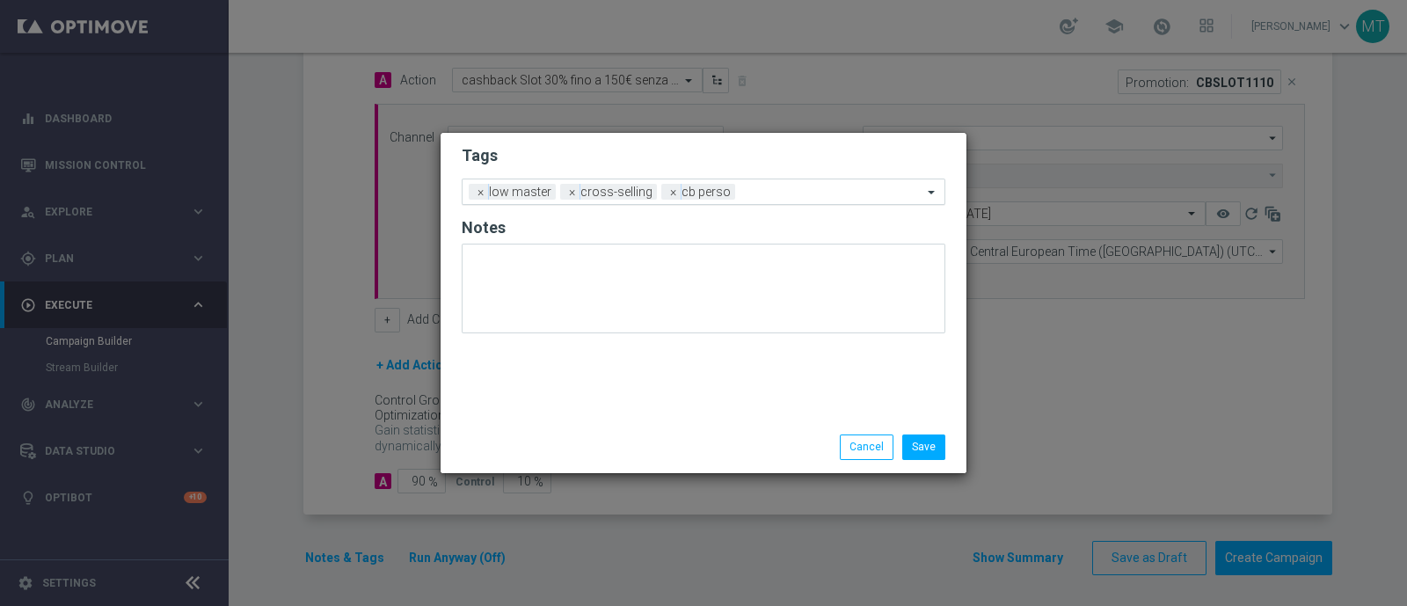
click at [765, 201] on div at bounding box center [831, 195] width 183 height 18
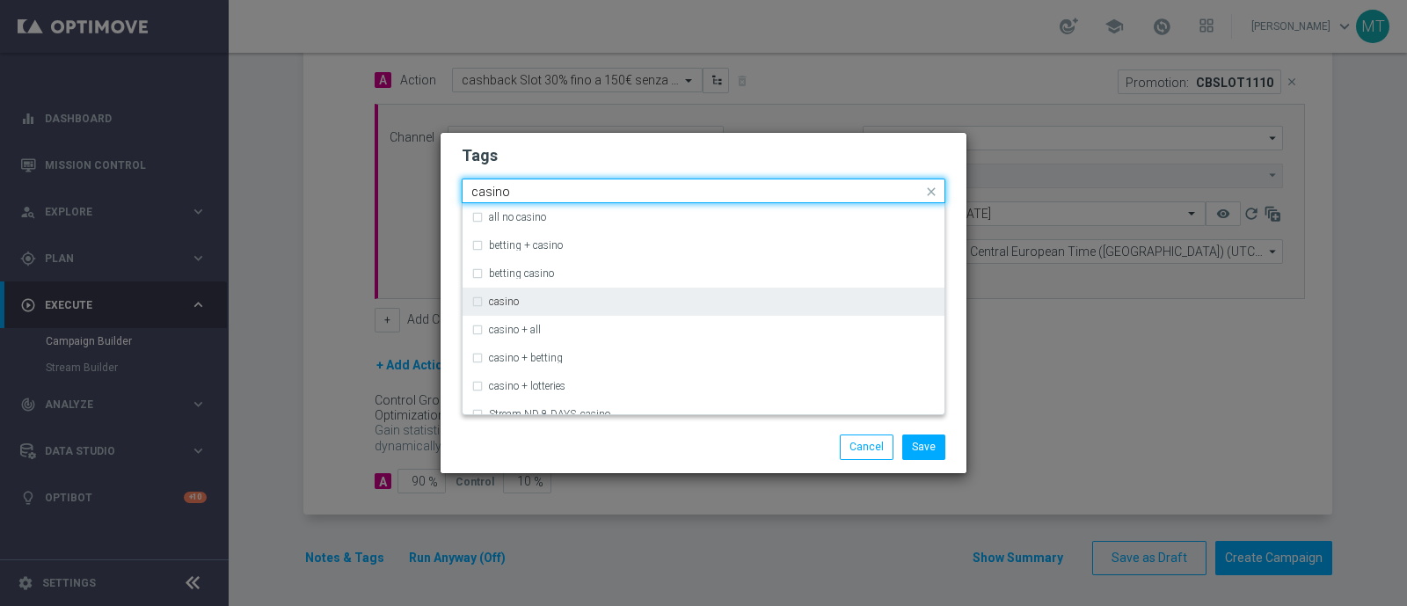
click at [646, 288] on div "casino" at bounding box center [703, 302] width 464 height 28
type input "casino"
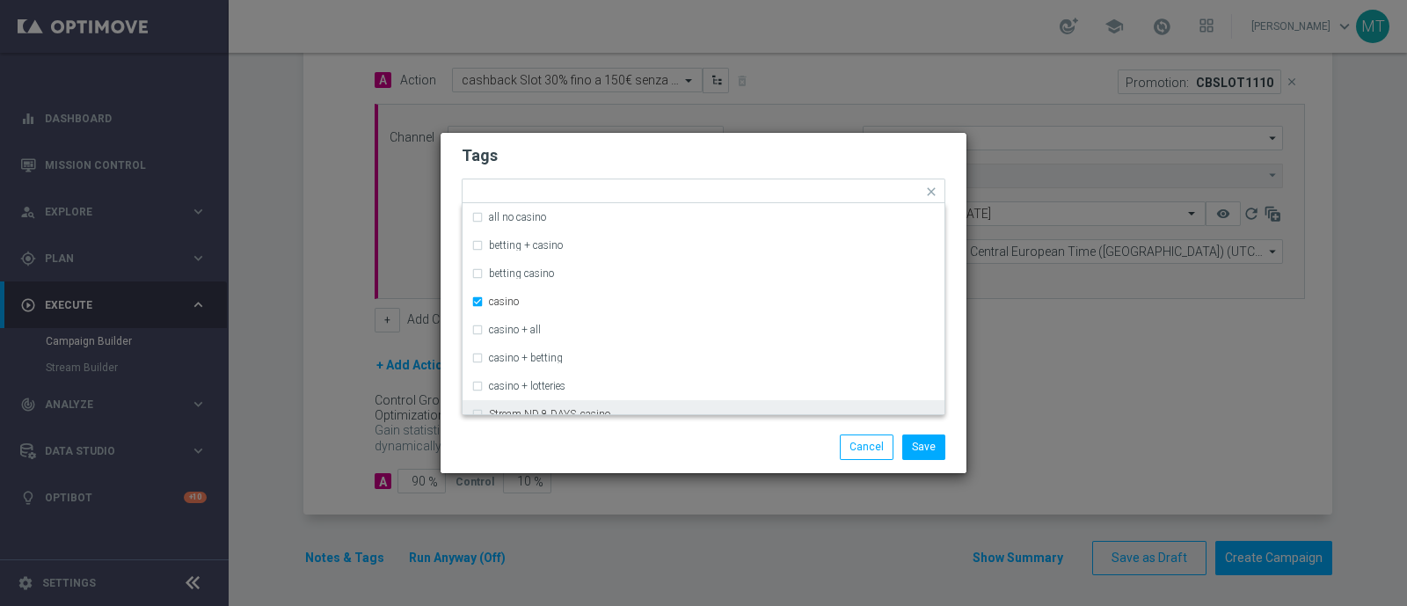
click at [582, 445] on div "Save Cancel" at bounding box center [704, 446] width 510 height 25
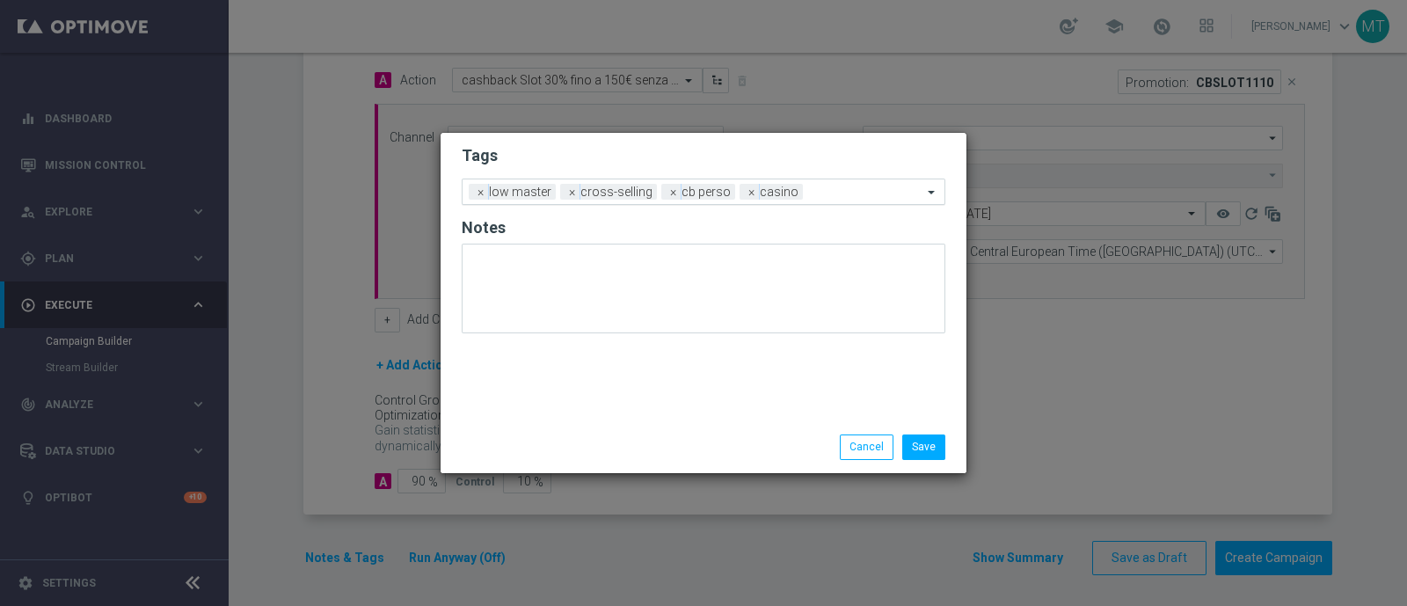
click at [818, 192] on input "text" at bounding box center [866, 193] width 113 height 15
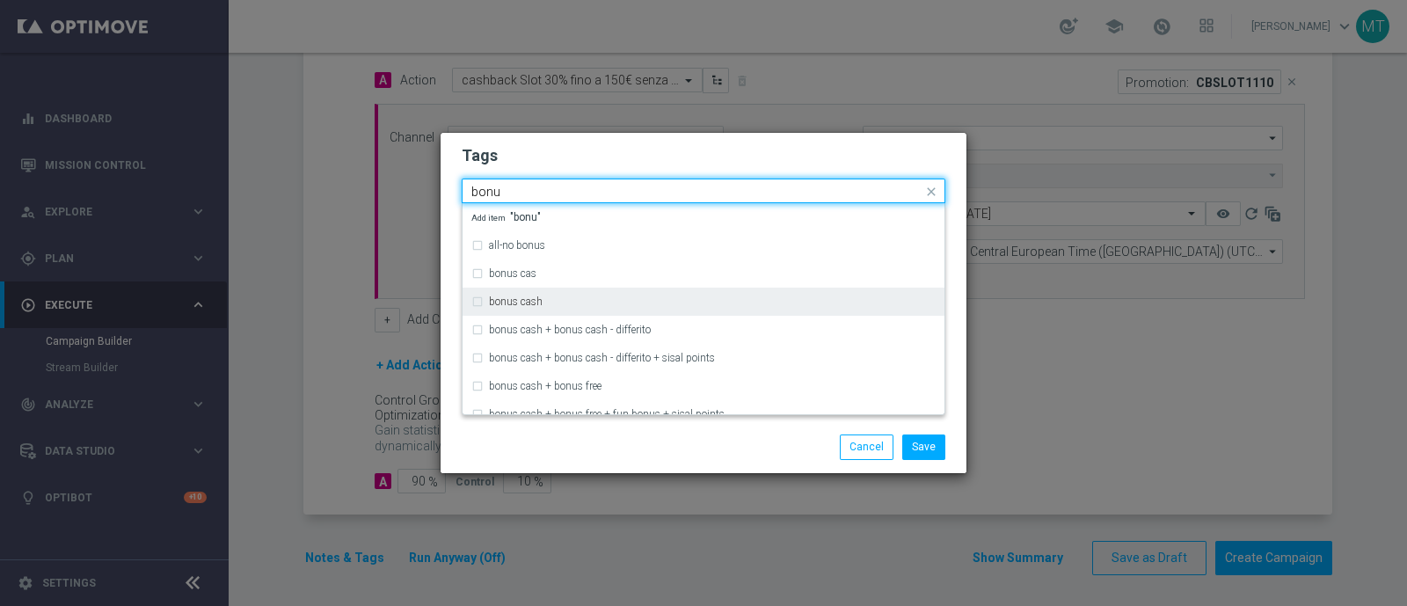
click at [478, 303] on div "bonus cash" at bounding box center [703, 302] width 464 height 28
type input "bonu"
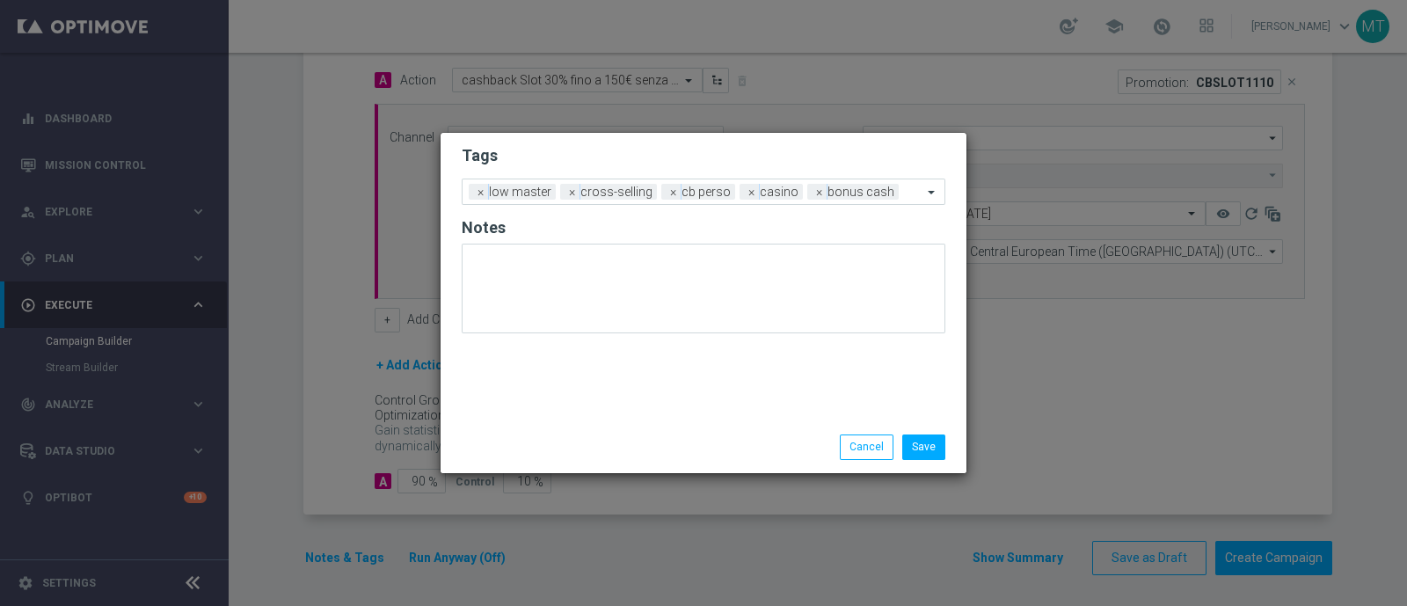
click at [550, 437] on div "Save Cancel" at bounding box center [704, 446] width 510 height 25
click at [932, 442] on button "Save" at bounding box center [923, 446] width 43 height 25
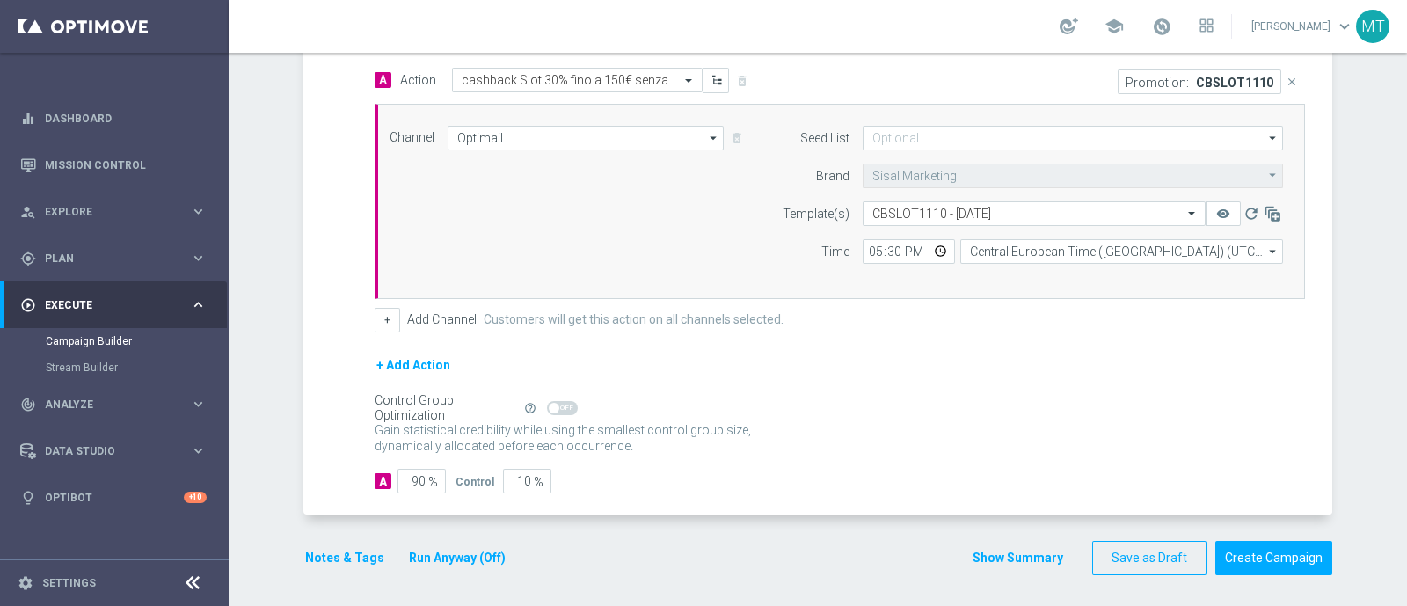
scroll to position [0, 0]
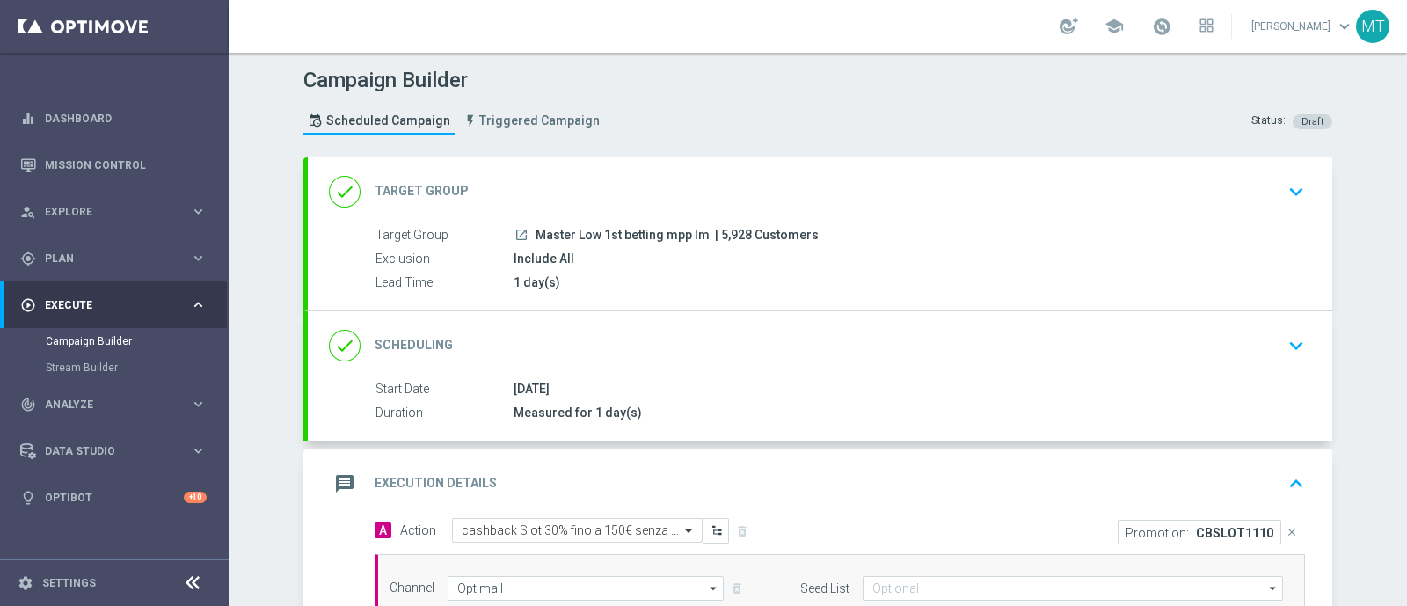
click at [691, 200] on div "done Target Group keyboard_arrow_down" at bounding box center [820, 191] width 982 height 33
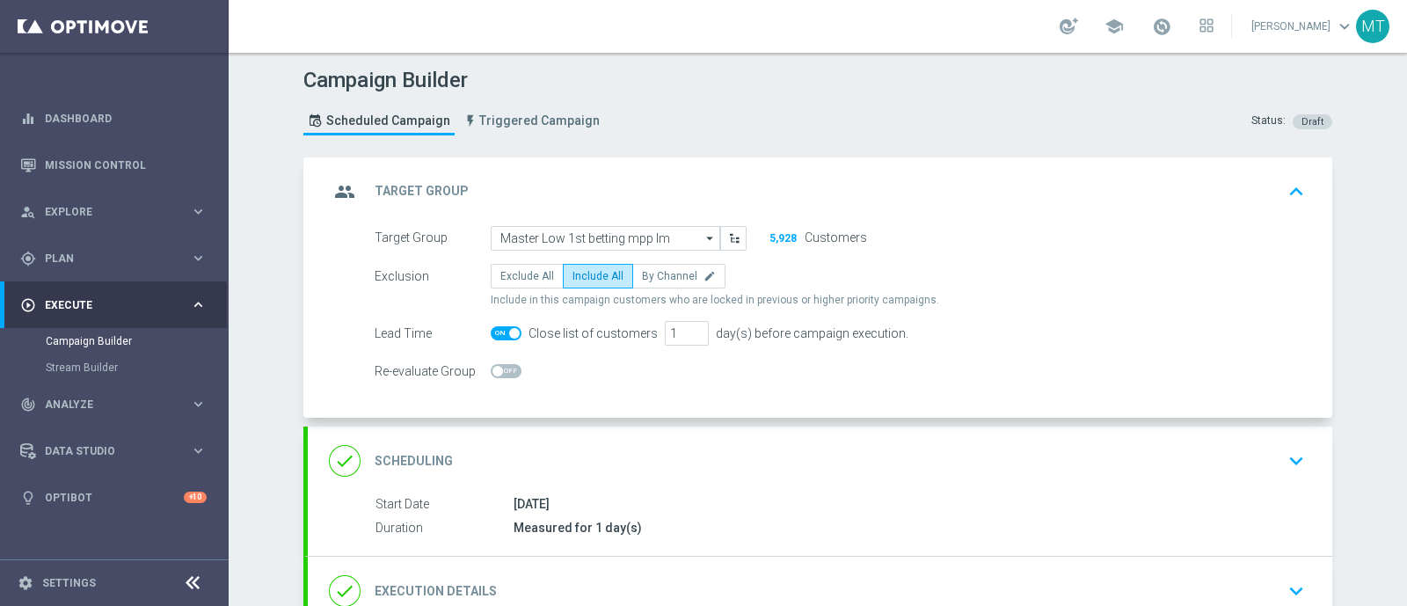
click at [413, 465] on h2 "Scheduling" at bounding box center [414, 461] width 78 height 17
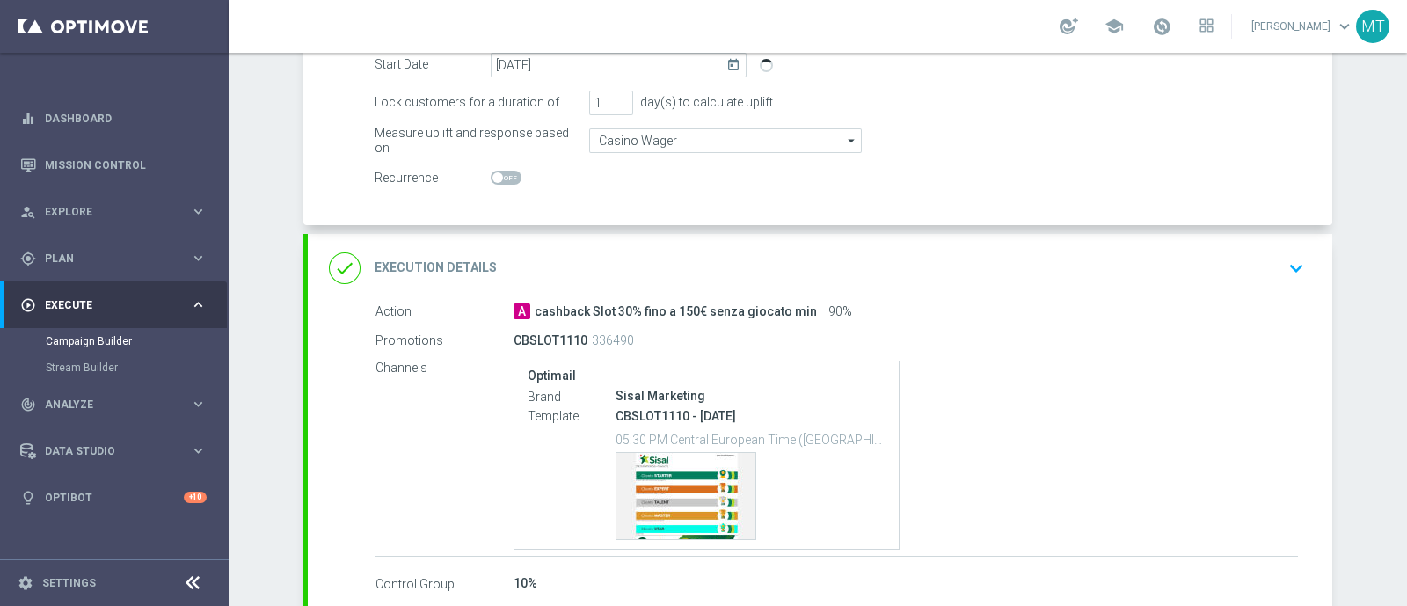
scroll to position [336, 0]
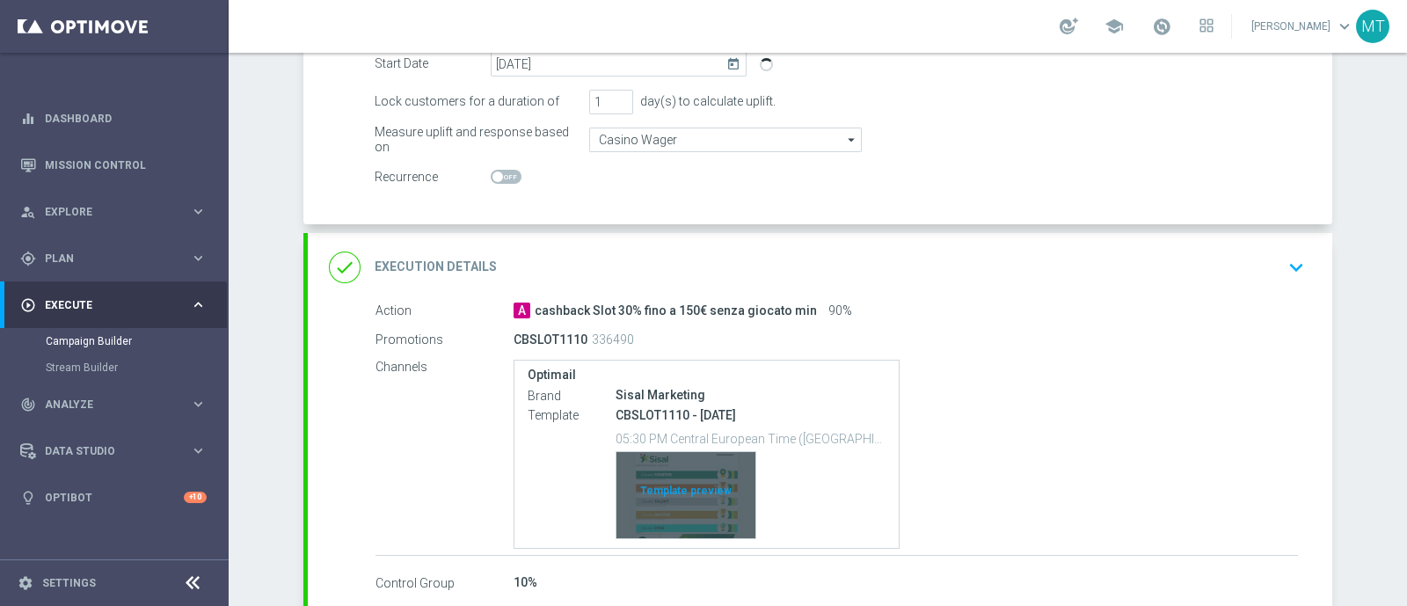
click at [702, 481] on div "Template preview" at bounding box center [685, 495] width 139 height 86
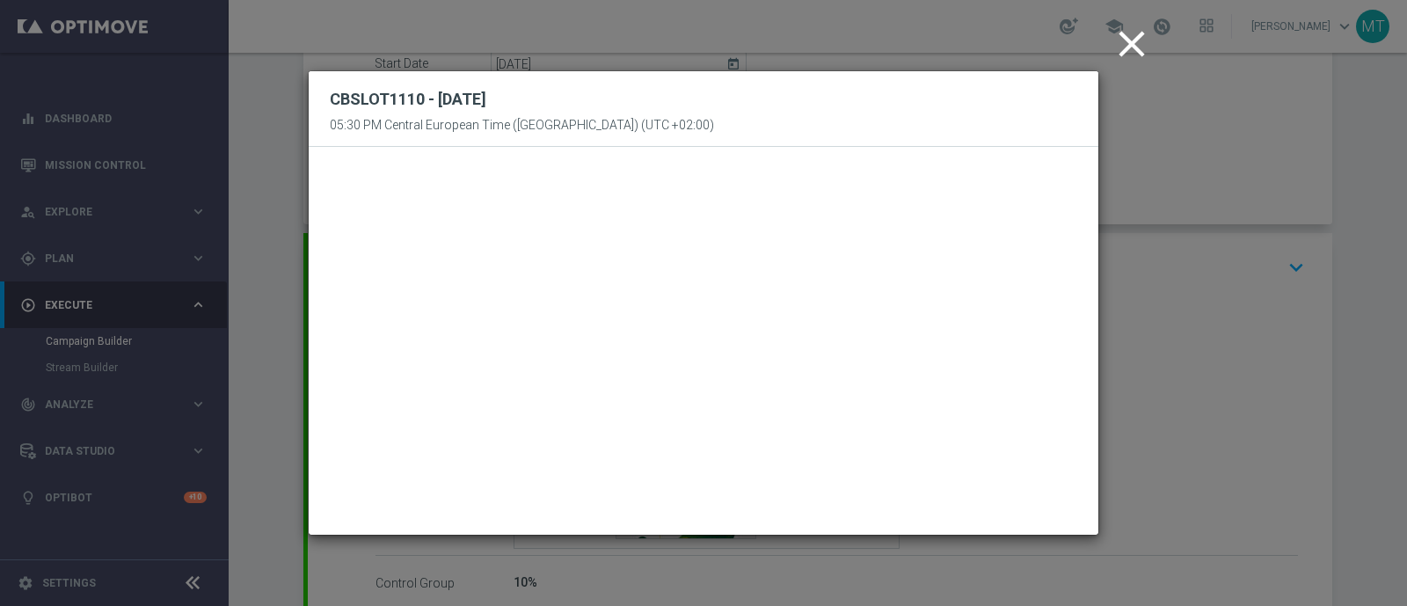
click at [1131, 53] on icon "close" at bounding box center [1132, 44] width 44 height 44
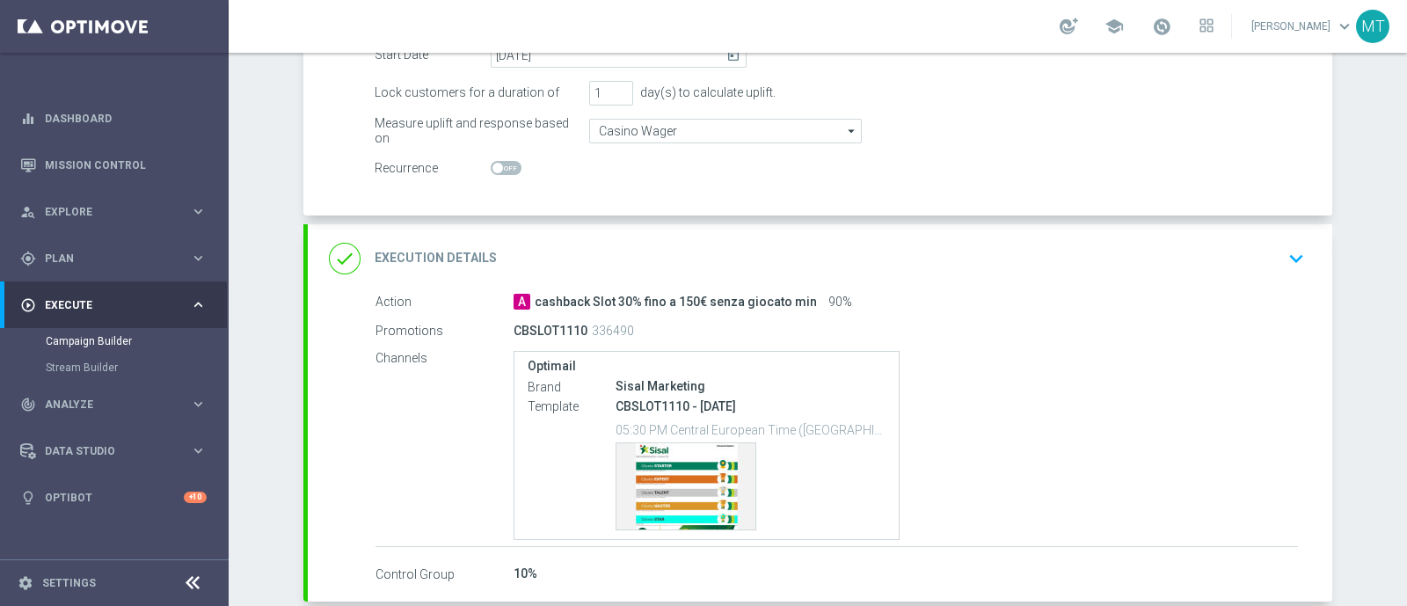
scroll to position [433, 0]
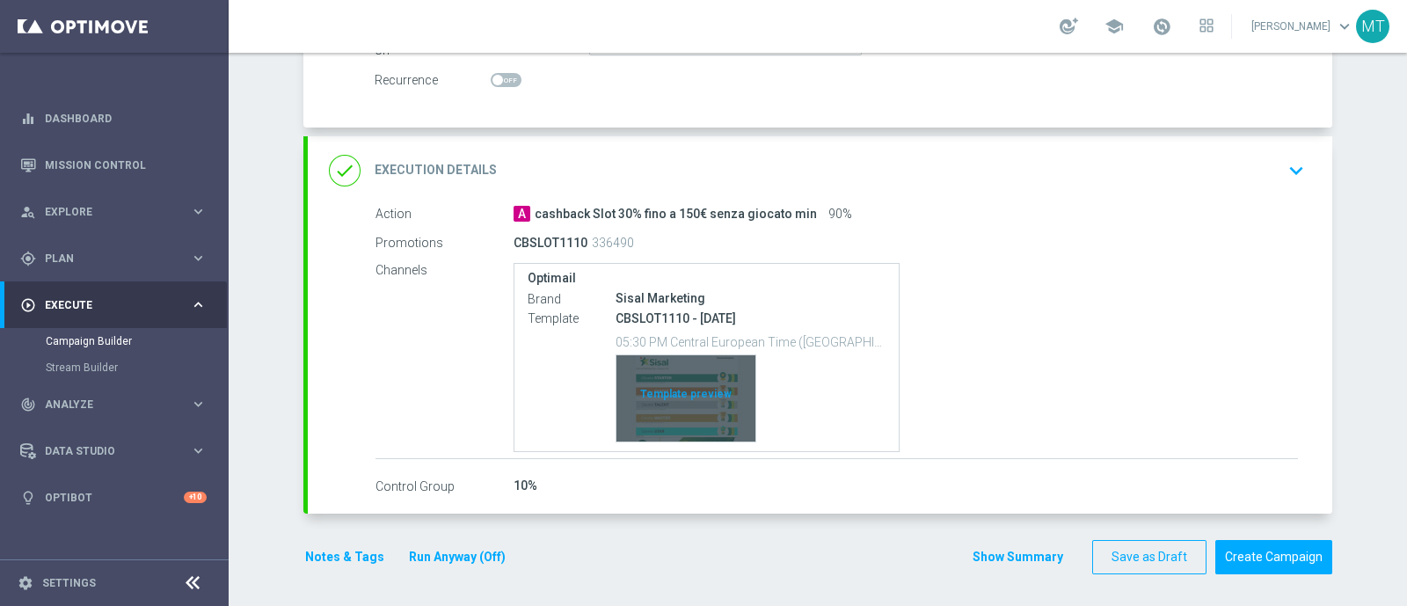
click at [682, 384] on div "Template preview" at bounding box center [685, 398] width 139 height 86
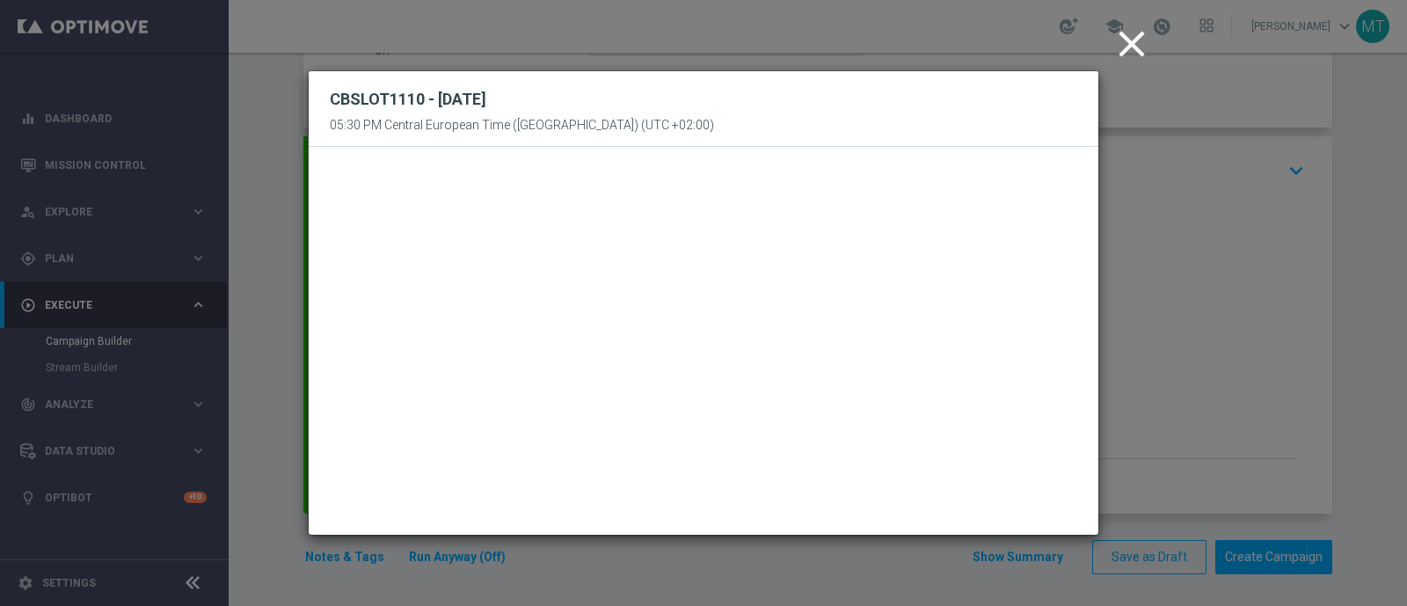
click at [1130, 22] on icon "close" at bounding box center [1132, 44] width 44 height 44
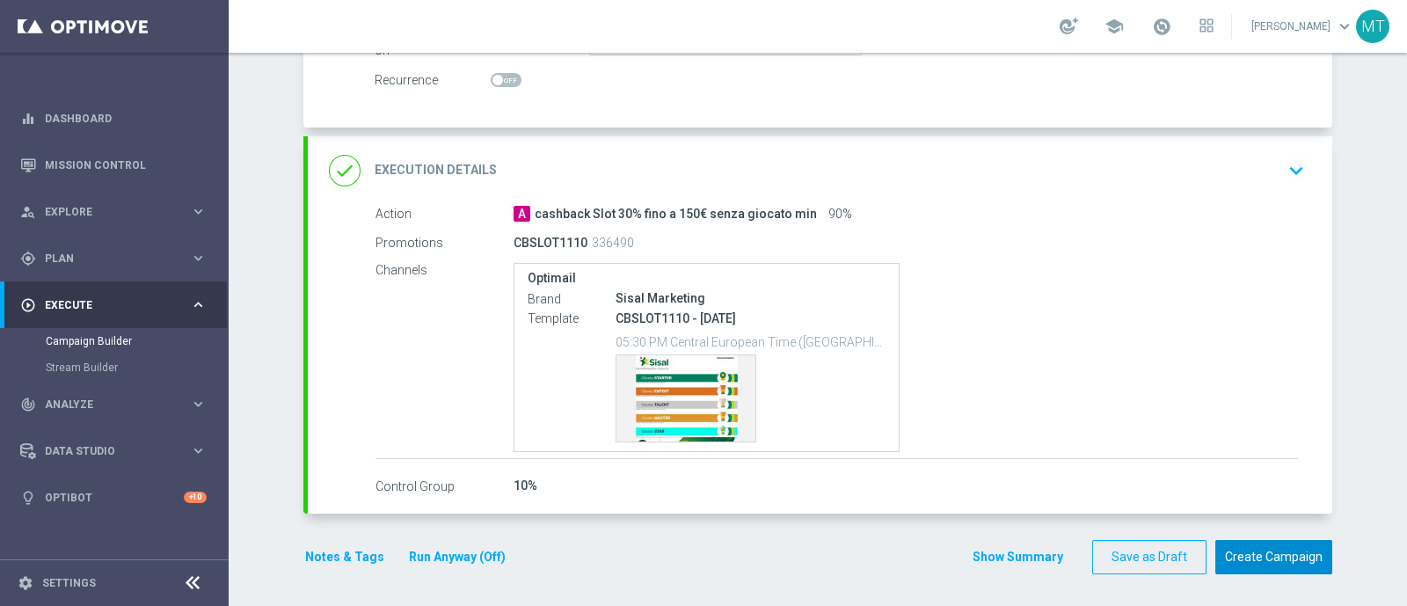
click at [1263, 544] on button "Create Campaign" at bounding box center [1273, 557] width 117 height 34
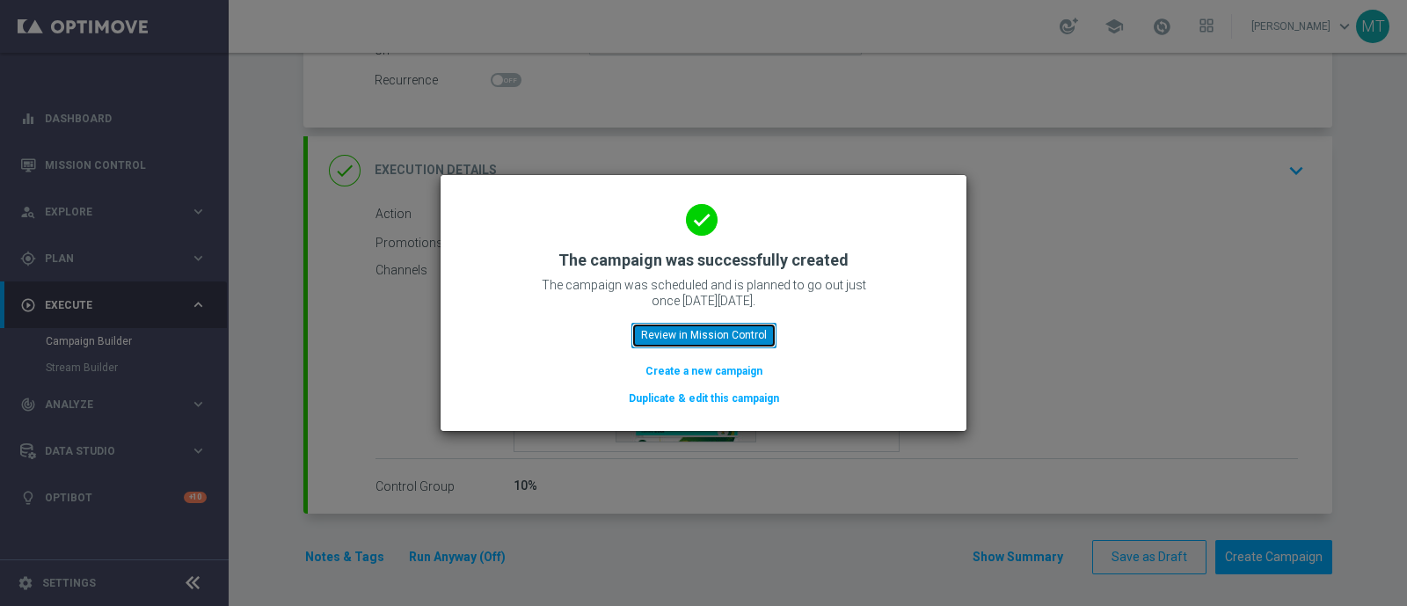
click at [668, 330] on button "Review in Mission Control" at bounding box center [703, 335] width 145 height 25
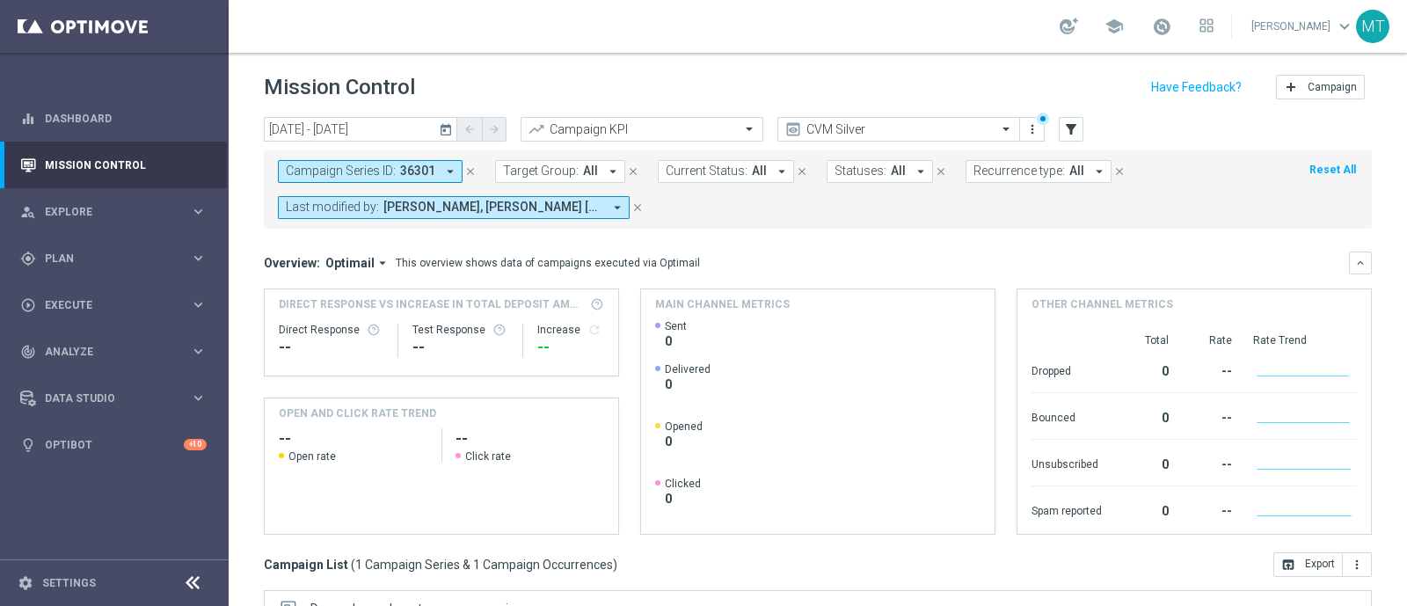
click at [467, 165] on icon "close" at bounding box center [470, 171] width 12 height 12
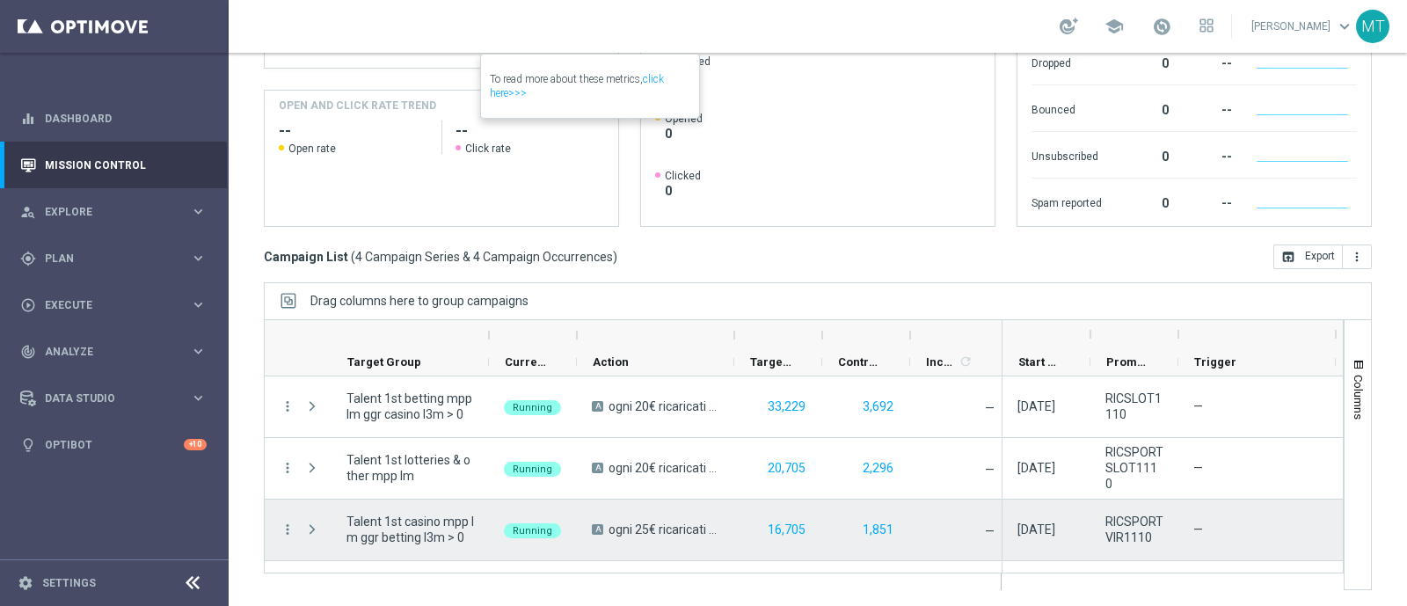
scroll to position [49, 0]
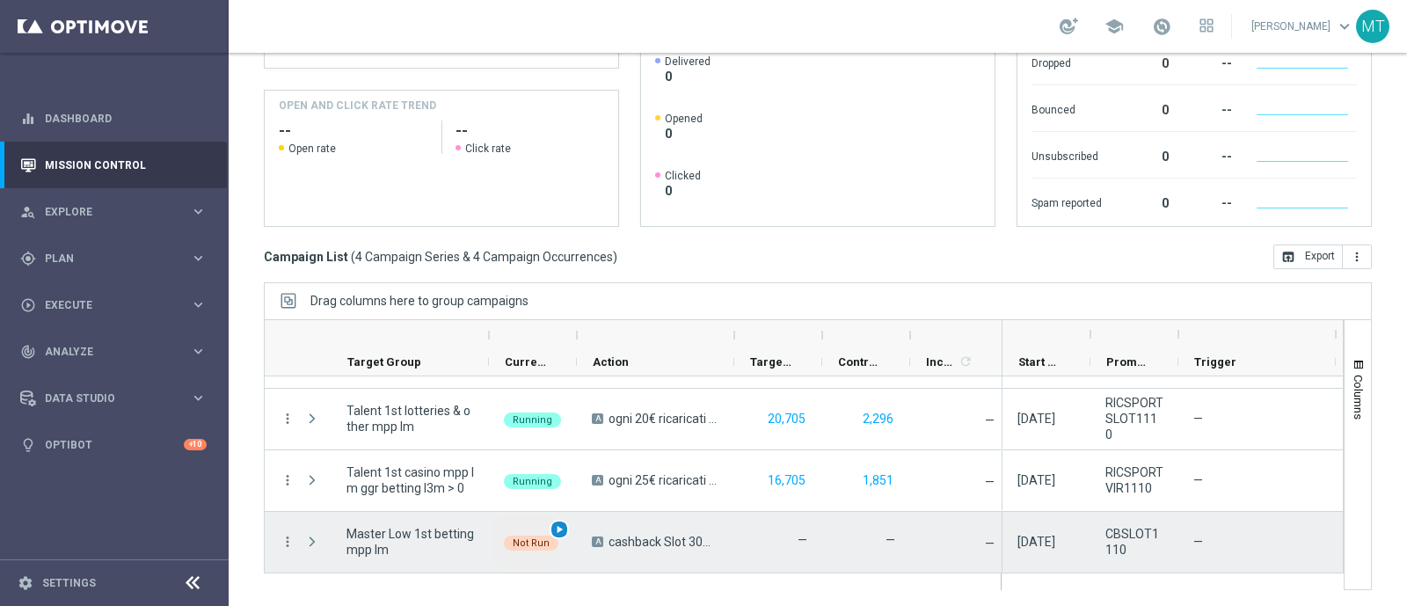
click at [561, 525] on span "play_arrow" at bounding box center [559, 529] width 12 height 12
